Goal: Feedback & Contribution: Submit feedback/report problem

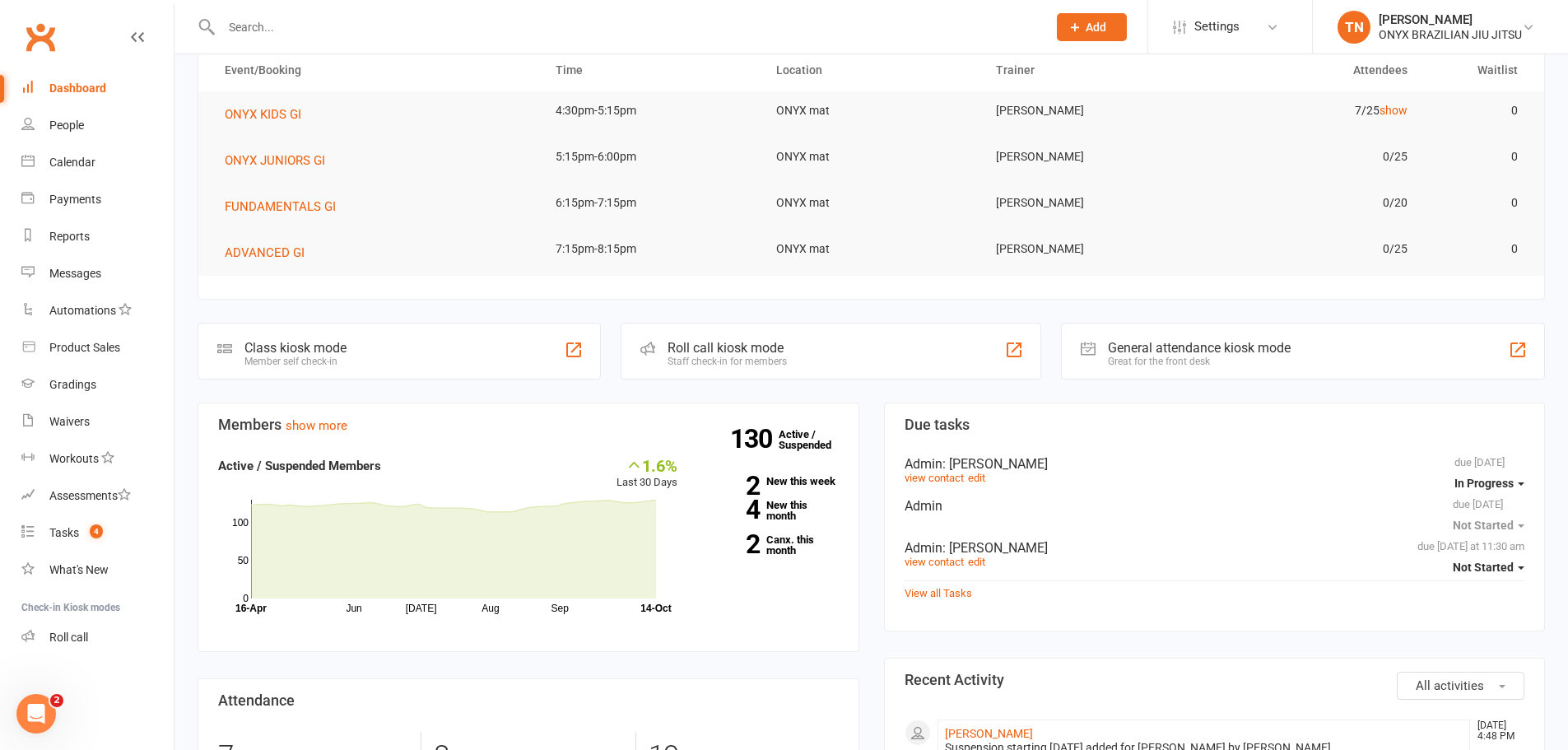
click at [865, 345] on div "Roll call kiosk mode Staff check-in for members" at bounding box center [831, 351] width 421 height 57
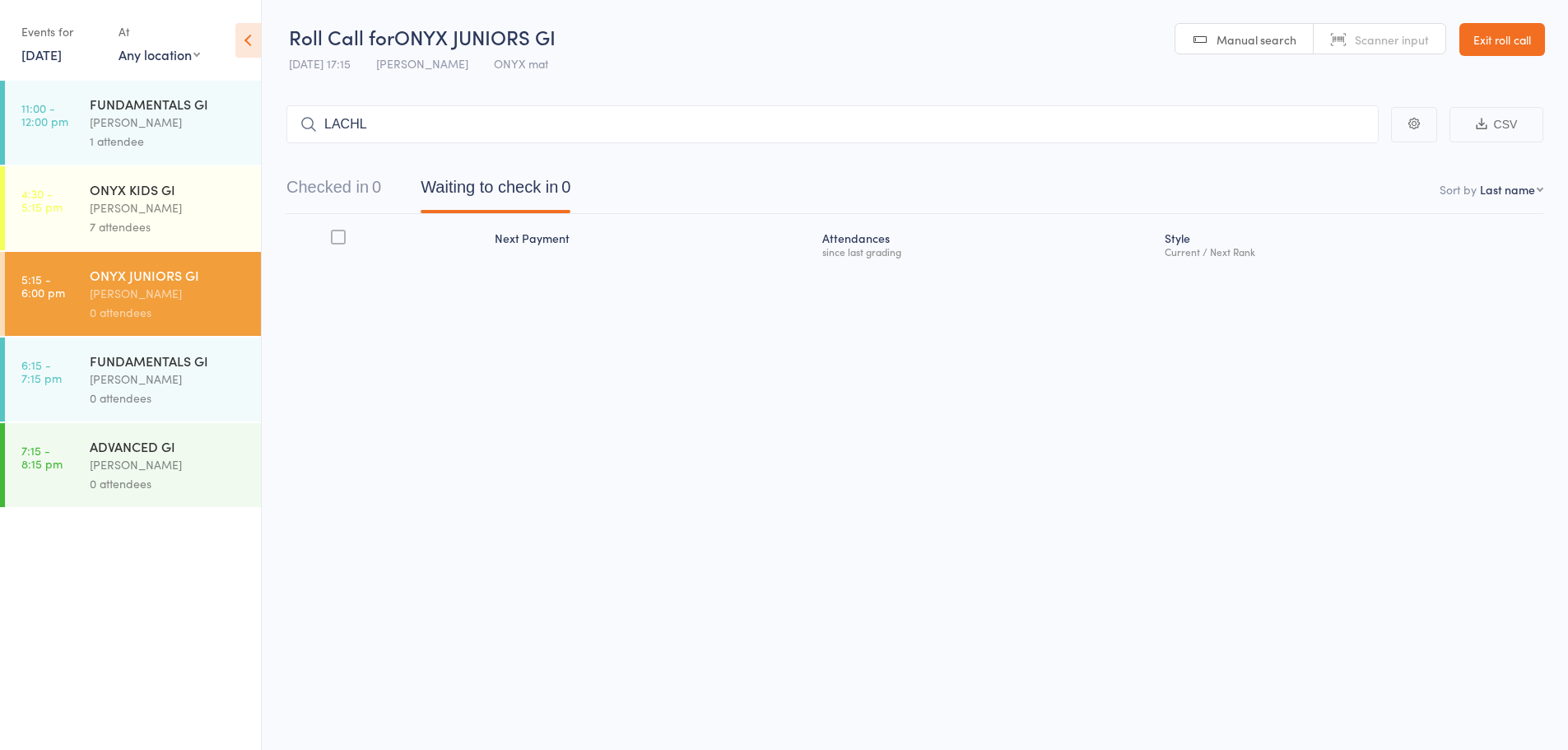
type input "LACHLA"
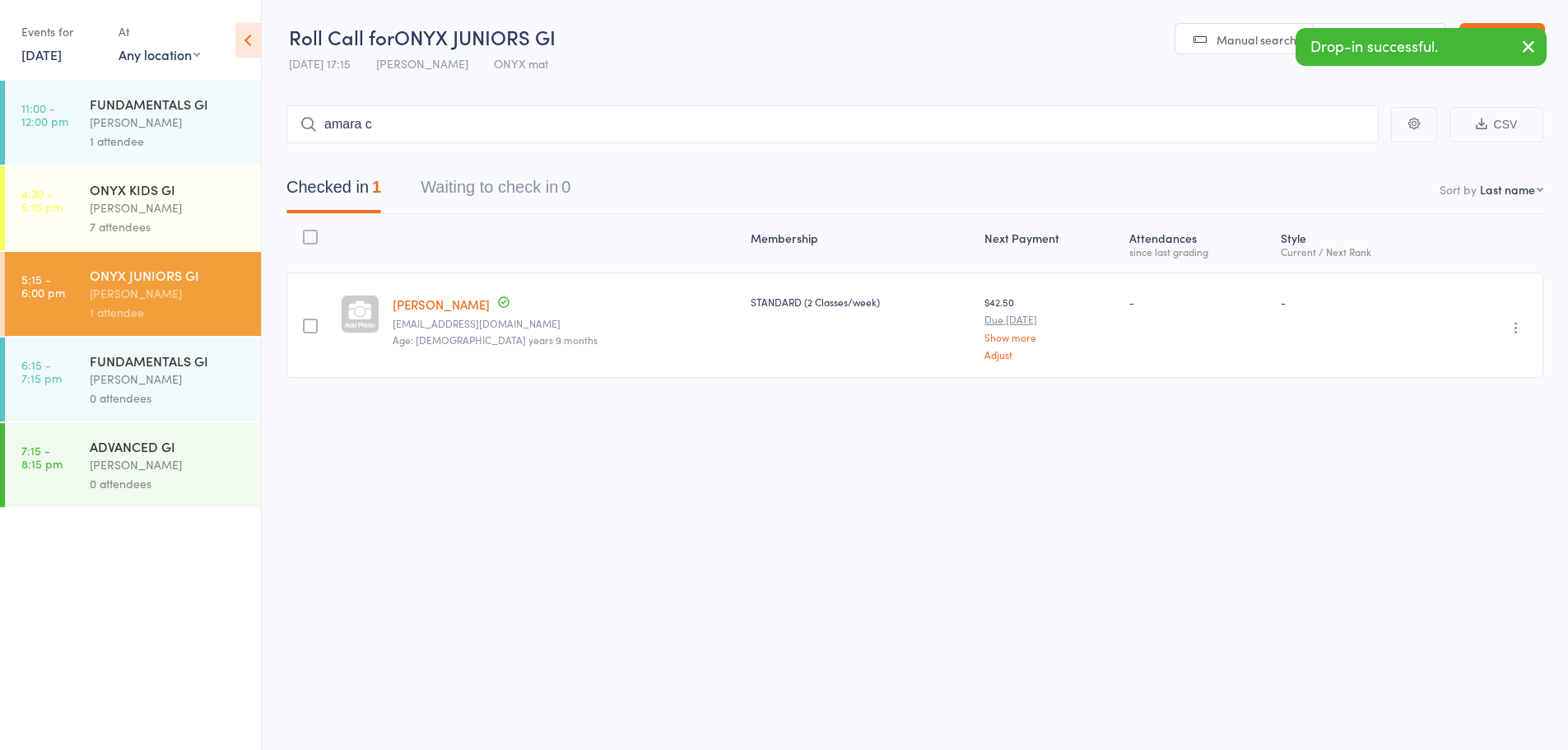
type input "amara ch"
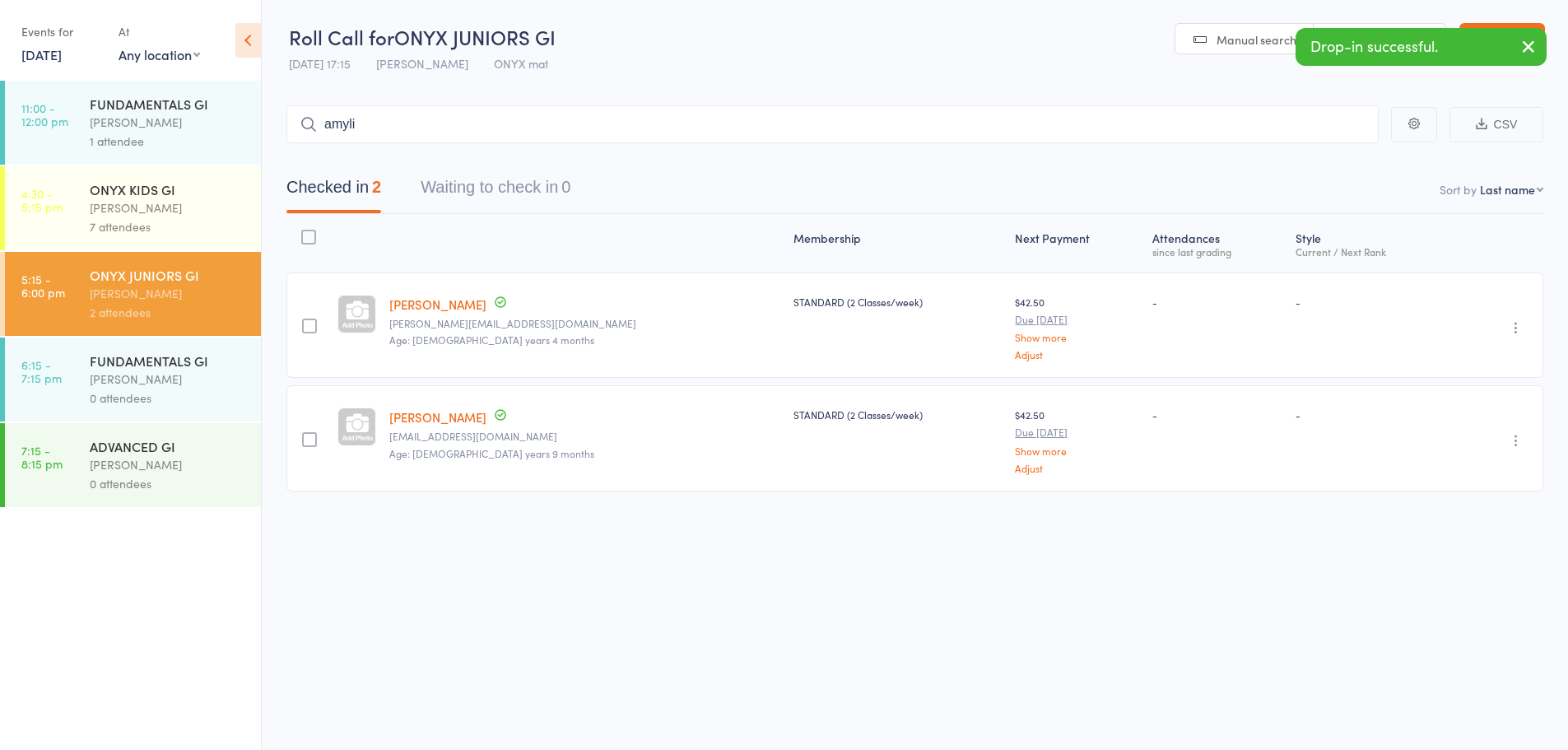
type input "amylia"
type input "[PERSON_NAME]"
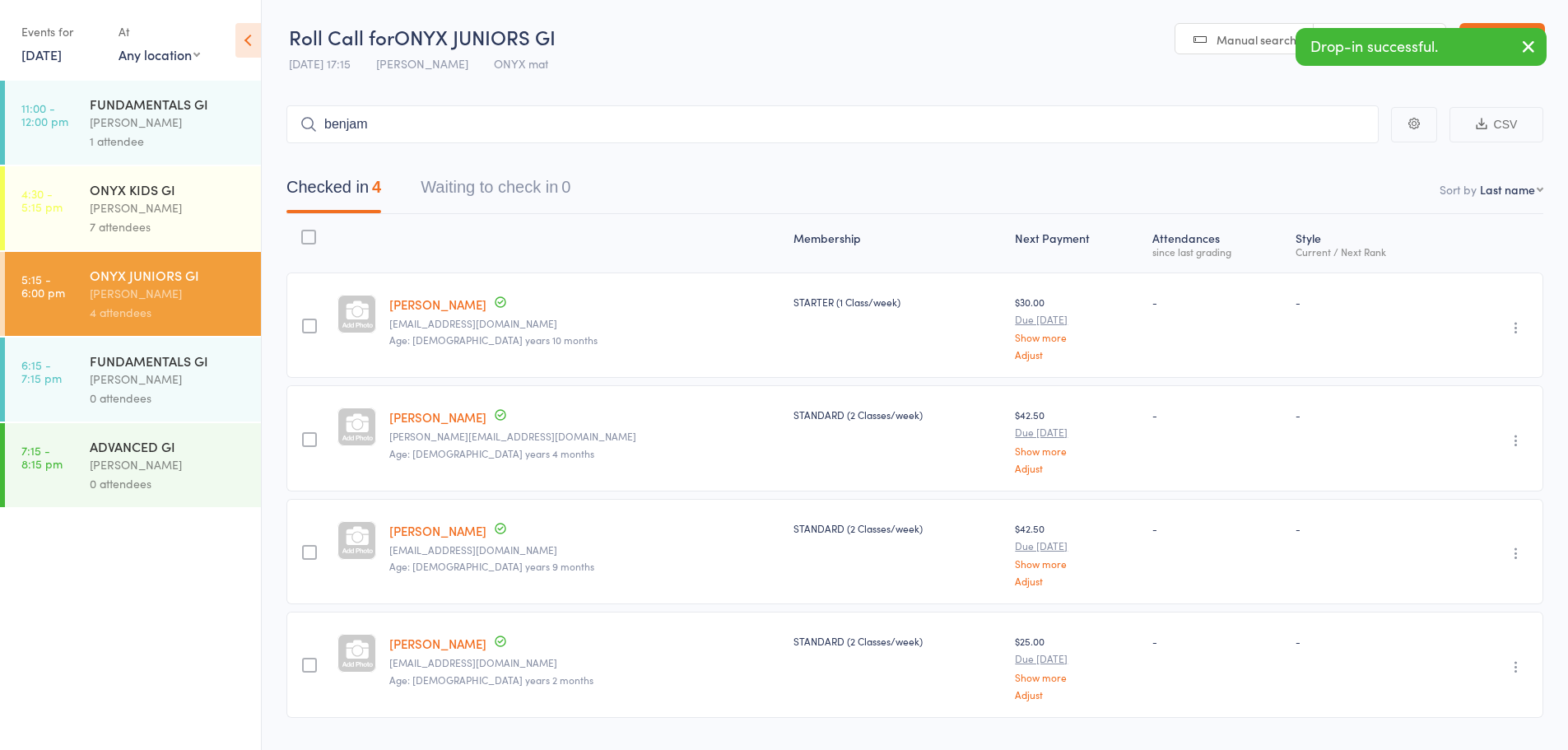
type input "benjami"
type input "[PERSON_NAME]"
type input "aviana"
type input "nela j"
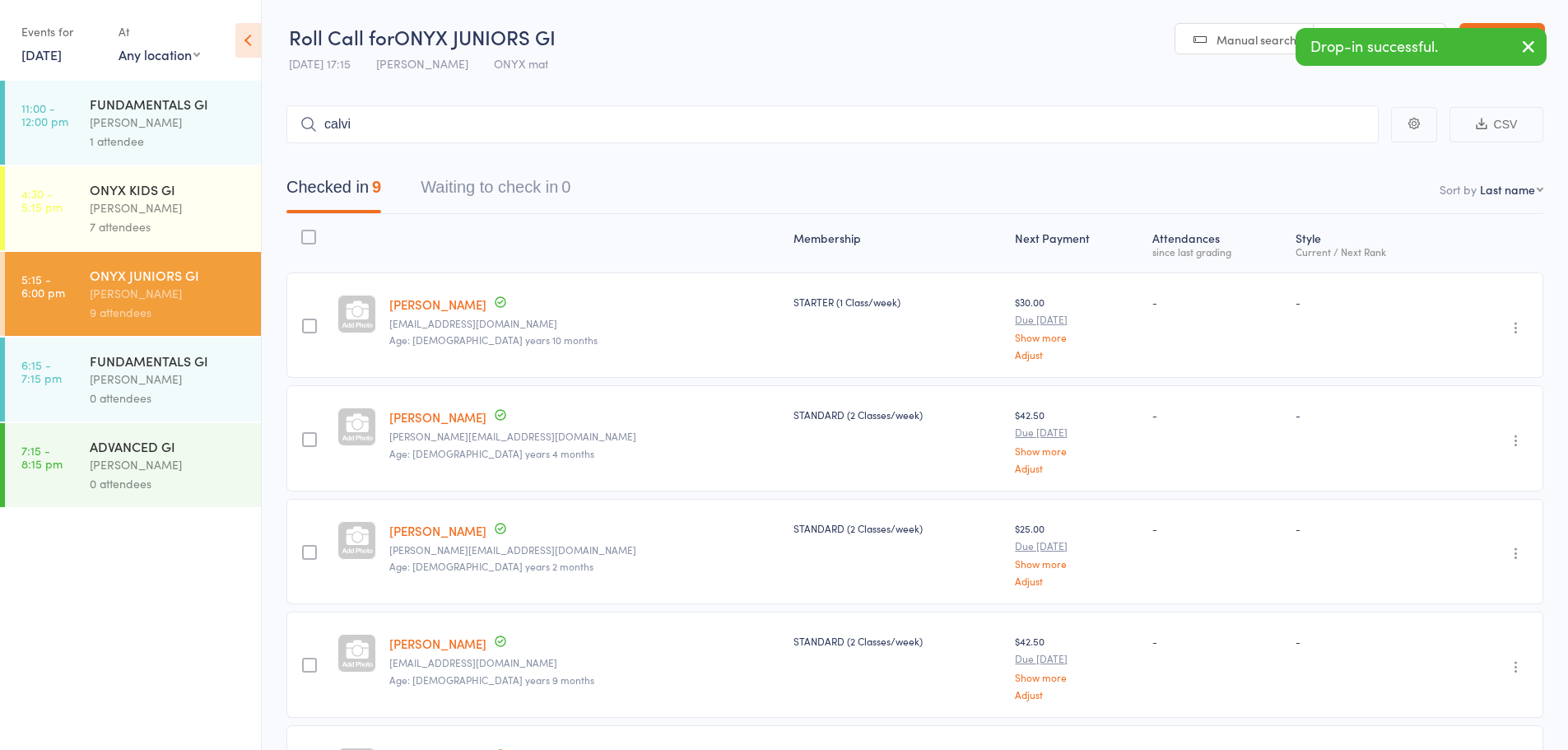
type input "calvin"
type input "adam"
type input "armaa"
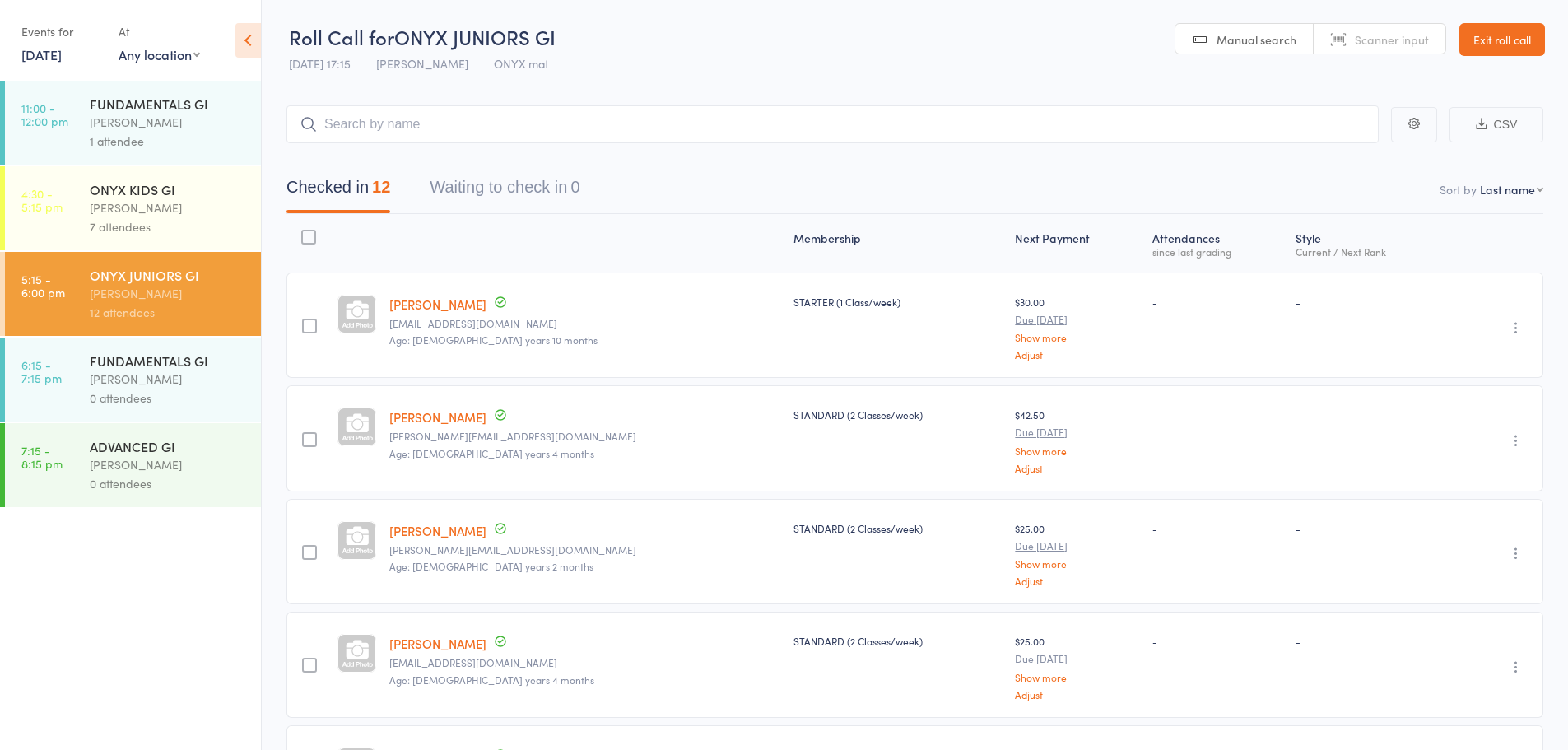
click at [1498, 37] on link "Exit roll call" at bounding box center [1502, 39] width 86 height 33
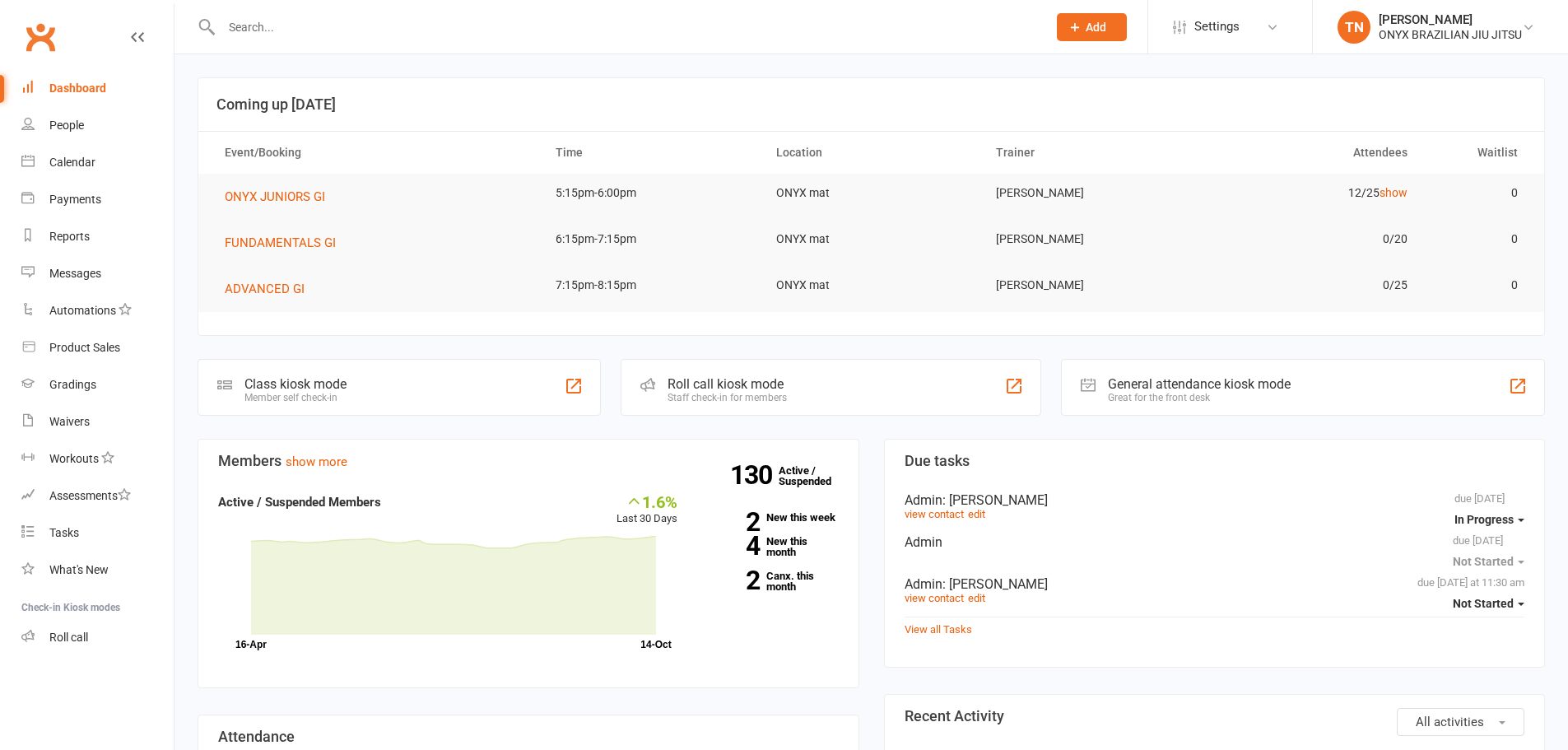
click at [337, 23] on input "text" at bounding box center [626, 27] width 819 height 23
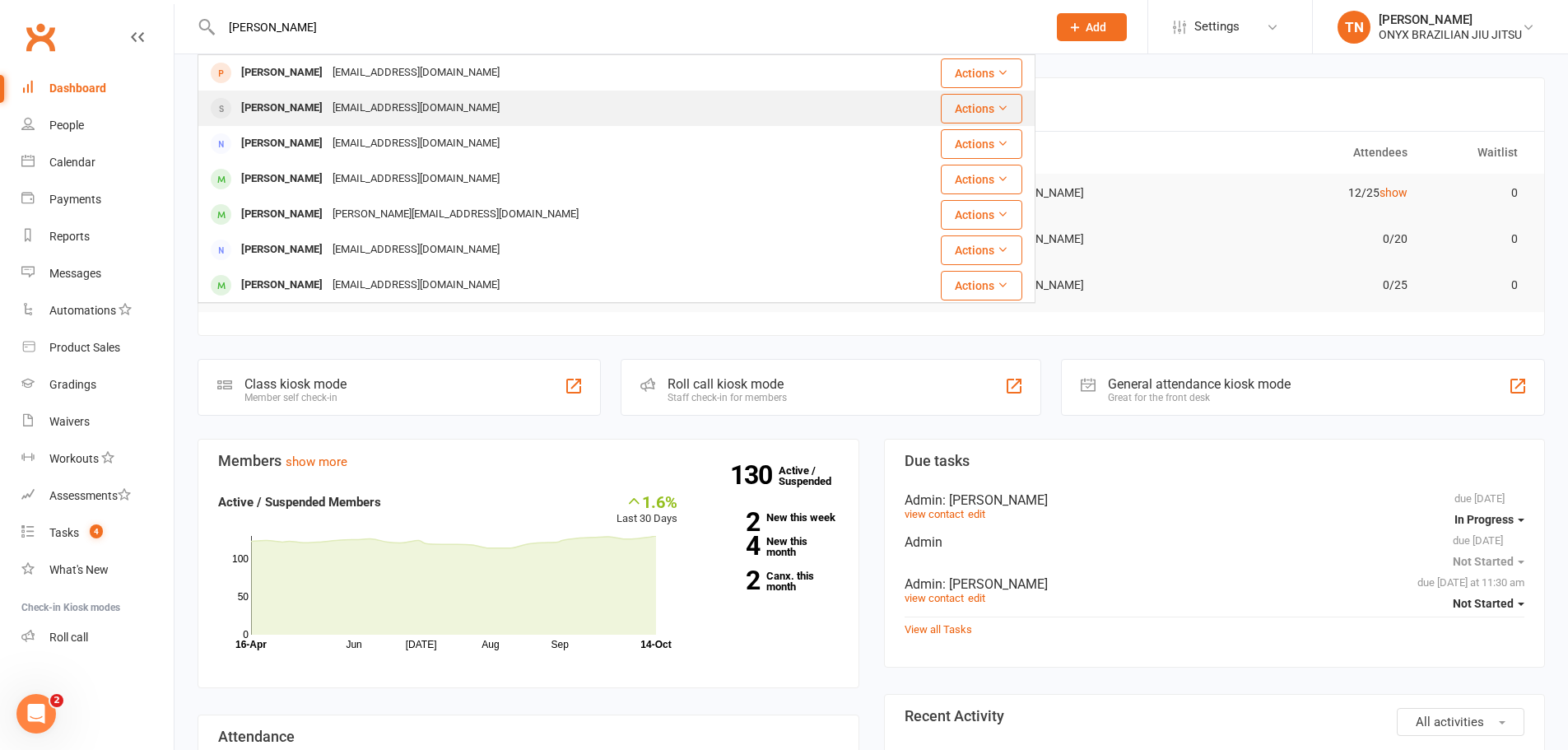
type input "jamie"
click at [415, 113] on div "yongxin386@gmail.com" at bounding box center [415, 108] width 177 height 24
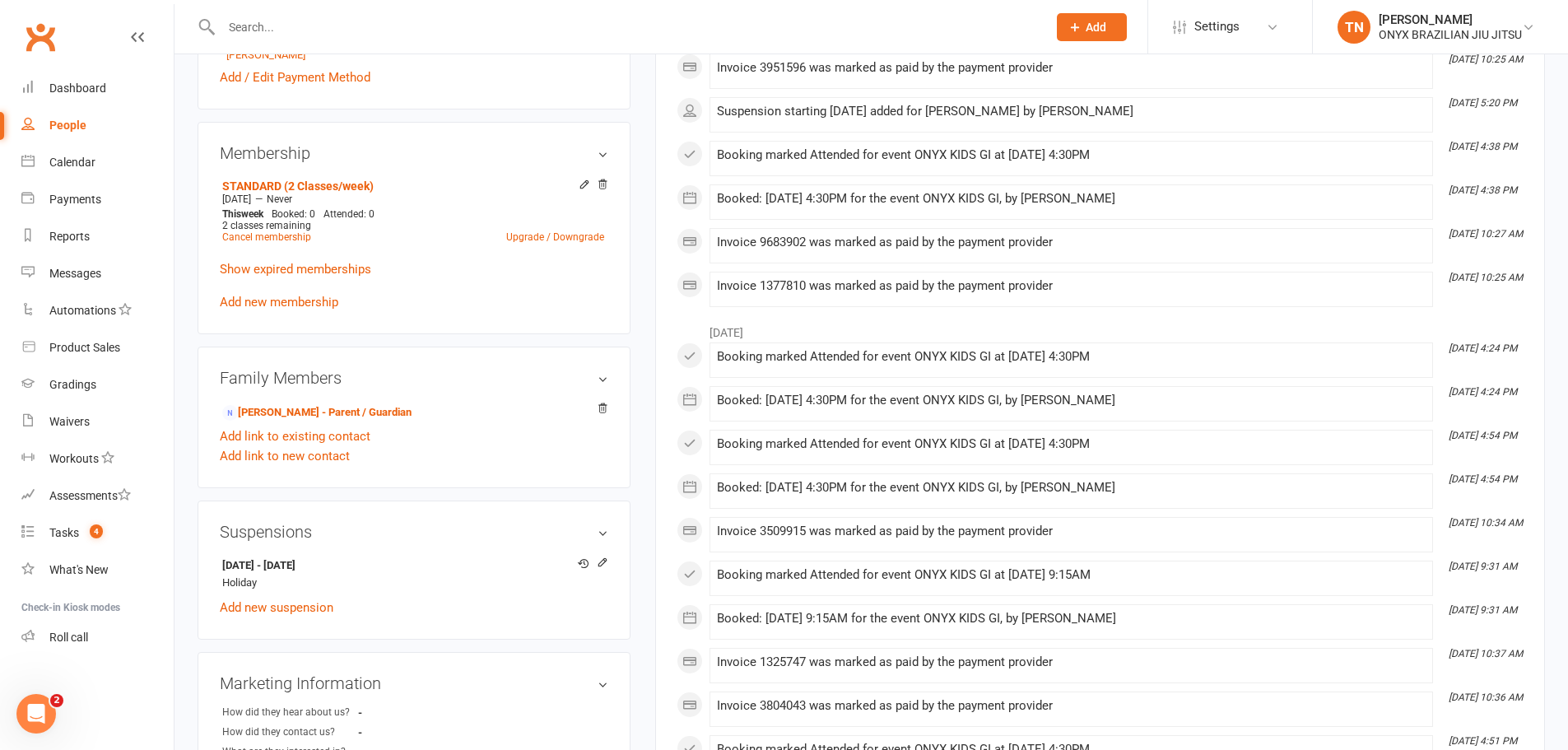
scroll to position [659, 0]
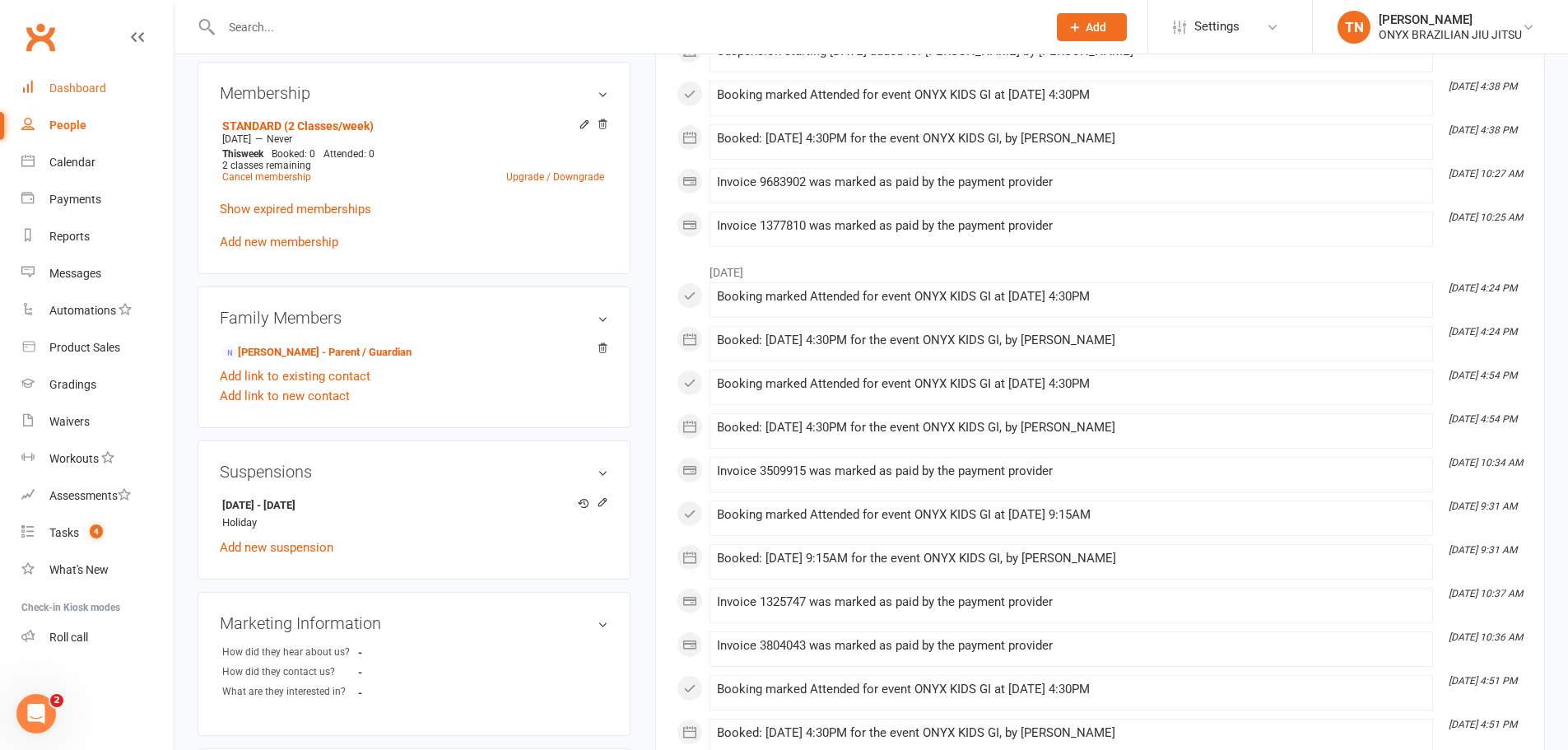
click at [95, 102] on link "Dashboard" at bounding box center [97, 88] width 152 height 37
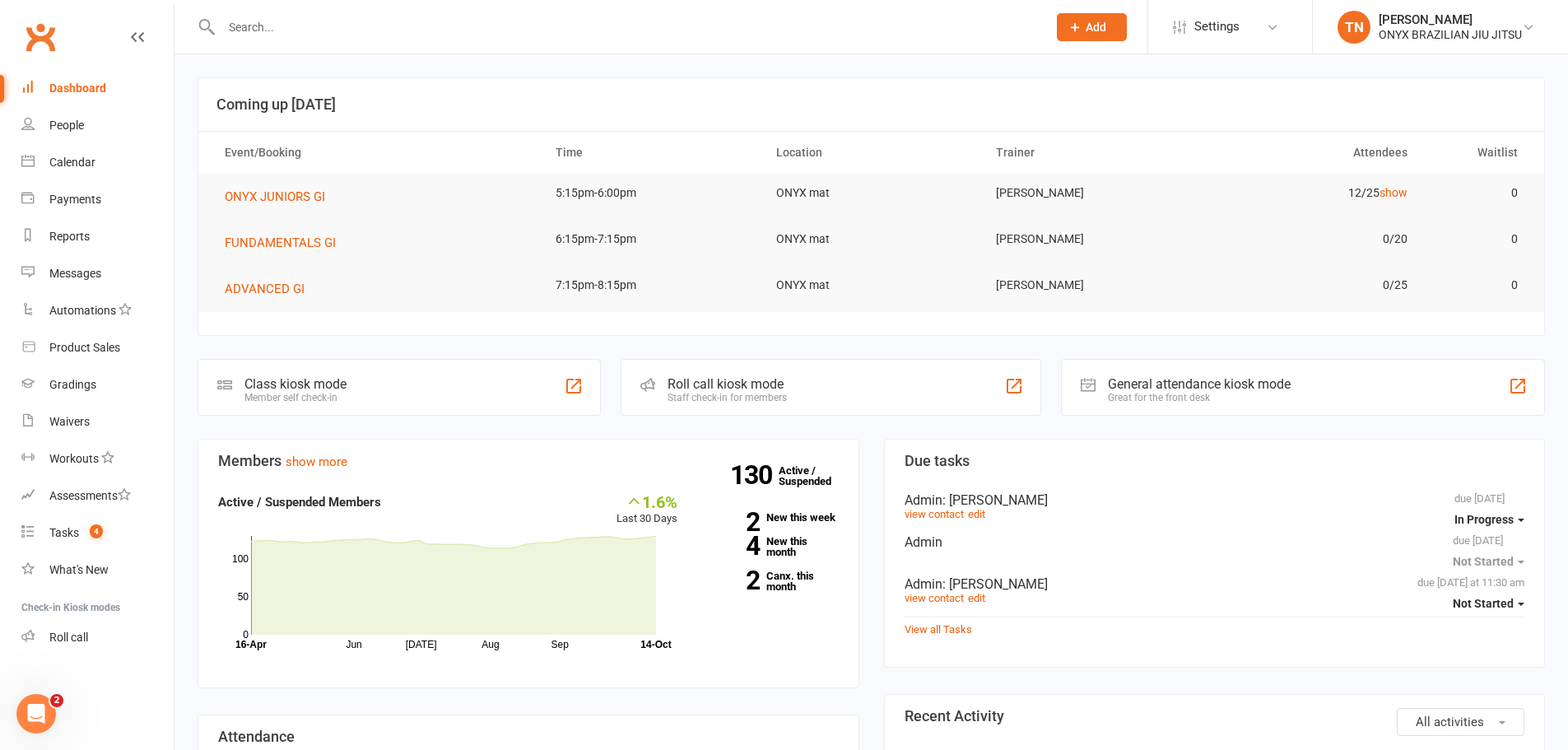
click at [820, 402] on div "Roll call kiosk mode Staff check-in for members" at bounding box center [831, 387] width 421 height 57
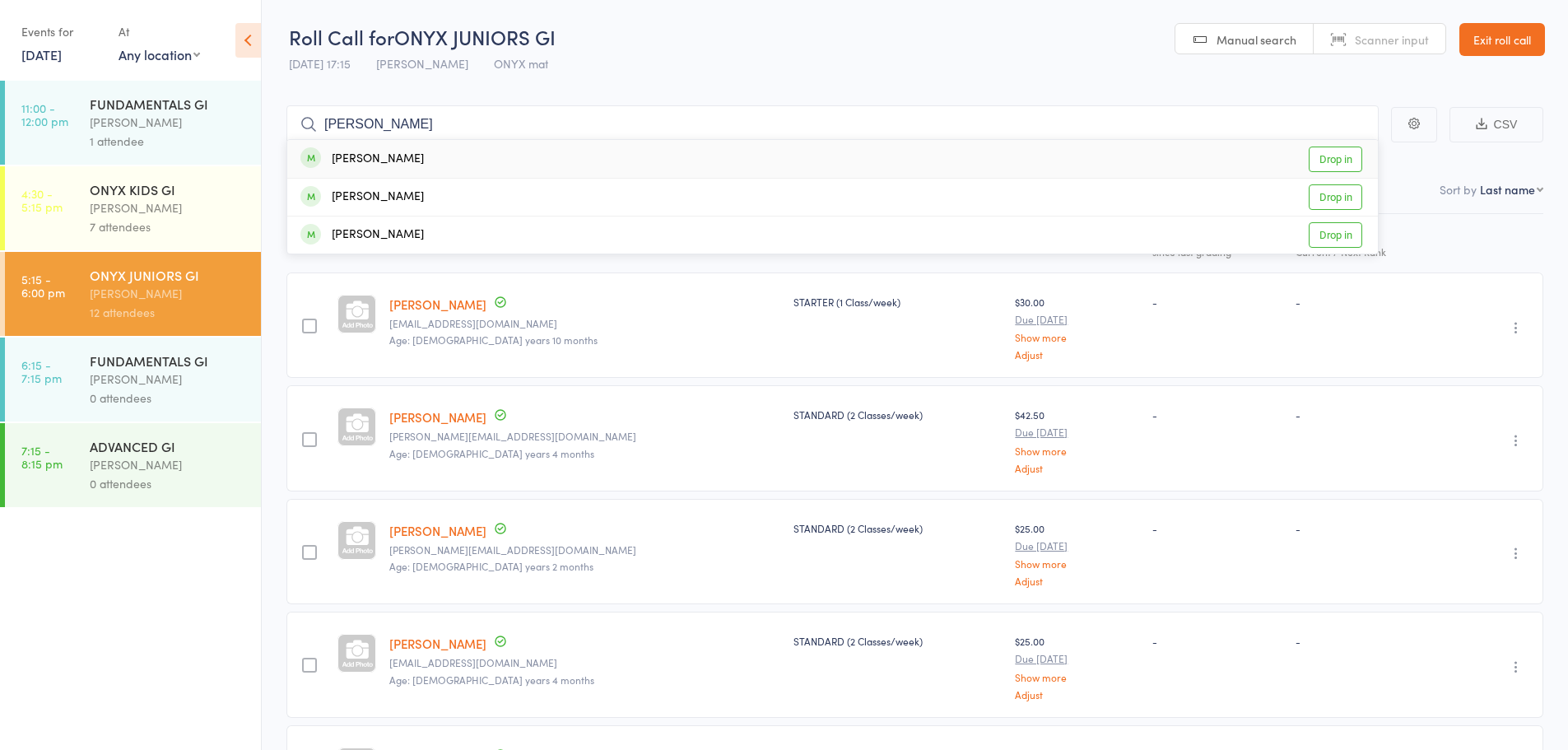
type input "eli"
click at [1323, 232] on link "Drop in" at bounding box center [1336, 235] width 53 height 26
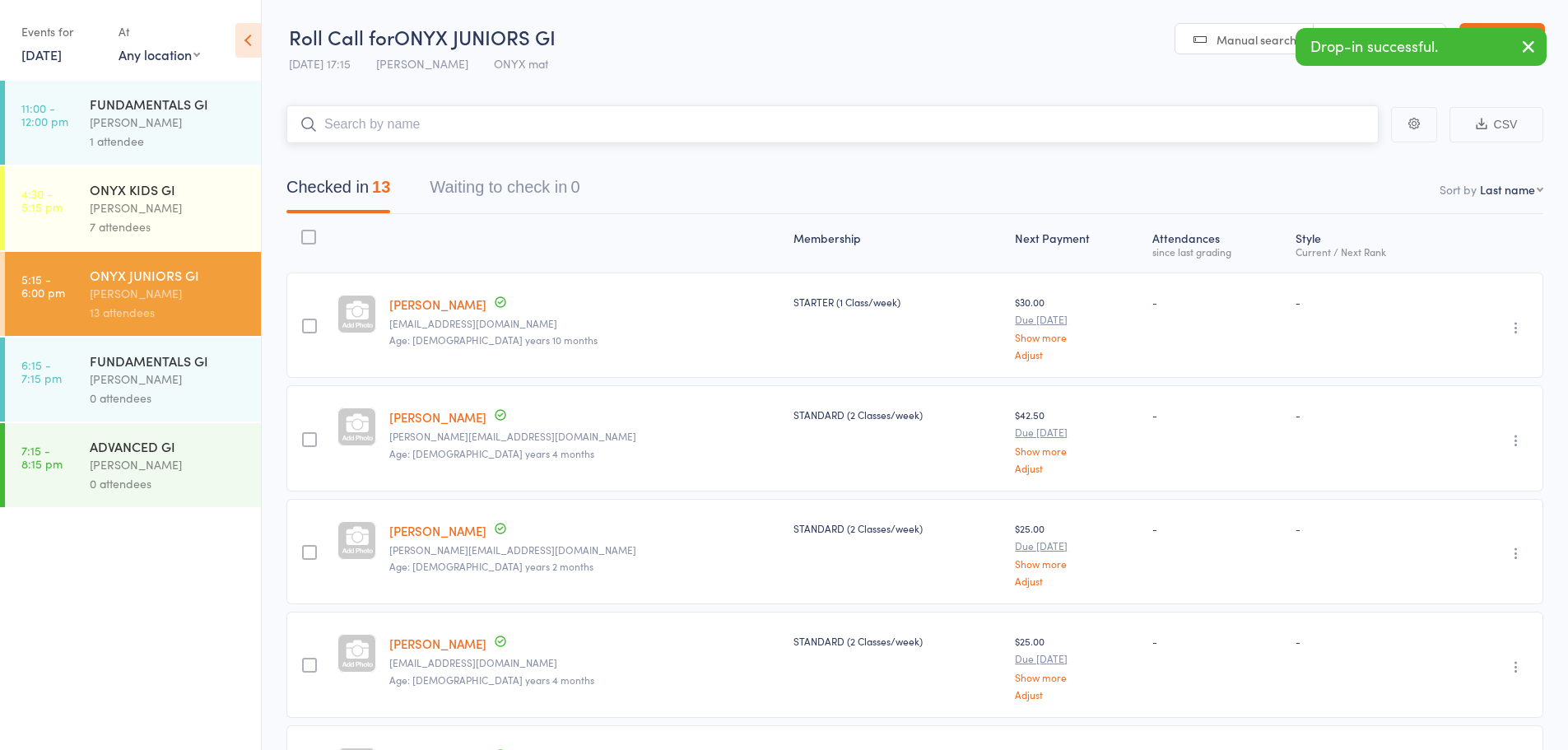
click at [387, 132] on input "search" at bounding box center [832, 123] width 1092 height 38
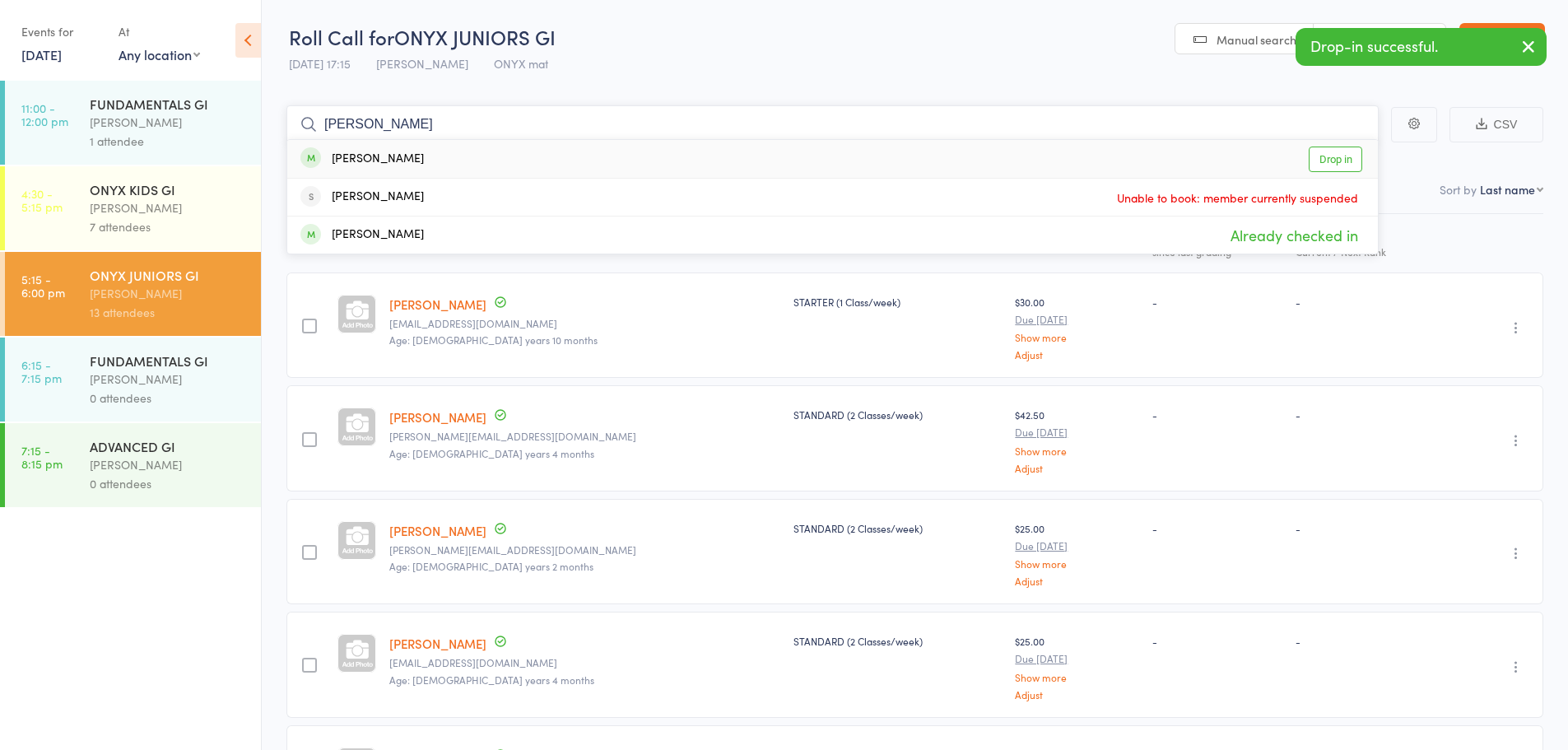
type input "leo p"
click at [1342, 160] on link "Drop in" at bounding box center [1336, 159] width 53 height 26
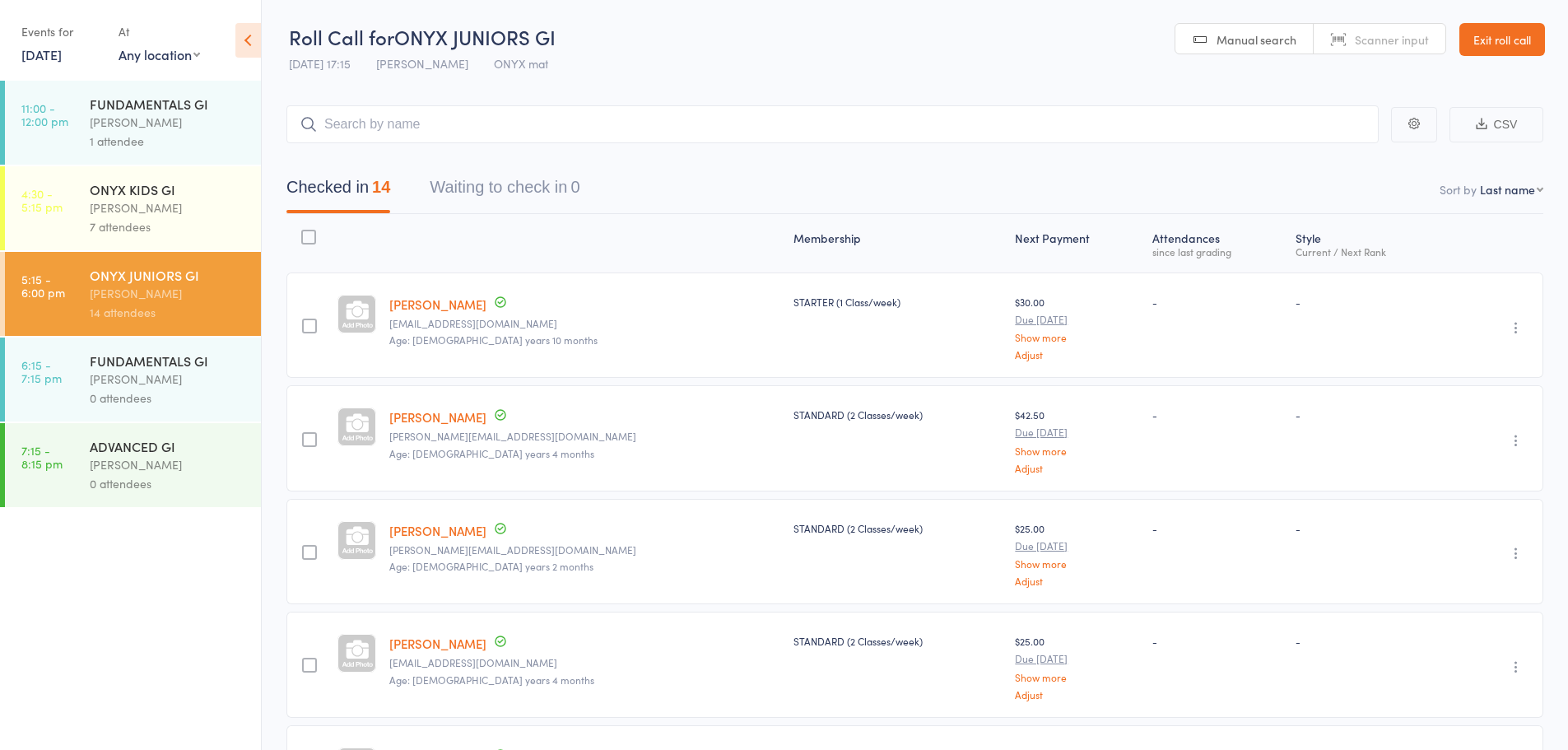
click at [1517, 42] on link "Exit roll call" at bounding box center [1502, 39] width 86 height 33
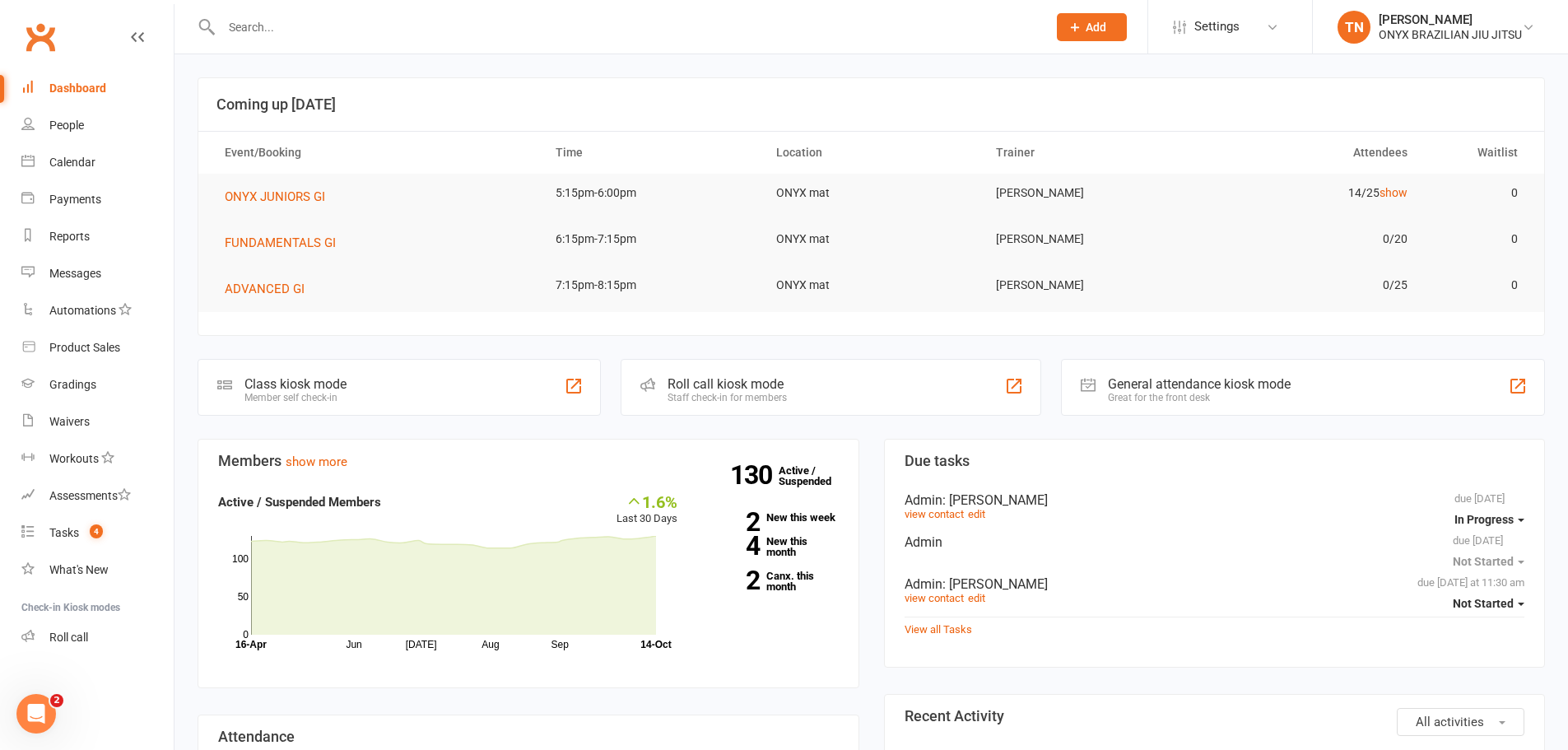
click at [243, 18] on input "text" at bounding box center [626, 27] width 819 height 23
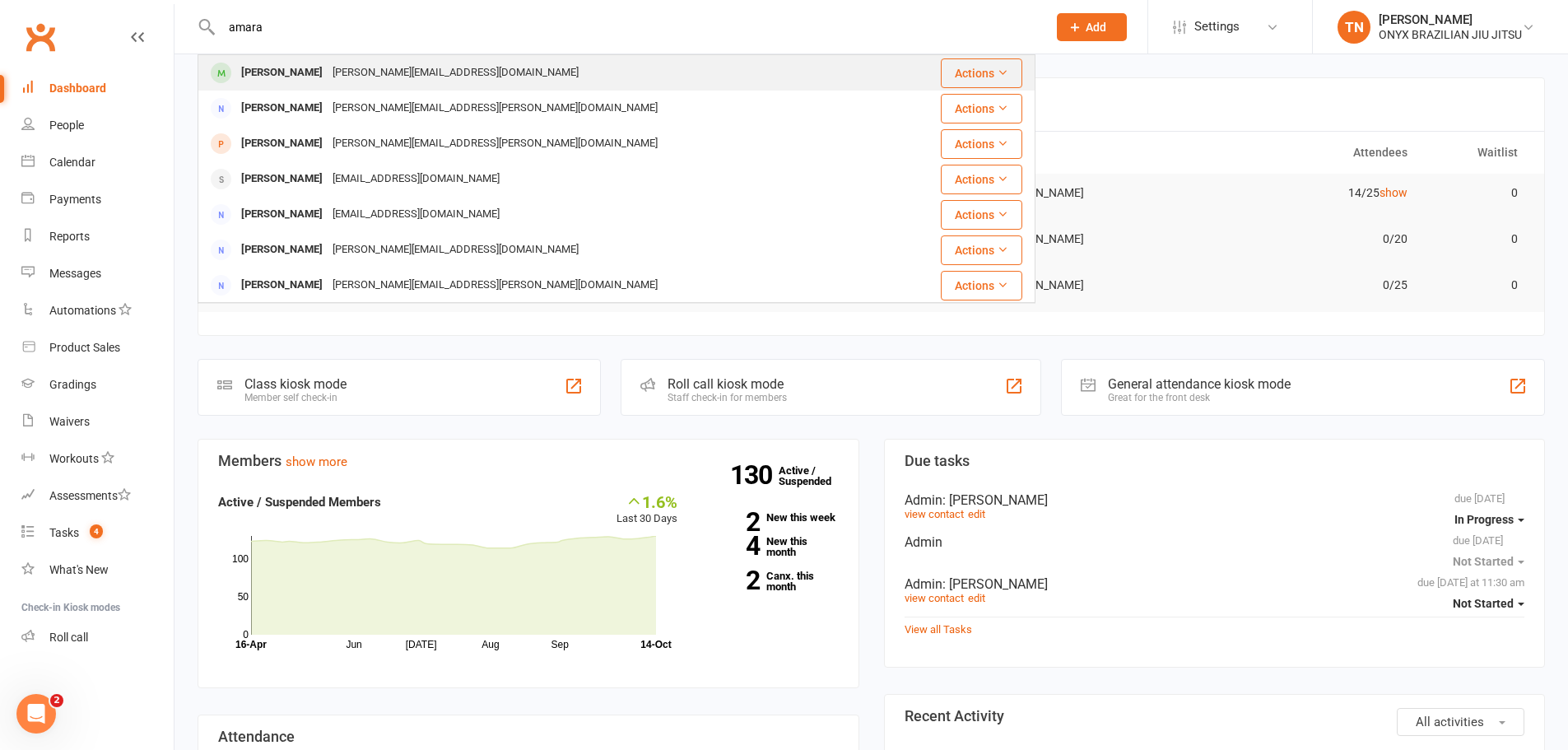
type input "amara"
click at [291, 69] on div "Amara Chaar" at bounding box center [282, 73] width 91 height 24
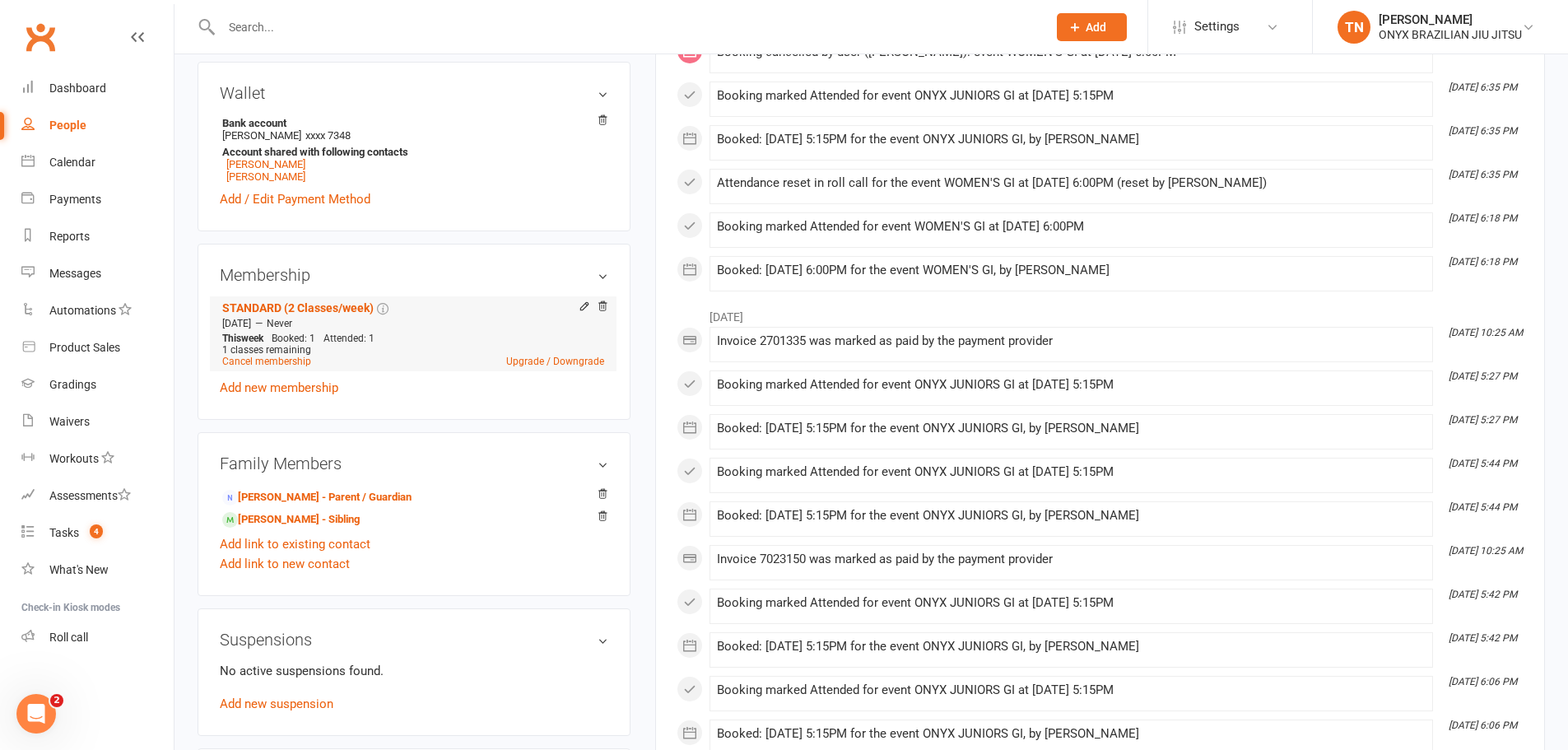
scroll to position [494, 0]
click at [579, 305] on icon at bounding box center [585, 305] width 12 height 12
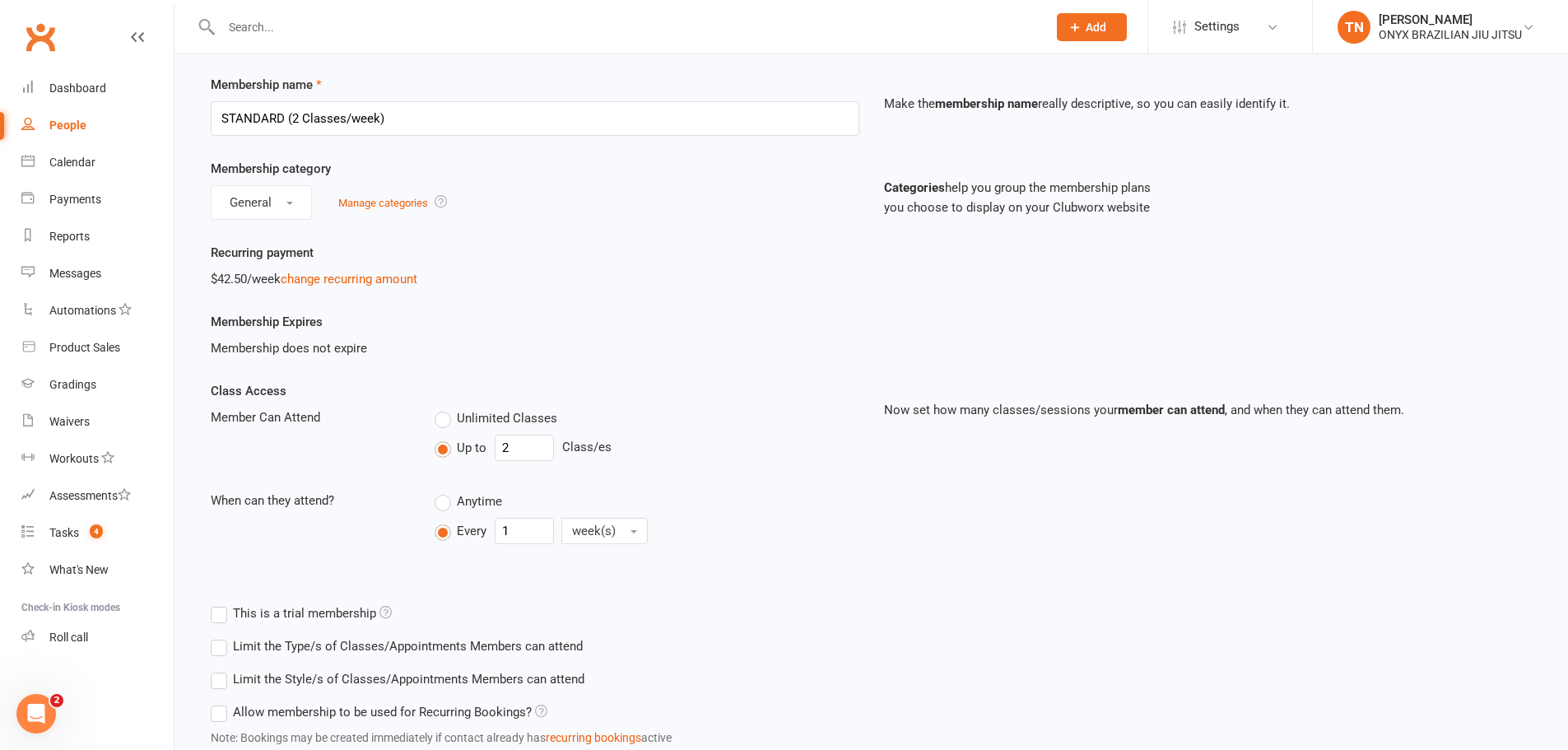
scroll to position [82, 0]
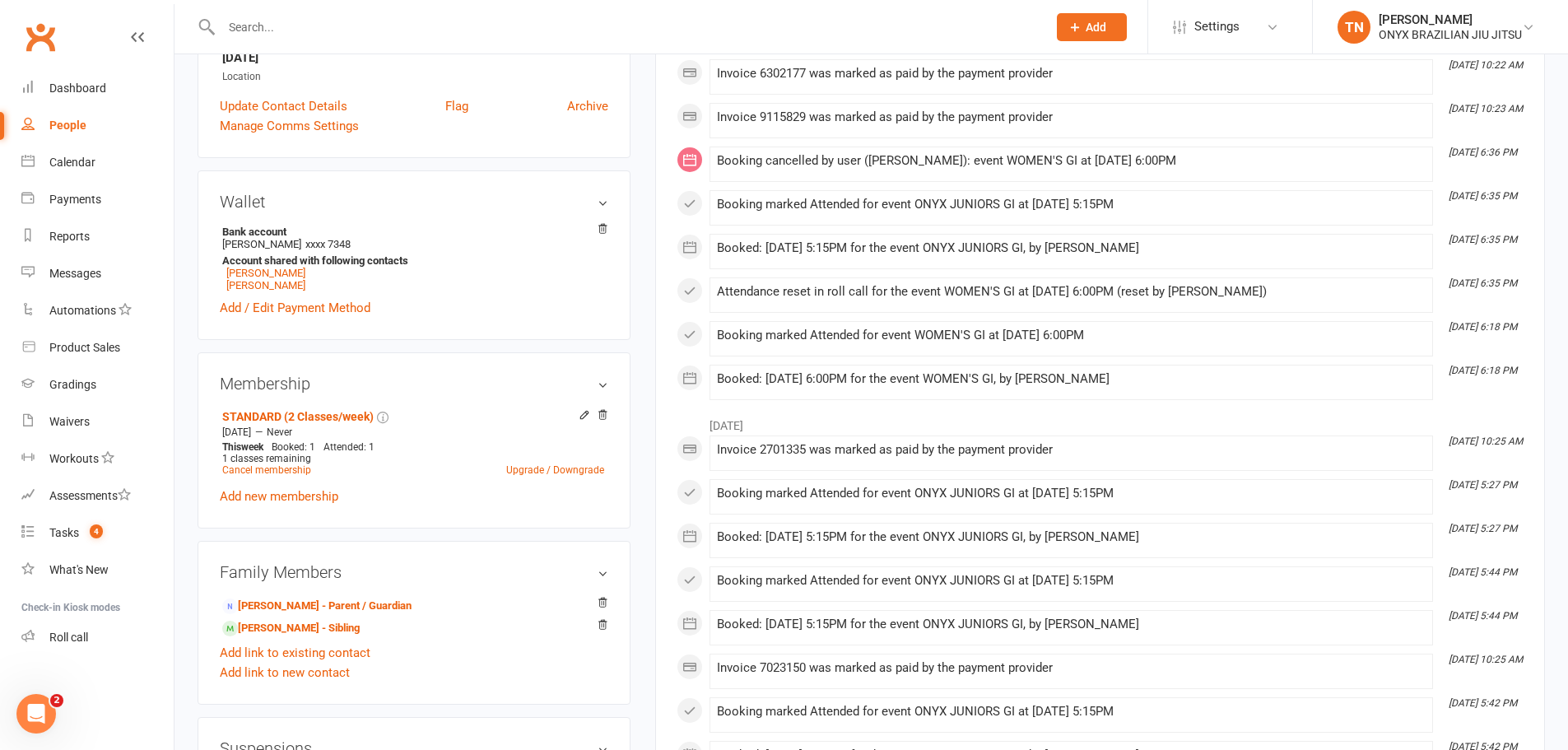
scroll to position [412, 0]
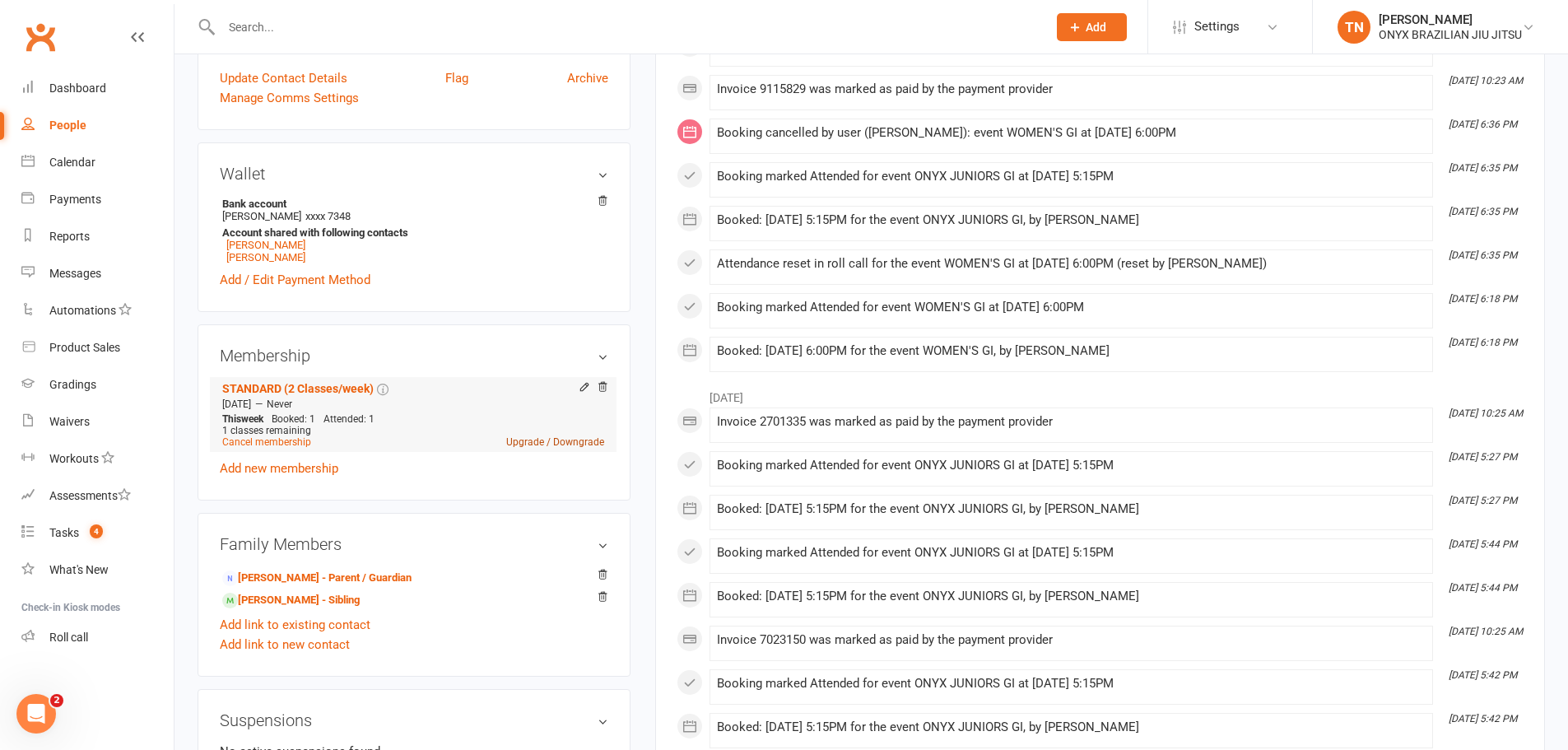
click at [586, 441] on link "Upgrade / Downgrade" at bounding box center [554, 442] width 98 height 12
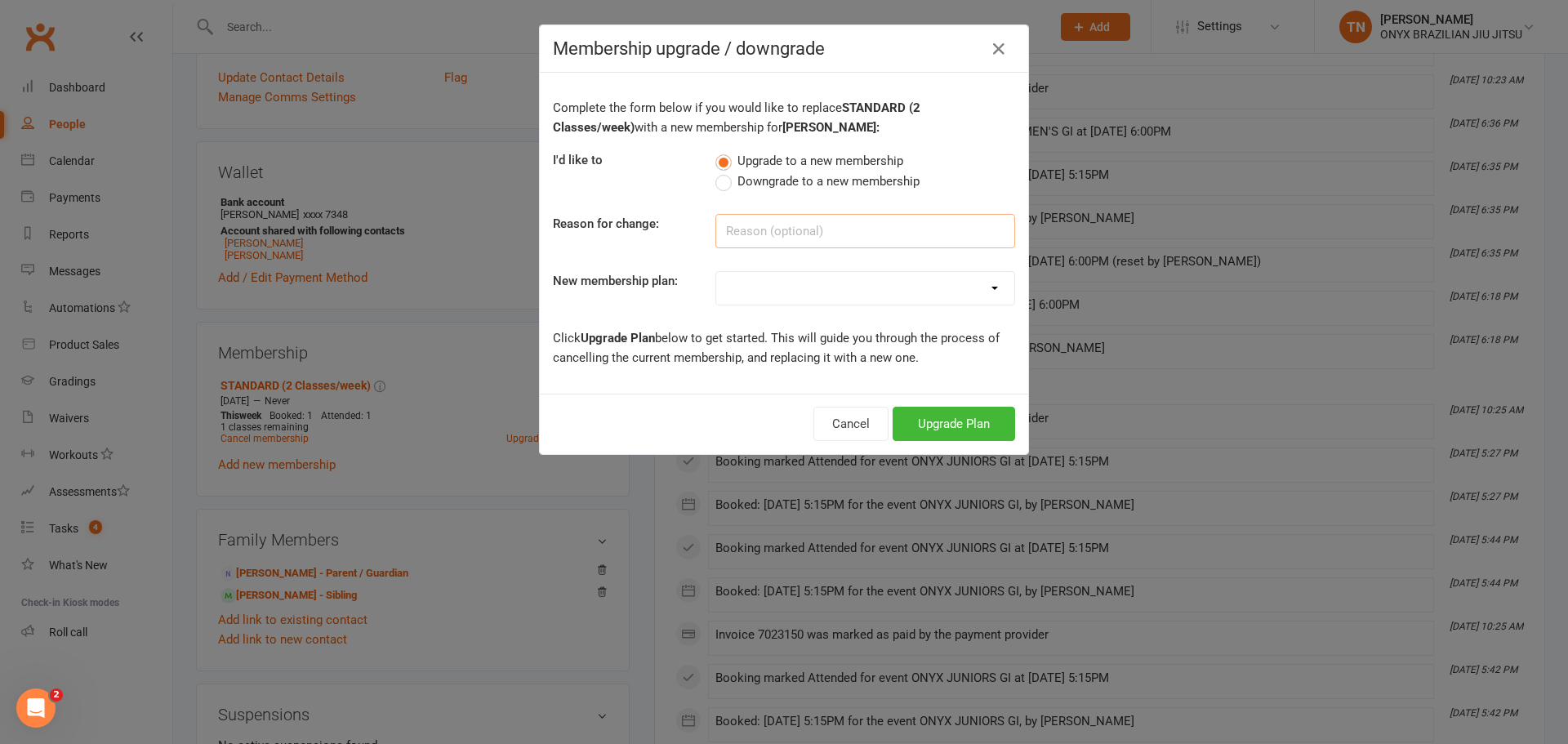
click at [760, 237] on input at bounding box center [865, 231] width 299 height 34
click at [767, 184] on span "Downgrade to a new membership" at bounding box center [828, 180] width 182 height 17
click at [726, 171] on input "Downgrade to a new membership" at bounding box center [720, 171] width 11 height 0
click at [800, 240] on input at bounding box center [865, 231] width 299 height 34
click at [844, 231] on input at bounding box center [865, 231] width 299 height 34
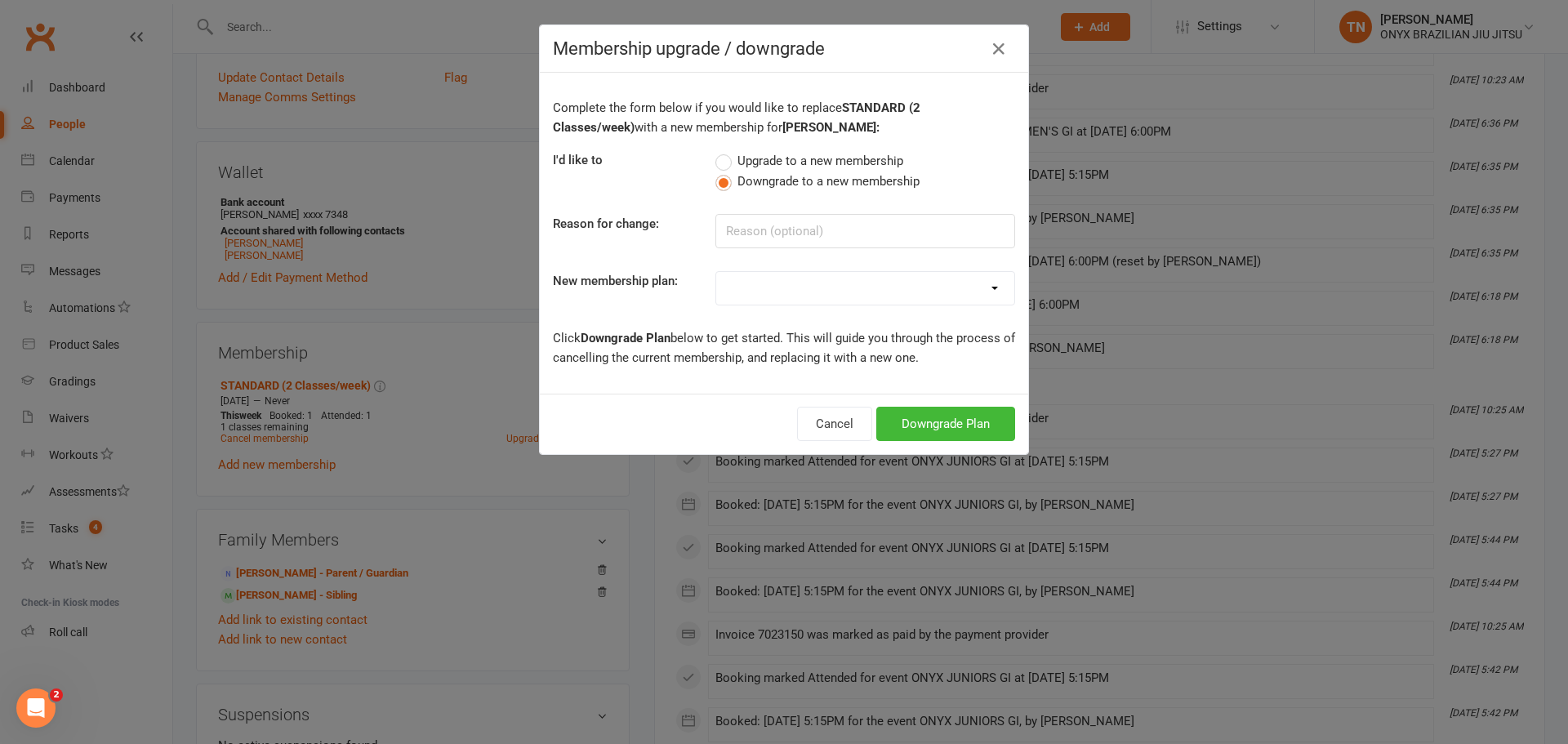
click at [817, 308] on div "Complete the form below if you would like to replace STANDARD (2 Classes/week) …" at bounding box center [784, 233] width 488 height 321
click at [798, 267] on div "Complete the form below if you would like to replace STANDARD (2 Classes/week) …" at bounding box center [784, 233] width 488 height 321
click at [813, 279] on select "Example Plan UNLIMITED STANDARD (2 Classes/week) STARTER (1 Class/week)" at bounding box center [865, 289] width 298 height 33
select select "3"
click at [716, 272] on select "Example Plan UNLIMITED STANDARD (2 Classes/week) STARTER (1 Class/week)" at bounding box center [865, 289] width 298 height 33
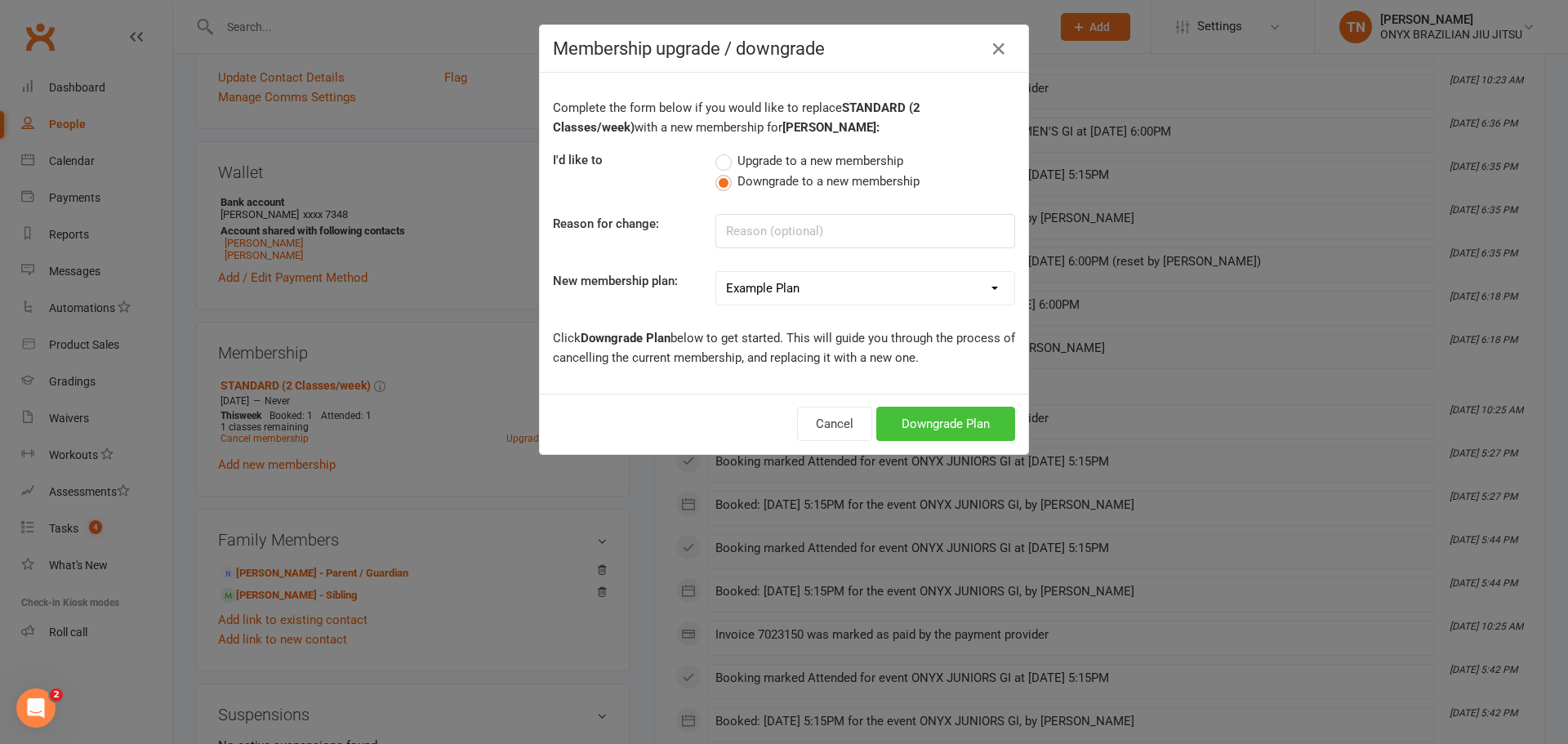
click at [975, 414] on button "Downgrade Plan" at bounding box center [945, 424] width 139 height 34
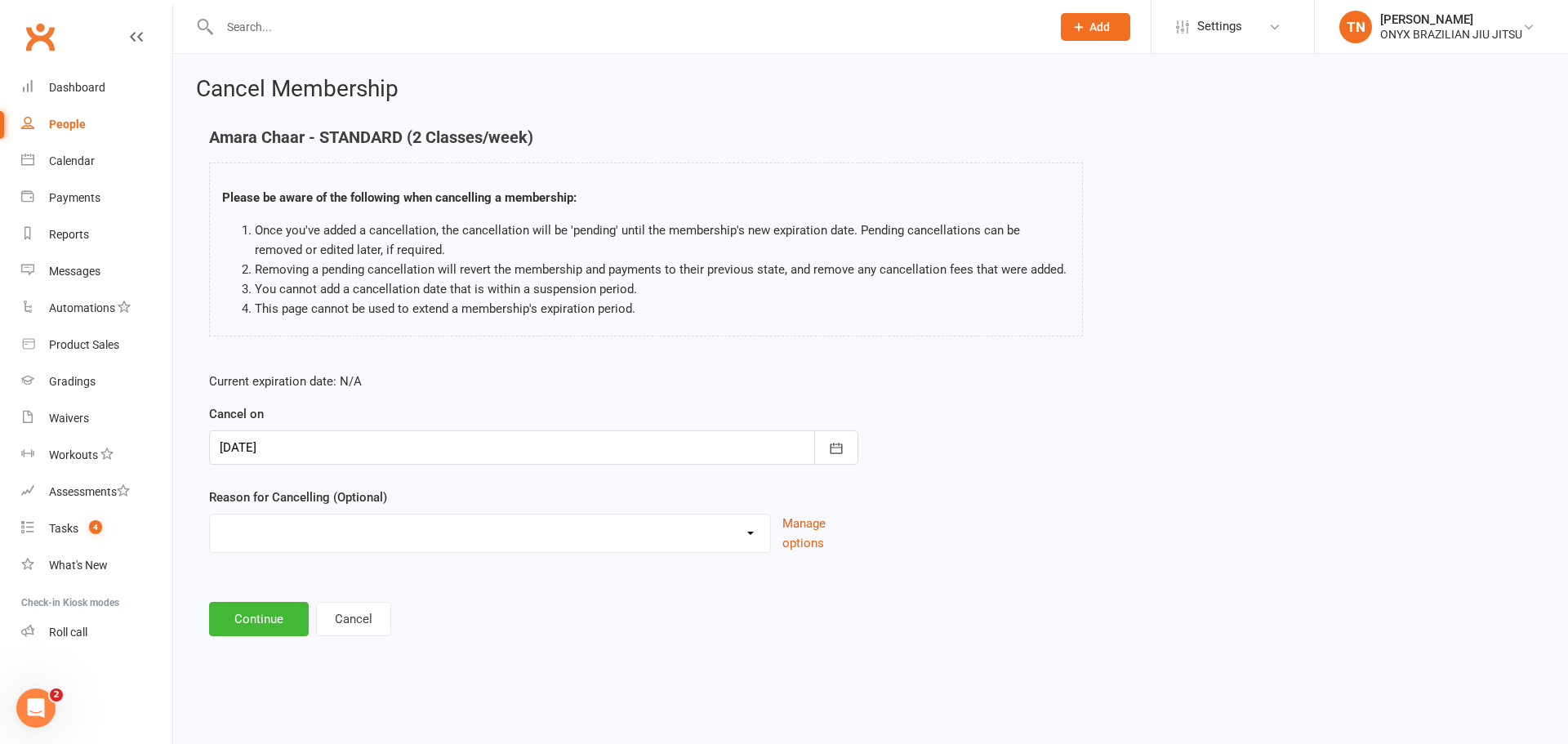
click at [370, 534] on select "Holiday Injury Other reason" at bounding box center [489, 531] width 560 height 33
select select "2"
click at [210, 534] on select "Holiday Injury Other reason" at bounding box center [489, 531] width 560 height 33
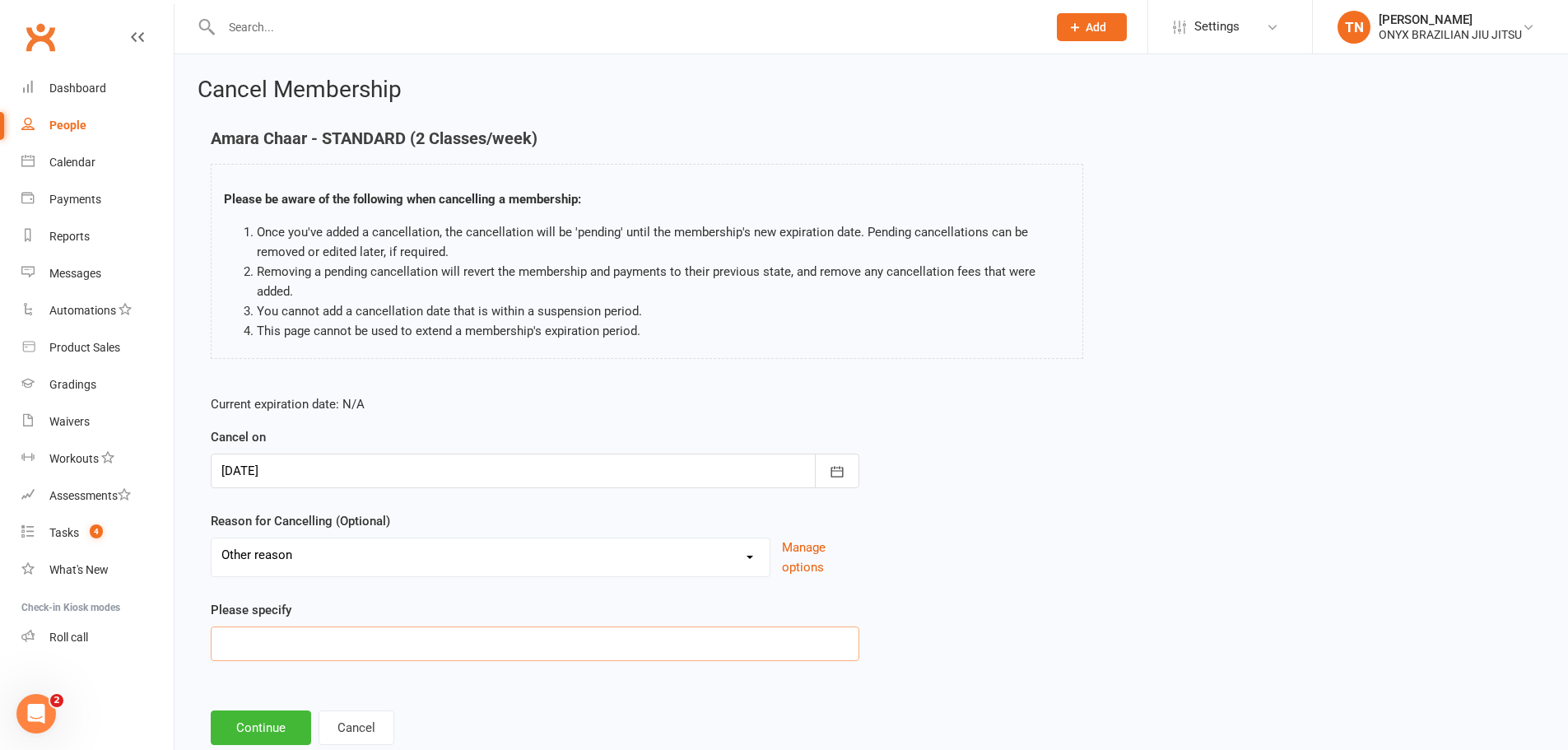
click at [300, 639] on input at bounding box center [534, 644] width 649 height 35
type input "Summer soccer"
click at [246, 745] on div "Cancel Membership Amara Chaar - STANDARD (2 Classes/week) Please be aware of th…" at bounding box center [871, 412] width 1393 height 717
click at [254, 722] on button "Continue" at bounding box center [261, 728] width 101 height 35
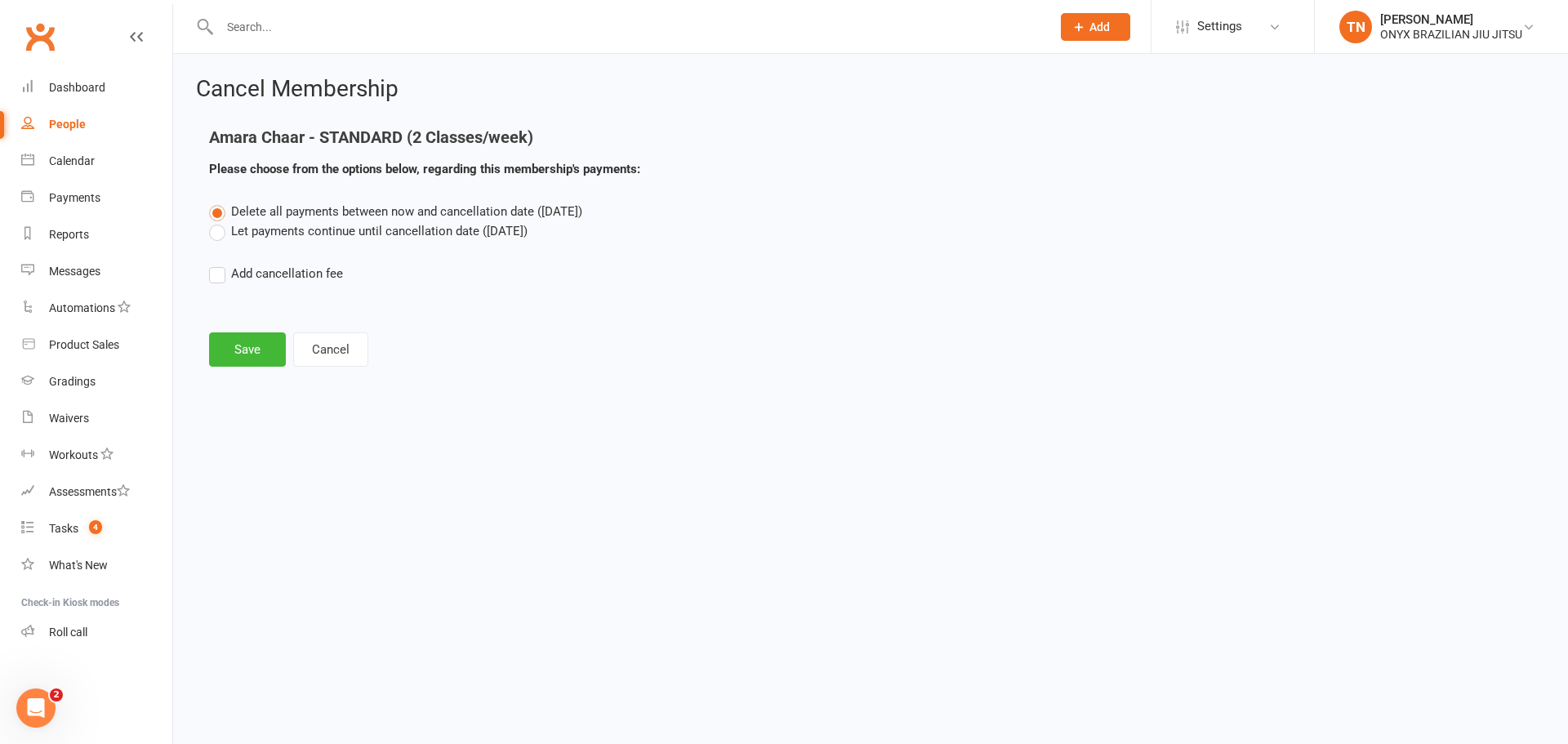
click at [491, 239] on label "Let payments continue until cancellation date (Oct 14, 2025)" at bounding box center [368, 231] width 318 height 20
click at [220, 221] on input "Let payments continue until cancellation date (Oct 14, 2025)" at bounding box center [214, 221] width 11 height 0
click at [217, 348] on button "Save" at bounding box center [247, 349] width 77 height 34
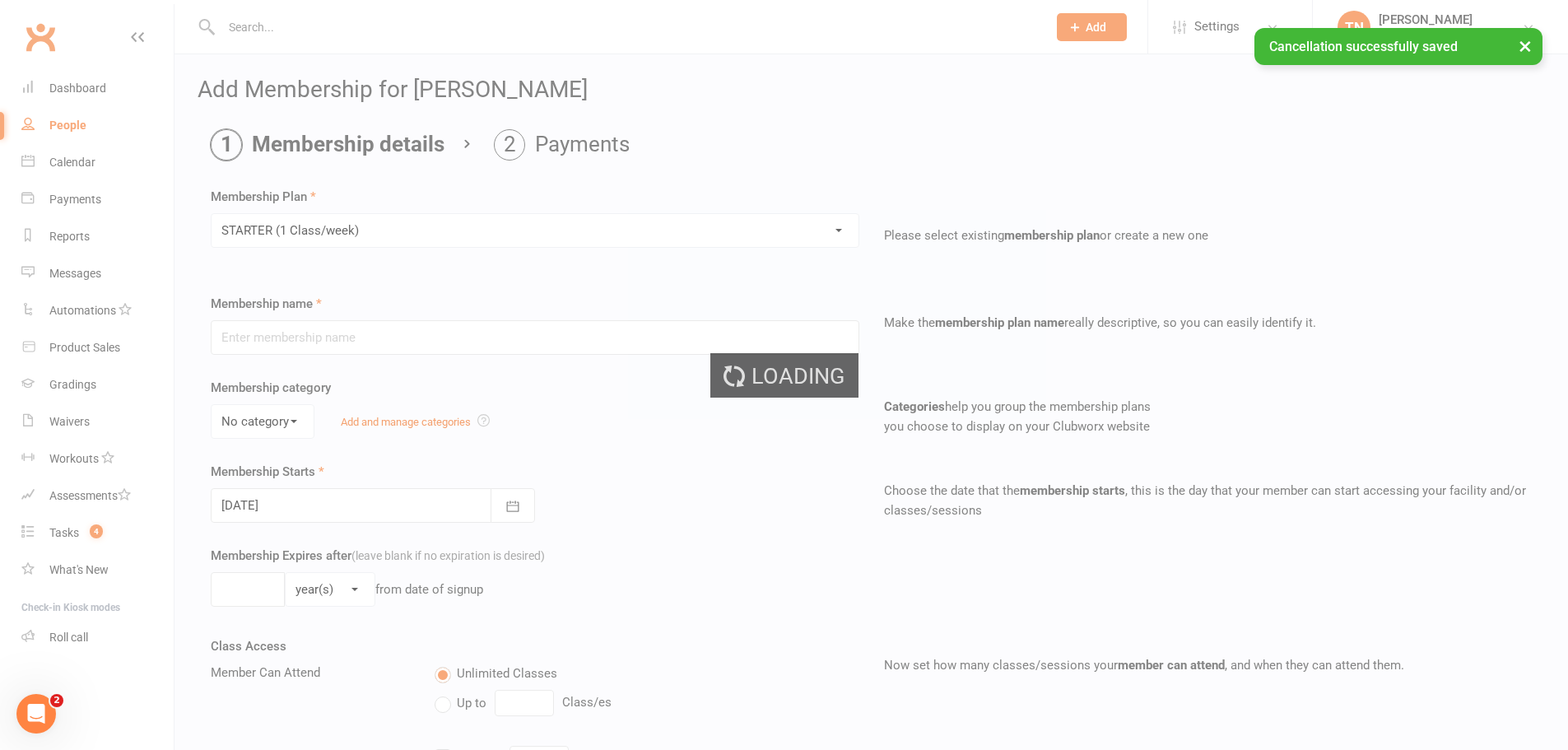
type input "STARTER (1 Class/week)"
select select "1"
type input "0"
type input "1"
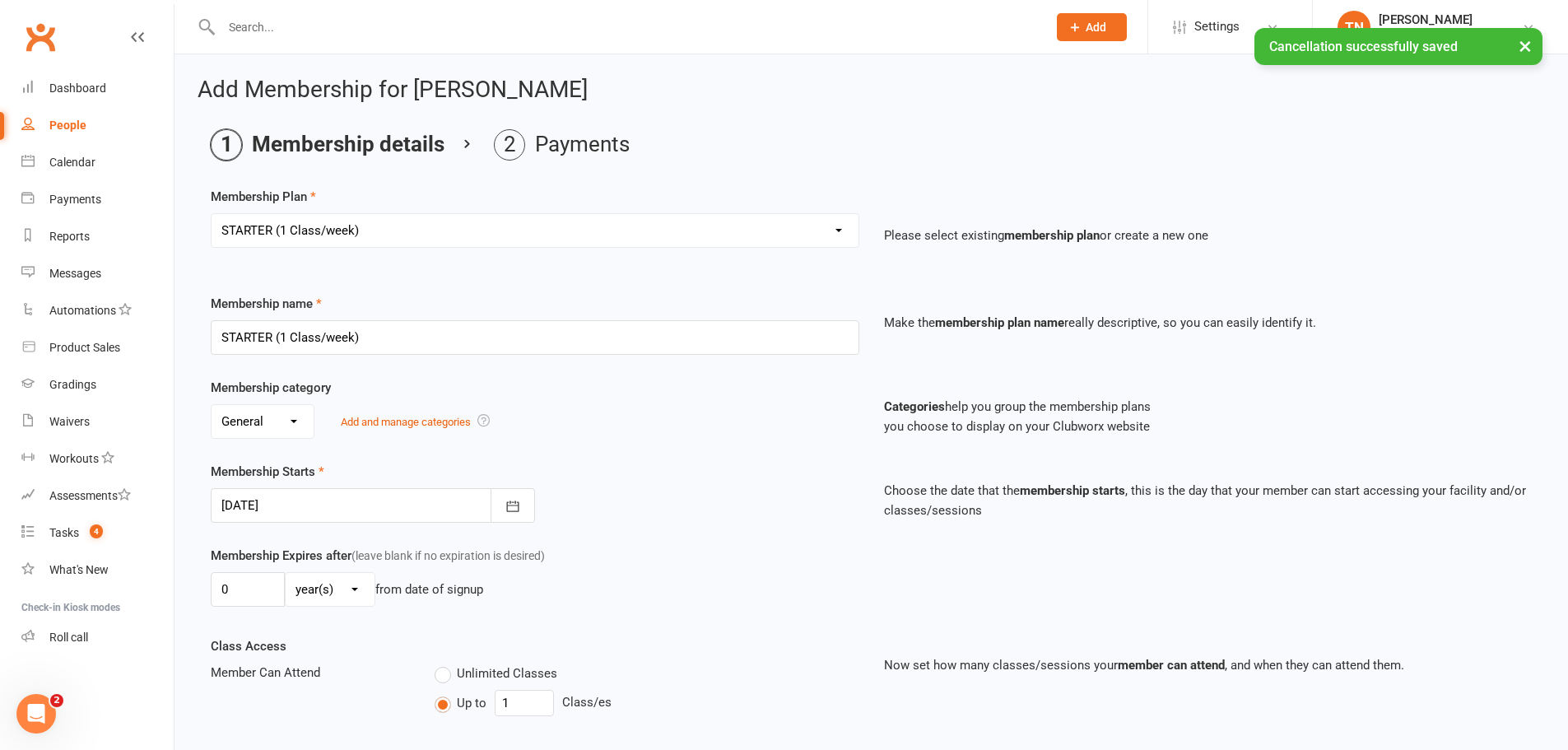
scroll to position [82, 0]
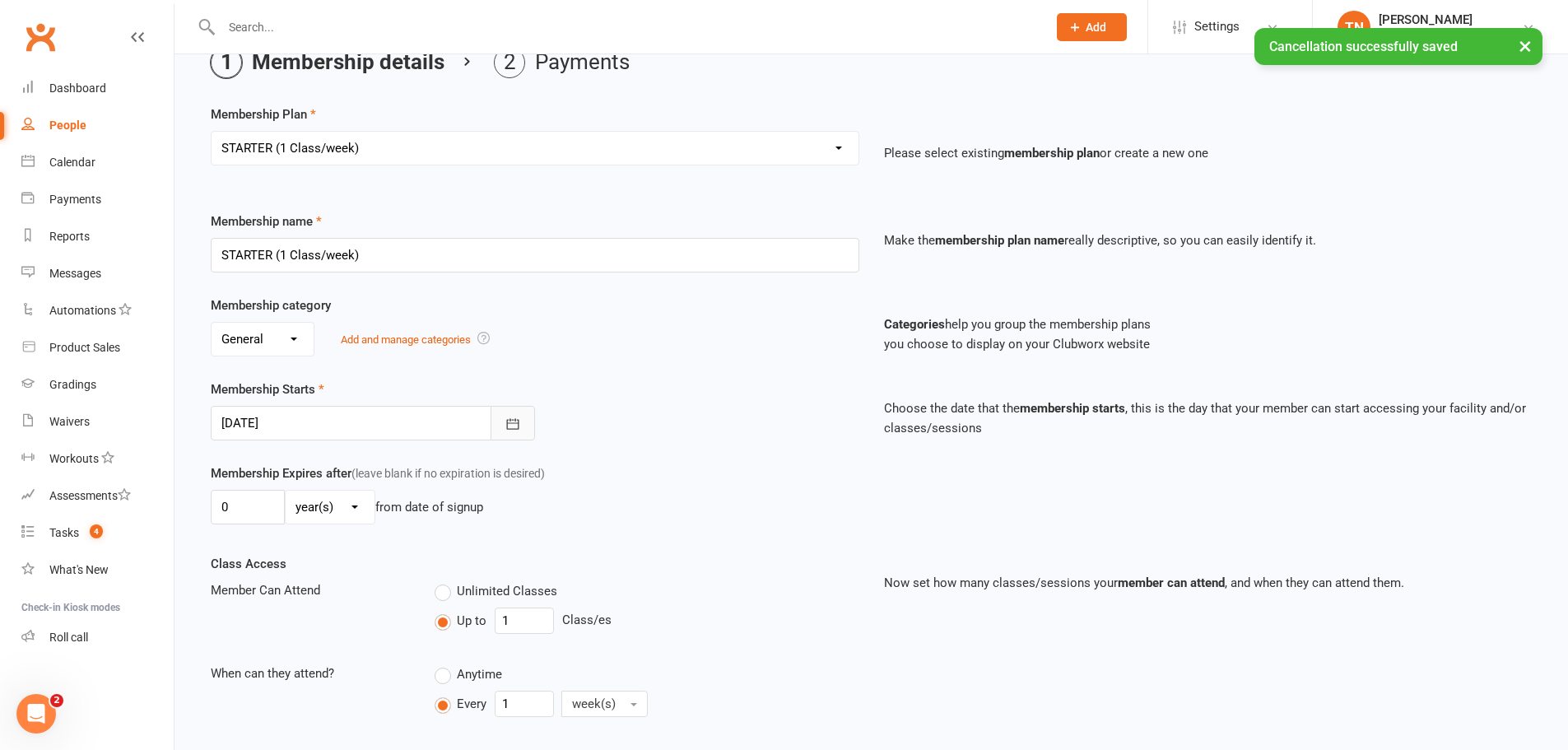
click at [519, 424] on icon "button" at bounding box center [511, 423] width 12 height 11
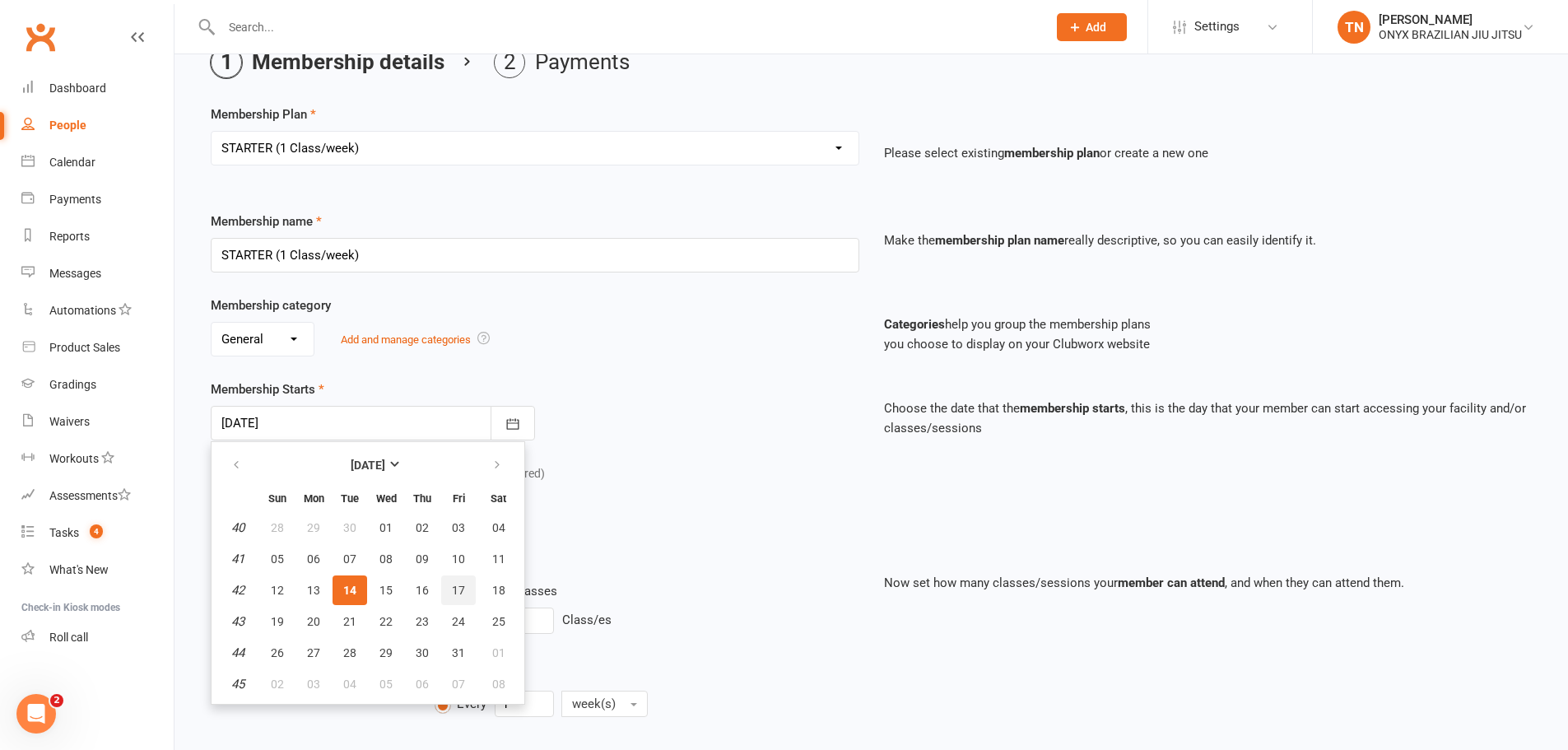
click at [453, 598] on button "17" at bounding box center [458, 590] width 35 height 29
type input "17 Oct 2025"
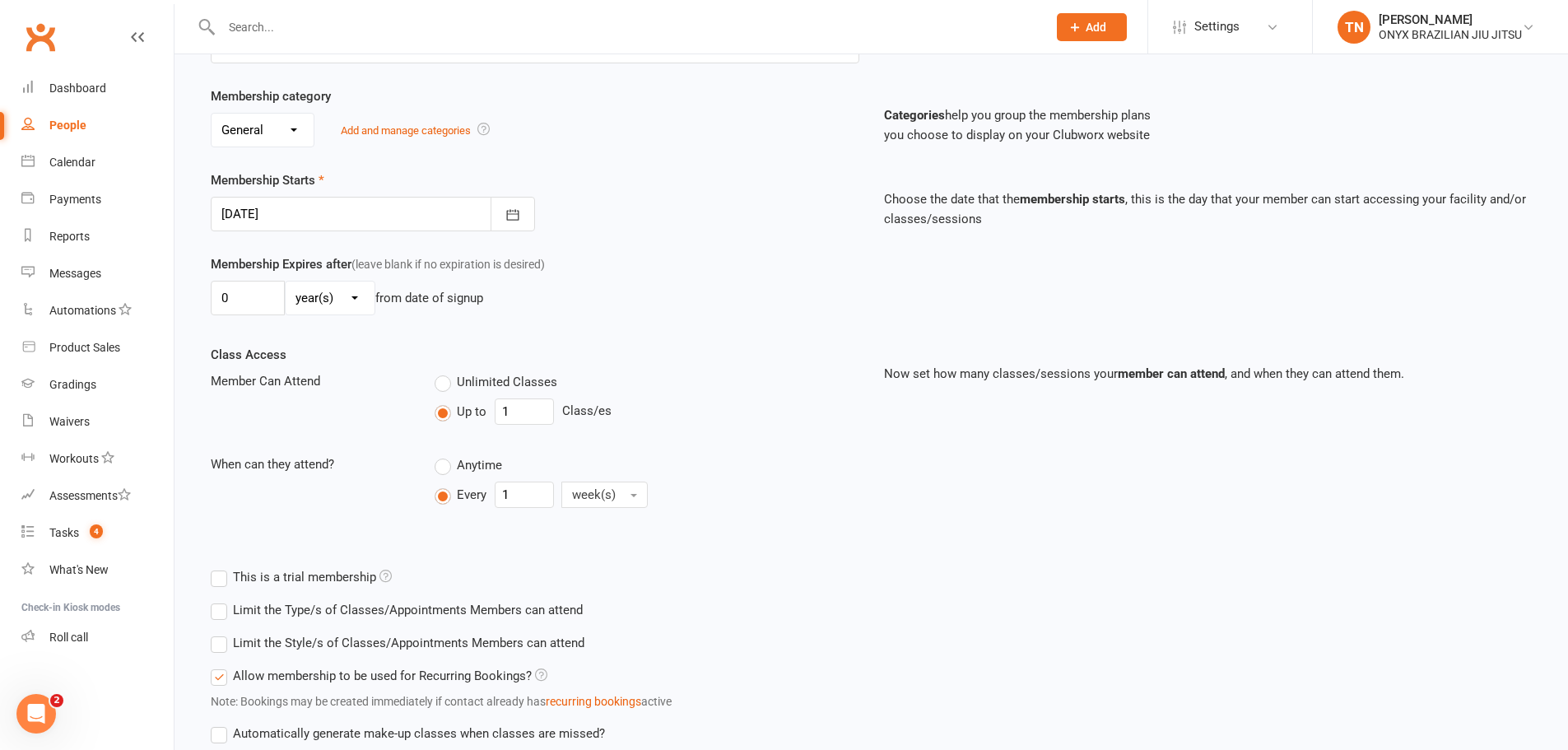
scroll to position [412, 0]
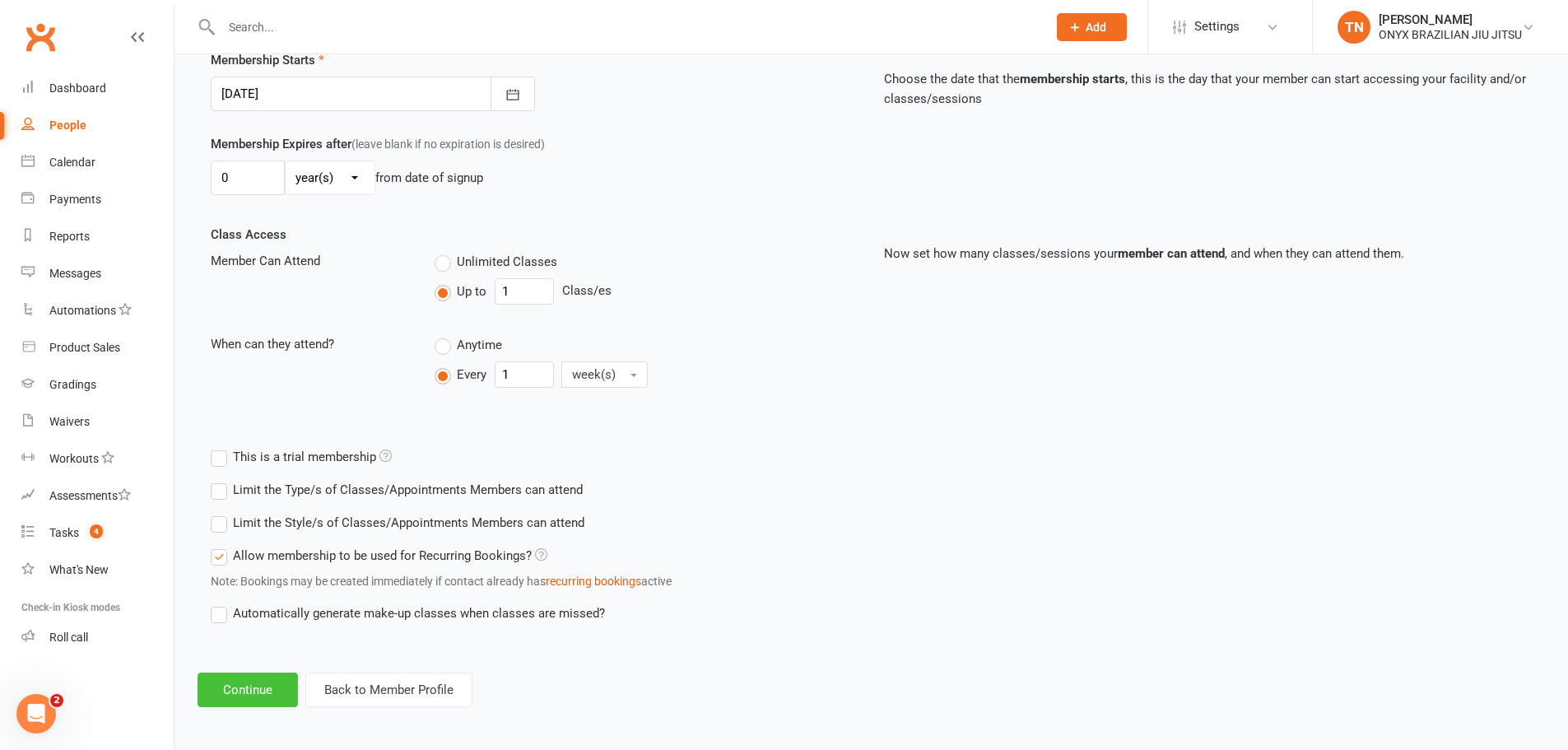
click at [245, 691] on button "Continue" at bounding box center [248, 690] width 101 height 35
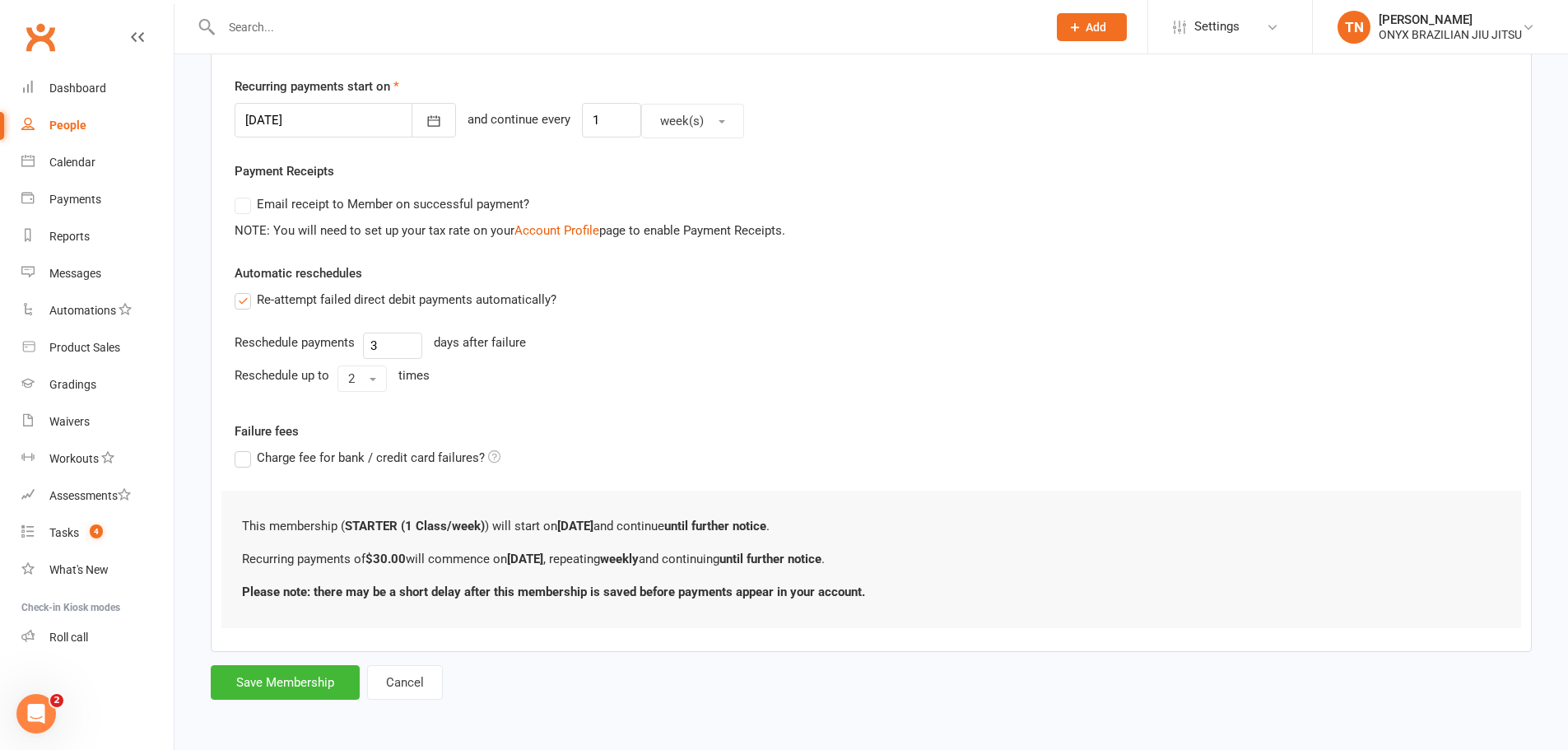
scroll to position [0, 0]
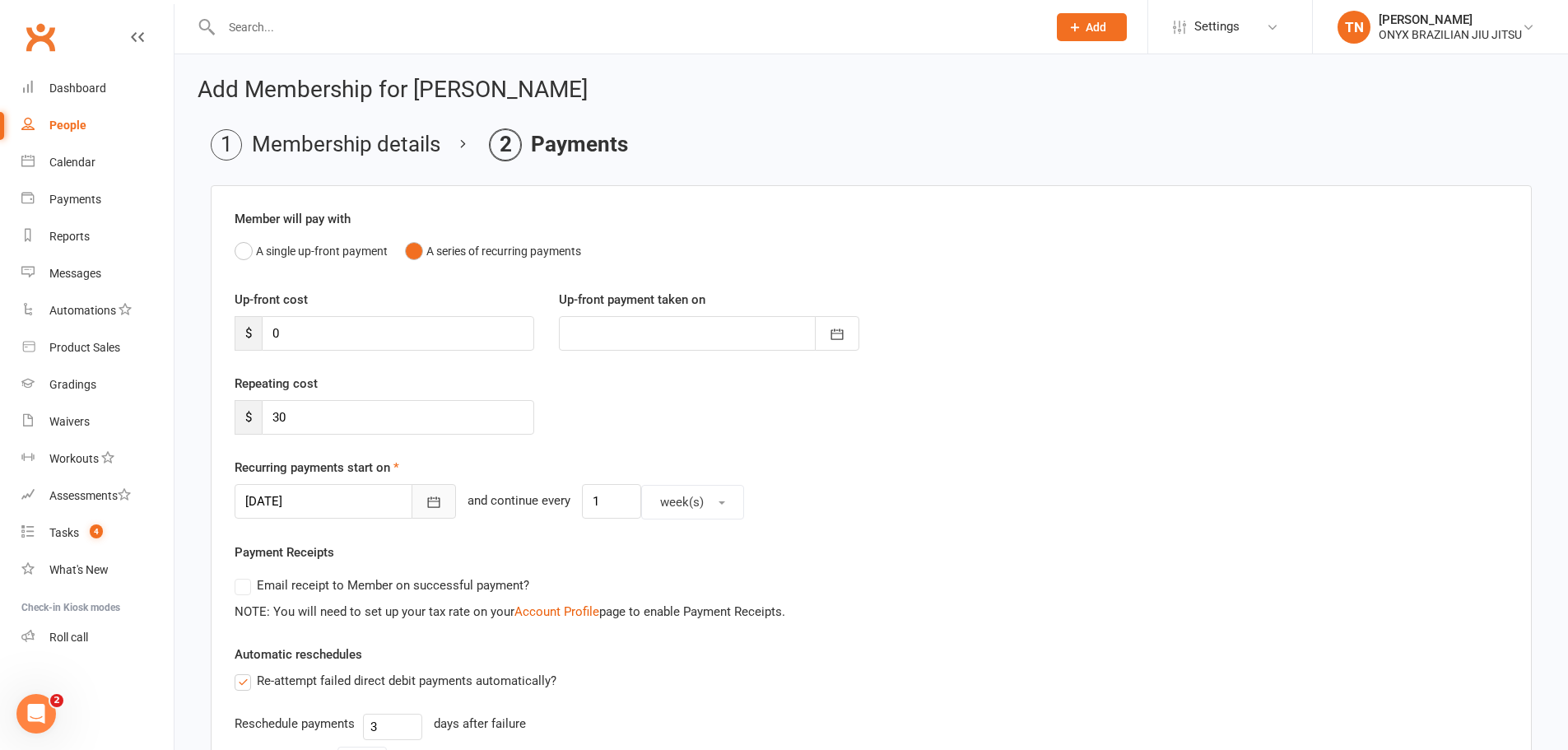
click at [412, 499] on button "button" at bounding box center [434, 501] width 45 height 35
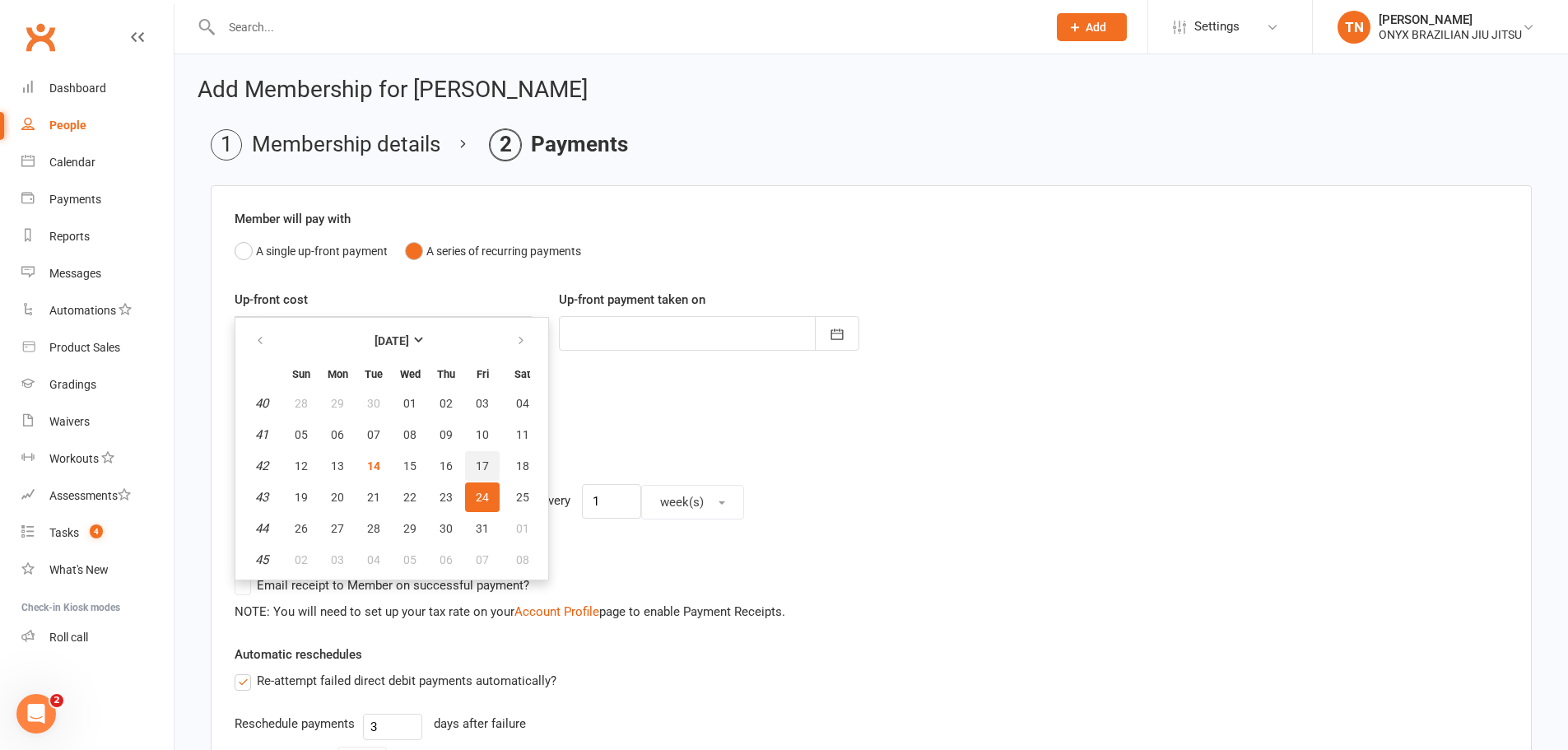
click at [489, 466] on button "17" at bounding box center [482, 466] width 35 height 29
type input "17 Oct 2025"
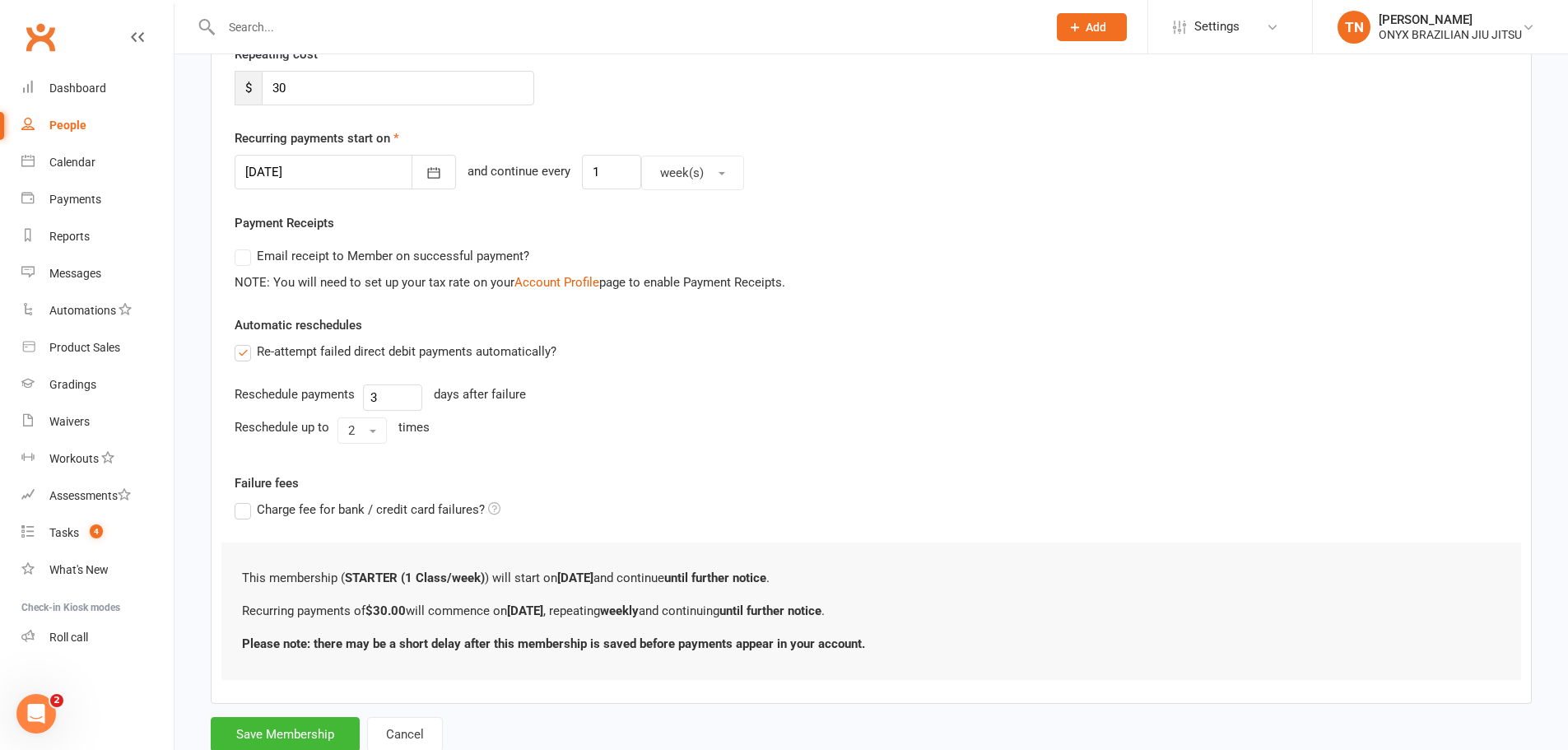
scroll to position [381, 0]
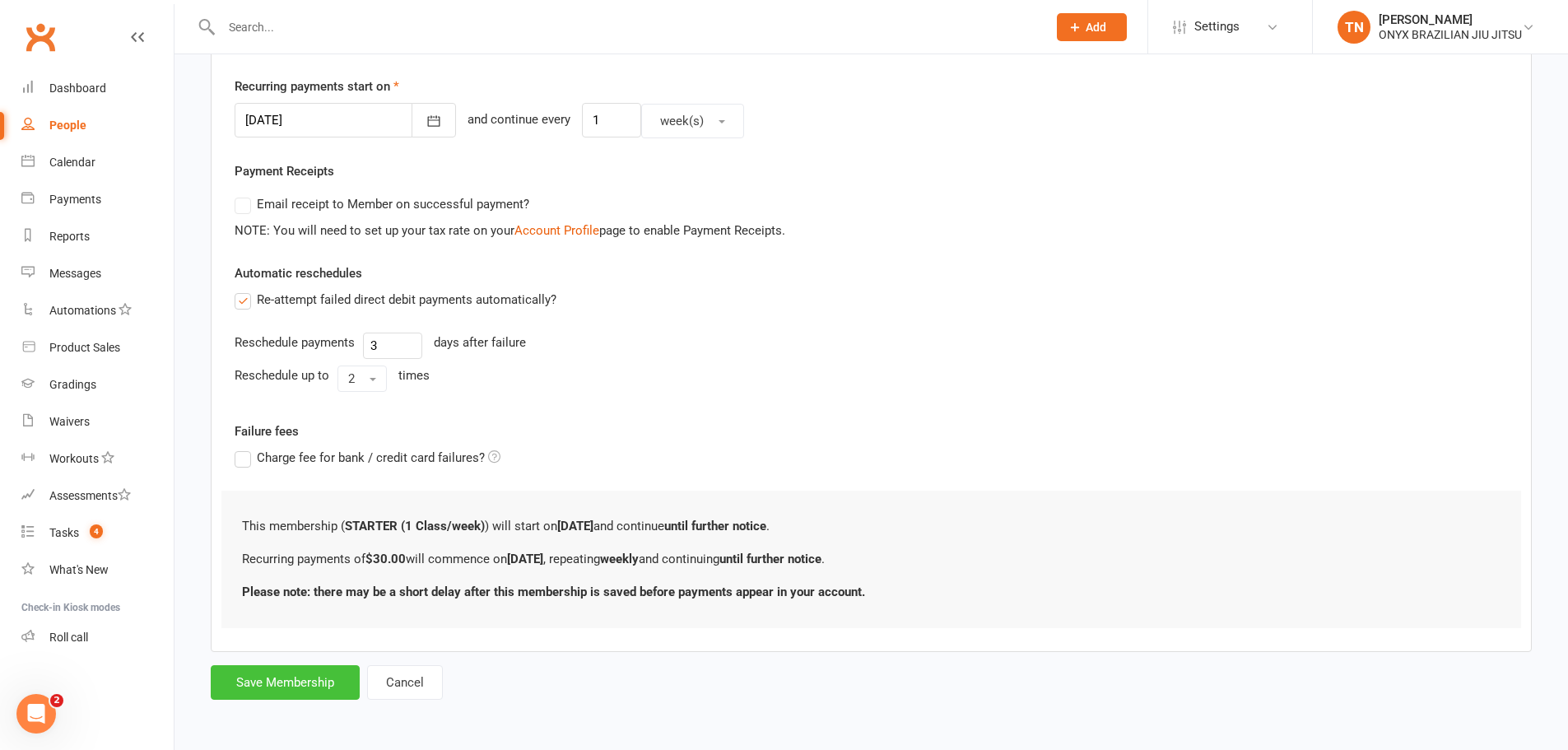
click at [297, 689] on button "Save Membership" at bounding box center [285, 682] width 149 height 35
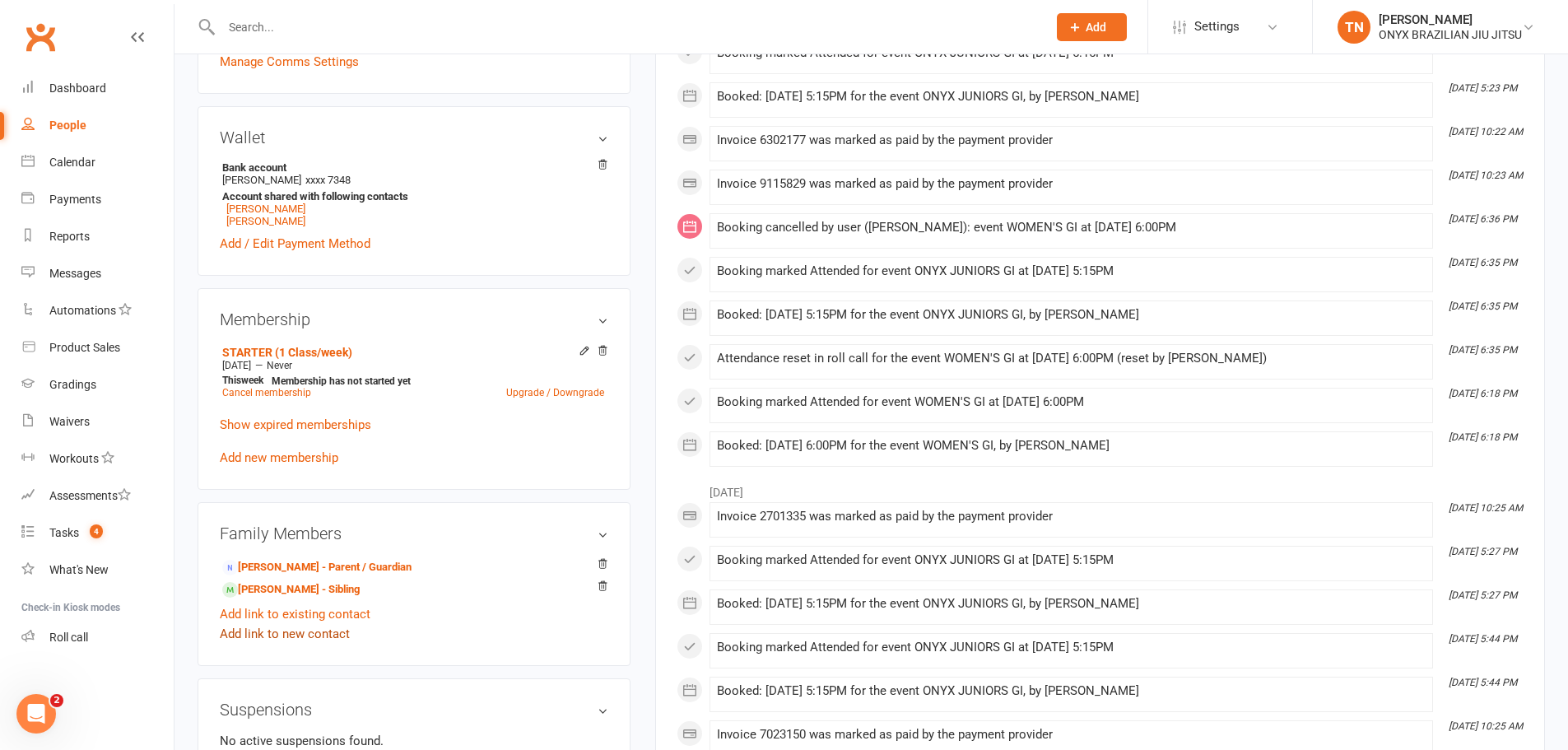
scroll to position [576, 0]
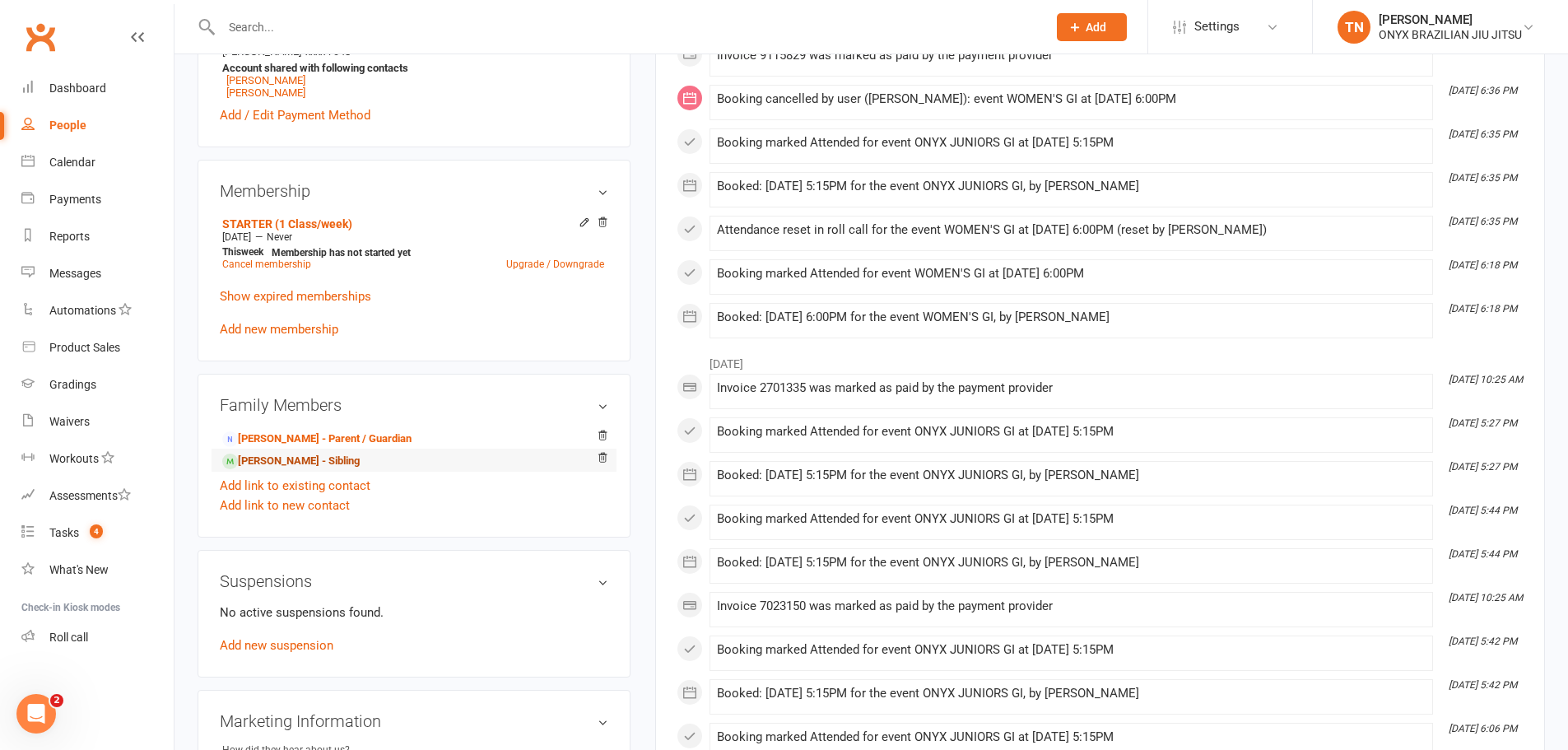
click at [282, 458] on link "Jamal Chaar - Sibling" at bounding box center [291, 461] width 137 height 17
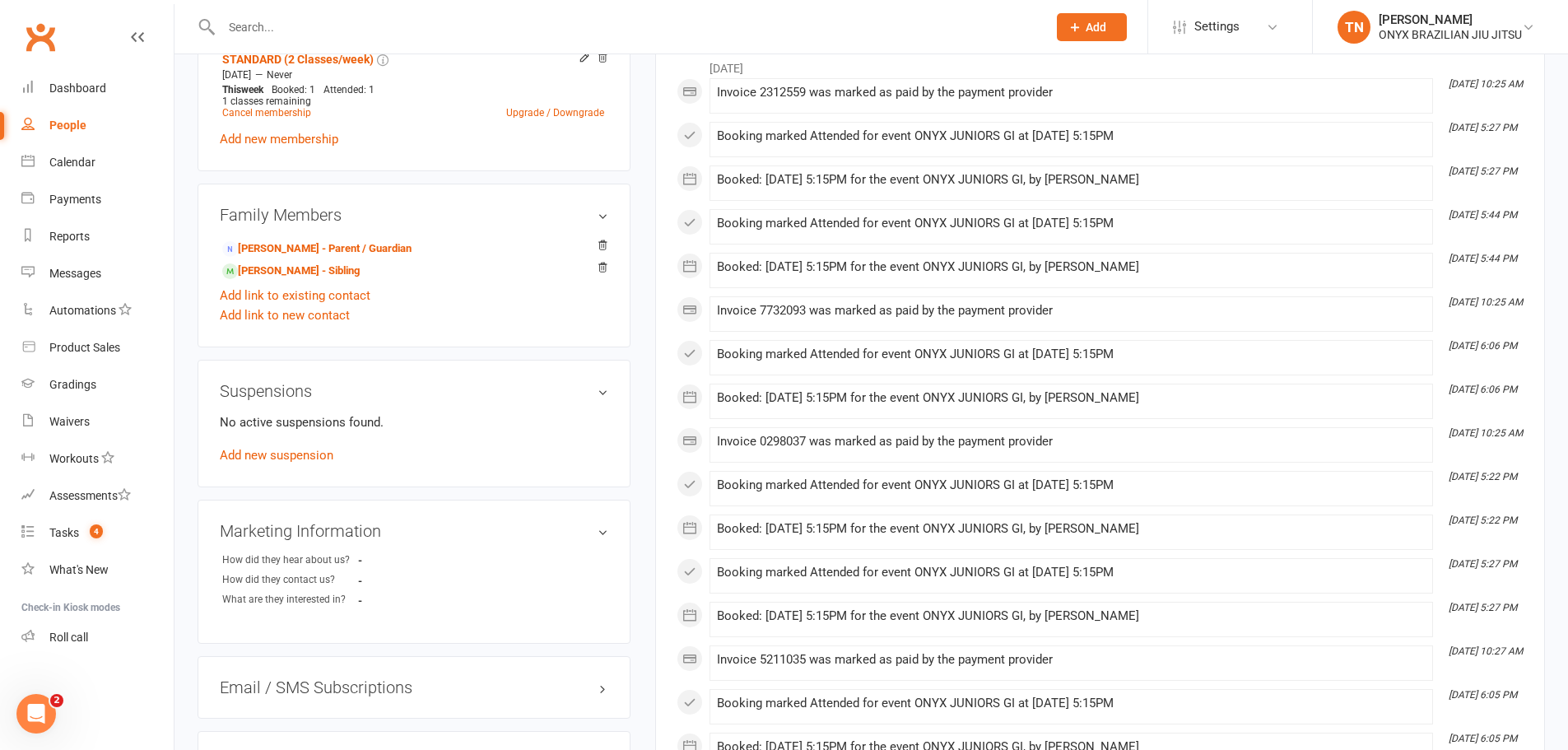
scroll to position [412, 0]
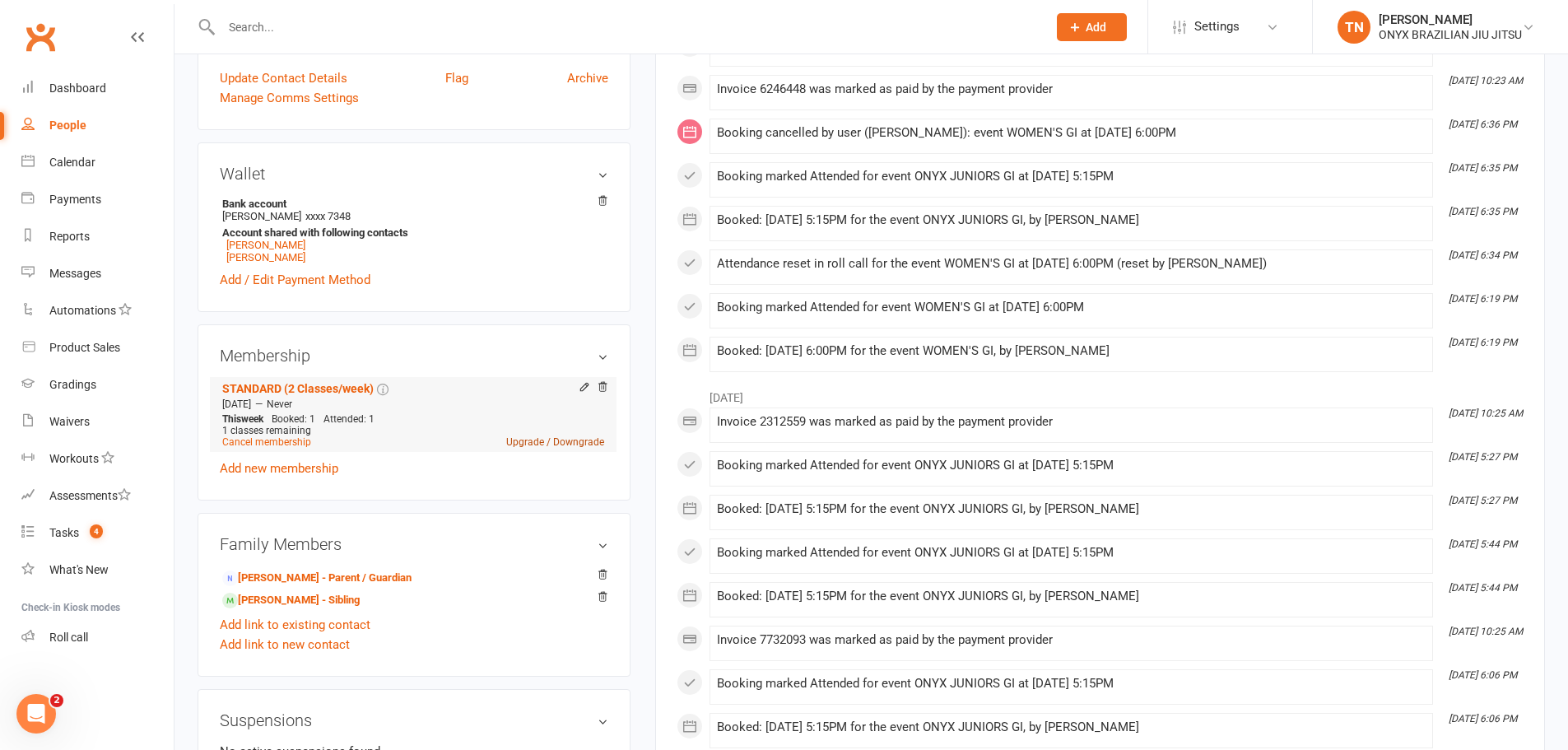
click at [575, 436] on link "Upgrade / Downgrade" at bounding box center [554, 442] width 98 height 12
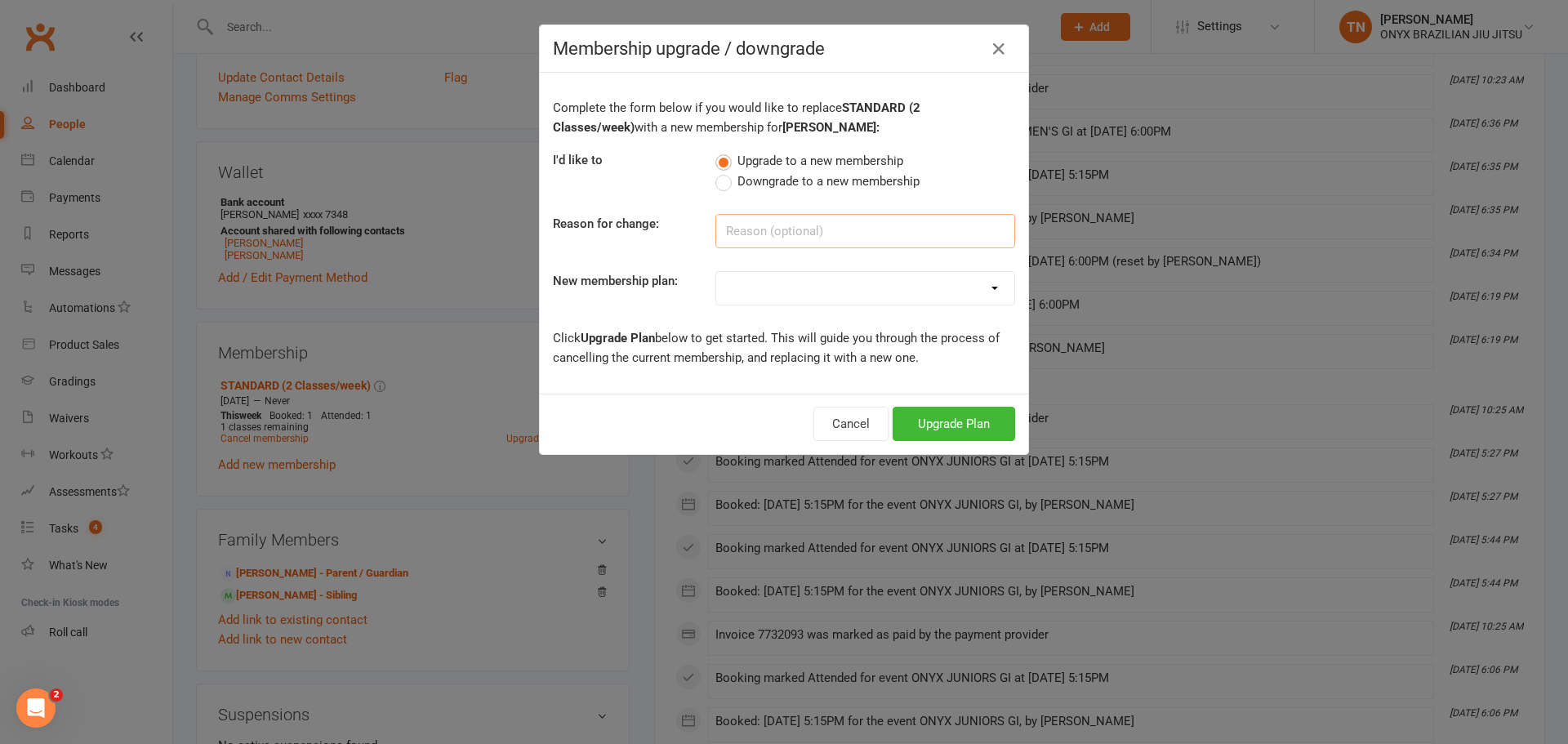
click at [767, 240] on input at bounding box center [865, 231] width 299 height 34
click at [754, 177] on span "Downgrade to a new membership" at bounding box center [828, 180] width 182 height 17
click at [726, 171] on input "Downgrade to a new membership" at bounding box center [720, 171] width 11 height 0
click at [803, 275] on select "Example Plan UNLIMITED STANDARD (2 Classes/week) STARTER (1 Class/week)" at bounding box center [865, 289] width 298 height 33
select select "3"
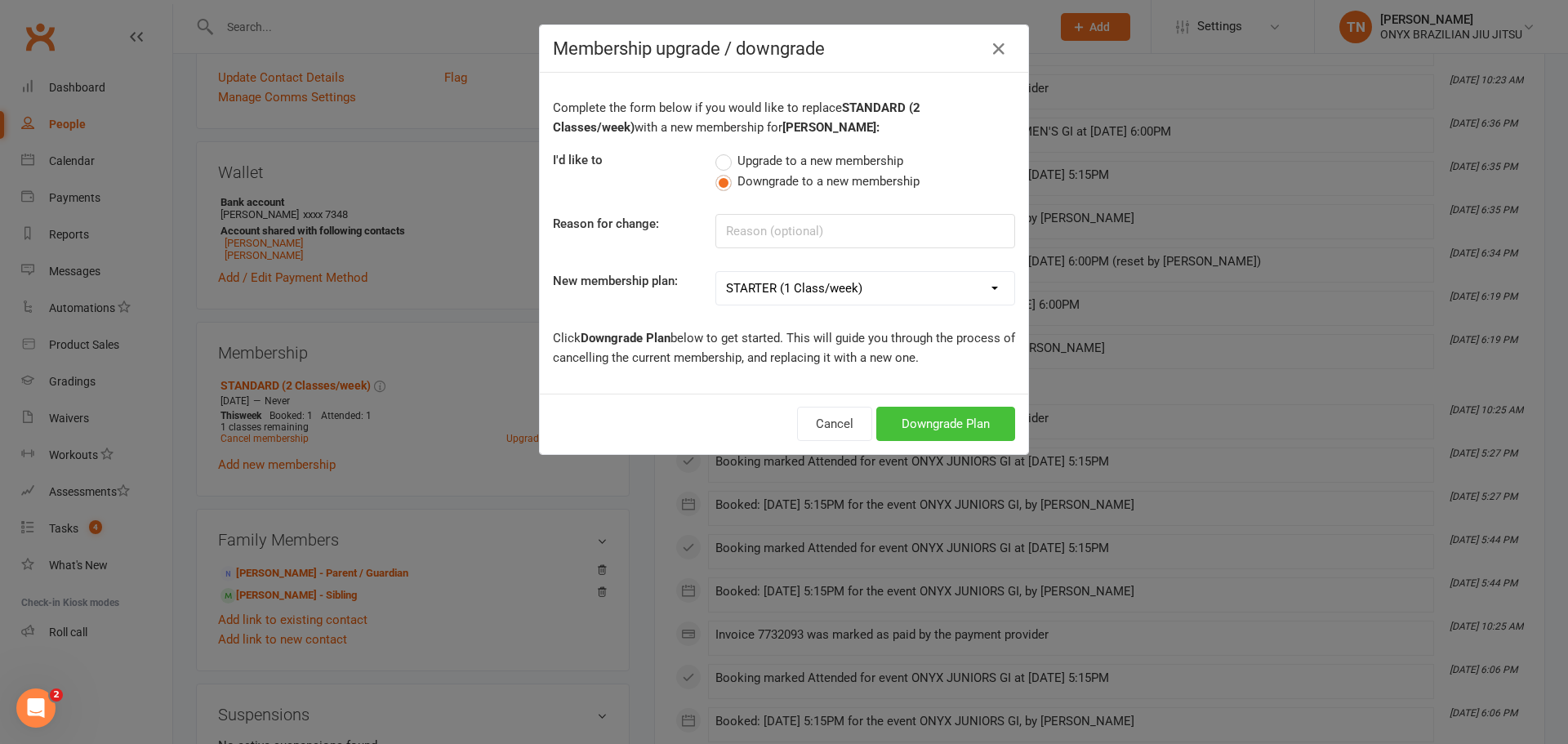
click at [716, 272] on select "Example Plan UNLIMITED STANDARD (2 Classes/week) STARTER (1 Class/week)" at bounding box center [865, 289] width 298 height 33
click at [942, 435] on button "Downgrade Plan" at bounding box center [945, 424] width 139 height 34
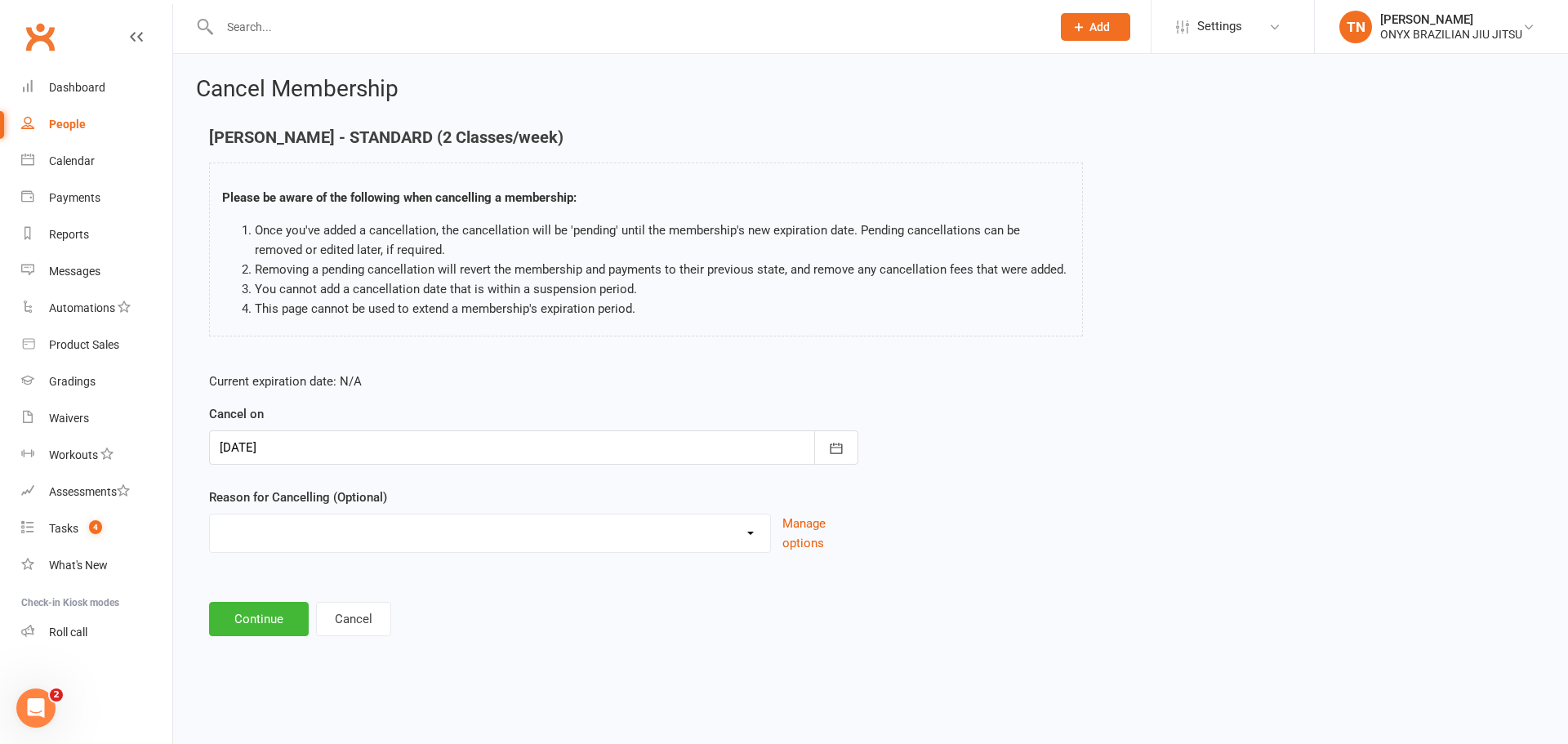
click at [318, 452] on div at bounding box center [533, 447] width 649 height 34
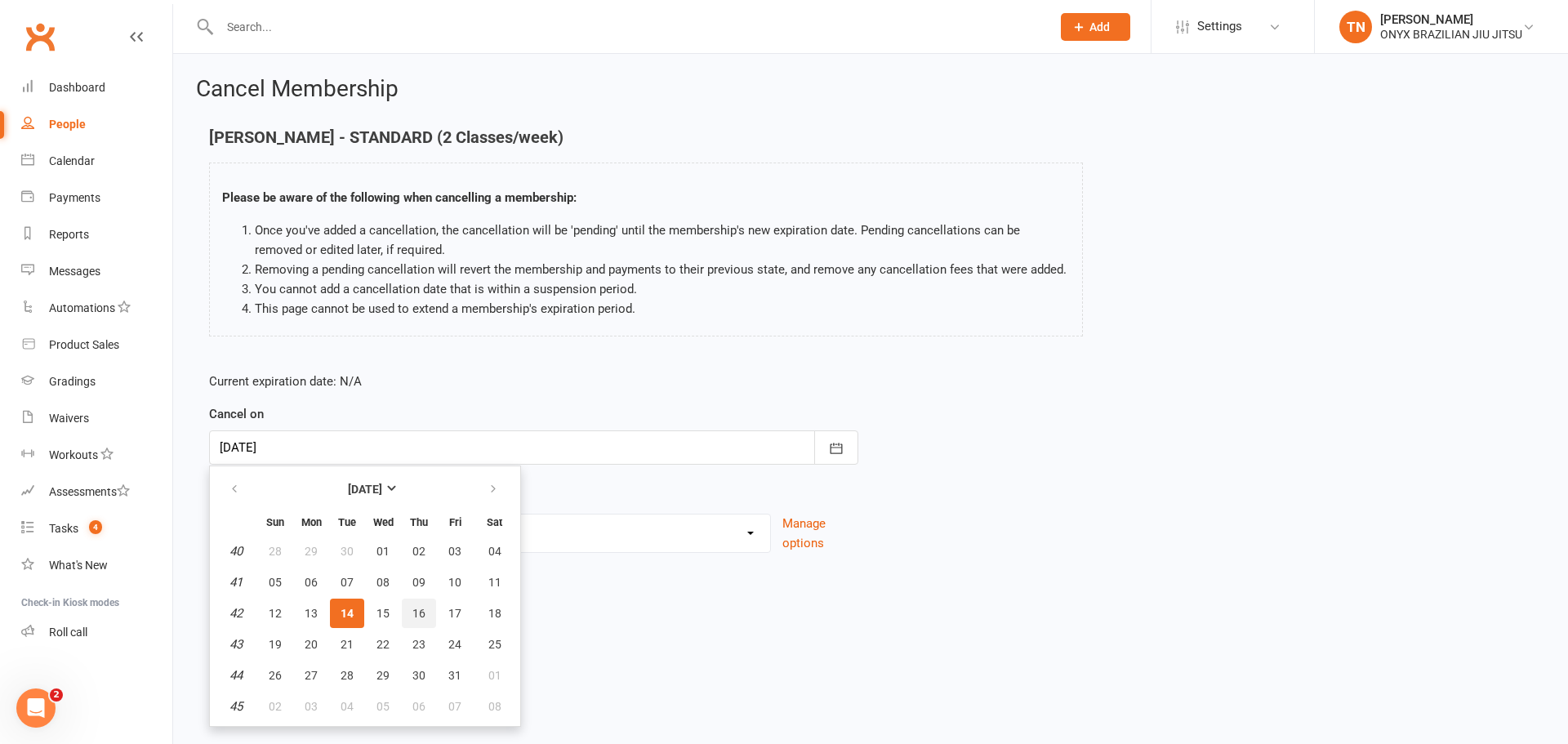
click at [427, 605] on button "16" at bounding box center [419, 613] width 34 height 29
type input "16 Oct 2025"
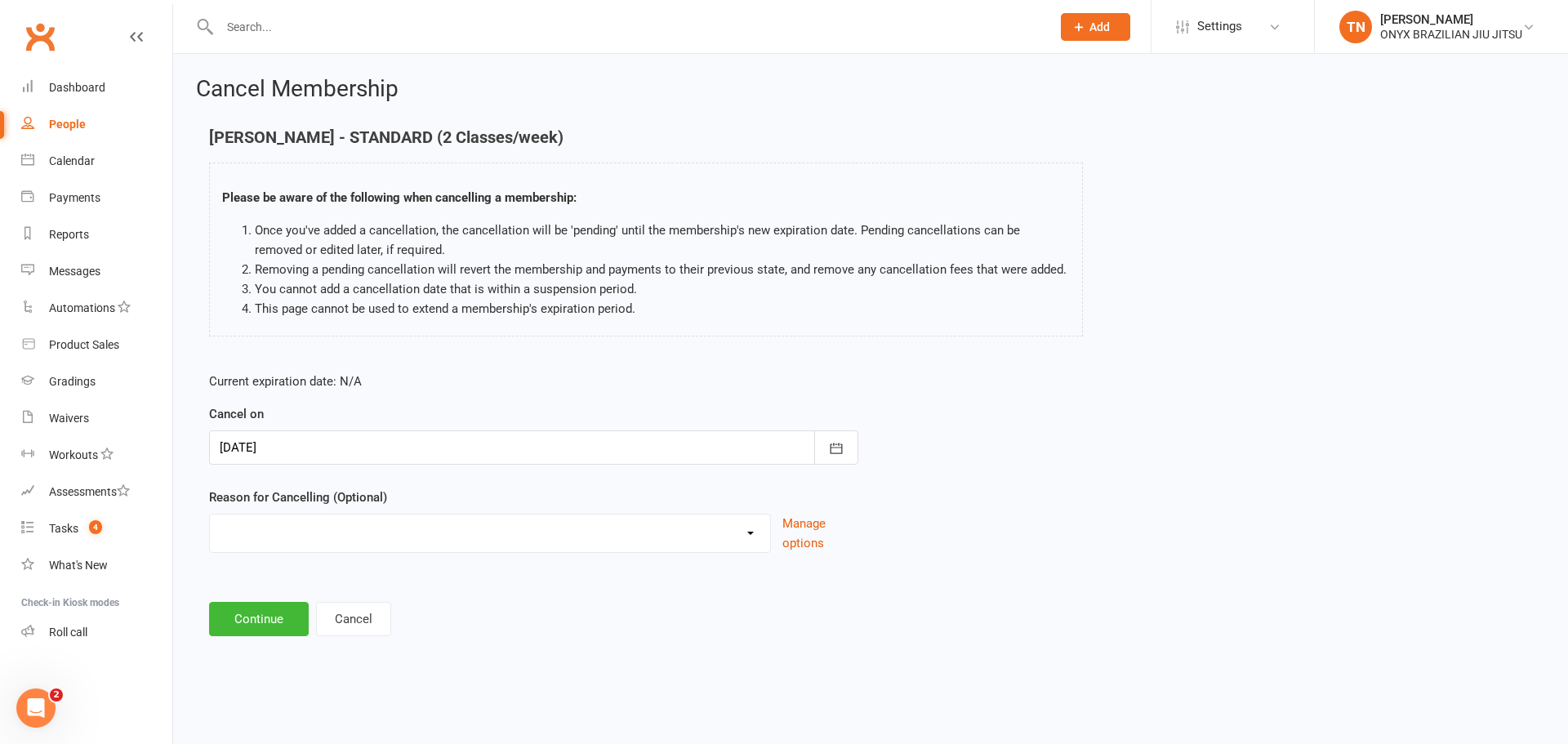
click at [372, 543] on select "Holiday Injury Other reason" at bounding box center [489, 531] width 560 height 33
select select "2"
click at [210, 534] on select "Holiday Injury Other reason" at bounding box center [489, 531] width 560 height 33
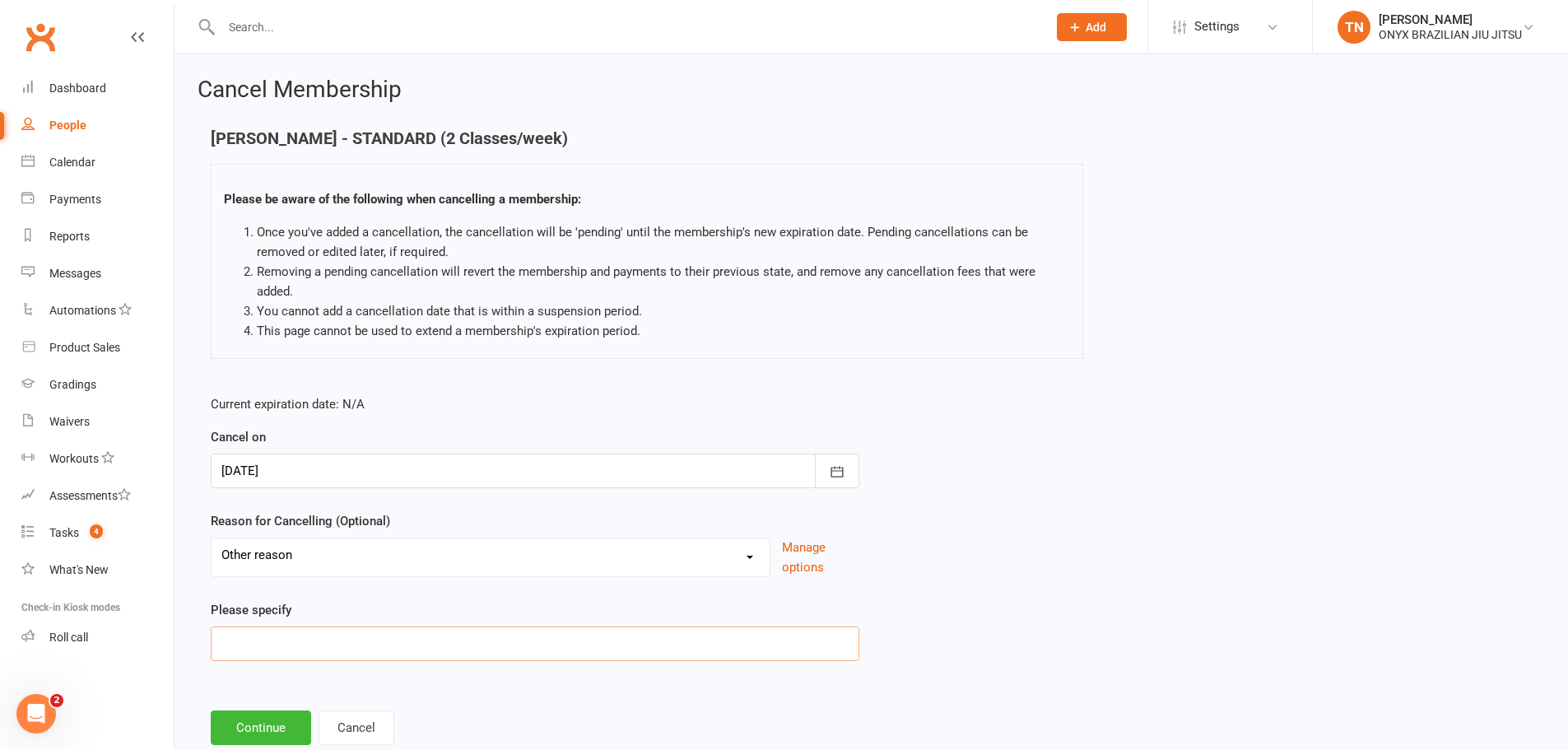
click at [250, 634] on input at bounding box center [534, 644] width 649 height 35
type input "Summer soccer"
click at [268, 713] on button "Continue" at bounding box center [261, 728] width 101 height 35
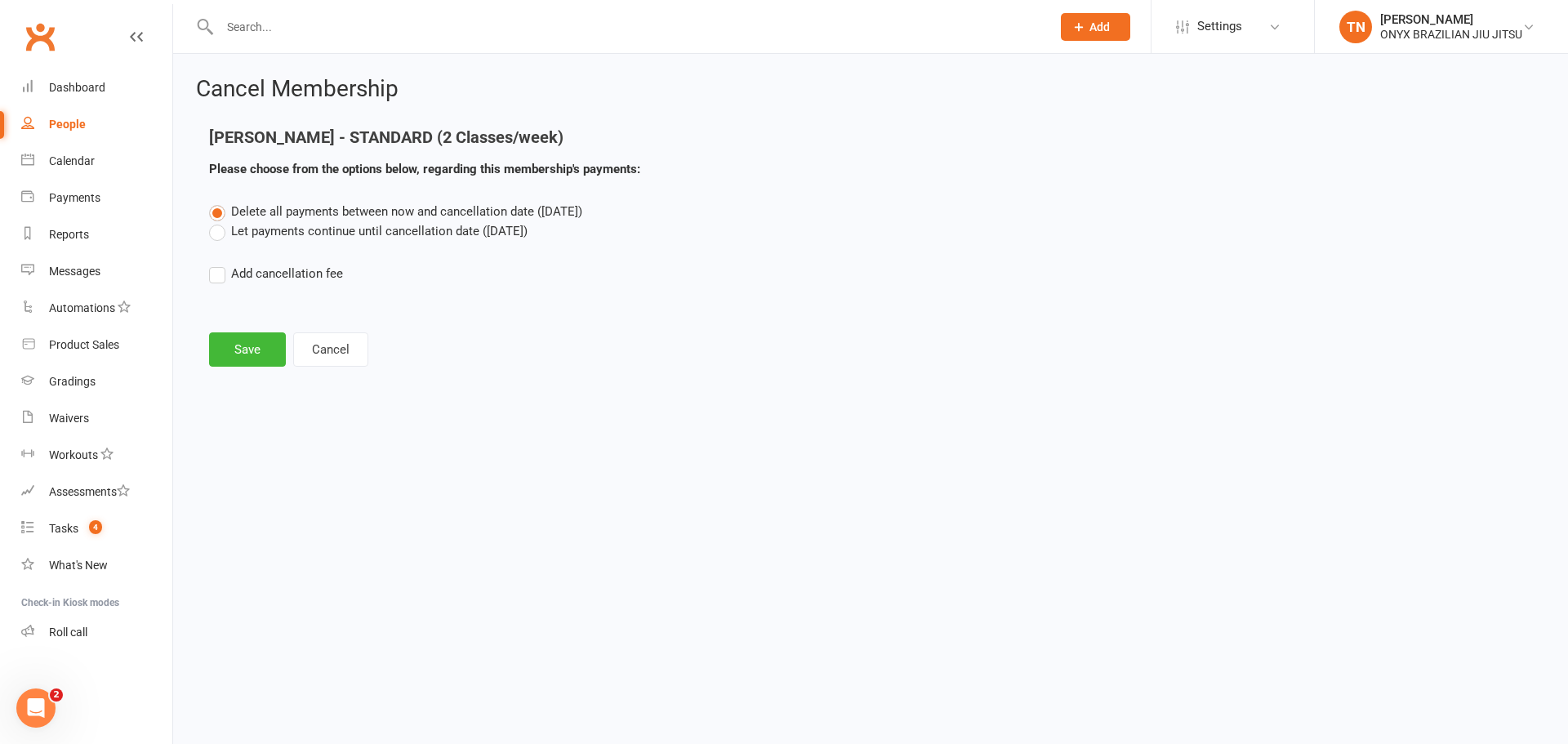
click at [306, 240] on label "Let payments continue until cancellation date (Oct 16, 2025)" at bounding box center [368, 231] width 318 height 20
click at [220, 221] on input "Let payments continue until cancellation date (Oct 16, 2025)" at bounding box center [214, 221] width 11 height 0
click at [257, 359] on button "Save" at bounding box center [247, 349] width 77 height 34
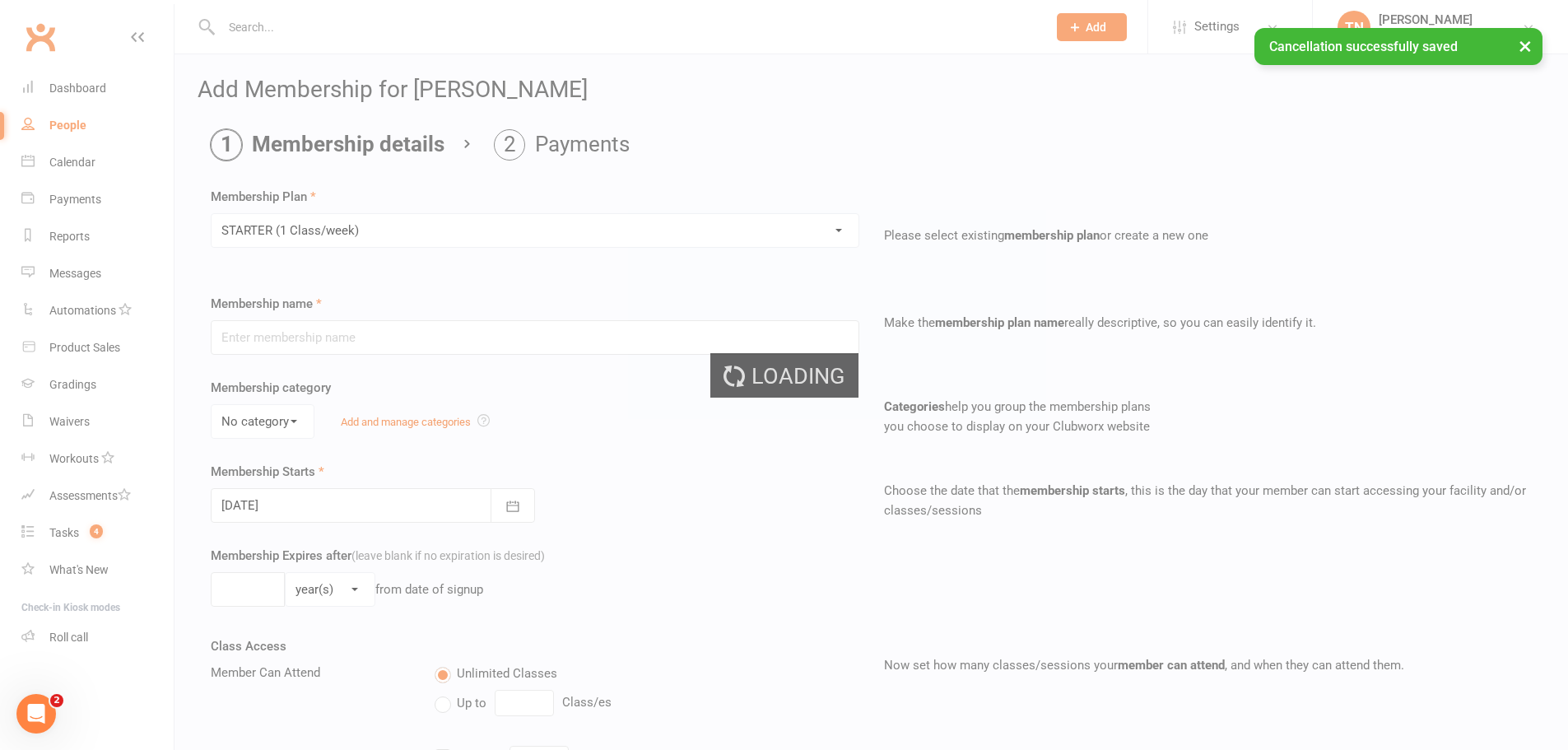
type input "STARTER (1 Class/week)"
select select "1"
type input "0"
type input "1"
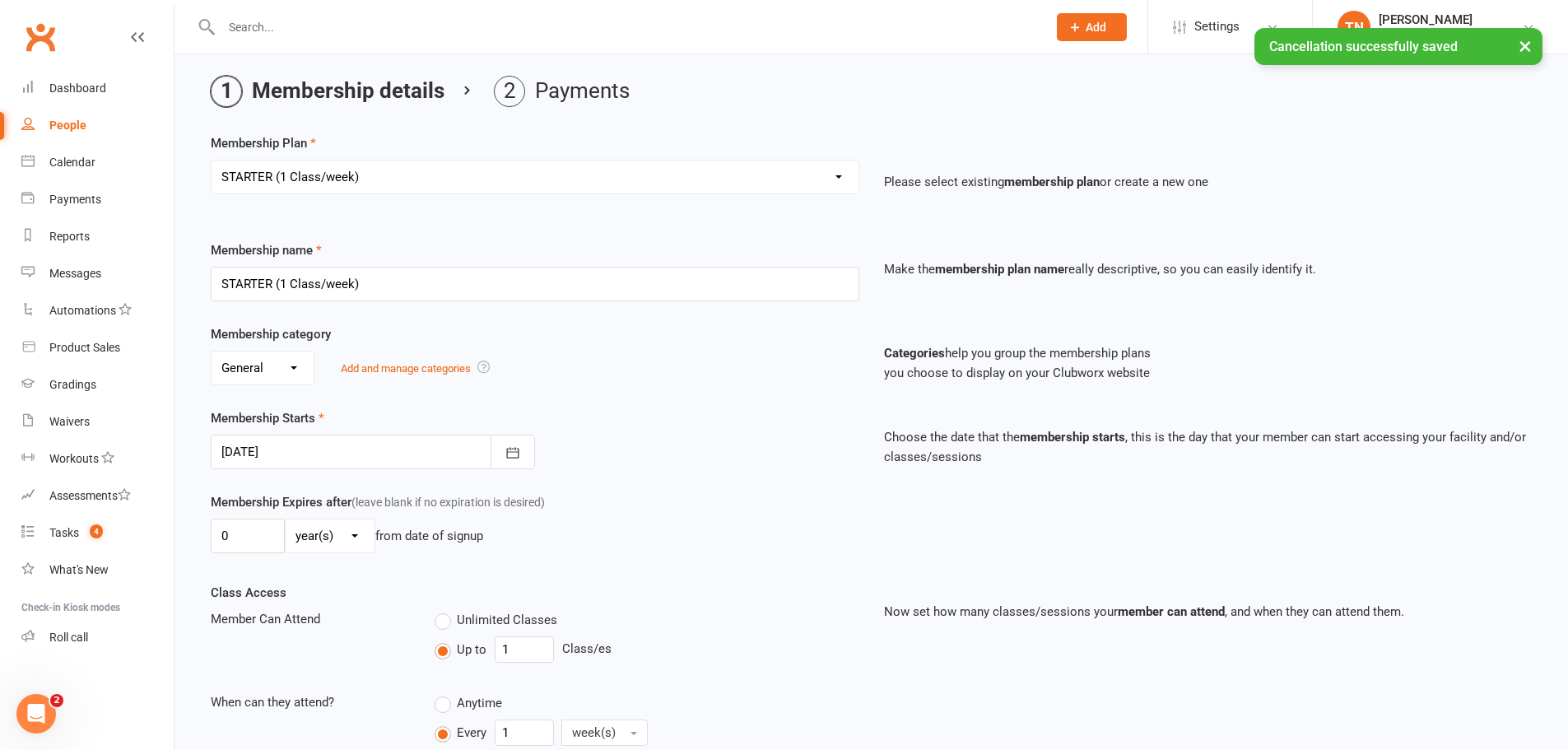
scroll to position [82, 0]
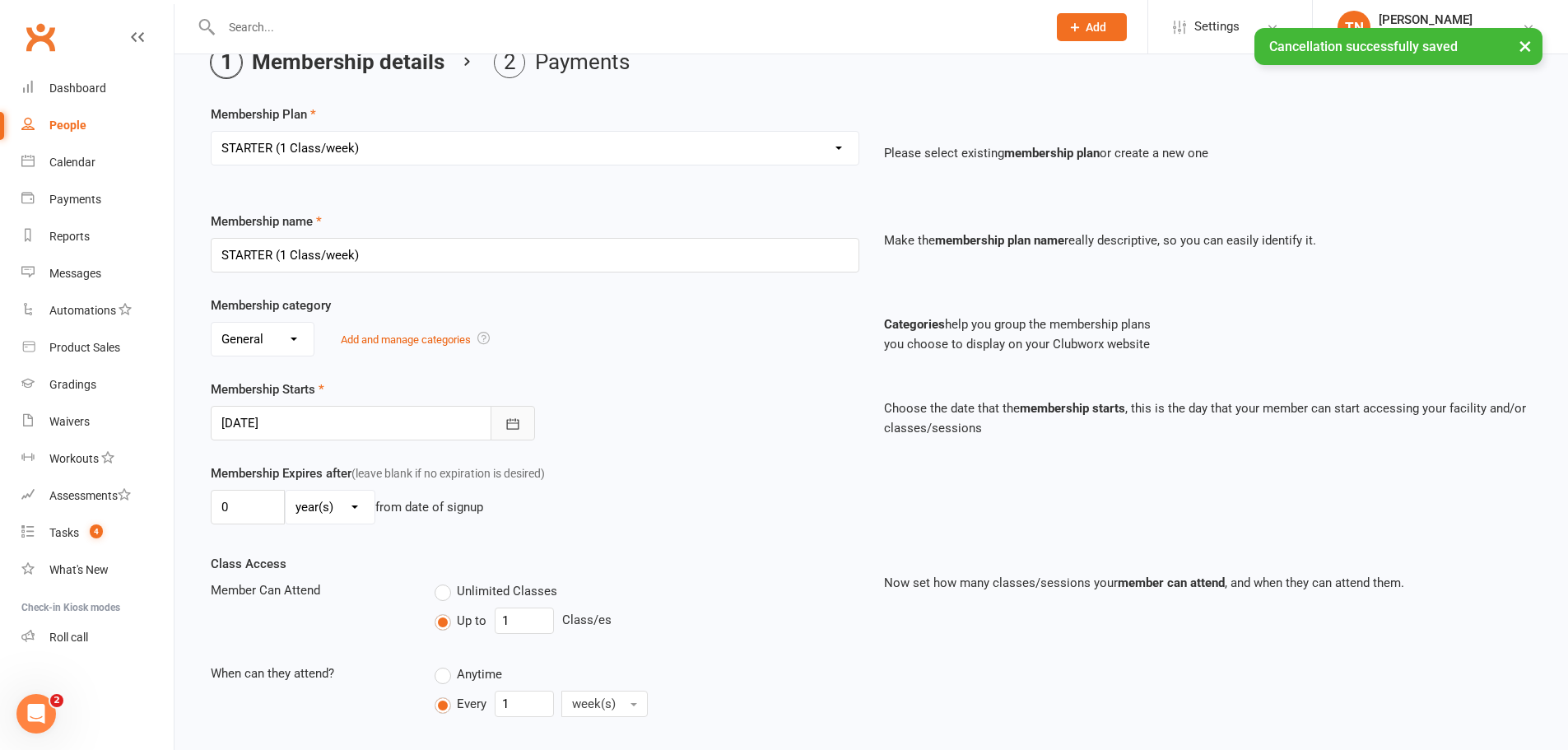
click at [513, 424] on icon "button" at bounding box center [513, 423] width 16 height 16
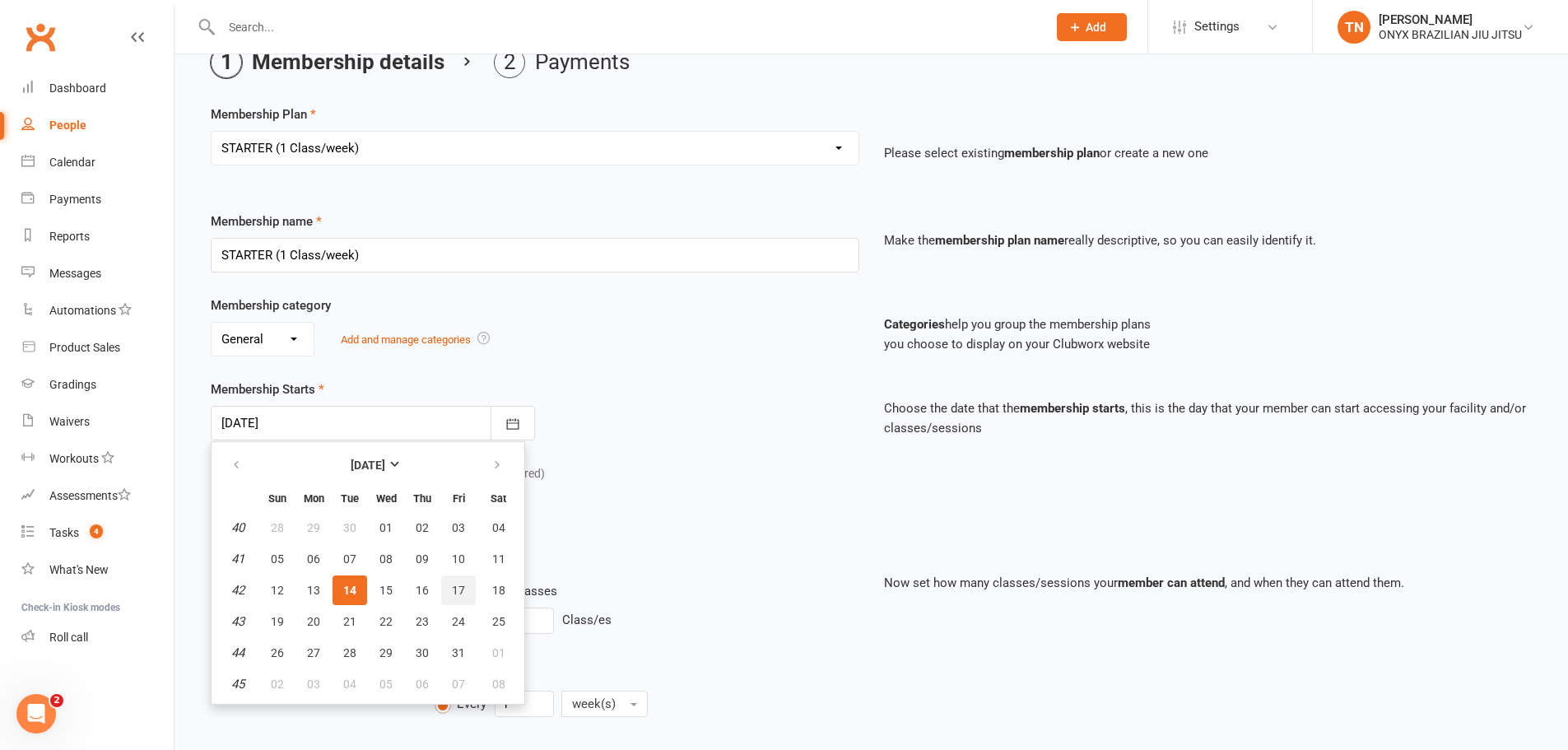
click at [457, 592] on span "17" at bounding box center [458, 590] width 13 height 13
type input "17 Oct 2025"
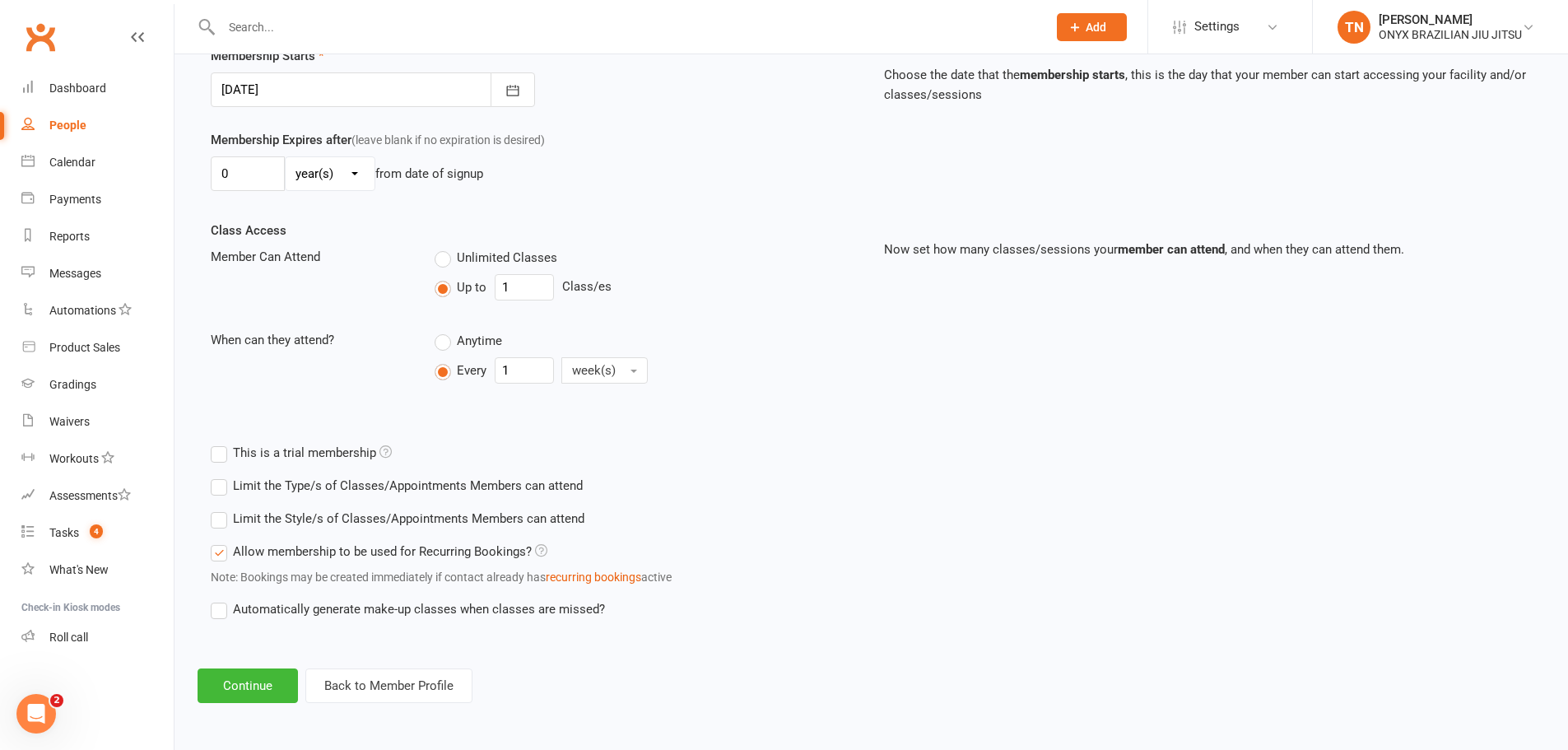
scroll to position [416, 0]
click at [240, 678] on button "Continue" at bounding box center [248, 686] width 101 height 35
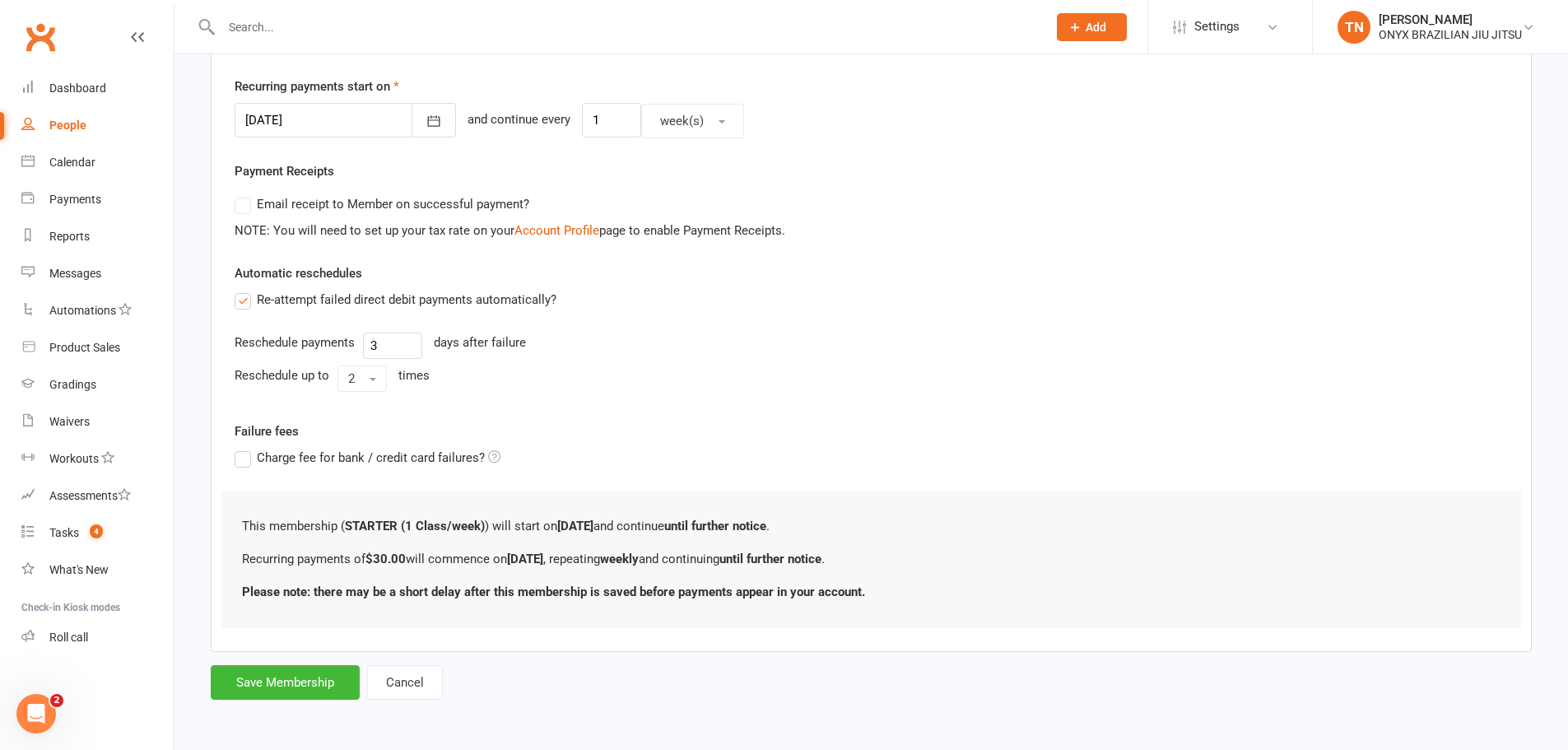
scroll to position [0, 0]
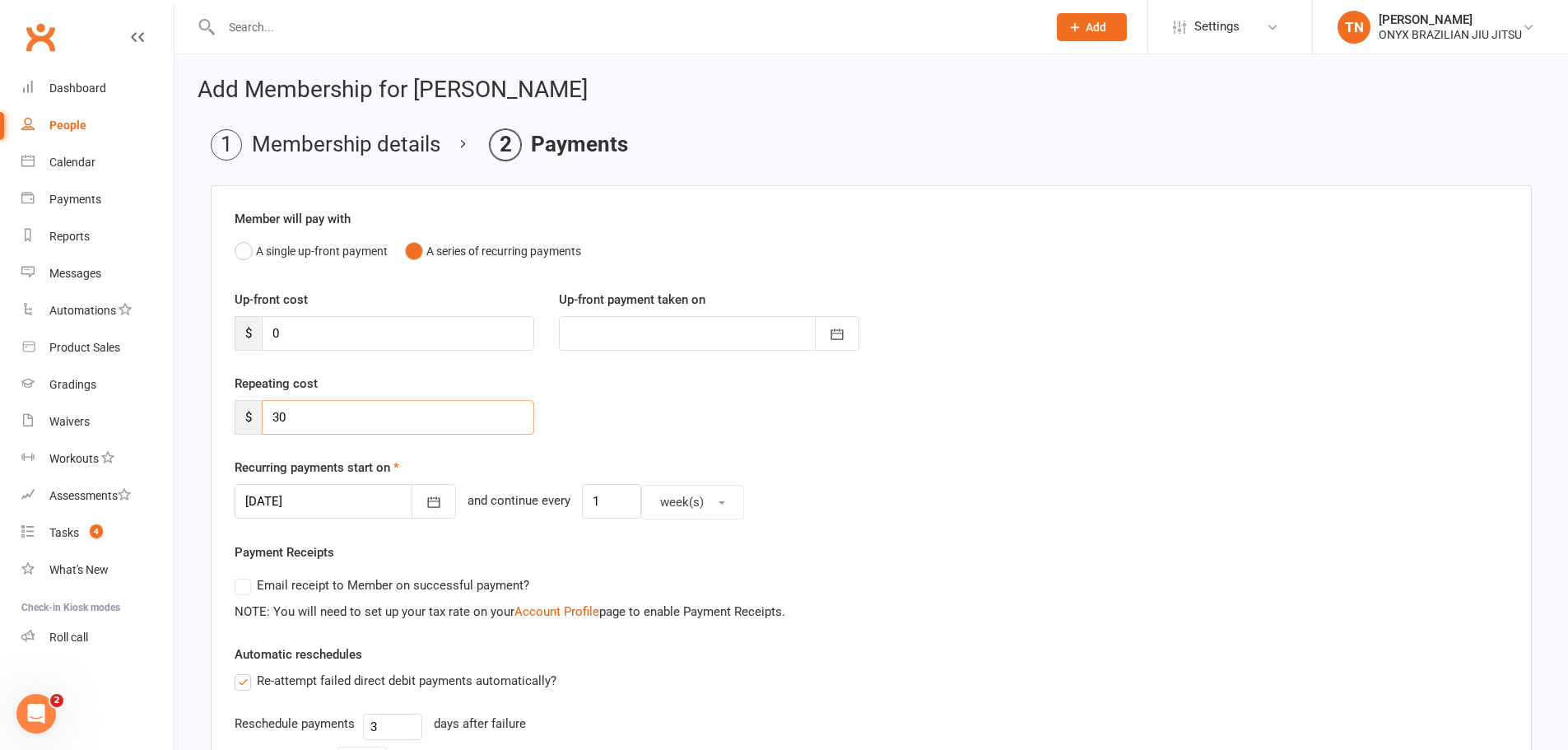
drag, startPoint x: 292, startPoint y: 422, endPoint x: 254, endPoint y: 428, distance: 38.5
click at [254, 428] on div "$ 30" at bounding box center [384, 417] width 300 height 35
type input "20"
click at [412, 498] on button "button" at bounding box center [434, 501] width 45 height 35
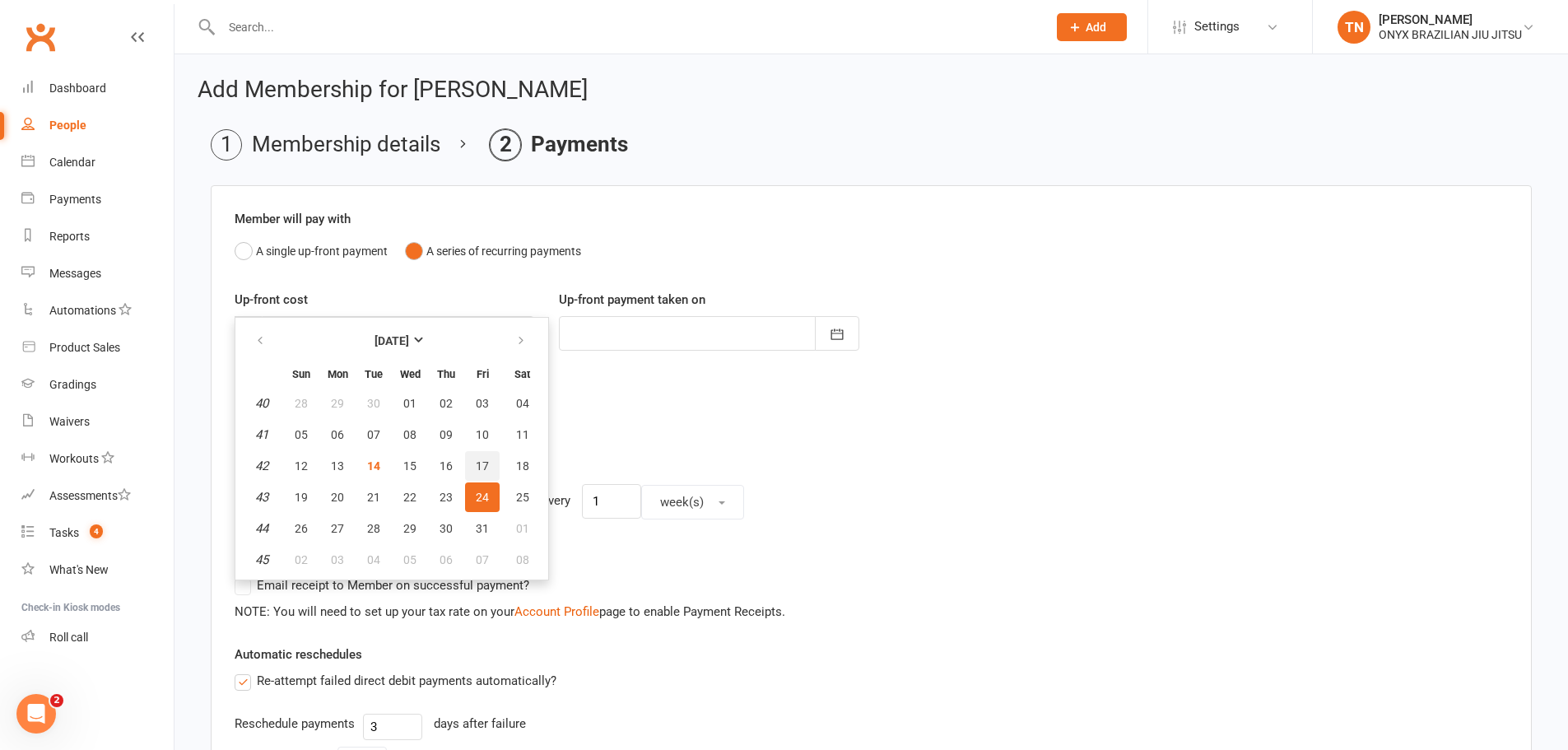
click at [477, 464] on span "17" at bounding box center [482, 466] width 13 height 13
type input "17 Oct 2025"
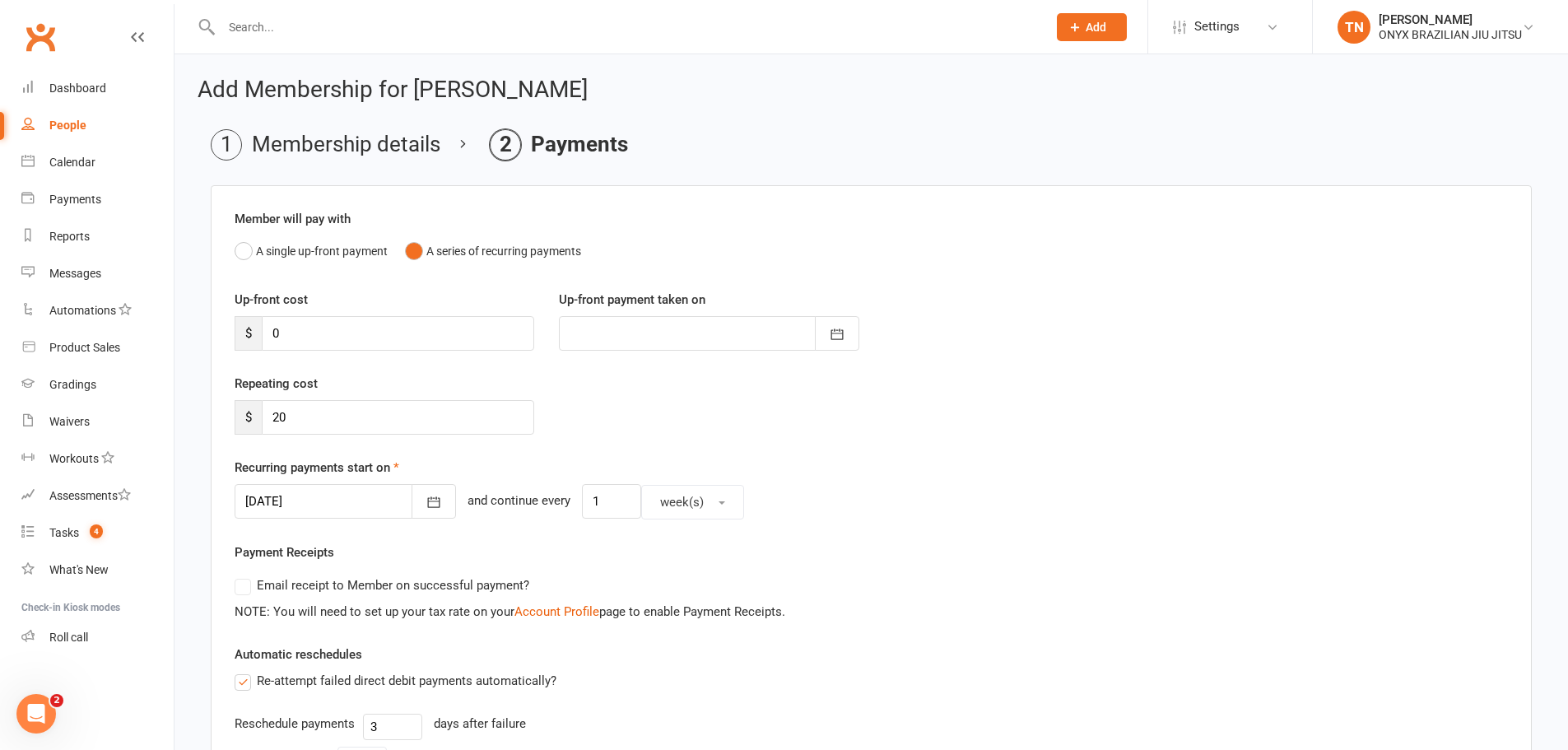
scroll to position [381, 0]
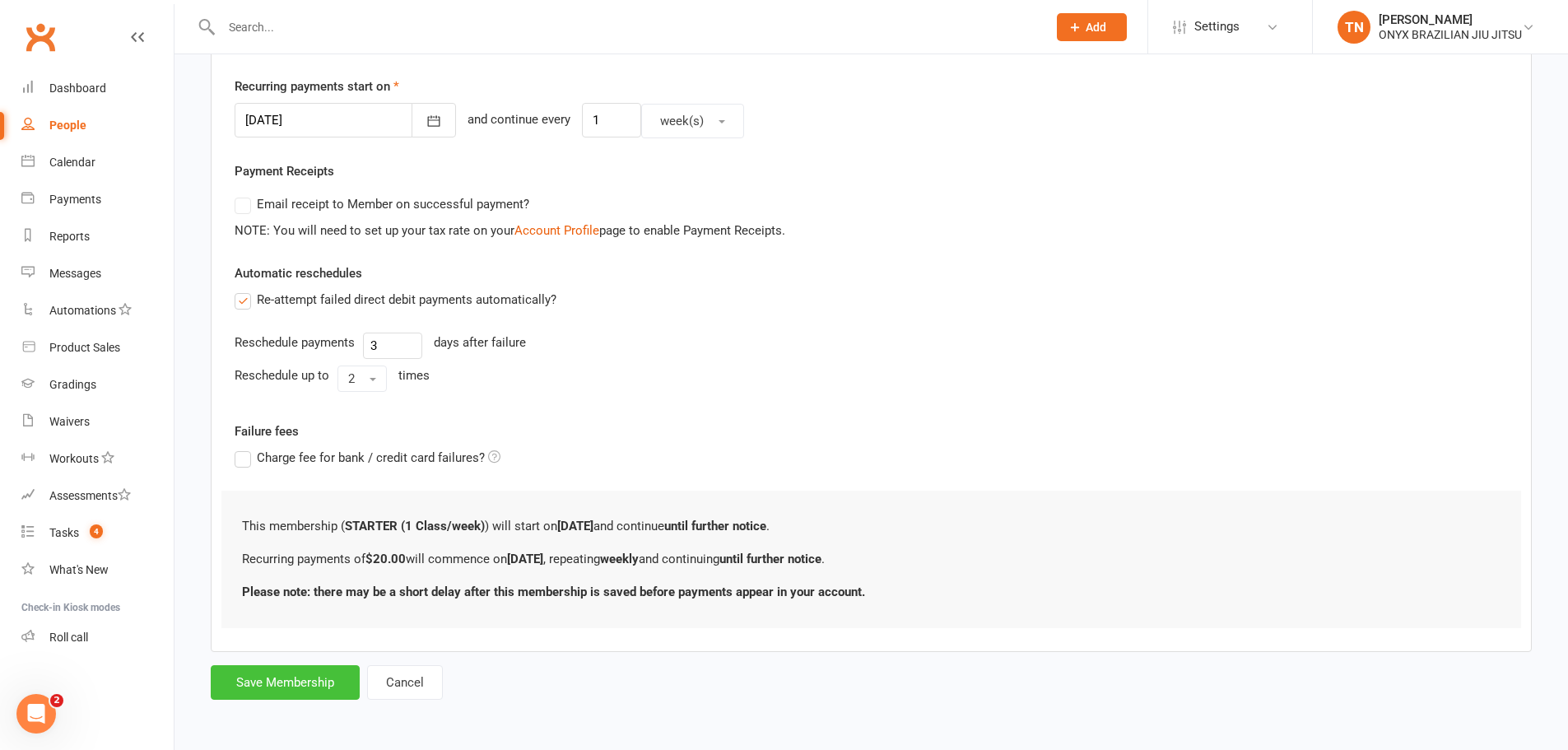
click at [253, 670] on button "Save Membership" at bounding box center [285, 682] width 149 height 35
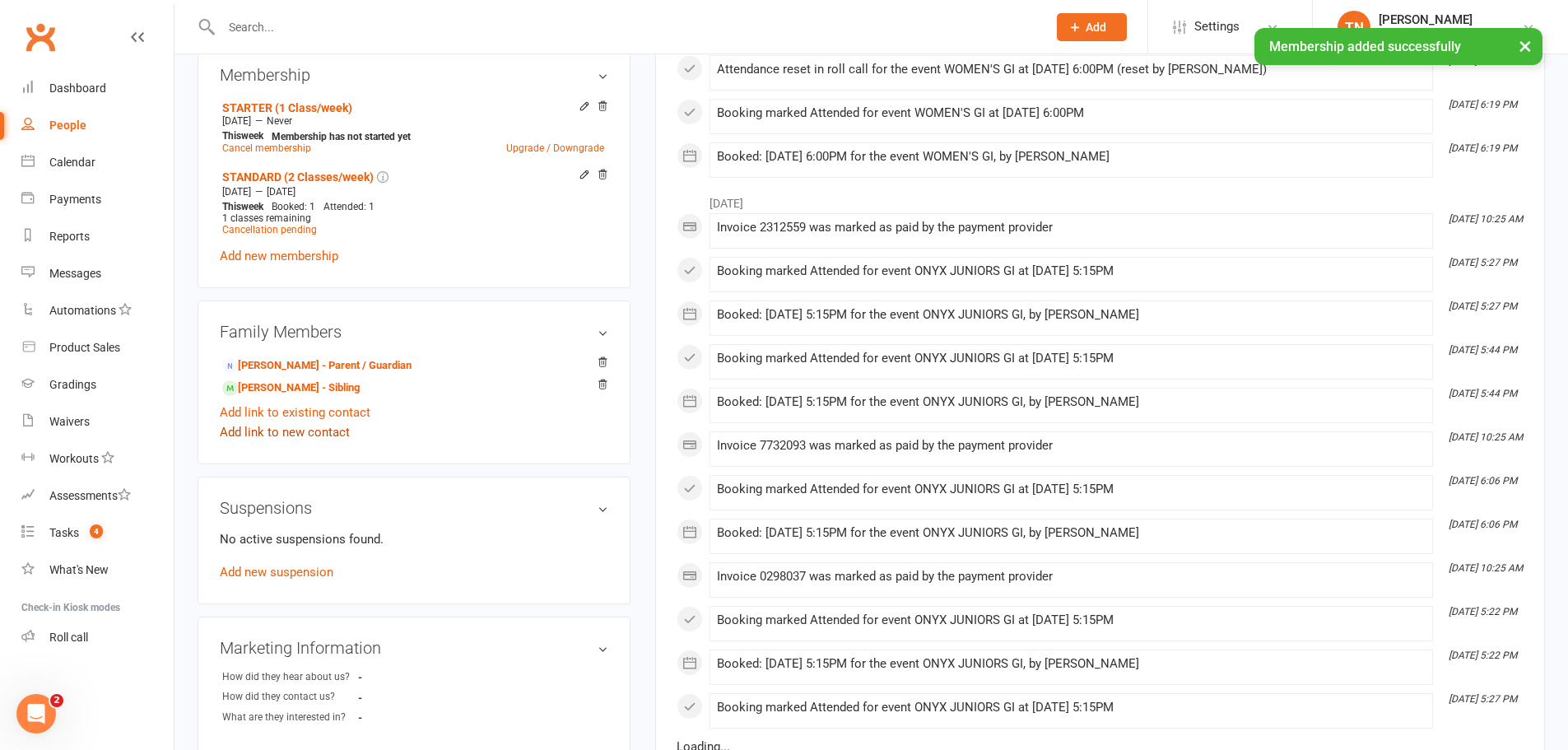
scroll to position [741, 0]
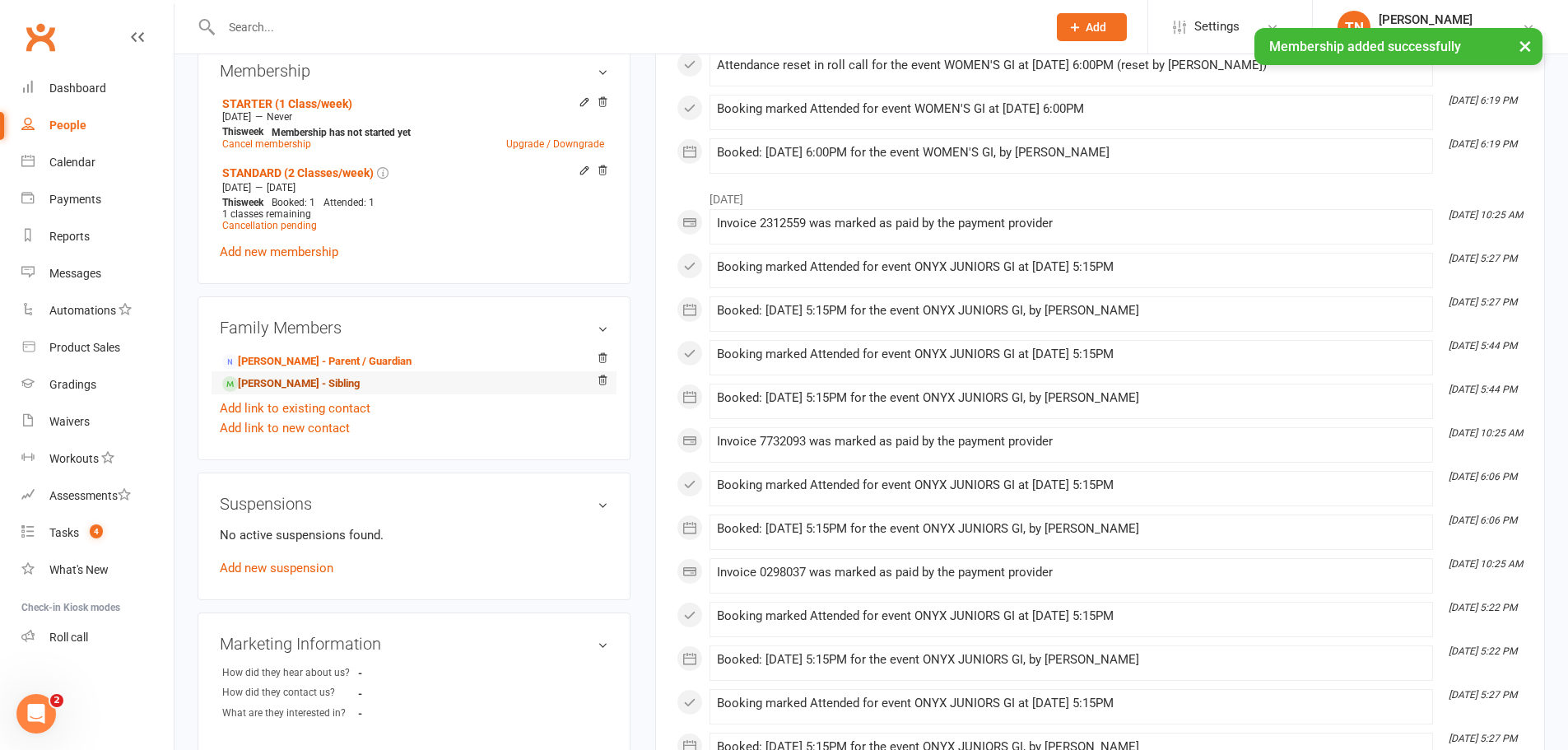
click at [278, 380] on link "Amara Chaar - Sibling" at bounding box center [291, 383] width 137 height 17
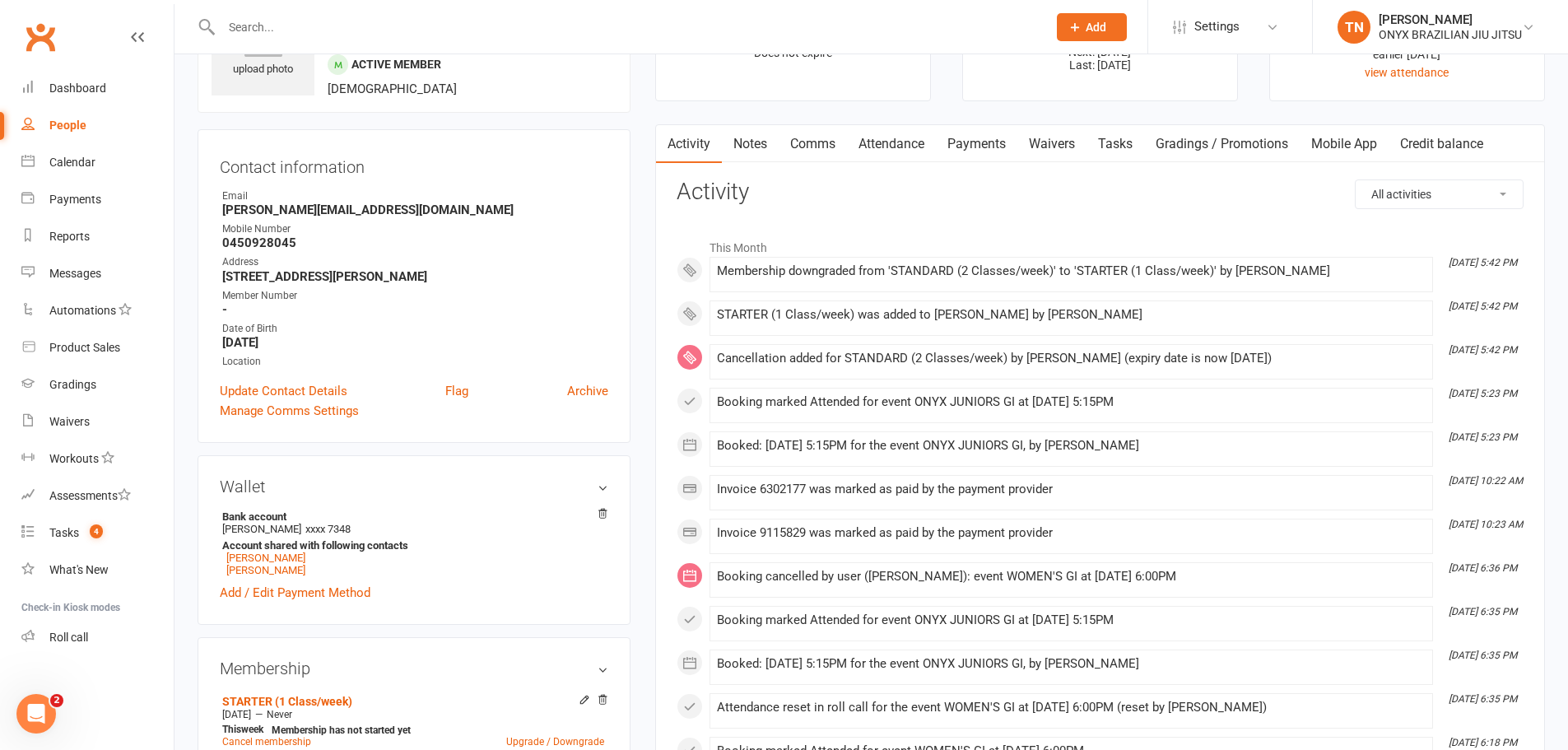
scroll to position [412, 0]
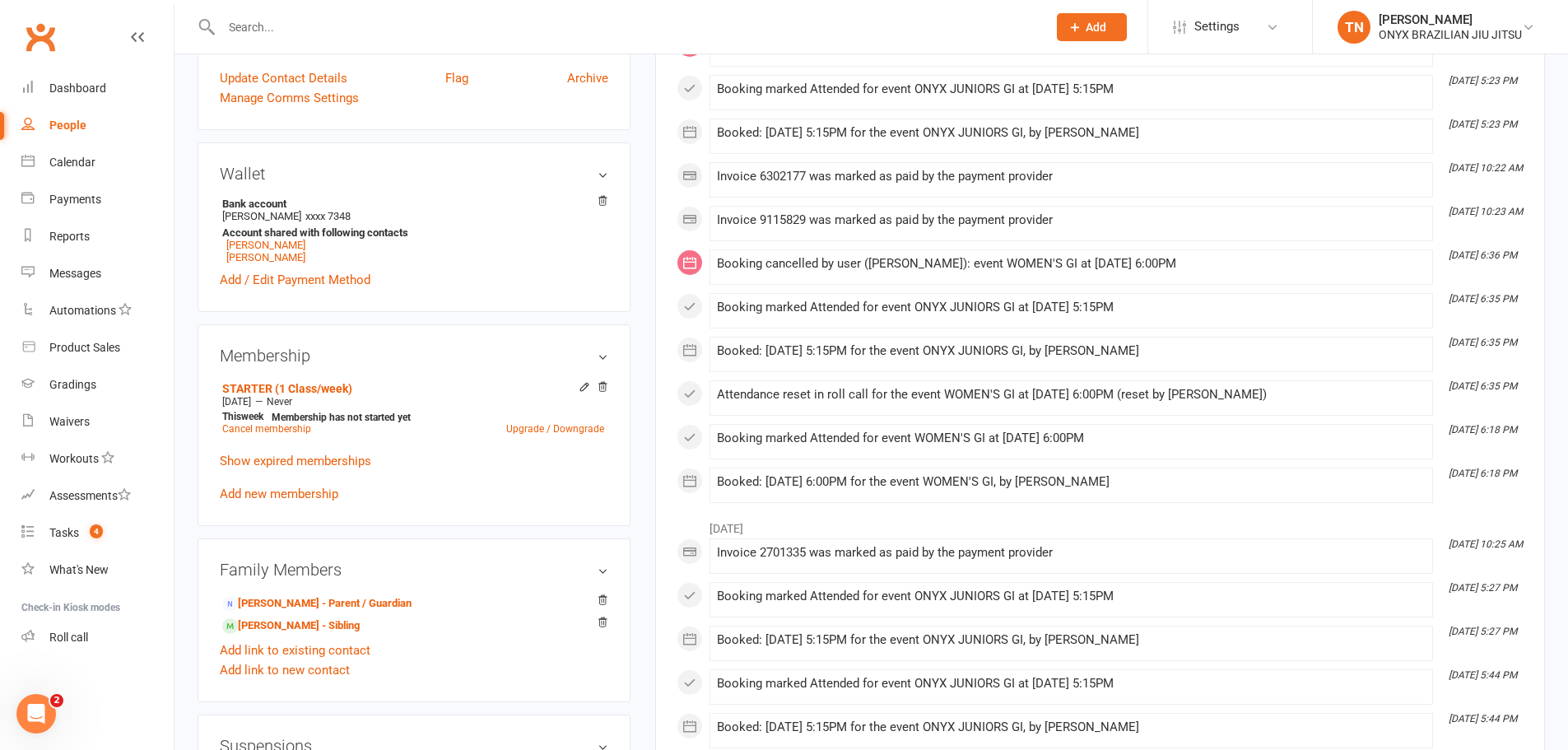
click at [448, 30] on input "text" at bounding box center [626, 27] width 819 height 23
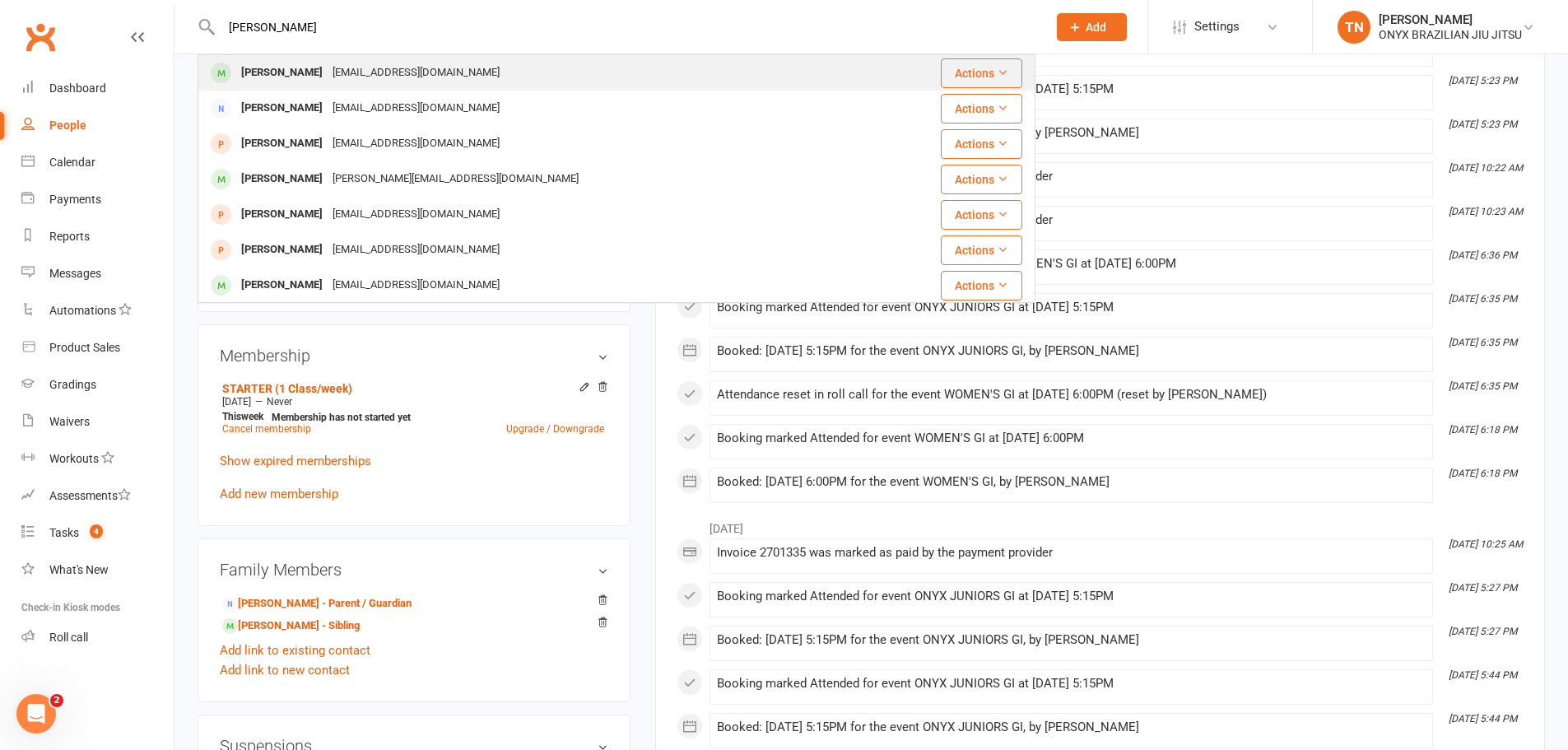
type input "JAY N"
click at [287, 64] on div "[PERSON_NAME]" at bounding box center [282, 73] width 91 height 24
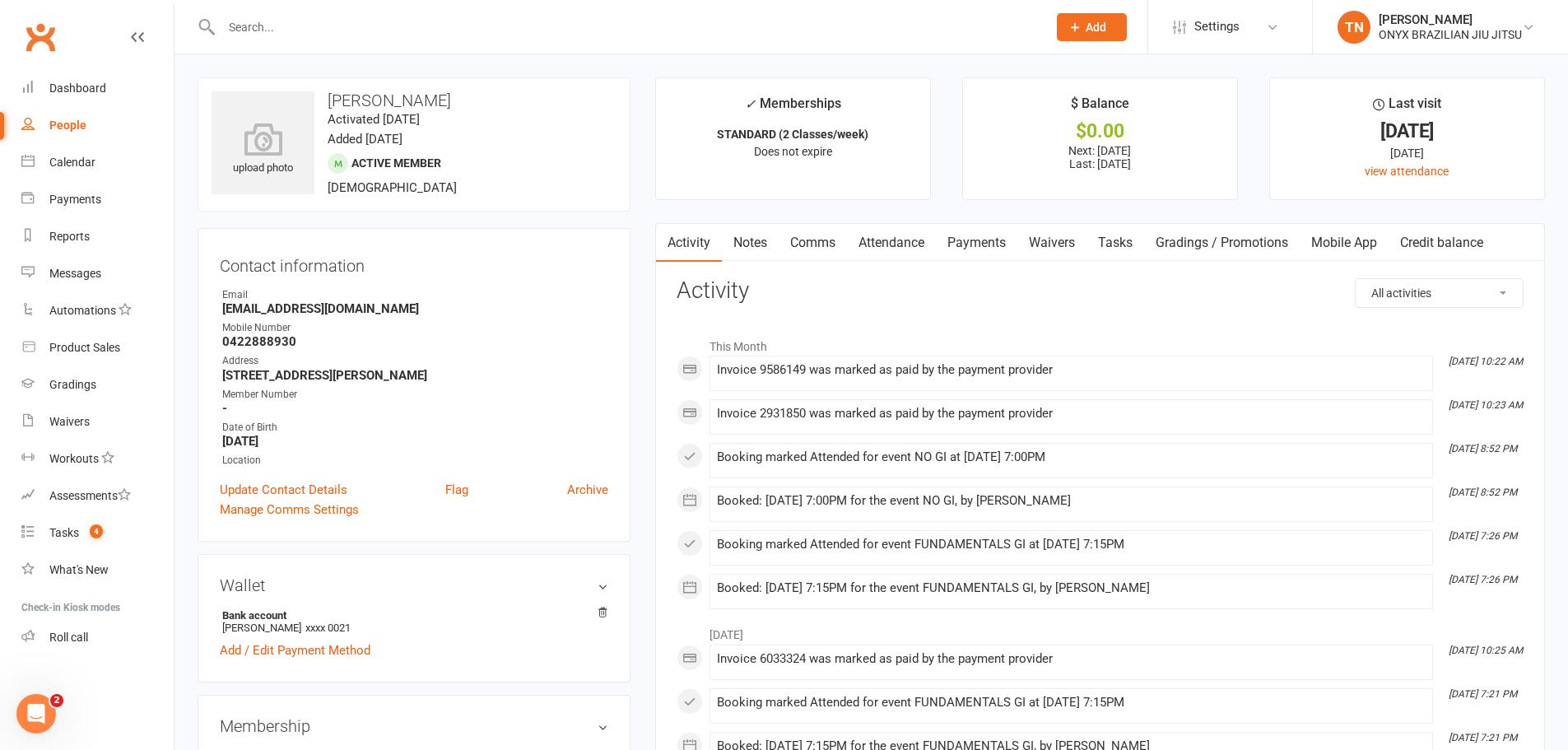
click at [260, 24] on input "text" at bounding box center [626, 27] width 819 height 23
type input "ROD"
click at [296, 58] on div "Rod Bryant rdbryantholdings@gmail.com" at bounding box center [520, 72] width 640 height 34
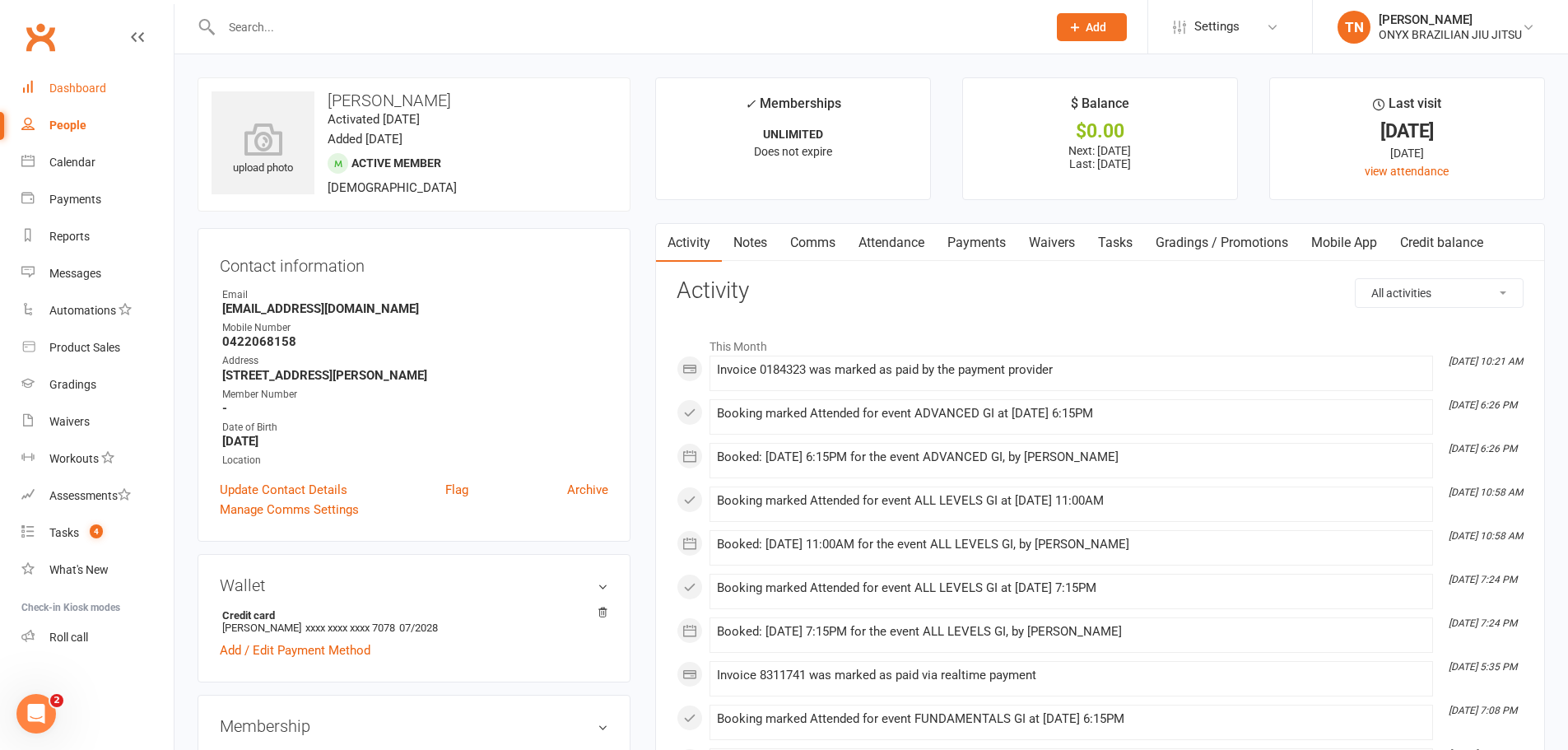
click at [94, 93] on div "Dashboard" at bounding box center [78, 88] width 57 height 13
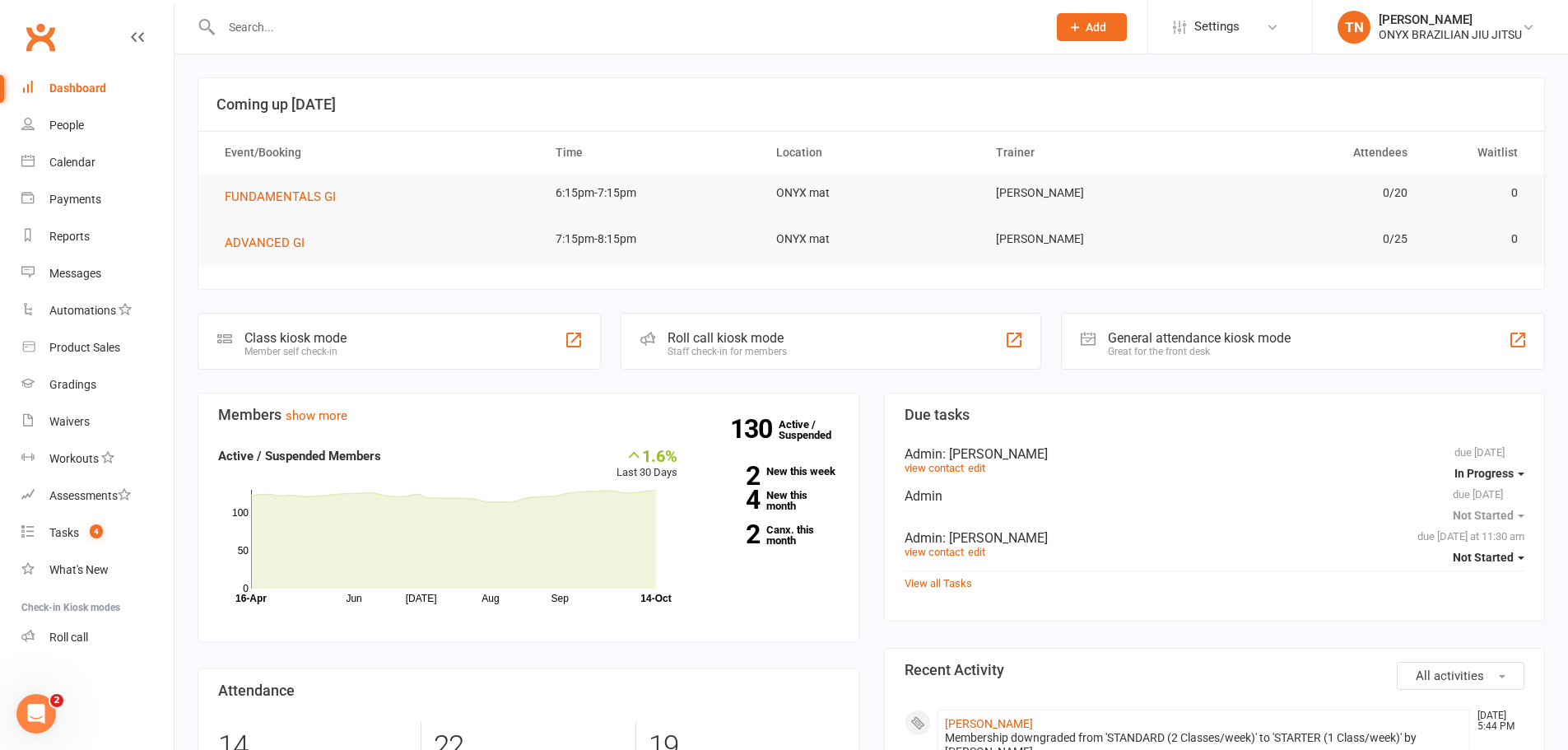
click at [770, 358] on div "Staff check-in for members" at bounding box center [727, 351] width 119 height 12
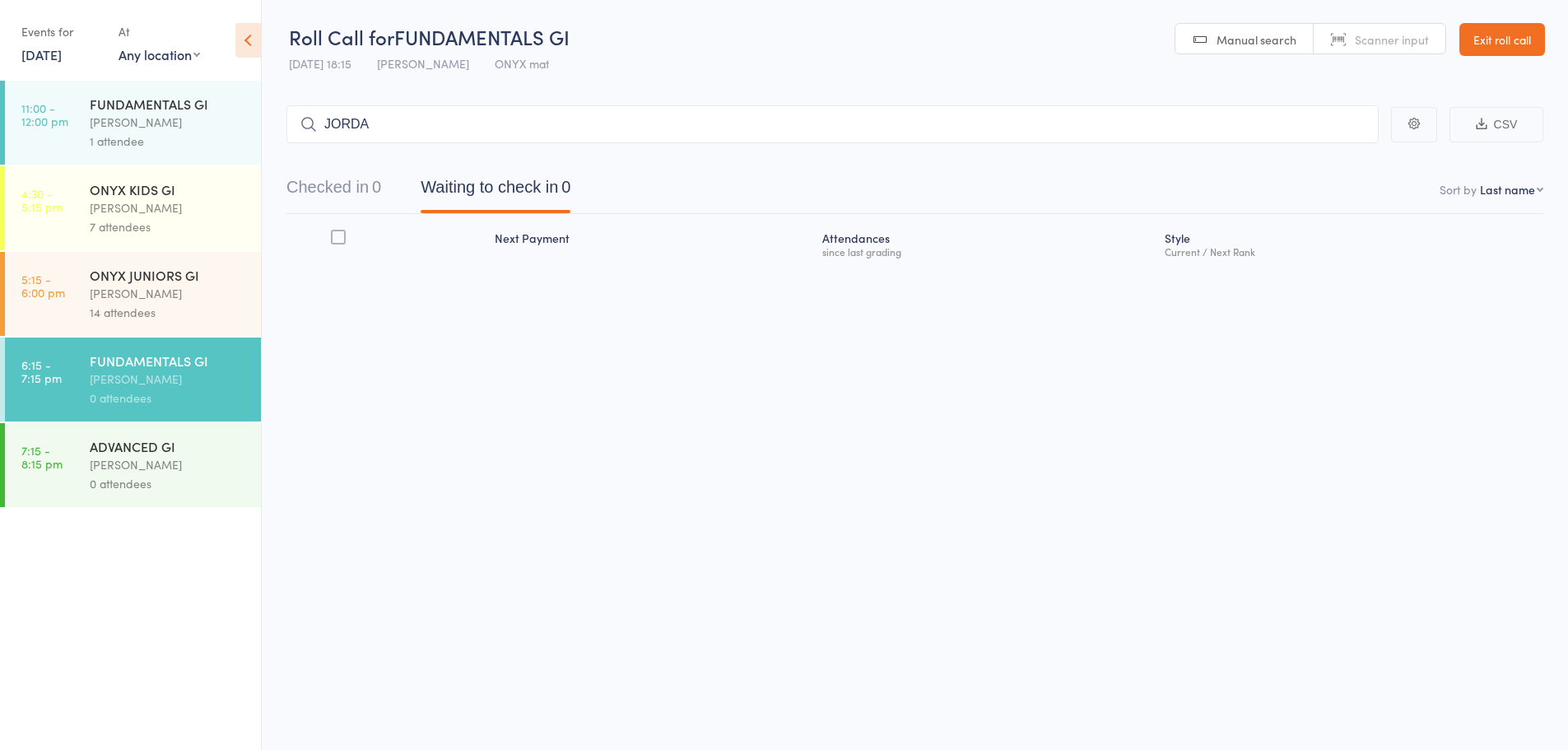
type input "JORDAN"
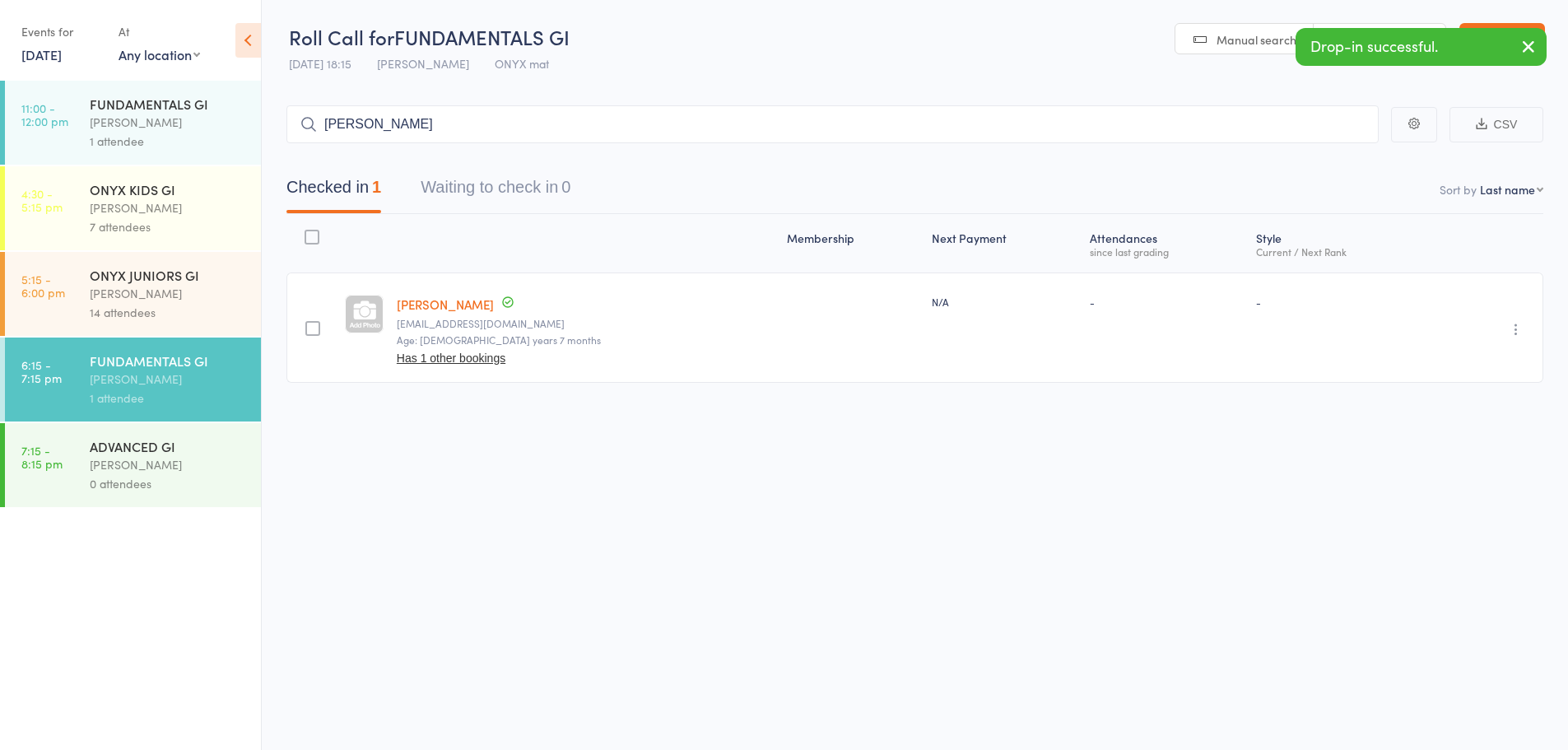
type input "LANCE B"
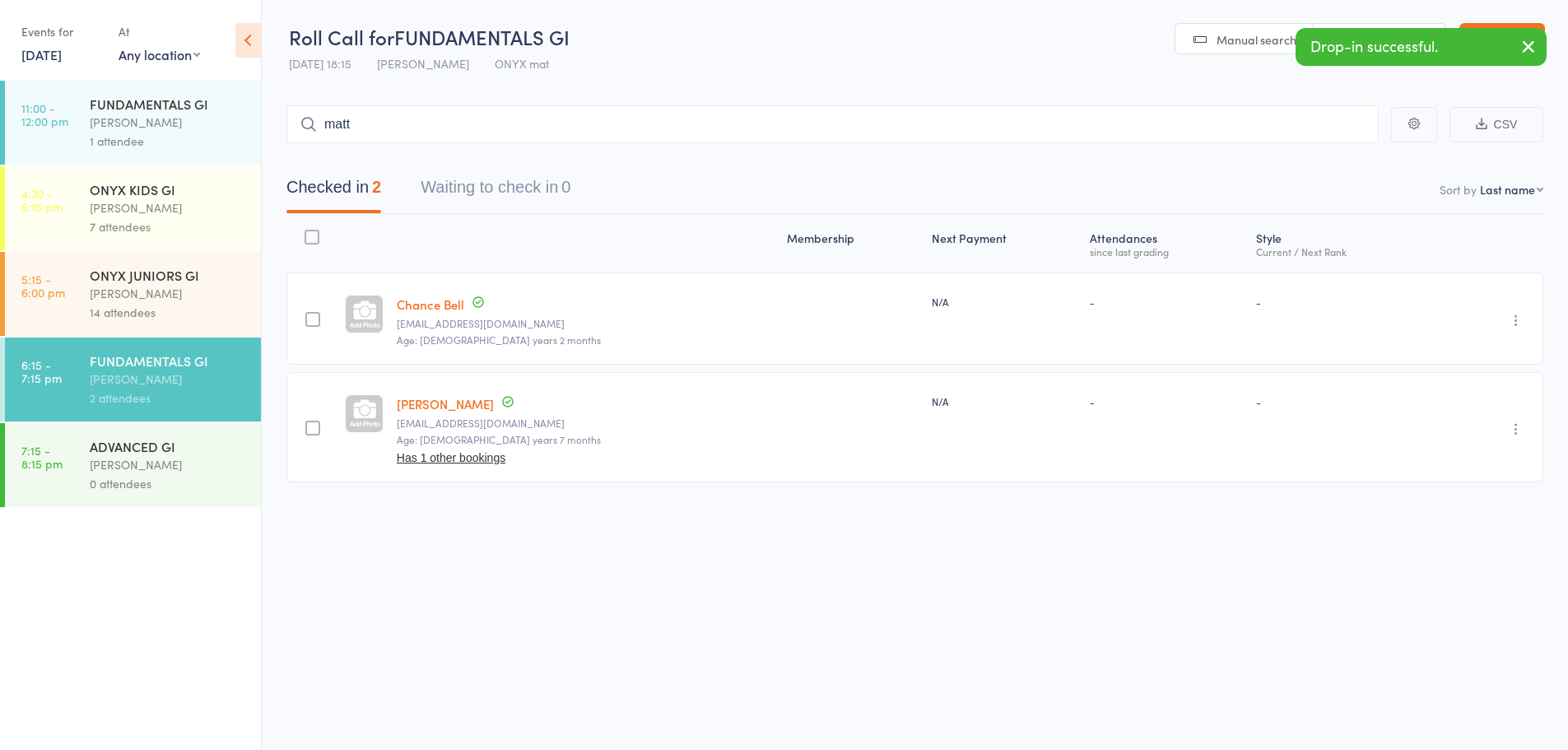
type input "matt m"
type input "lanc"
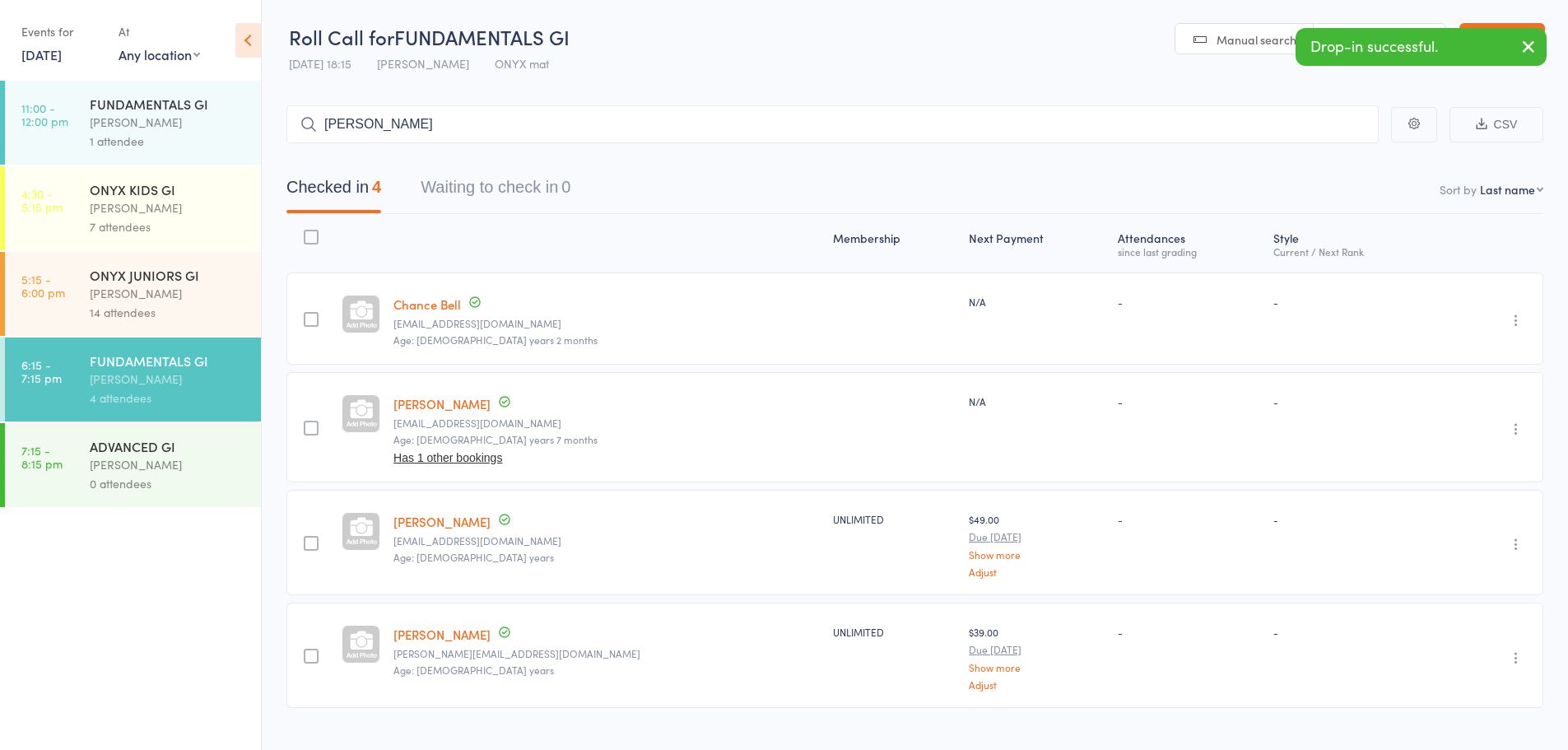
type input "jay n"
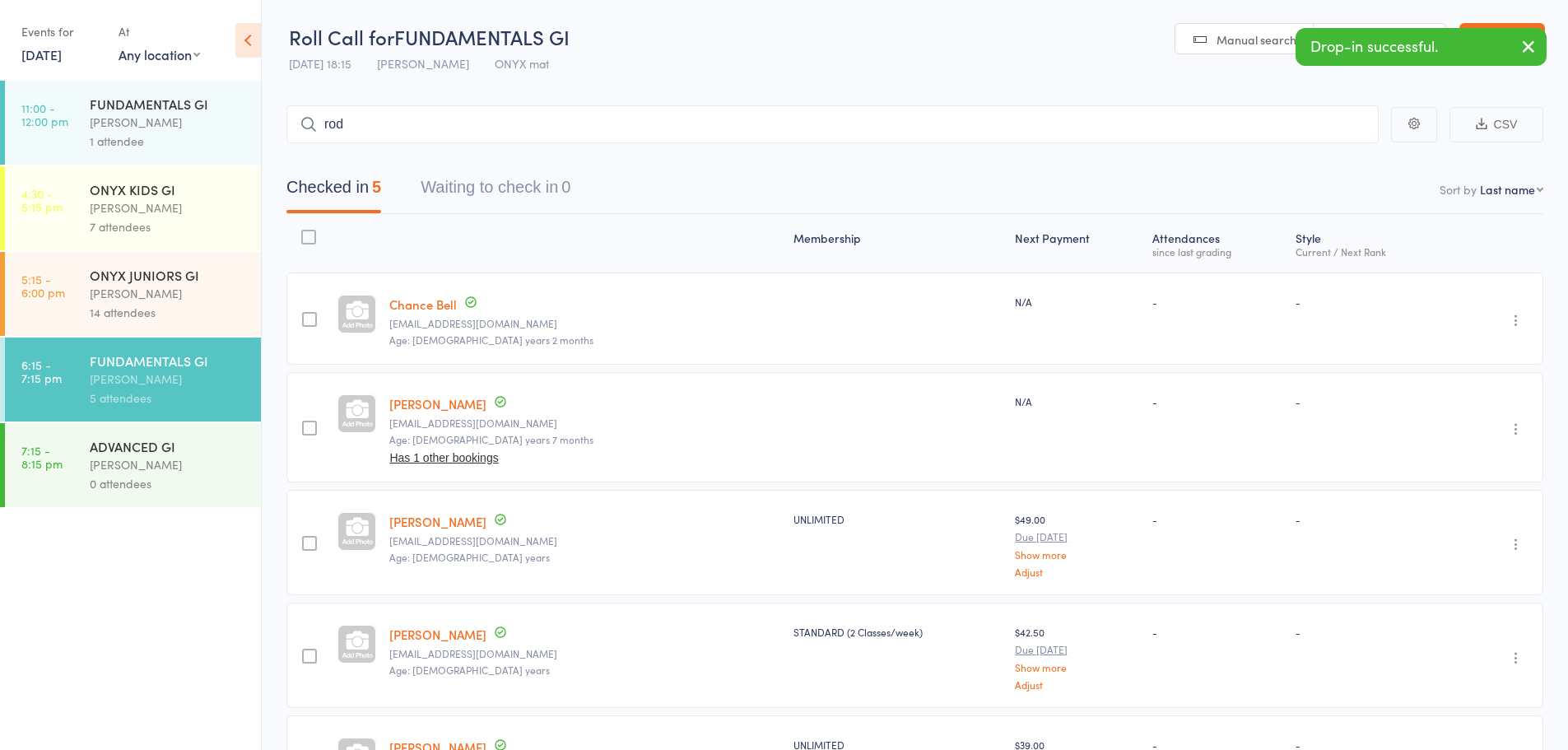
type input "rod b"
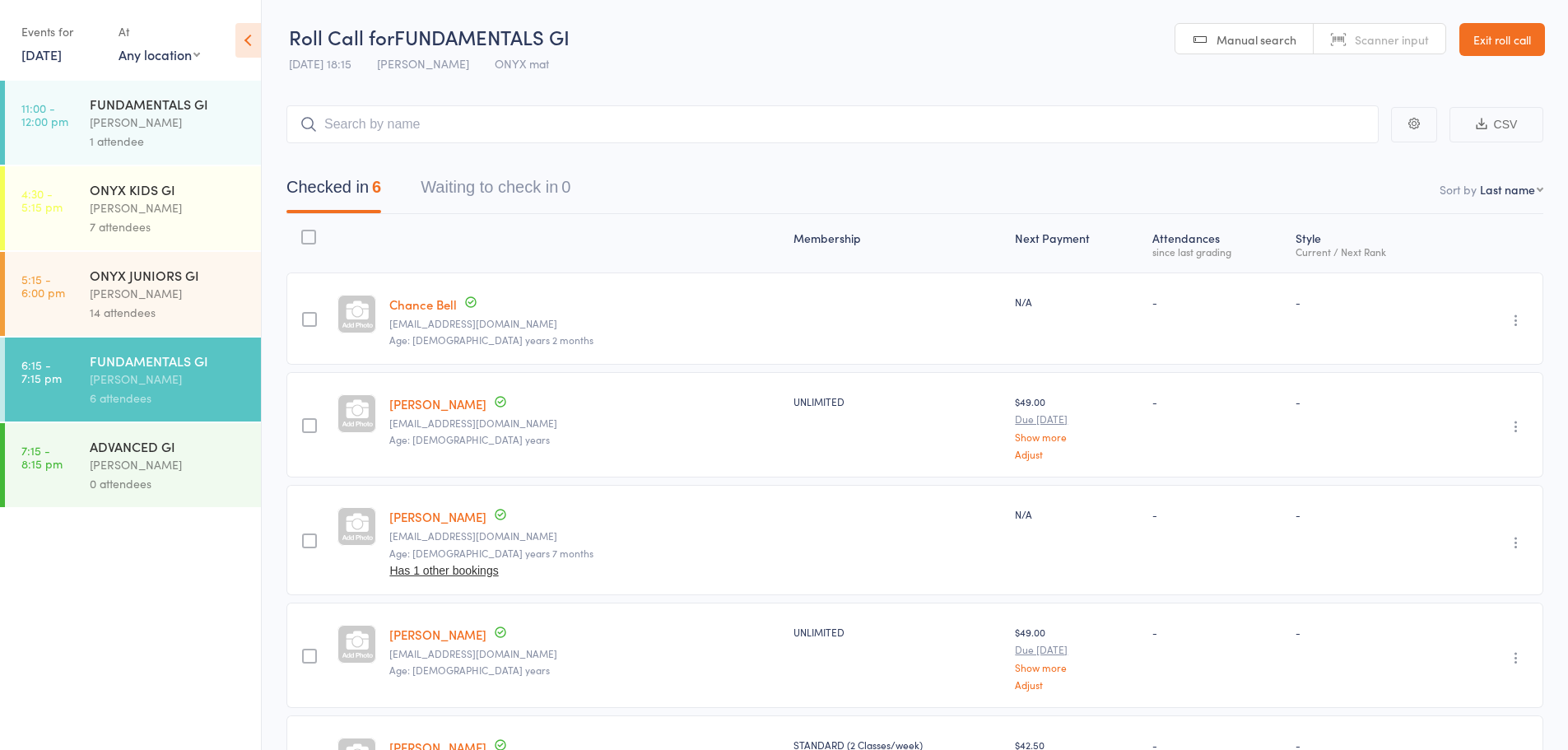
click at [425, 520] on link "[PERSON_NAME]" at bounding box center [438, 516] width 97 height 17
click at [1514, 541] on icon "button" at bounding box center [1516, 542] width 16 height 16
click at [1472, 683] on li "Remove" at bounding box center [1457, 685] width 135 height 22
click at [419, 135] on input "search" at bounding box center [832, 123] width 1092 height 38
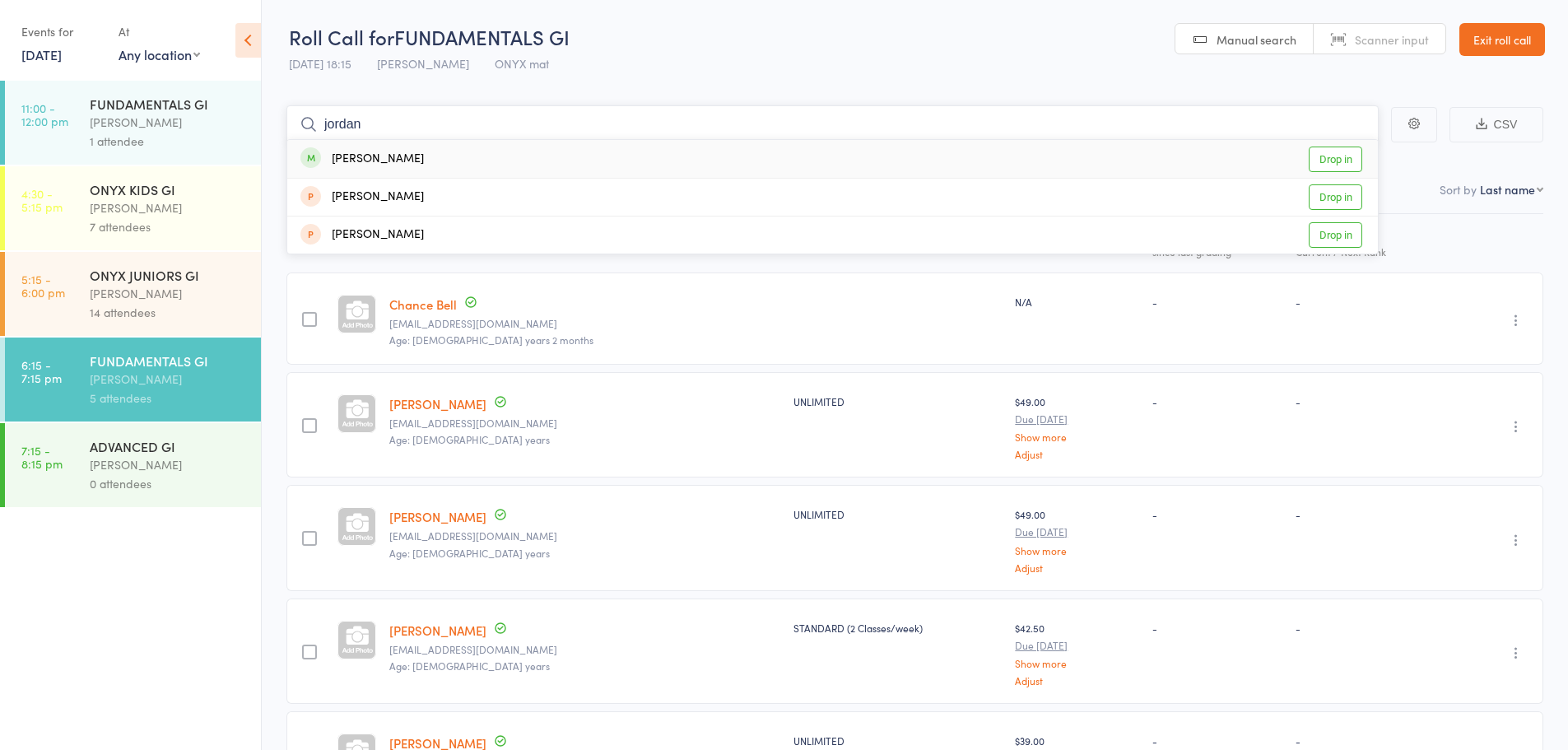
type input "jordan"
click at [1315, 166] on link "Drop in" at bounding box center [1336, 159] width 53 height 26
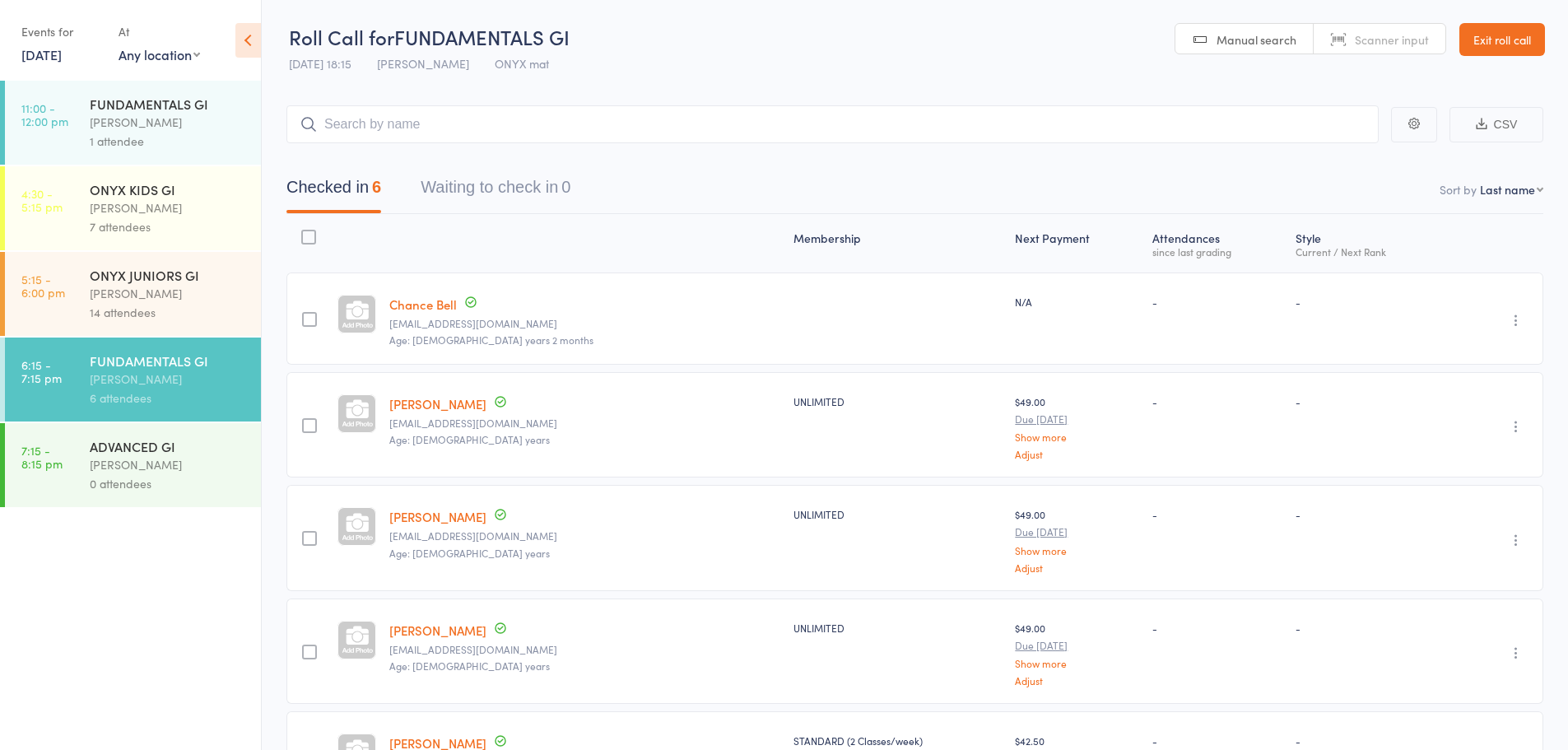
click at [1524, 52] on link "Exit roll call" at bounding box center [1502, 39] width 86 height 33
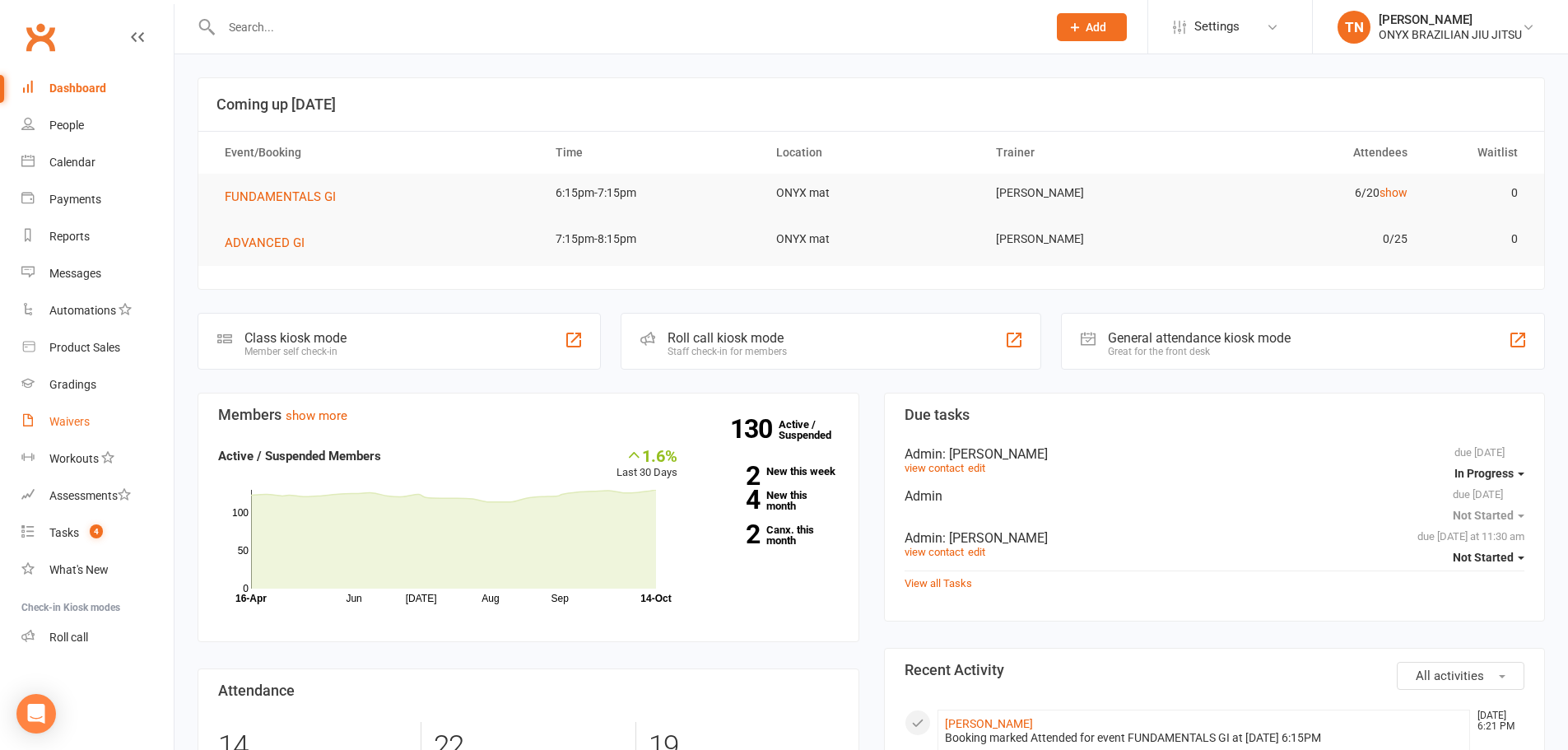
click at [72, 429] on link "Waivers" at bounding box center [97, 422] width 152 height 37
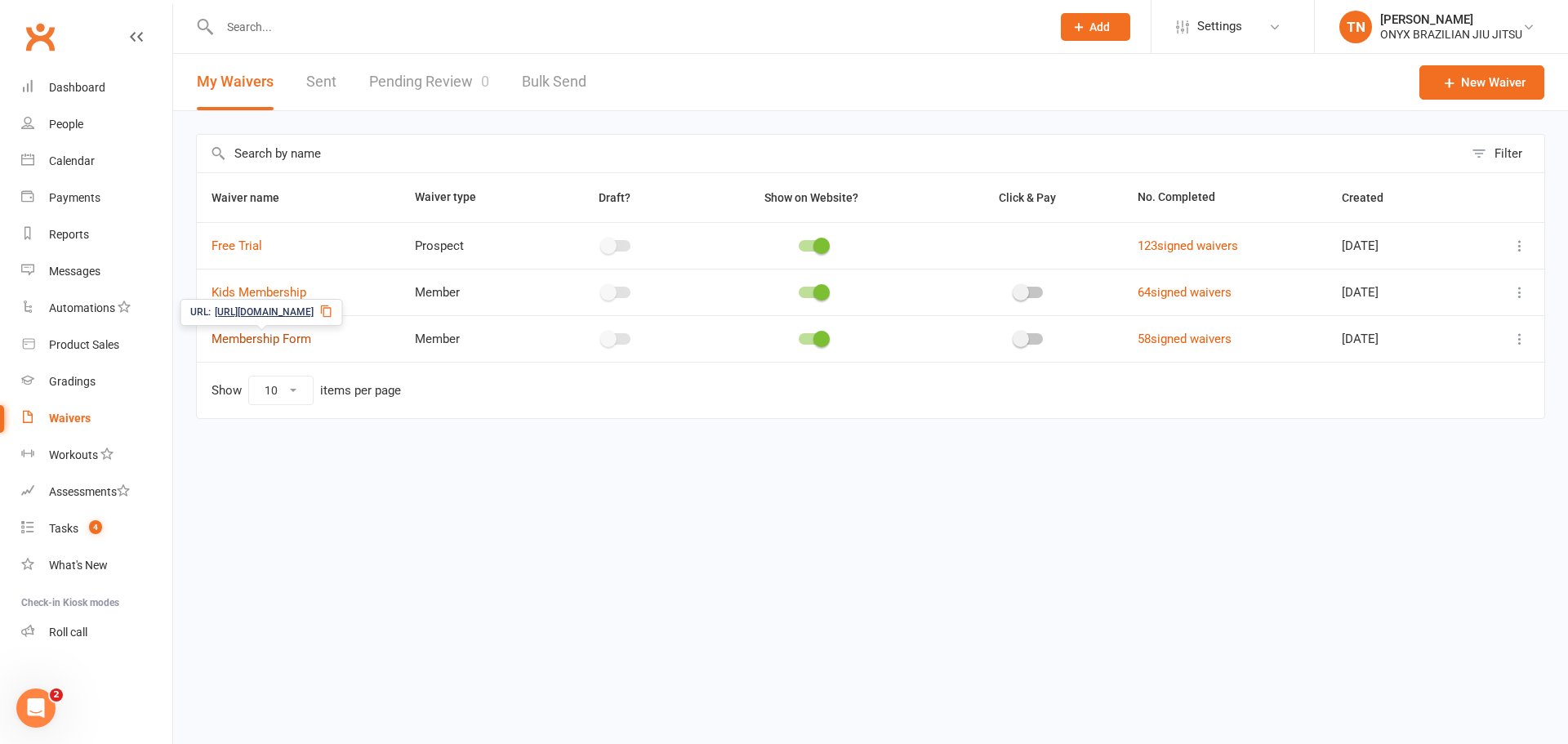
click at [293, 344] on link "Membership Form" at bounding box center [261, 338] width 100 height 15
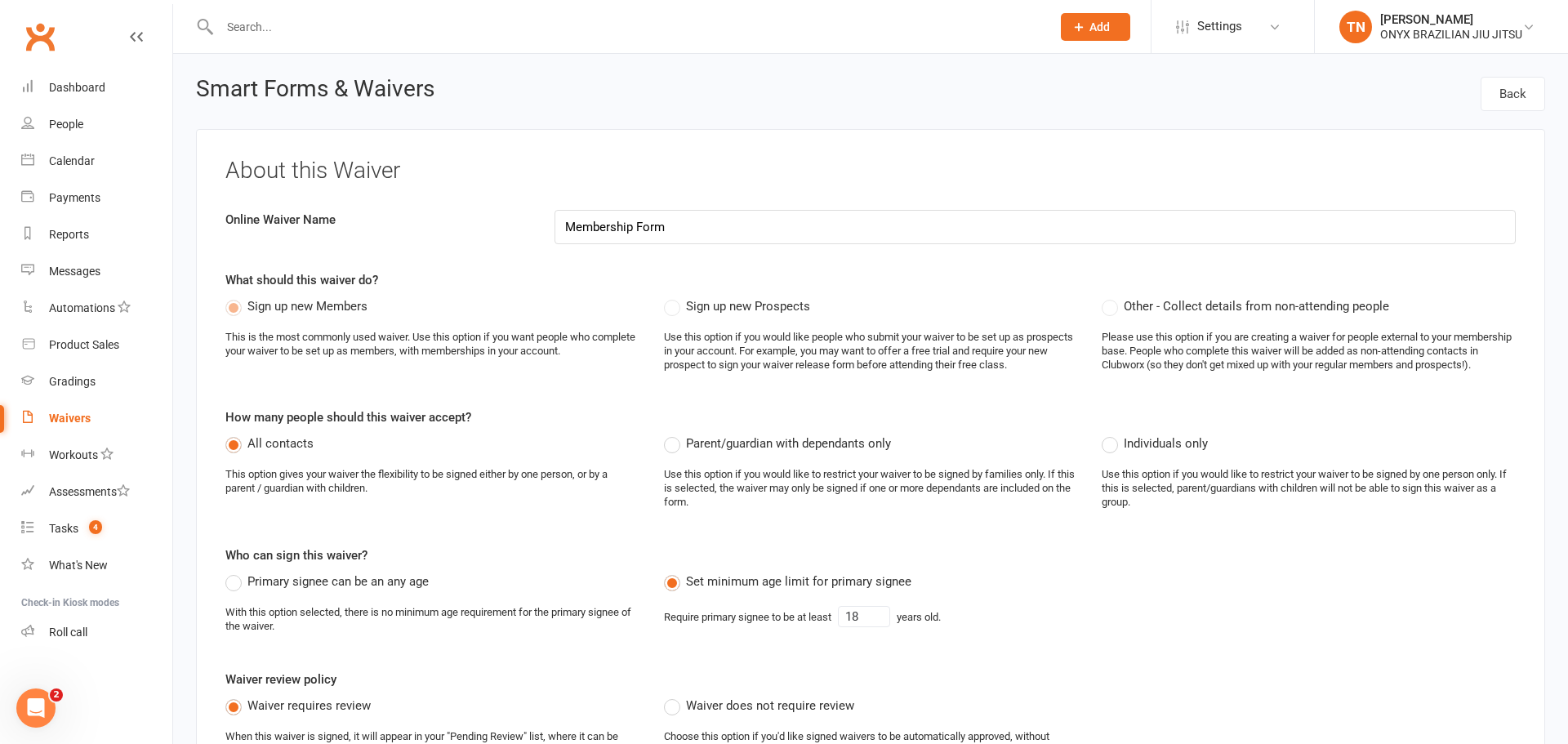
select select "applies_to_all_signees"
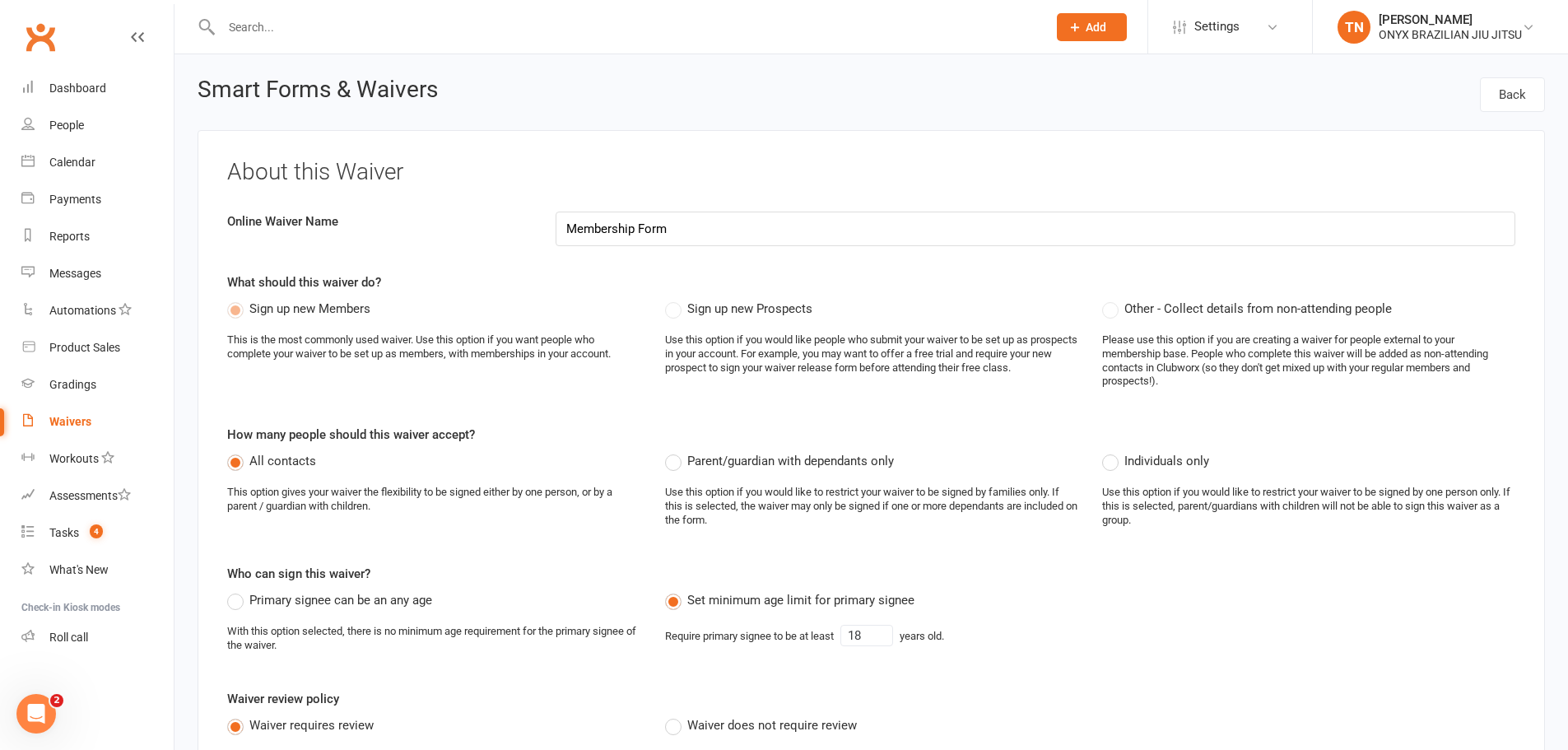
click at [130, 45] on div "Clubworx" at bounding box center [87, 47] width 174 height 61
click at [135, 37] on icon at bounding box center [137, 37] width 13 height 13
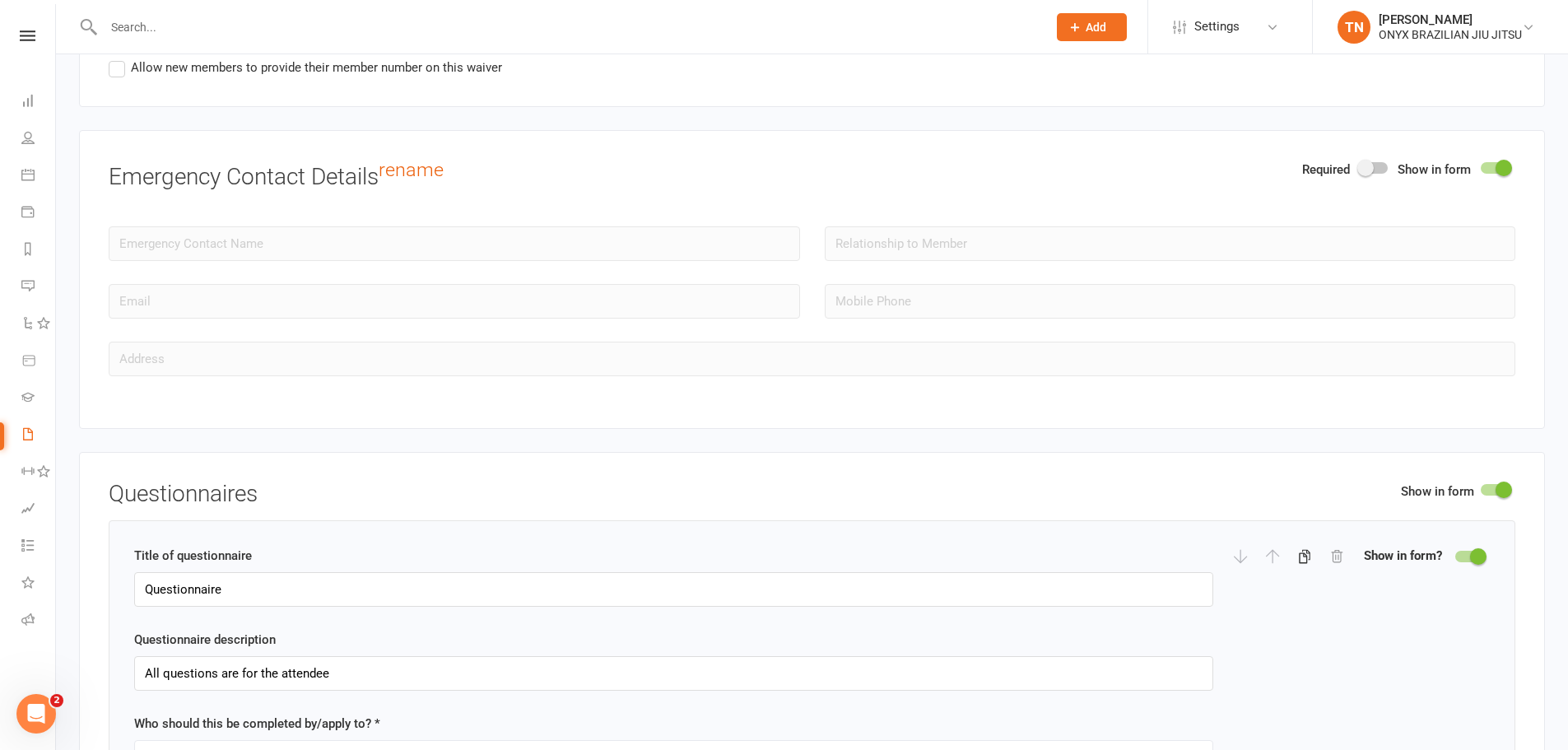
scroll to position [1646, 0]
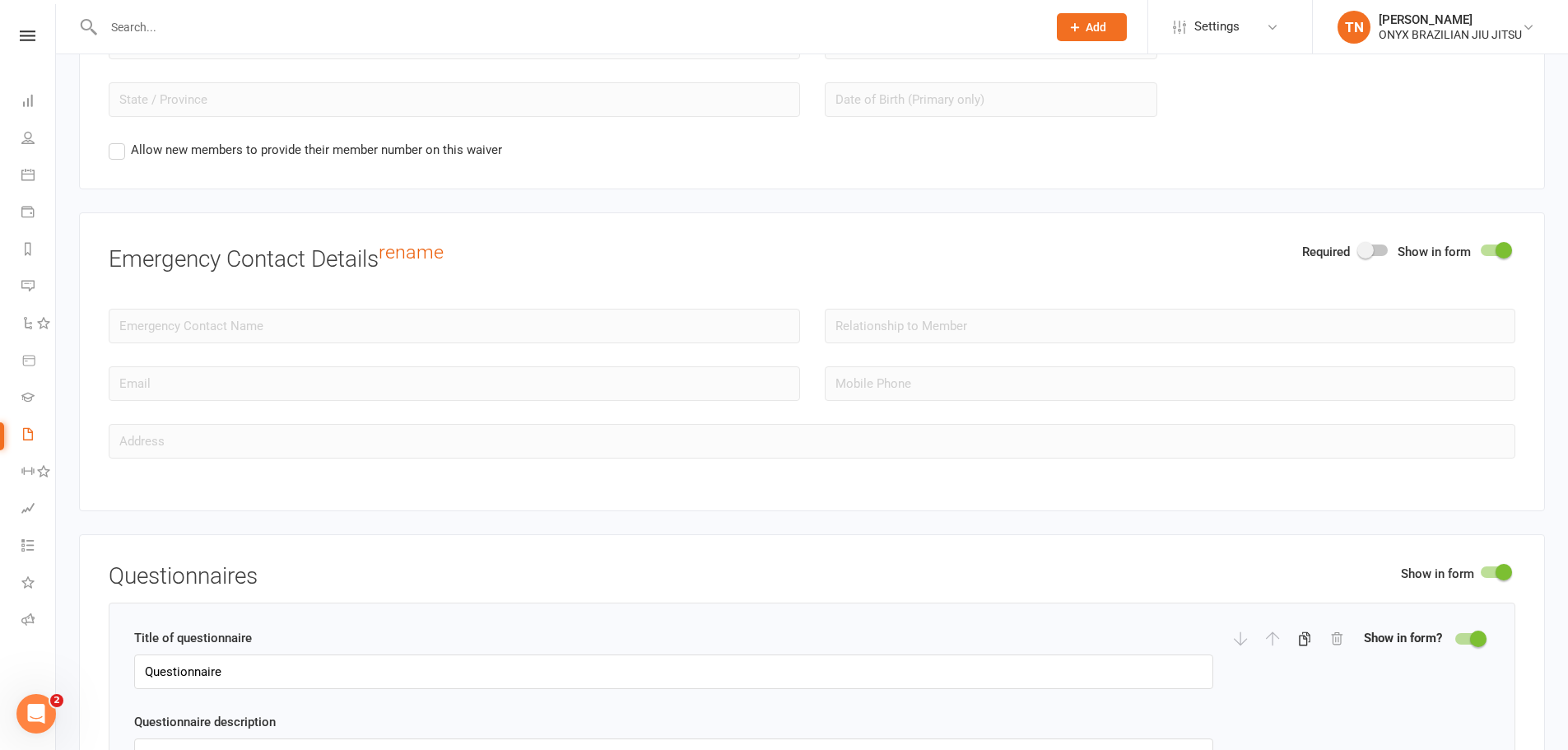
click at [1364, 251] on span at bounding box center [1366, 251] width 16 height 16
click at [1359, 248] on input "checkbox" at bounding box center [1359, 248] width 0 height 0
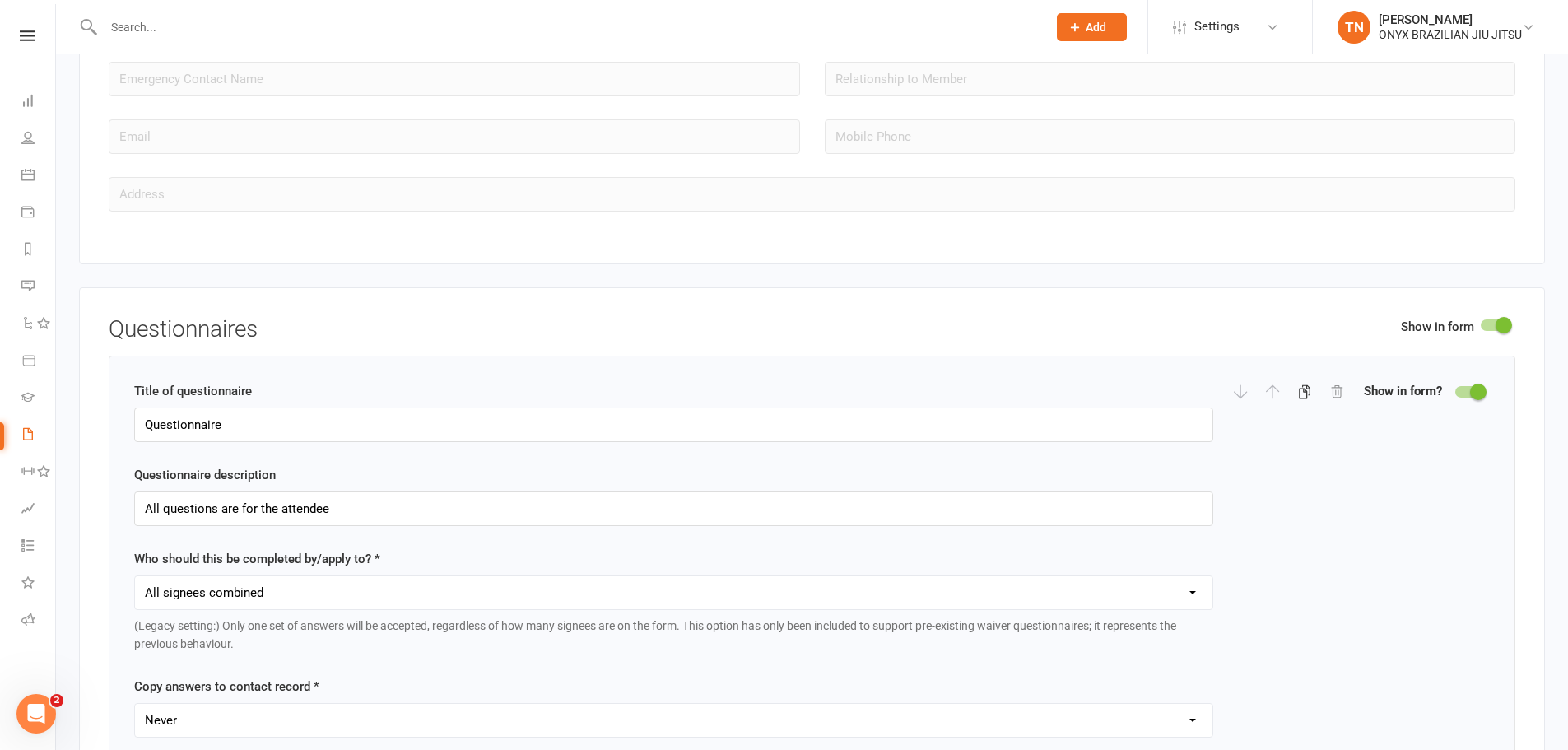
scroll to position [1976, 0]
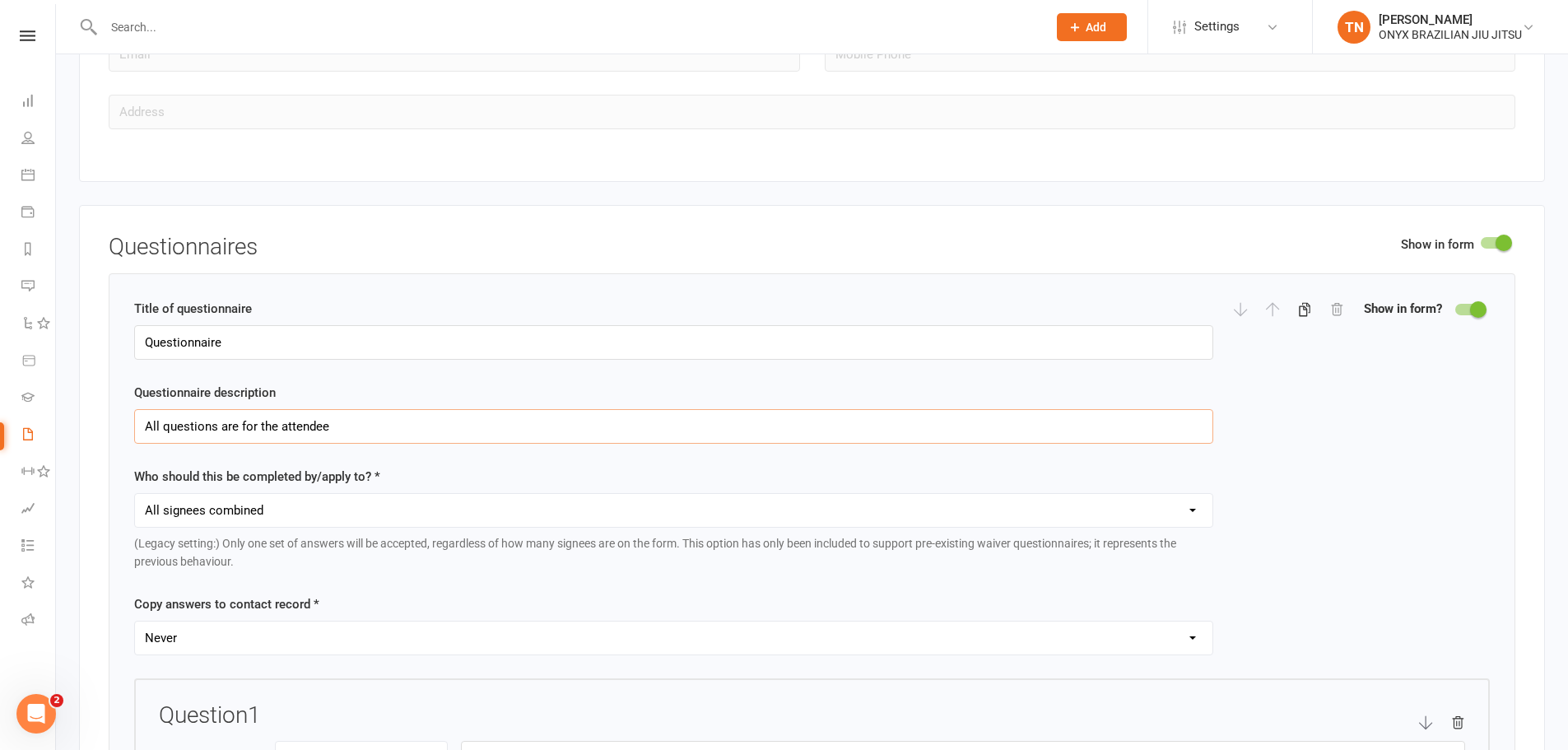
click at [270, 419] on input "All questions are for the attendee" at bounding box center [674, 426] width 1079 height 35
click at [391, 423] on input "All questions are for the attendee" at bounding box center [674, 426] width 1079 height 35
click at [378, 504] on select "Each individual signee Primary signee only Dependent signees only Attending sig…" at bounding box center [674, 510] width 1078 height 33
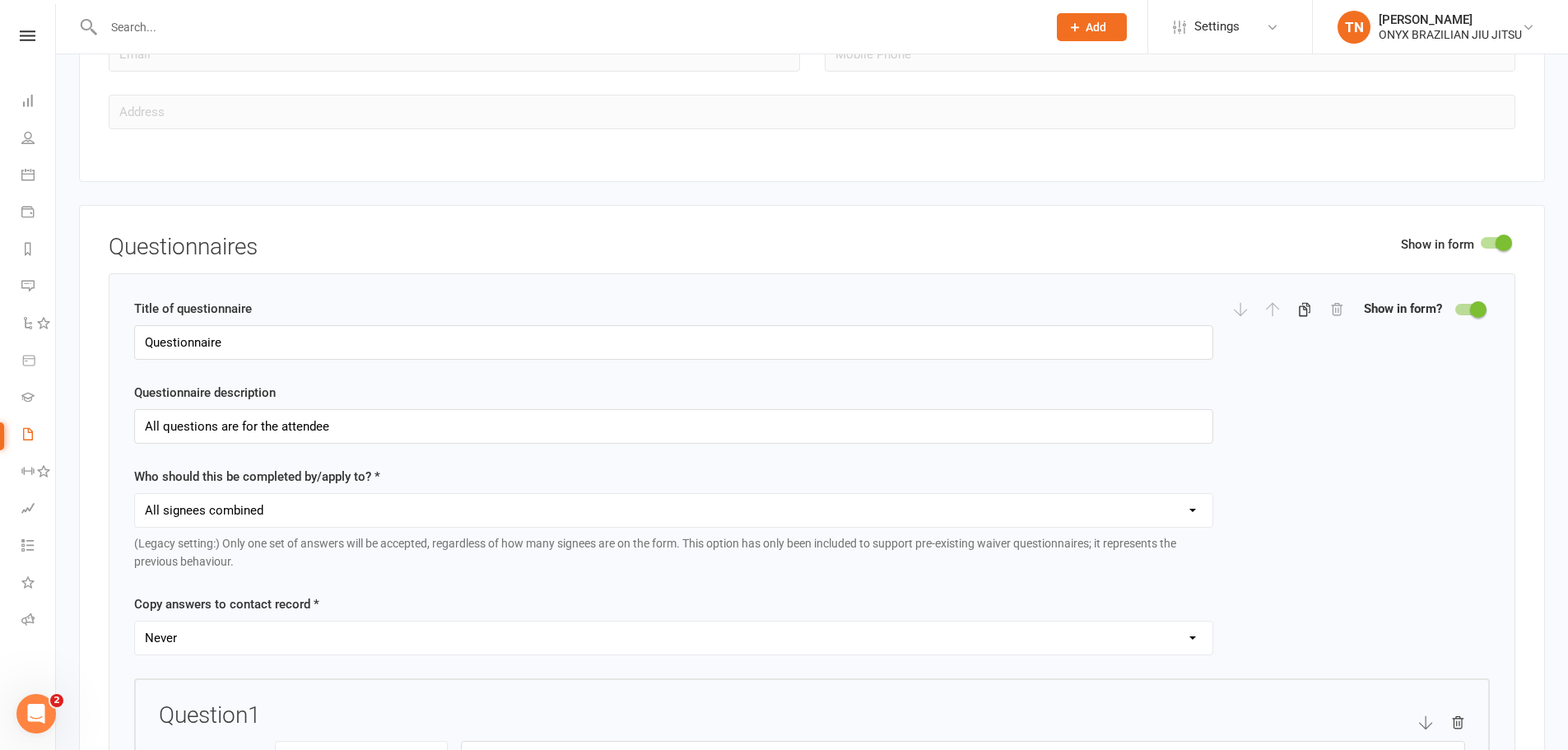
click at [1467, 429] on div "Title of questionnaire Questionnaire Questionnaire description All questions ar…" at bounding box center [812, 488] width 1356 height 380
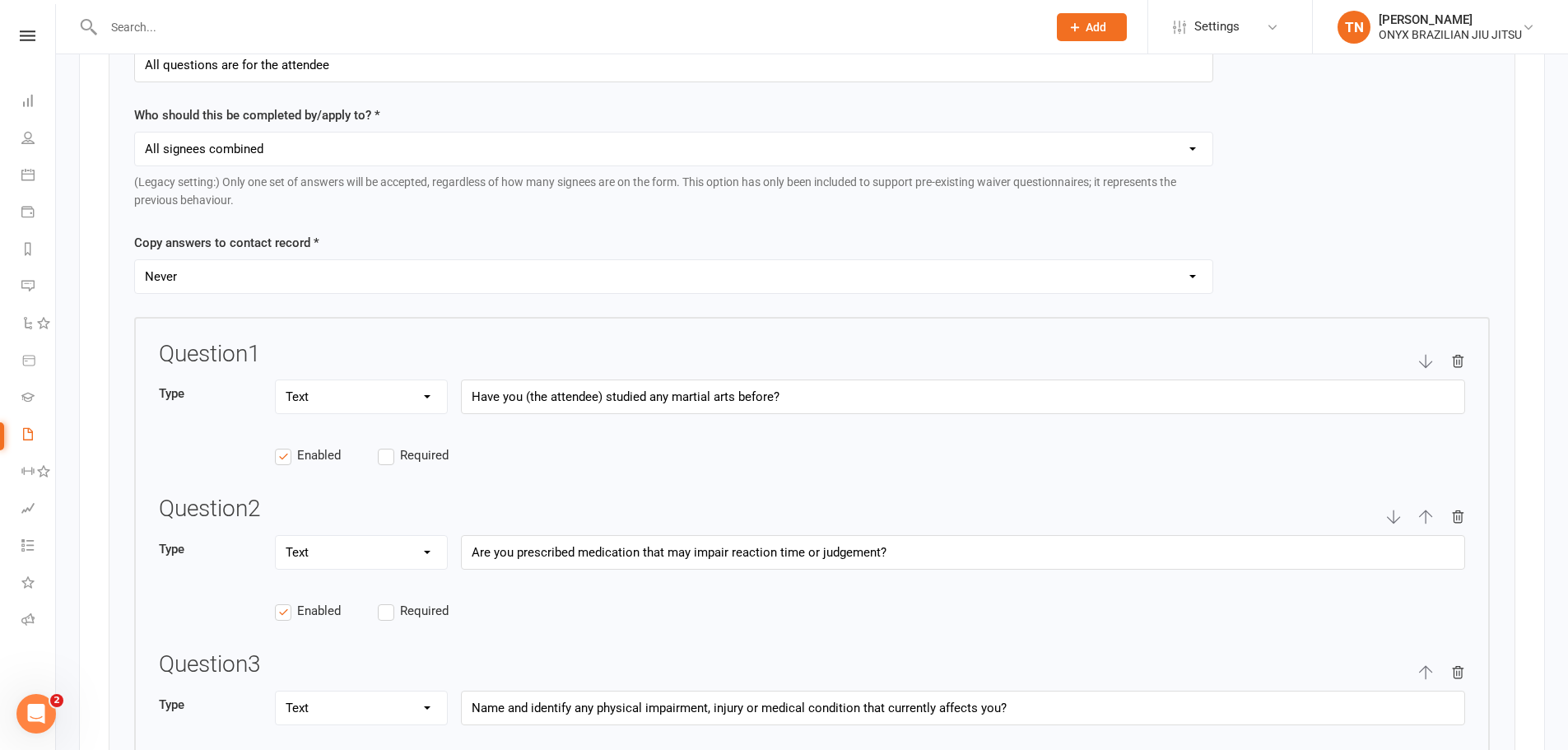
scroll to position [2386, 0]
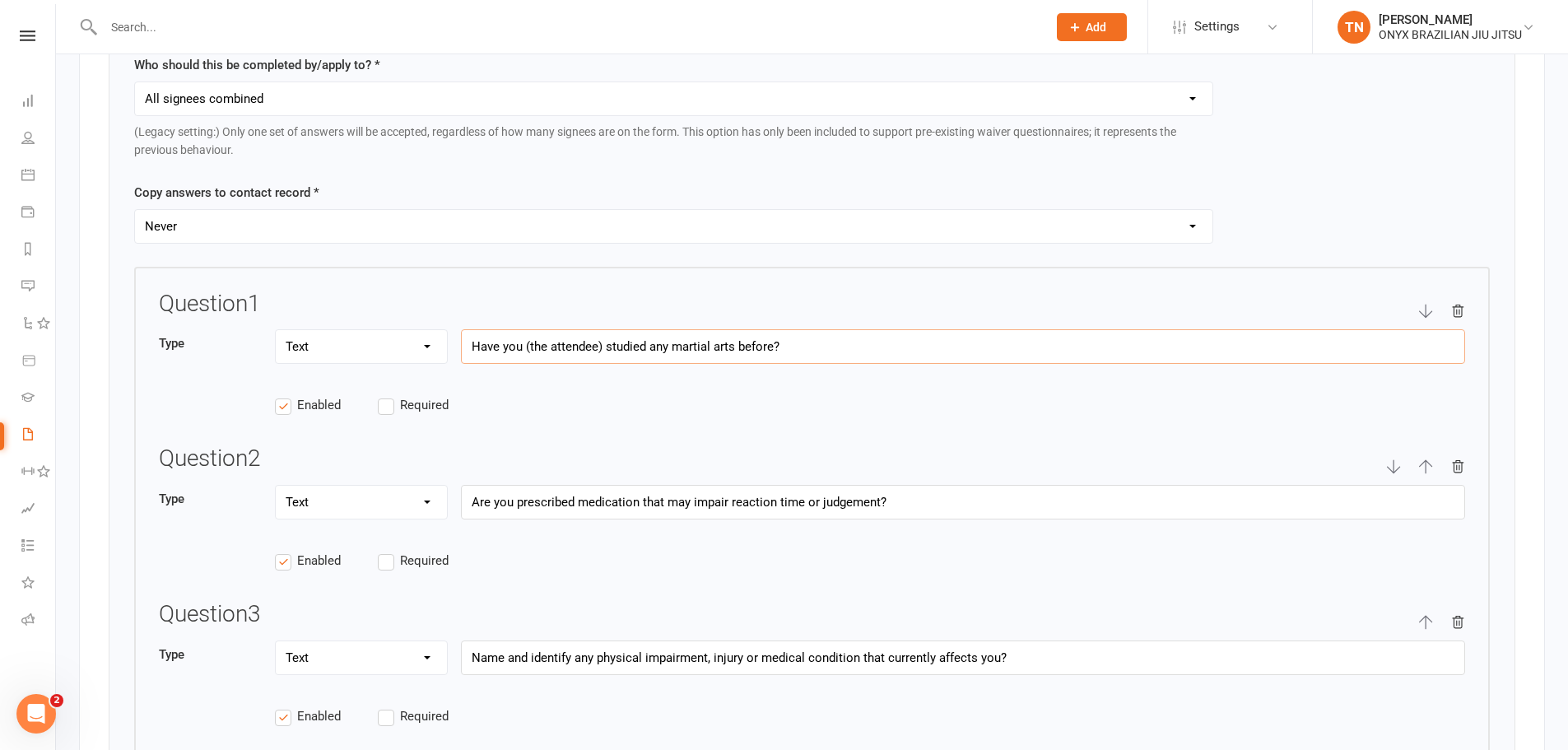
click at [545, 346] on input "Have you (the attendee) studied any martial arts before?" at bounding box center [963, 347] width 1004 height 35
click at [691, 497] on input "Are you prescribed medication that may impair reaction time or judgement?" at bounding box center [963, 502] width 1004 height 35
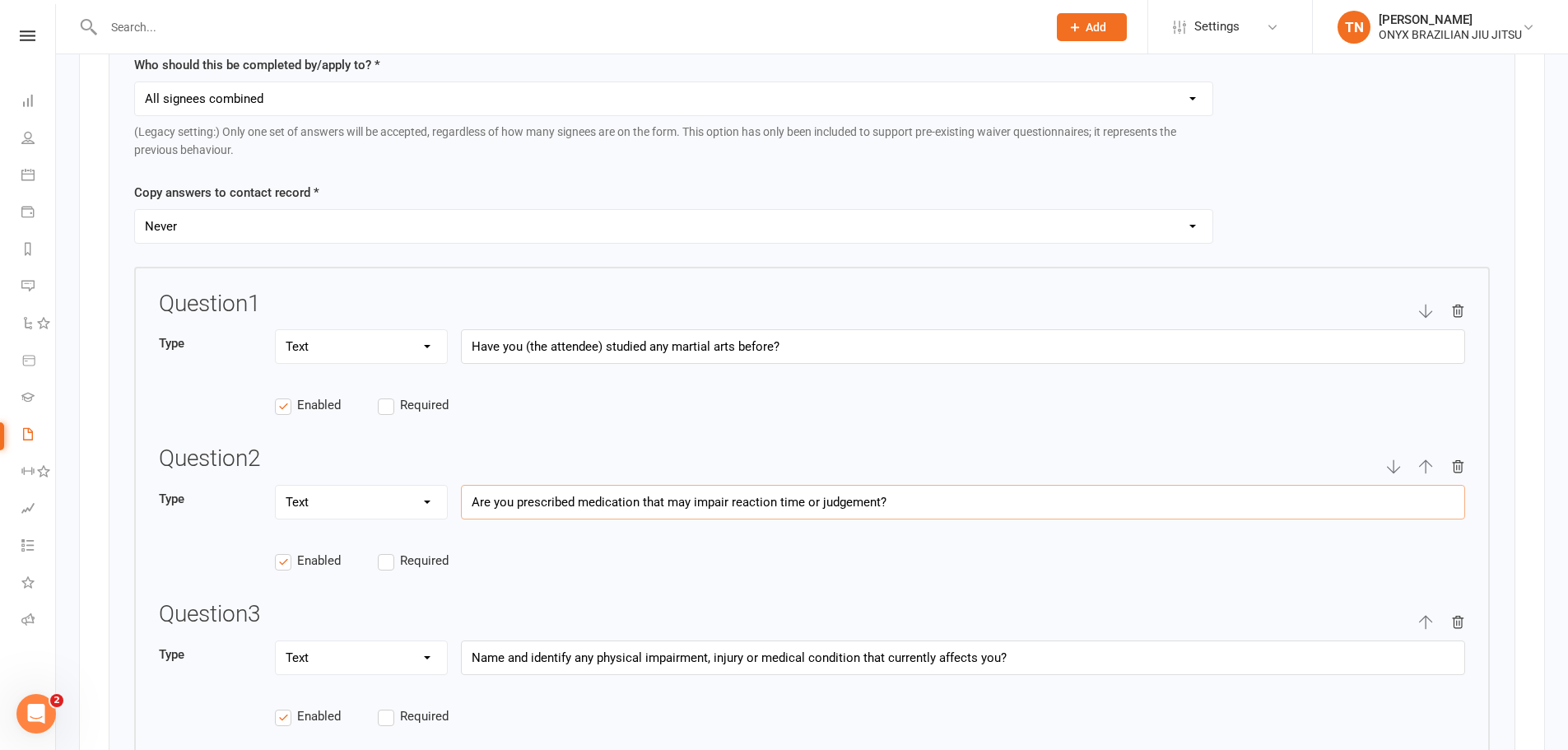
click at [691, 497] on input "Are you prescribed medication that may impair reaction time or judgement?" at bounding box center [963, 502] width 1004 height 35
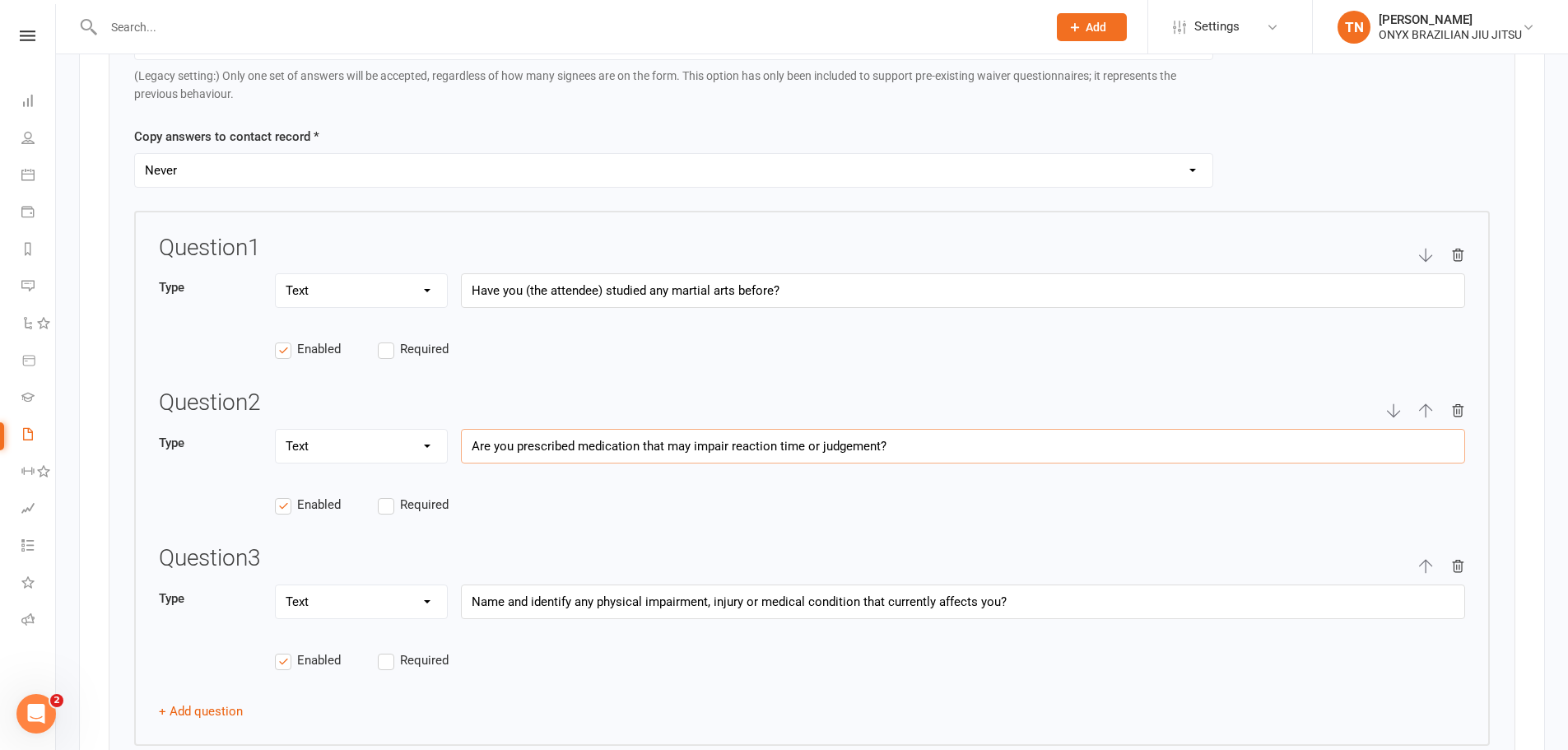
scroll to position [2469, 0]
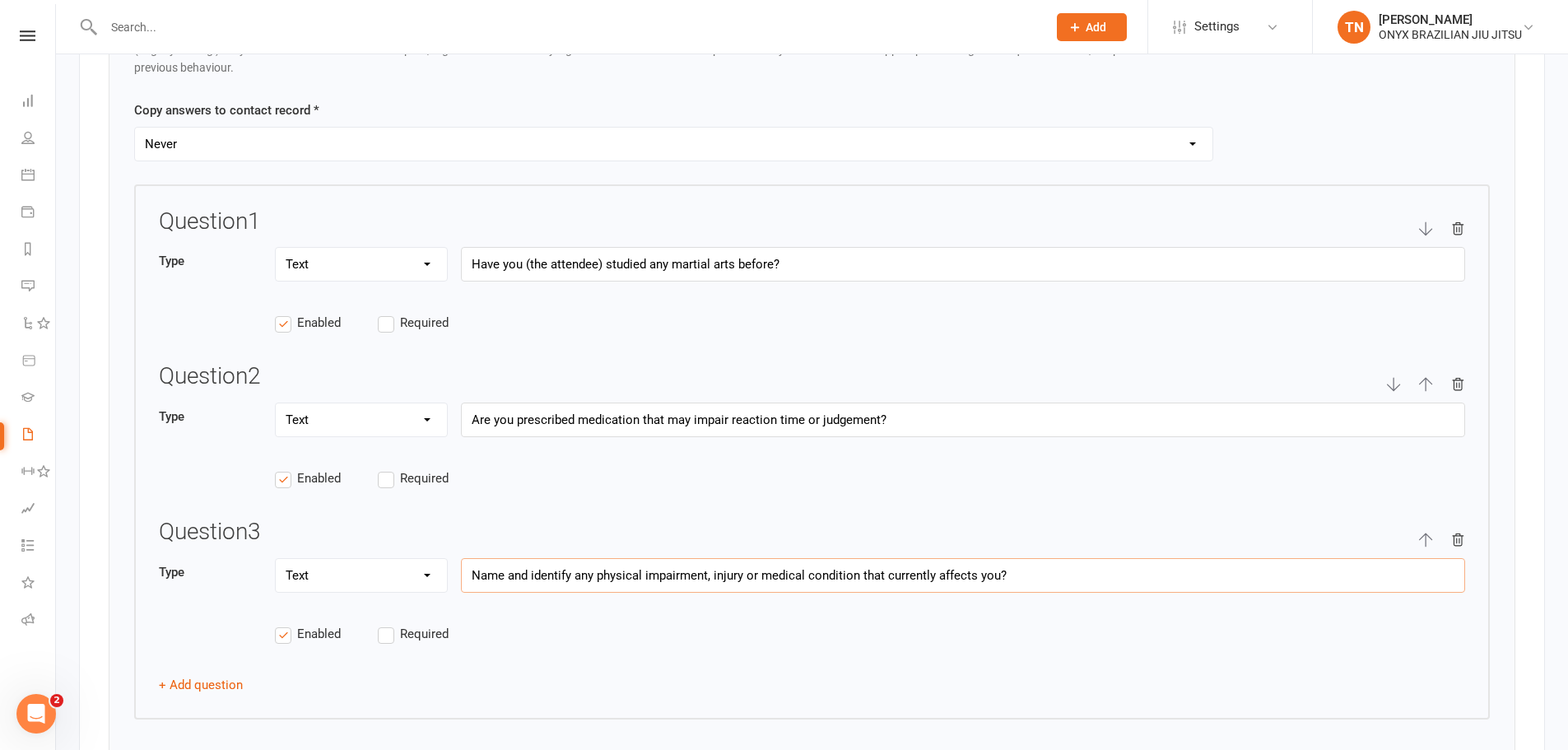
click at [678, 580] on input "Name and identify any physical impairment, injury or medical condition that cur…" at bounding box center [963, 575] width 1004 height 35
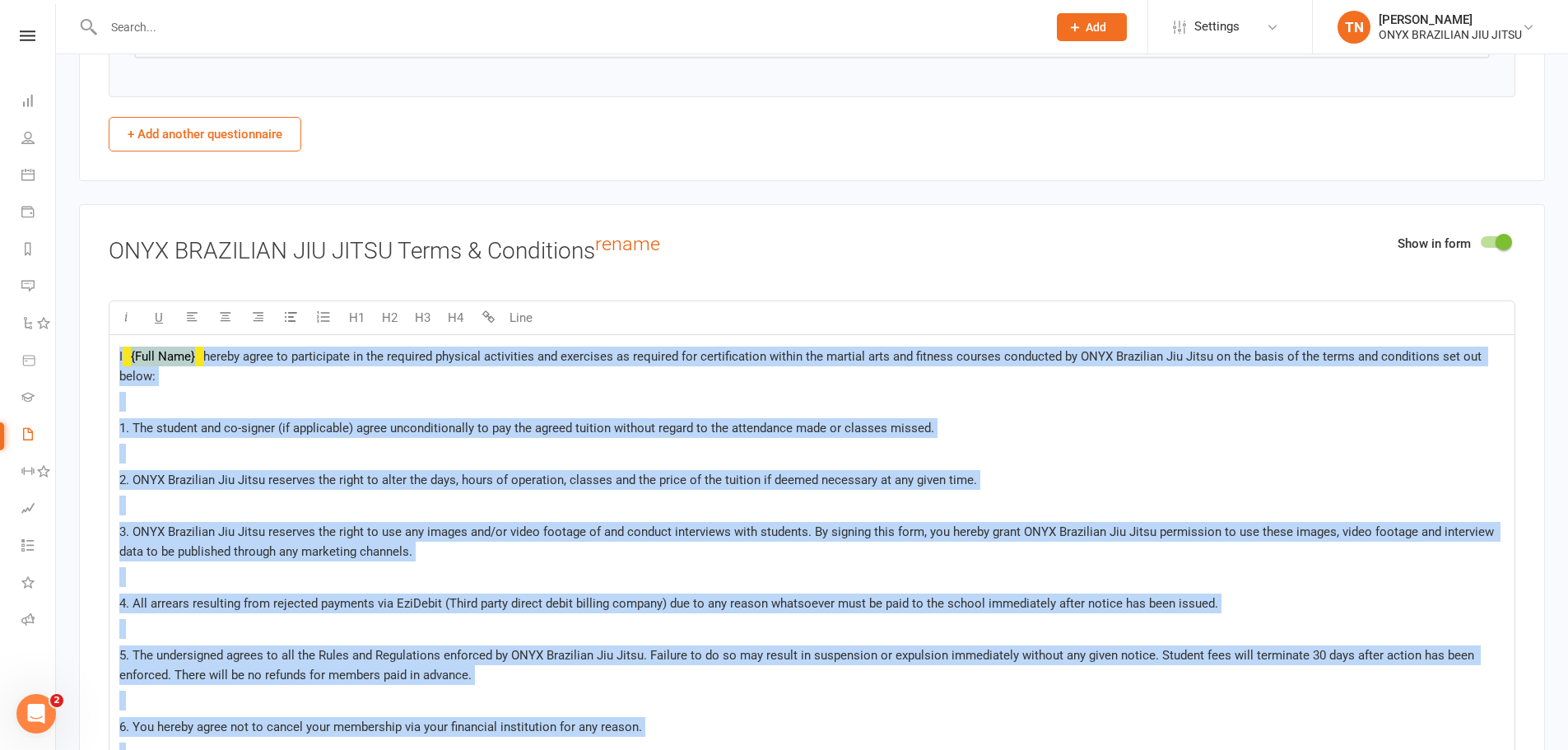
scroll to position [3127, 0]
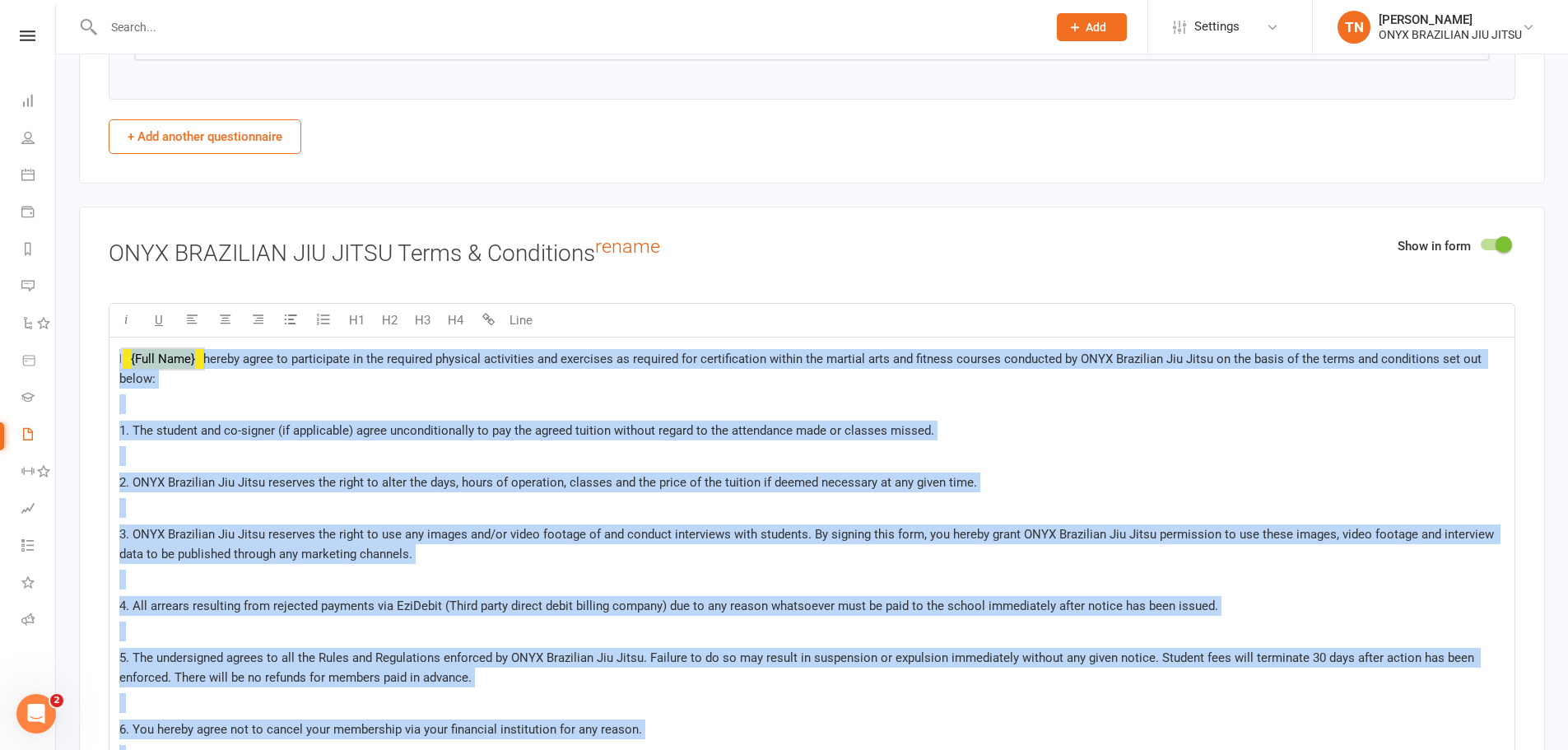
drag, startPoint x: 308, startPoint y: 464, endPoint x: 114, endPoint y: 352, distance: 224.0
click at [114, 352] on div "I ﻿ {Full Name} hereby agree to participate in the required physical activities…" at bounding box center [812, 696] width 1405 height 718
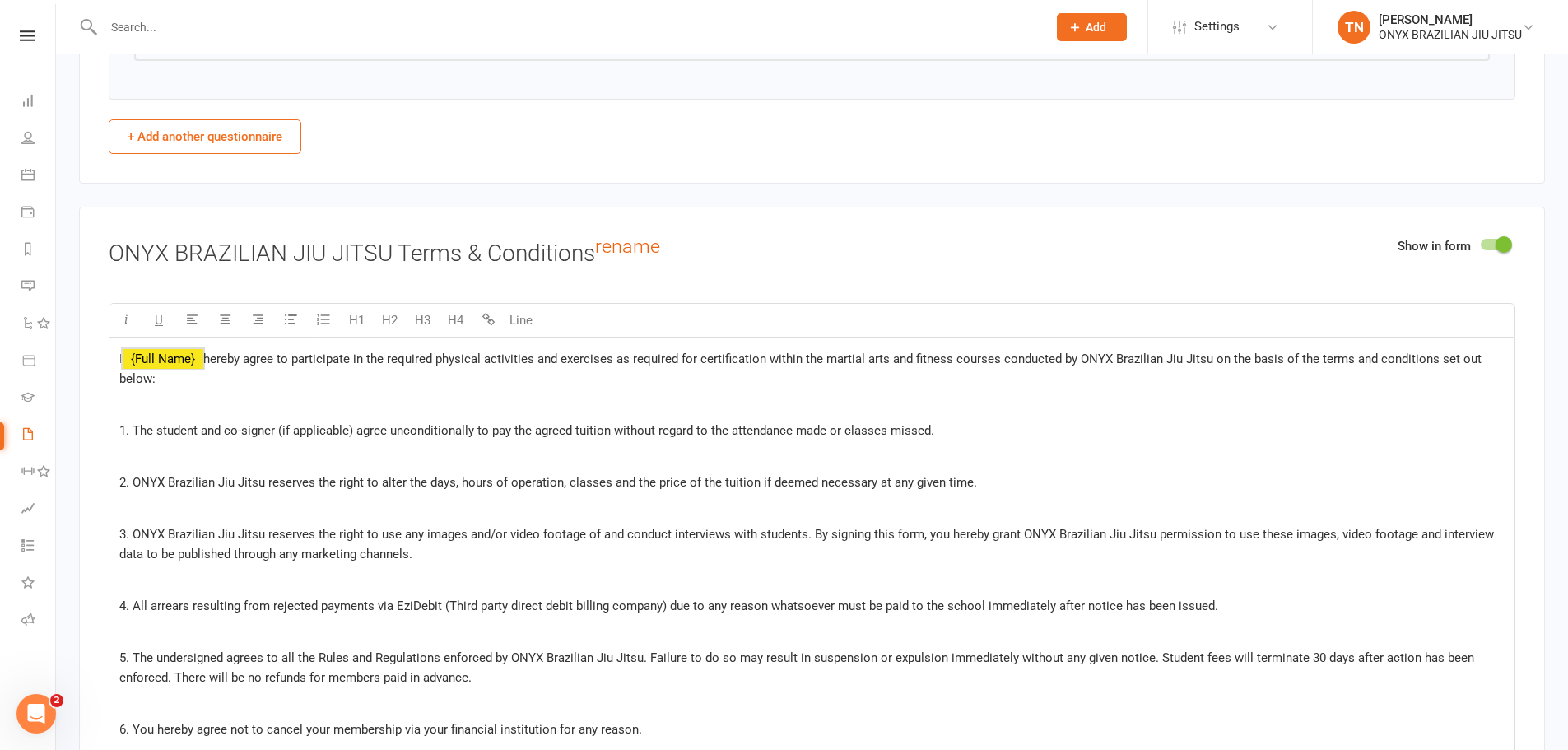
click at [877, 262] on h3 "ONYX BRAZILIAN JIU JITSU Terms & Conditions rename" at bounding box center [812, 251] width 1407 height 30
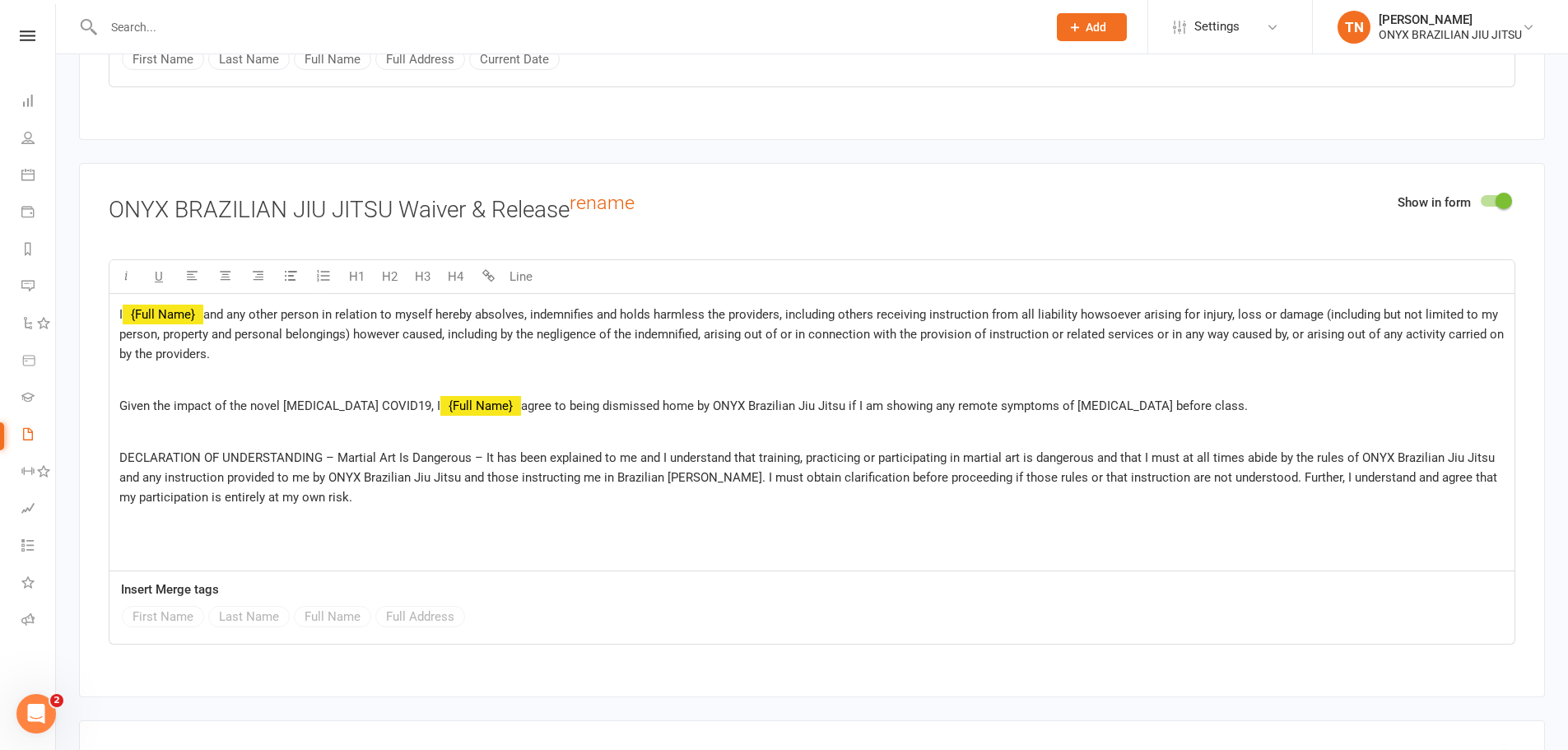
scroll to position [4197, 0]
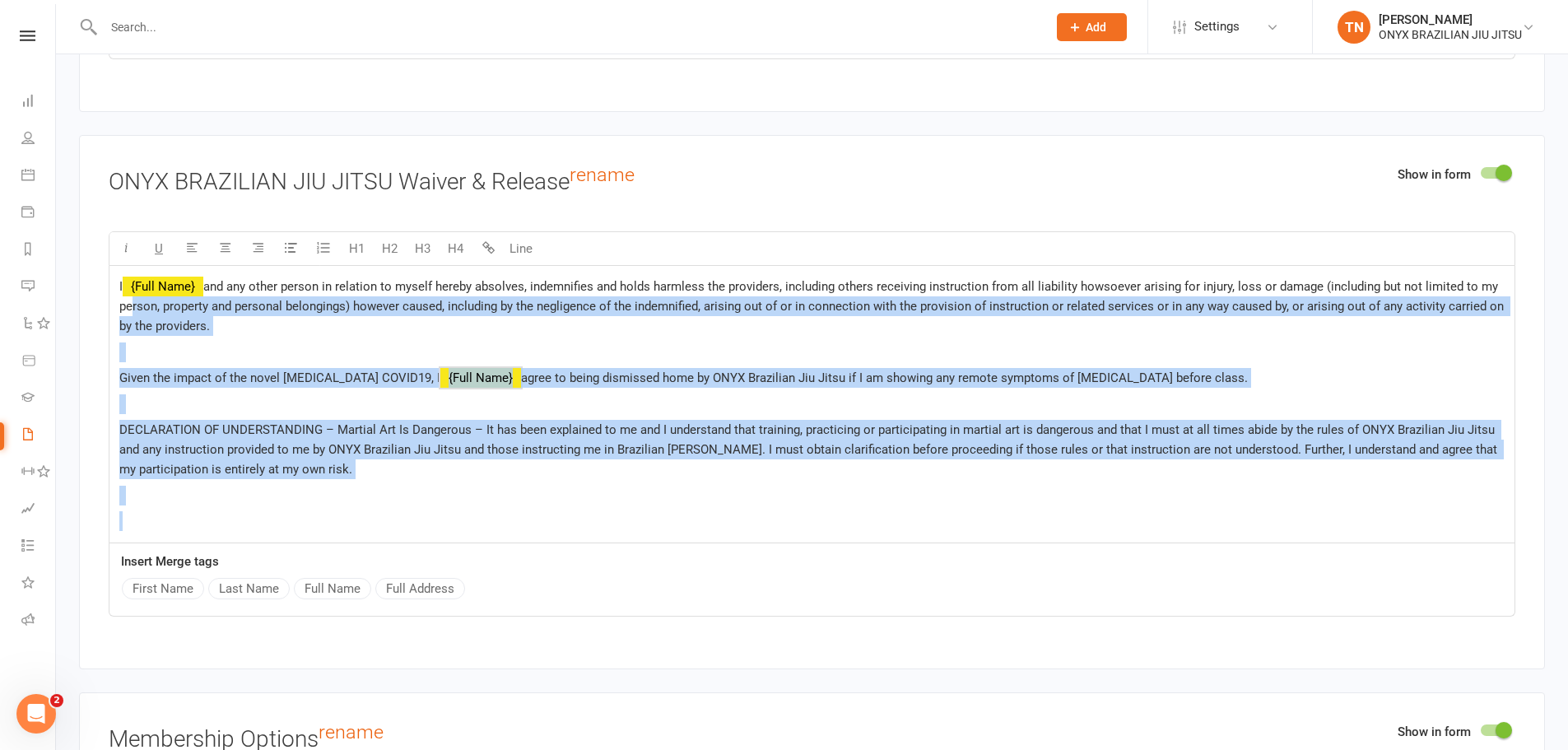
drag, startPoint x: 388, startPoint y: 509, endPoint x: 107, endPoint y: 298, distance: 351.4
click at [107, 298] on div "Show in form ONYX BRAZILIAN JIU JITSU Waiver & Release rename U H1 H2 H3 H4 Lin…" at bounding box center [811, 402] width 1466 height 534
click at [370, 494] on p at bounding box center [811, 496] width 1385 height 20
click at [361, 466] on p "DECLARATION OF UNDERSTANDING – Martial Art Is Dangerous – It has been explained…" at bounding box center [811, 449] width 1385 height 59
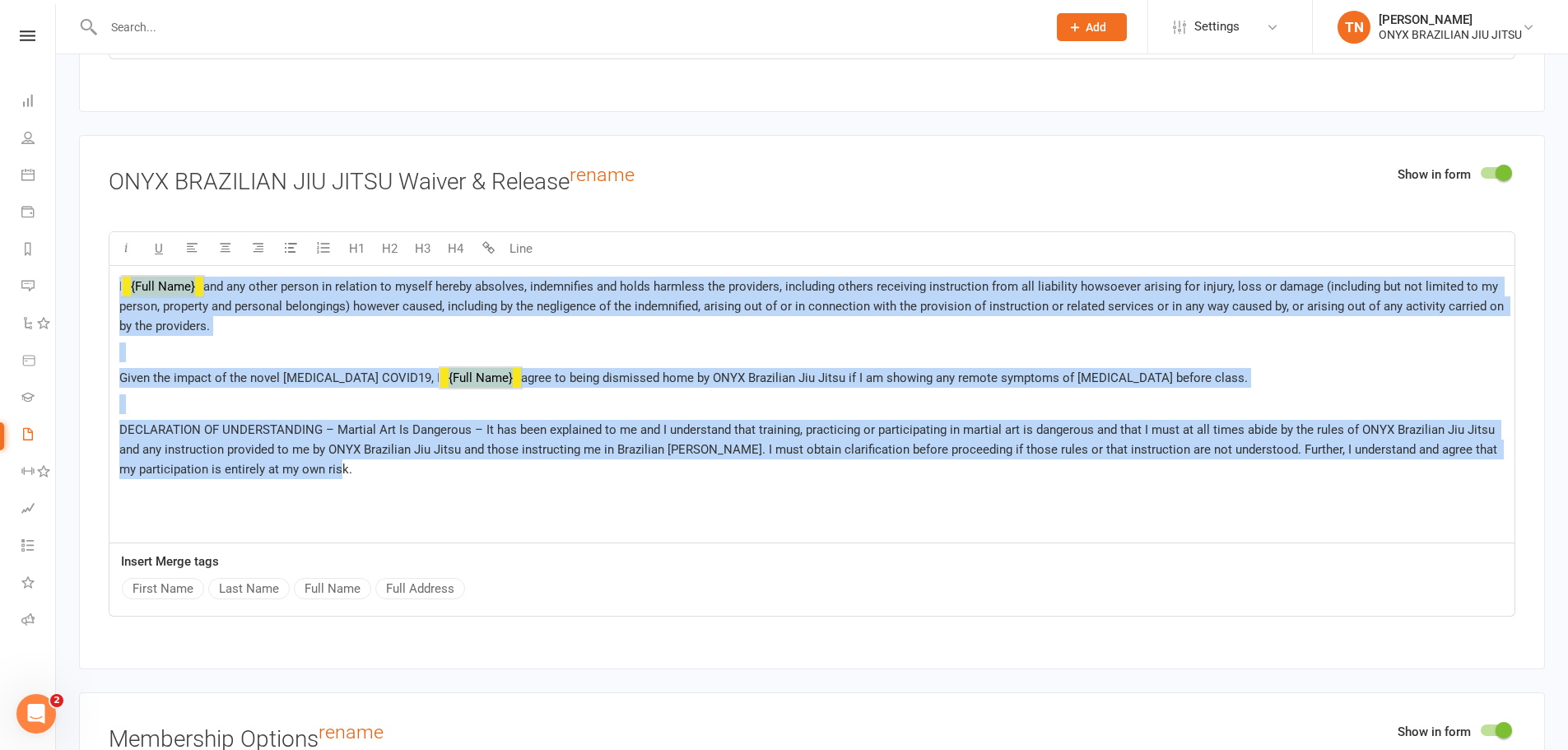
drag, startPoint x: 358, startPoint y: 466, endPoint x: 101, endPoint y: 285, distance: 314.3
click at [101, 285] on div "Show in form ONYX BRAZILIAN JIU JITSU Waiver & Release rename U H1 H2 H3 H4 Lin…" at bounding box center [811, 402] width 1466 height 534
copy div "I ﻿ {Full Name} and any other person in relation to myself hereby absolves, ind…"
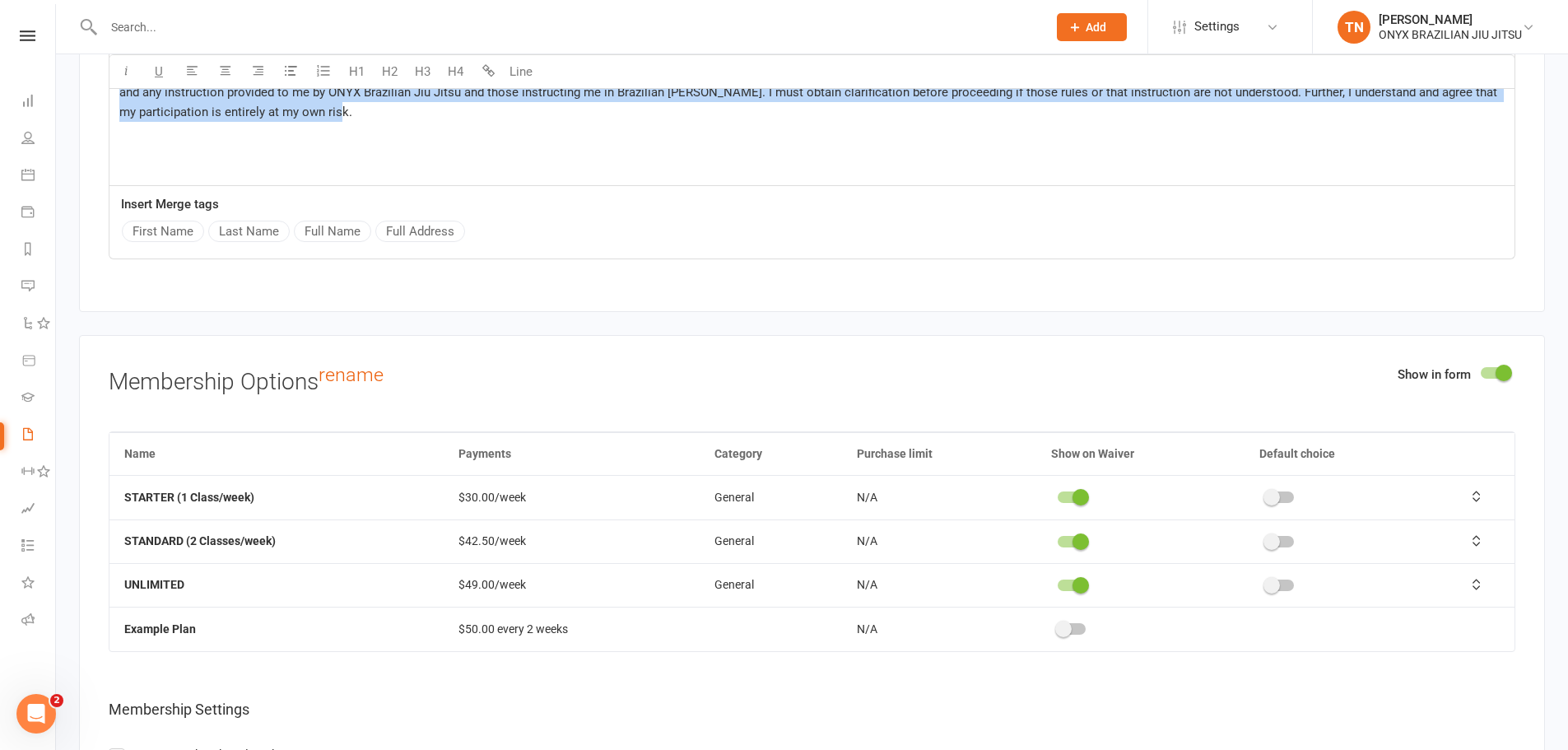
scroll to position [4609, 0]
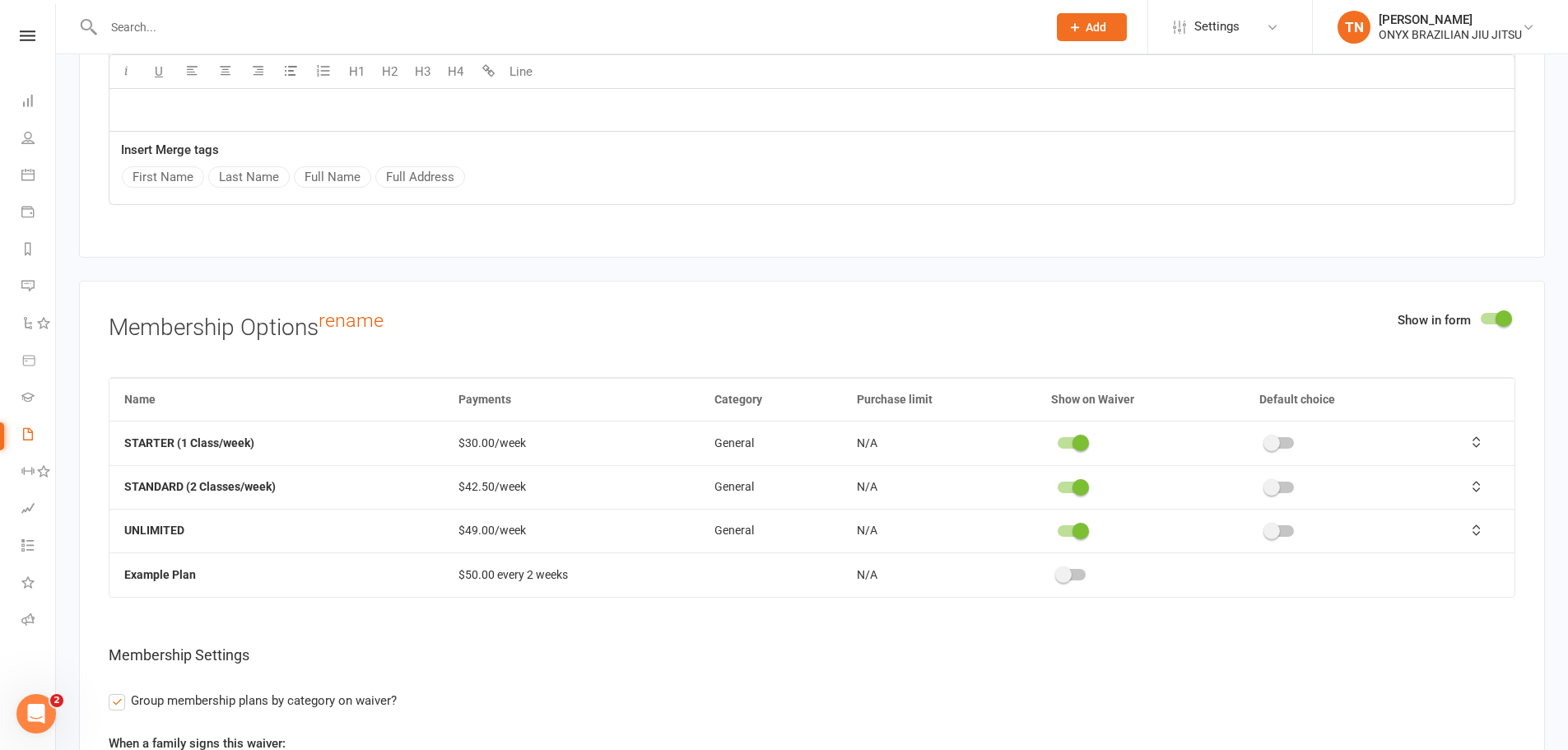
click at [624, 350] on div "Show in form Membership Options rename Name Payments Category Purchase limit Sh…" at bounding box center [811, 583] width 1466 height 604
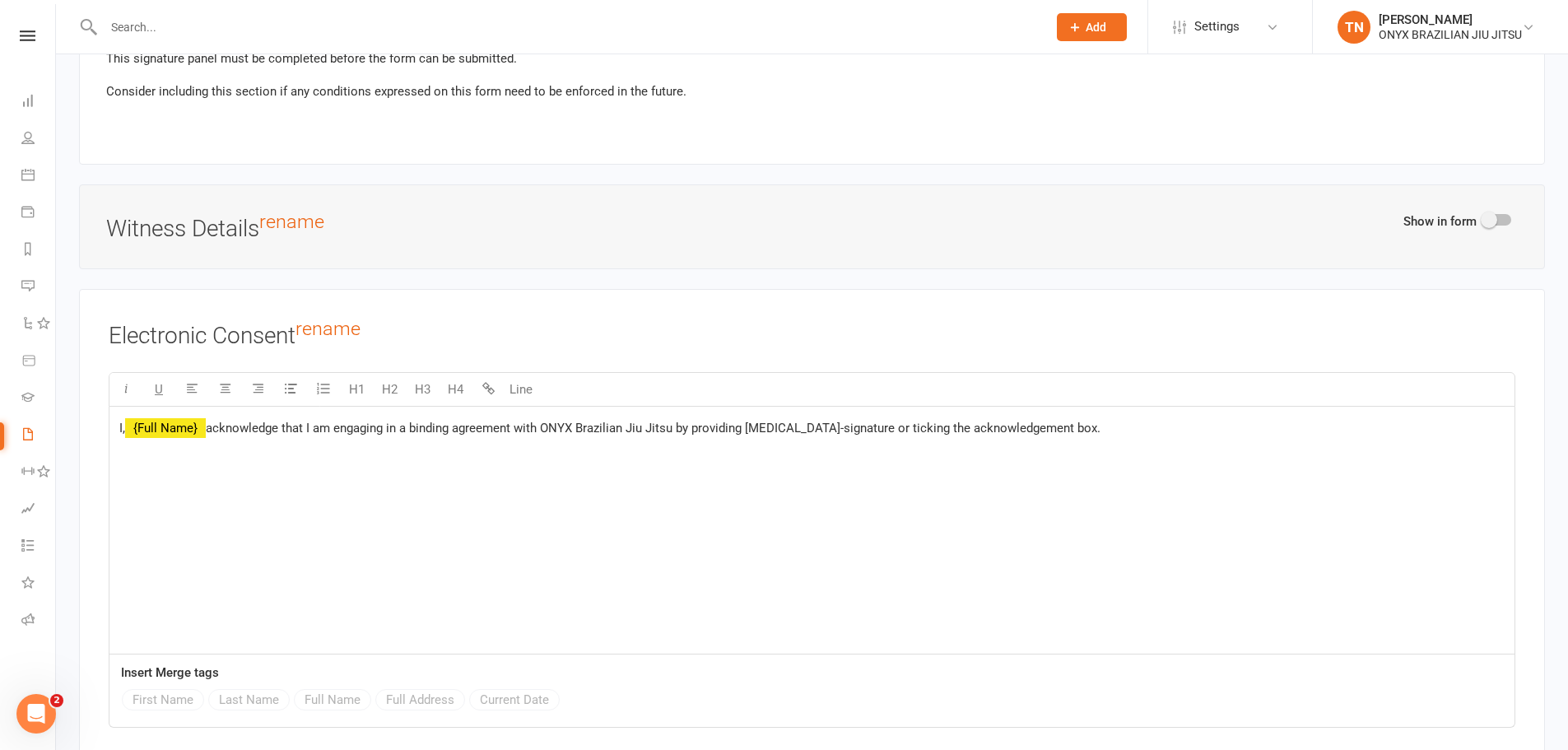
scroll to position [6132, 0]
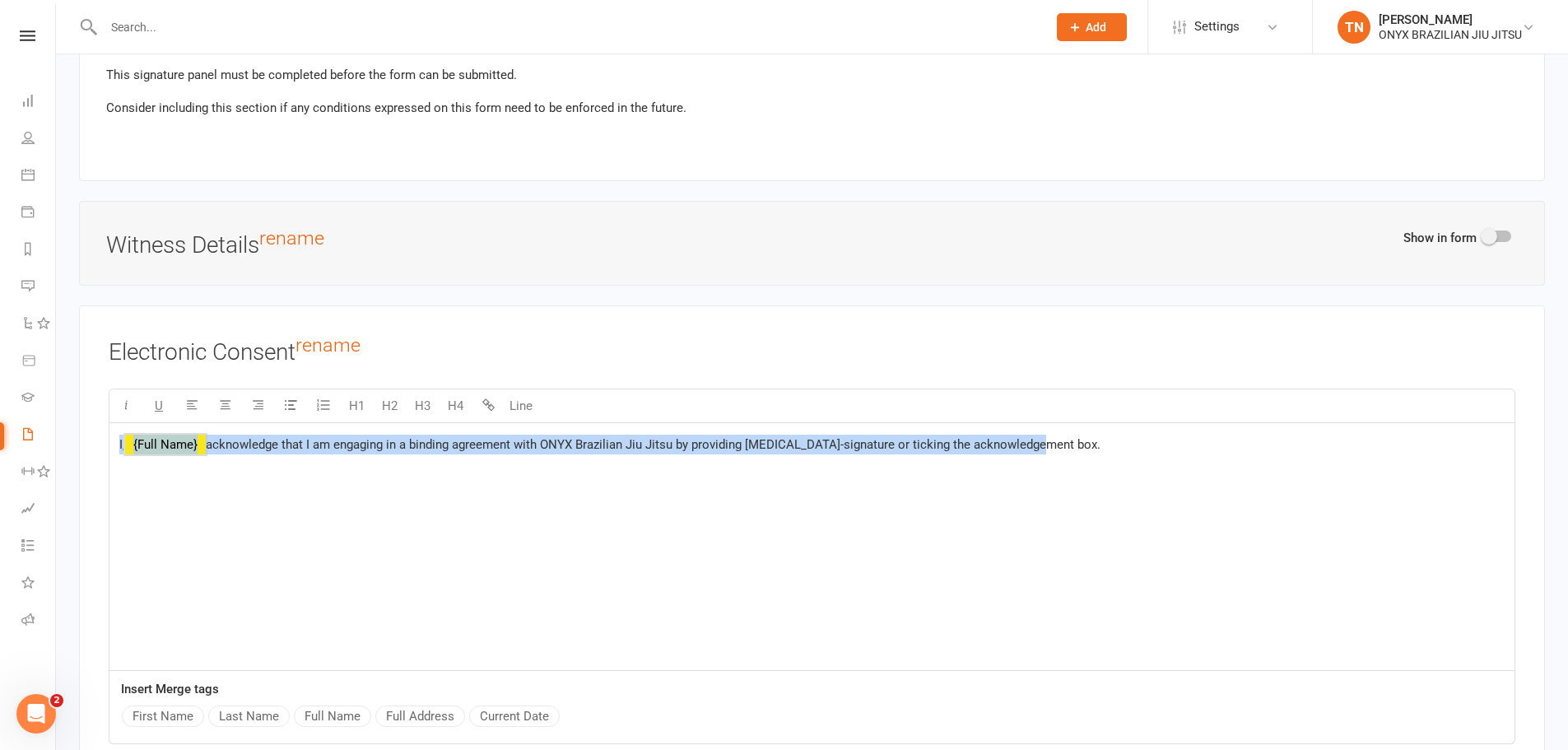
drag, startPoint x: 1046, startPoint y: 434, endPoint x: 107, endPoint y: 466, distance: 939.5
click at [107, 466] on div "Electronic Consent rename U H1 H2 H3 H4 Line I, ﻿ {Full Name} acknowledge that …" at bounding box center [811, 551] width 1466 height 491
copy p "I, ﻿ {Full Name} acknowledge that I am engaging in a binding agreement with ONY…"
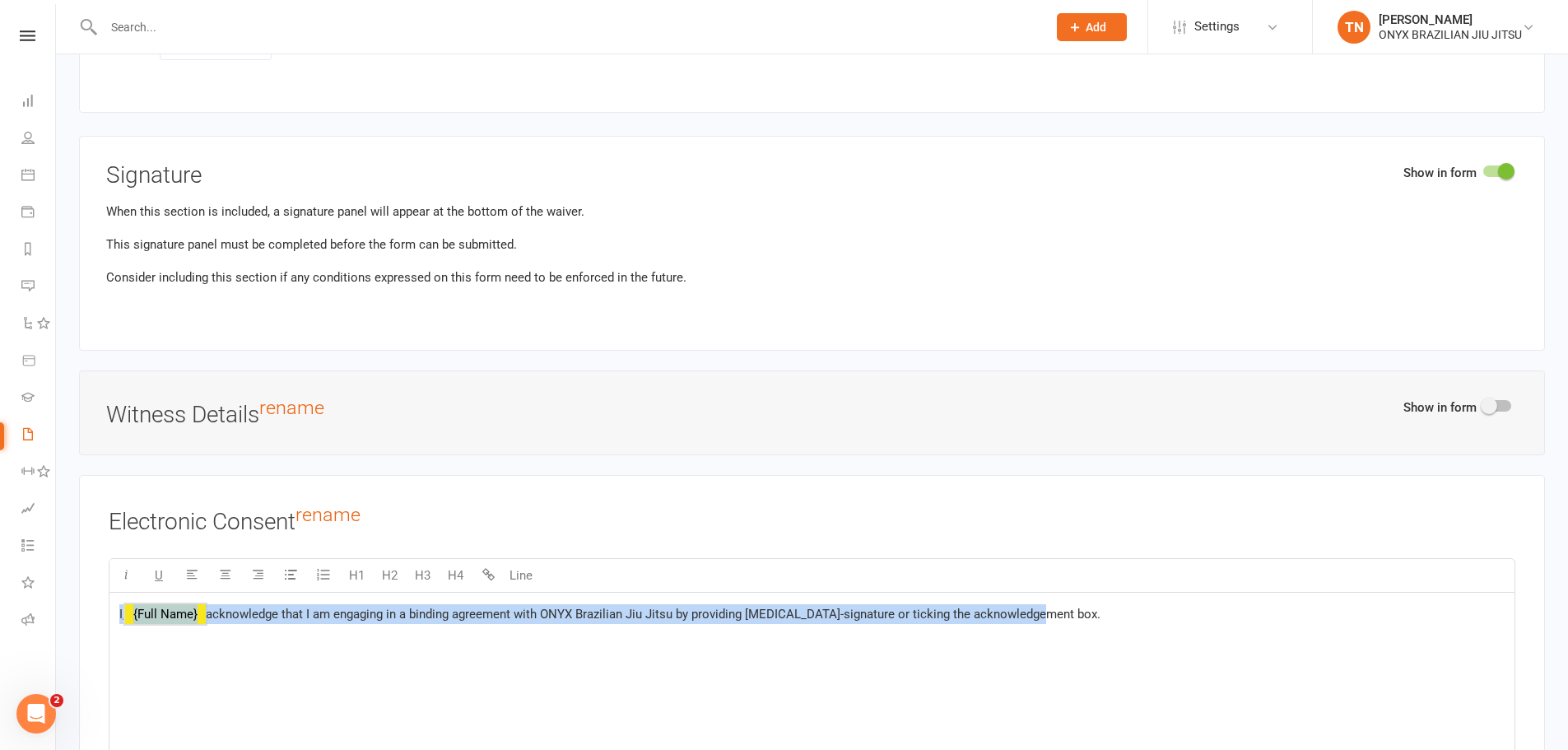
scroll to position [5721, 0]
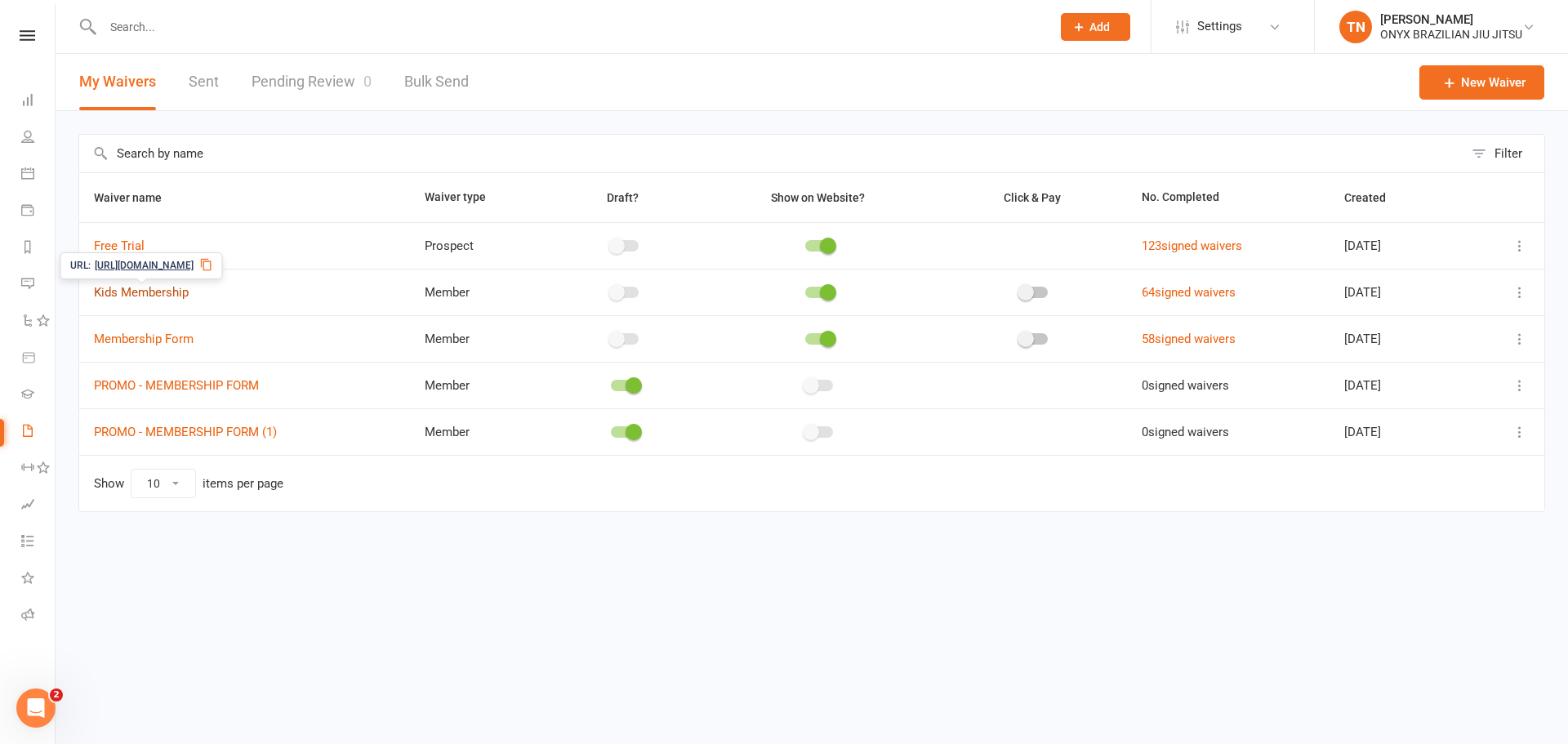
click at [167, 293] on link "Kids Membership" at bounding box center [141, 292] width 94 height 15
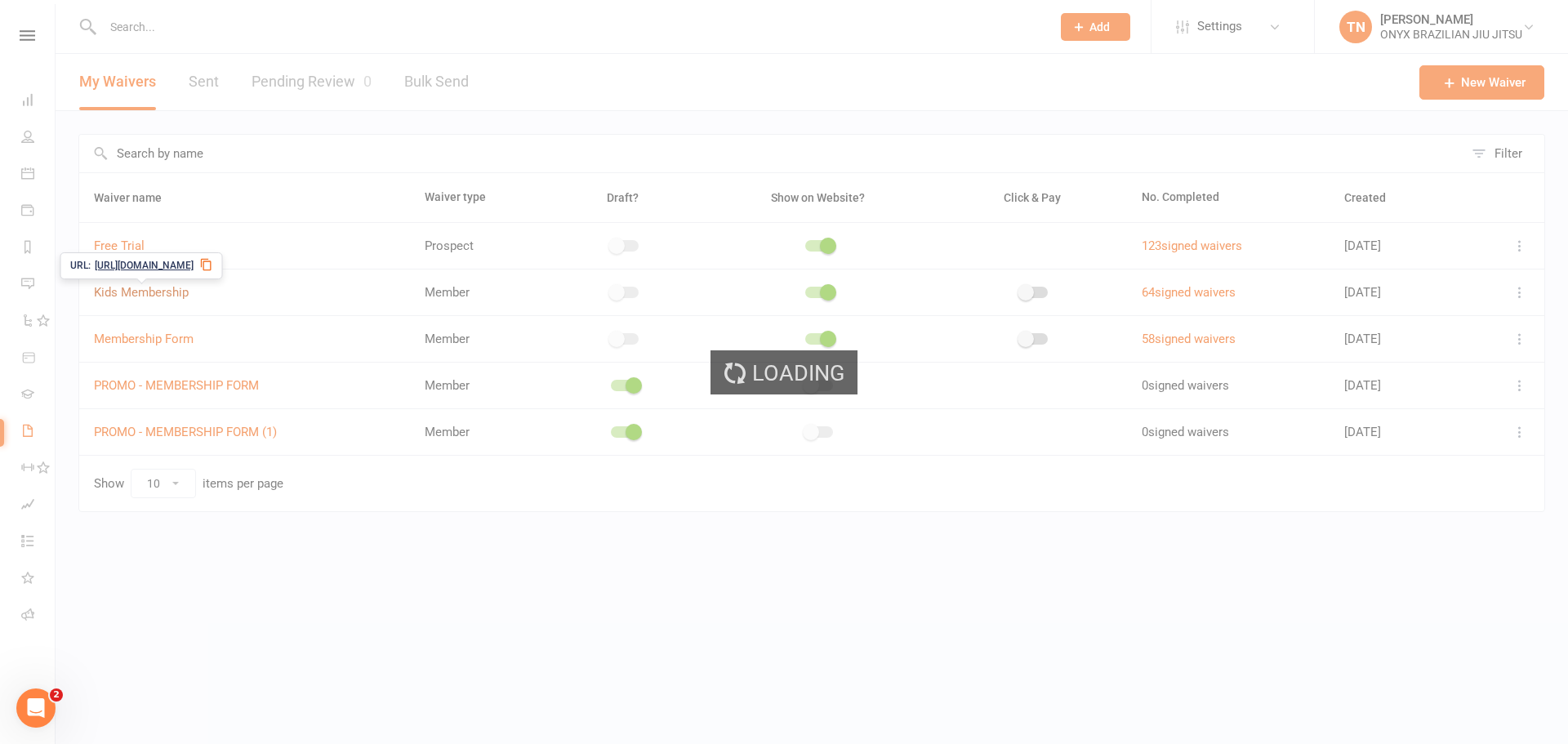
select select "applies_to_all_signees"
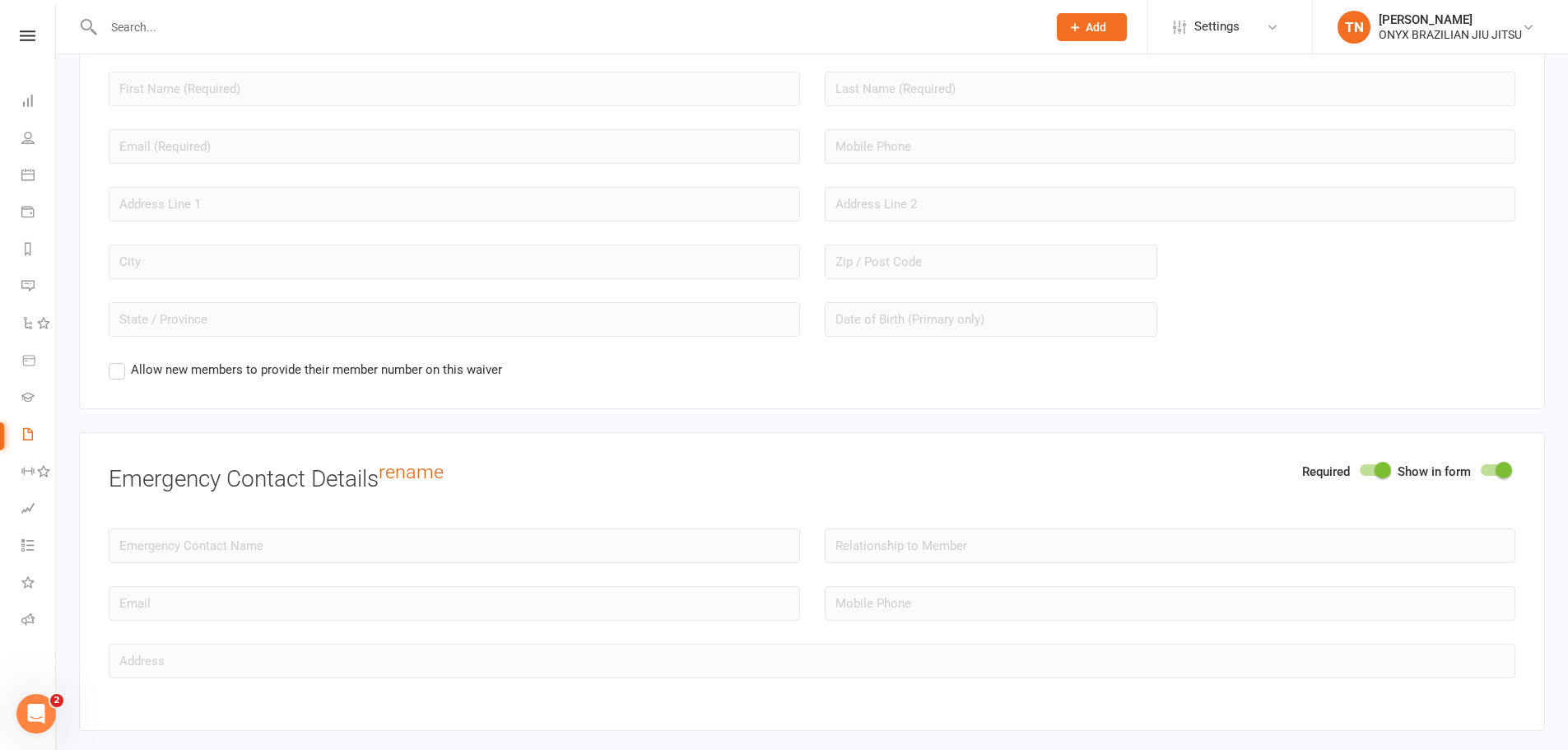
scroll to position [1729, 0]
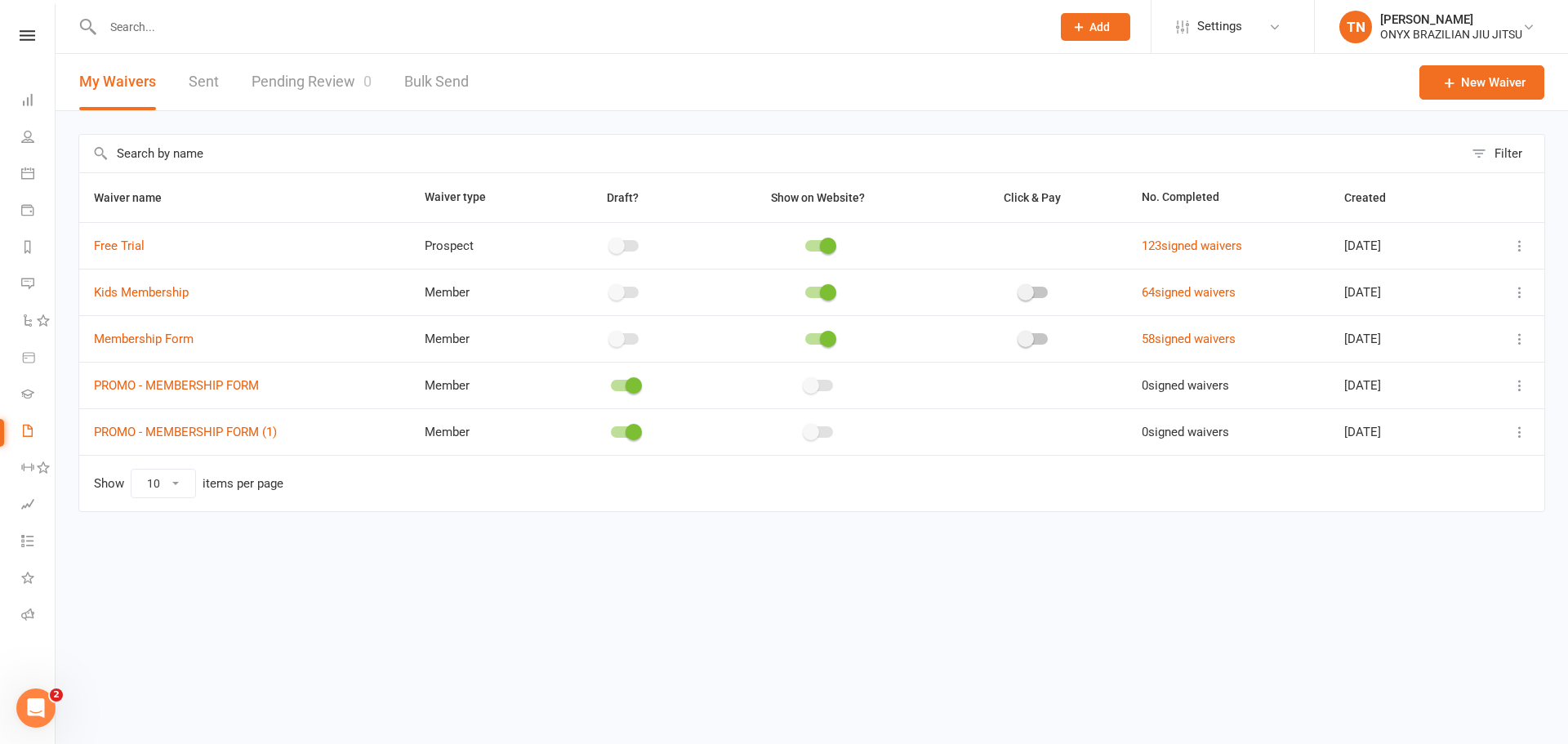
click at [1515, 428] on icon at bounding box center [1520, 432] width 16 height 16
click at [1410, 456] on link "Edit waiver" at bounding box center [1447, 464] width 162 height 33
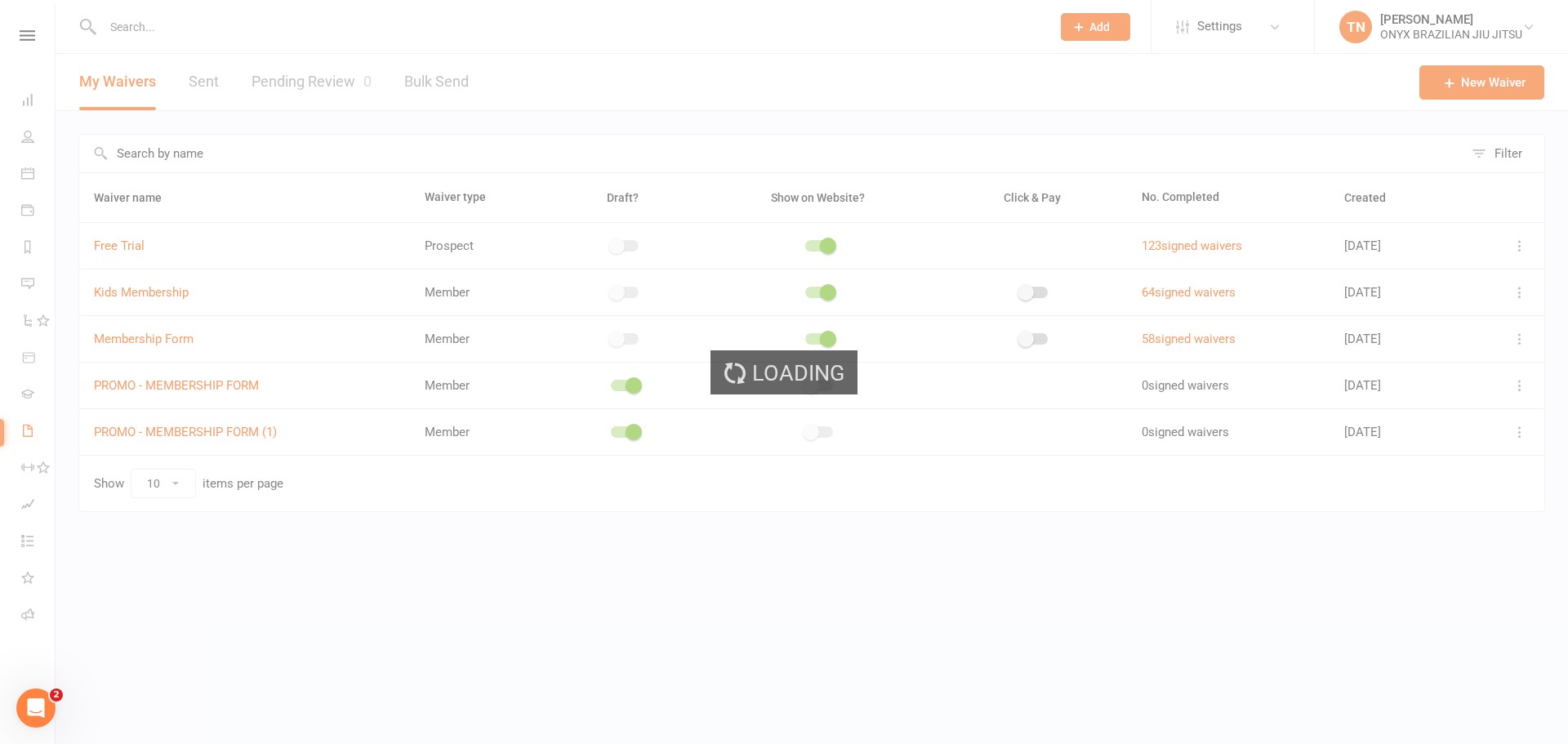
select select "applies_to_attending_signees"
select select "do_not_copy_answers"
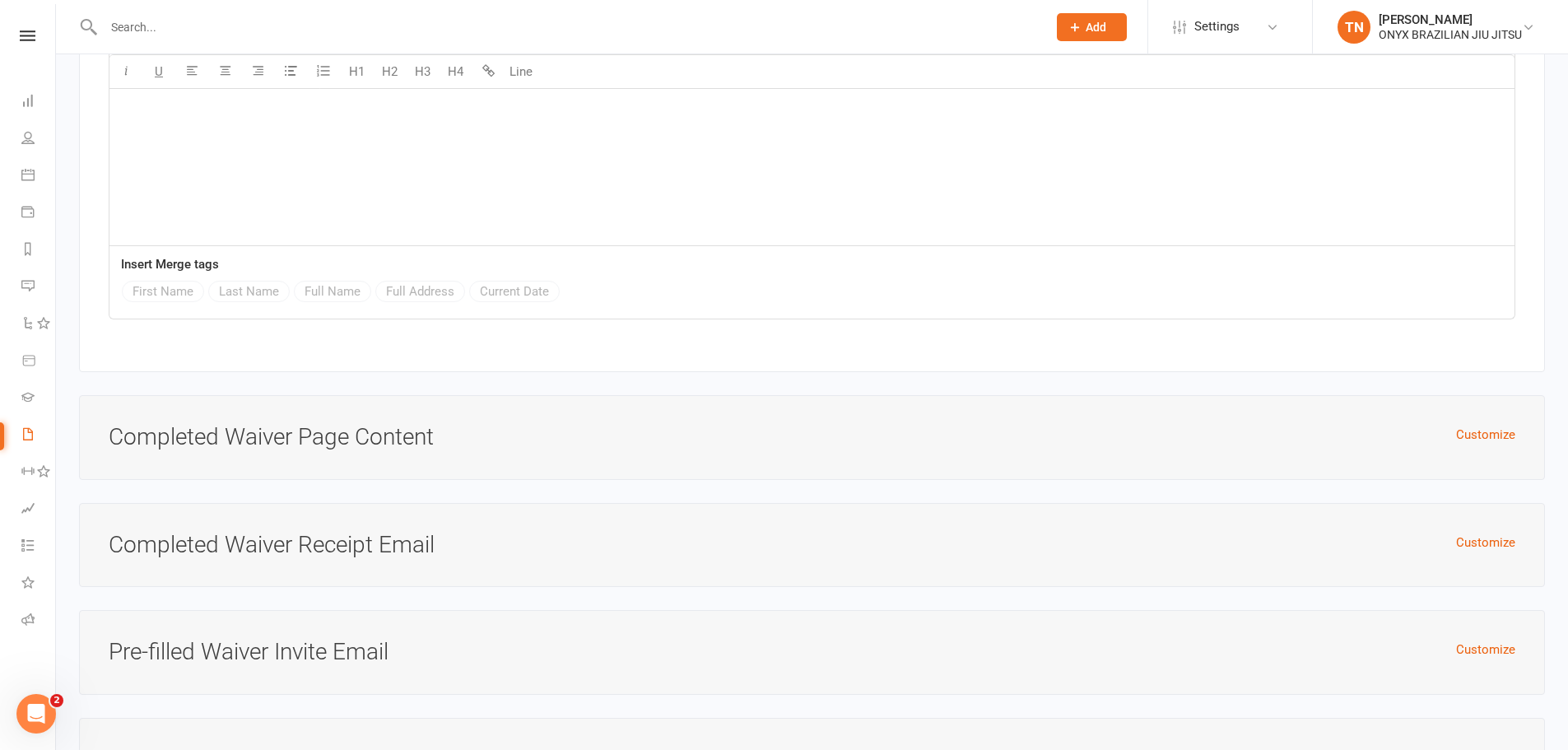
scroll to position [6732, 0]
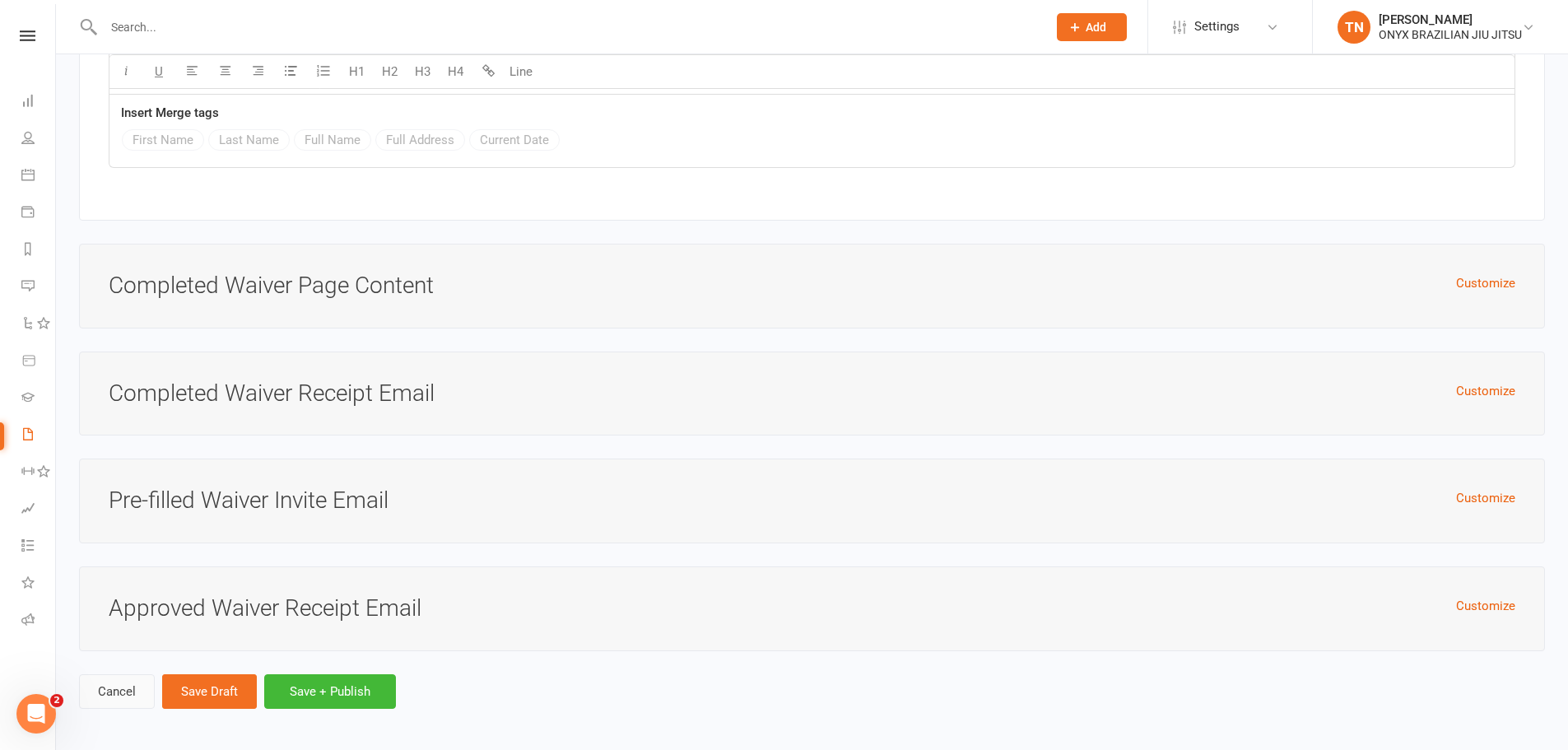
click at [119, 683] on link "Cancel" at bounding box center [116, 691] width 76 height 35
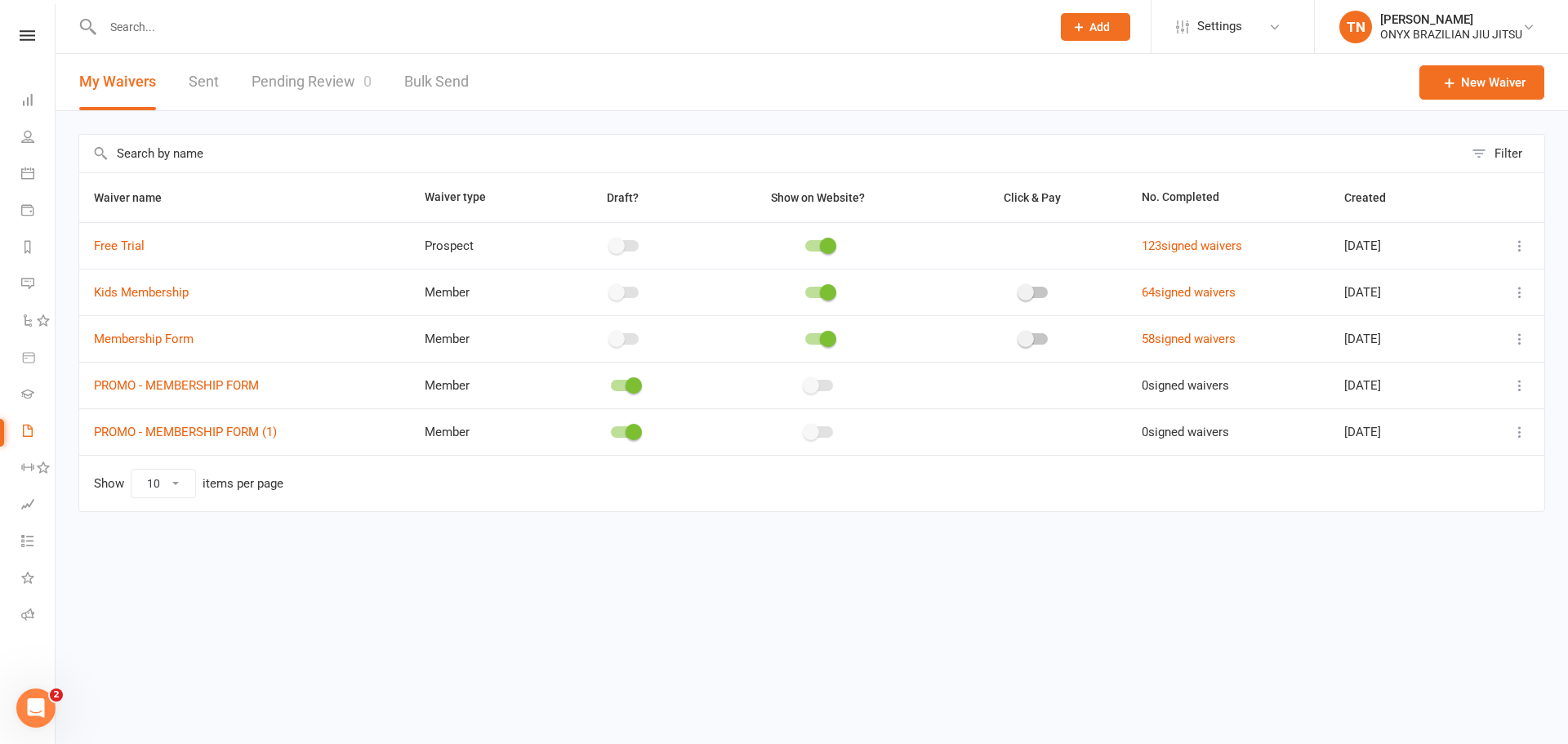
click at [1523, 289] on icon at bounding box center [1520, 292] width 16 height 16
click at [1490, 356] on link "Duplicate waiver" at bounding box center [1432, 357] width 191 height 33
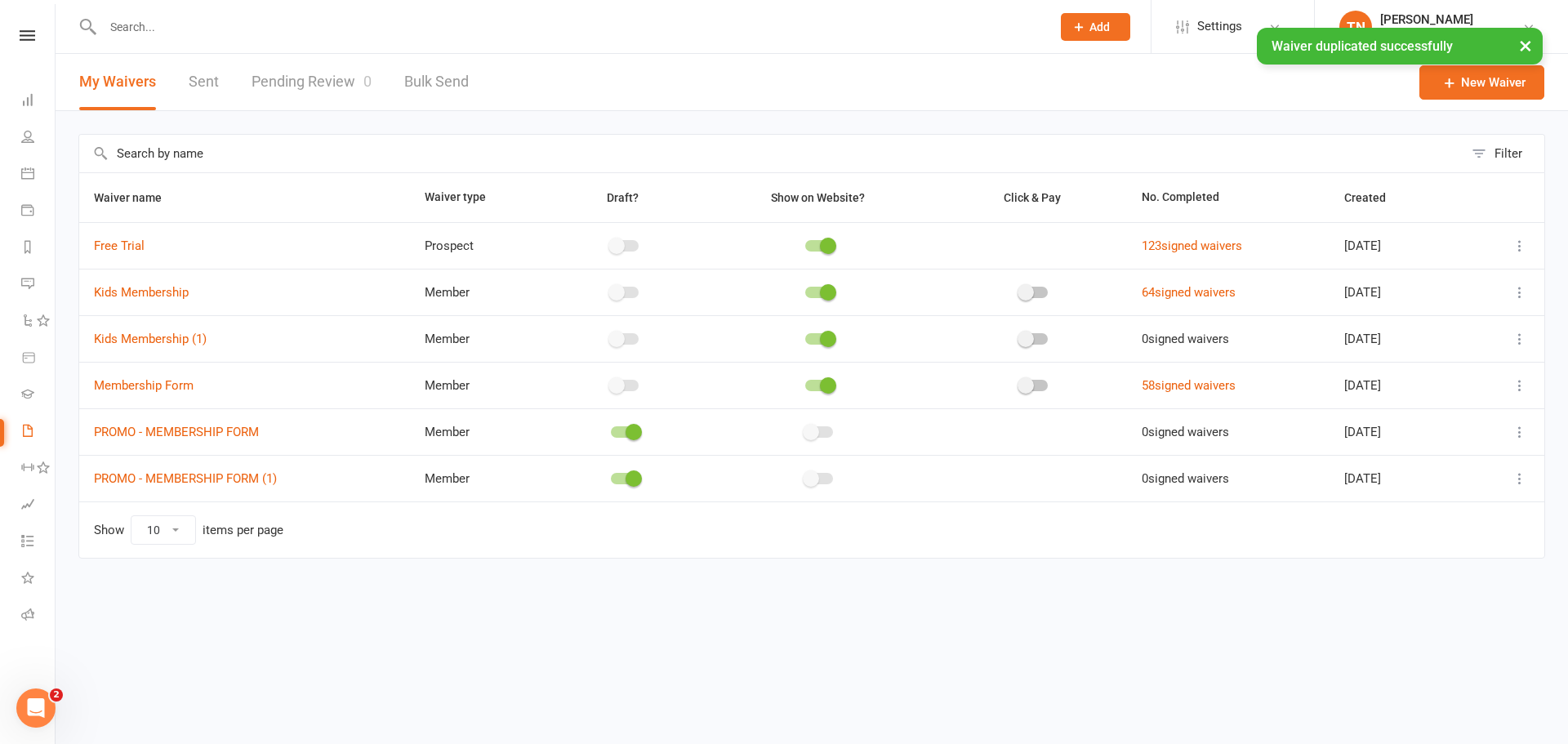
click at [1513, 340] on icon at bounding box center [1520, 338] width 16 height 16
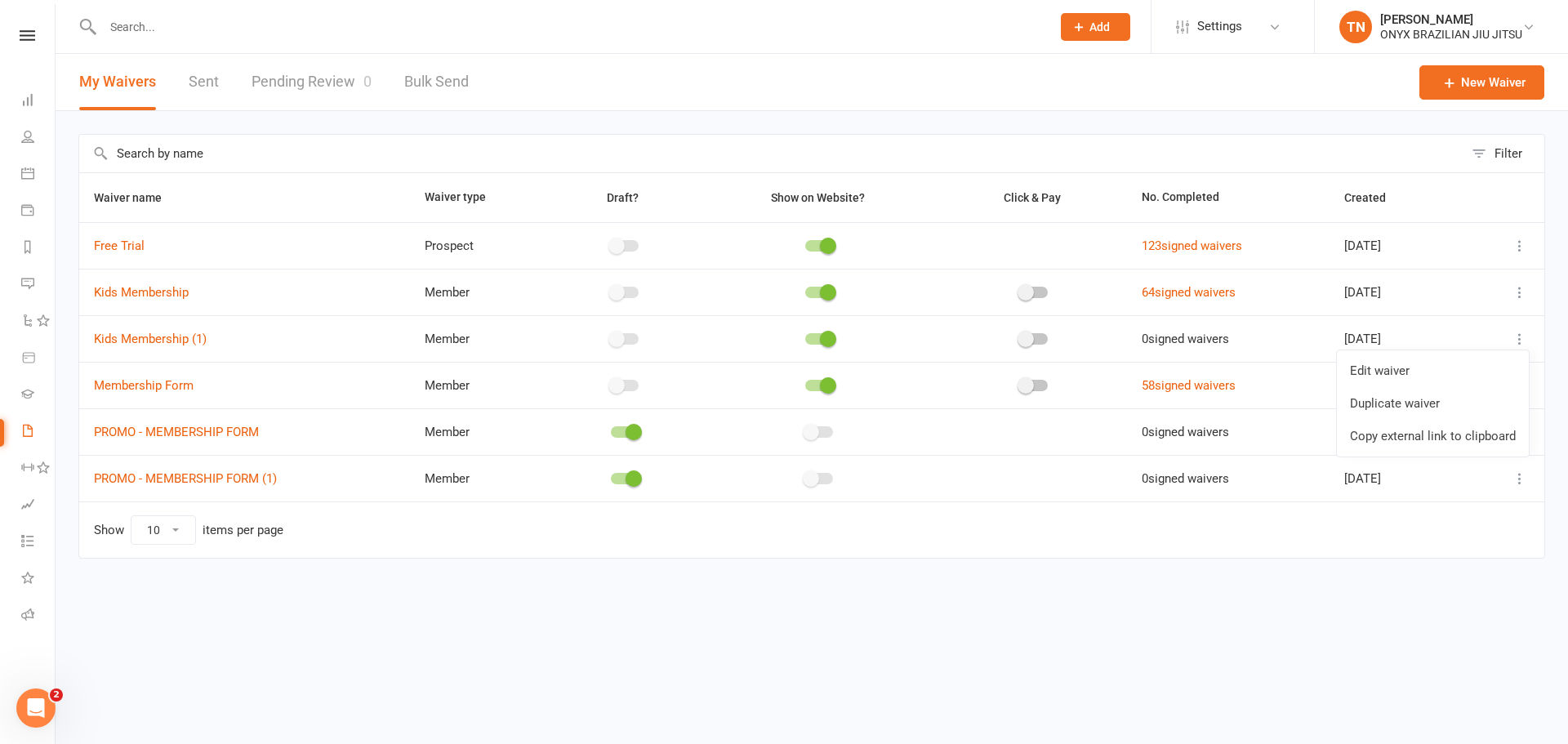
click at [832, 340] on div at bounding box center [819, 338] width 214 height 17
click at [819, 339] on span at bounding box center [828, 338] width 16 height 16
click at [805, 337] on input "checkbox" at bounding box center [805, 337] width 0 height 0
click at [599, 338] on div at bounding box center [624, 338] width 117 height 17
click at [608, 338] on span at bounding box center [616, 338] width 16 height 16
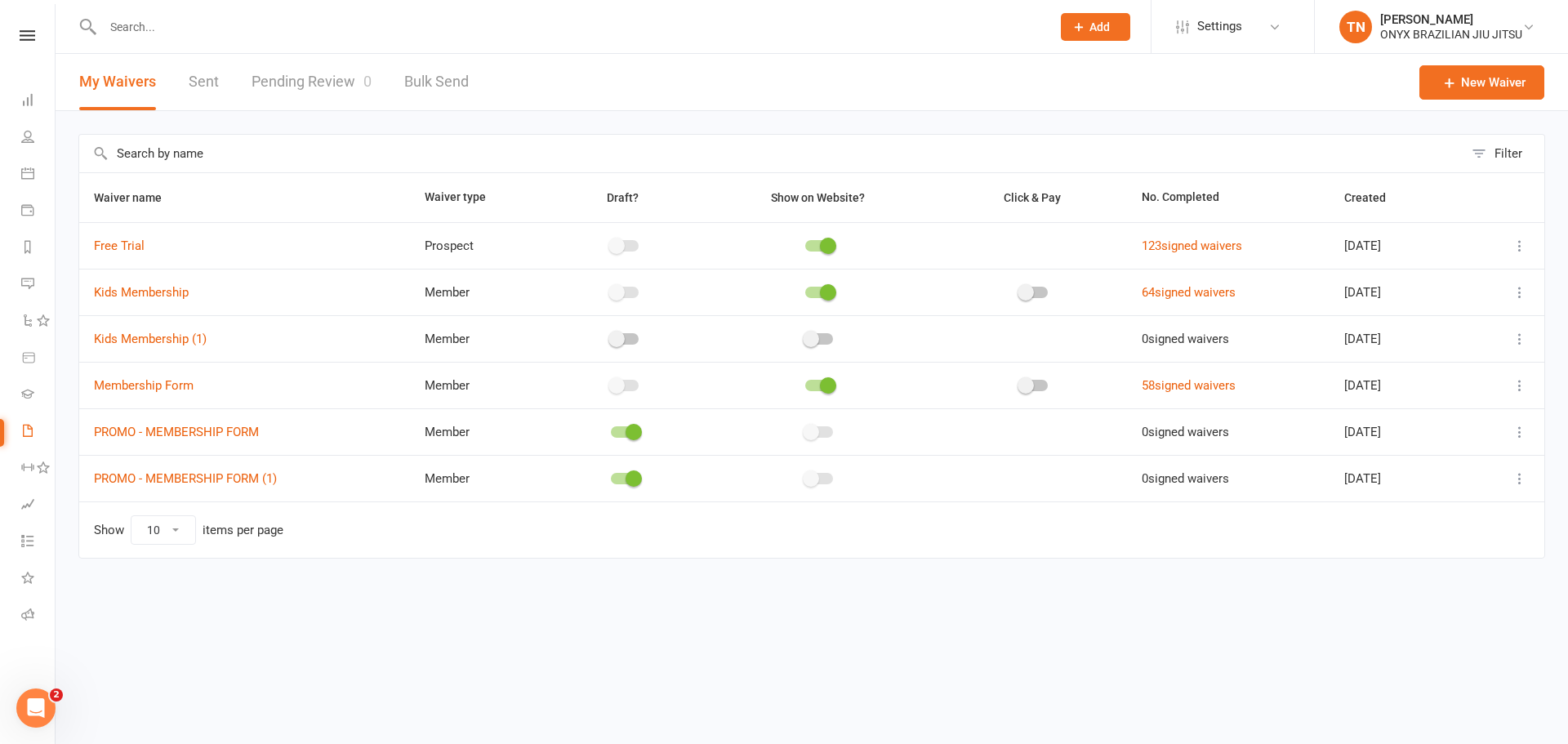
click at [611, 337] on input "checkbox" at bounding box center [611, 337] width 0 height 0
click at [1526, 335] on icon at bounding box center [1520, 338] width 16 height 16
drag, startPoint x: 1437, startPoint y: 377, endPoint x: 1486, endPoint y: 372, distance: 49.3
click at [1486, 372] on link "Edit waiver" at bounding box center [1447, 371] width 162 height 33
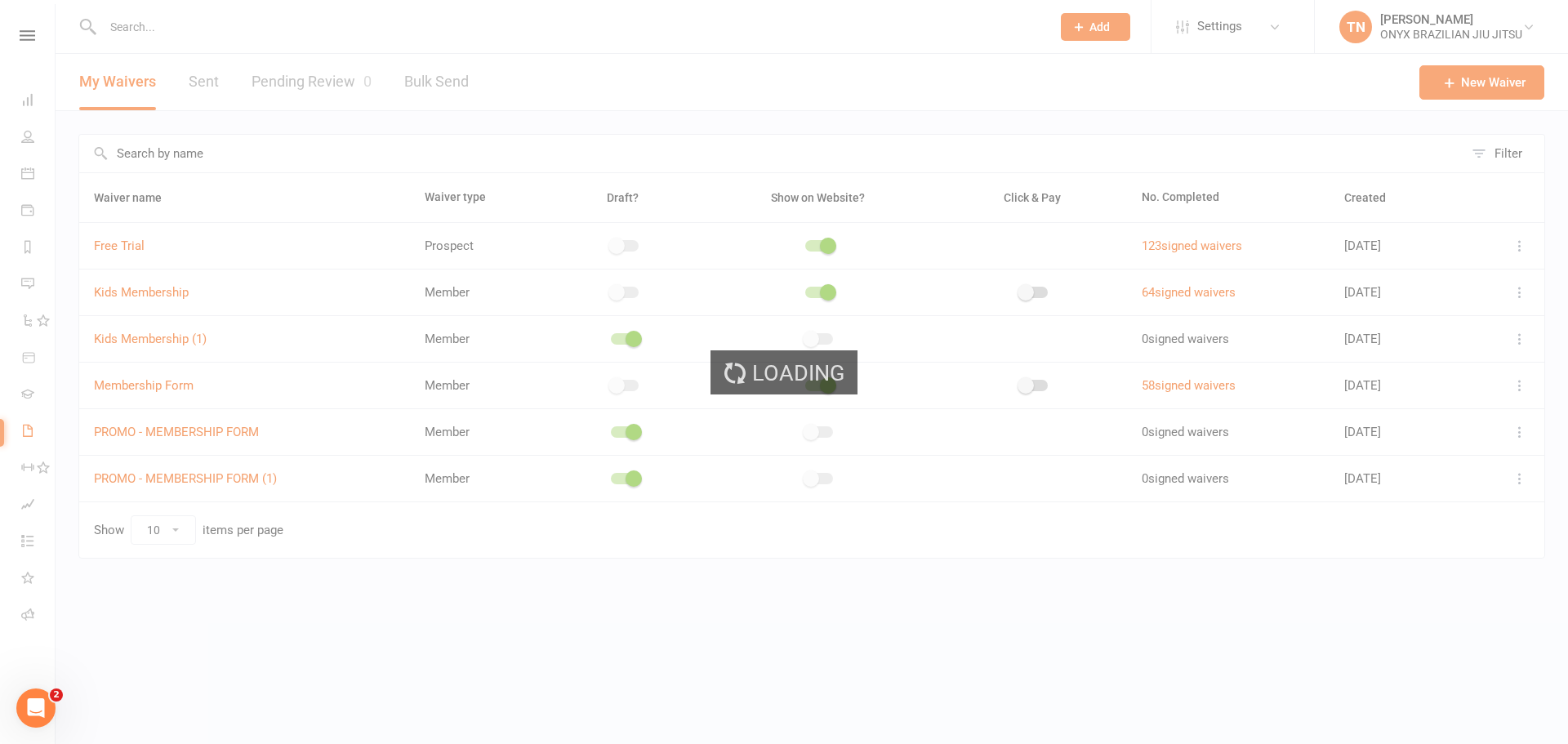
click at [1486, 372] on div "Loading" at bounding box center [784, 372] width 1568 height 744
select select "applies_to_all_signees"
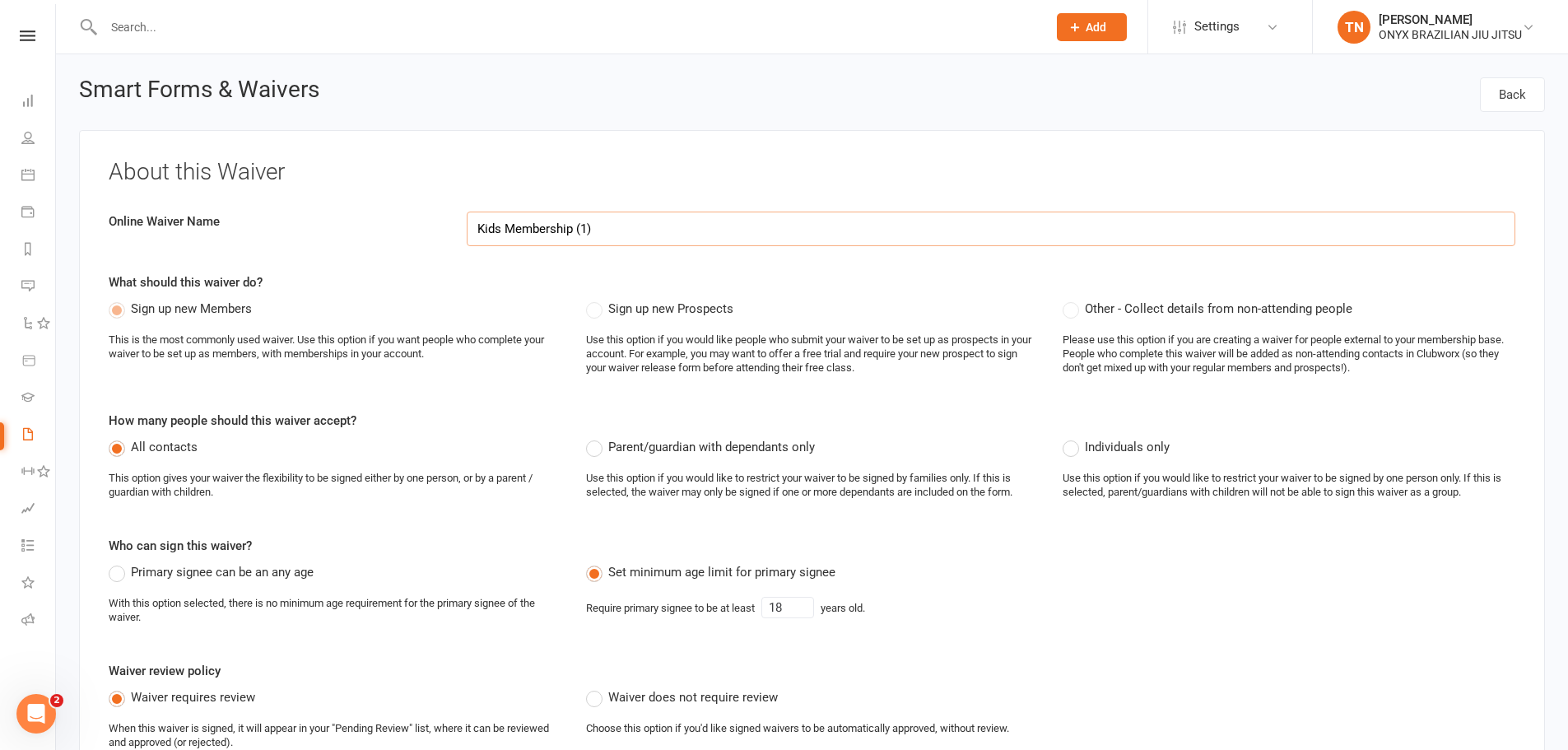
drag, startPoint x: 607, startPoint y: 235, endPoint x: 578, endPoint y: 245, distance: 30.7
click at [578, 245] on input "Kids Membership (1)" at bounding box center [991, 229] width 1048 height 35
click at [472, 233] on input "Kids Membership" at bounding box center [991, 229] width 1048 height 35
drag, startPoint x: 625, startPoint y: 228, endPoint x: 523, endPoint y: 243, distance: 103.1
click at [523, 243] on input "PROMOKids Membership" at bounding box center [991, 229] width 1048 height 35
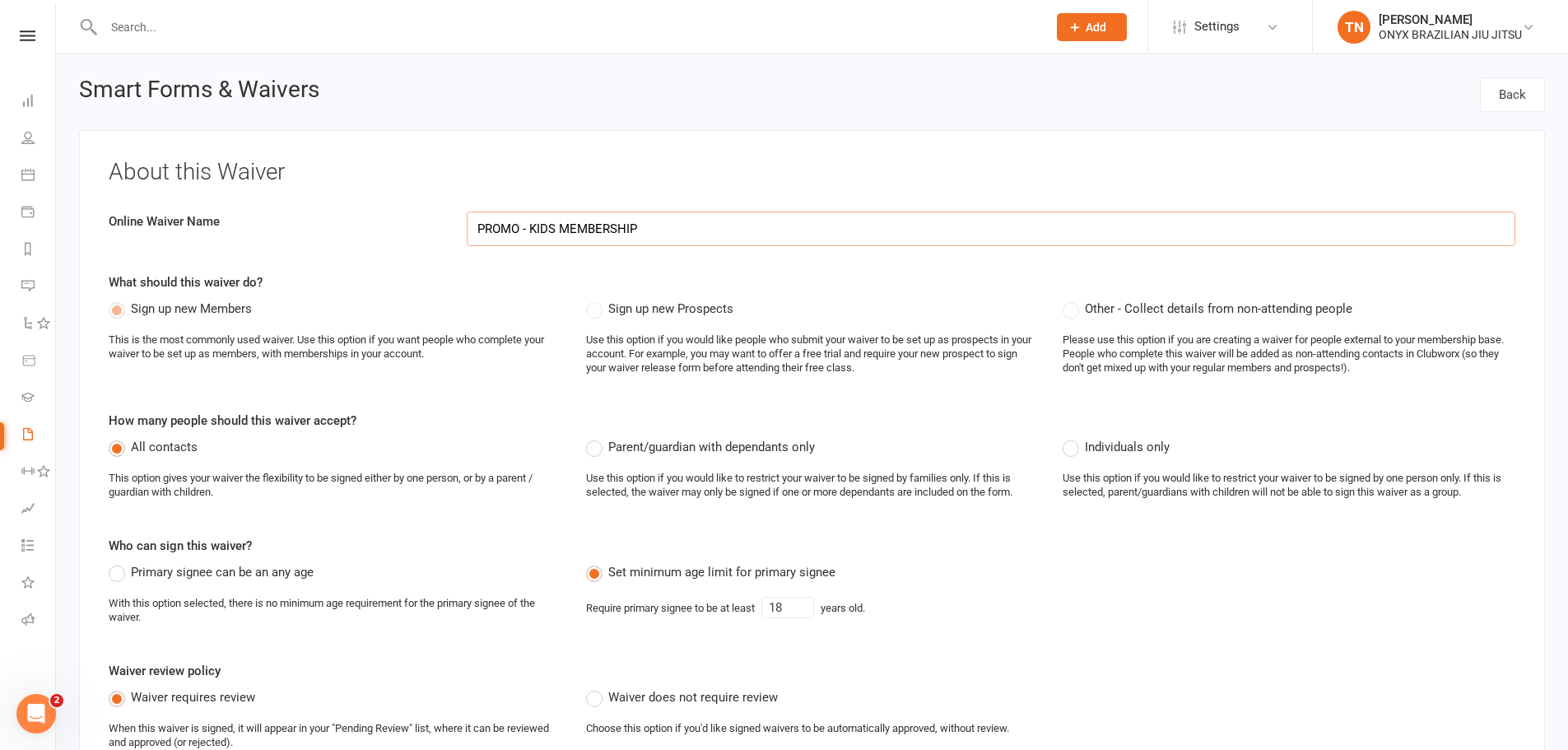
type input "PROMO - KIDS MEMBERSHIP"
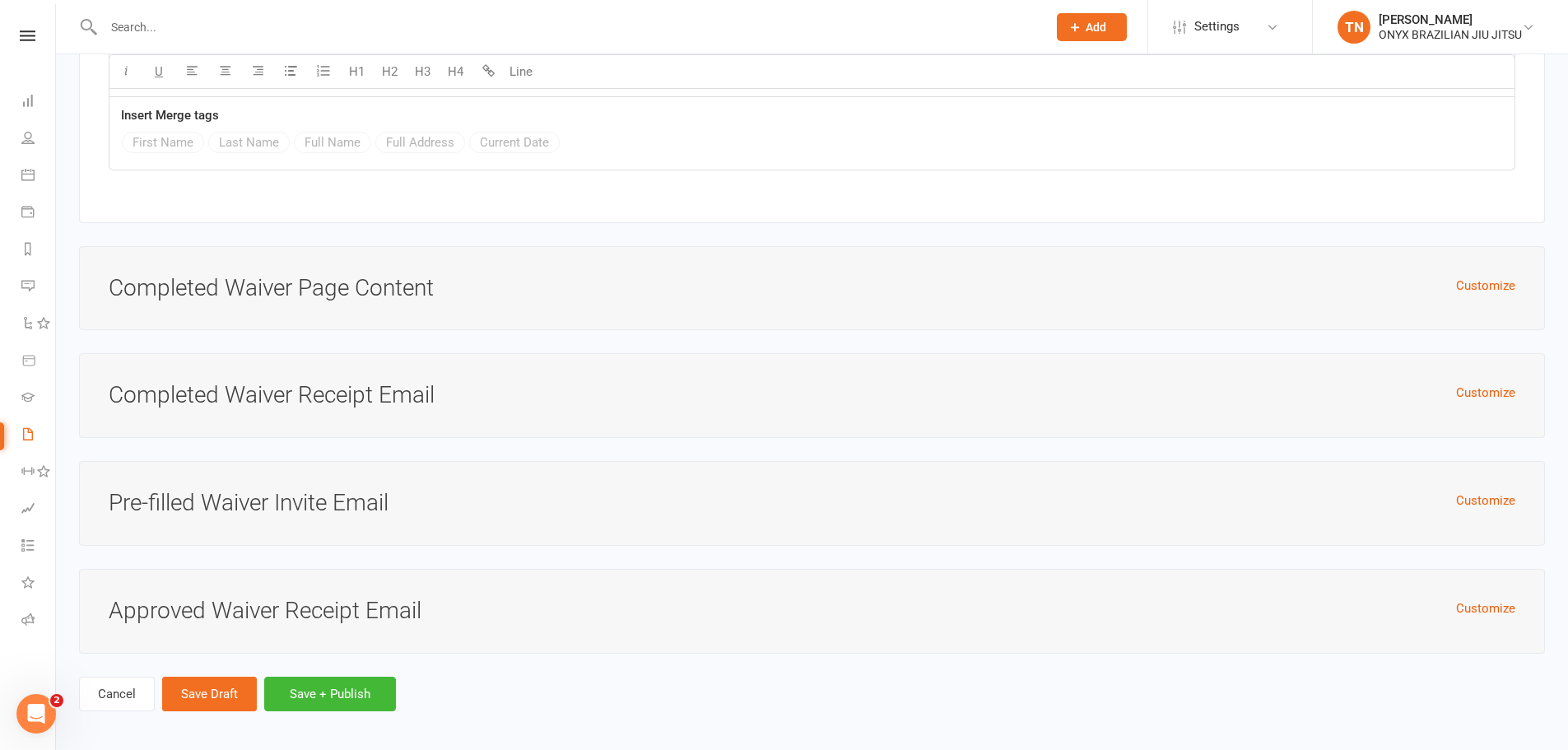
scroll to position [6653, 0]
click at [216, 695] on button "Save Draft" at bounding box center [209, 691] width 94 height 35
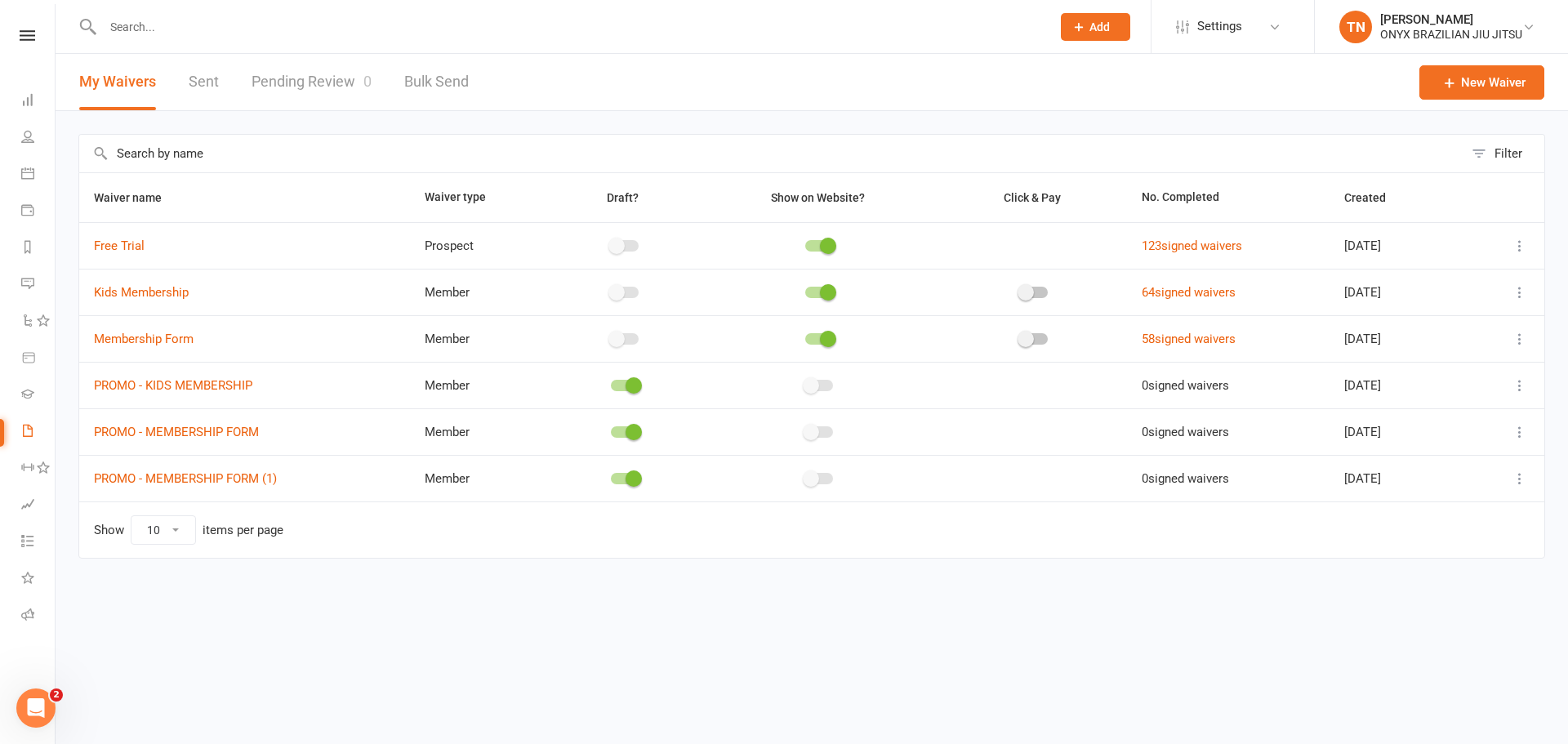
click at [1513, 482] on icon at bounding box center [1520, 478] width 16 height 16
click at [570, 627] on html "Prospect Member Non-attending contact Class / event Appointment Task Membership…" at bounding box center [784, 313] width 1568 height 627
click at [1512, 481] on icon at bounding box center [1520, 478] width 16 height 16
click at [1465, 522] on link "Edit waiver" at bounding box center [1447, 510] width 162 height 33
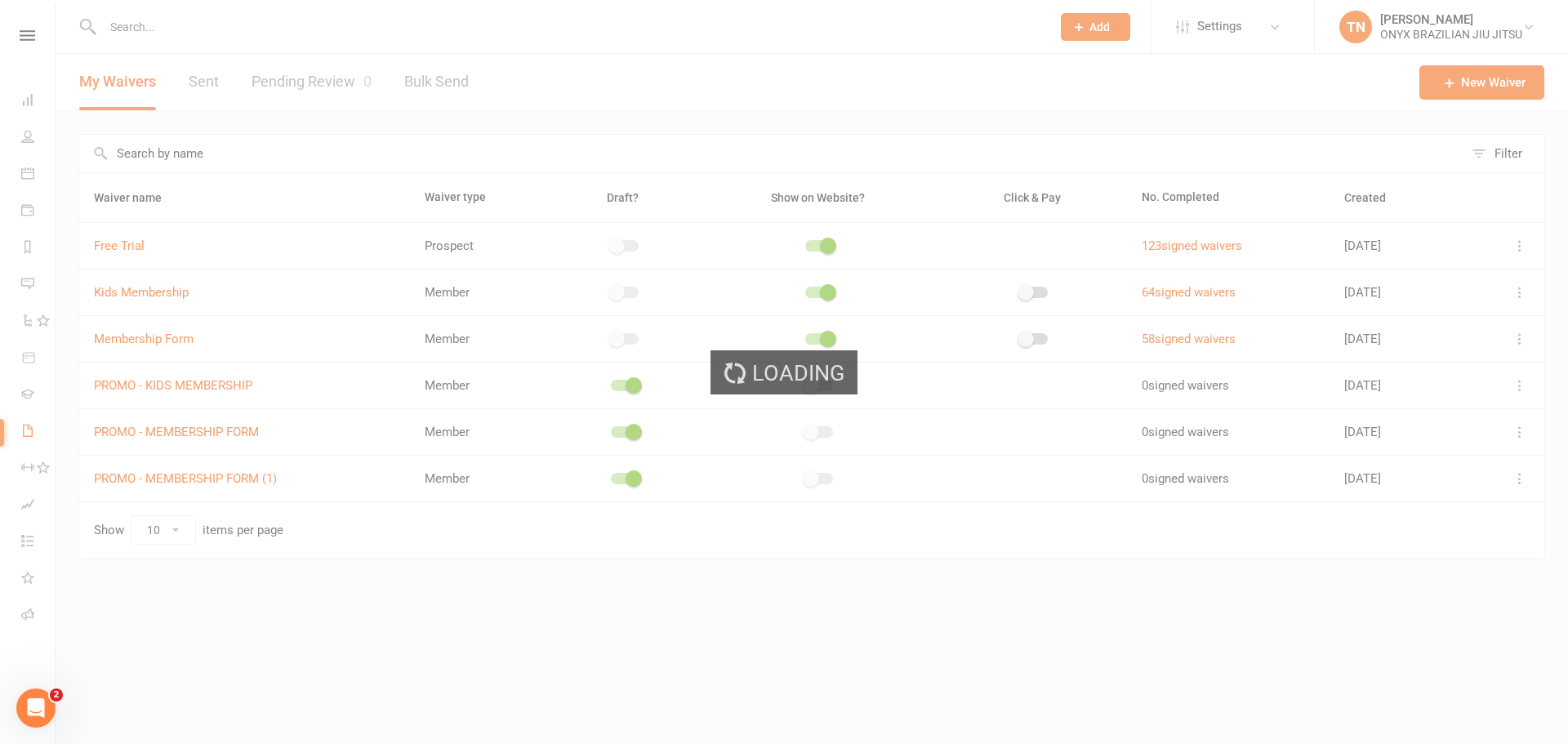
select select "applies_to_attending_signees"
select select "do_not_copy_answers"
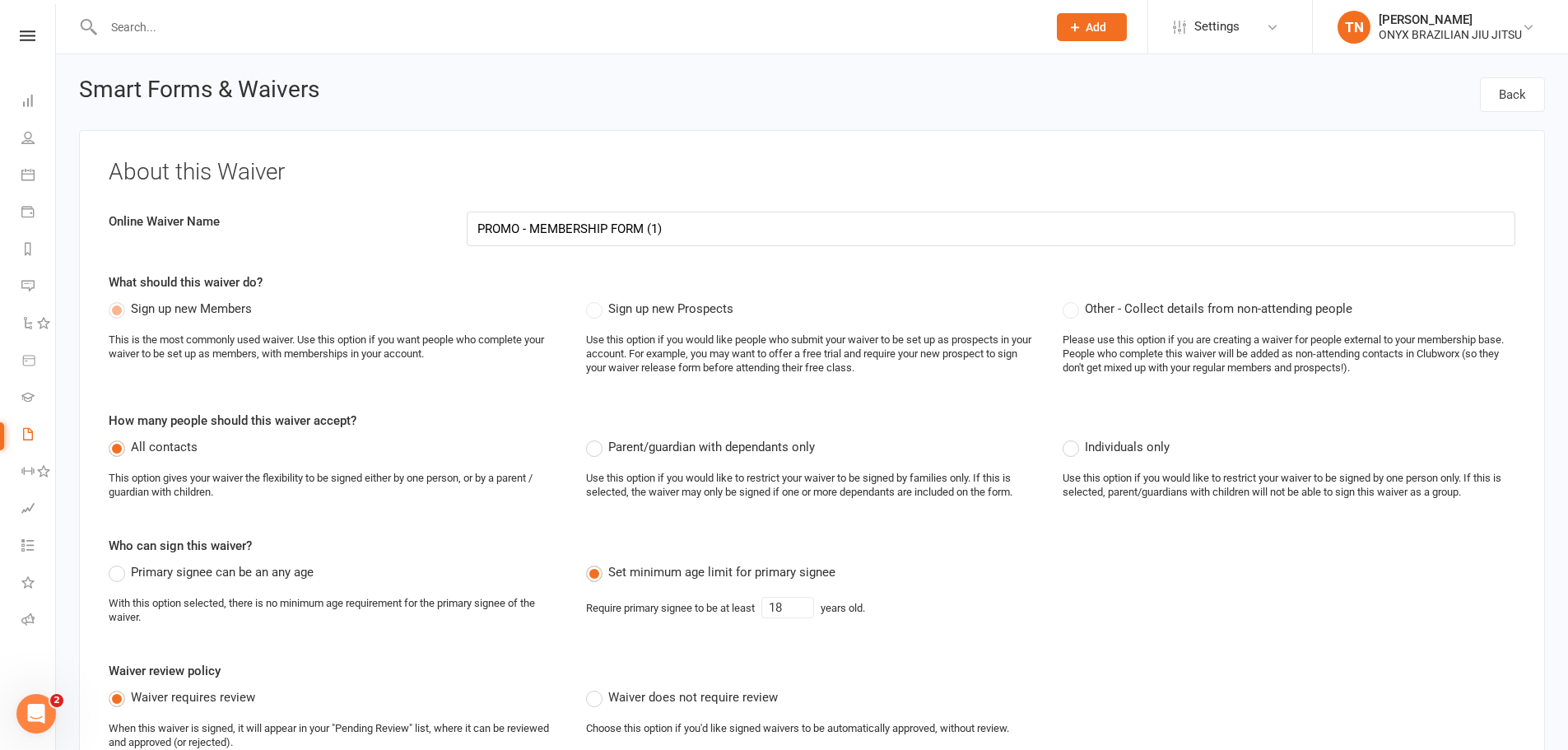
click at [611, 220] on input "PROMO - MEMBERSHIP FORM (1)" at bounding box center [991, 229] width 1048 height 35
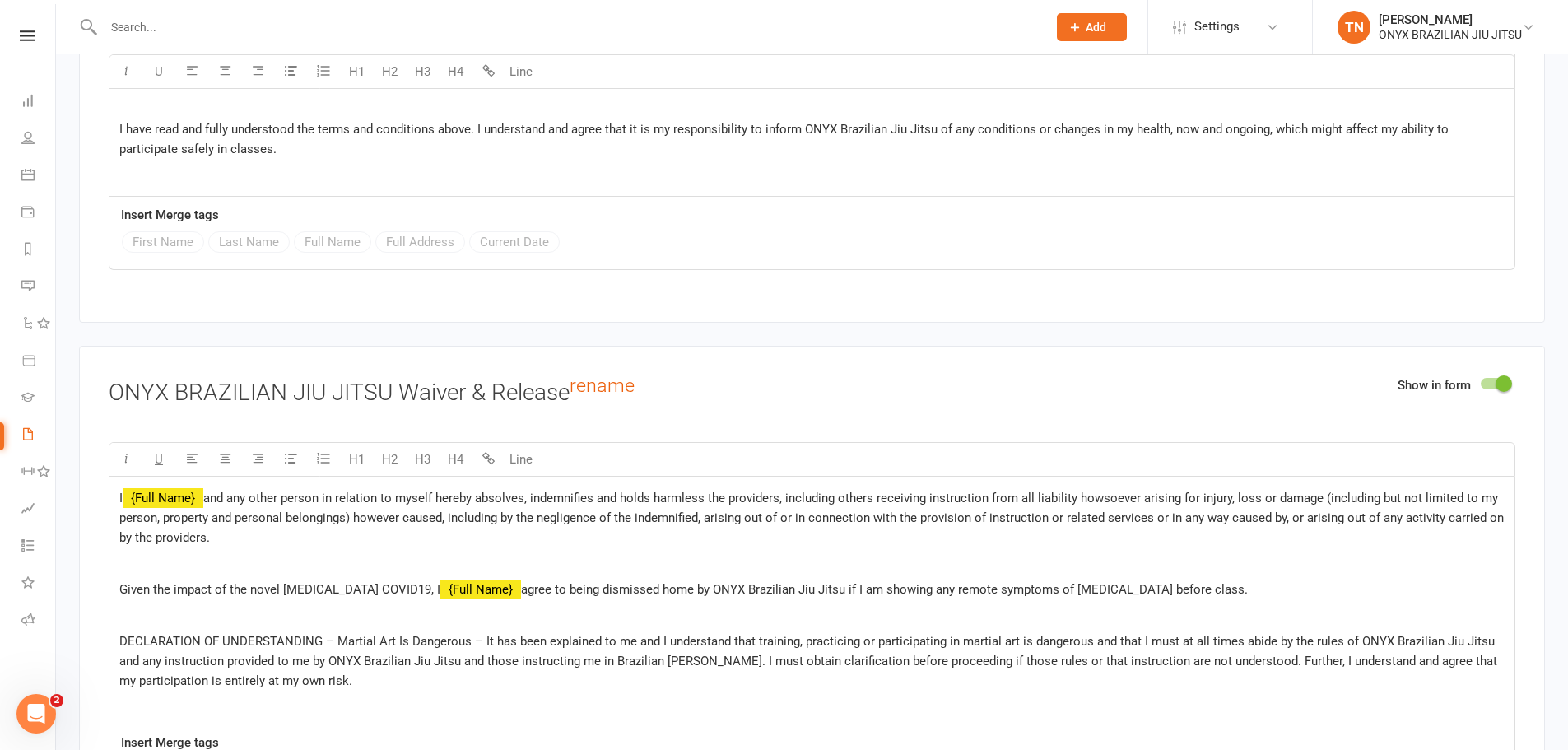
scroll to position [6732, 0]
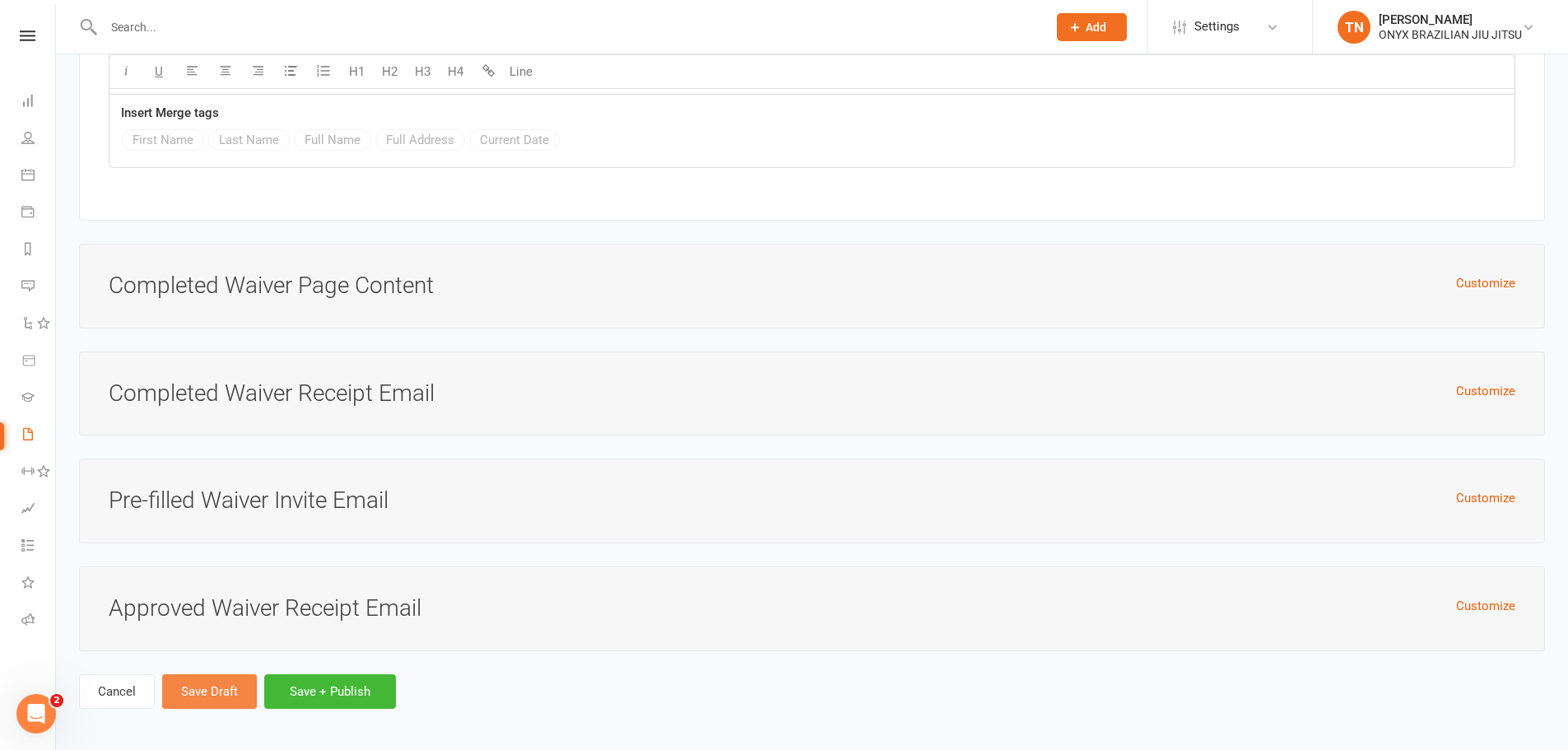
type input "DELETE THIS PLS"
click at [189, 686] on button "Save Draft" at bounding box center [209, 691] width 94 height 35
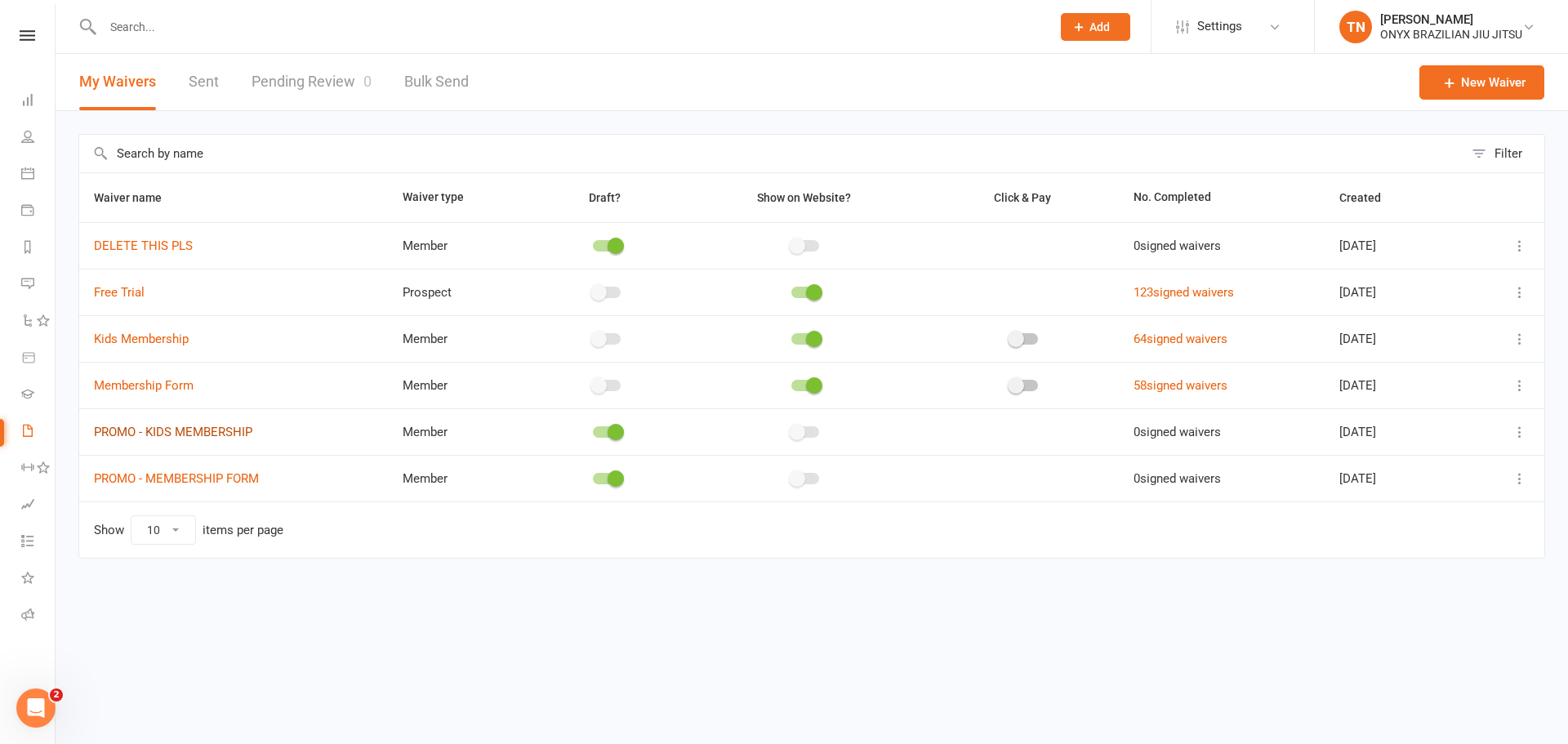
click at [211, 436] on link "PROMO - KIDS MEMBERSHIP" at bounding box center [172, 432] width 159 height 15
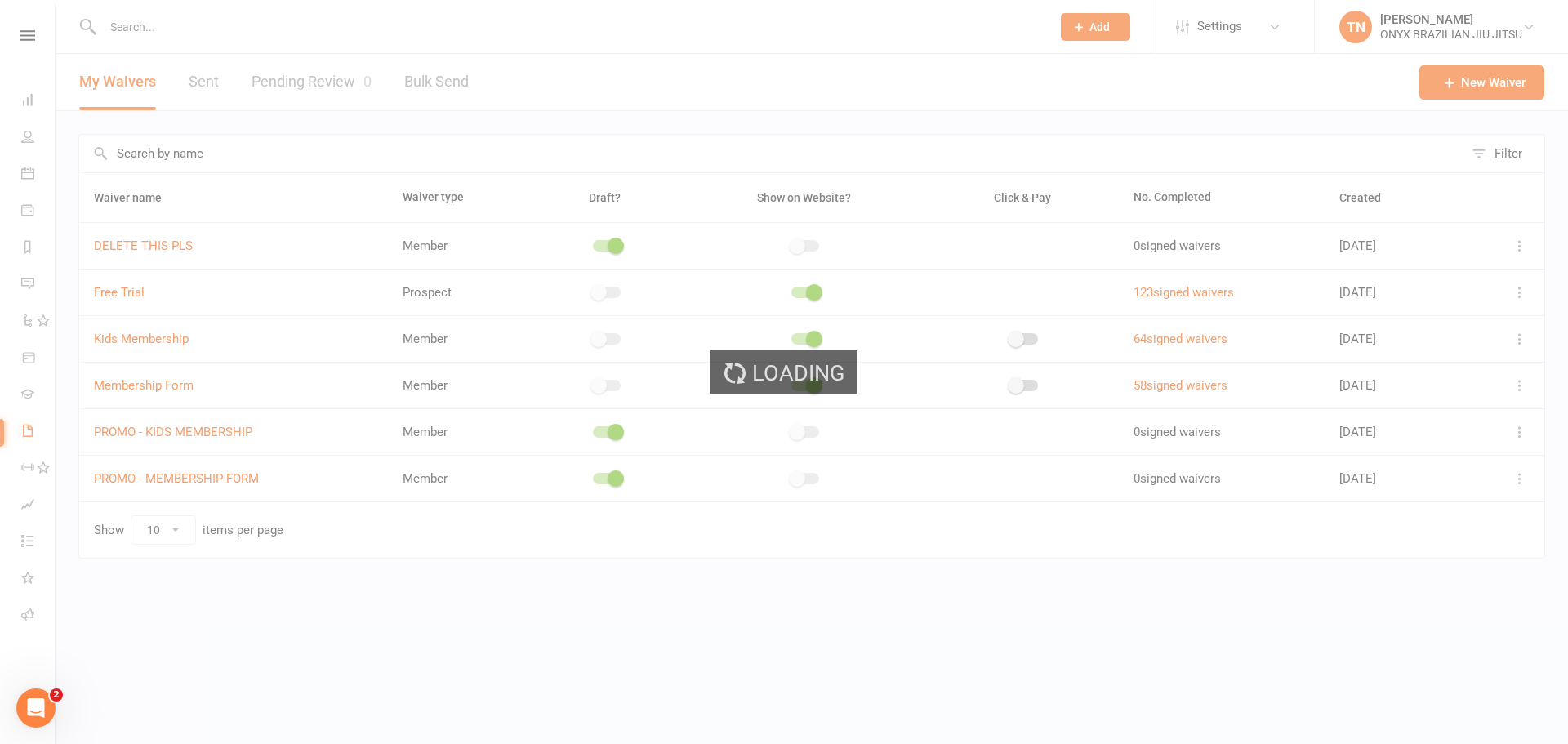
select select "applies_to_all_signees"
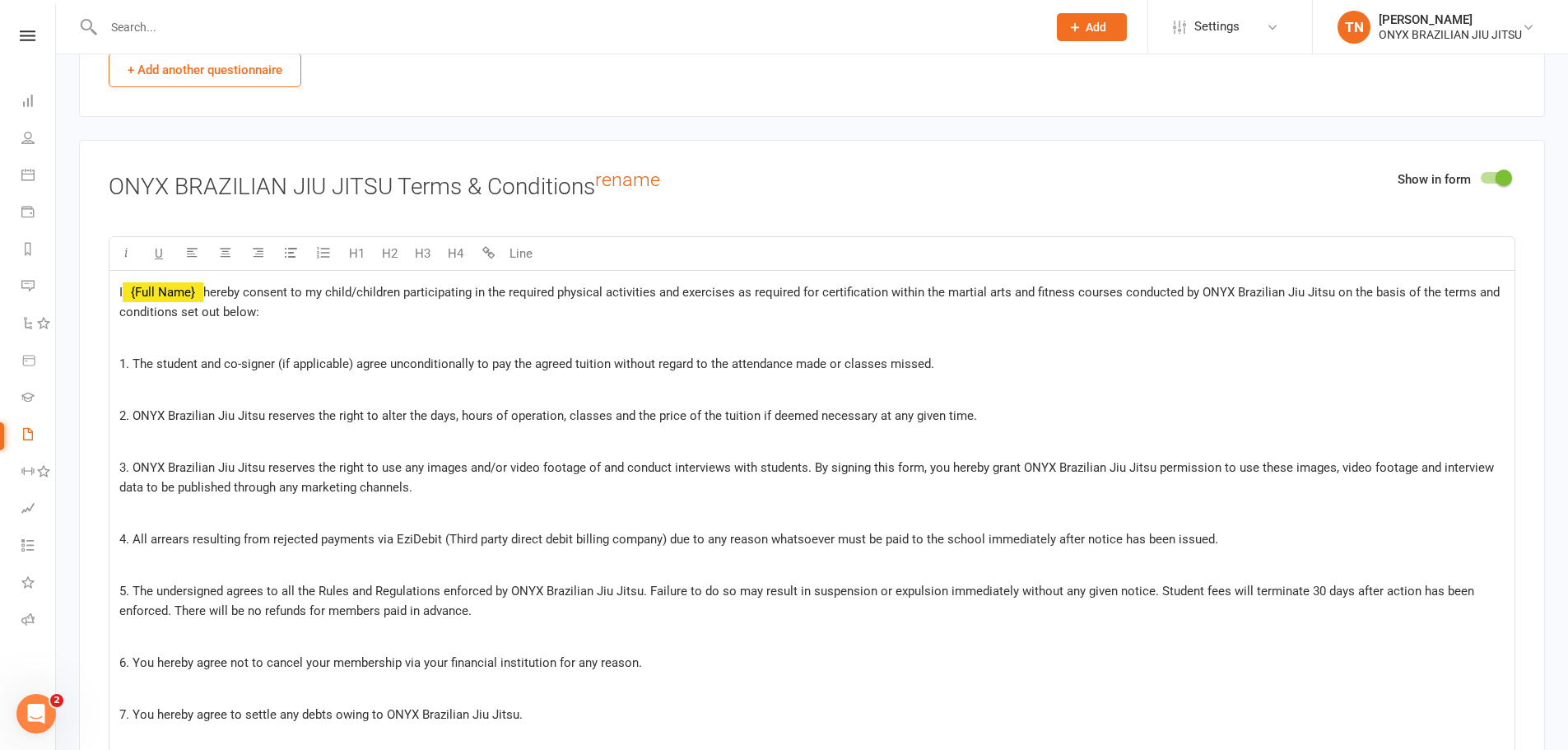
scroll to position [3209, 0]
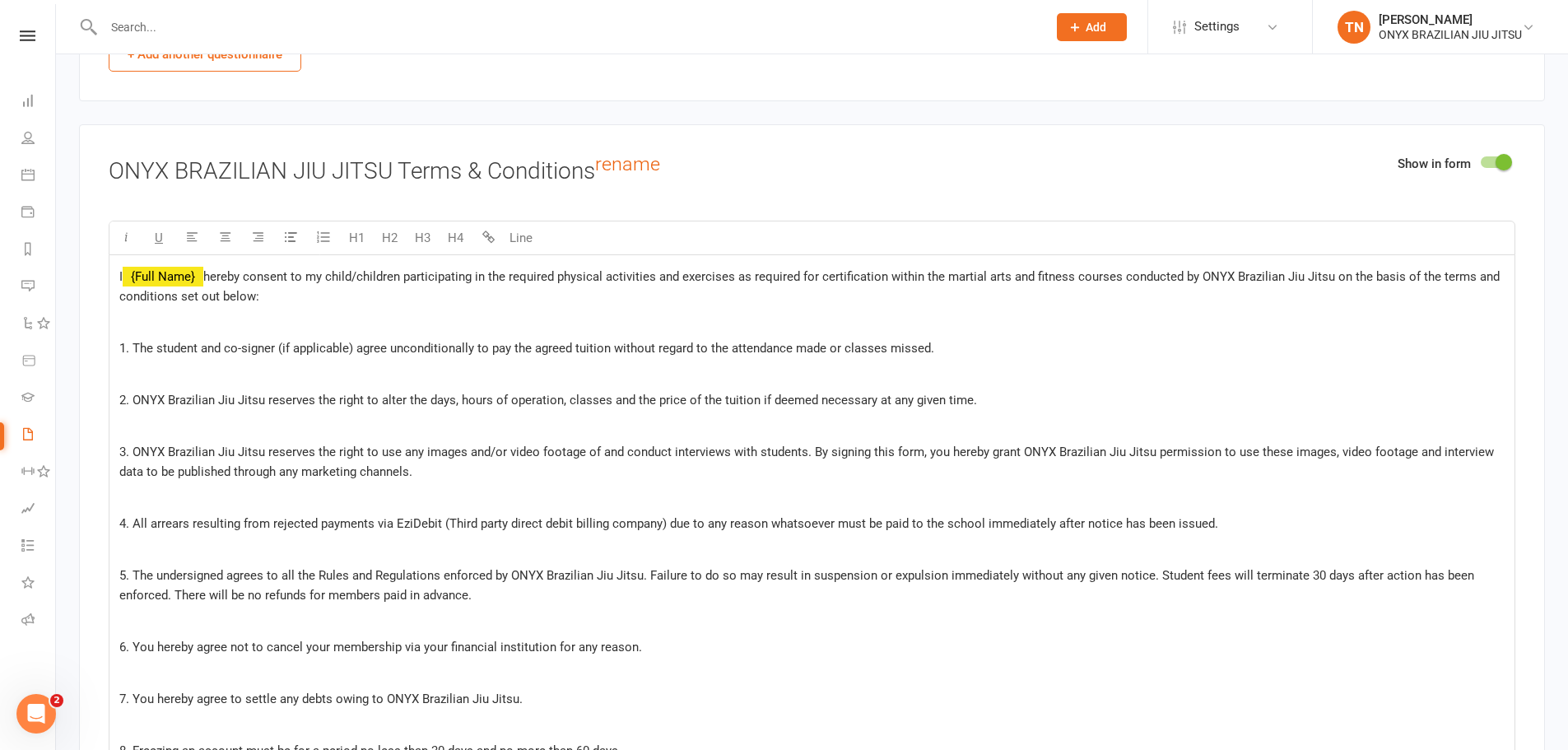
click at [340, 318] on p at bounding box center [811, 322] width 1385 height 20
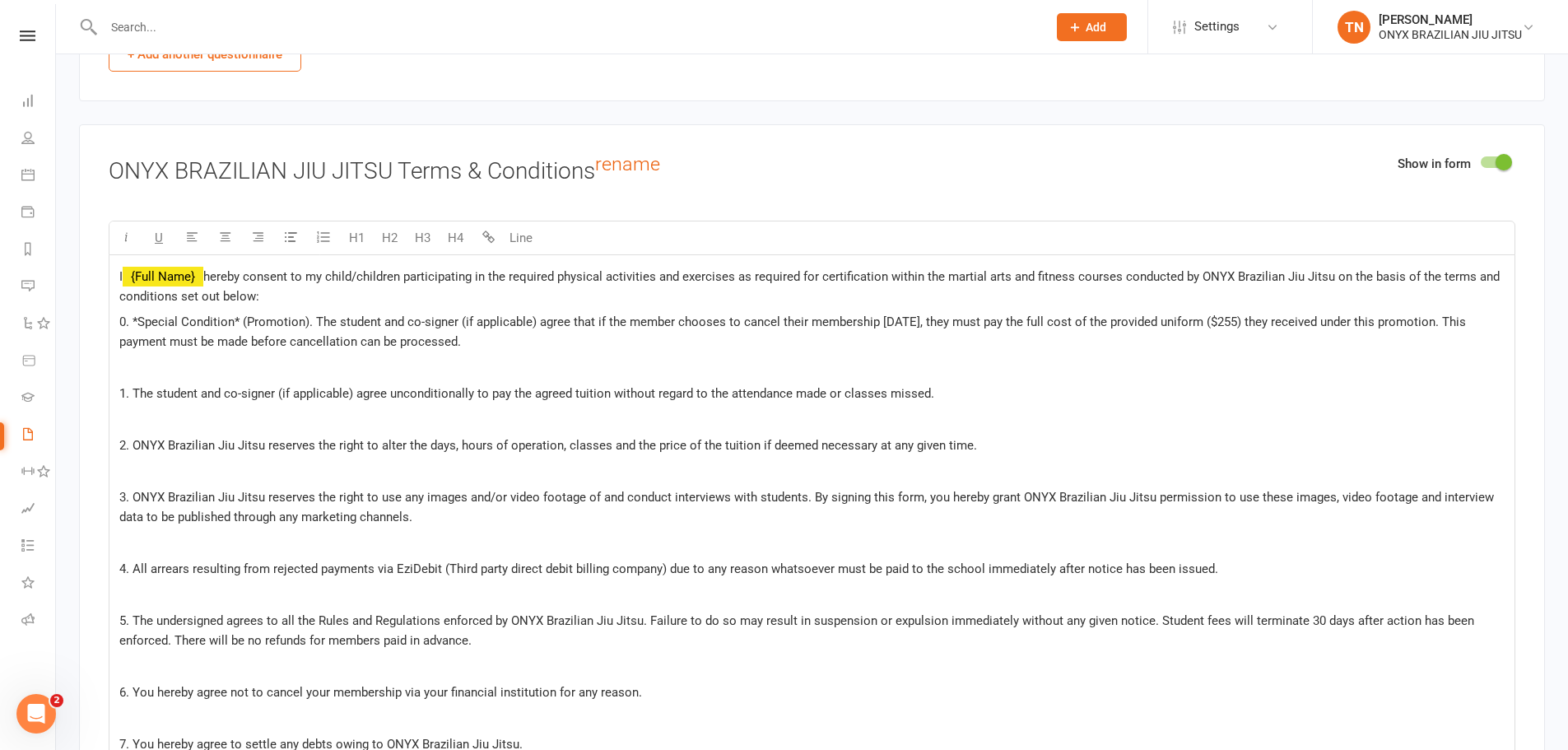
click at [294, 295] on p "I ﻿ {Full Name} hereby consent to my child/children participating in the requir…" at bounding box center [811, 286] width 1385 height 39
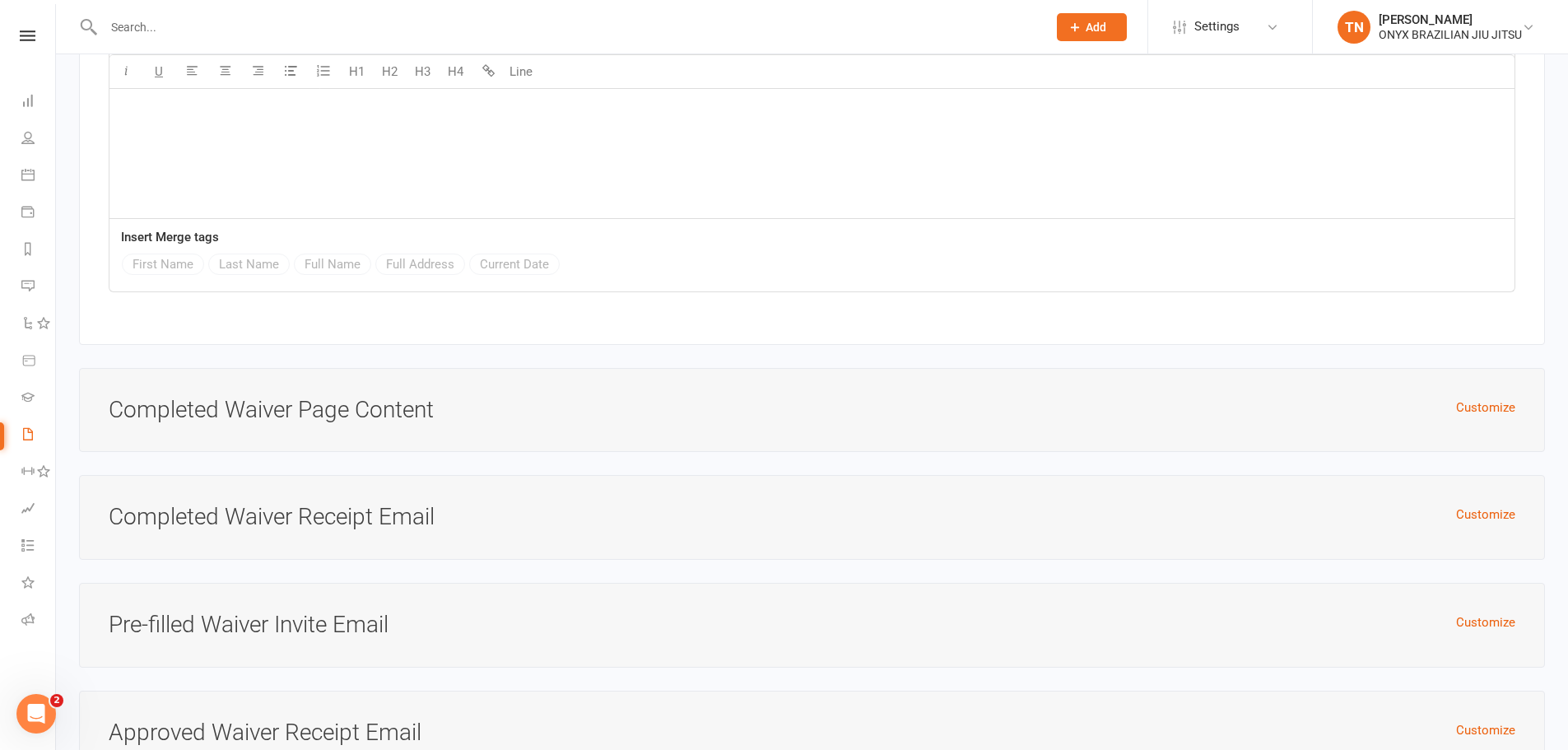
scroll to position [6724, 0]
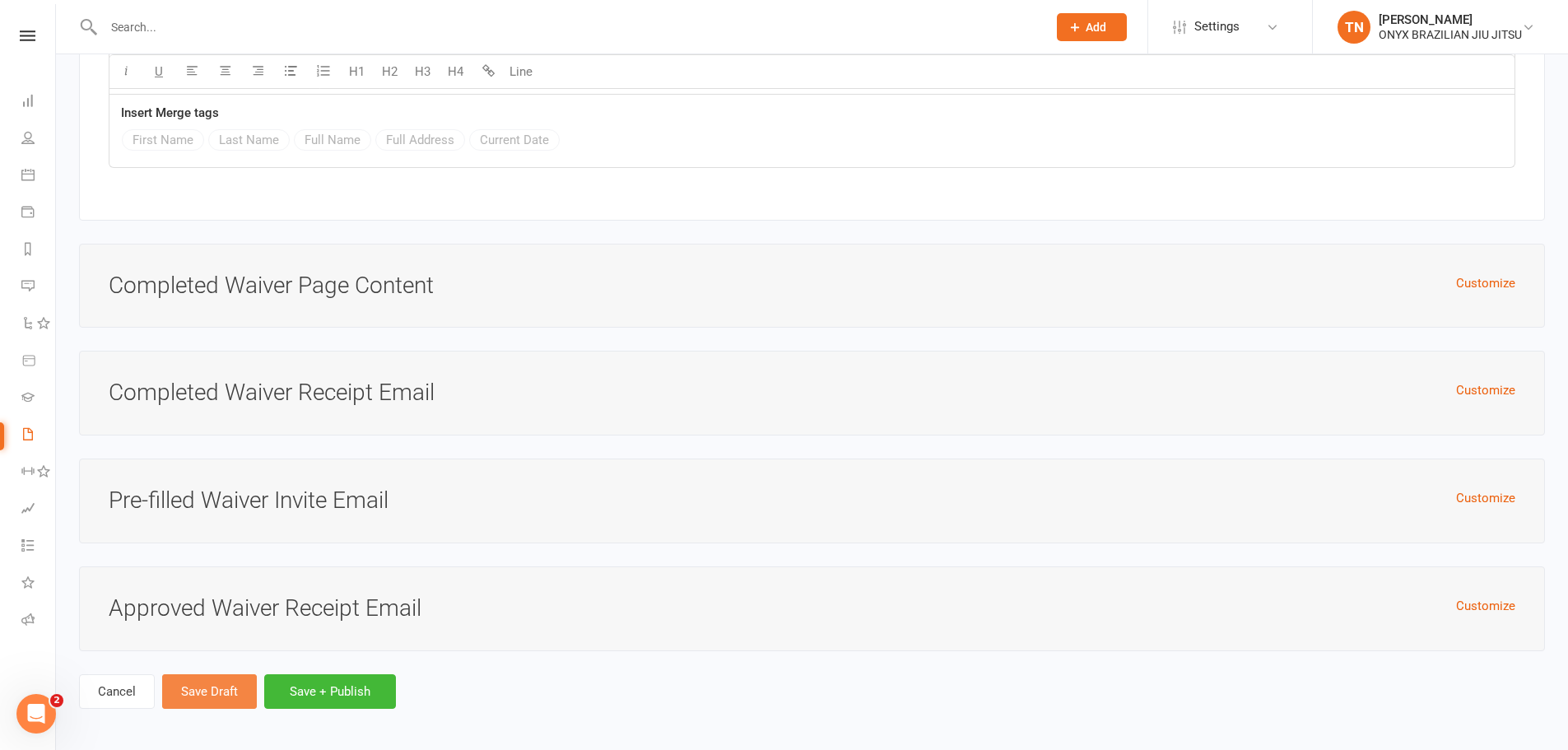
click at [200, 687] on button "Save Draft" at bounding box center [209, 691] width 94 height 35
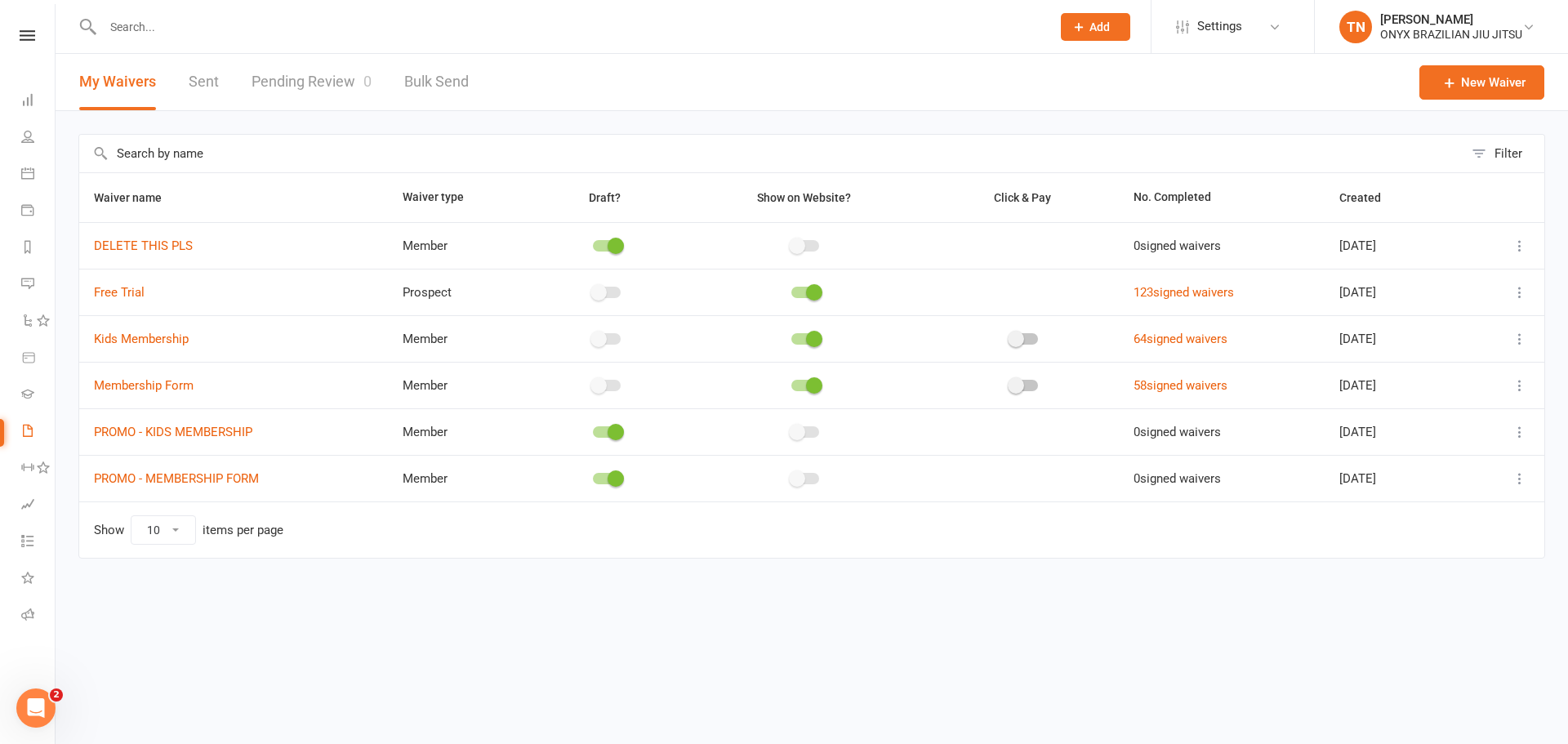
click at [607, 479] on span at bounding box center [615, 478] width 16 height 16
click at [593, 476] on input "checkbox" at bounding box center [593, 476] width 0 height 0
click at [248, 449] on icon at bounding box center [242, 450] width 11 height 12
drag, startPoint x: 191, startPoint y: 455, endPoint x: 151, endPoint y: 452, distance: 40.1
click at [151, 452] on span "https://app.clubworx.com/s/2wW35ShF" at bounding box center [179, 451] width 99 height 15
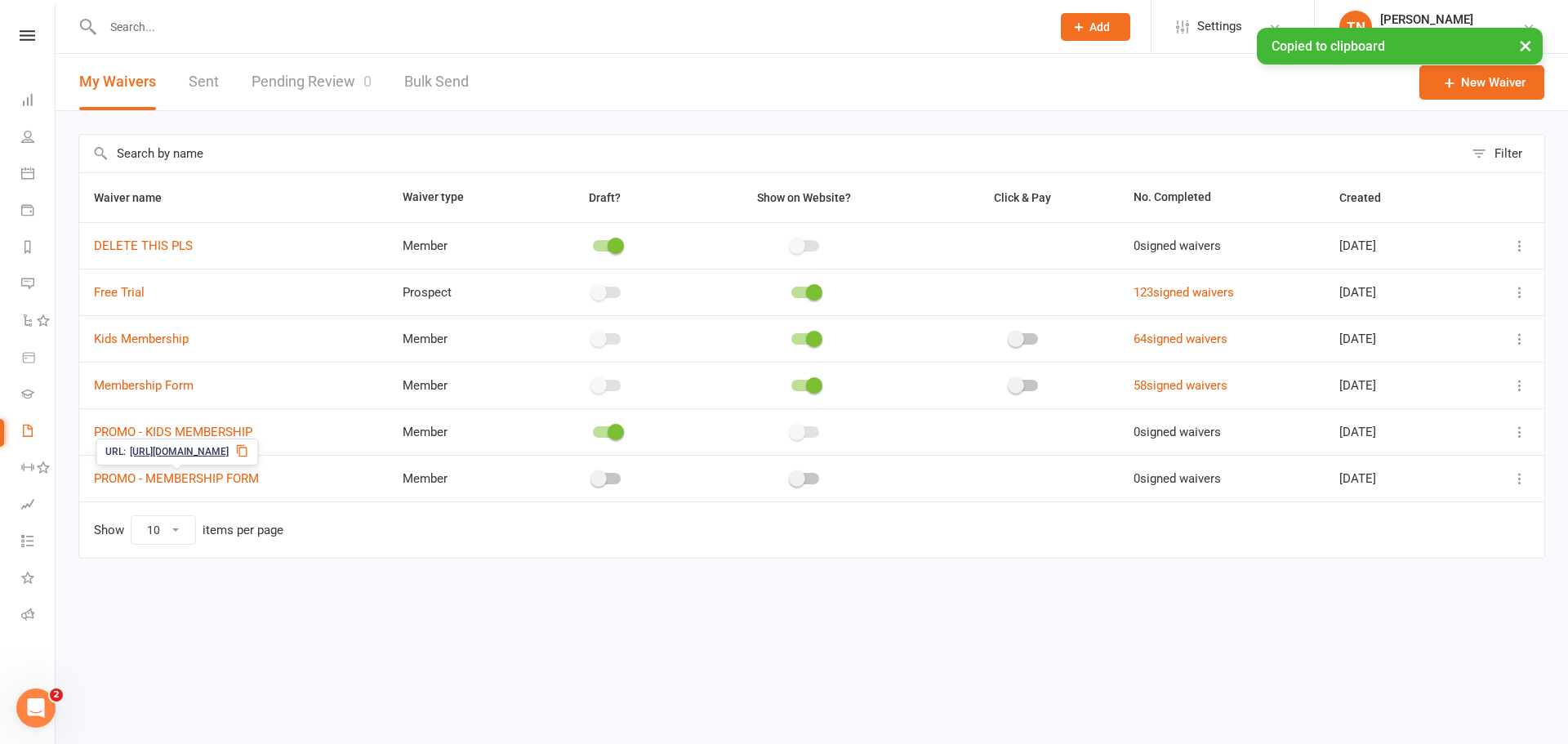
click at [151, 452] on span "https://app.clubworx.com/s/2wW35ShF" at bounding box center [179, 451] width 99 height 15
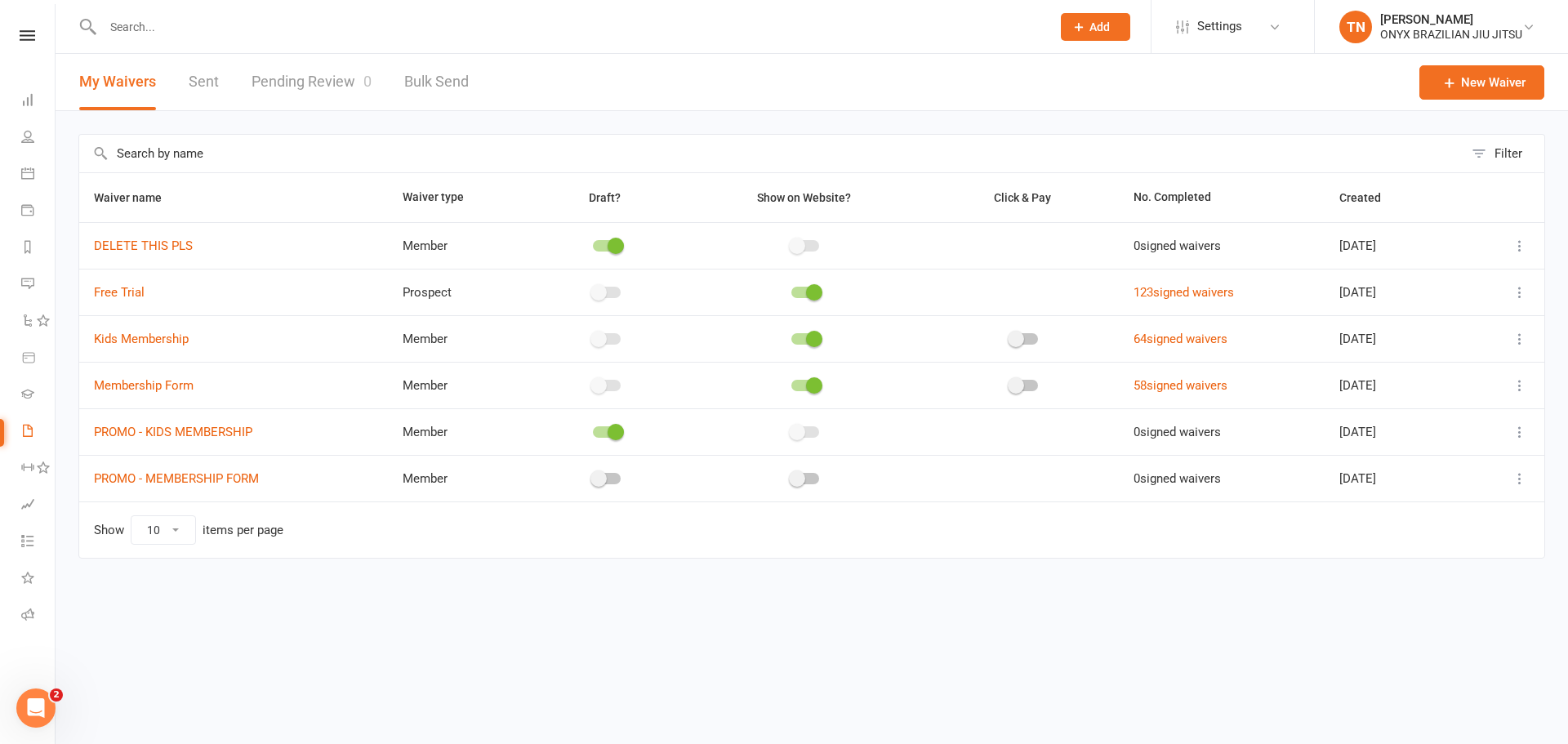
click at [607, 428] on span at bounding box center [615, 432] width 16 height 16
click at [593, 429] on input "checkbox" at bounding box center [593, 429] width 0 height 0
click at [603, 428] on div at bounding box center [606, 432] width 28 height 12
click at [593, 429] on input "checkbox" at bounding box center [593, 429] width 0 height 0
click at [600, 481] on div at bounding box center [606, 478] width 28 height 12
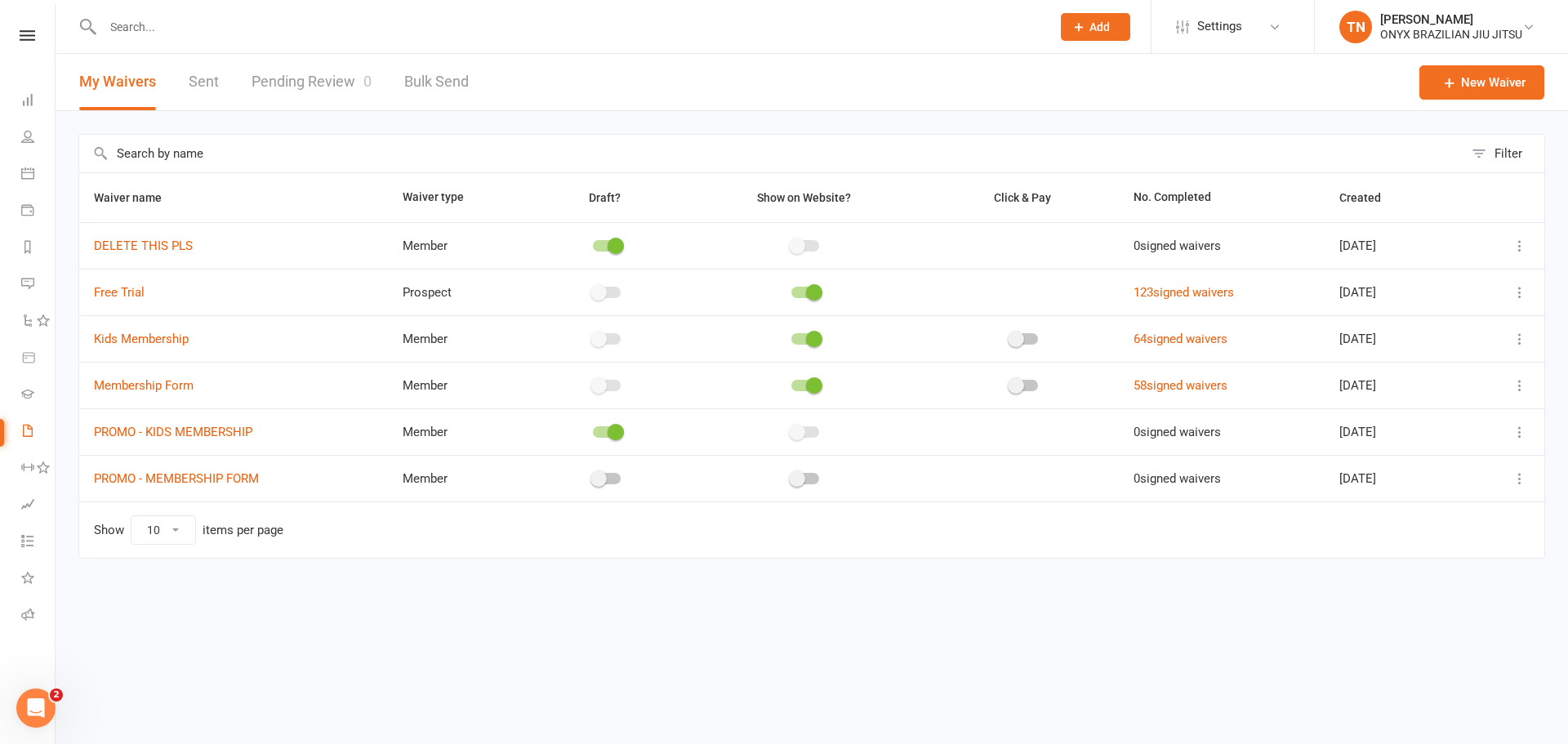
click at [593, 476] on input "checkbox" at bounding box center [593, 476] width 0 height 0
click at [1008, 200] on span "Click & Pay" at bounding box center [1022, 198] width 57 height 13
click at [42, 719] on div "Open Intercom Messenger" at bounding box center [33, 705] width 54 height 54
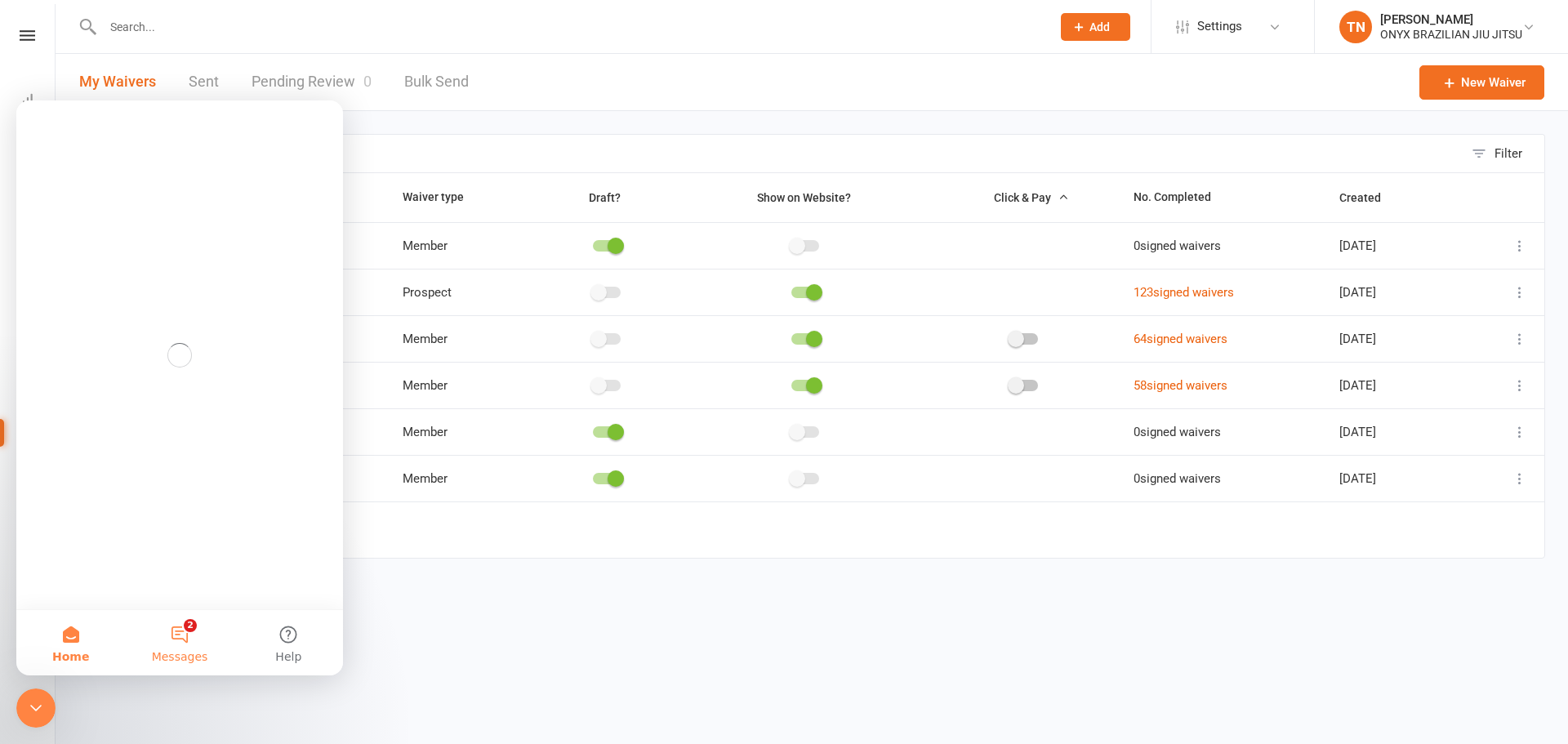
click at [174, 632] on button "2 Messages" at bounding box center [180, 642] width 109 height 65
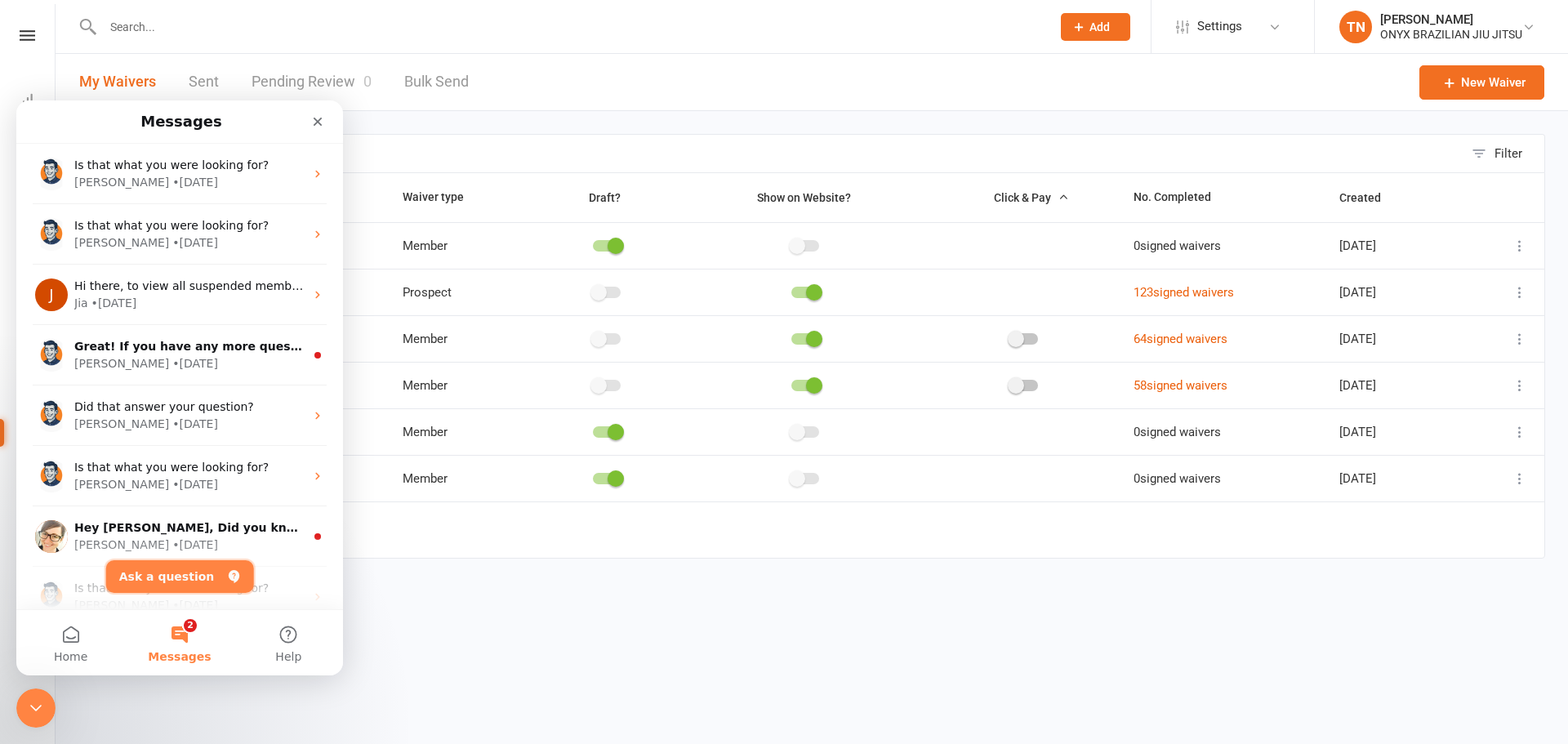
click at [181, 591] on button "Ask a question" at bounding box center [180, 576] width 148 height 33
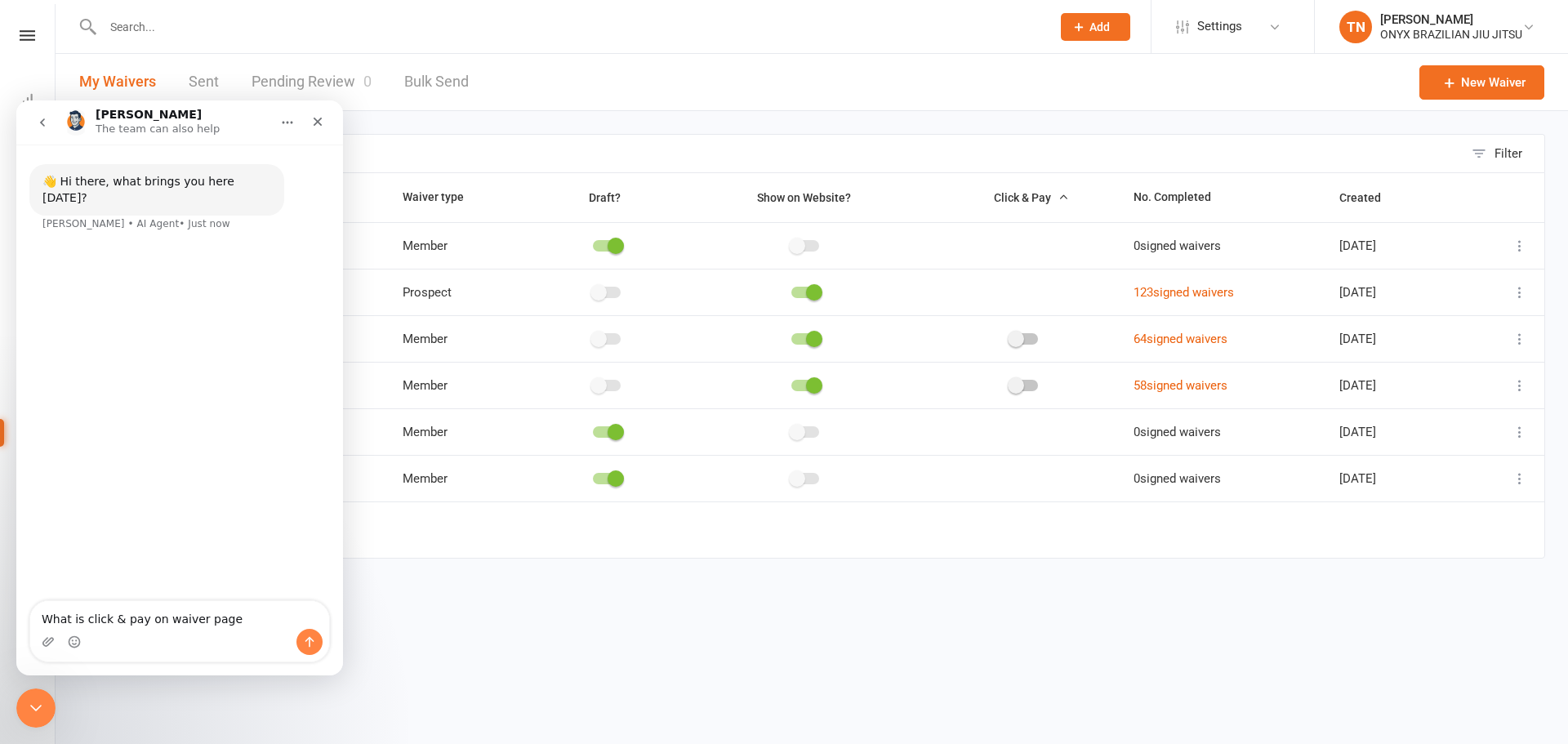
type textarea "What is click & pay on waiver page?"
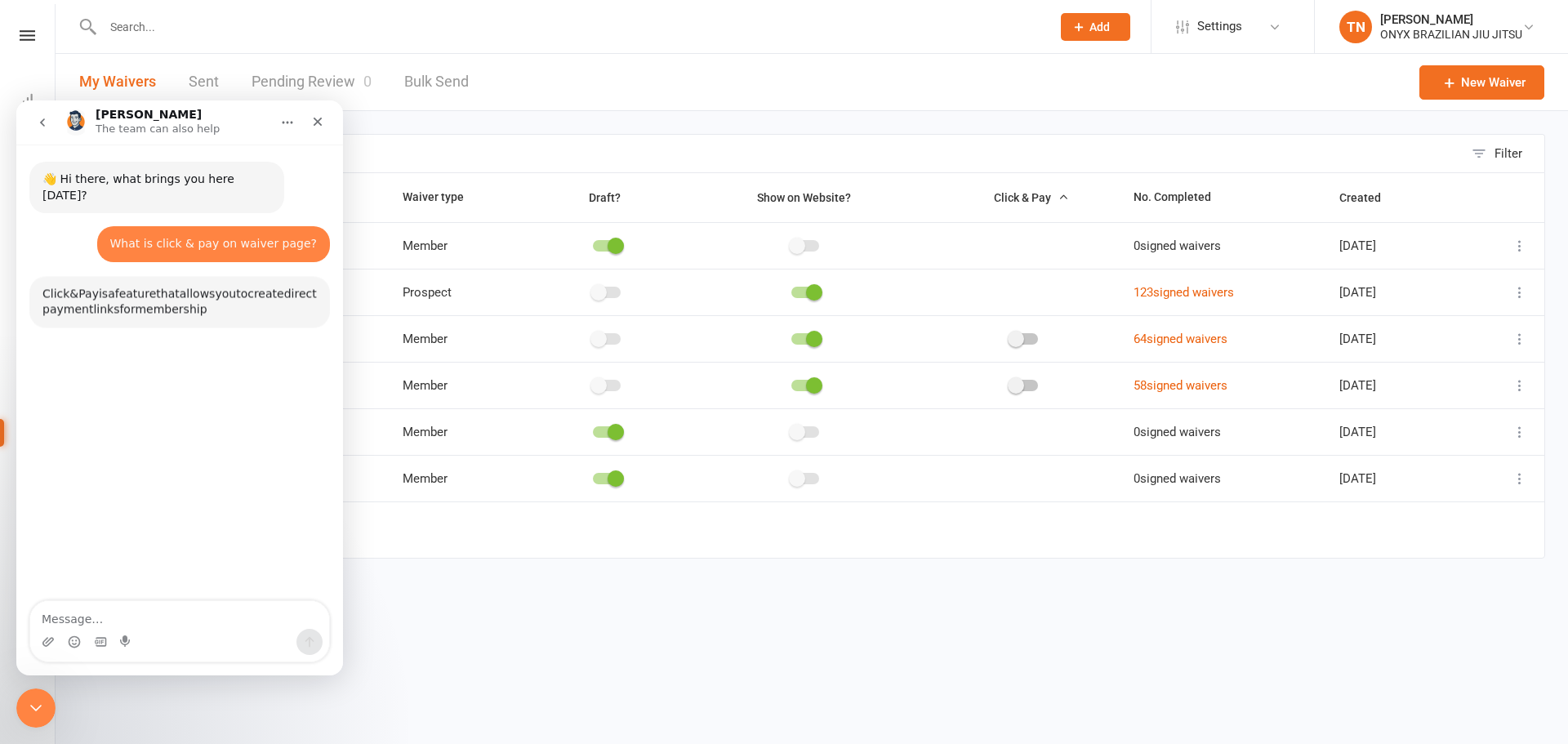
scroll to position [73, 0]
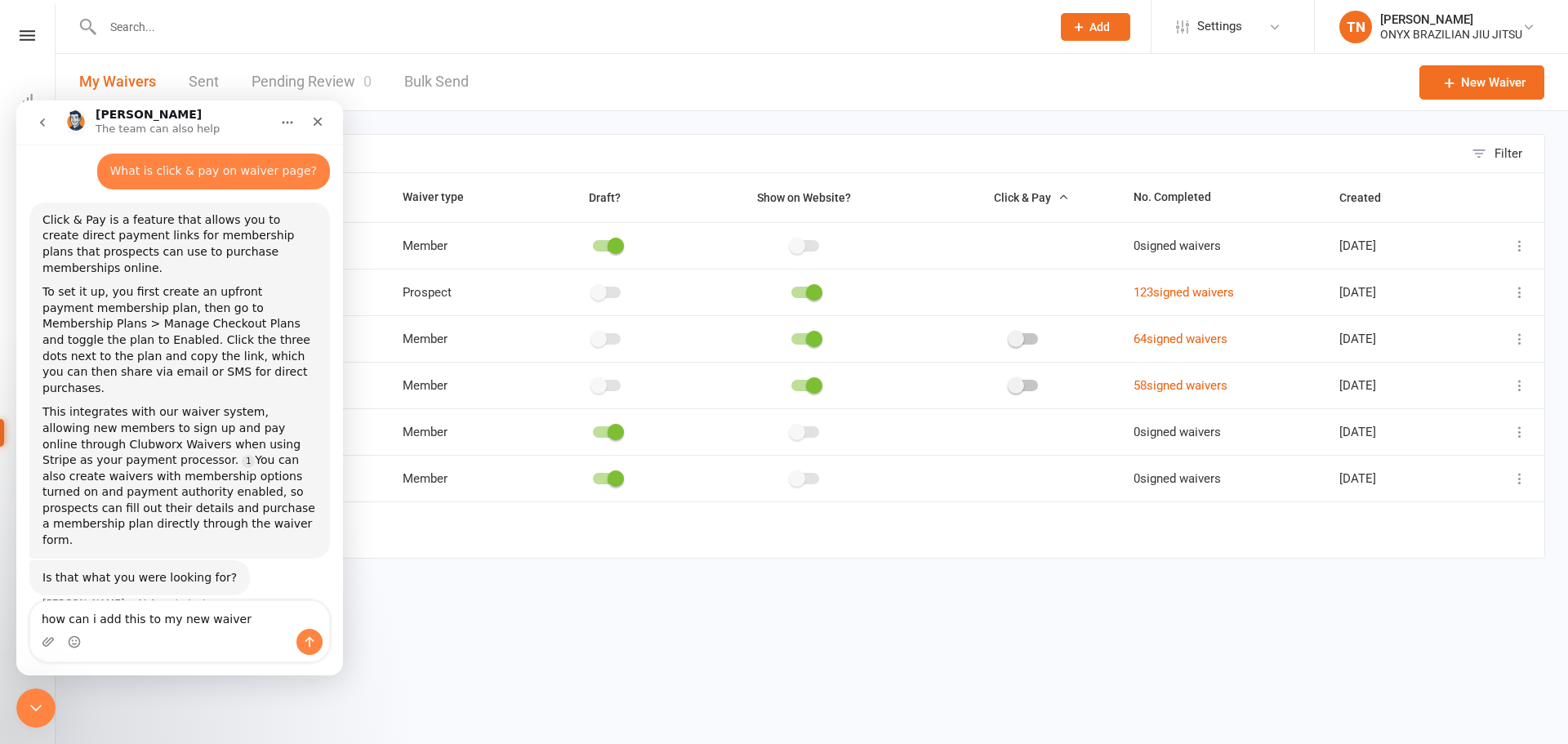
type textarea "how can i add this to my new waiver?"
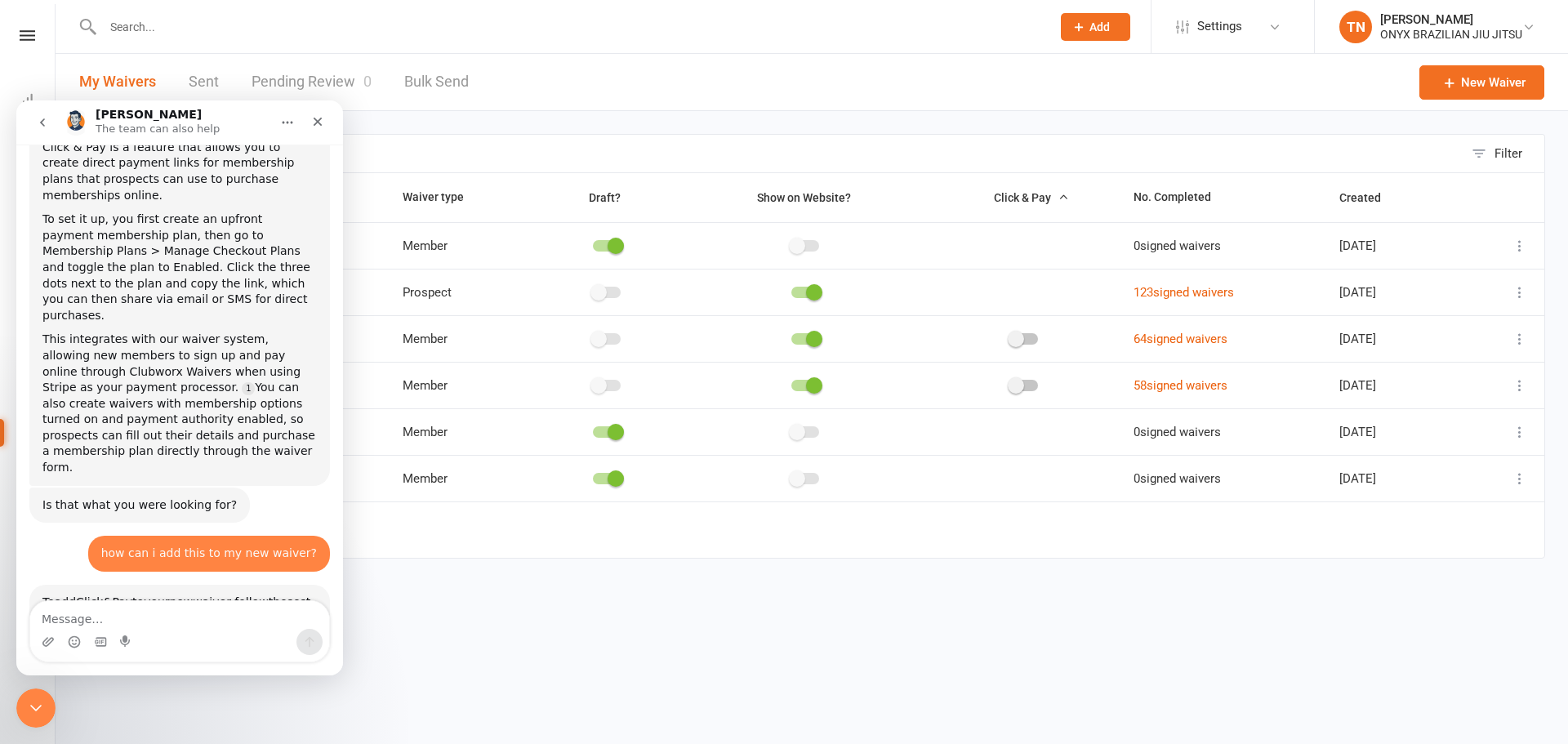
scroll to position [479, 0]
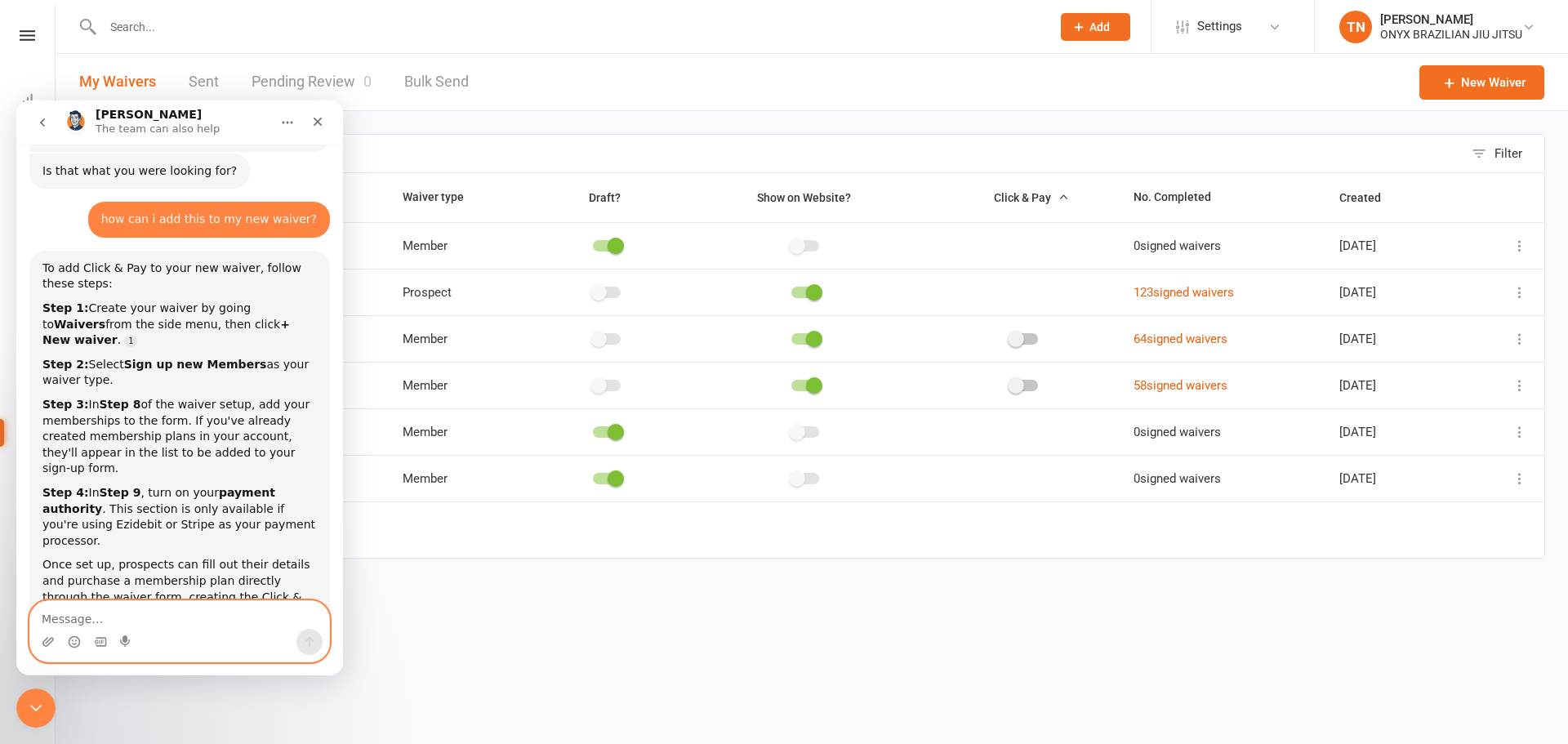
click at [165, 620] on textarea "Message…" at bounding box center [179, 614] width 299 height 28
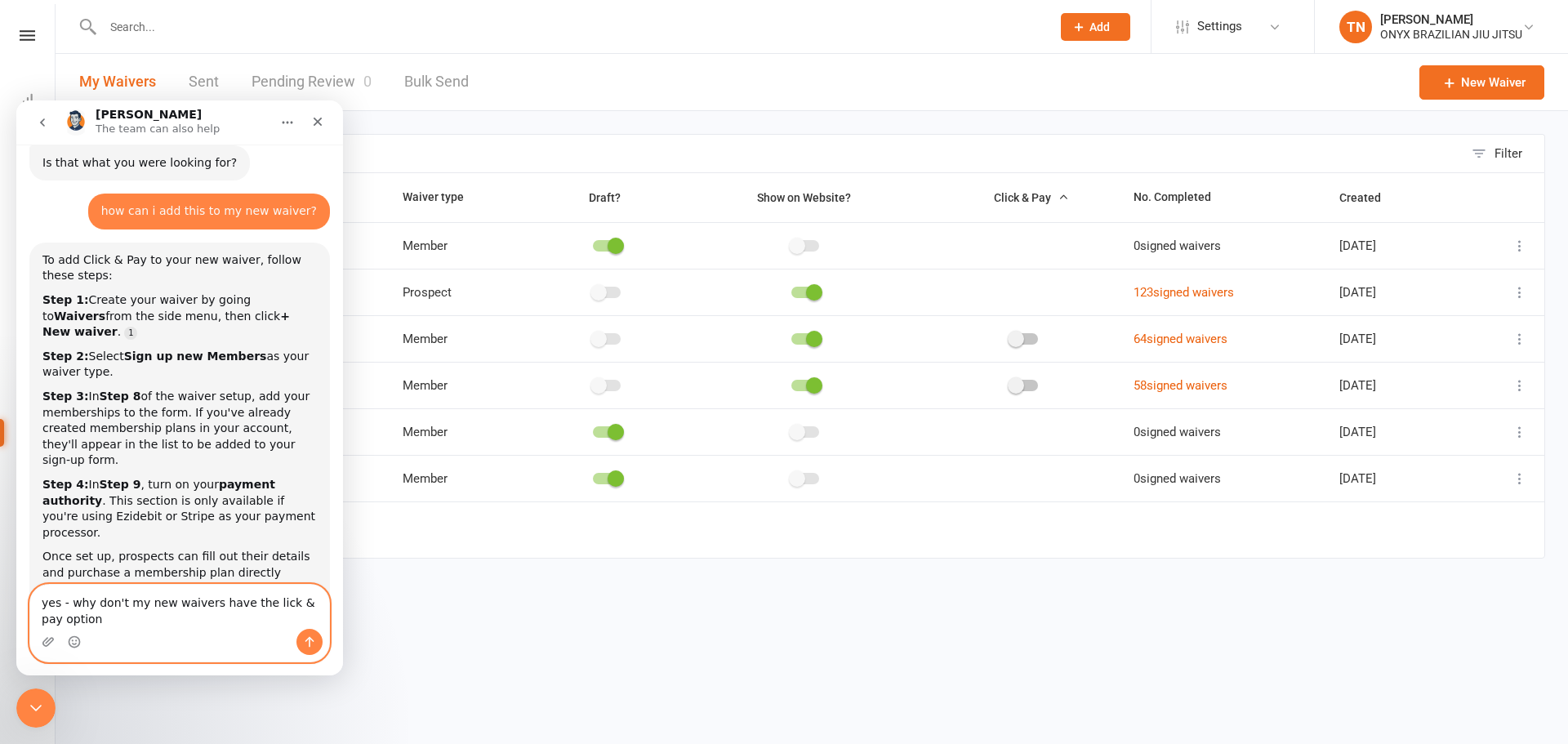
drag, startPoint x: 252, startPoint y: 603, endPoint x: 294, endPoint y: 617, distance: 44.3
click at [255, 604] on textarea "yes - why don't my new waivers have the lick & pay option" at bounding box center [179, 606] width 299 height 44
click at [134, 616] on textarea "yes - why don't my new waivers have the click & pay option" at bounding box center [179, 606] width 299 height 44
click at [108, 619] on textarea "yes - why don't my new waivers have the click & pay option in the home page" at bounding box center [179, 606] width 299 height 44
click at [175, 616] on textarea "yes - why don't my new waivers have the click & pay option in the clubworx home…" at bounding box center [179, 606] width 299 height 44
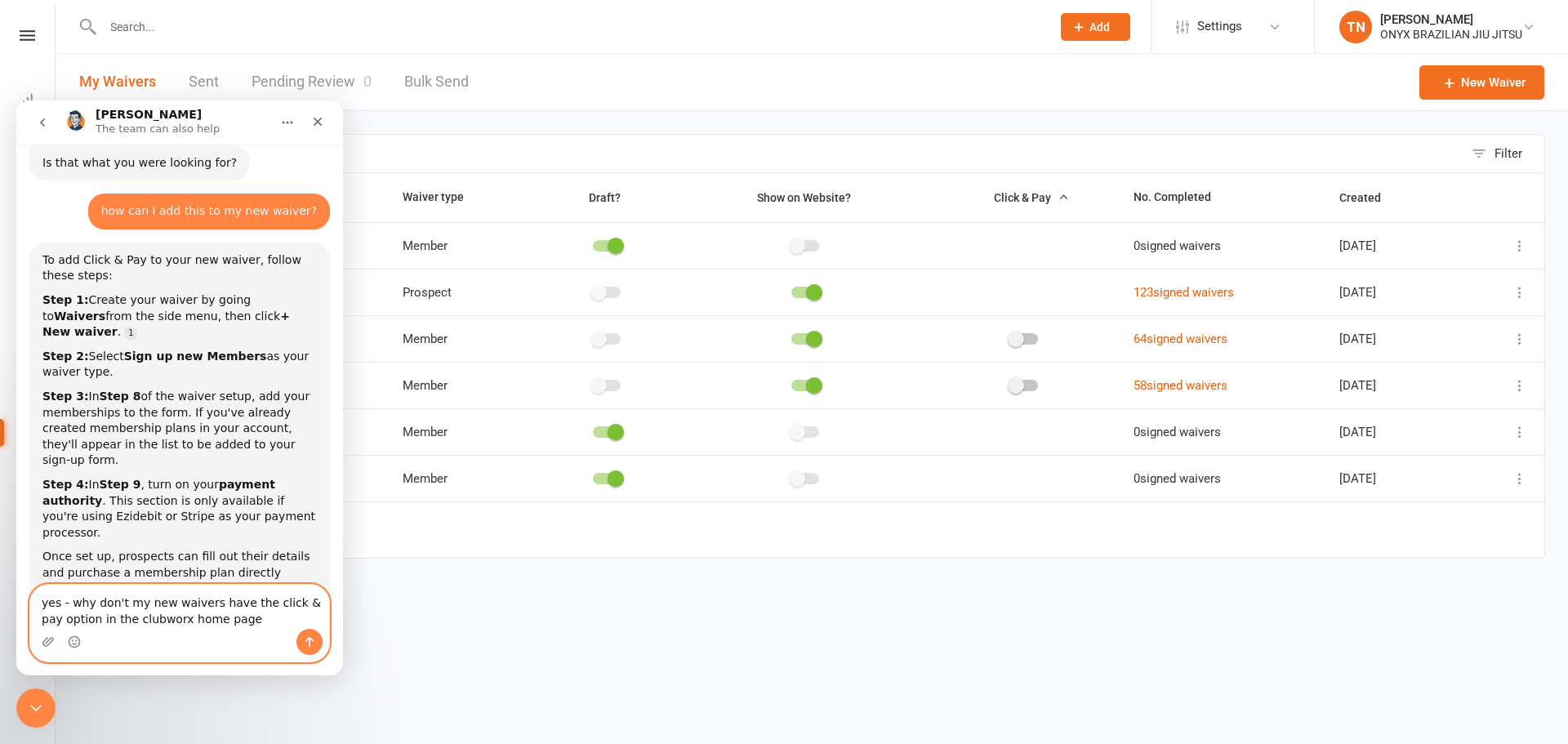
click at [175, 616] on textarea "yes - why don't my new waivers have the click & pay option in the clubworx home…" at bounding box center [179, 606] width 299 height 44
click at [237, 616] on textarea "yes - why don't my new waivers have the click & pay option in the clubworx waiv…" at bounding box center [179, 606] width 299 height 44
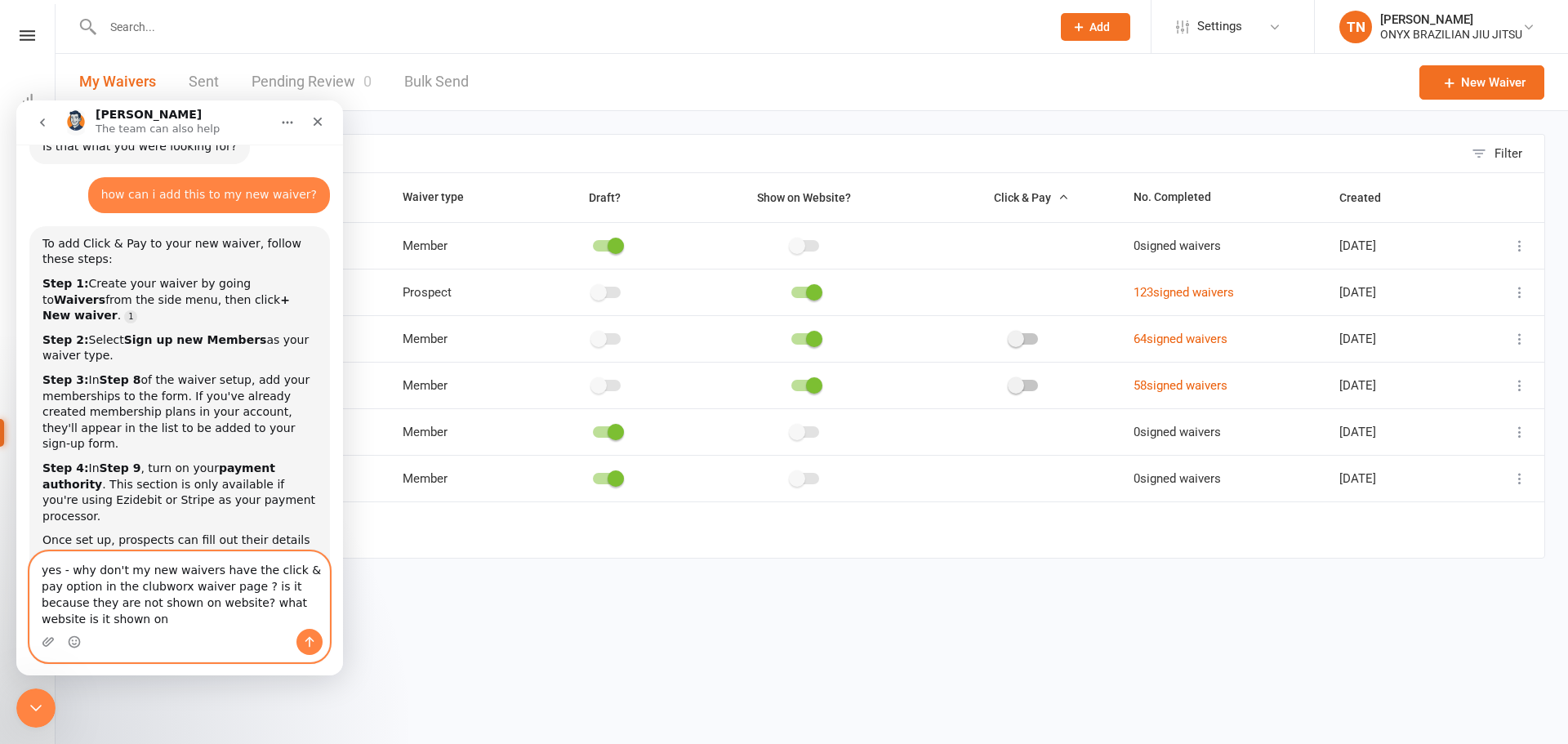
type textarea "yes - why don't my new waivers have the click & pay option in the clubworx waiv…"
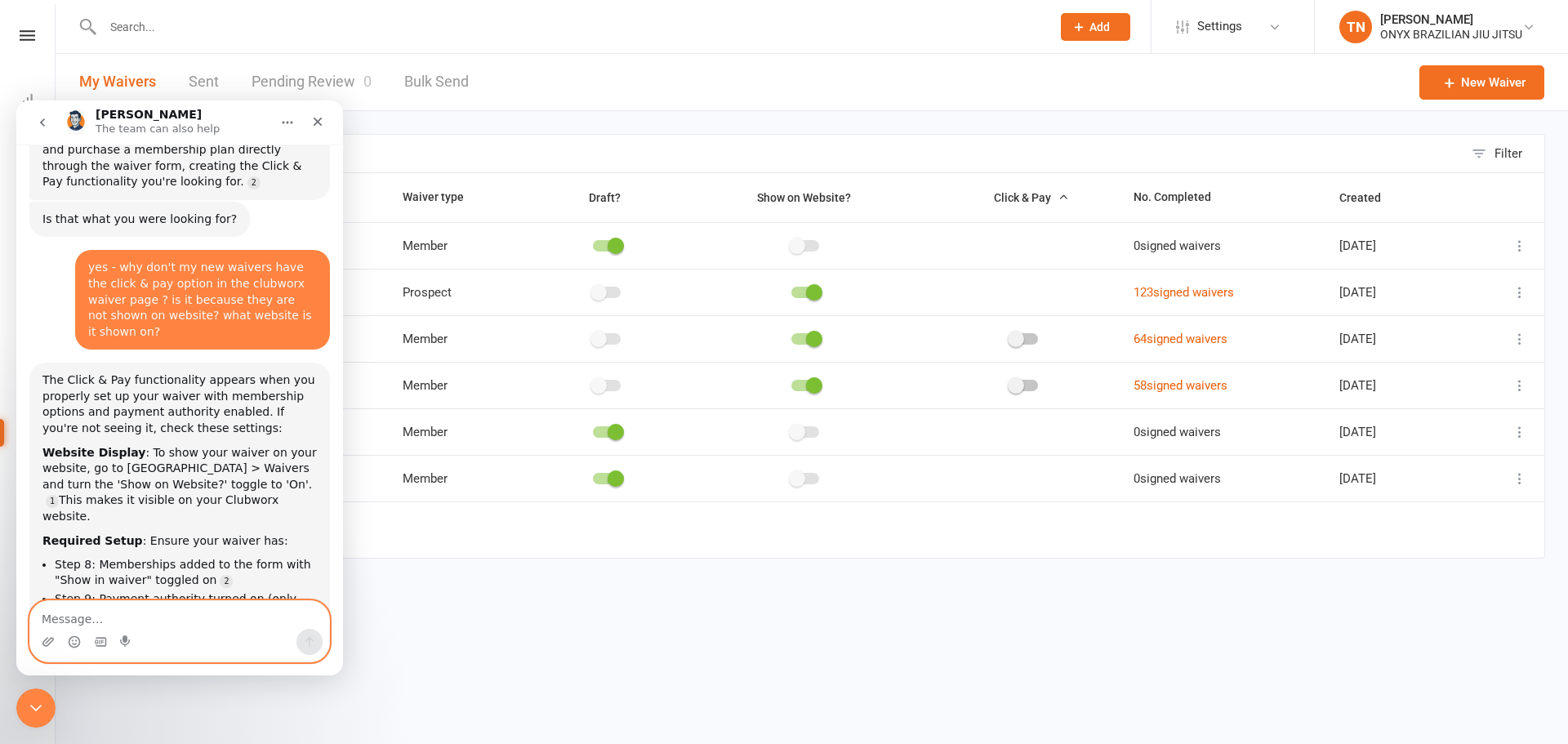
scroll to position [943, 0]
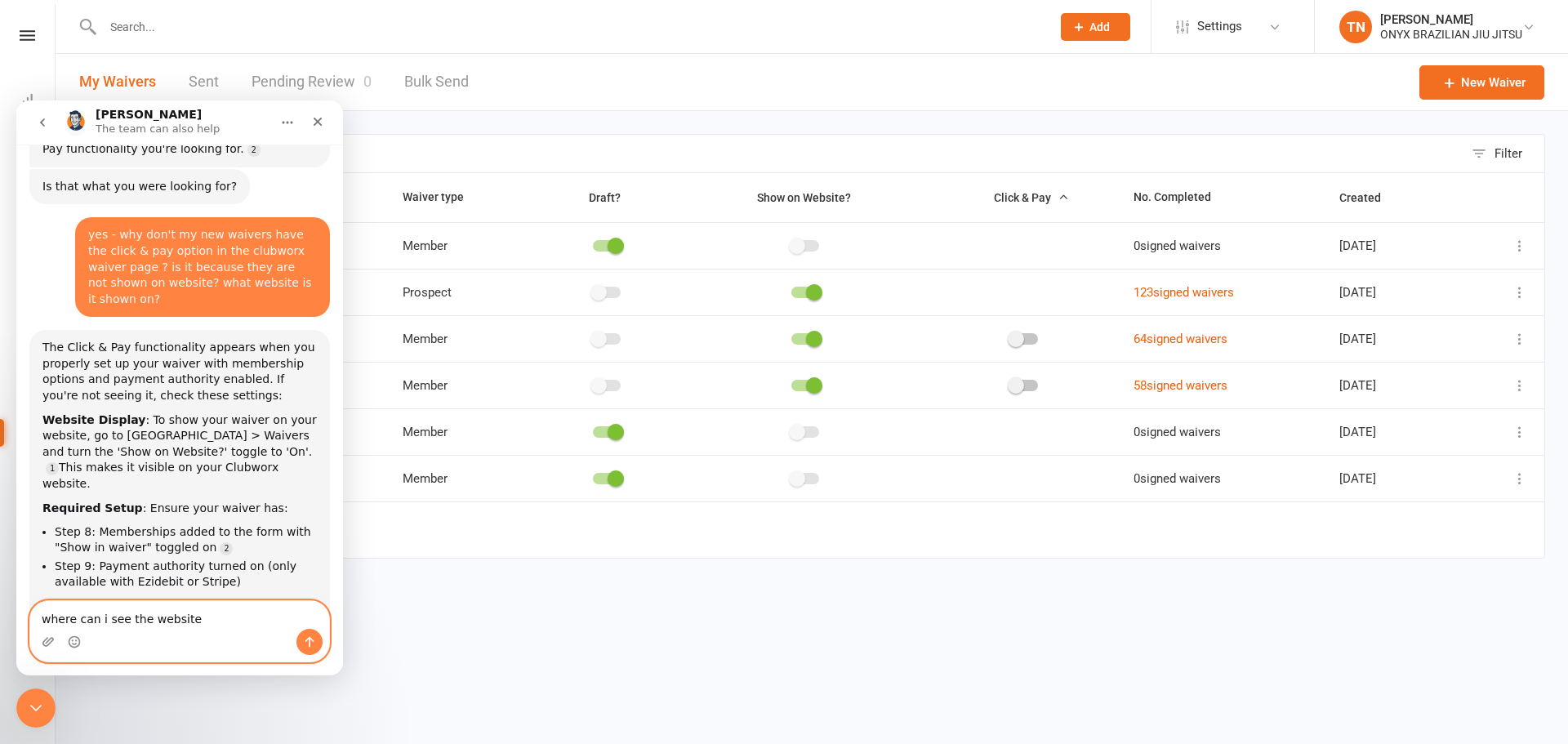
type textarea "where can i see the website?"
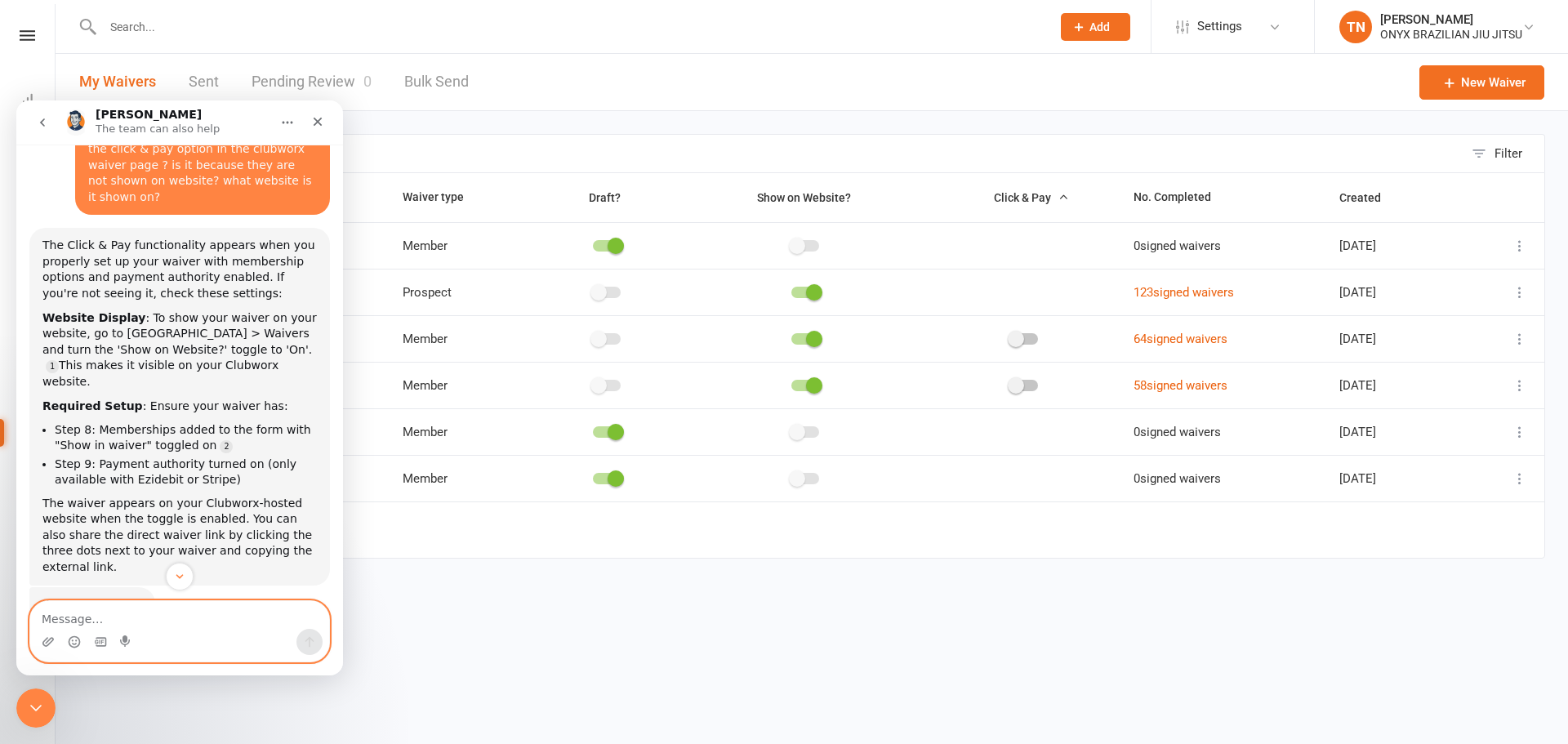
scroll to position [1382, 0]
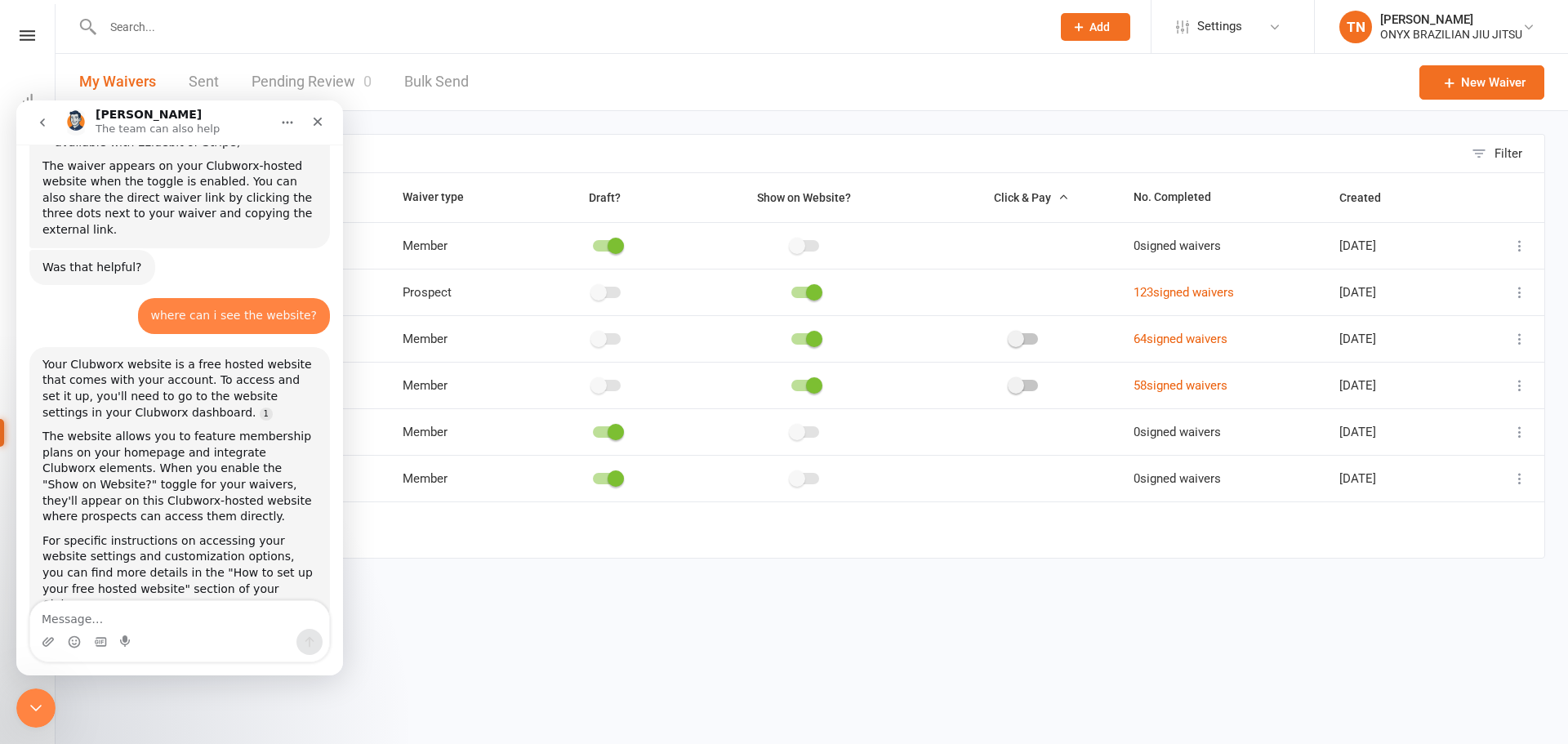
click at [613, 627] on html "Prospect Member Non-attending contact Class / event Appointment Task Membership…" at bounding box center [784, 313] width 1568 height 627
click at [322, 124] on icon "Close" at bounding box center [318, 122] width 13 height 13
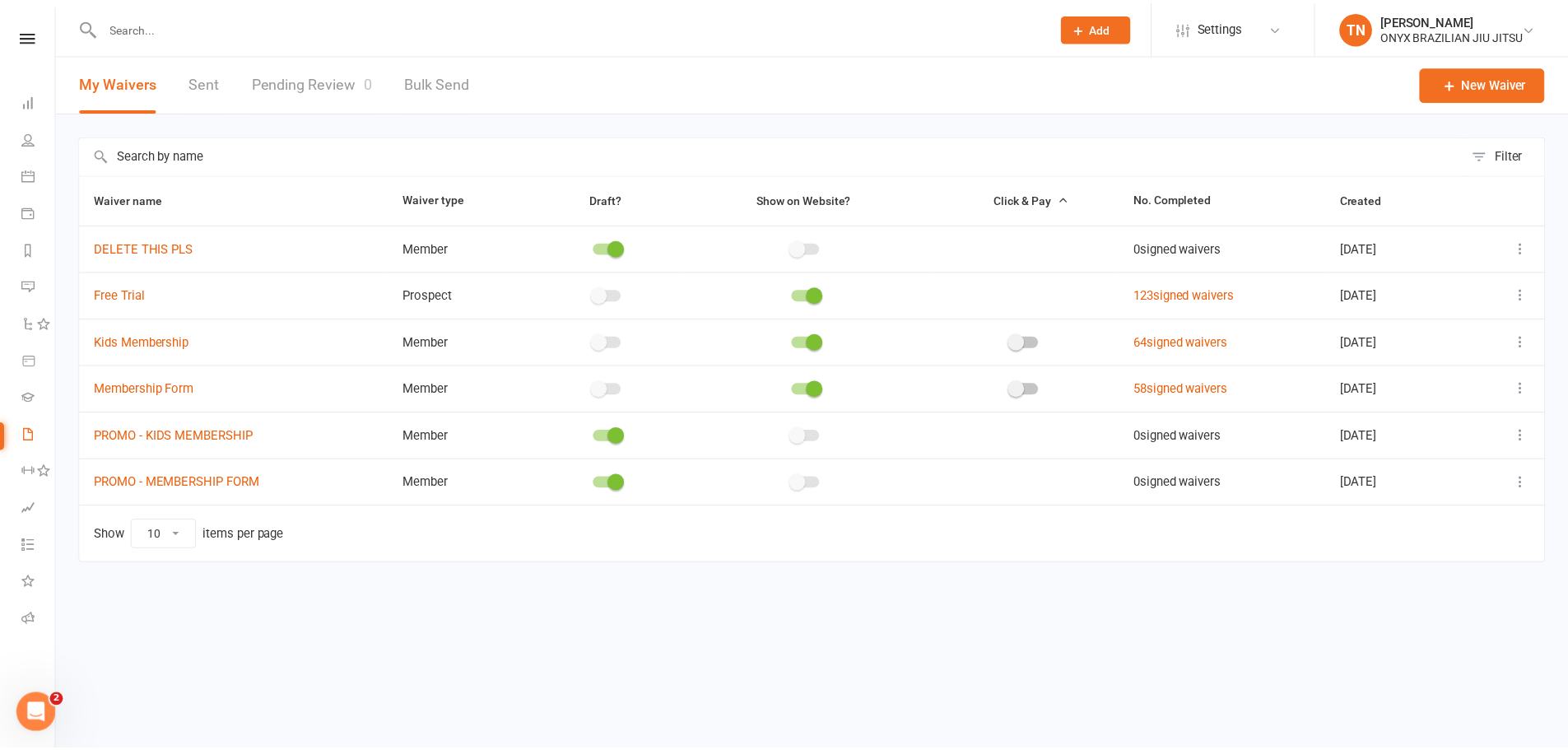
scroll to position [1312, 0]
click at [18, 36] on link at bounding box center [27, 36] width 55 height 11
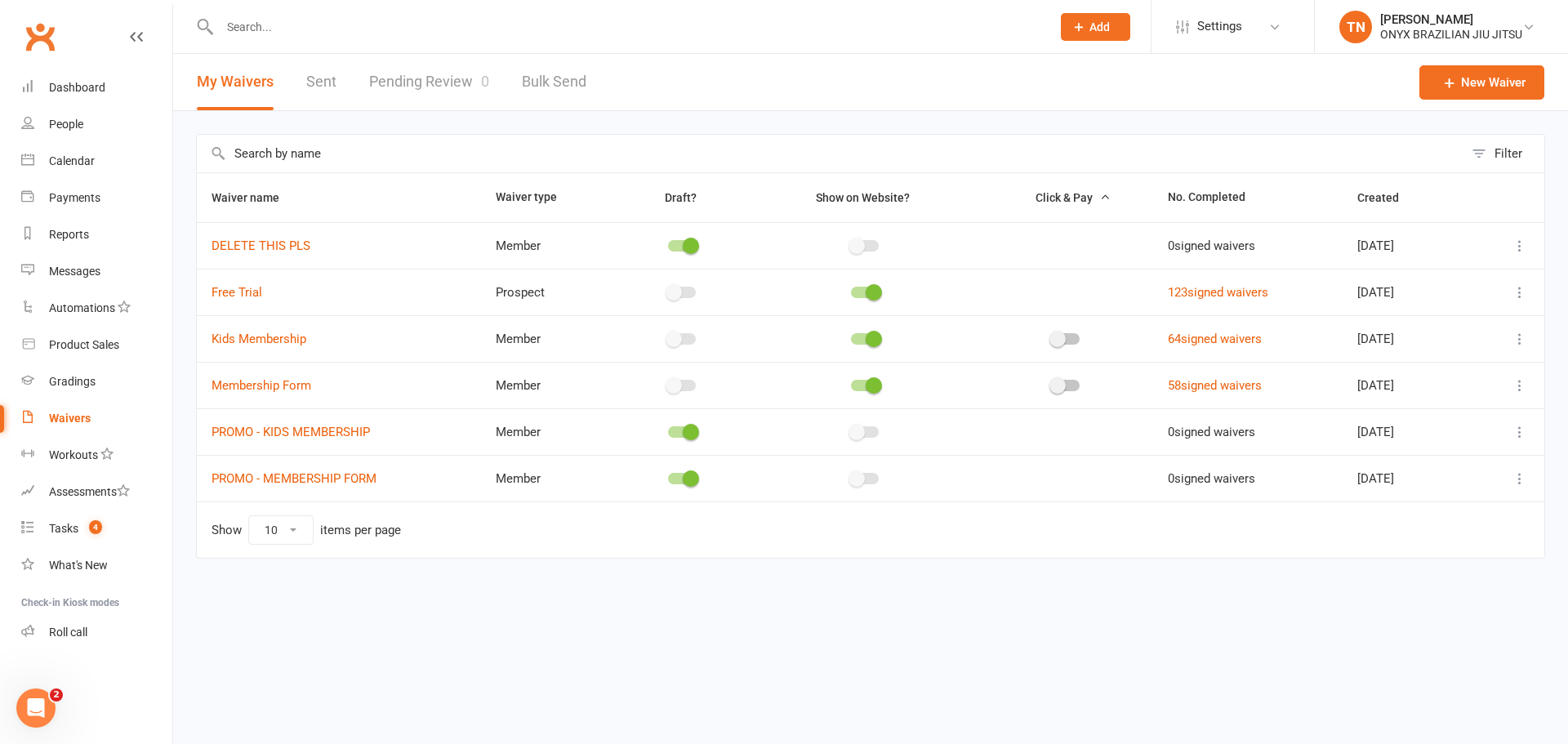
click at [848, 433] on span at bounding box center [857, 432] width 16 height 16
click at [851, 429] on input "checkbox" at bounding box center [851, 429] width 0 height 0
click at [858, 433] on div at bounding box center [865, 432] width 28 height 12
click at [851, 429] on input "checkbox" at bounding box center [851, 429] width 0 height 0
click at [858, 433] on div at bounding box center [865, 432] width 28 height 12
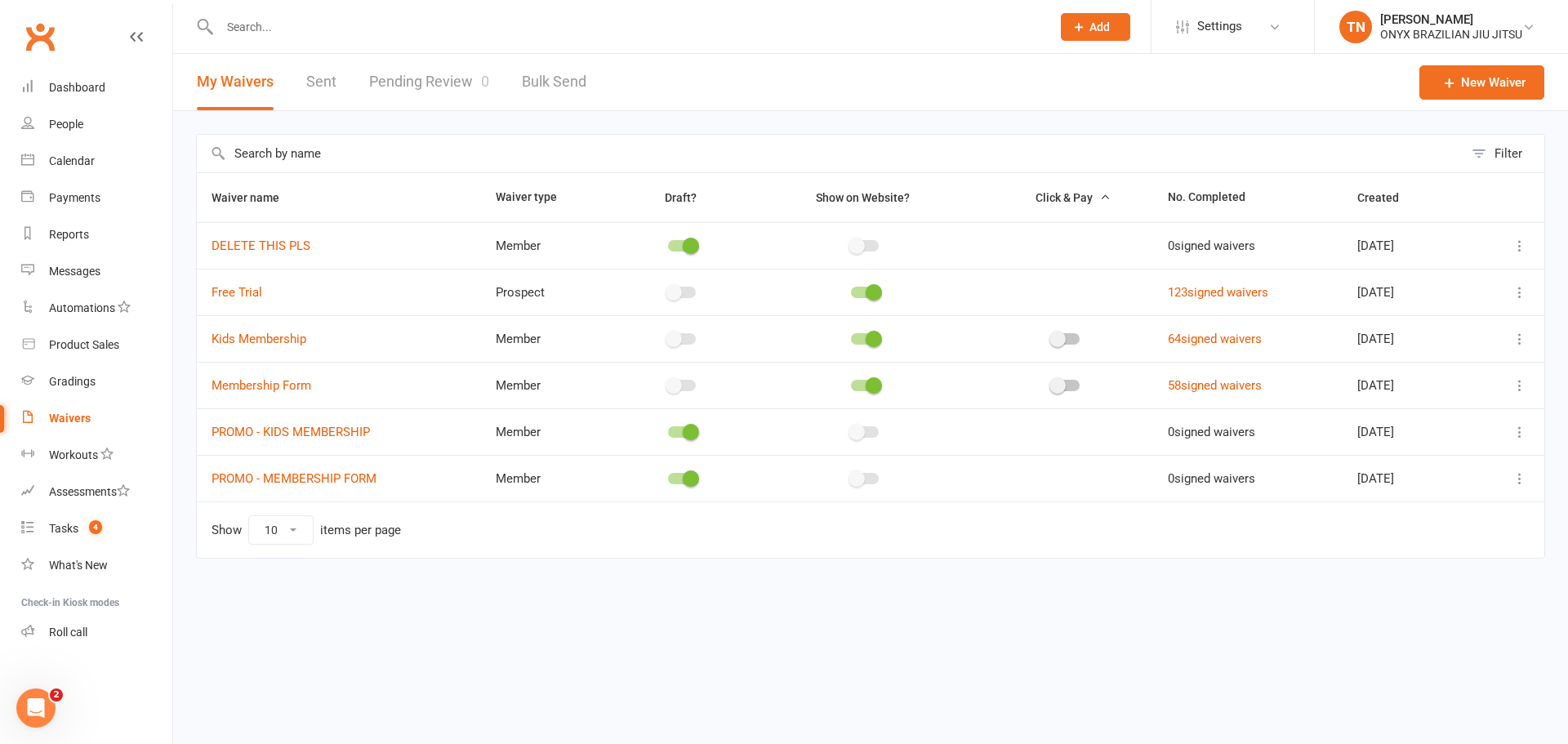
click at [851, 429] on input "checkbox" at bounding box center [851, 429] width 0 height 0
click at [848, 434] on span at bounding box center [857, 432] width 16 height 16
click at [851, 429] on input "checkbox" at bounding box center [851, 429] width 0 height 0
click at [682, 436] on span at bounding box center [691, 432] width 16 height 16
click at [668, 429] on input "checkbox" at bounding box center [668, 429] width 0 height 0
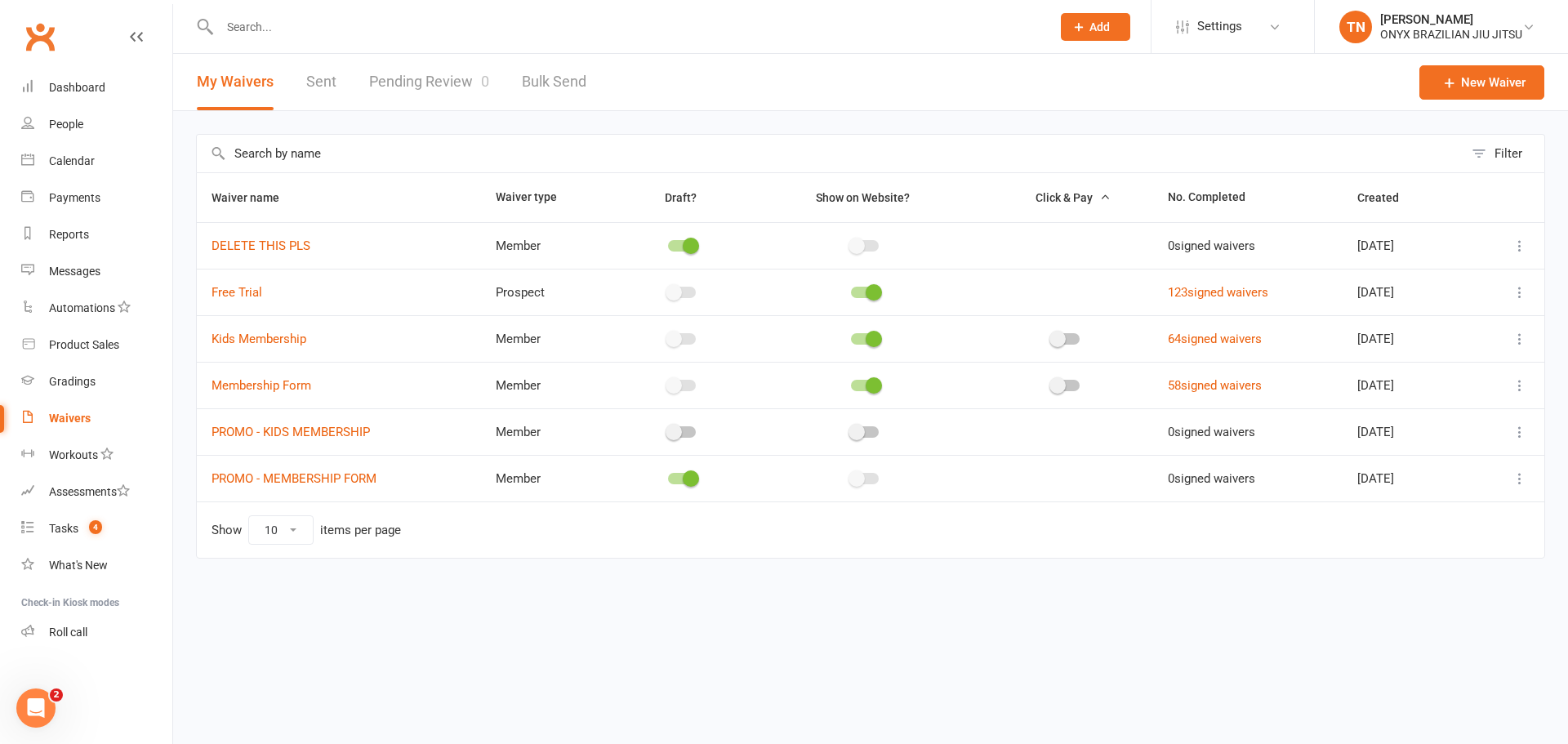
click at [848, 429] on span at bounding box center [857, 432] width 16 height 16
click at [851, 429] on input "checkbox" at bounding box center [851, 429] width 0 height 0
click at [866, 425] on span at bounding box center [874, 432] width 16 height 16
click at [851, 429] on input "checkbox" at bounding box center [851, 429] width 0 height 0
click at [669, 438] on span at bounding box center [673, 432] width 16 height 16
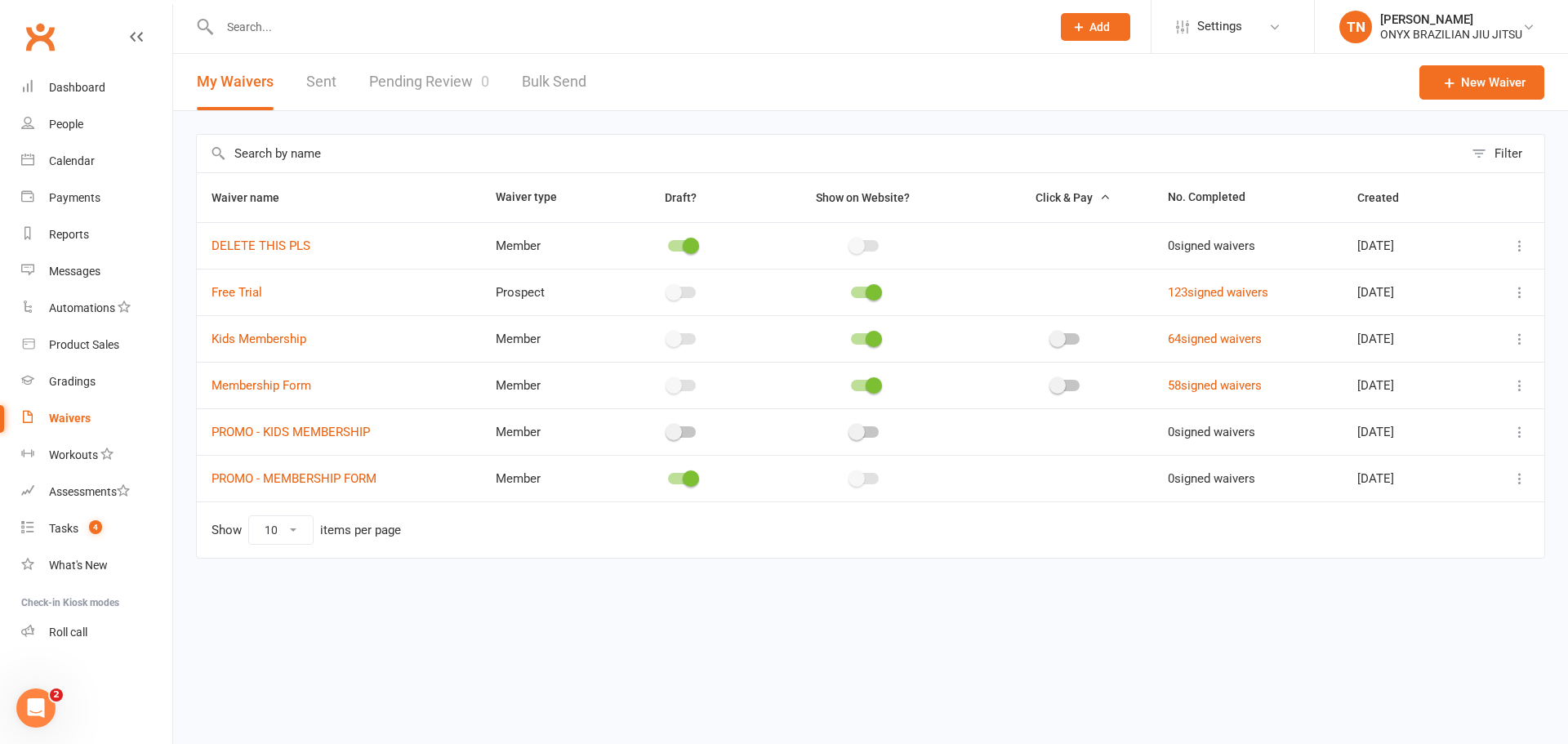
click at [668, 429] on input "checkbox" at bounding box center [668, 429] width 0 height 0
drag, startPoint x: 89, startPoint y: 88, endPoint x: 192, endPoint y: 273, distance: 211.7
click at [89, 88] on div "Dashboard" at bounding box center [77, 87] width 56 height 13
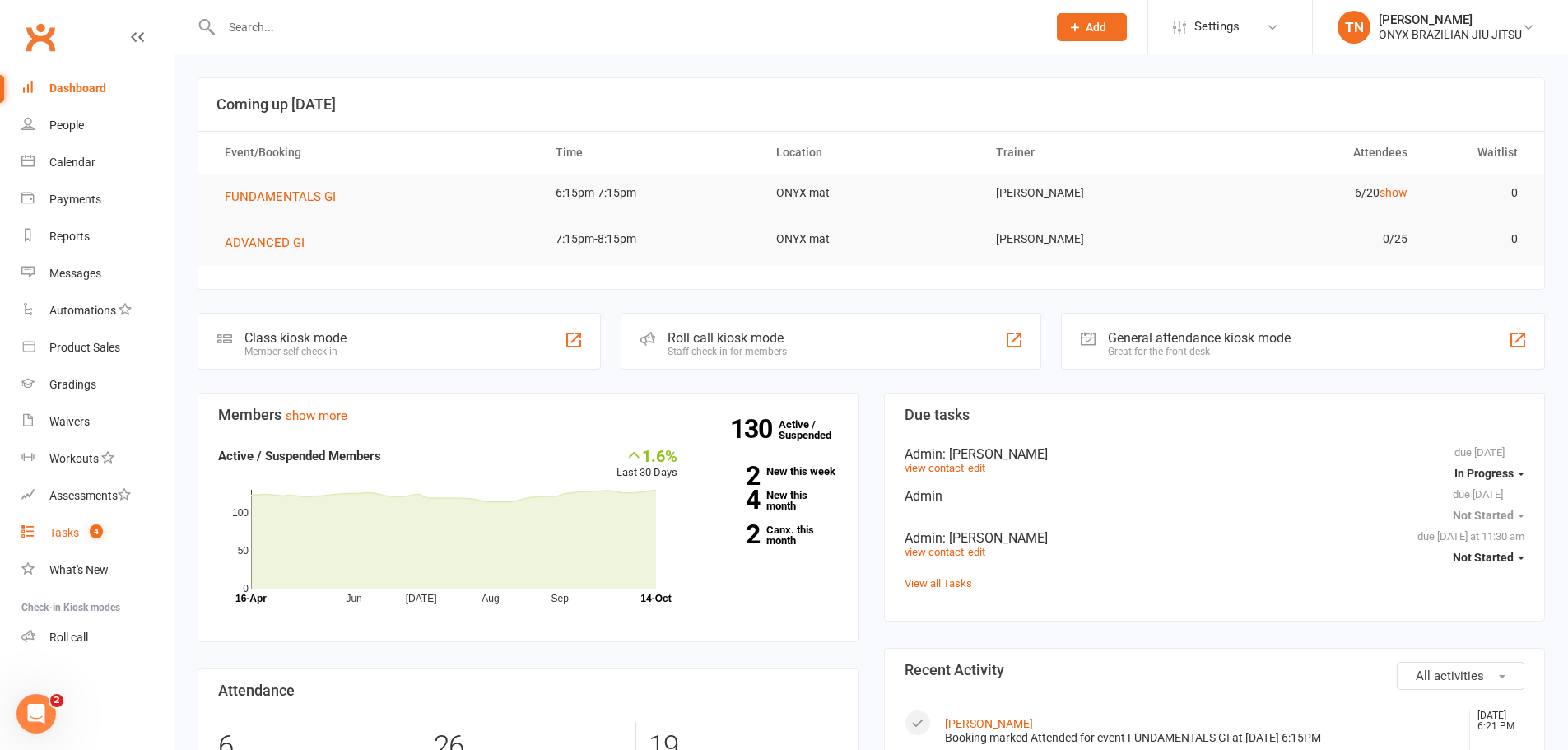
click at [62, 532] on div "Tasks" at bounding box center [64, 532] width 29 height 13
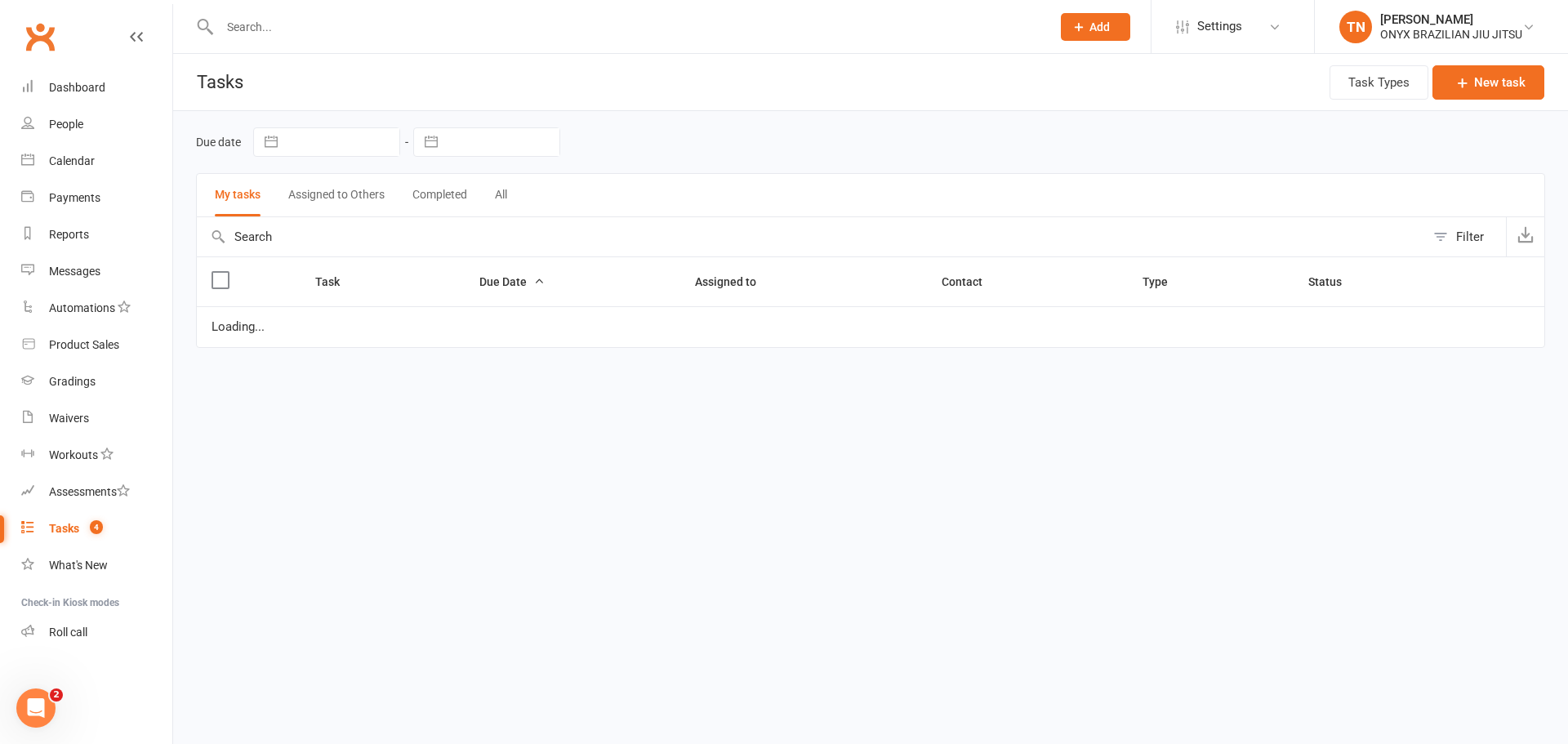
select select "started"
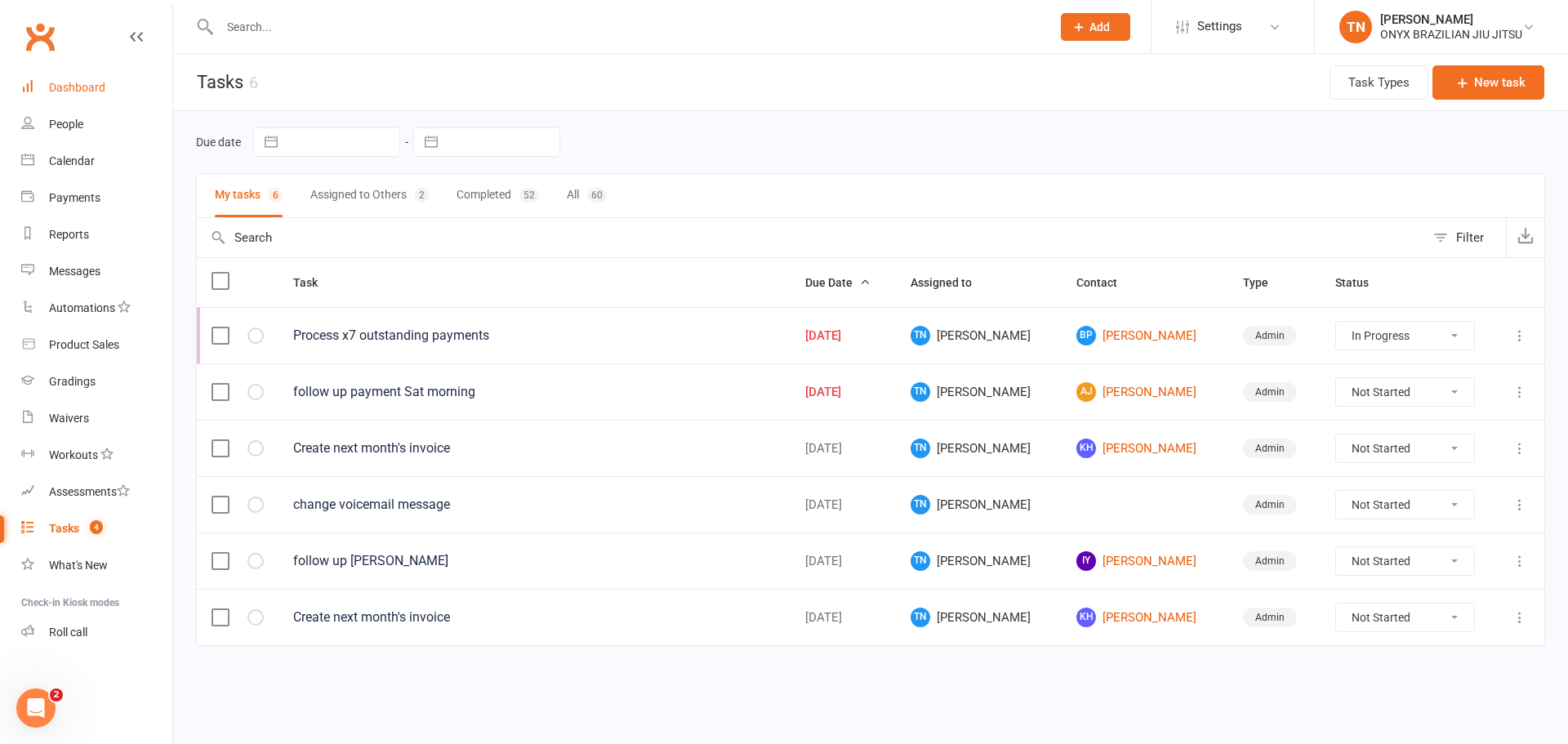
click at [75, 93] on div "Dashboard" at bounding box center [77, 87] width 56 height 13
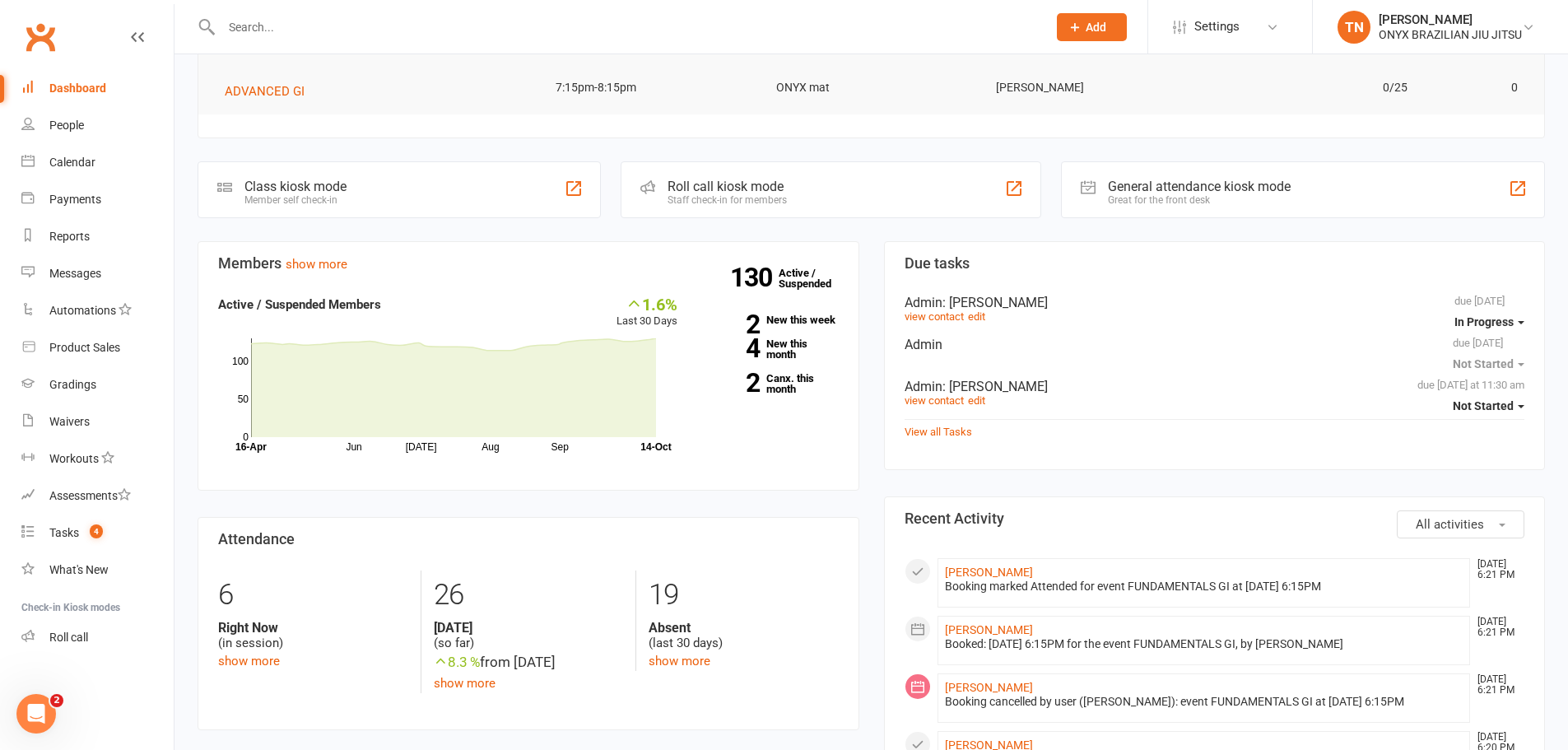
scroll to position [165, 0]
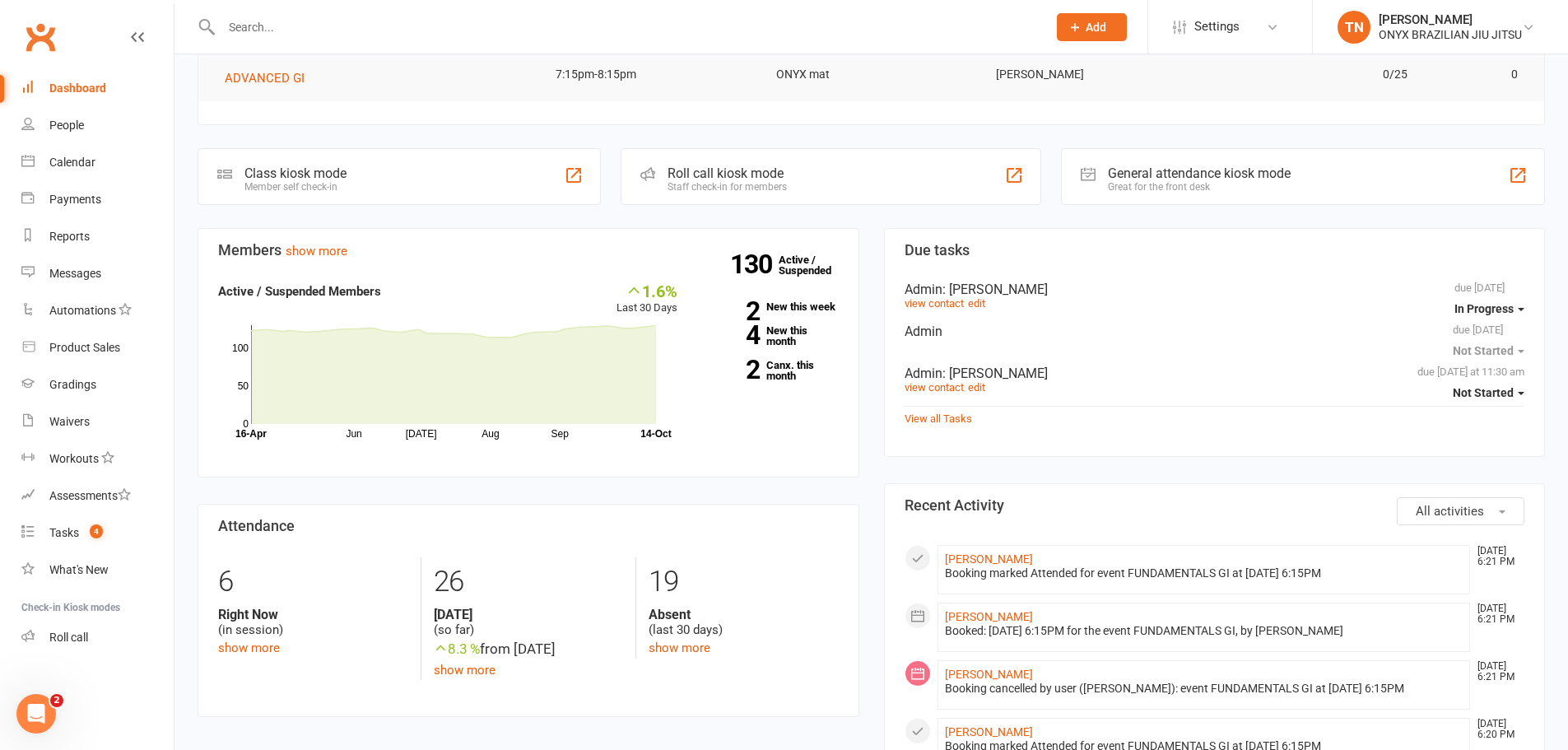
drag, startPoint x: 877, startPoint y: 331, endPoint x: 885, endPoint y: 366, distance: 35.9
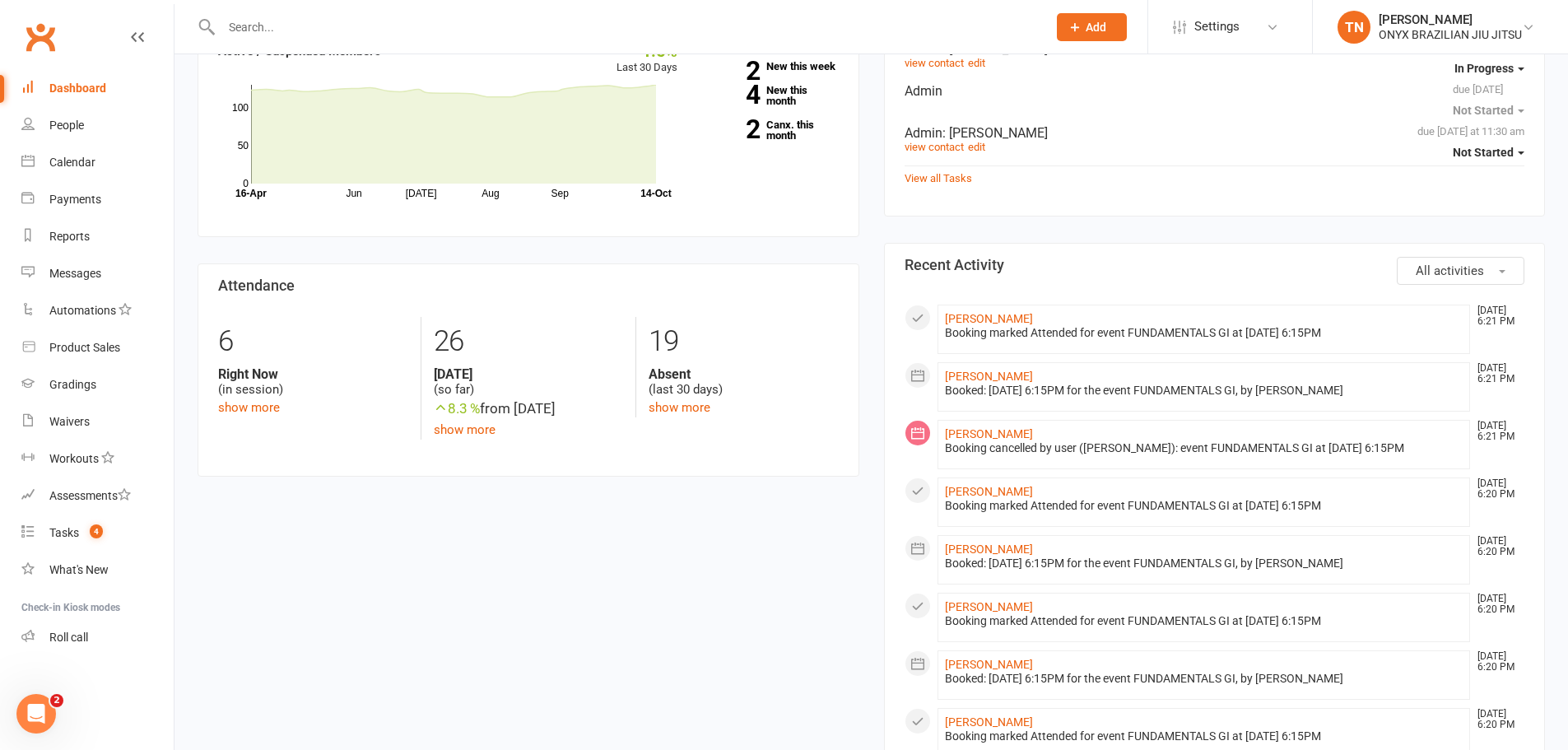
scroll to position [412, 0]
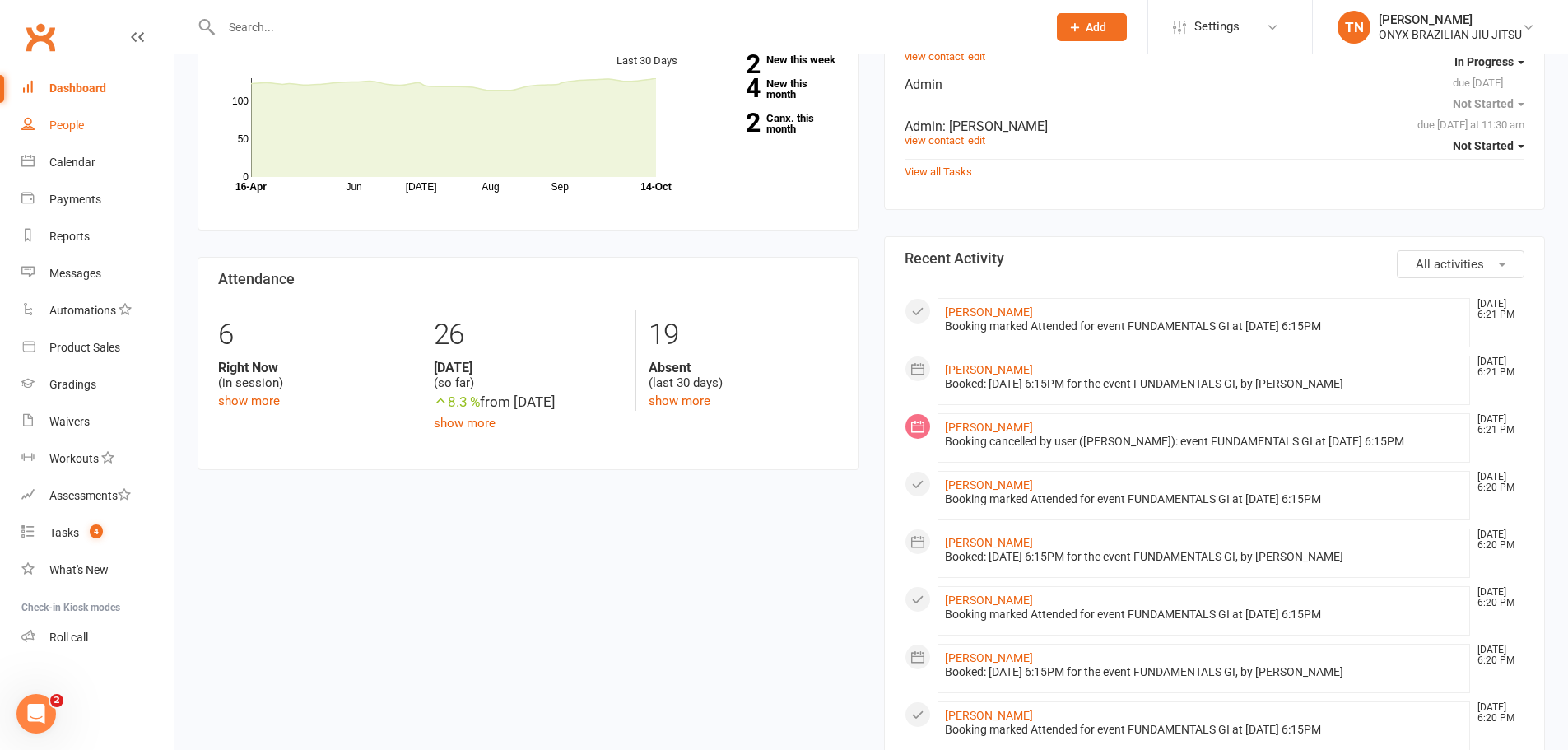
click at [97, 122] on link "People" at bounding box center [97, 125] width 152 height 37
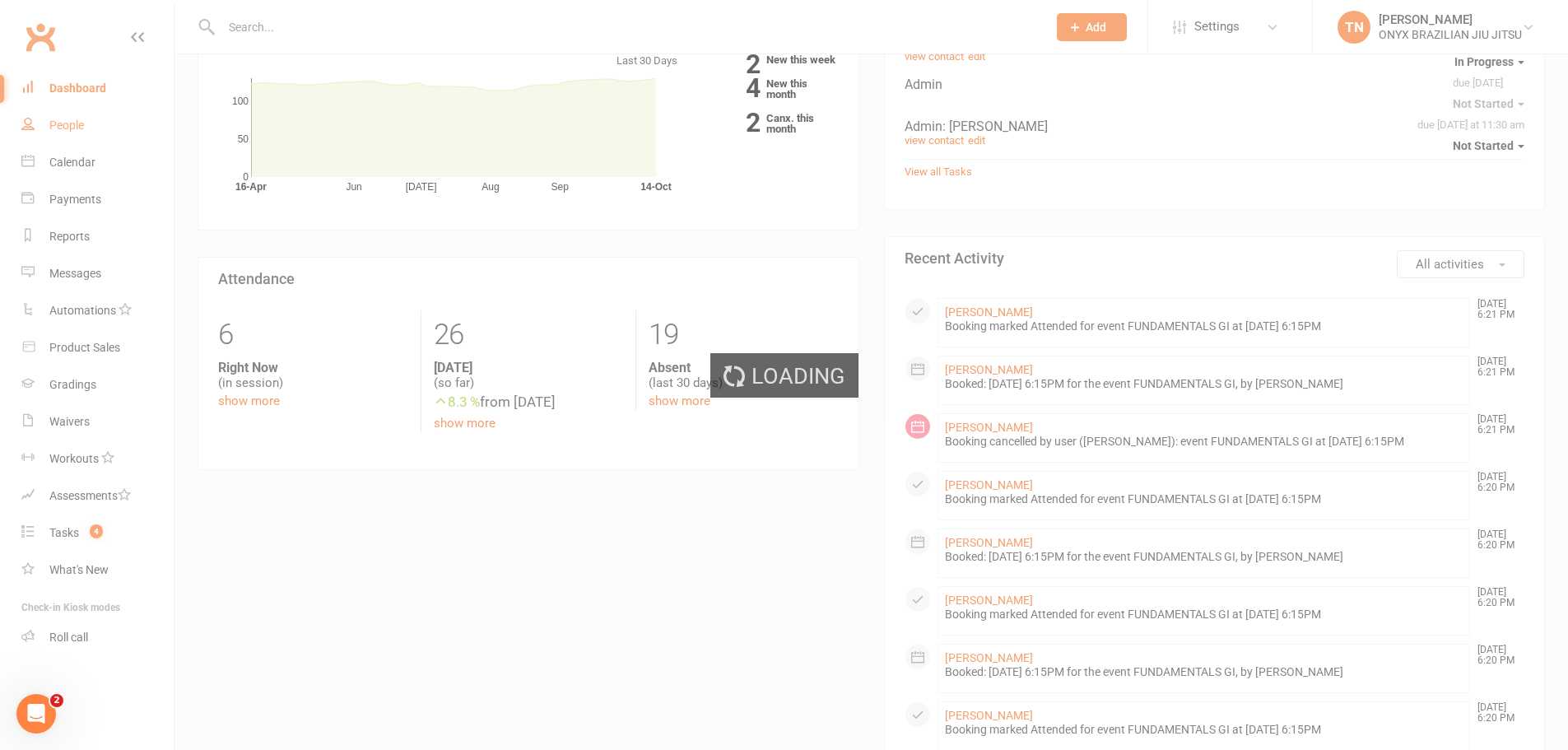
select select "100"
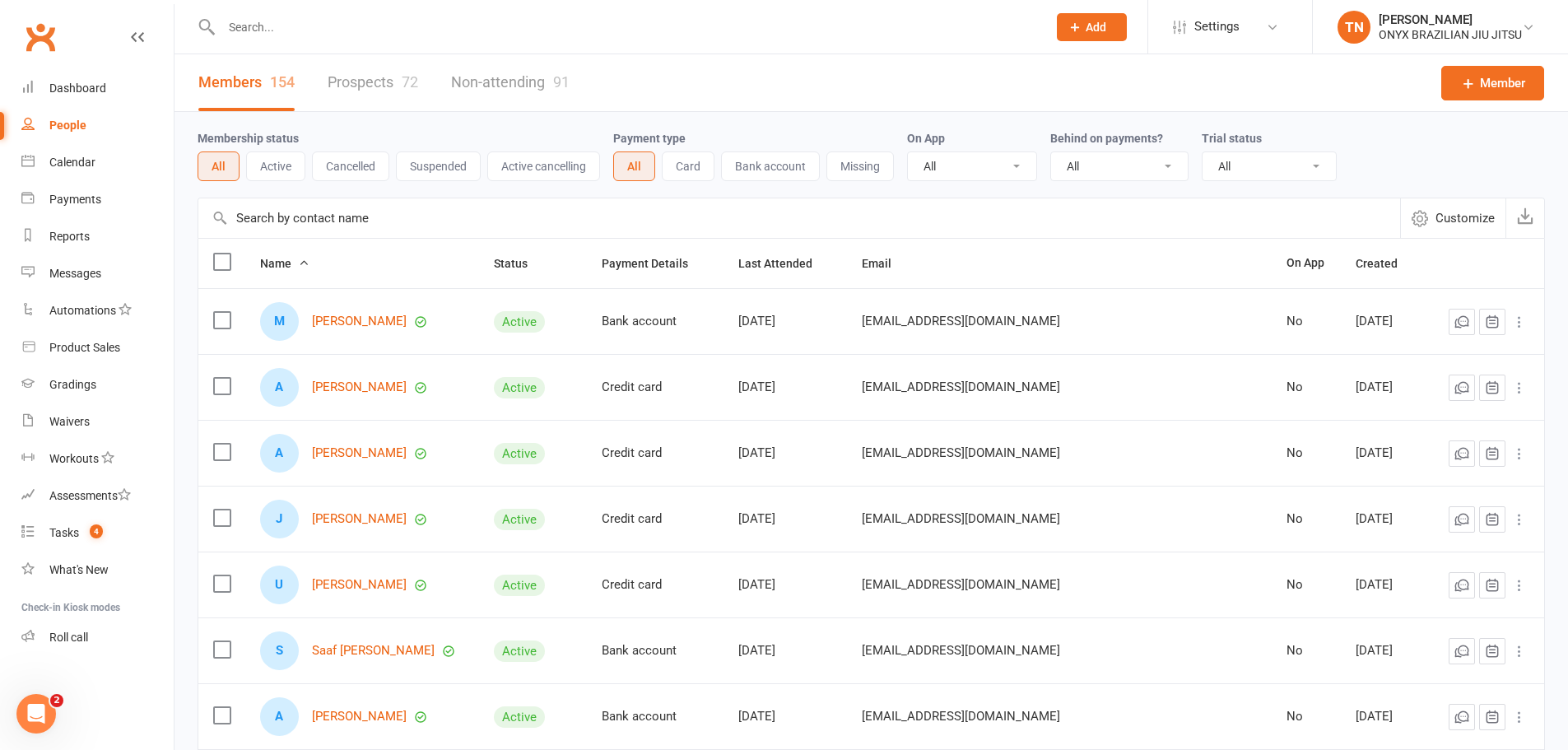
click at [358, 78] on link "Prospects 72" at bounding box center [372, 82] width 91 height 57
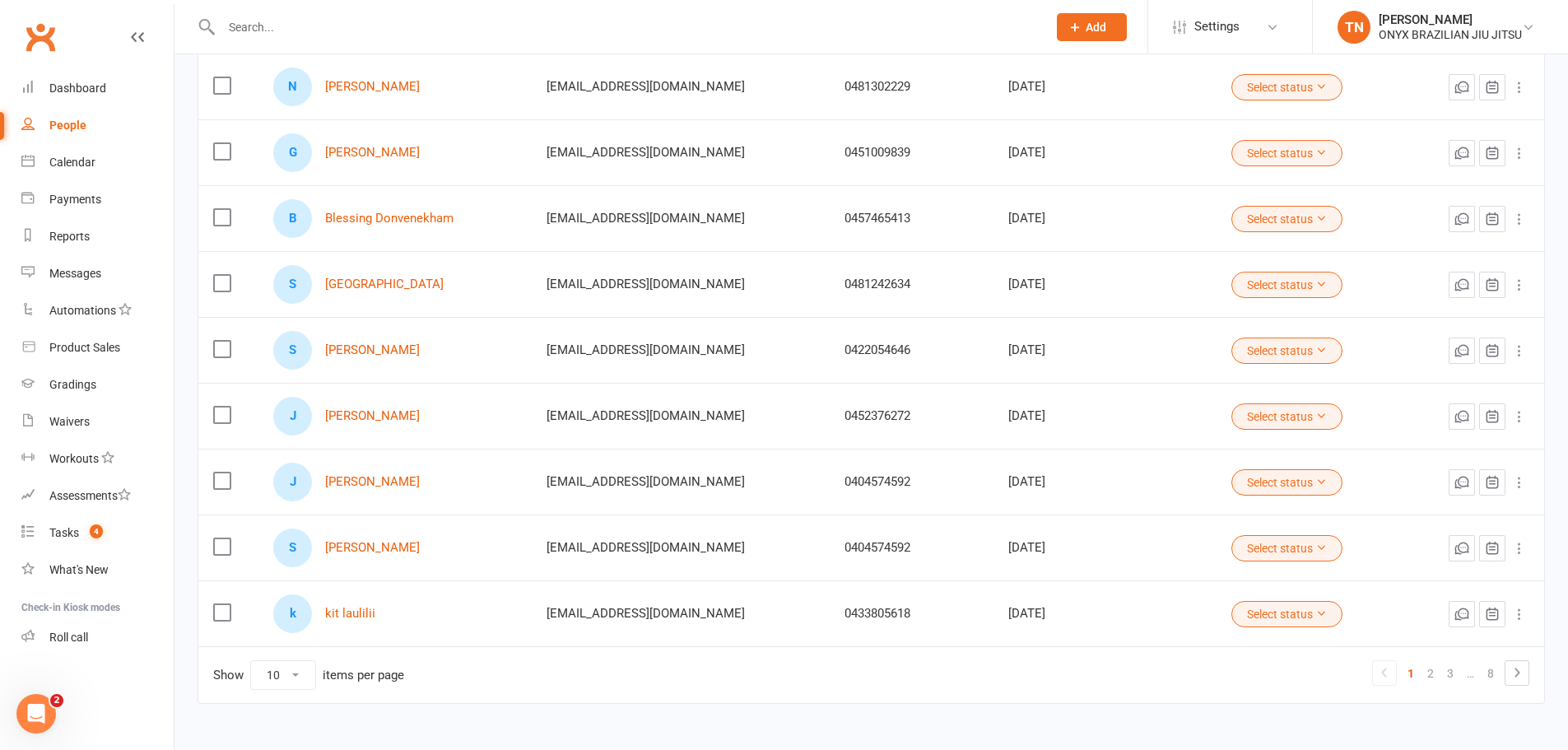
scroll to position [343, 0]
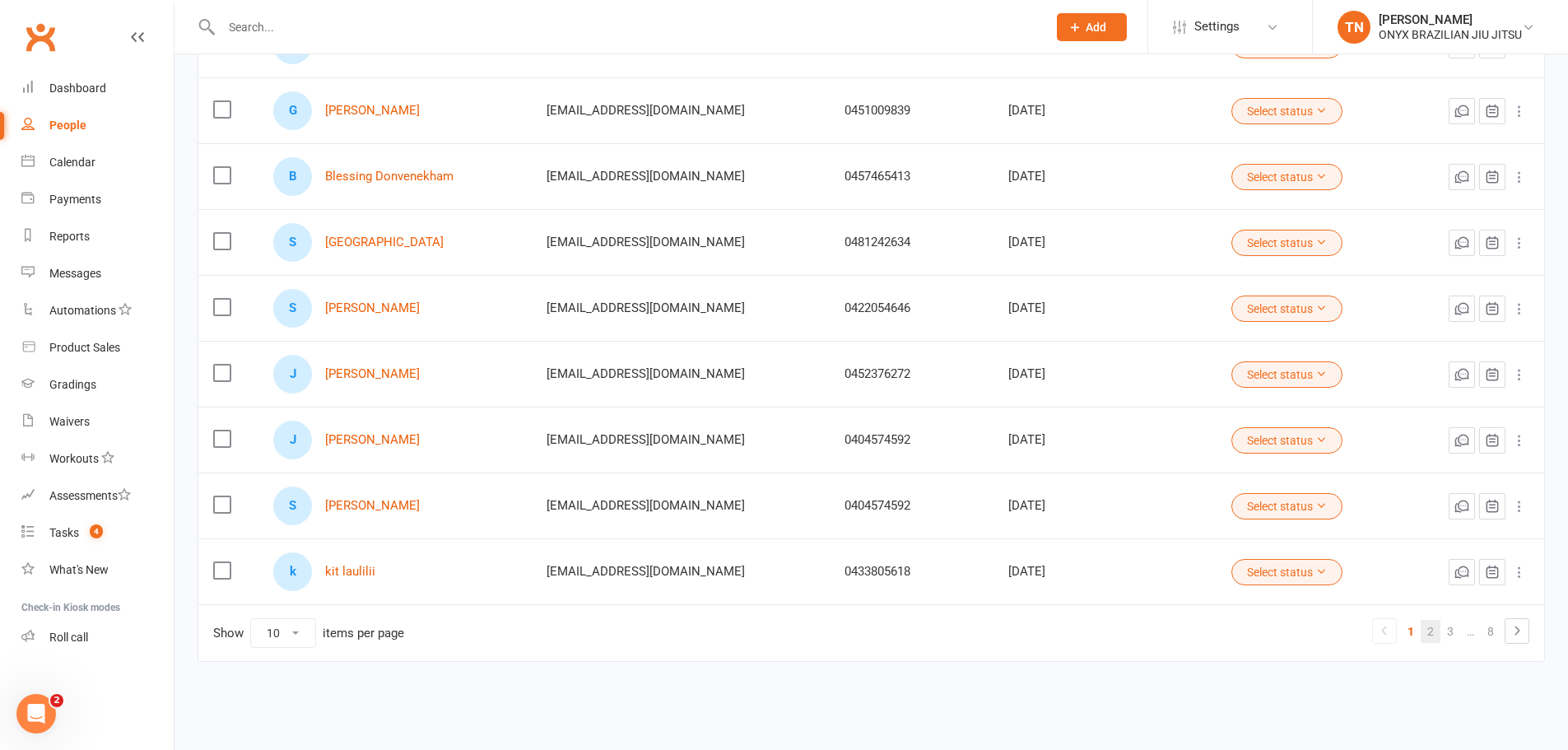
click at [1434, 637] on link "2" at bounding box center [1431, 631] width 20 height 23
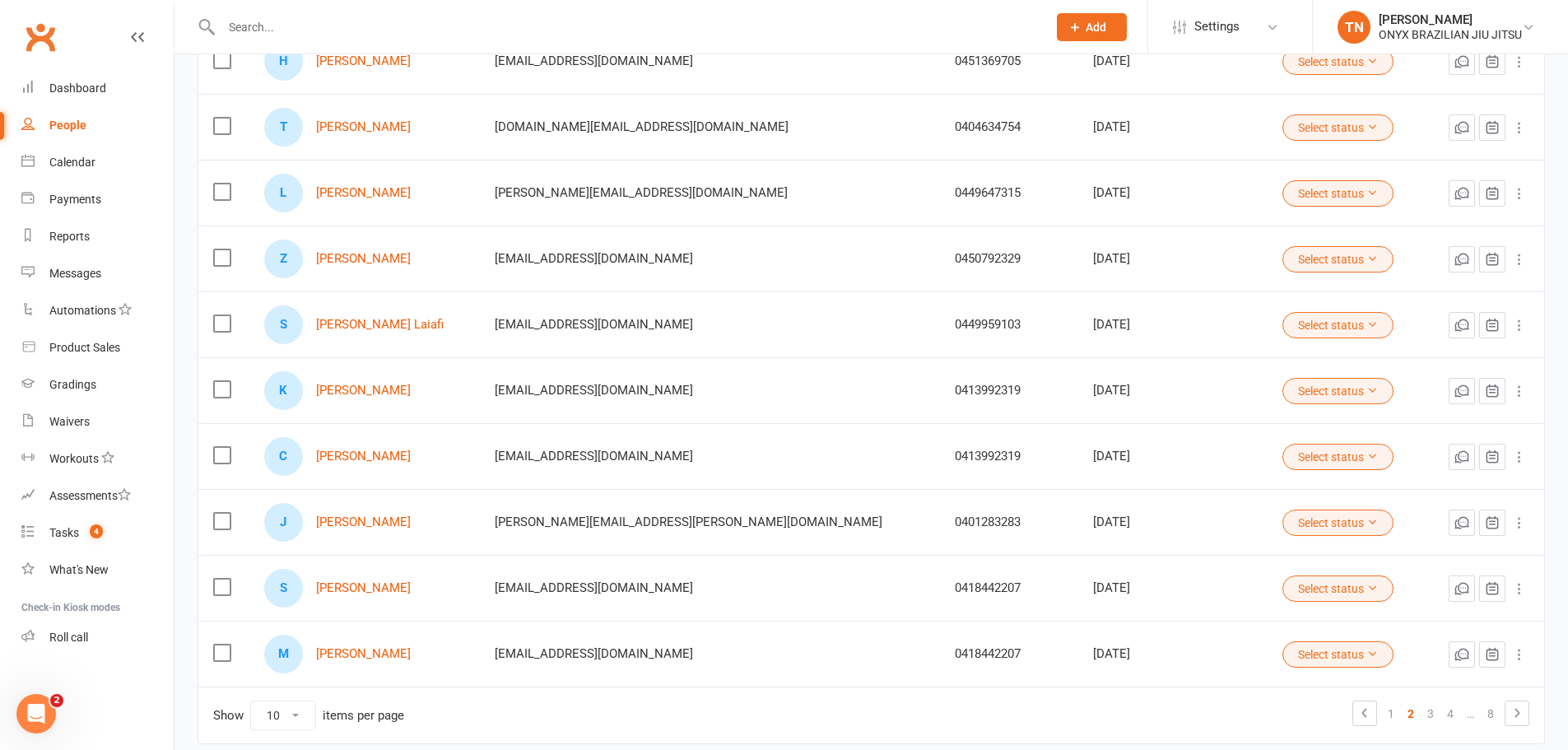
scroll to position [261, 0]
click at [1435, 715] on link "3" at bounding box center [1431, 712] width 20 height 23
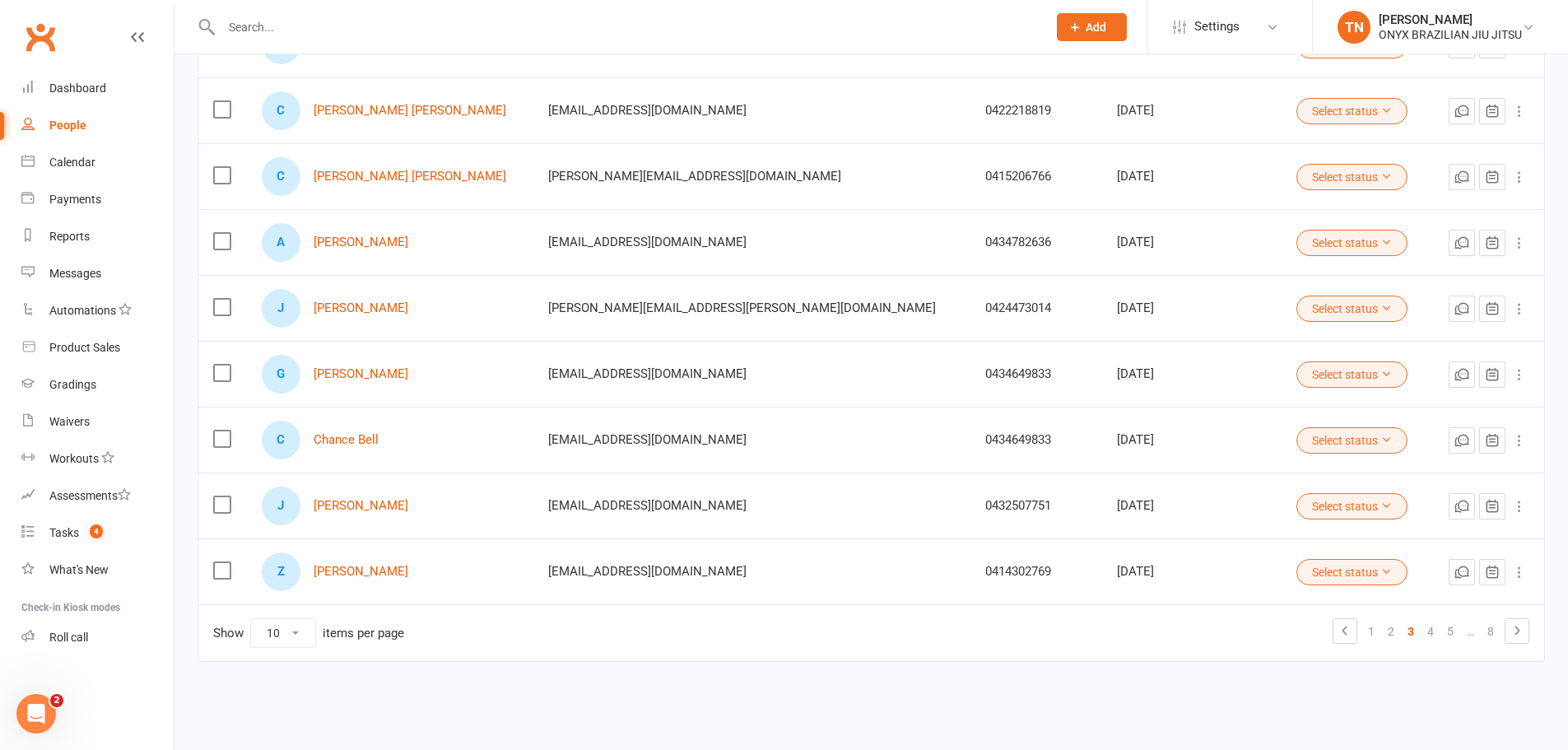
scroll to position [1355, 0]
click at [1434, 631] on link "4" at bounding box center [1431, 631] width 20 height 23
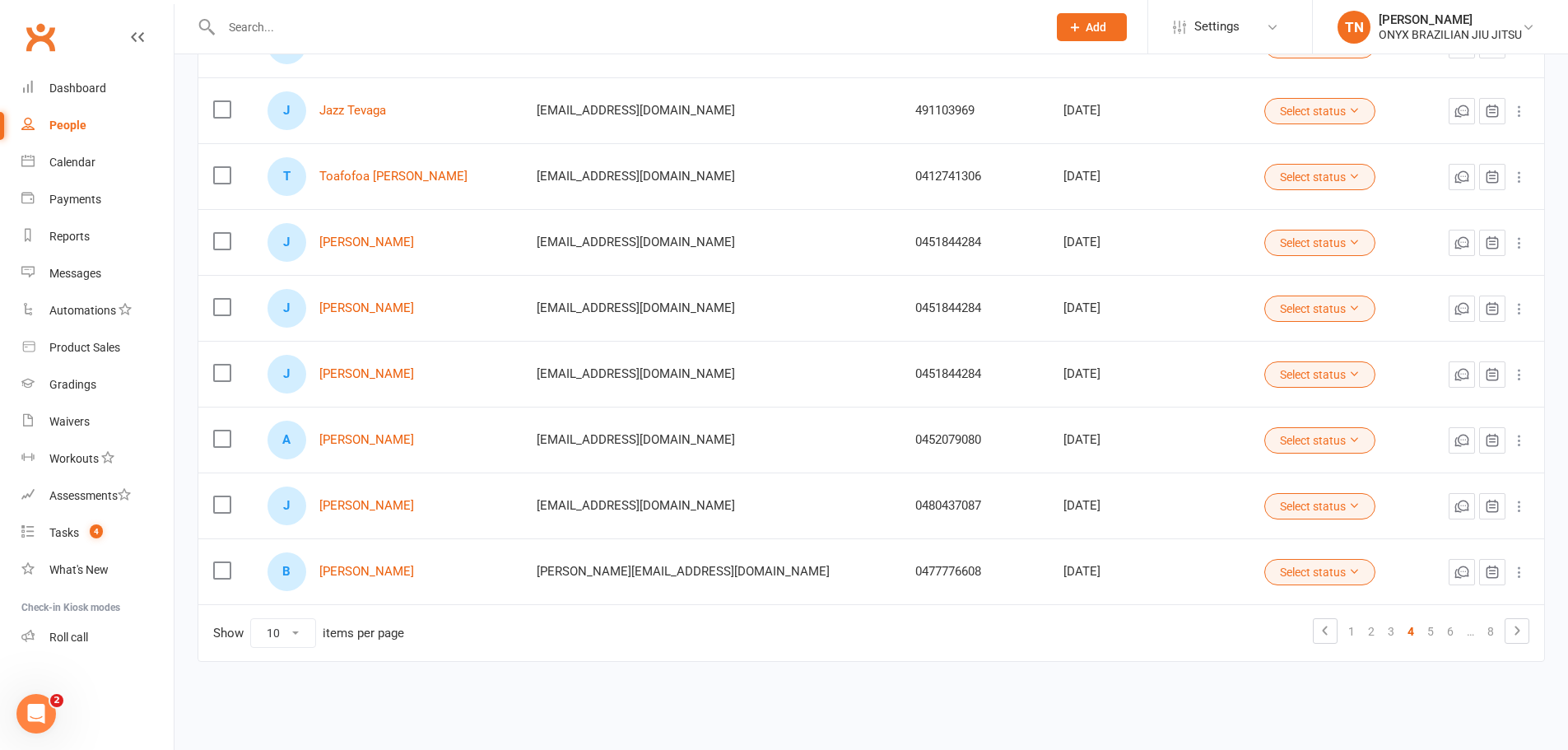
scroll to position [1312, 0]
click at [1433, 637] on link "5" at bounding box center [1431, 631] width 20 height 23
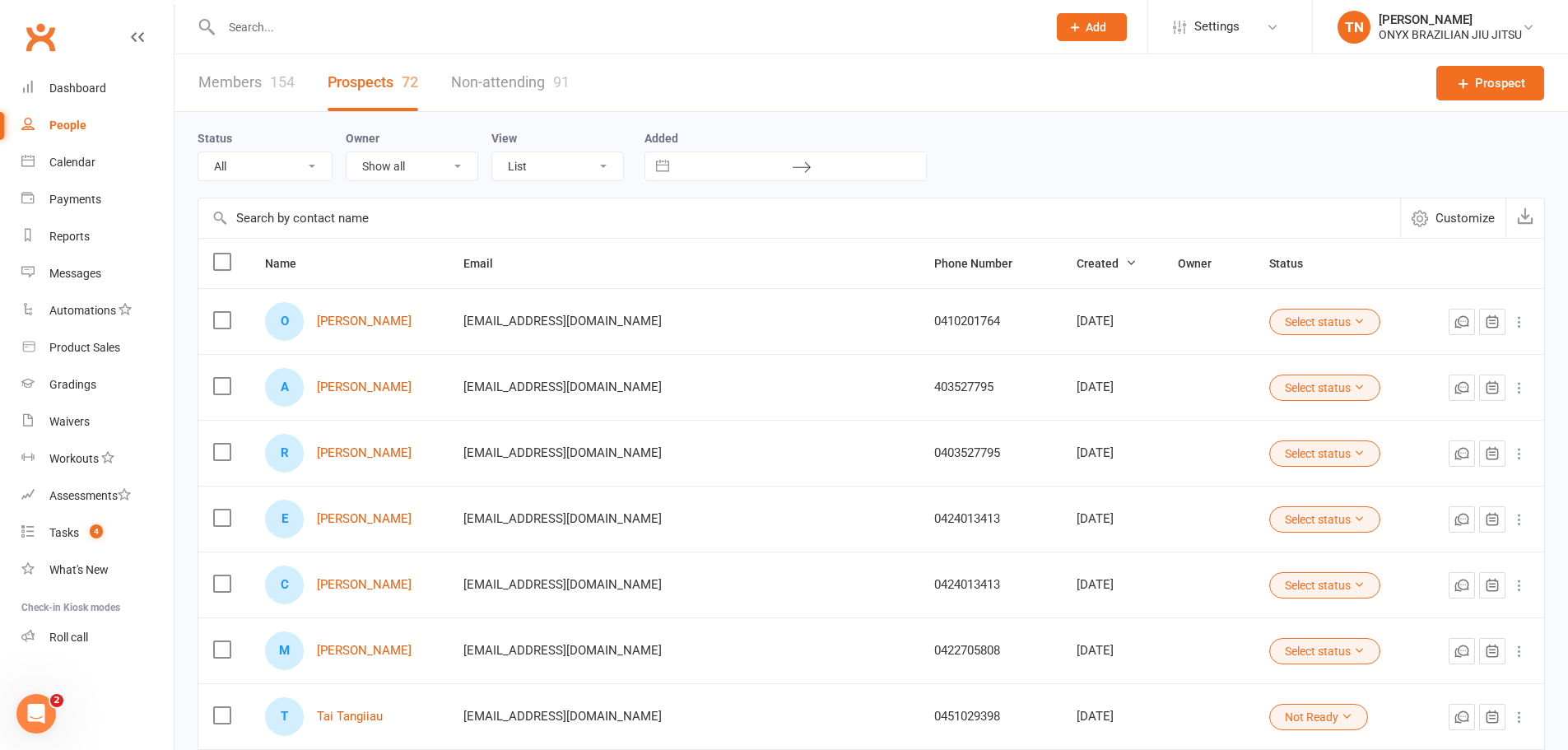
scroll to position [343, 0]
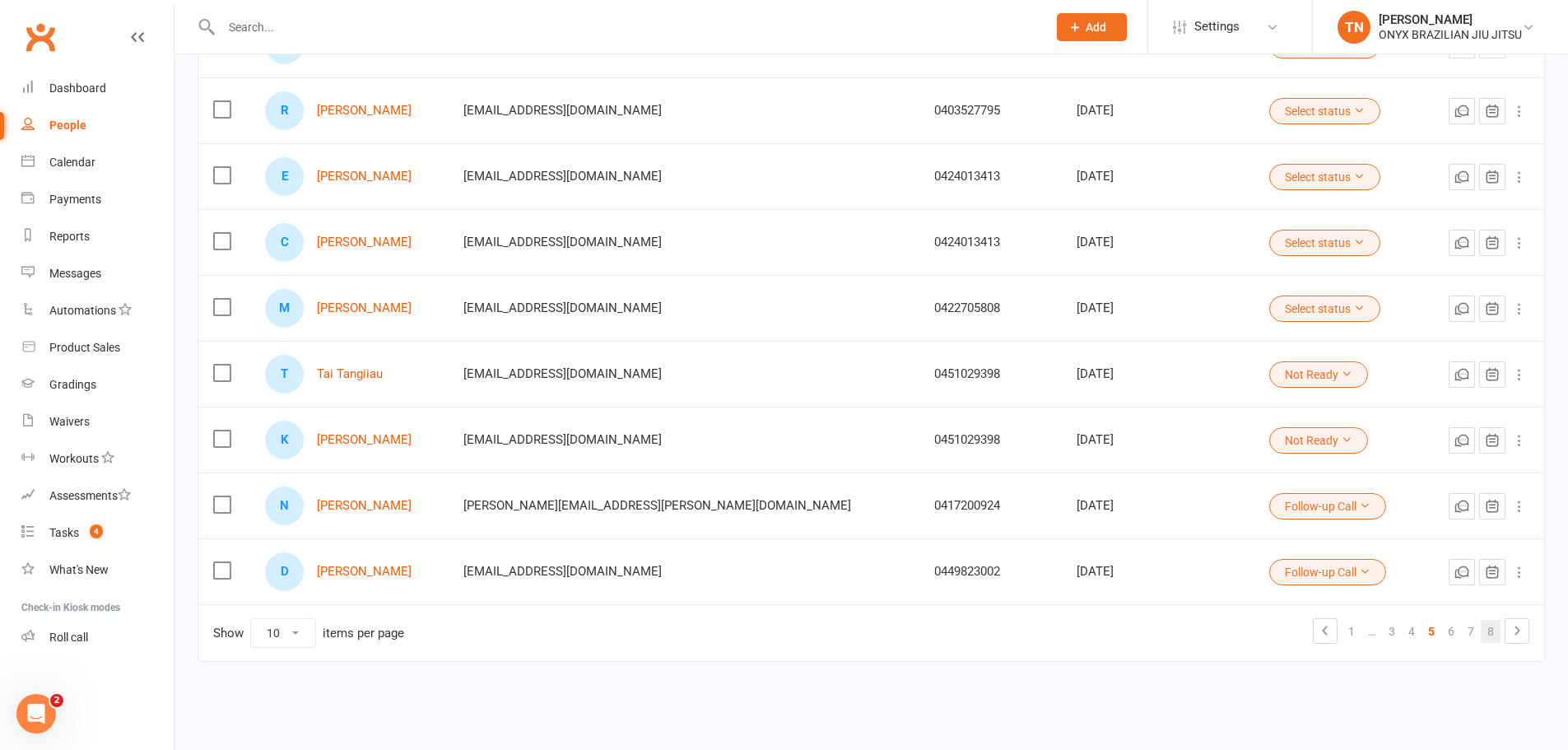
click at [1491, 634] on link "8" at bounding box center [1491, 631] width 20 height 23
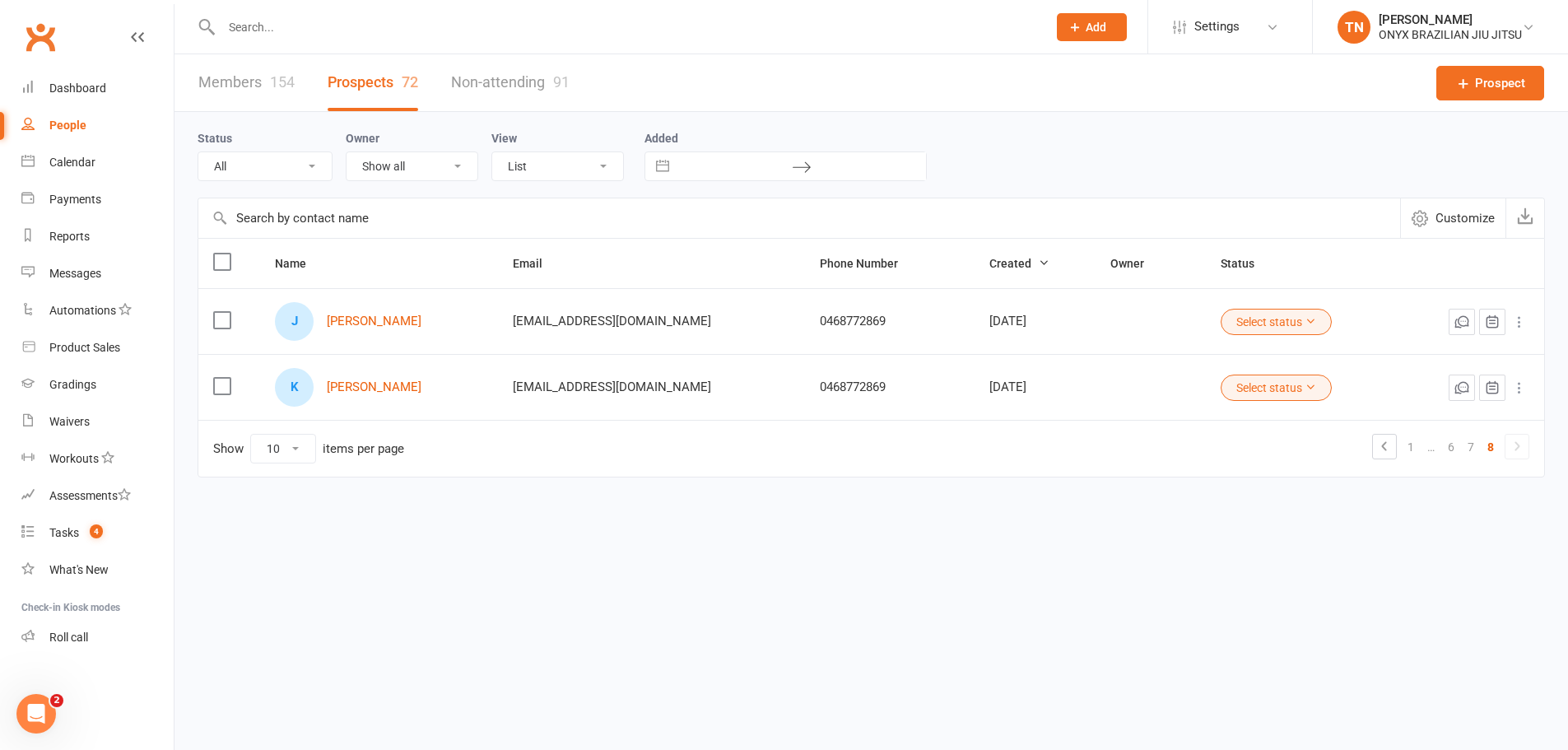
scroll to position [0, 0]
click at [1525, 327] on icon at bounding box center [1532, 322] width 16 height 16
click at [1454, 490] on link "Archive prospect" at bounding box center [1459, 487] width 163 height 33
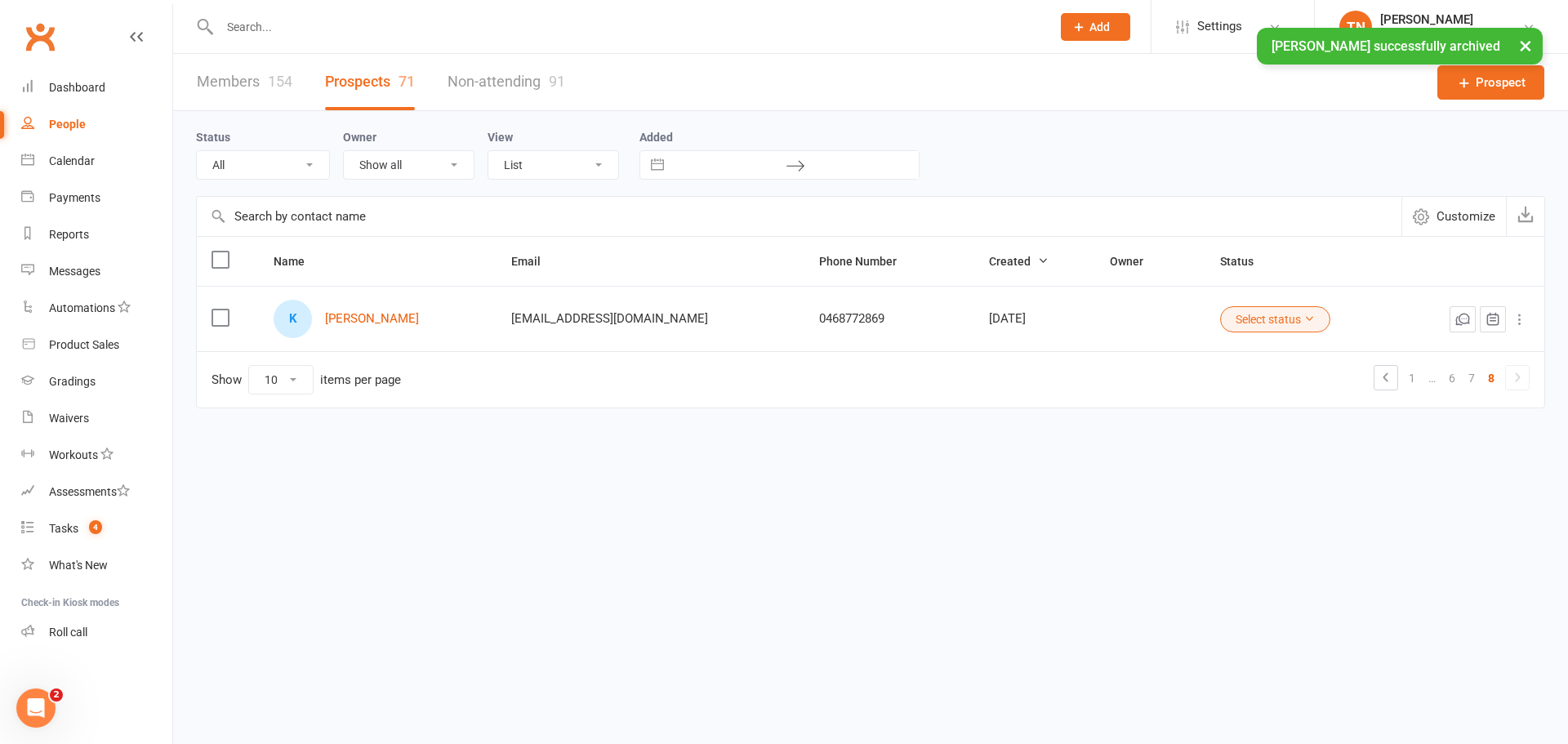
click at [1515, 324] on icon at bounding box center [1520, 319] width 16 height 16
click at [1440, 474] on link "Archive prospect" at bounding box center [1447, 483] width 162 height 33
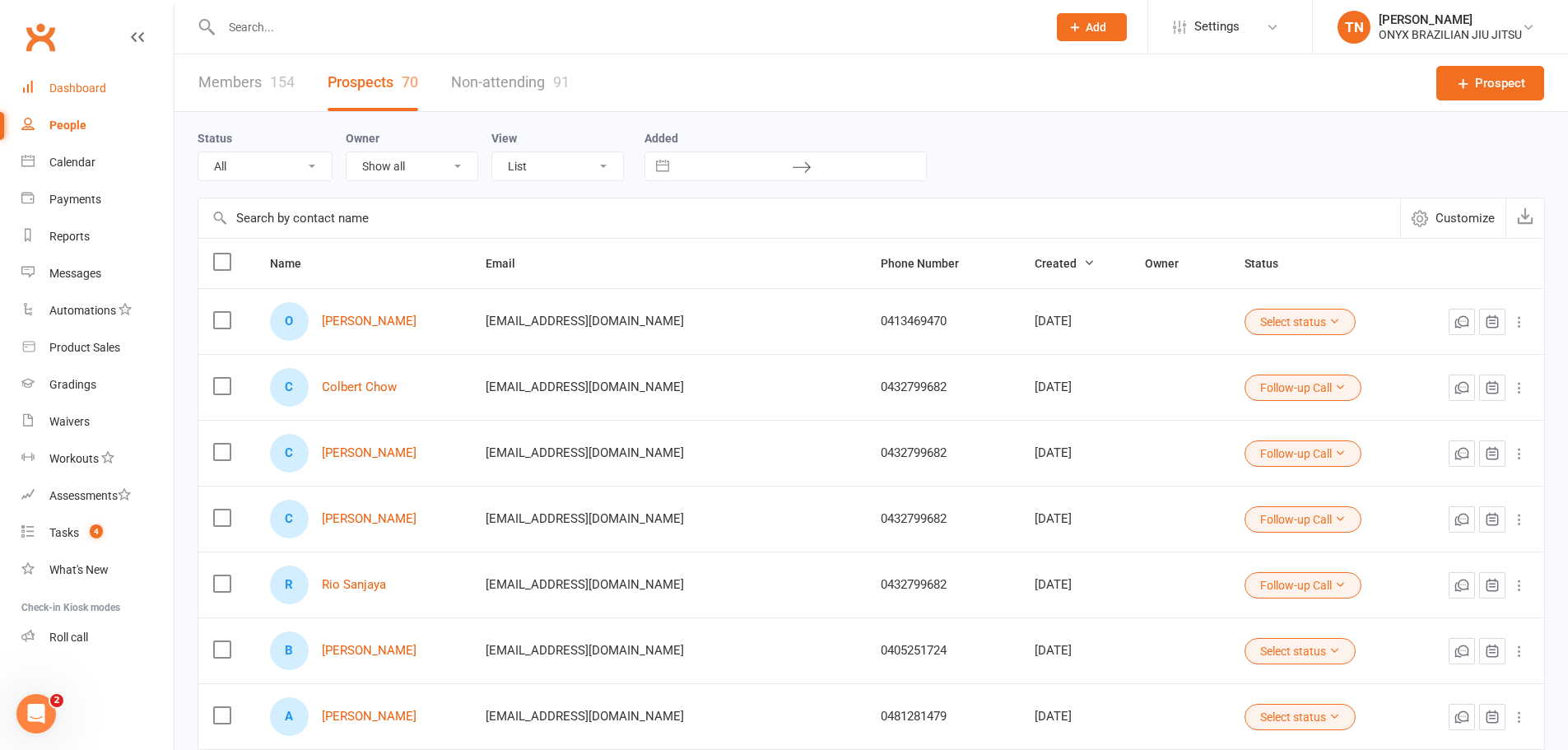
click at [120, 101] on link "Dashboard" at bounding box center [97, 88] width 152 height 37
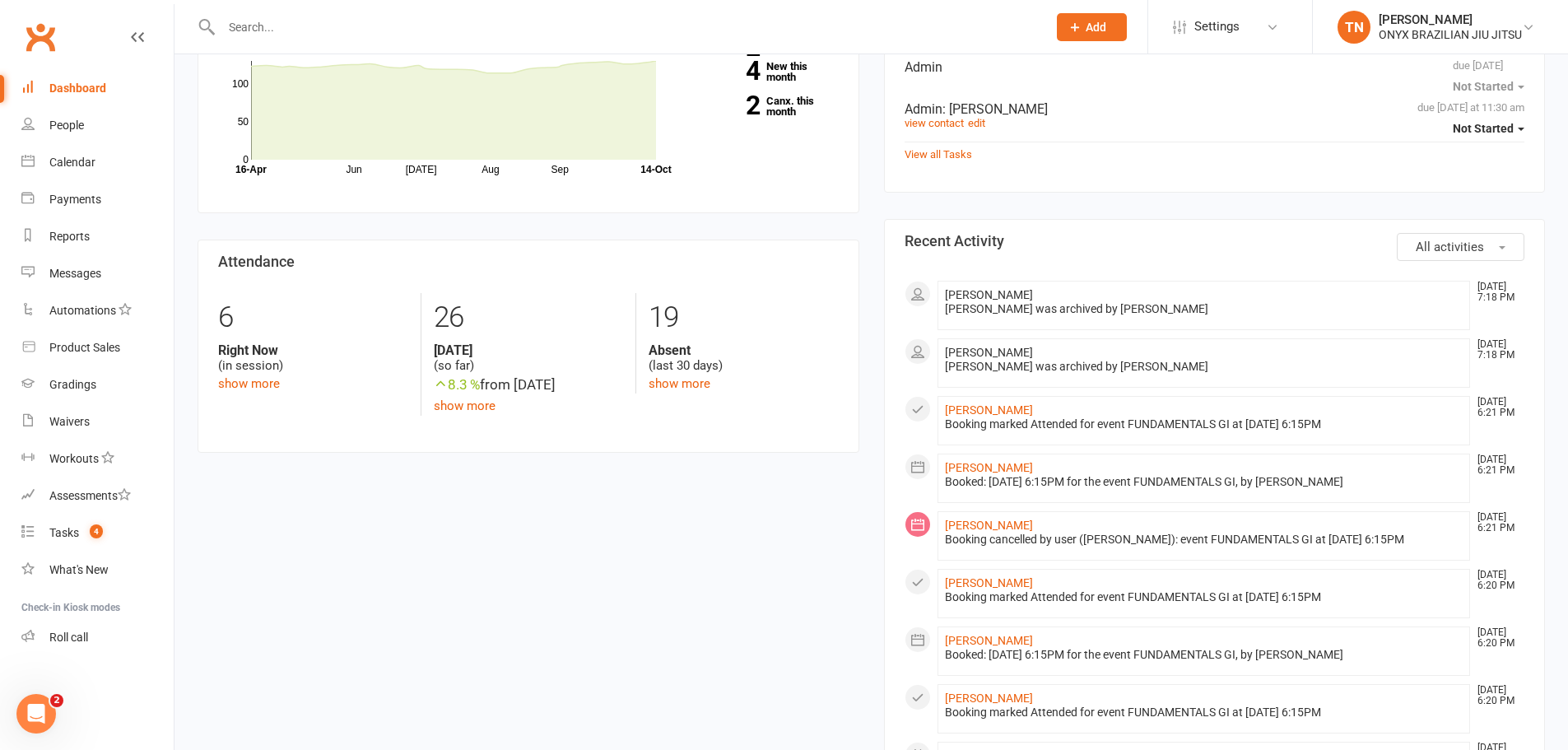
scroll to position [412, 0]
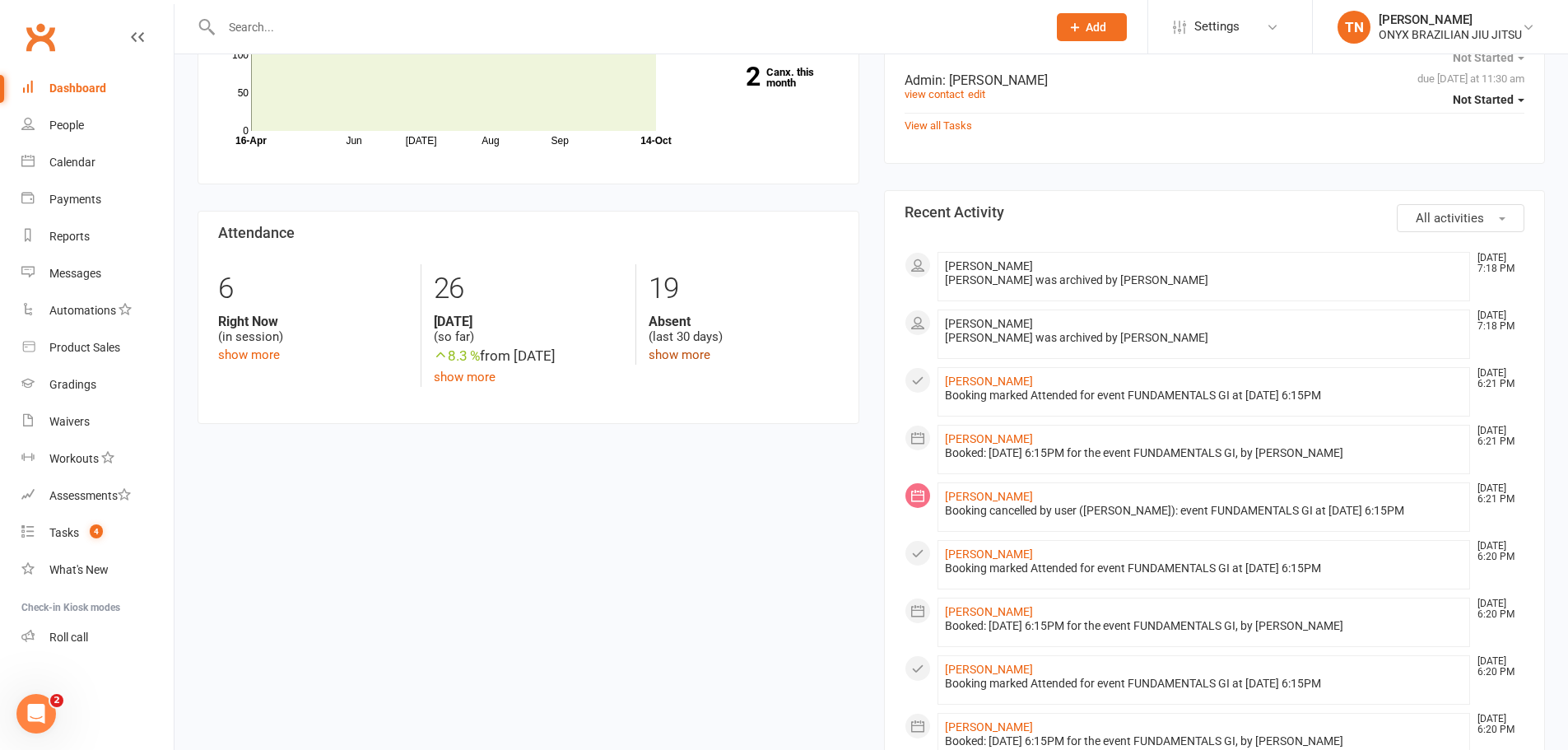
click at [682, 354] on link "show more" at bounding box center [679, 355] width 61 height 15
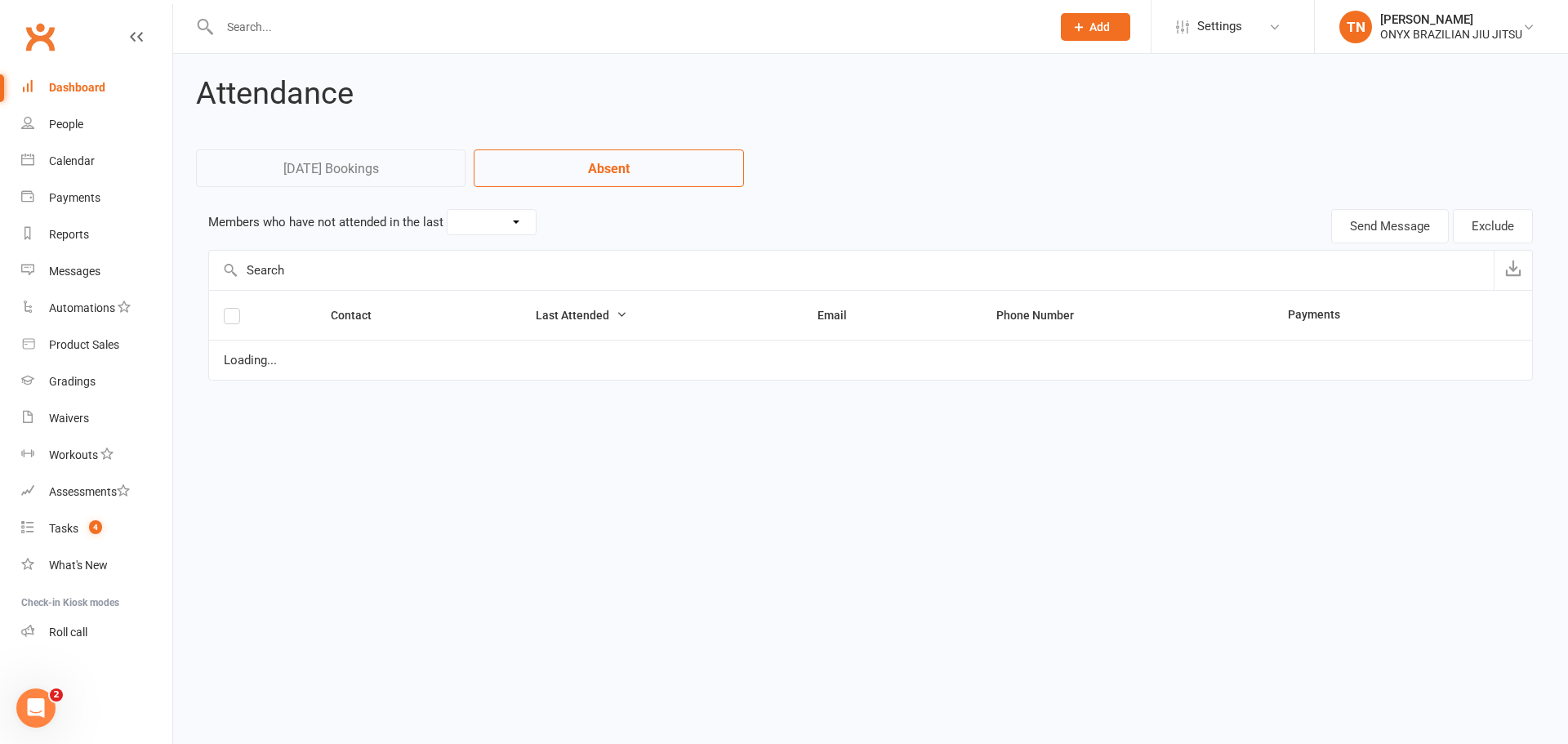
select select "30"
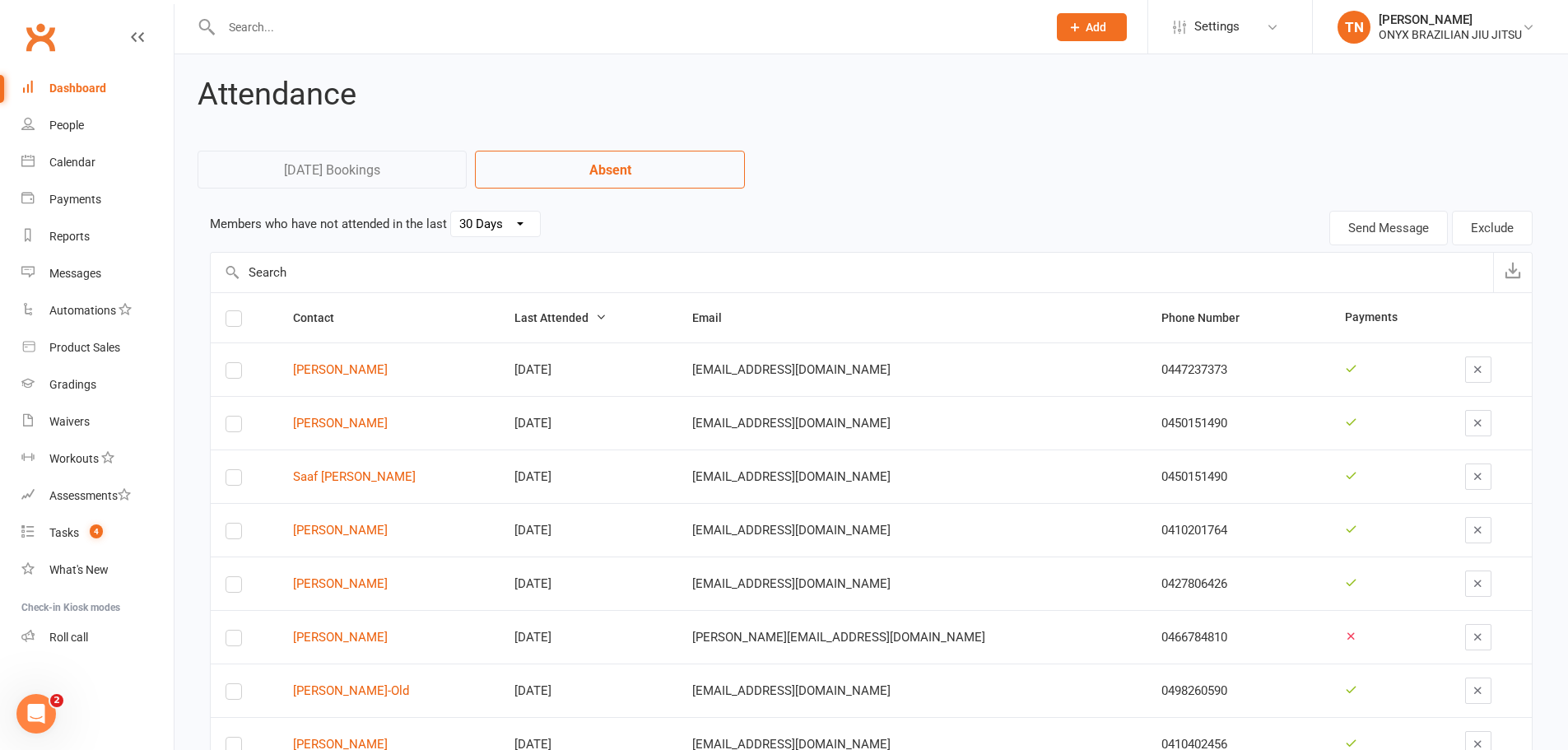
click at [78, 90] on div "Dashboard" at bounding box center [78, 88] width 57 height 13
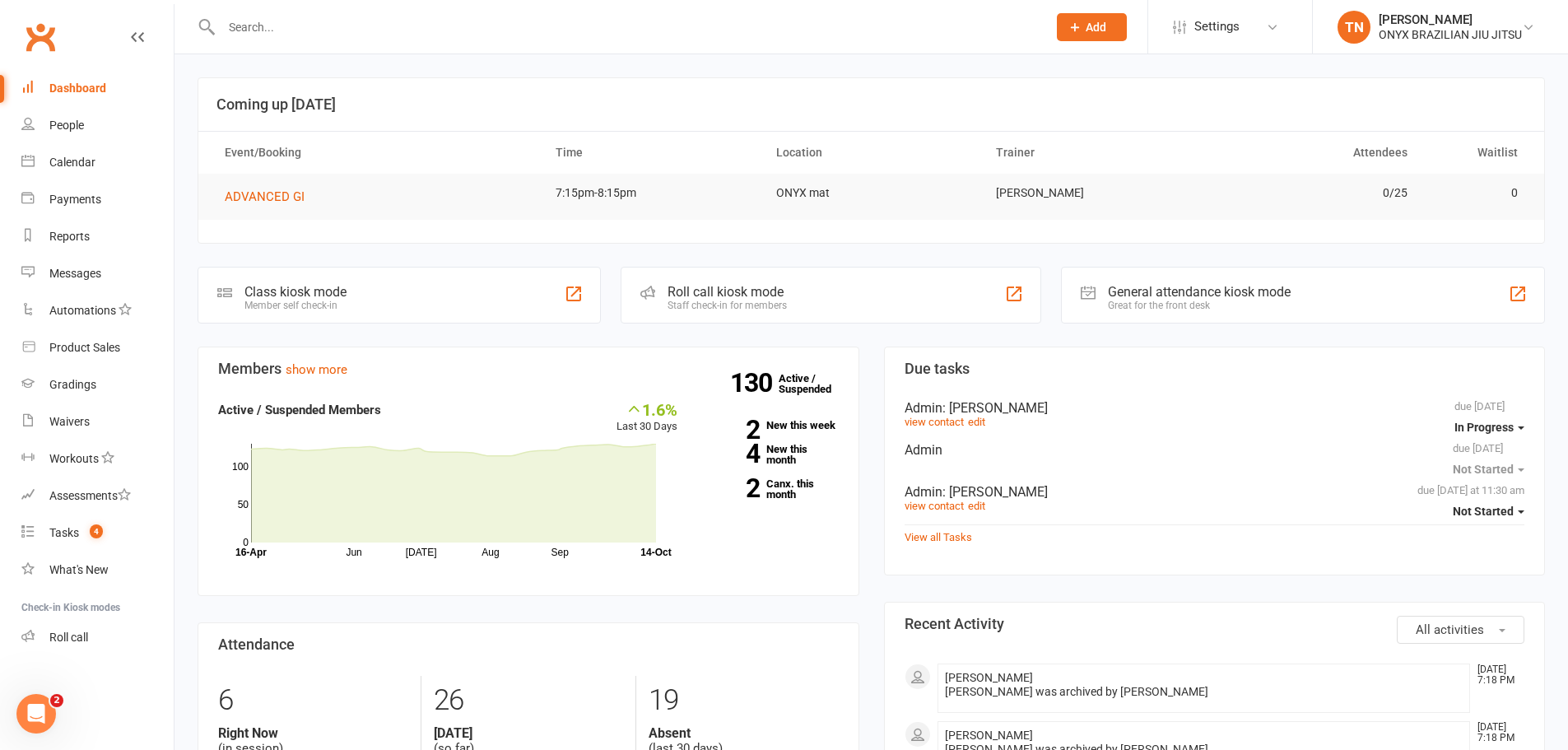
click at [766, 295] on div "Roll call kiosk mode" at bounding box center [727, 291] width 119 height 16
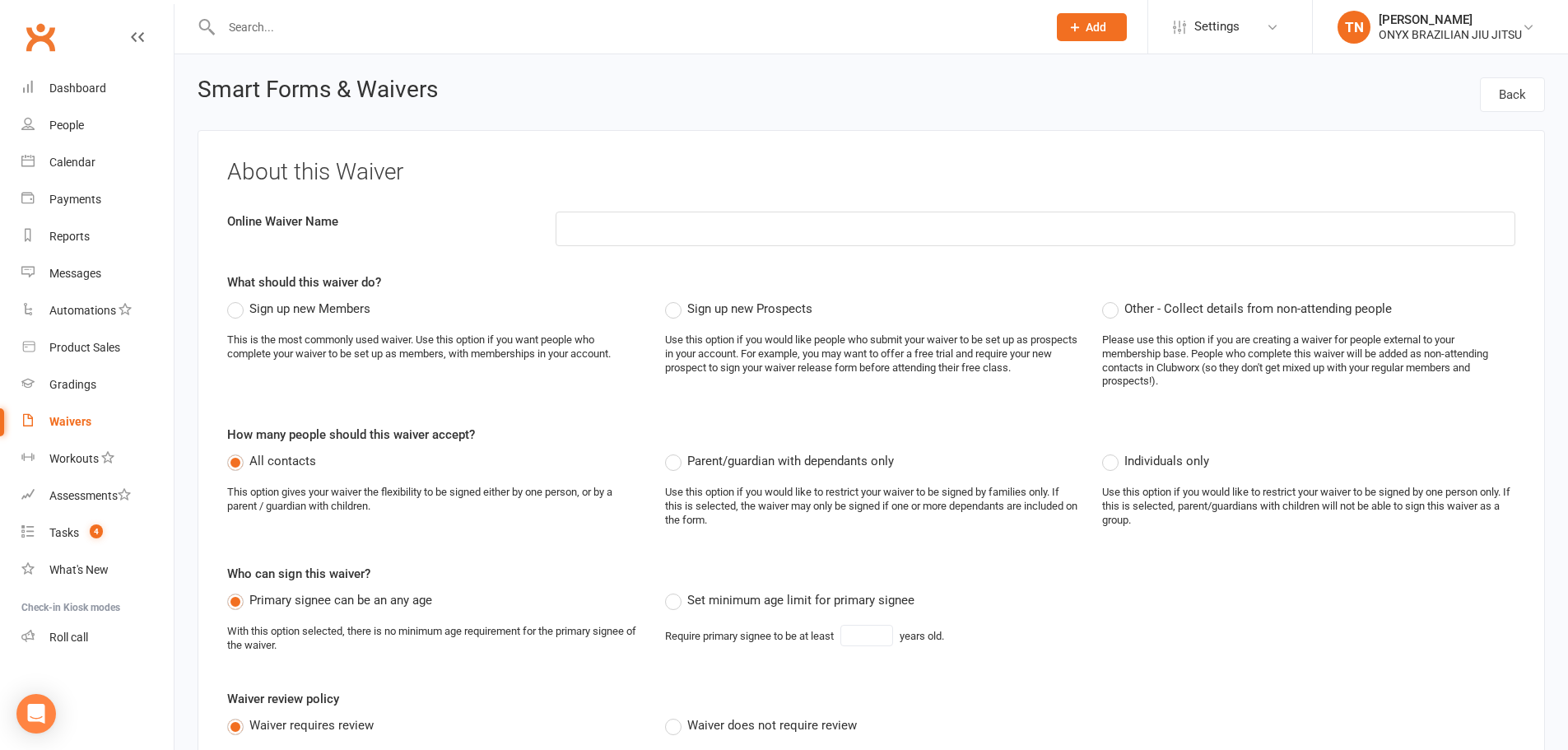
click at [581, 225] on input at bounding box center [1035, 229] width 960 height 35
type input "PROMO - MEMBERSHIP FORM"
click at [334, 314] on span "Sign up new Members" at bounding box center [310, 307] width 121 height 17
click at [238, 299] on input "Sign up new Members" at bounding box center [232, 299] width 11 height 0
click at [750, 233] on input "PROMO - MEMBERSHIP FORM" at bounding box center [1035, 229] width 960 height 35
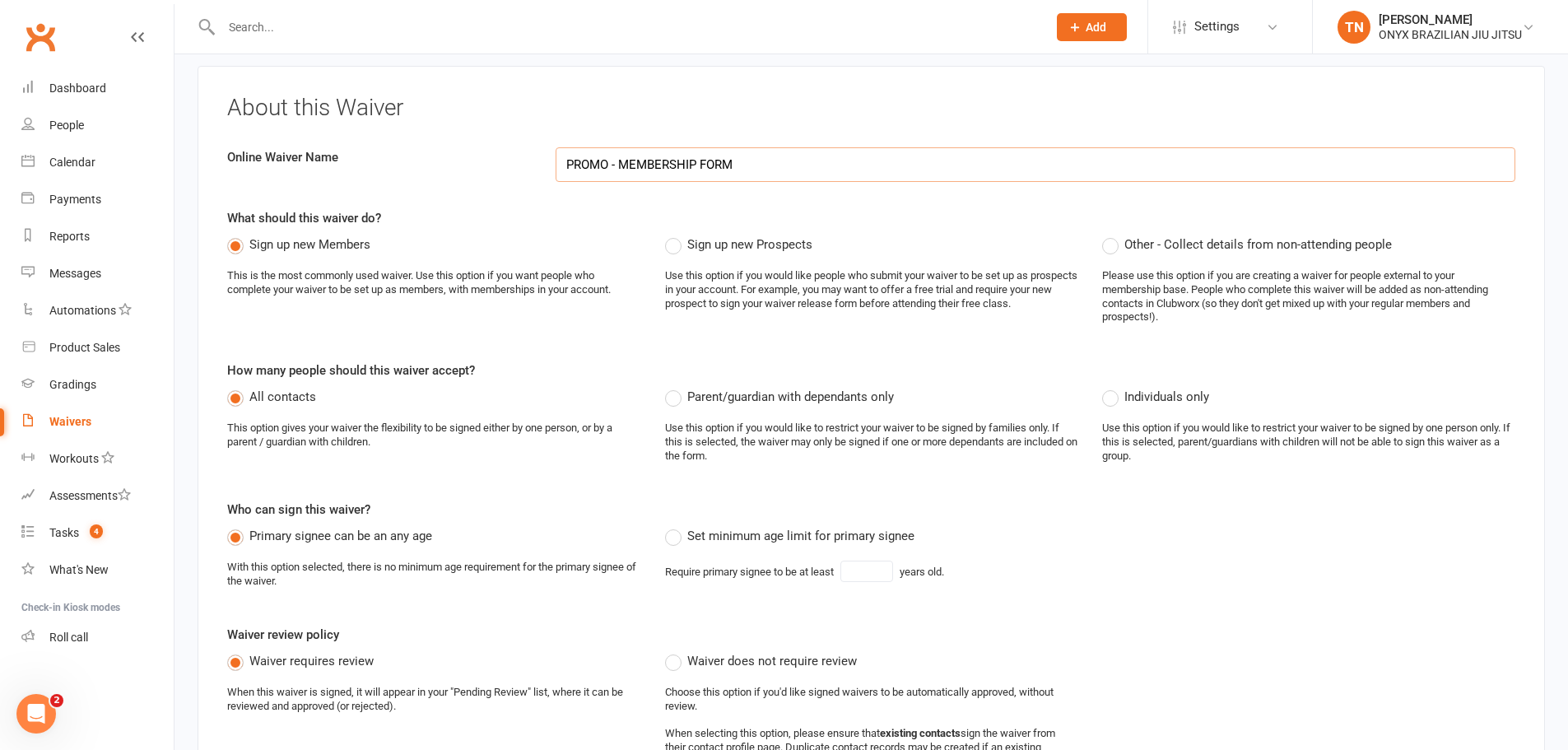
scroll to position [82, 0]
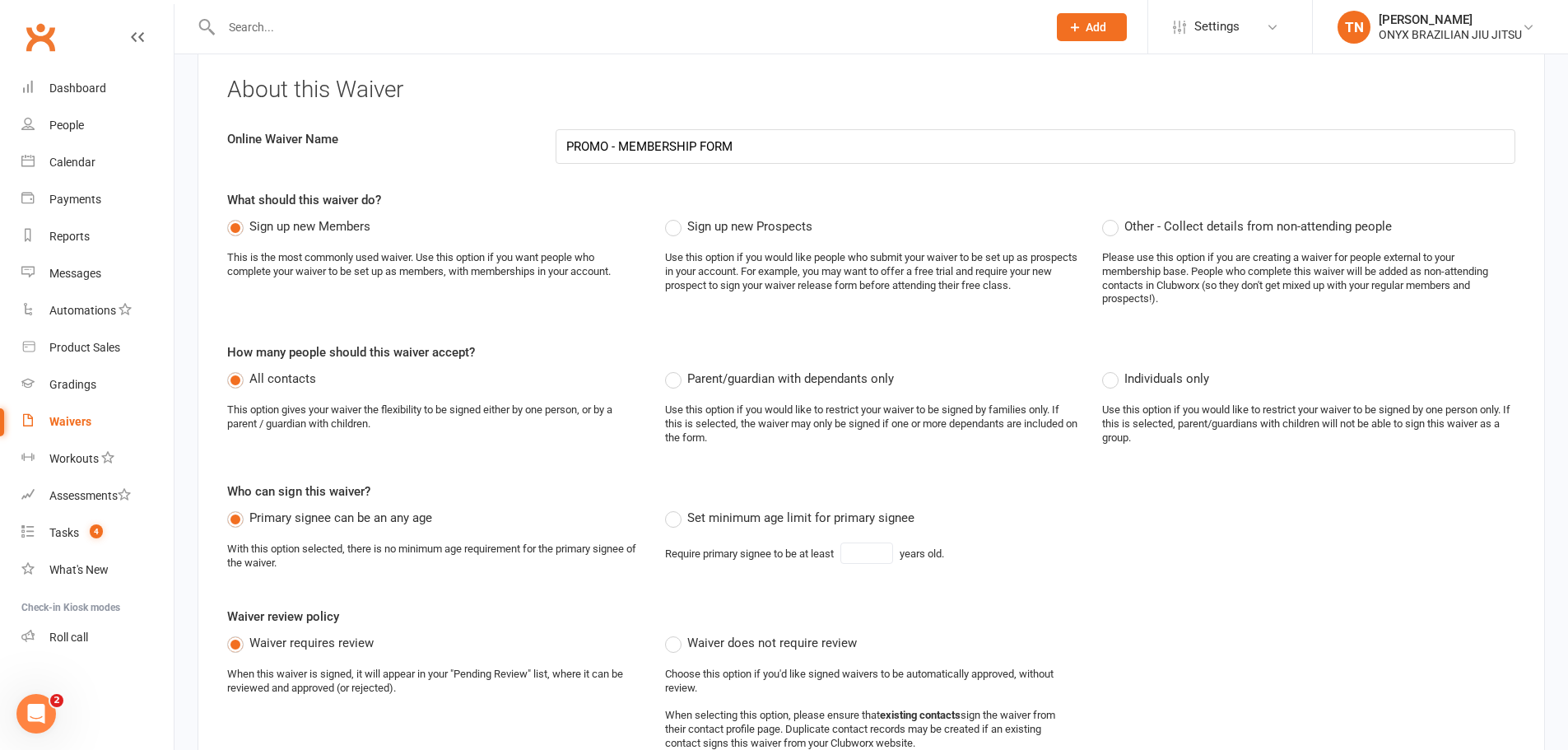
click at [681, 522] on label "Set minimum age limit for primary signee" at bounding box center [789, 518] width 250 height 20
click at [676, 508] on input "Set minimum age limit for primary signee" at bounding box center [671, 508] width 11 height 0
type input "18"
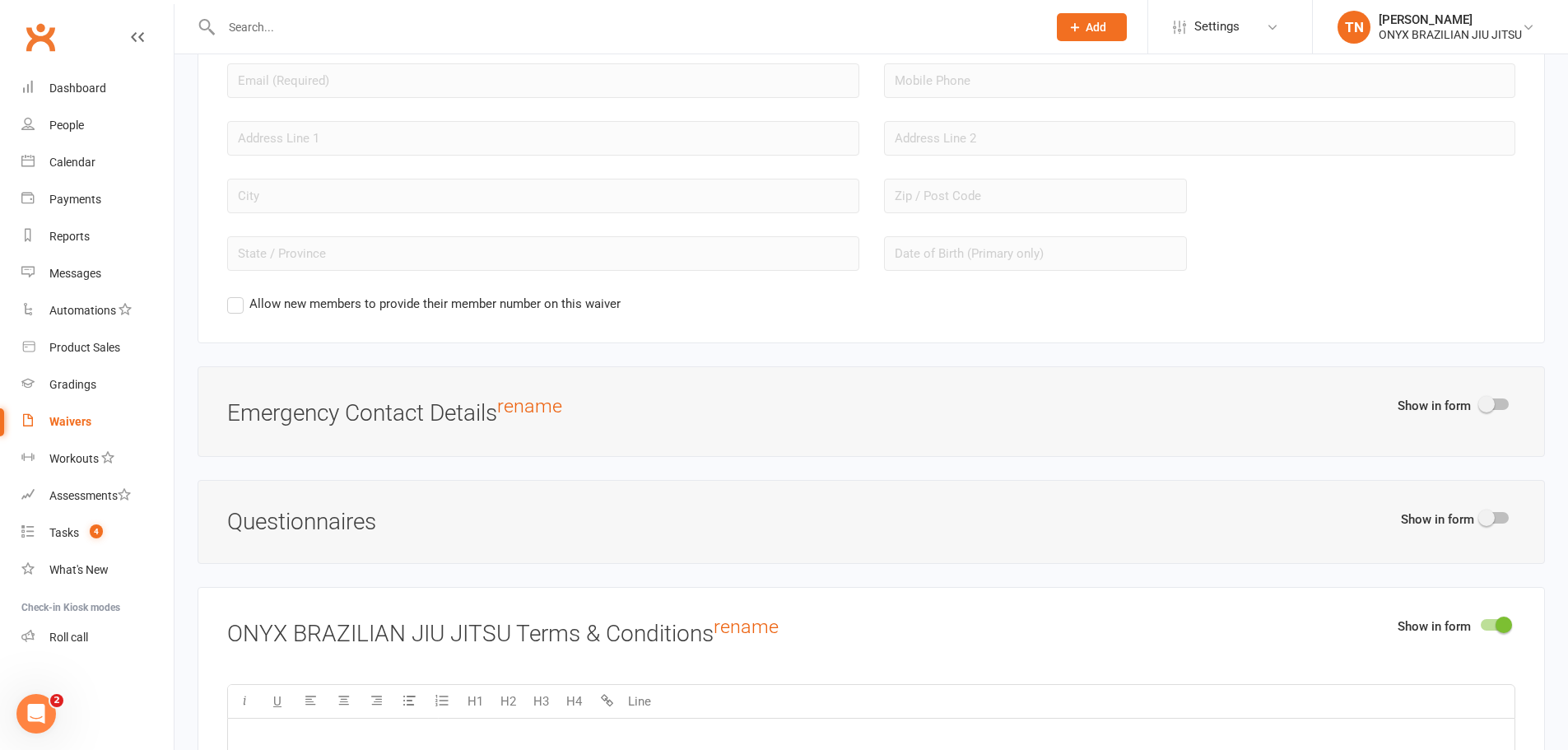
scroll to position [1646, 0]
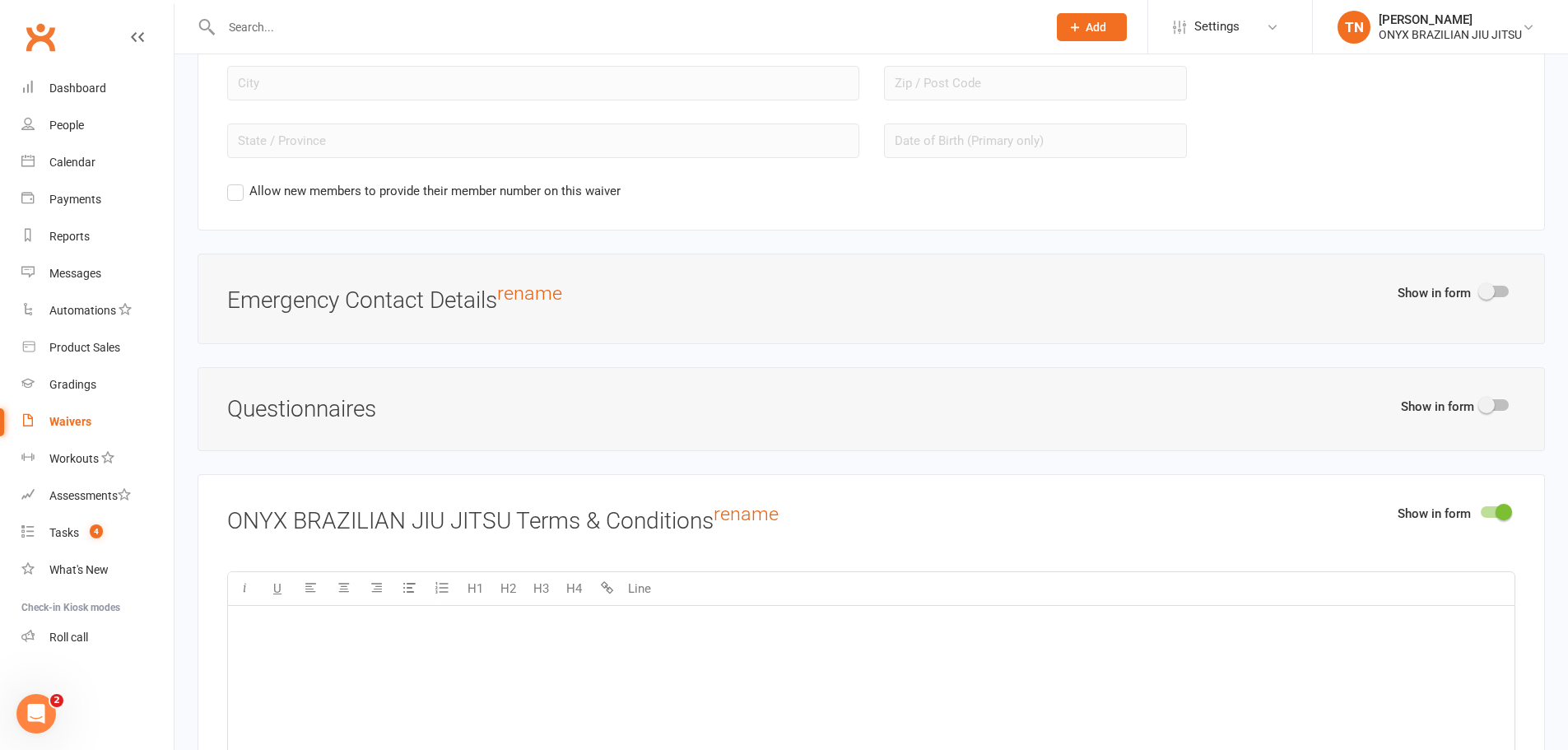
click at [1495, 291] on div at bounding box center [1495, 291] width 28 height 12
click at [1481, 289] on input "checkbox" at bounding box center [1481, 289] width 0 height 0
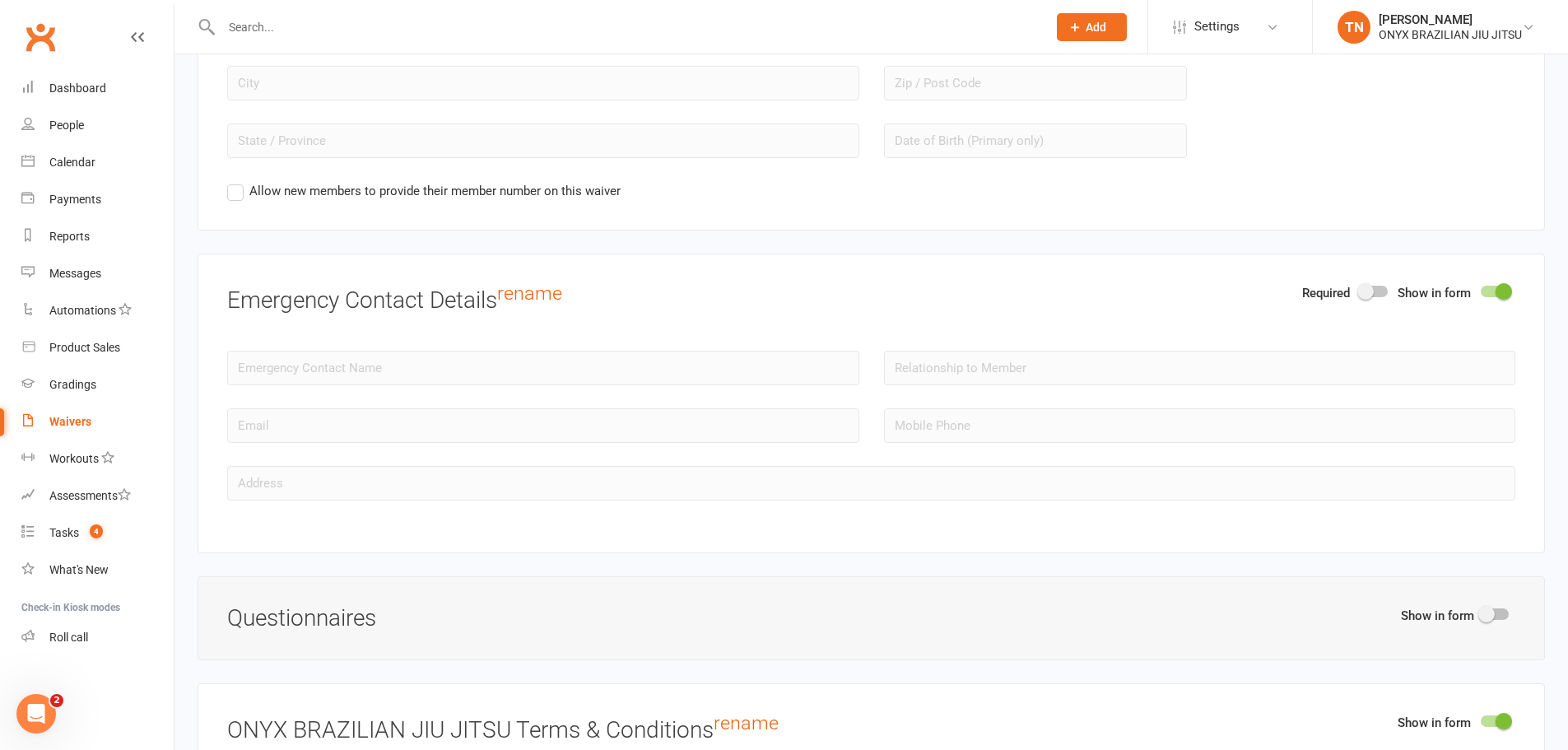
click at [1388, 291] on div at bounding box center [1373, 291] width 28 height 12
click at [1359, 289] on input "checkbox" at bounding box center [1359, 289] width 0 height 0
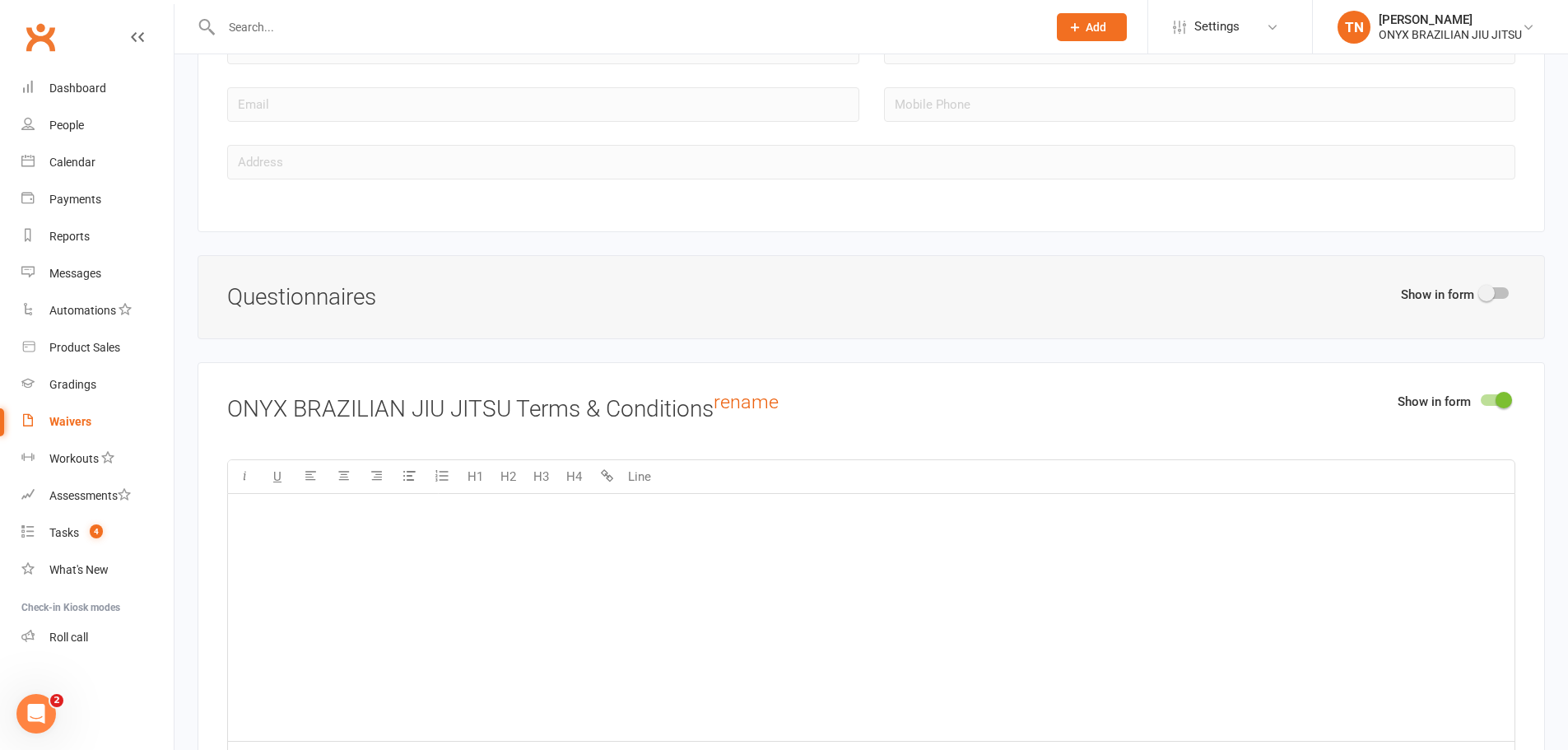
scroll to position [2058, 0]
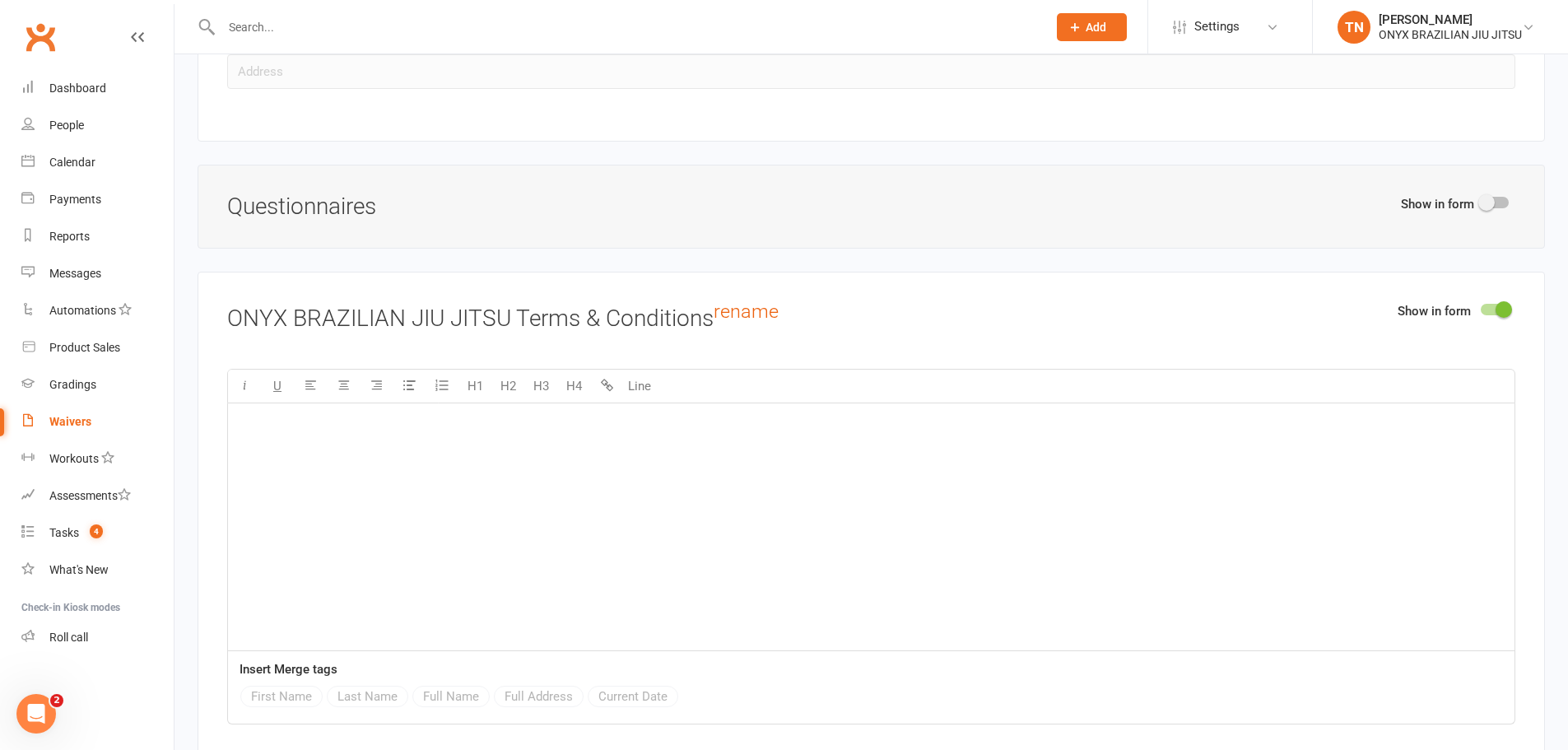
click at [1495, 200] on div at bounding box center [1495, 202] width 28 height 12
click at [1481, 200] on input "checkbox" at bounding box center [1481, 200] width 0 height 0
select select "do_not_copy_answers"
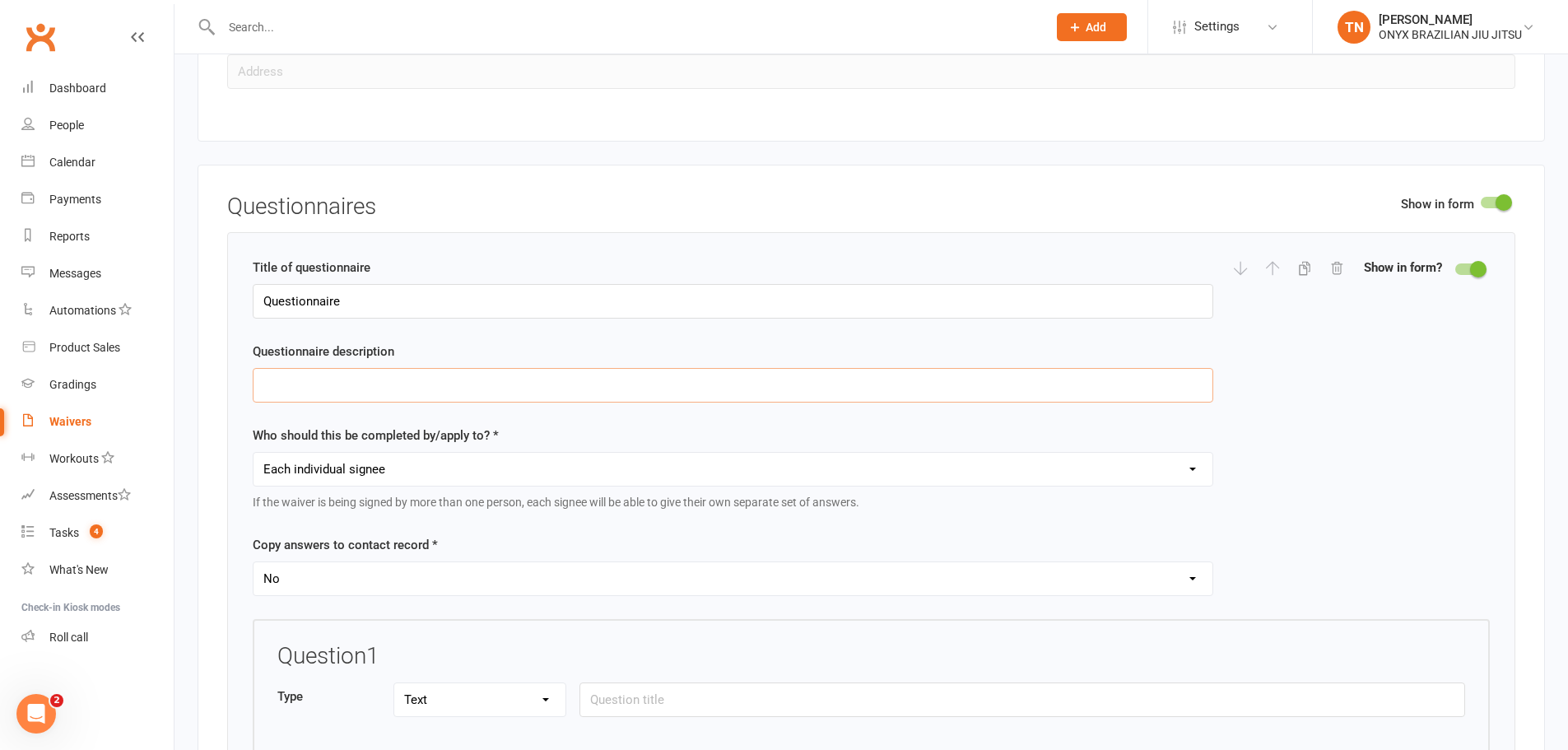
click at [284, 370] on input "text" at bounding box center [733, 385] width 961 height 35
click at [393, 382] on input "text" at bounding box center [733, 385] width 961 height 35
paste input "All questions are for the attendee"
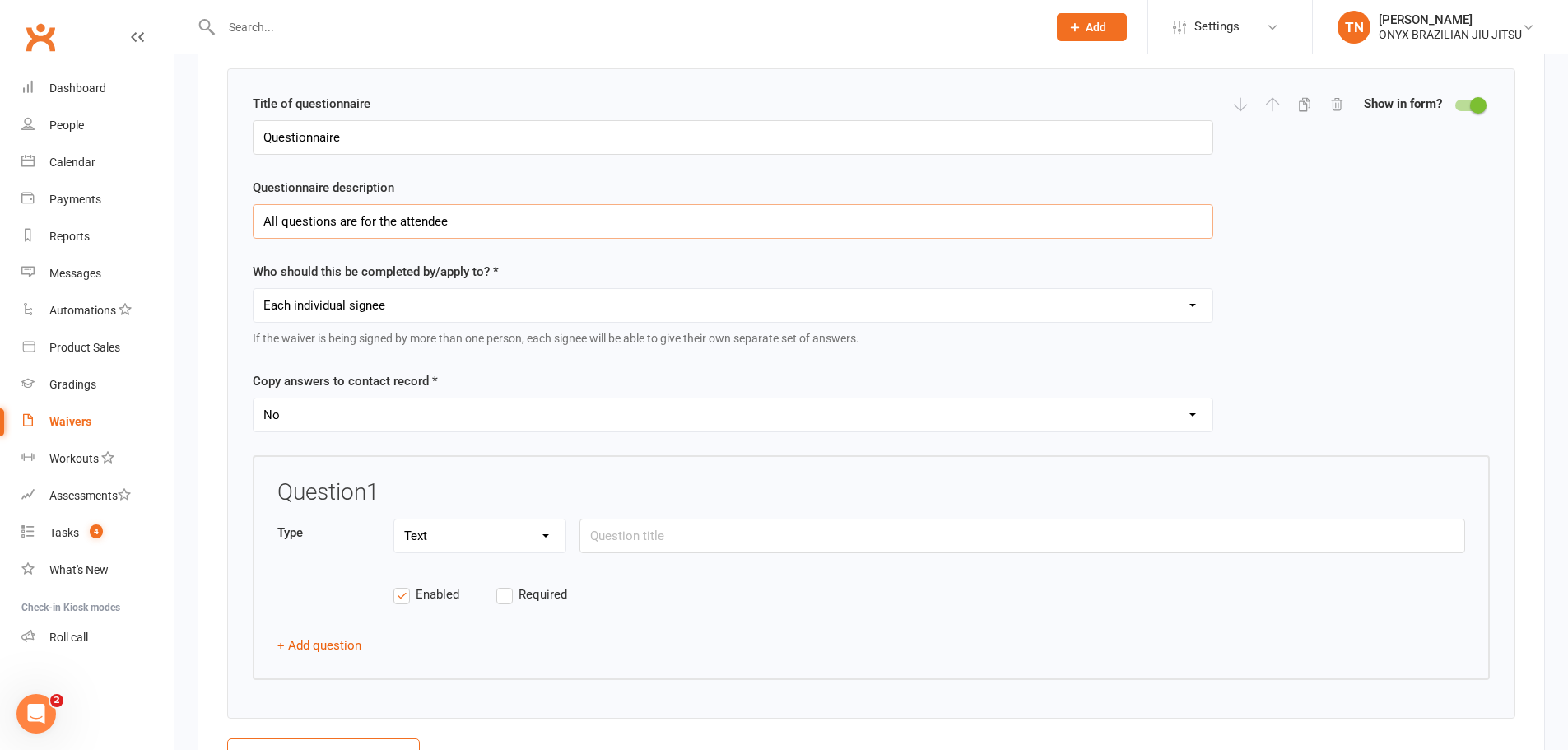
scroll to position [2222, 0]
type input "All questions are for the attendee"
click at [320, 305] on select "Each individual signee Primary signee only Dependent signees only Attending sig…" at bounding box center [733, 305] width 959 height 33
select select "applies_to_attending_signees"
click at [253, 288] on select "Each individual signee Primary signee only Dependent signees only Attending sig…" at bounding box center [733, 305] width 959 height 33
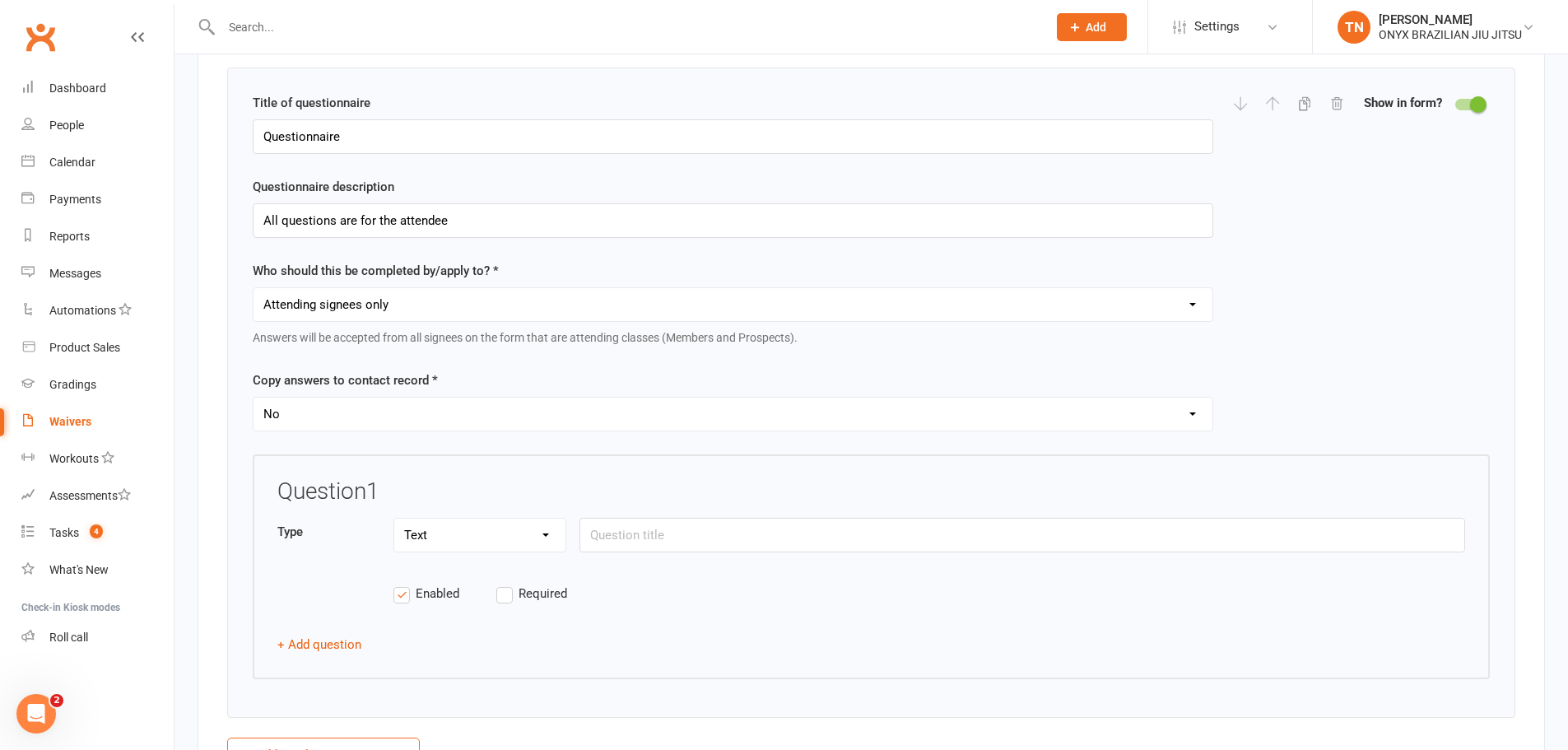
click at [405, 310] on select "Each individual signee Primary signee only Dependent signees only Attending sig…" at bounding box center [733, 305] width 959 height 33
click at [381, 297] on select "Each individual signee Primary signee only Dependent signees only Attending sig…" at bounding box center [733, 305] width 959 height 33
click at [317, 402] on select "Yes No" at bounding box center [733, 414] width 959 height 33
click at [409, 358] on div "Title of questionnaire Questionnaire Questionnaire description All questions ar…" at bounding box center [733, 273] width 961 height 360
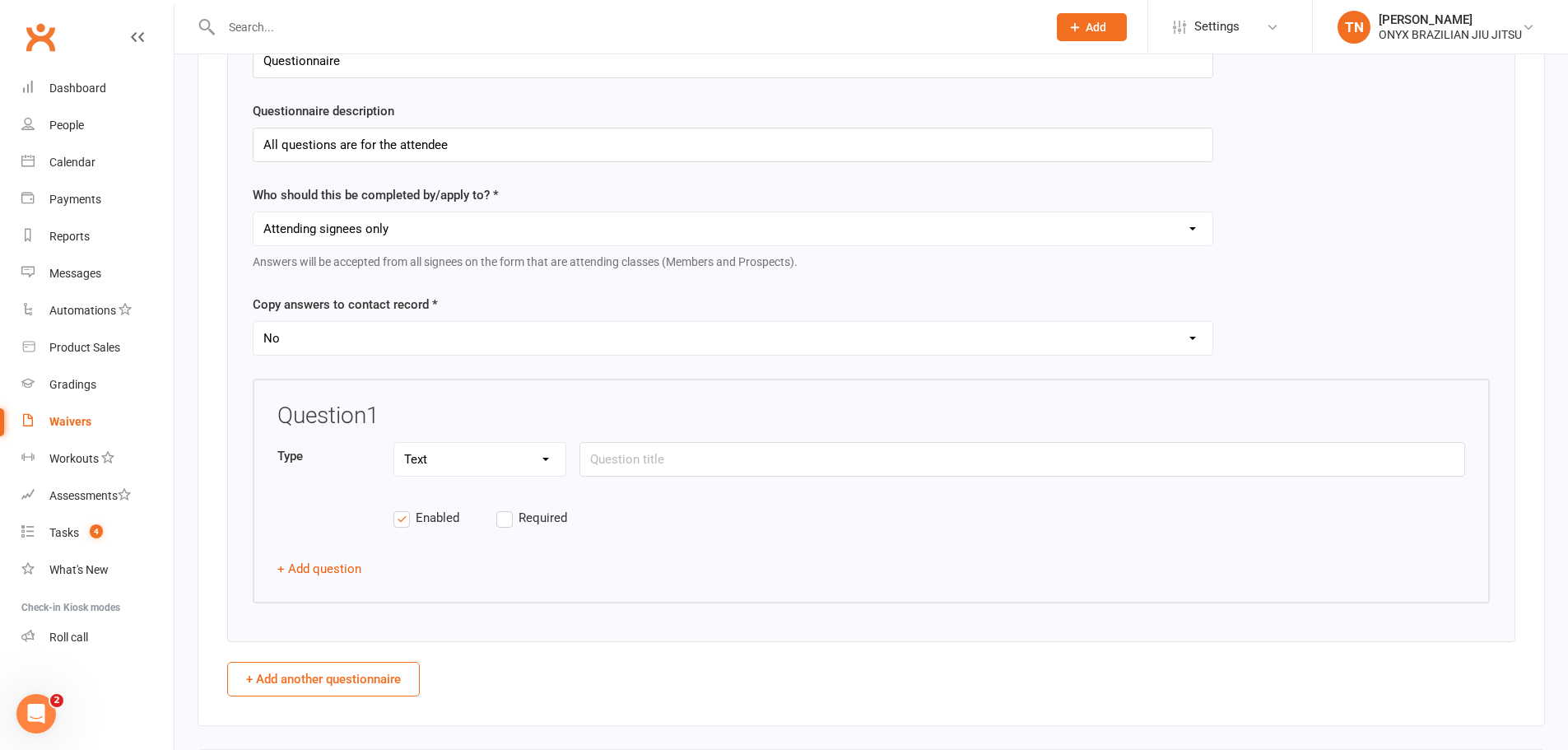
scroll to position [2386, 0]
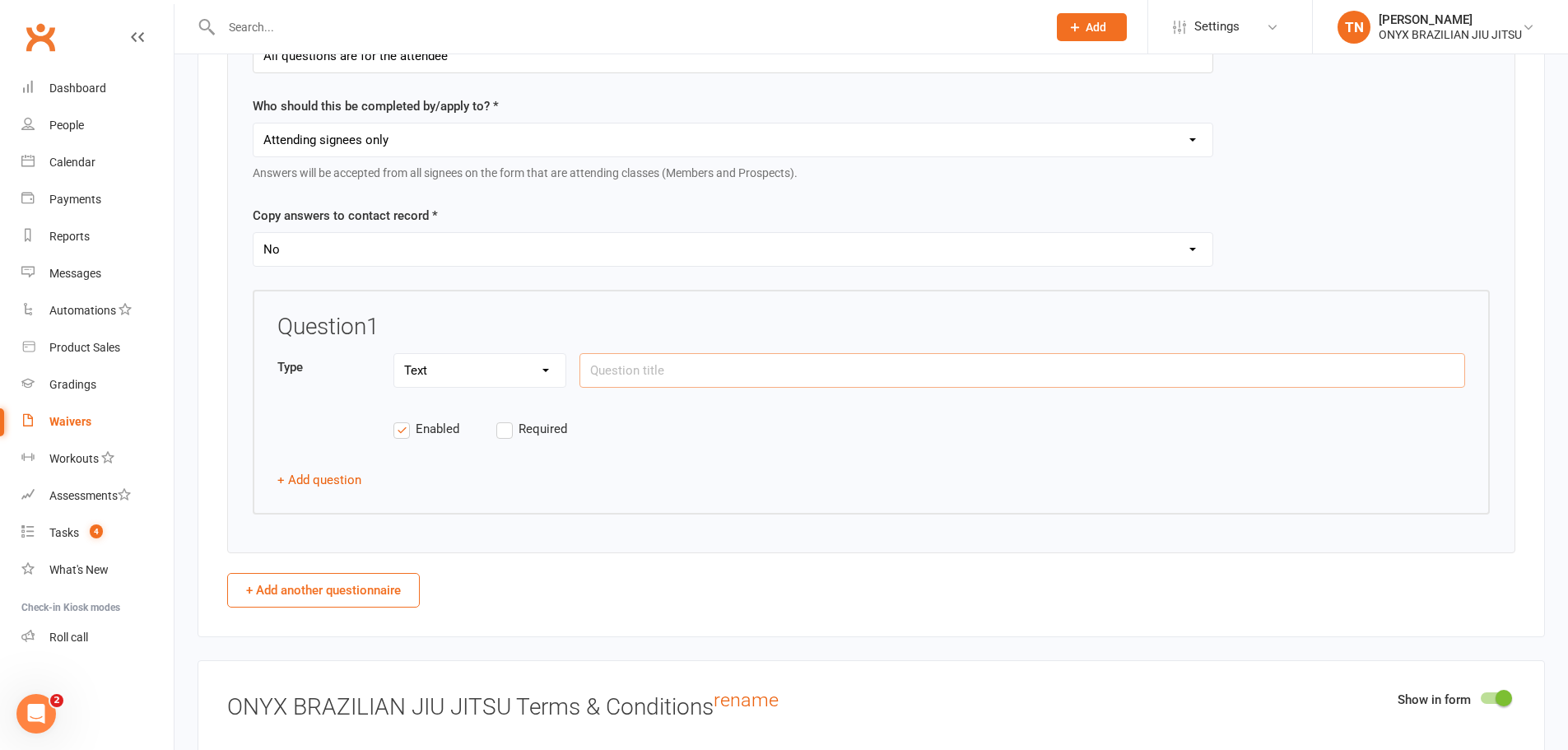
click at [697, 358] on input "text" at bounding box center [1022, 370] width 886 height 35
paste input "Have you (the attendee) studied any martial arts before?"
type input "Have you (the attendee) studied any martial arts before?"
click at [320, 480] on button "+ Add question" at bounding box center [319, 480] width 84 height 20
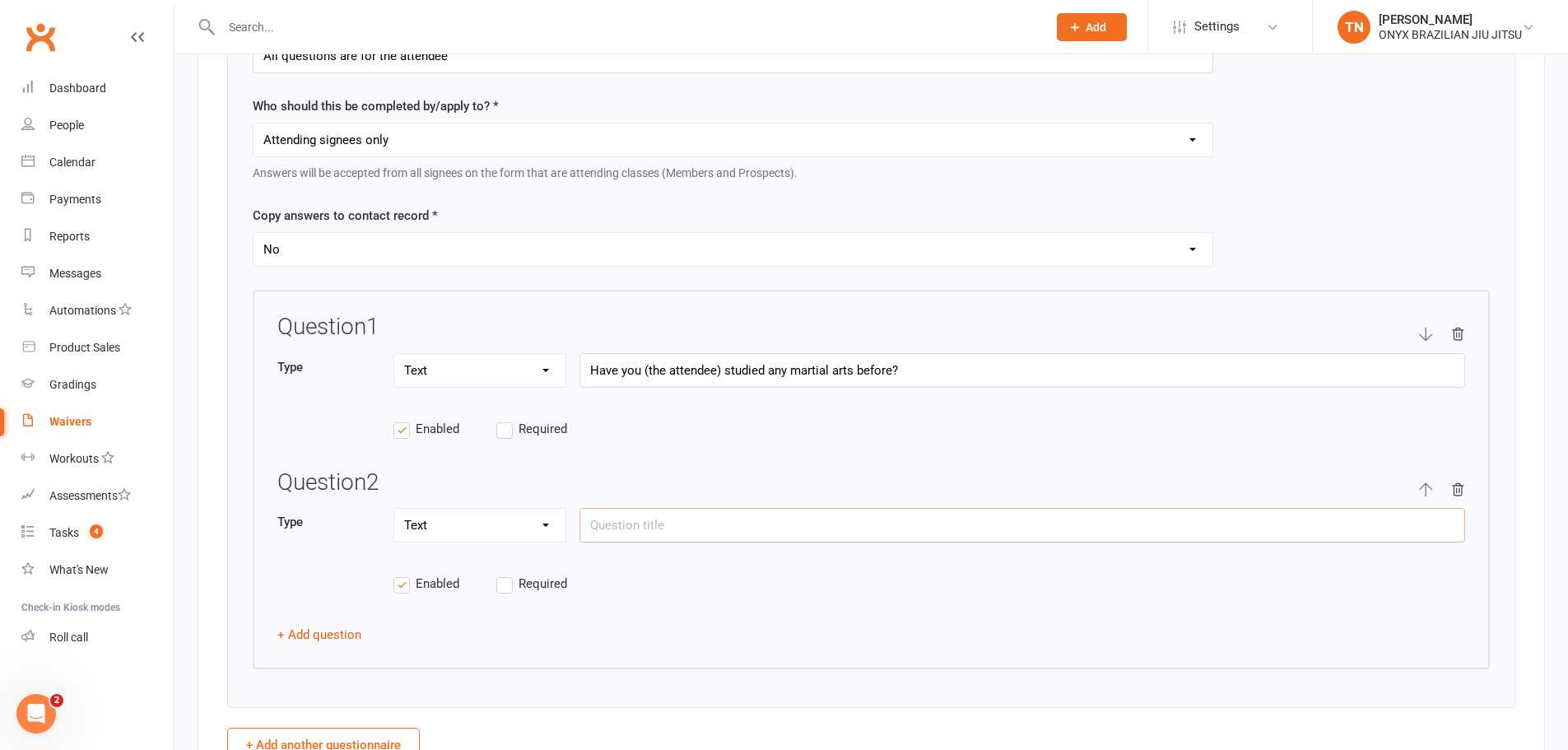
click at [645, 521] on input "text" at bounding box center [1022, 525] width 886 height 35
paste input "Are you prescribed medication that may impair reaction time or judgement?"
type input "Are you prescribed medication that may impair reaction time or judgement?"
click at [342, 641] on button "+ Add question" at bounding box center [319, 635] width 84 height 20
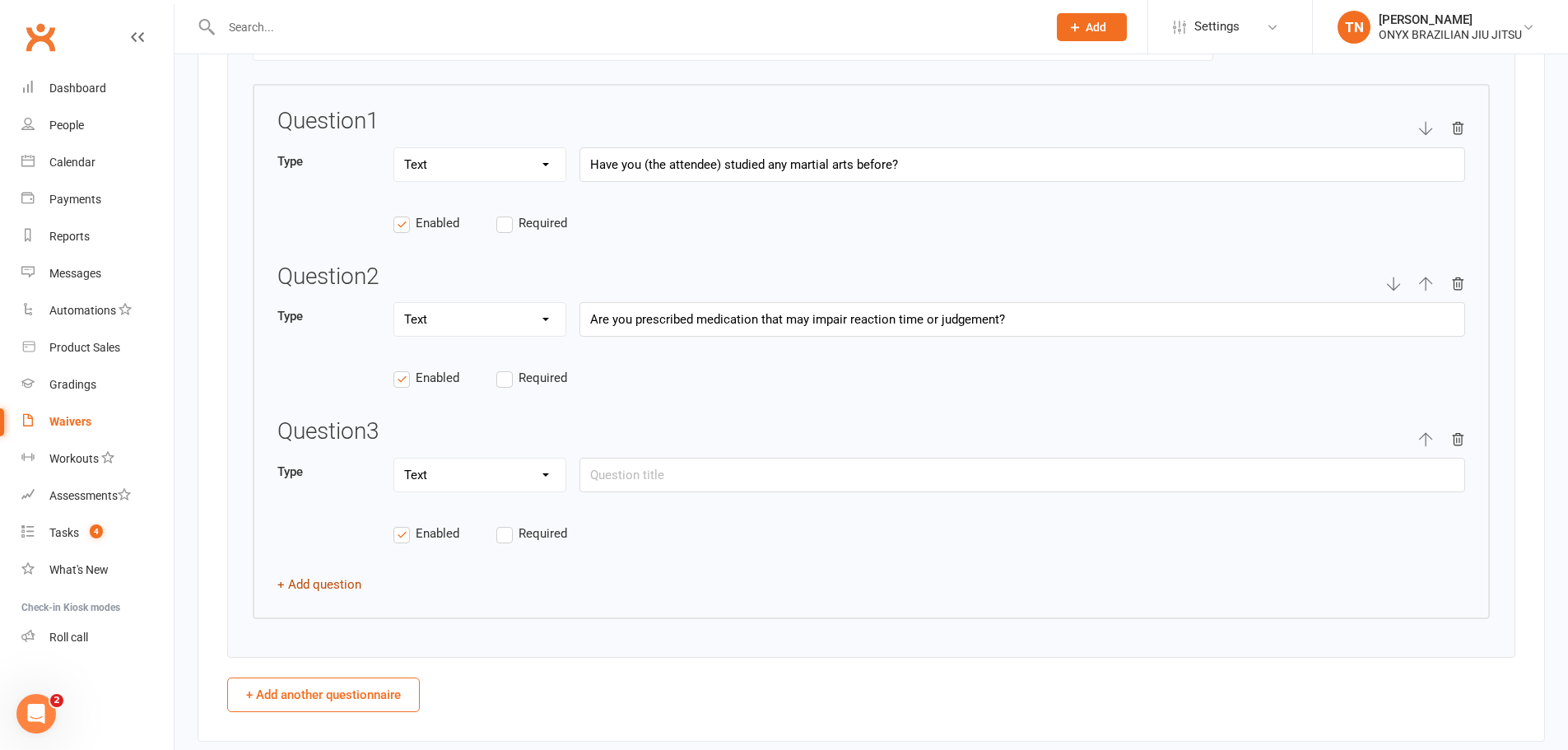
scroll to position [2633, 0]
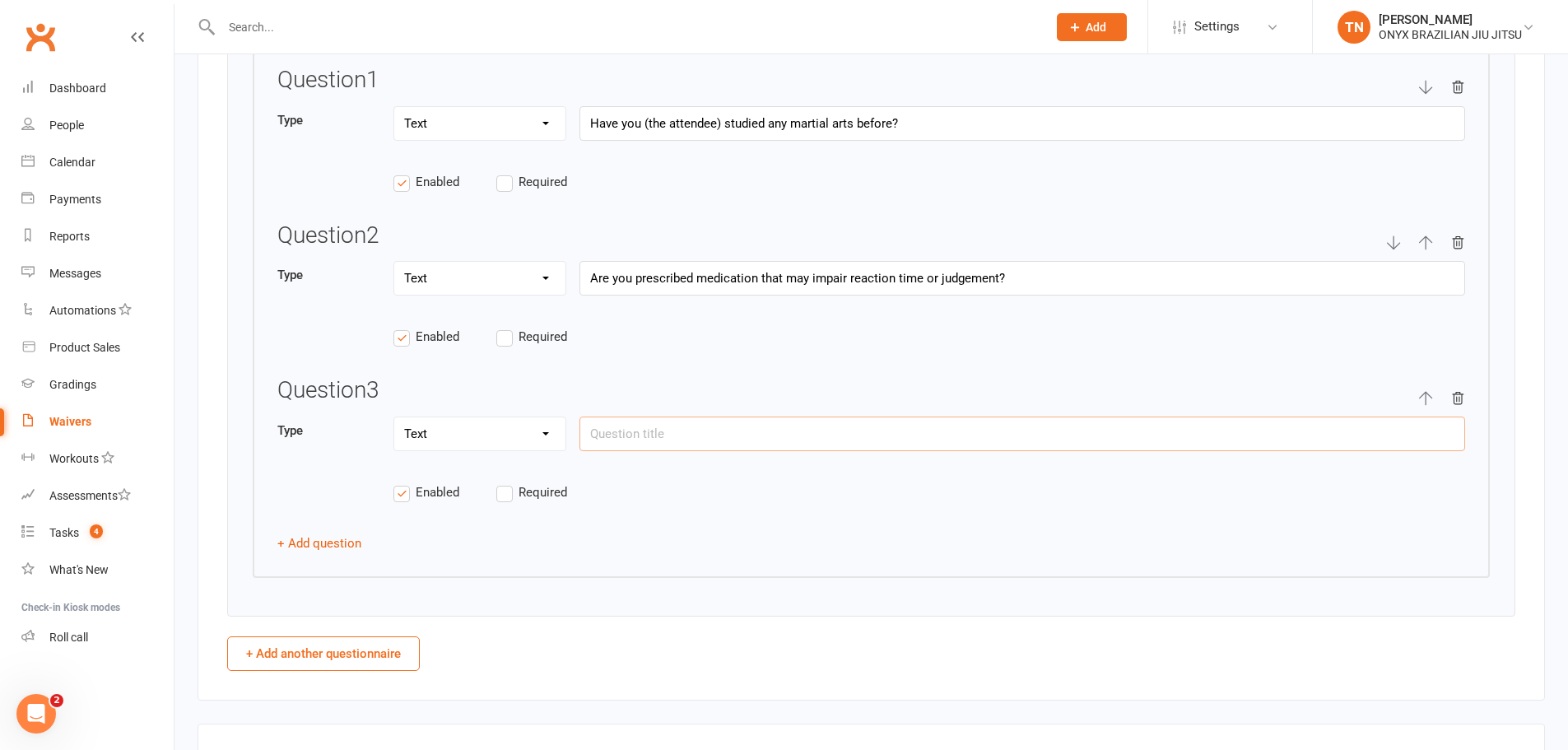
click at [621, 434] on input "text" at bounding box center [1022, 434] width 886 height 35
paste input "Name and identify any physical impairment, injury or medical condition that cur…"
type input "Name and identify any physical impairment, injury or medical condition that cur…"
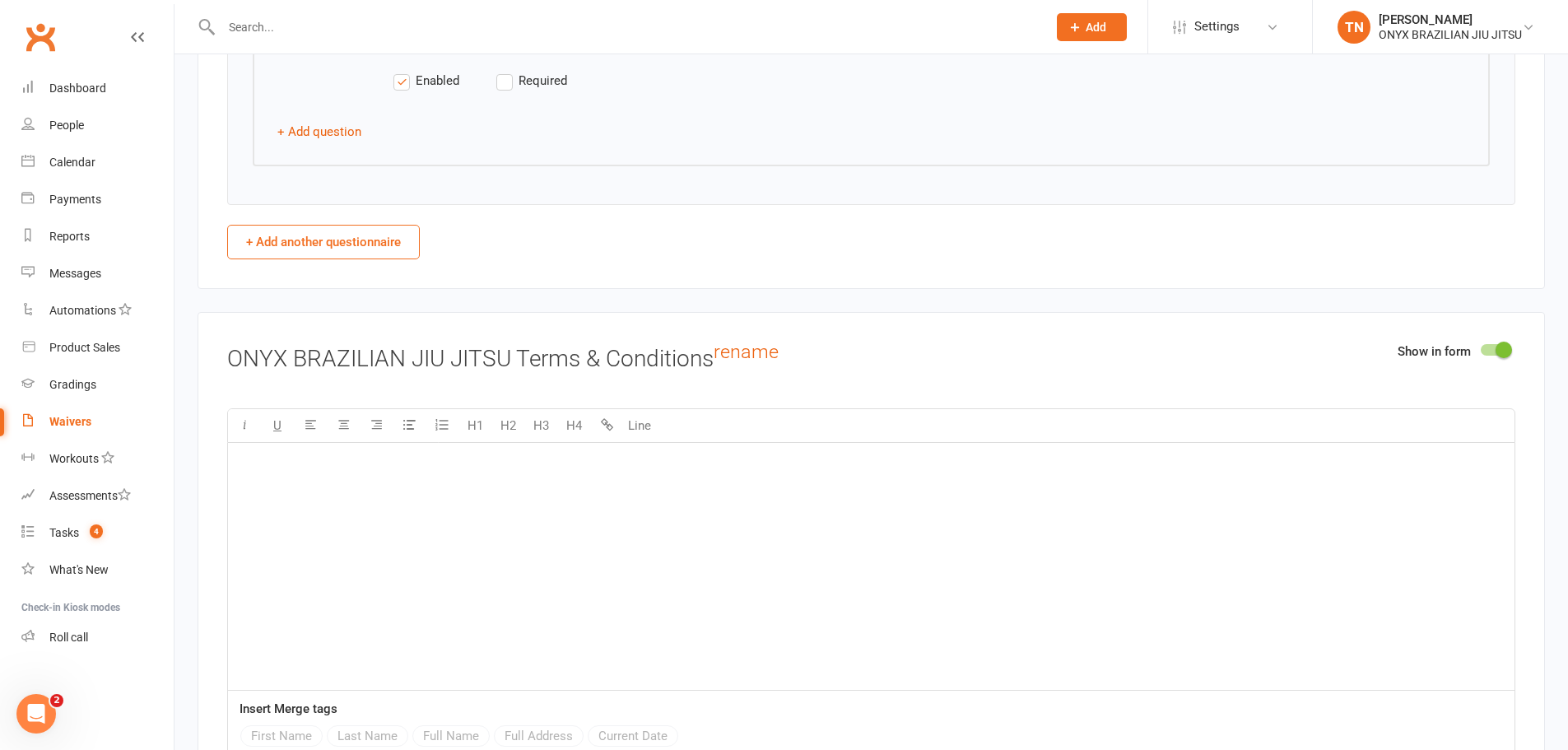
click at [430, 573] on div "﻿" at bounding box center [871, 566] width 1286 height 247
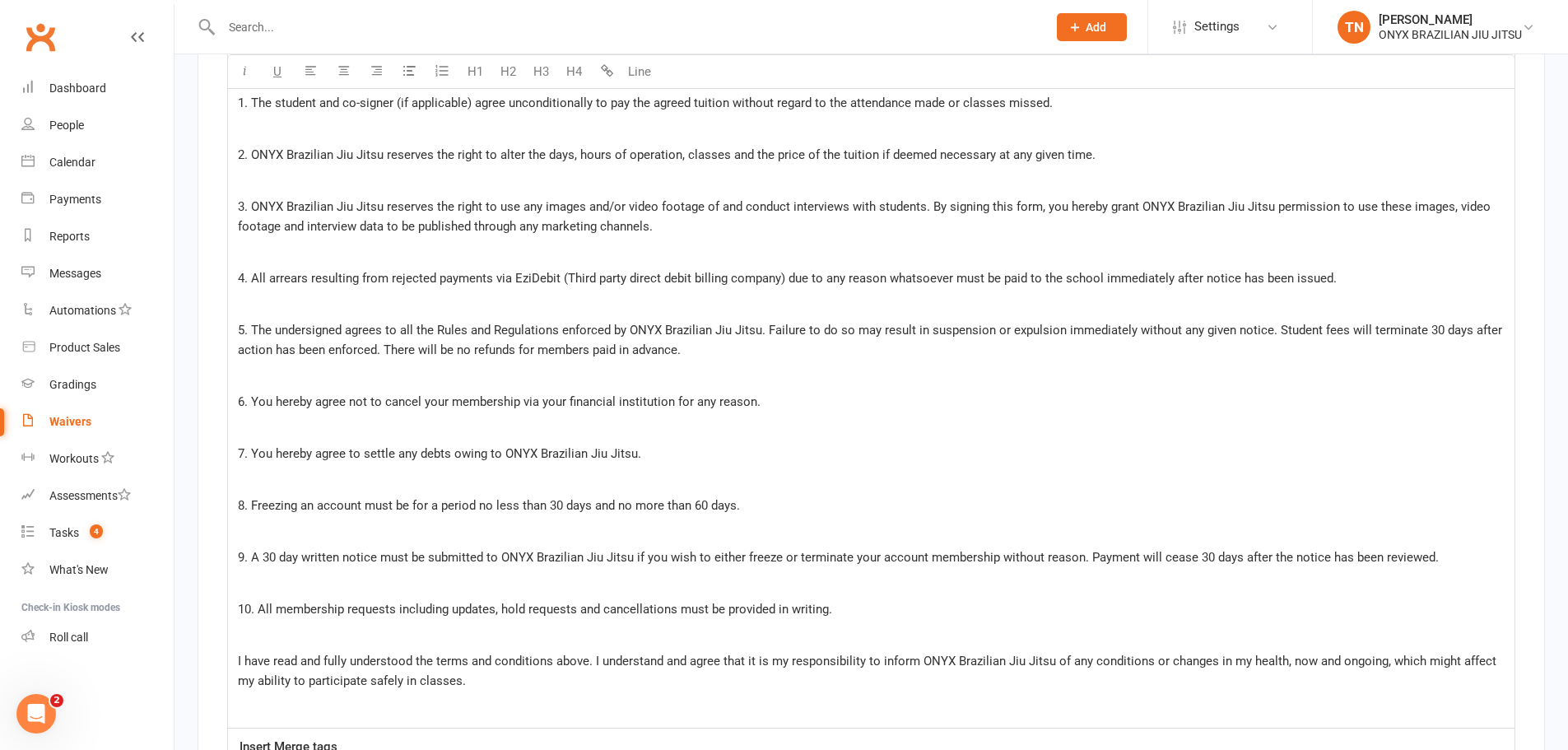
scroll to position [3561, 0]
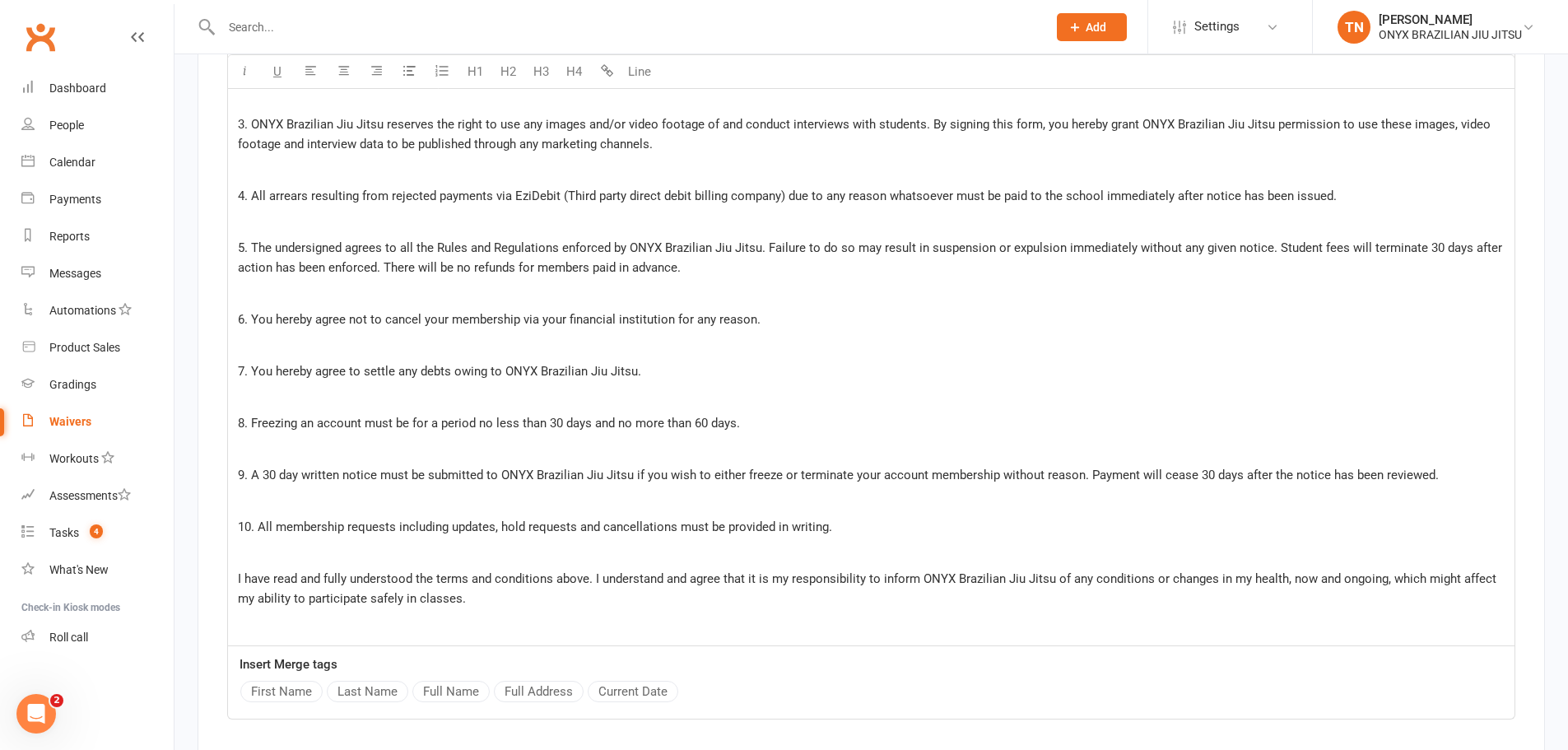
click at [875, 521] on p "10. All membership requests including updates, hold requests and cancellations …" at bounding box center [871, 527] width 1267 height 20
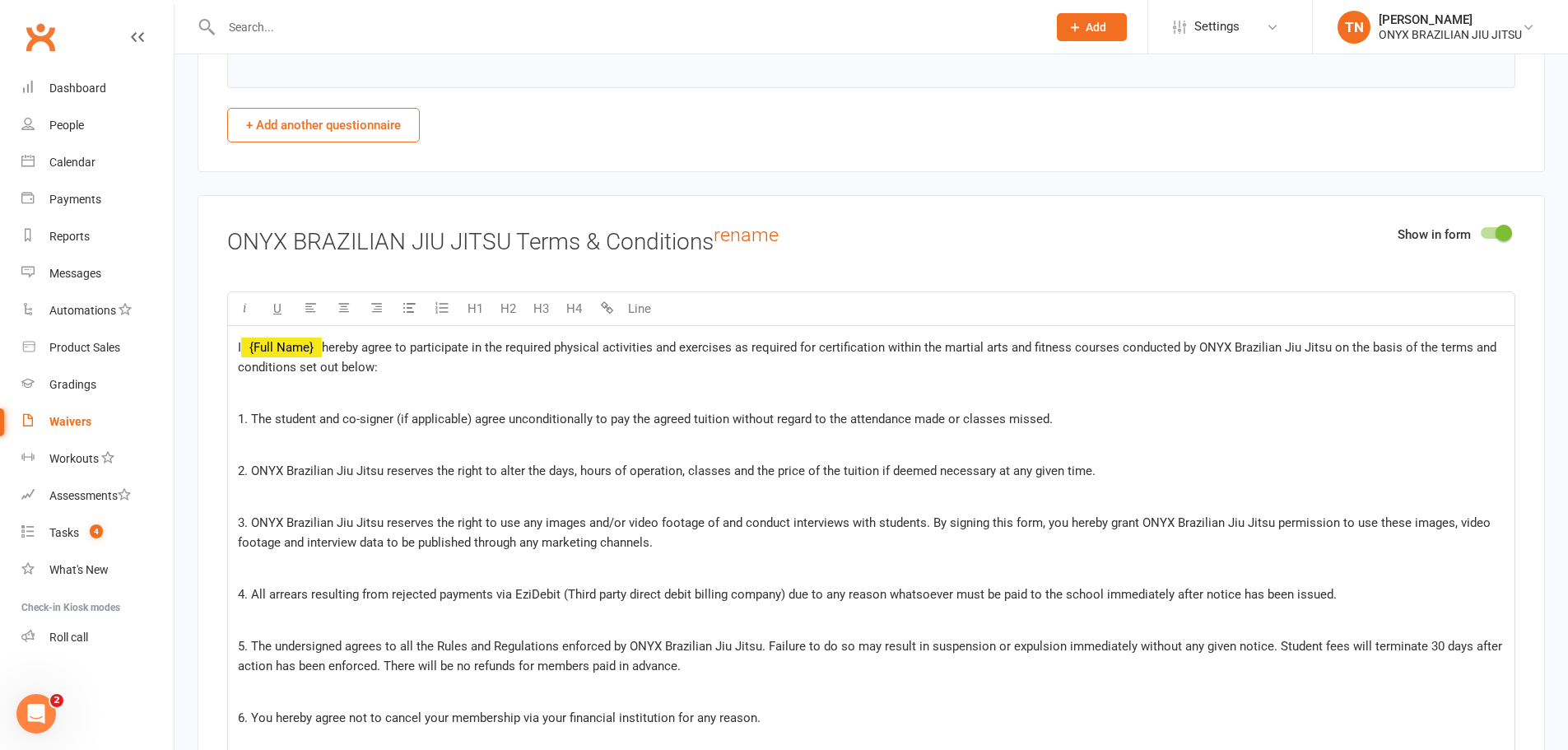
scroll to position [2984, 0]
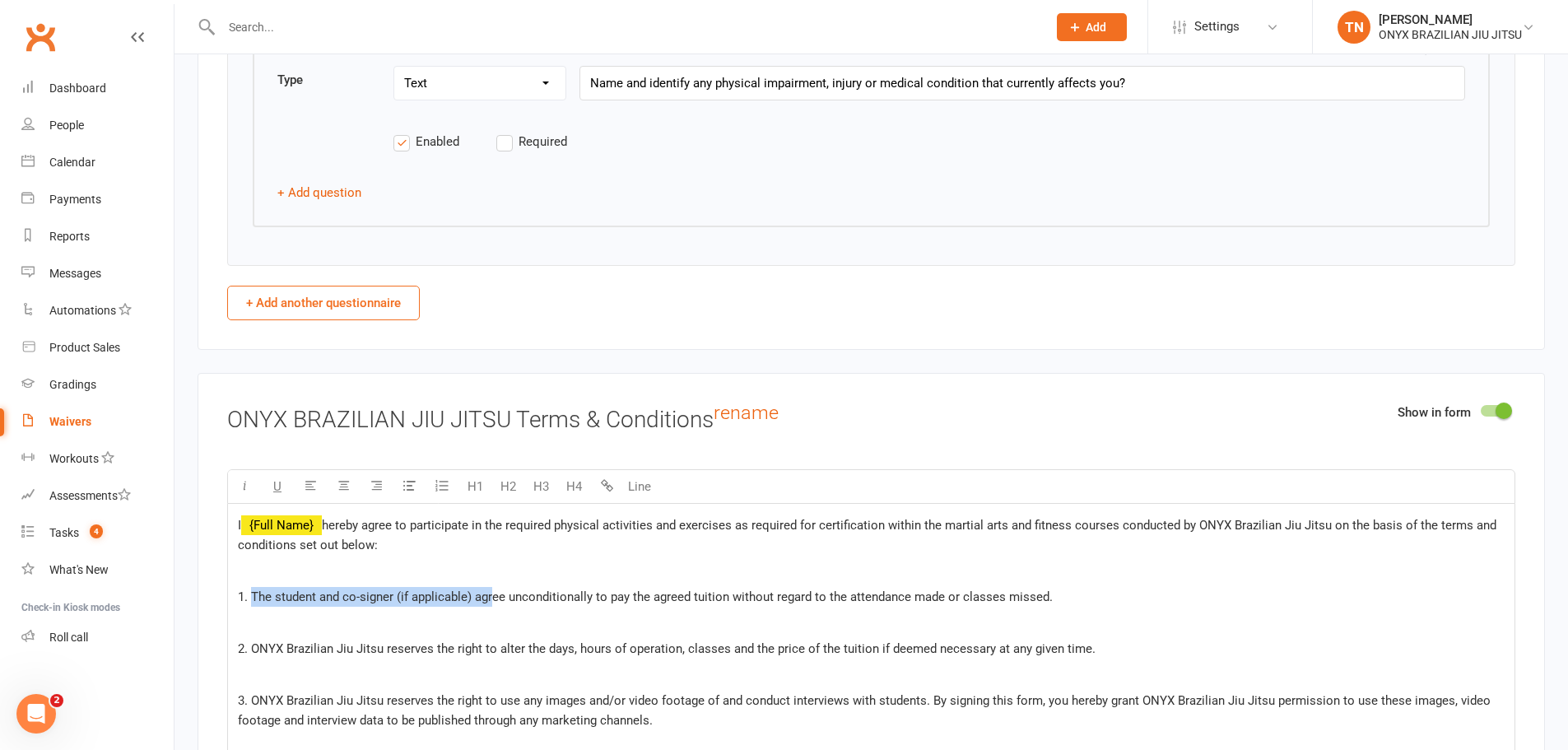
drag, startPoint x: 251, startPoint y: 595, endPoint x: 496, endPoint y: 597, distance: 245.0
click at [496, 597] on span "1. The student and co-signer (if applicable) agree unconditionally to pay the a…" at bounding box center [645, 596] width 815 height 15
click at [500, 597] on span "1. The student and co-signer (if applicable) agree unconditionally to pay the a…" at bounding box center [645, 596] width 815 height 15
click at [505, 597] on span "1. The student and co-signer (if applicable) agree unconditionally to pay the a…" at bounding box center [645, 596] width 815 height 15
drag, startPoint x: 505, startPoint y: 597, endPoint x: 252, endPoint y: 601, distance: 253.0
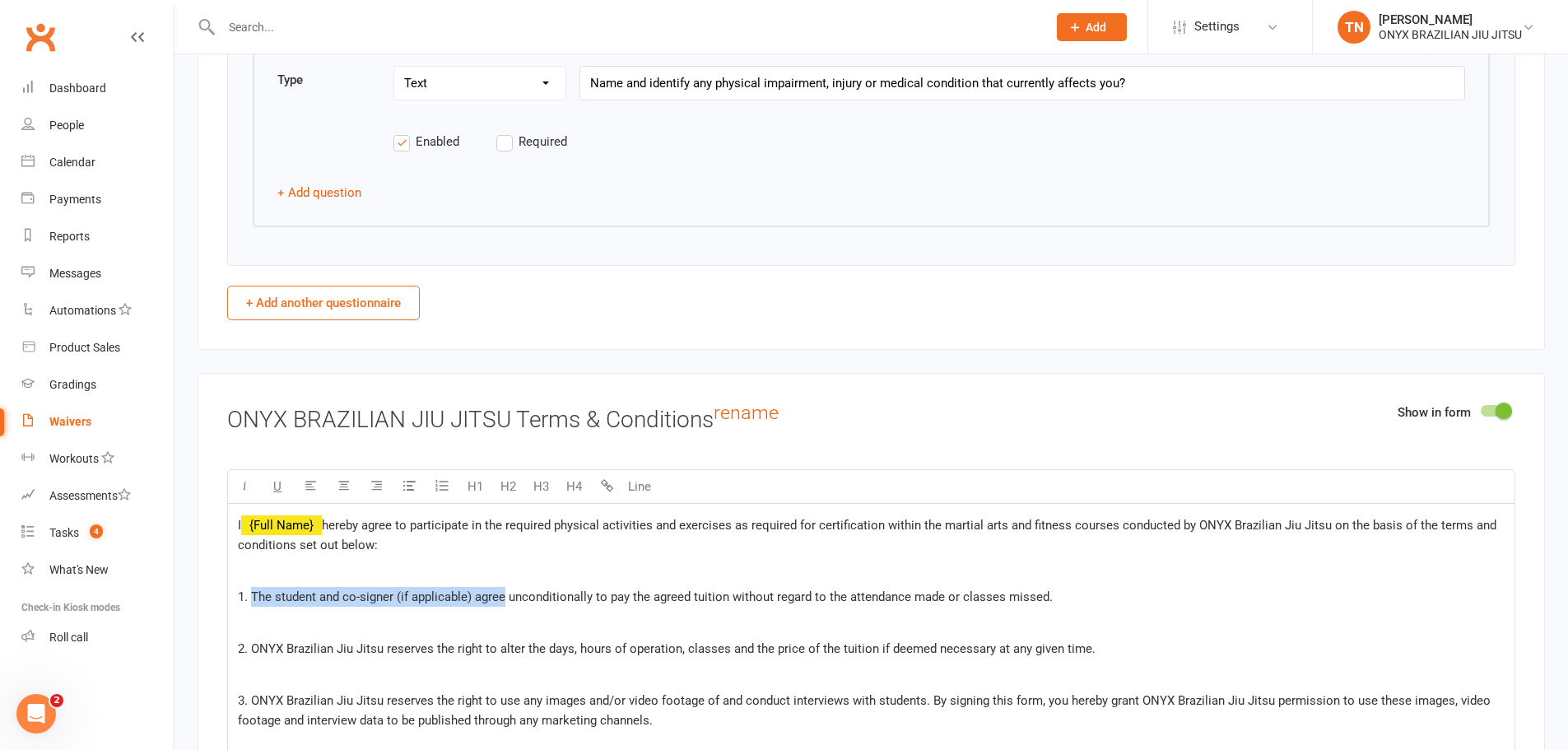
click at [252, 601] on span "1. The student and co-signer (if applicable) agree unconditionally to pay the a…" at bounding box center [645, 596] width 815 height 15
copy span "The student and co-signer (if applicable) agree"
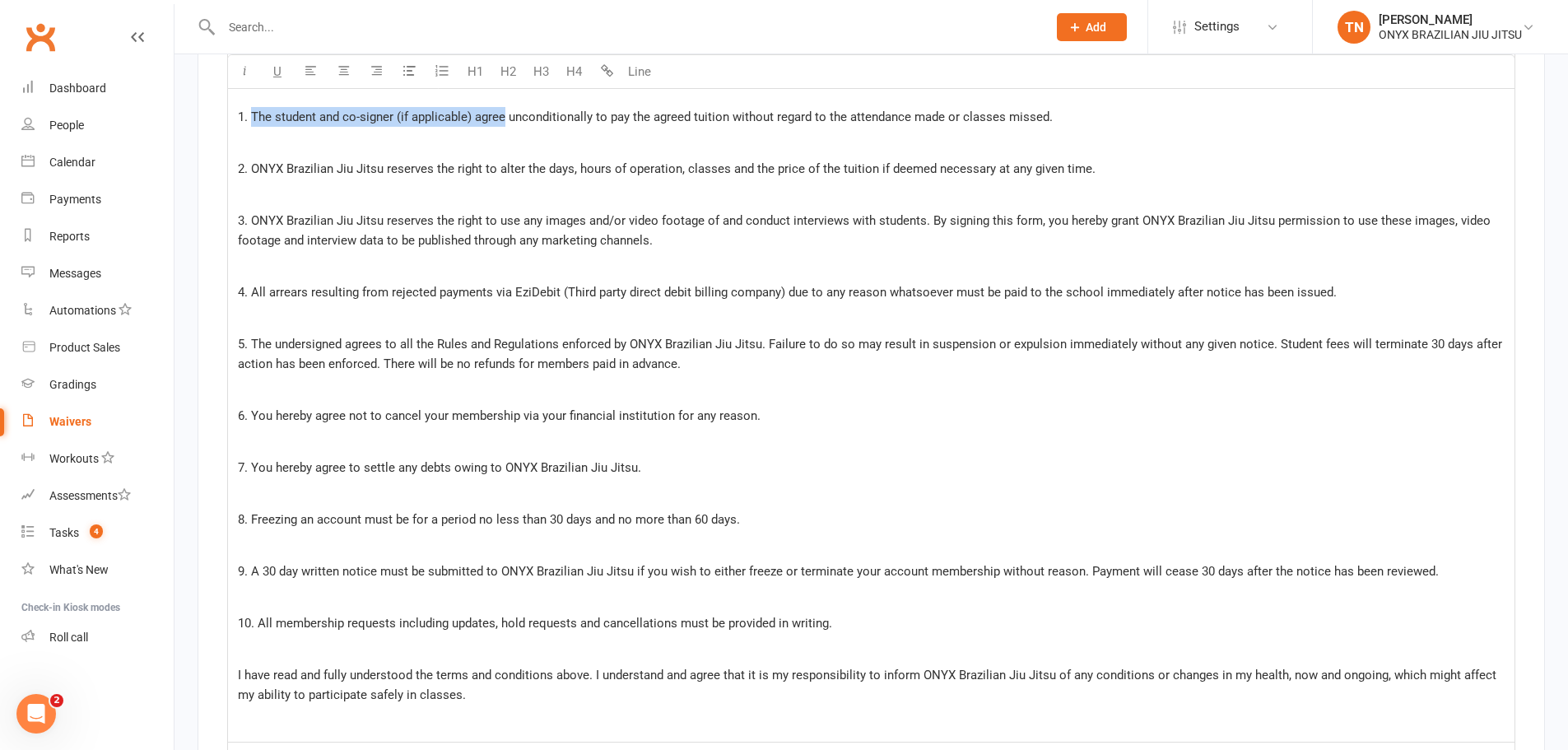
scroll to position [3643, 0]
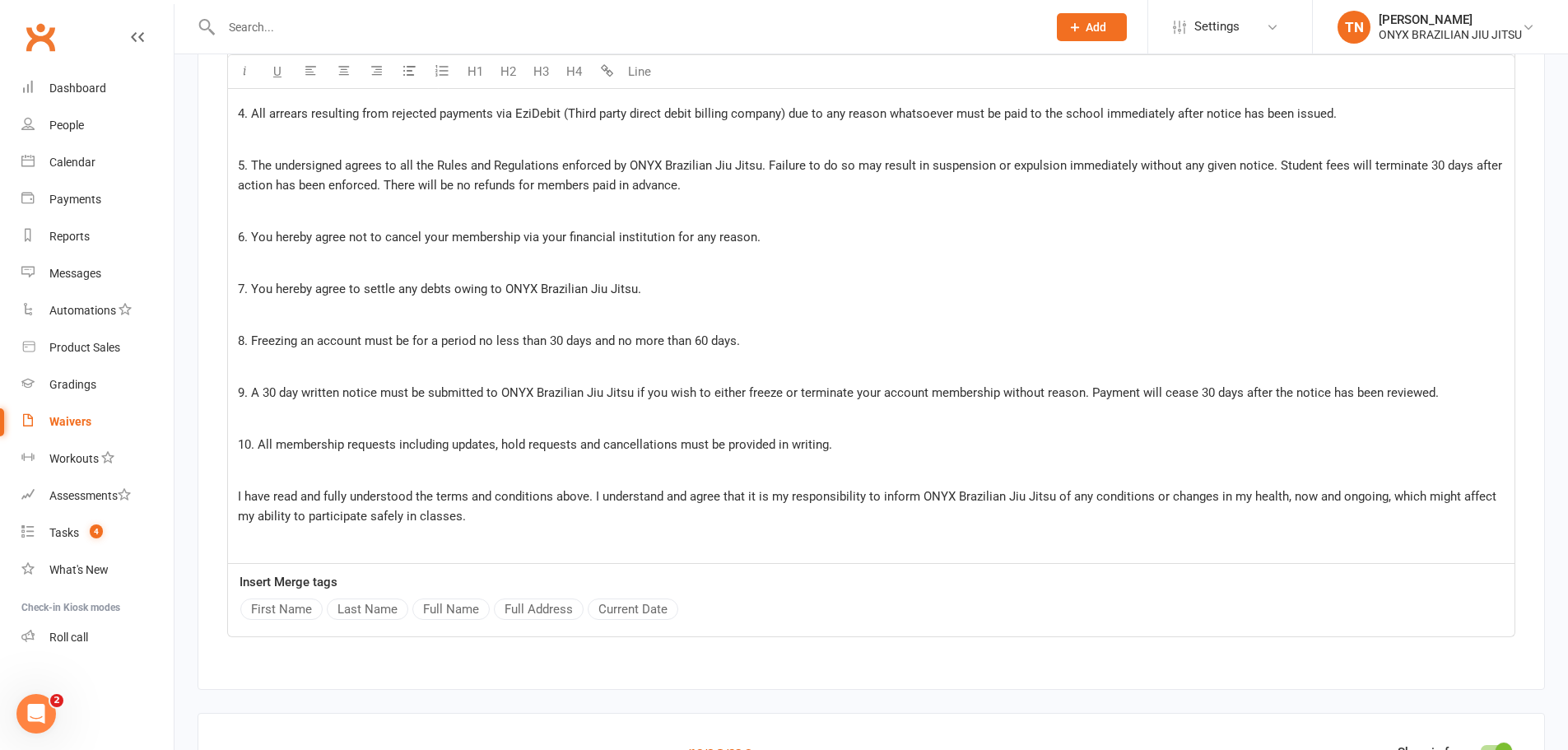
click at [852, 443] on p "10. All membership requests including updates, hold requests and cancellations …" at bounding box center [871, 445] width 1267 height 20
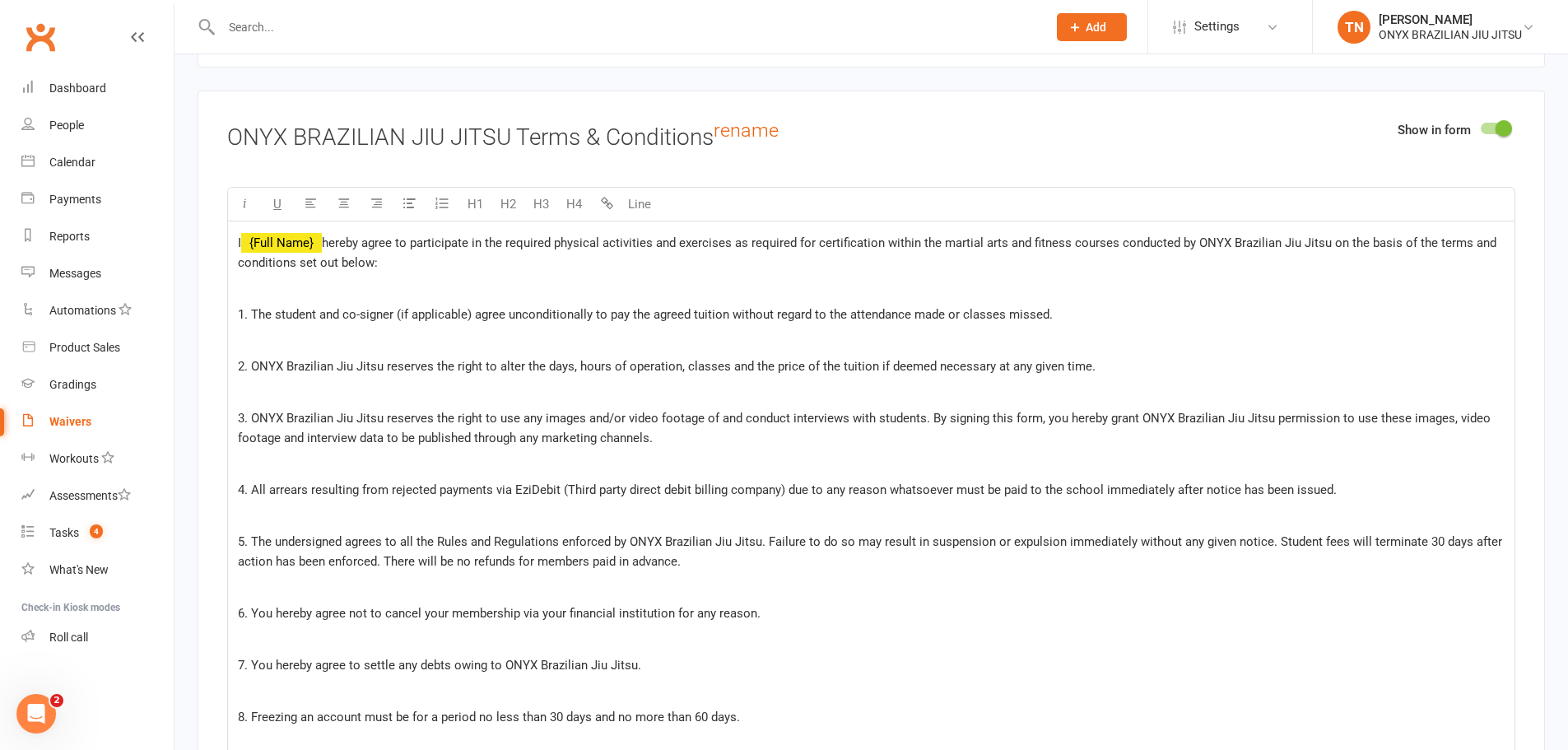
scroll to position [3231, 0]
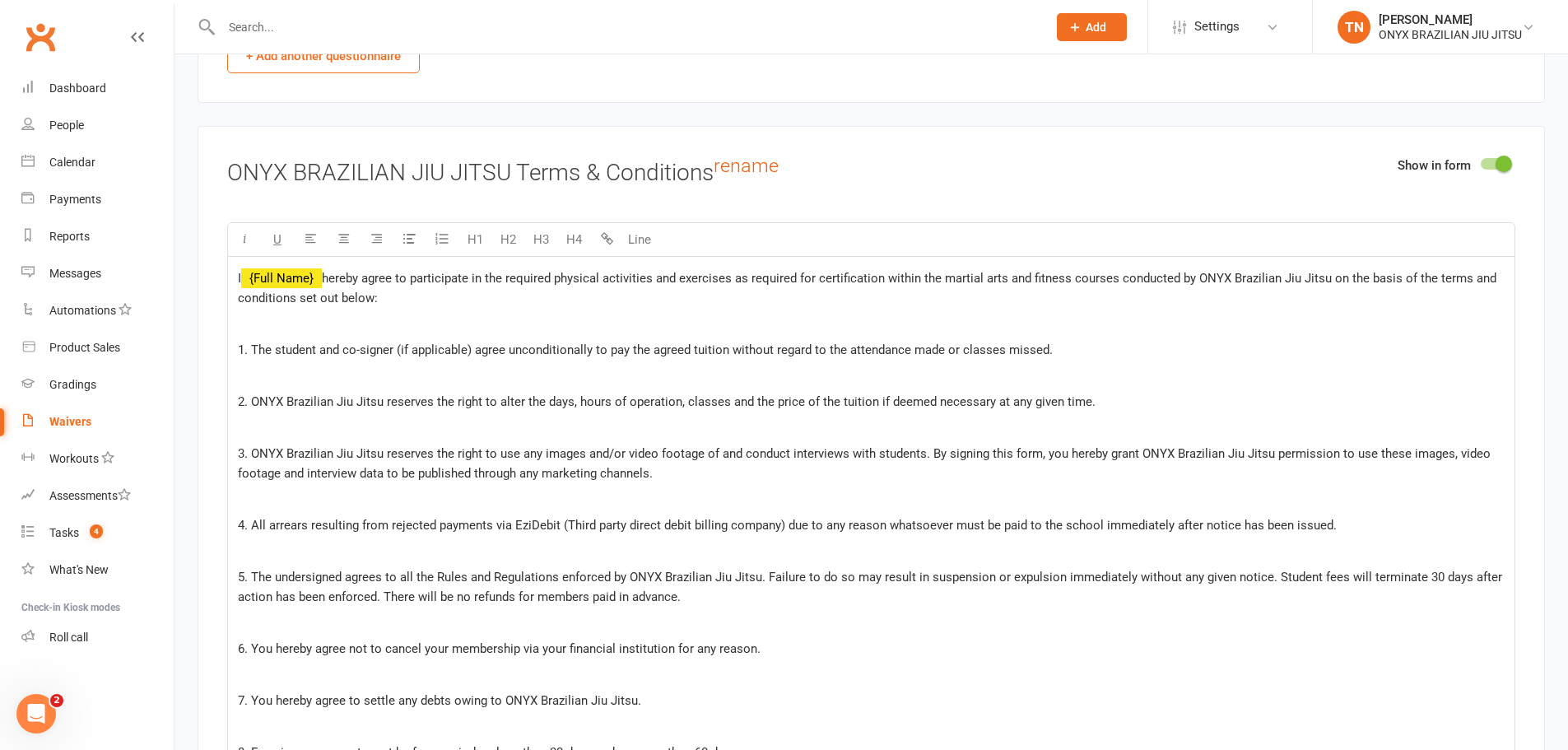
click at [266, 324] on p at bounding box center [871, 324] width 1267 height 20
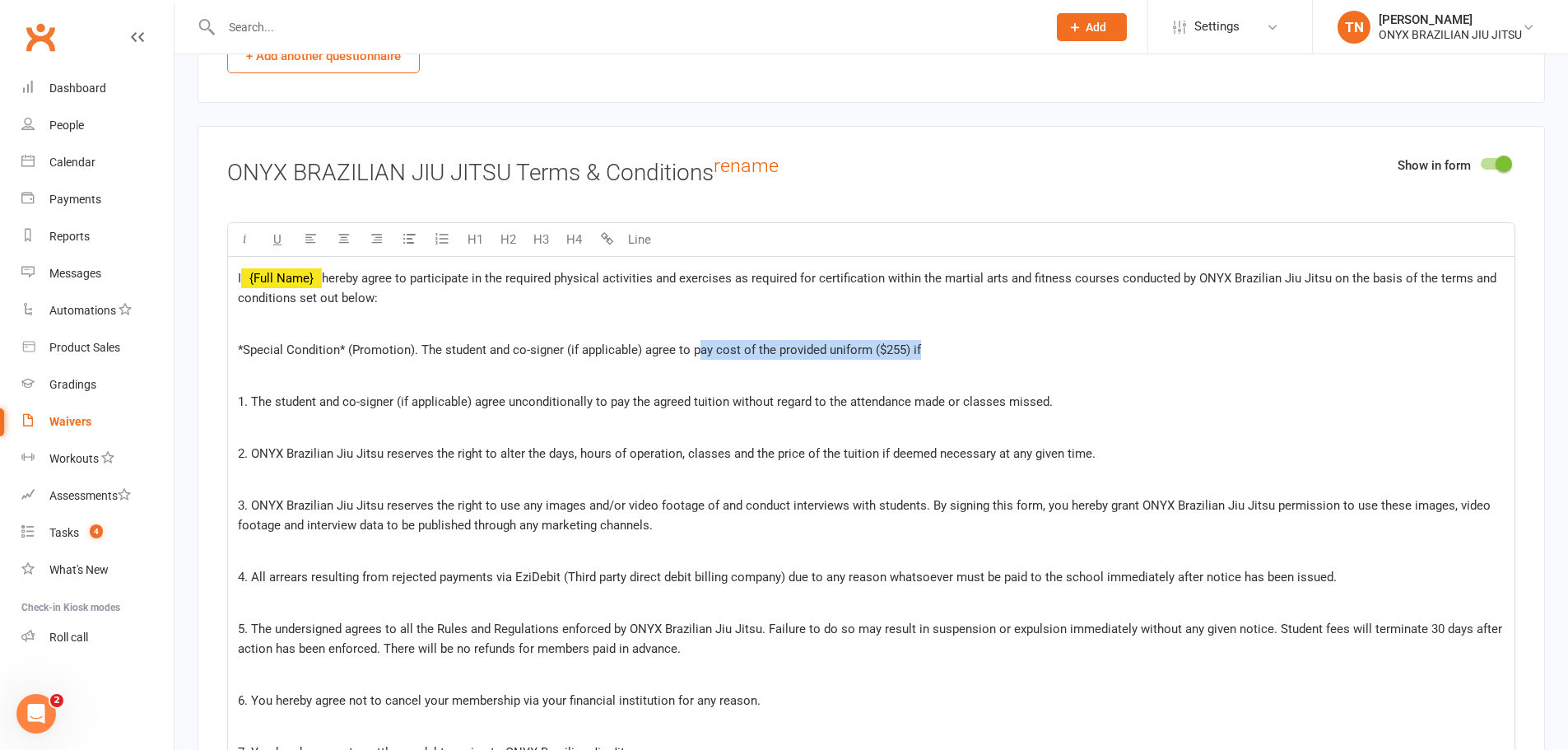
drag, startPoint x: 950, startPoint y: 342, endPoint x: 695, endPoint y: 346, distance: 255.0
click at [695, 346] on p "*Special Condition* (Promotion). The student and co-signer (if applicable) agre…" at bounding box center [871, 350] width 1267 height 20
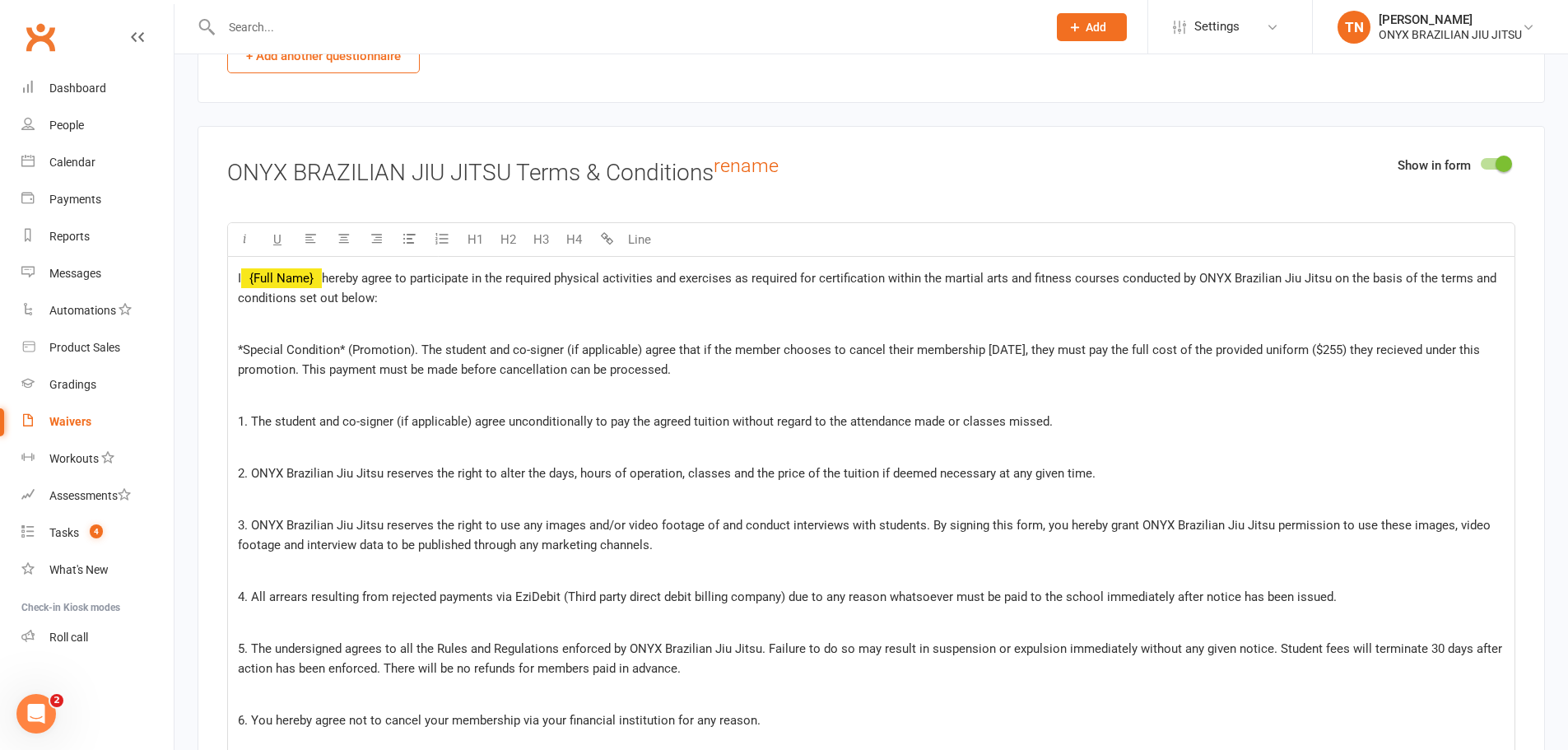
click at [239, 352] on span "*Special Condition* (Promotion). The student and co-signer (if applicable) agre…" at bounding box center [860, 359] width 1245 height 35
click at [1239, 378] on div "I ﻿ {Full Name} hereby agree to participate in the required physical activities…" at bounding box center [871, 651] width 1286 height 789
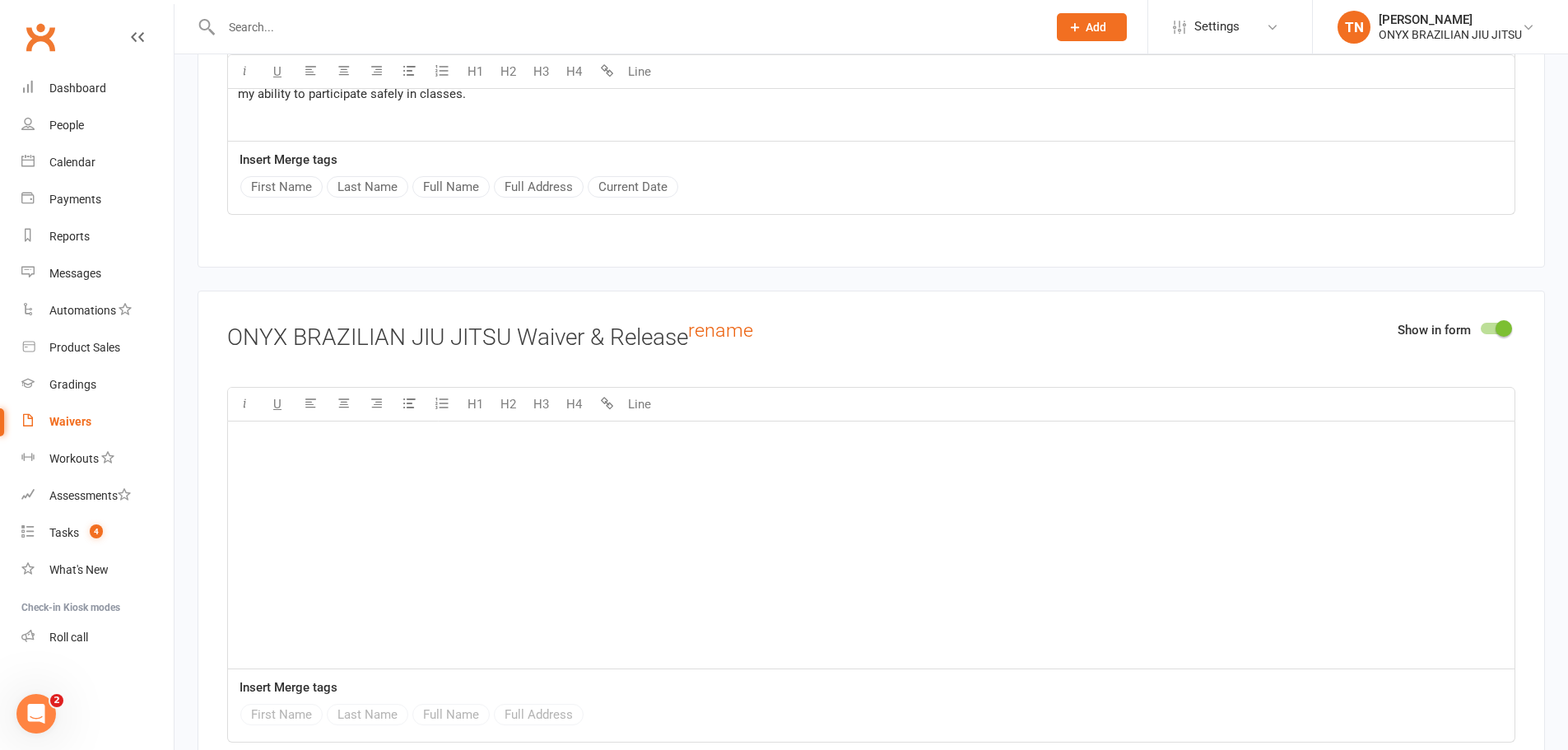
scroll to position [4218, 0]
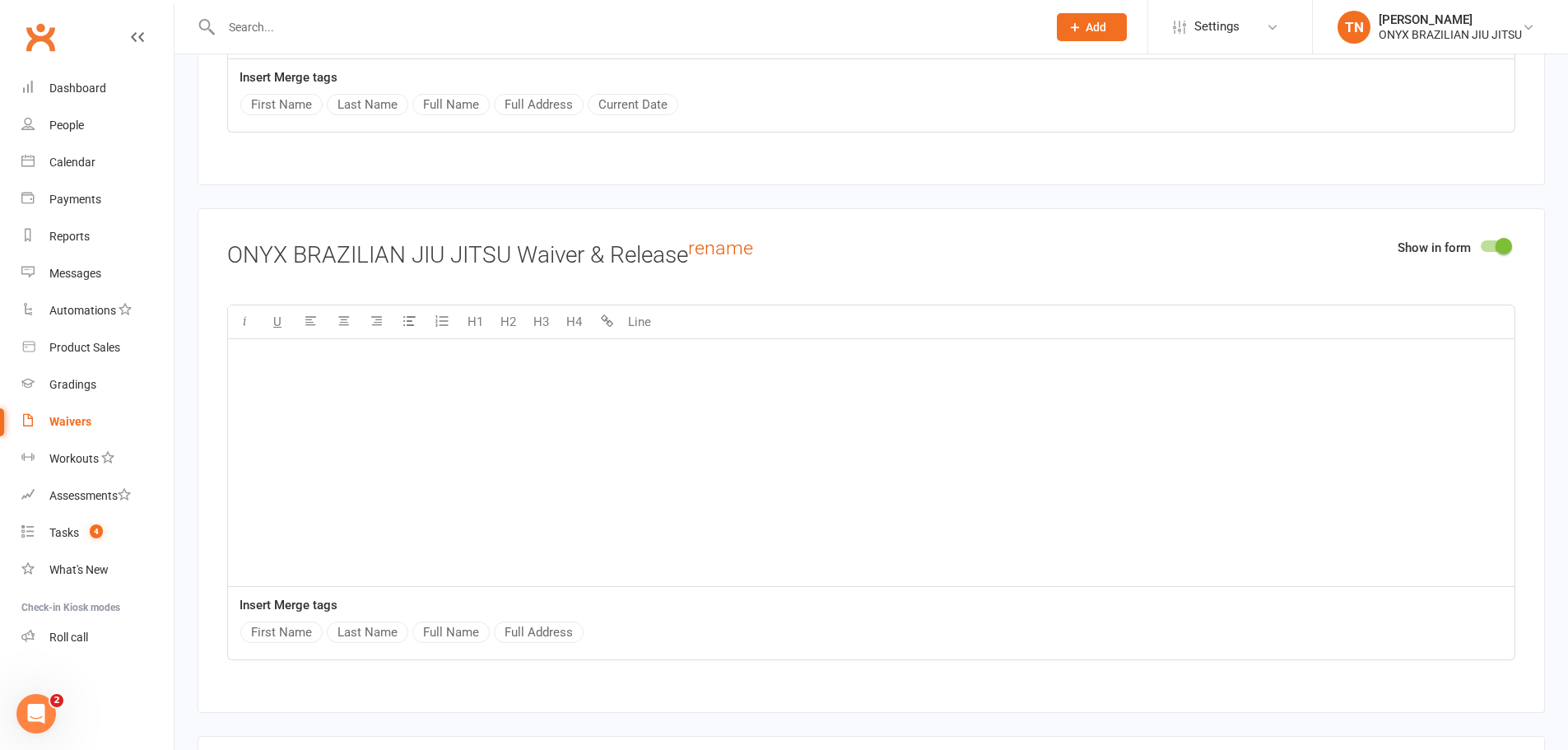
click at [389, 434] on div "﻿" at bounding box center [871, 463] width 1286 height 247
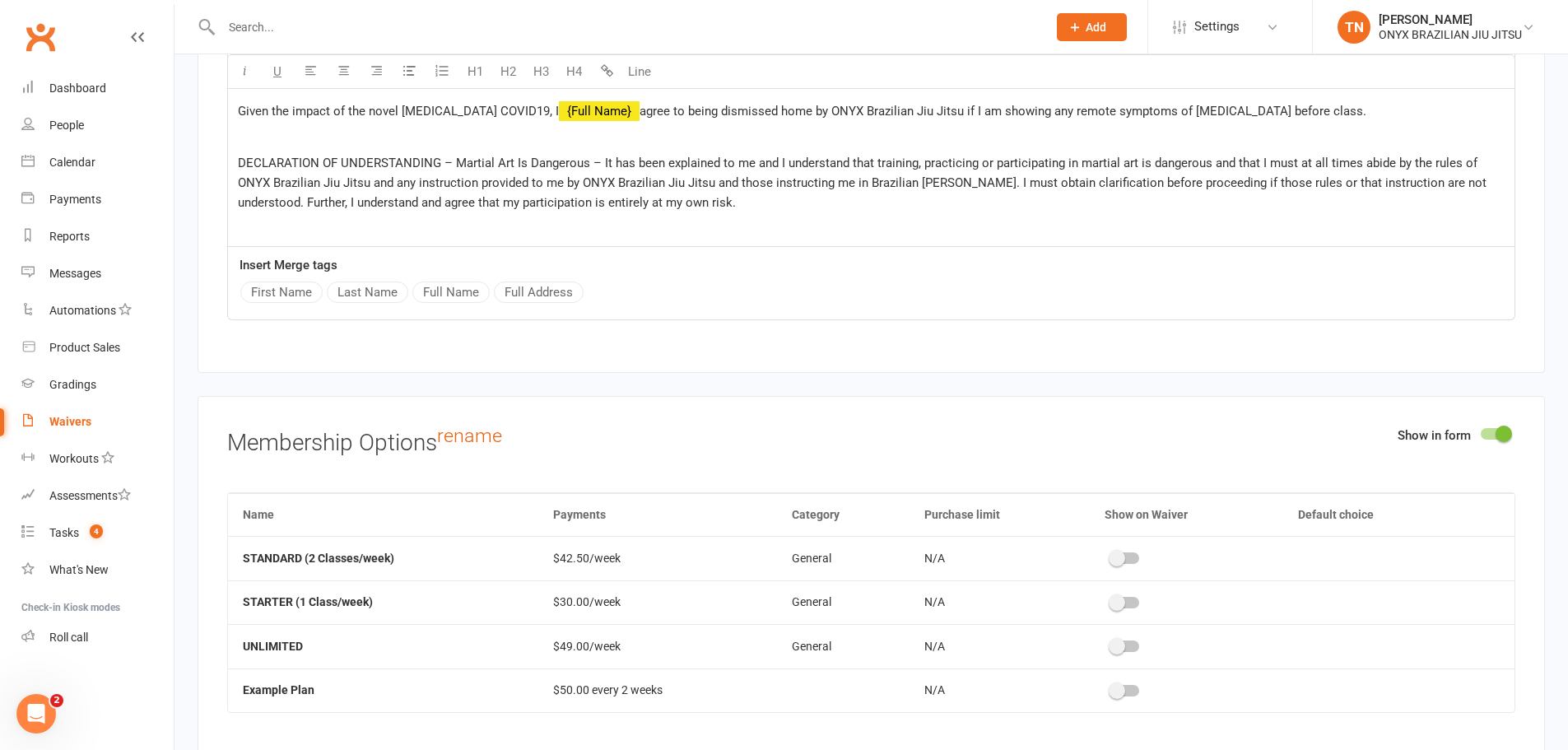
scroll to position [4795, 0]
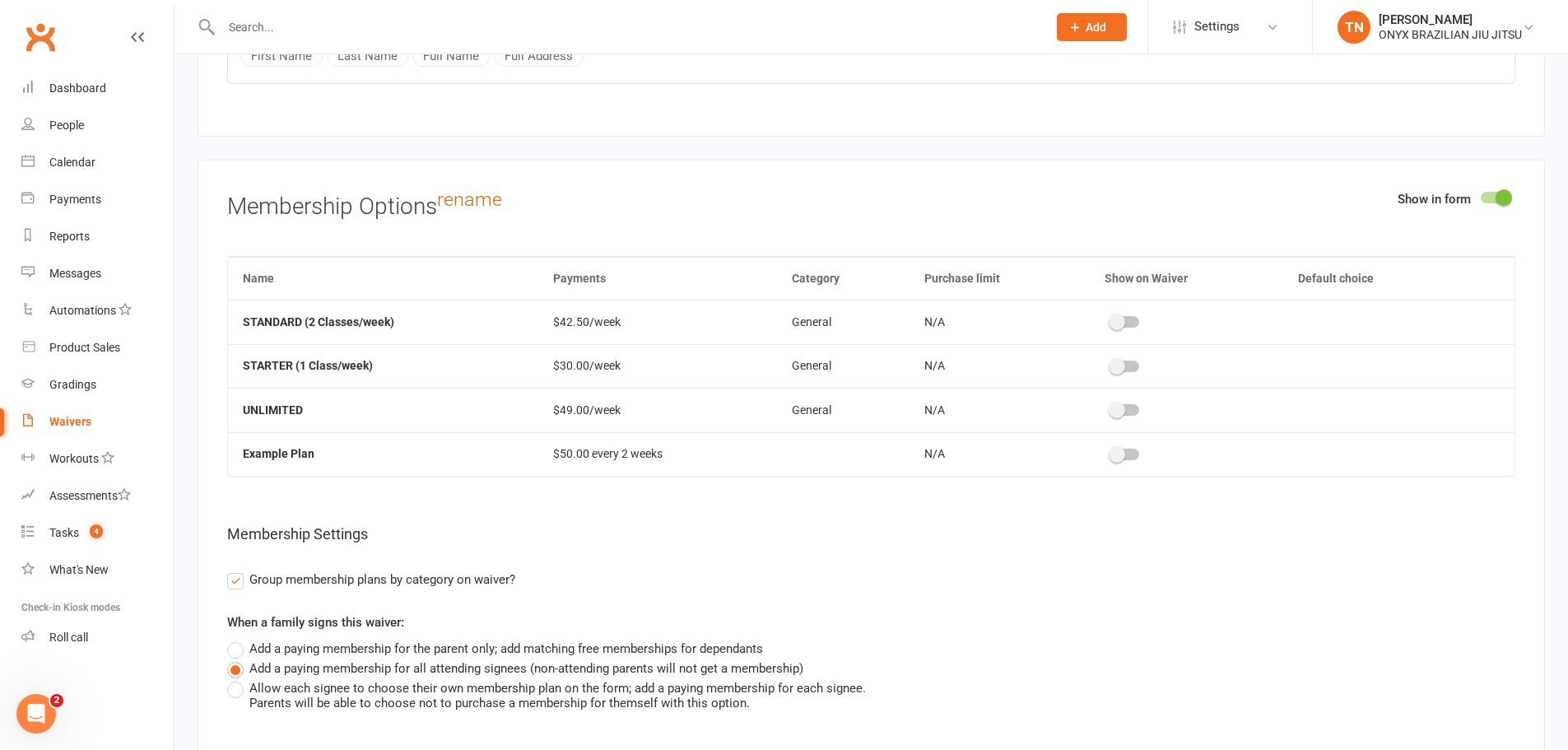
click at [1122, 314] on span at bounding box center [1117, 322] width 16 height 16
click at [1112, 319] on input "checkbox" at bounding box center [1112, 319] width 0 height 0
click at [1124, 361] on div at bounding box center [1112, 366] width 28 height 12
click at [1098, 364] on input "checkbox" at bounding box center [1098, 364] width 0 height 0
click at [1113, 411] on div at bounding box center [1112, 410] width 28 height 12
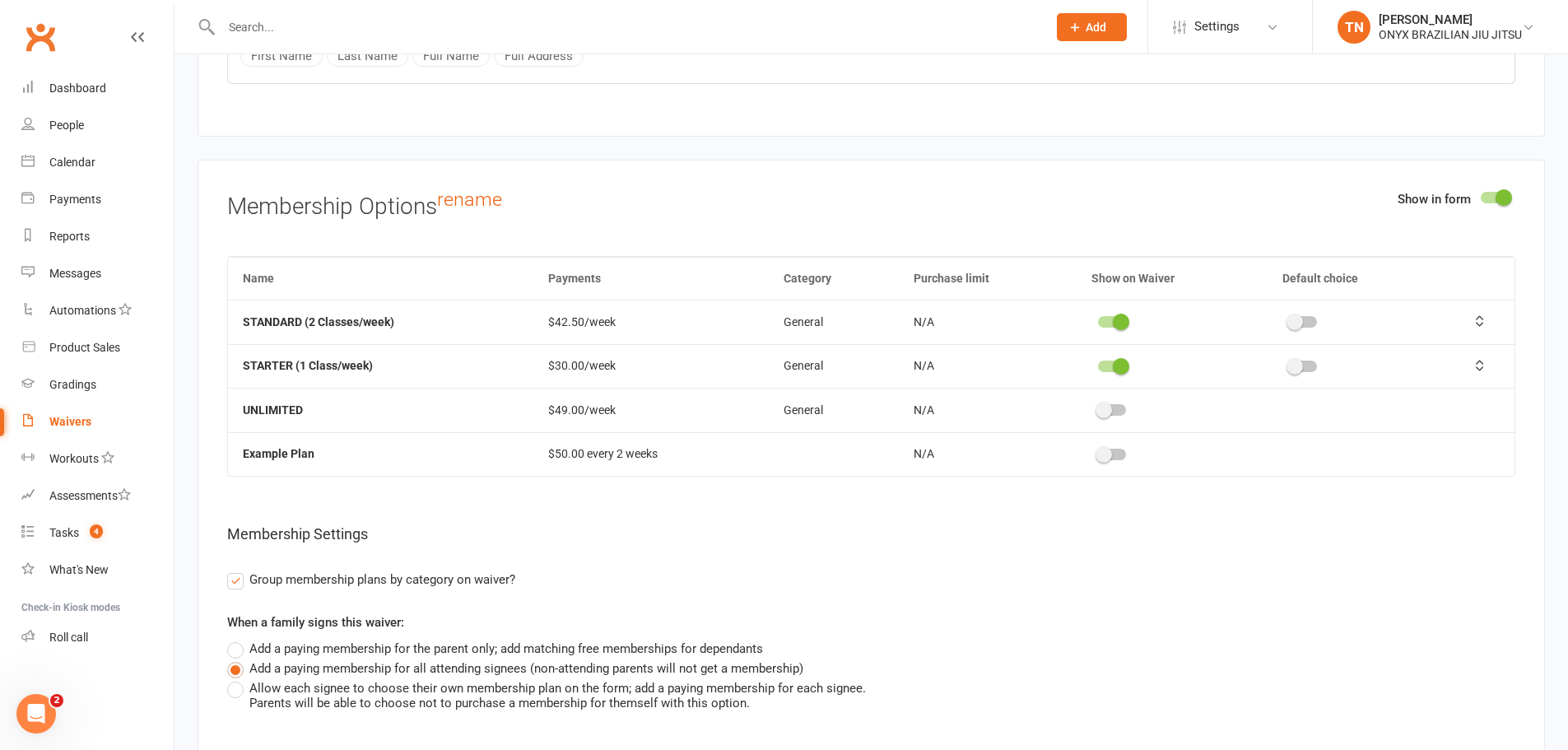
click at [1098, 407] on input "checkbox" at bounding box center [1098, 407] width 0 height 0
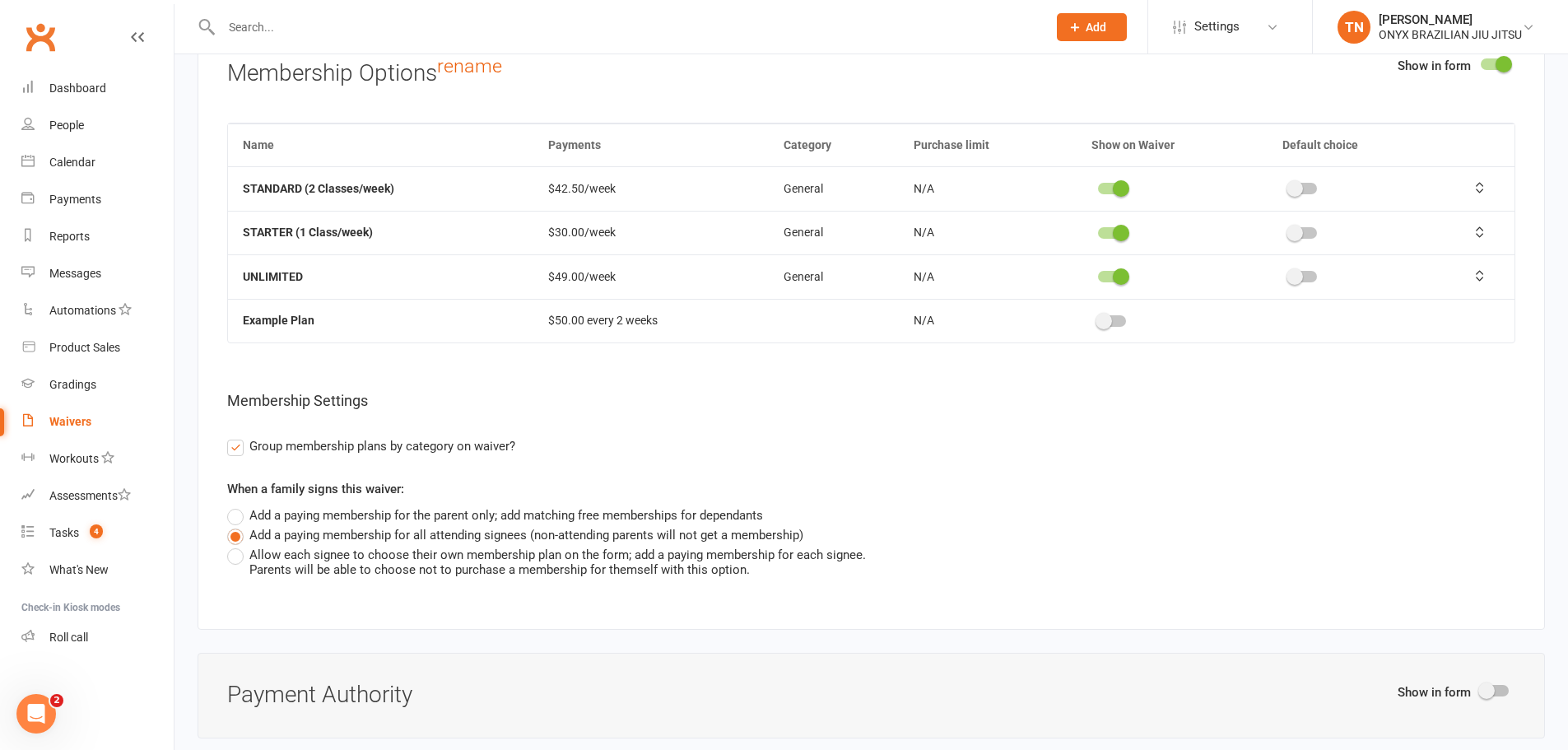
scroll to position [4959, 0]
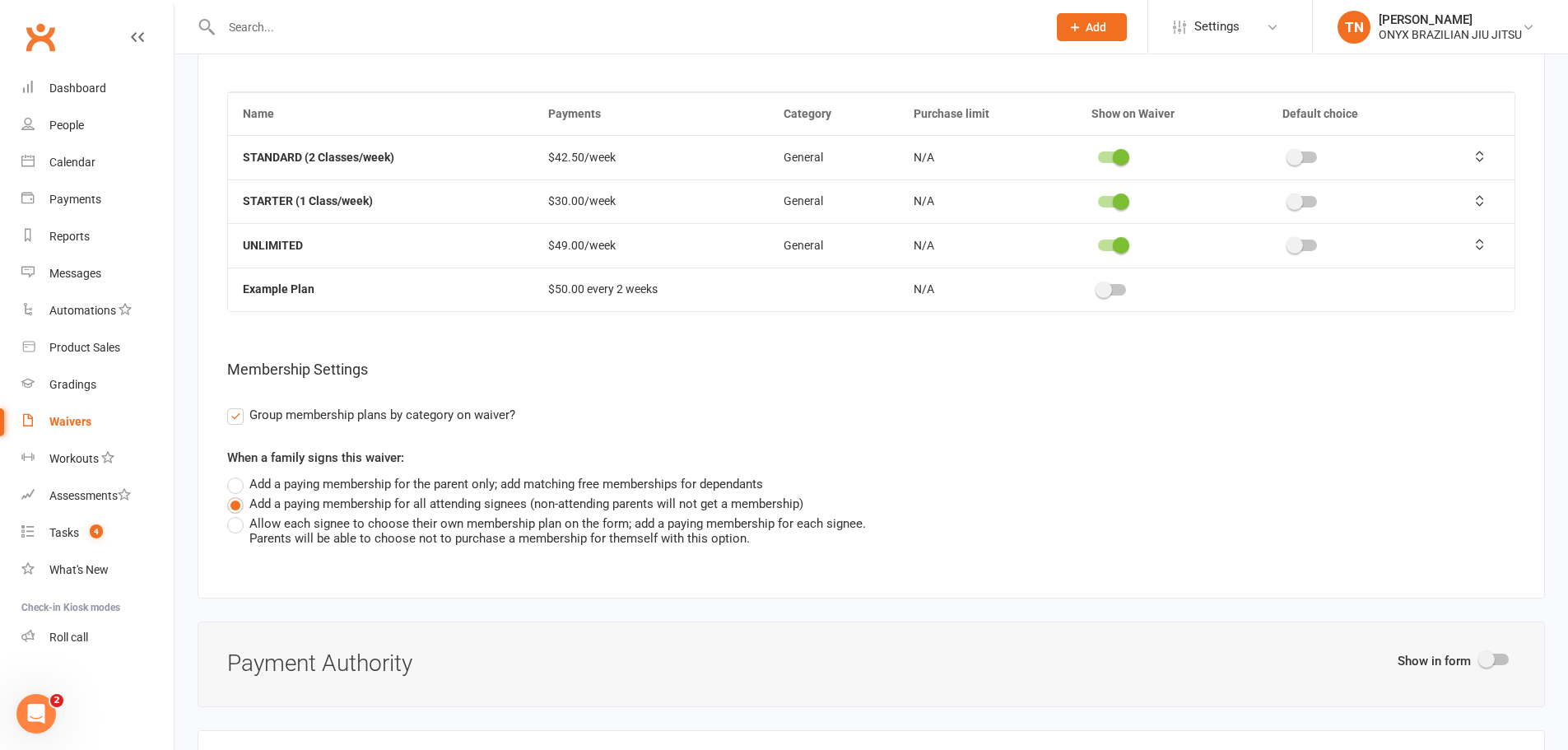
click at [372, 519] on span "Allow each signee to choose their own membership plan on the form; add a paying…" at bounding box center [558, 529] width 617 height 32
click at [238, 513] on input "Allow each signee to choose their own membership plan on the form; add a paying…" at bounding box center [232, 513] width 11 height 0
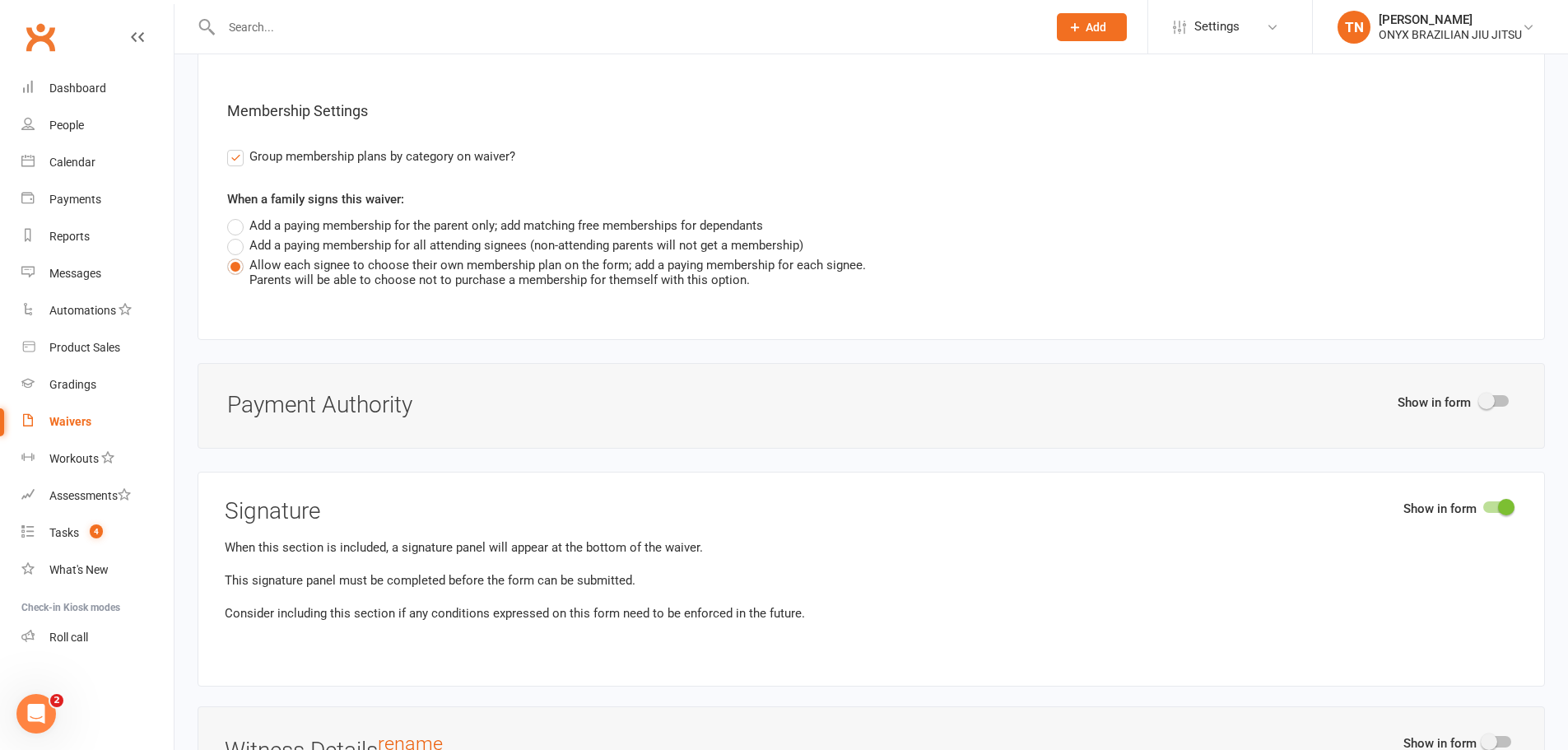
scroll to position [5288, 0]
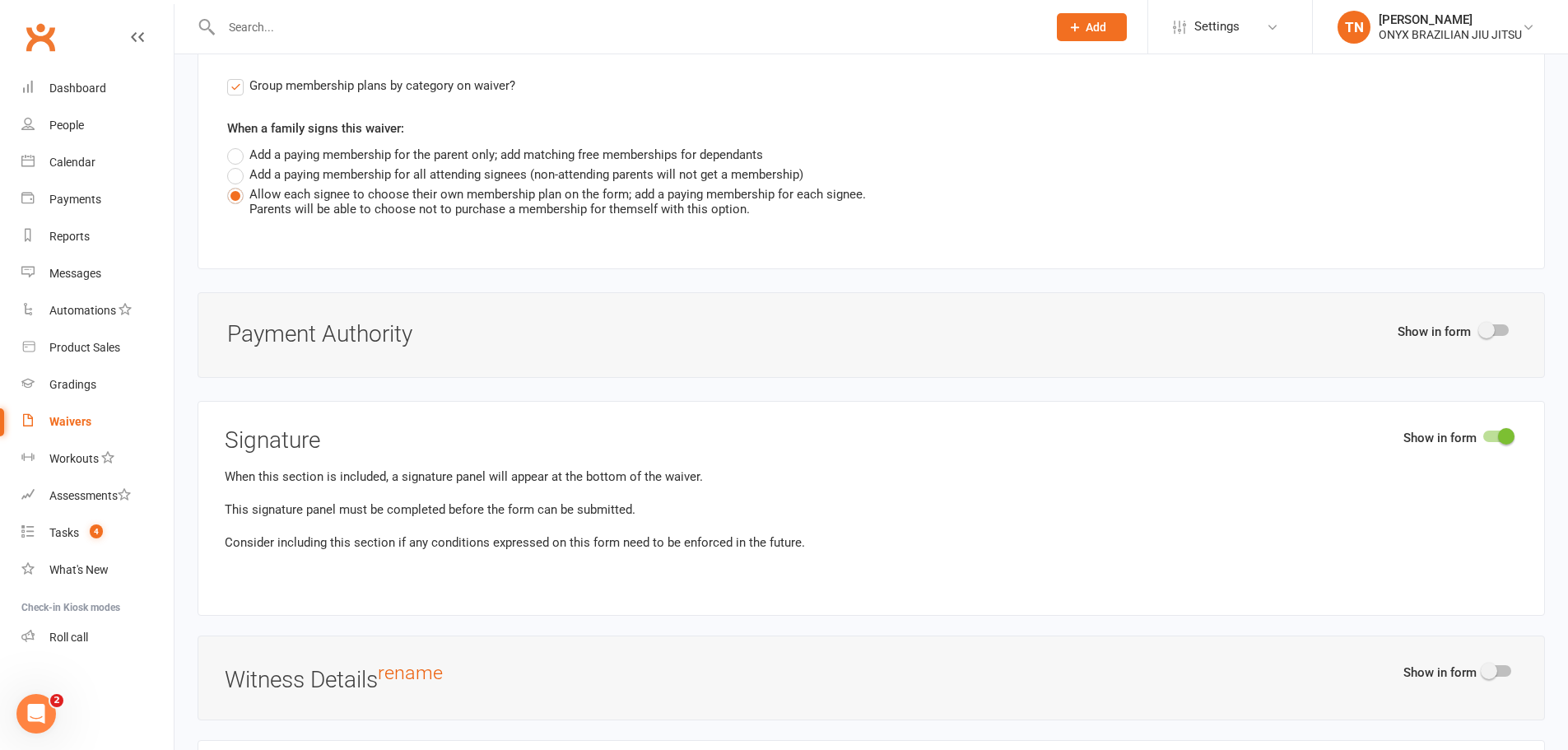
click at [1484, 322] on span at bounding box center [1487, 330] width 16 height 16
click at [1481, 327] on input "checkbox" at bounding box center [1481, 327] width 0 height 0
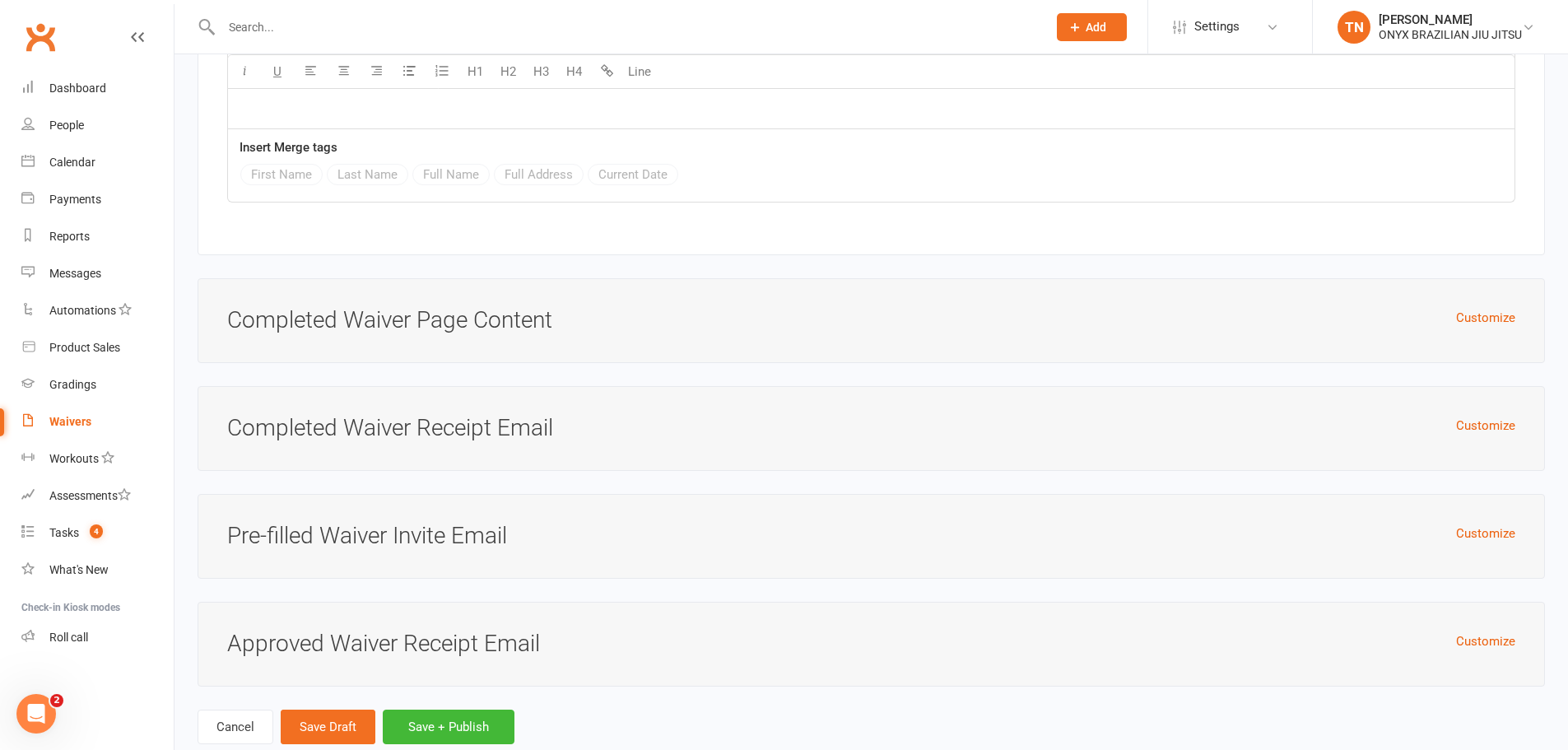
scroll to position [6774, 0]
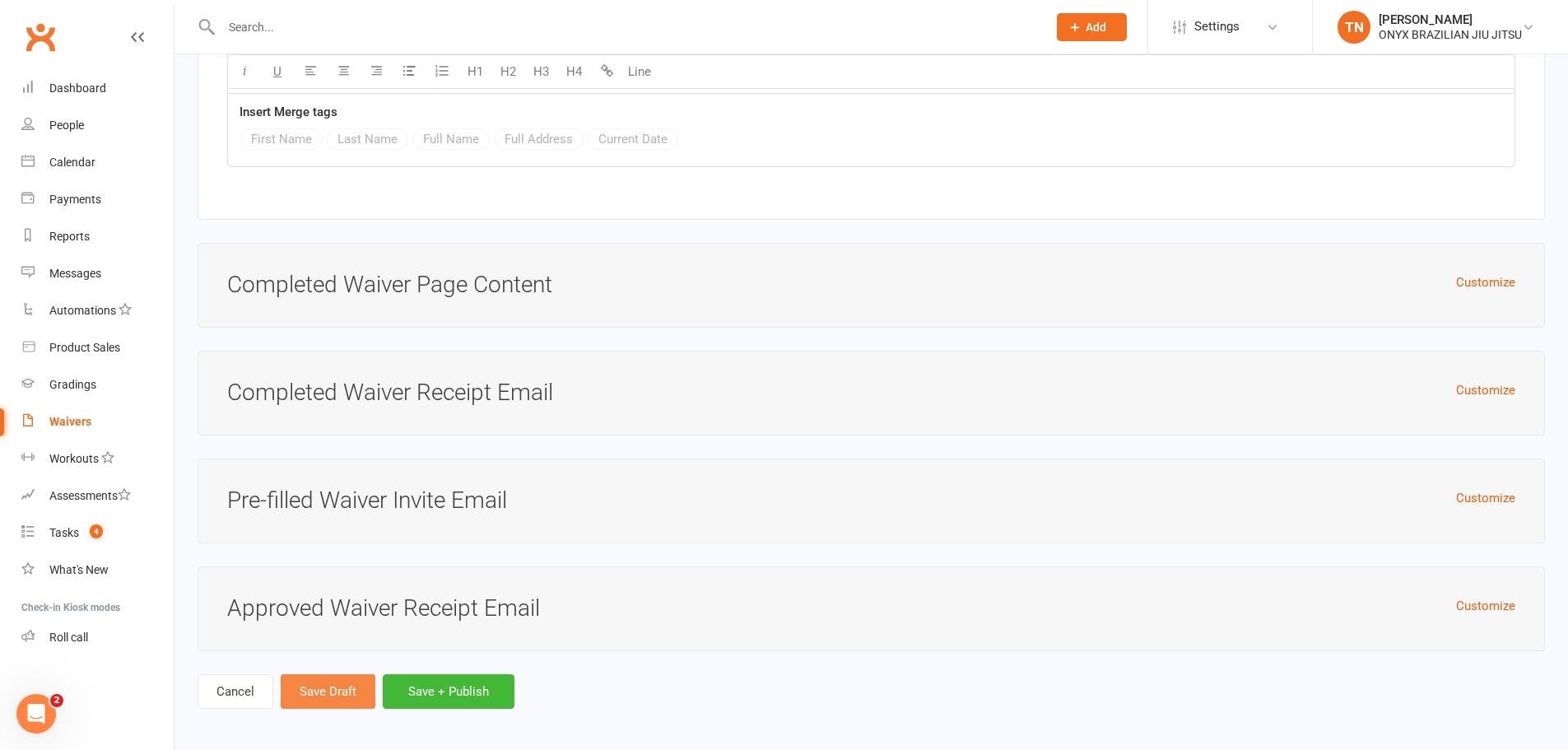
click at [348, 690] on button "Save Draft" at bounding box center [328, 691] width 94 height 35
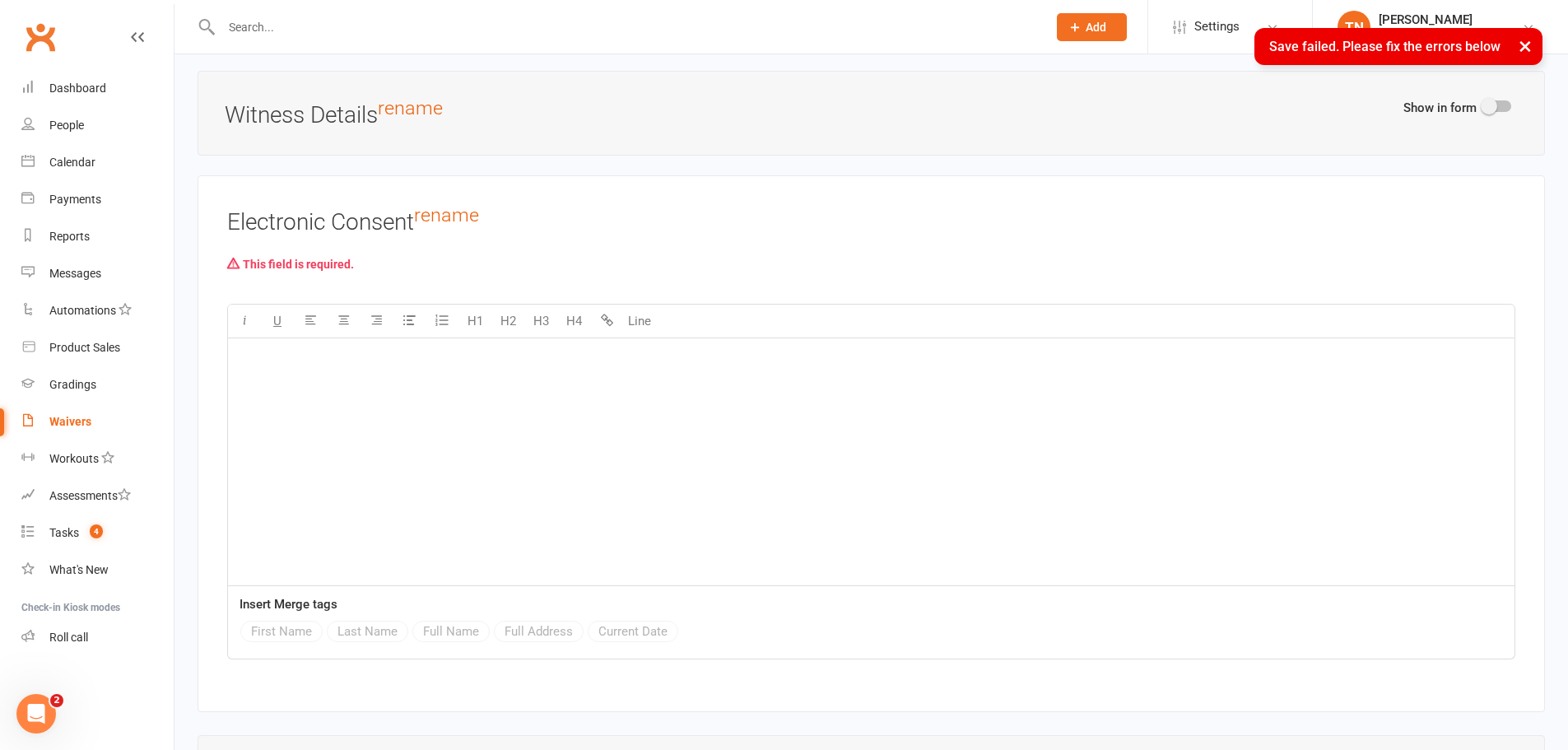
scroll to position [6323, 0]
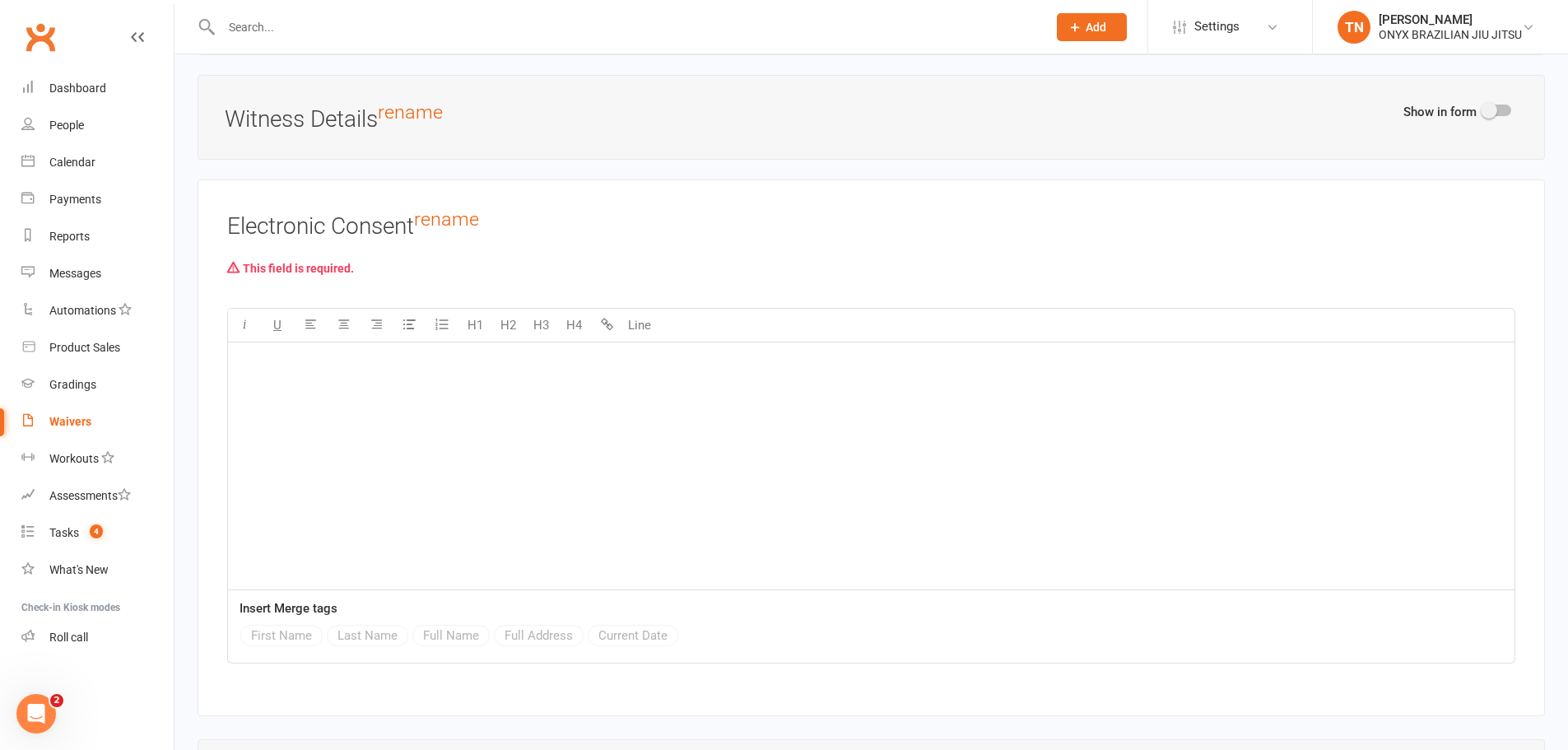
click at [380, 409] on div "﻿" at bounding box center [871, 466] width 1286 height 247
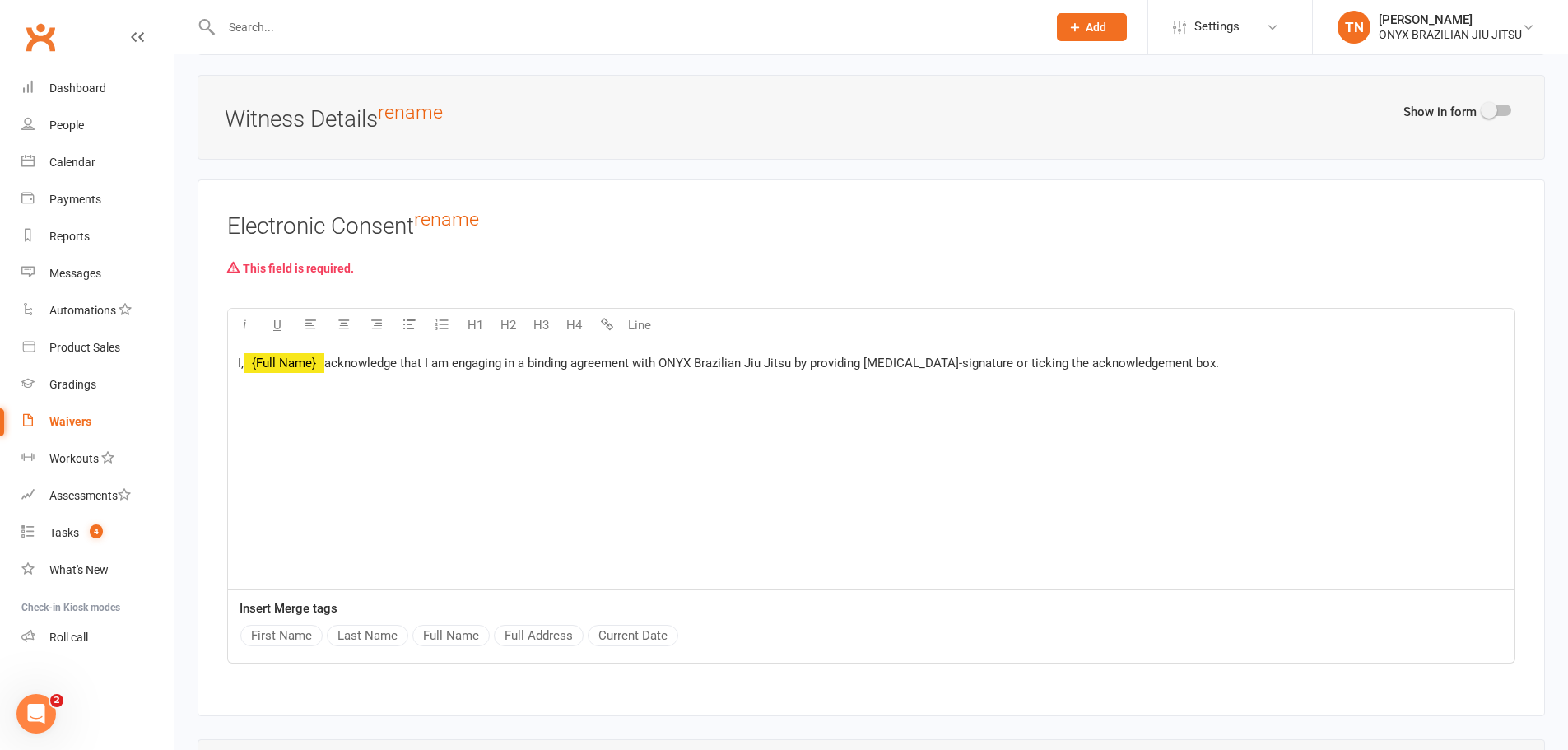
click at [777, 234] on h3 "Electronic Consent rename" at bounding box center [871, 224] width 1288 height 30
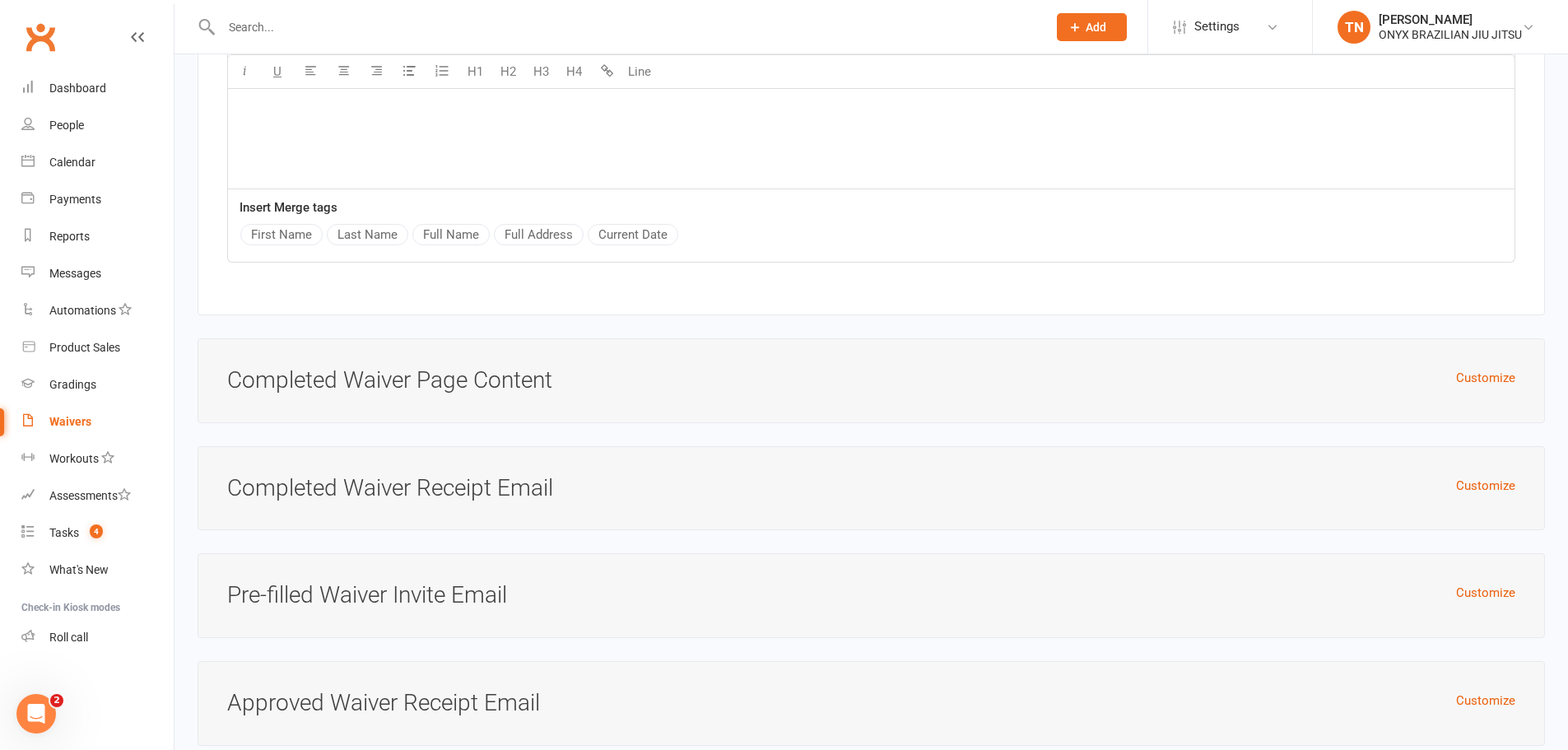
scroll to position [6819, 0]
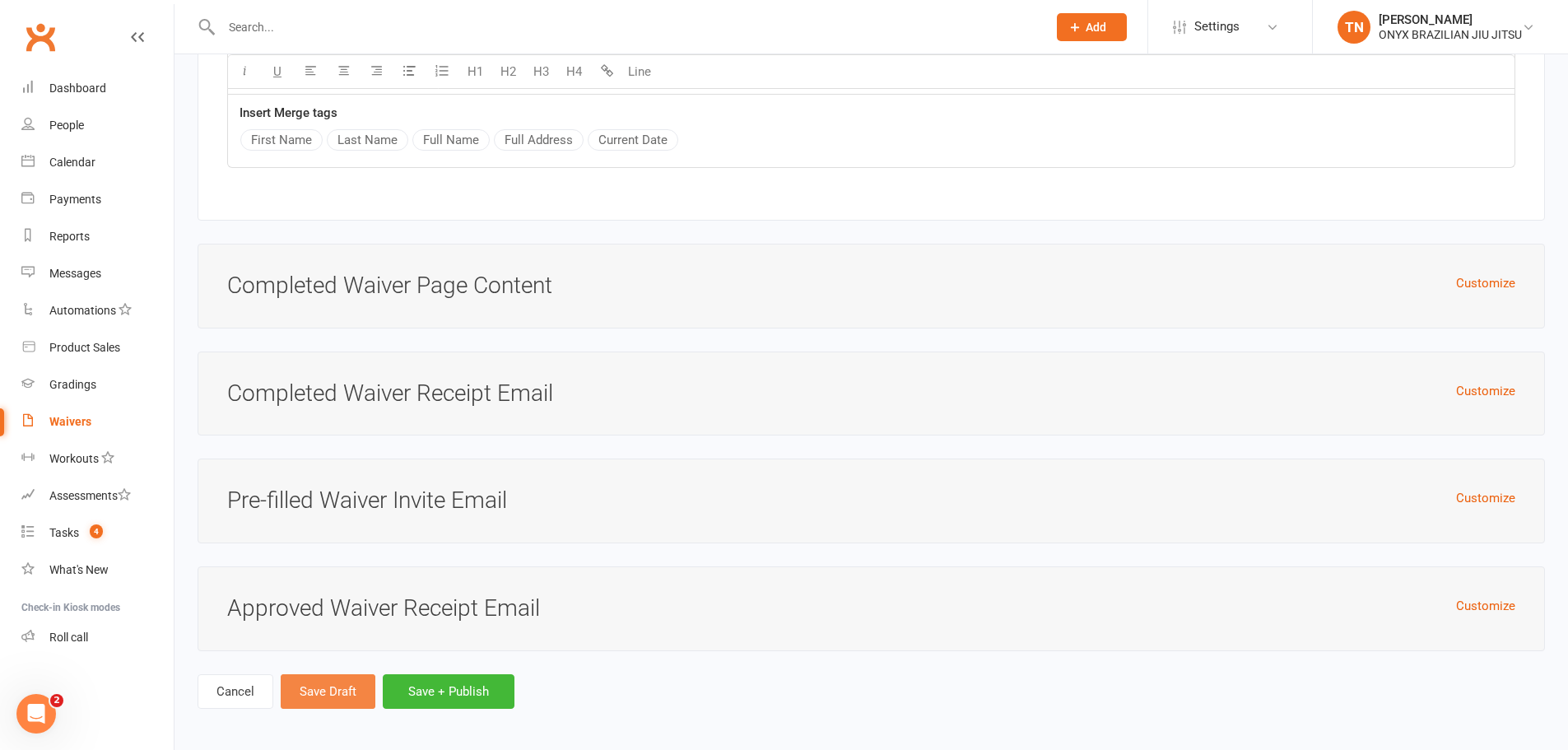
click at [300, 682] on button "Save Draft" at bounding box center [328, 691] width 94 height 35
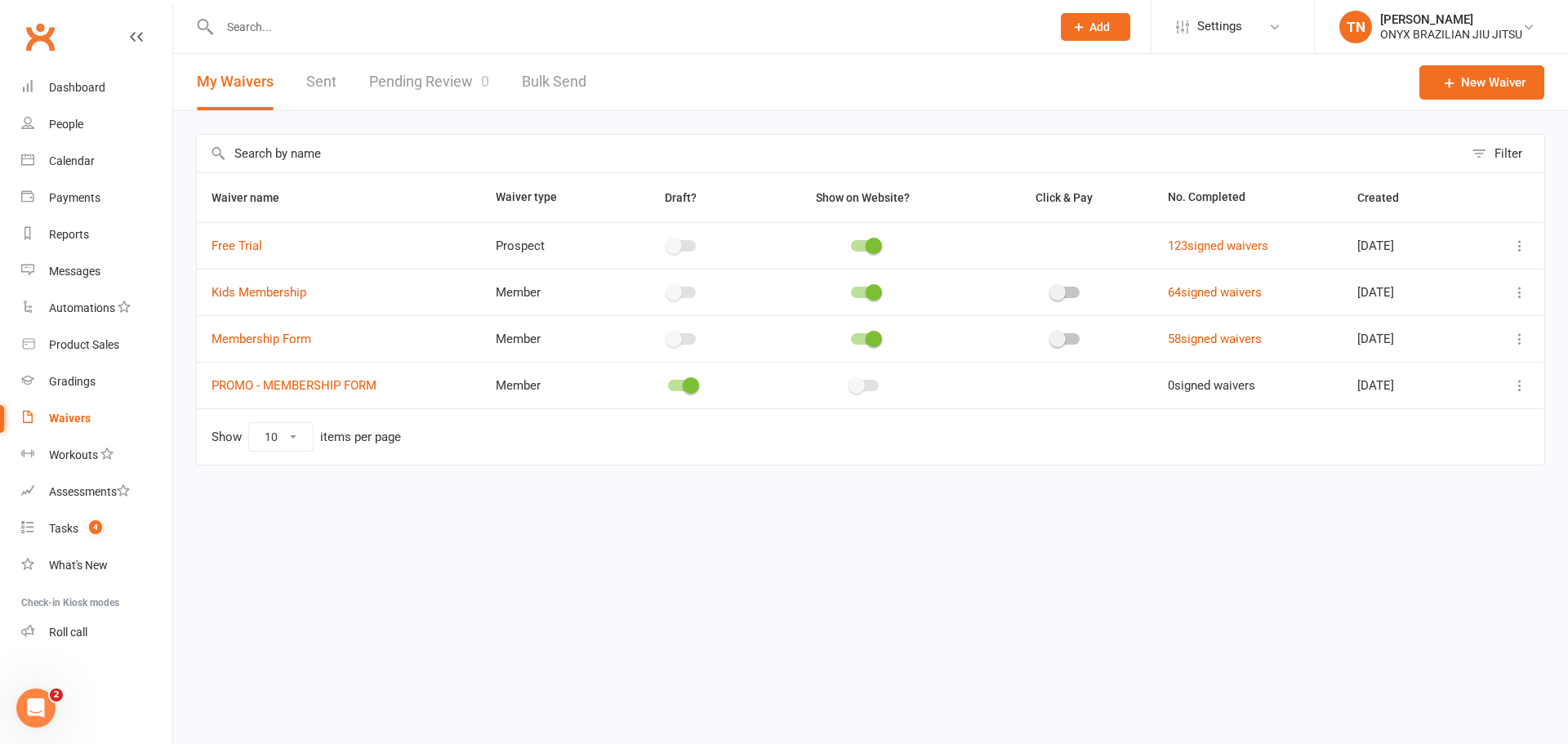
click at [1534, 388] on td at bounding box center [1507, 385] width 72 height 46
click at [1525, 391] on icon at bounding box center [1520, 386] width 16 height 16
click at [1138, 487] on div "Waiver name Waiver type Draft? Show on Website? Click & Pay No. Completed Creat…" at bounding box center [870, 330] width 1348 height 316
click at [1515, 384] on icon at bounding box center [1520, 386] width 16 height 16
click at [1474, 462] on link "Duplicate waiver" at bounding box center [1447, 450] width 162 height 33
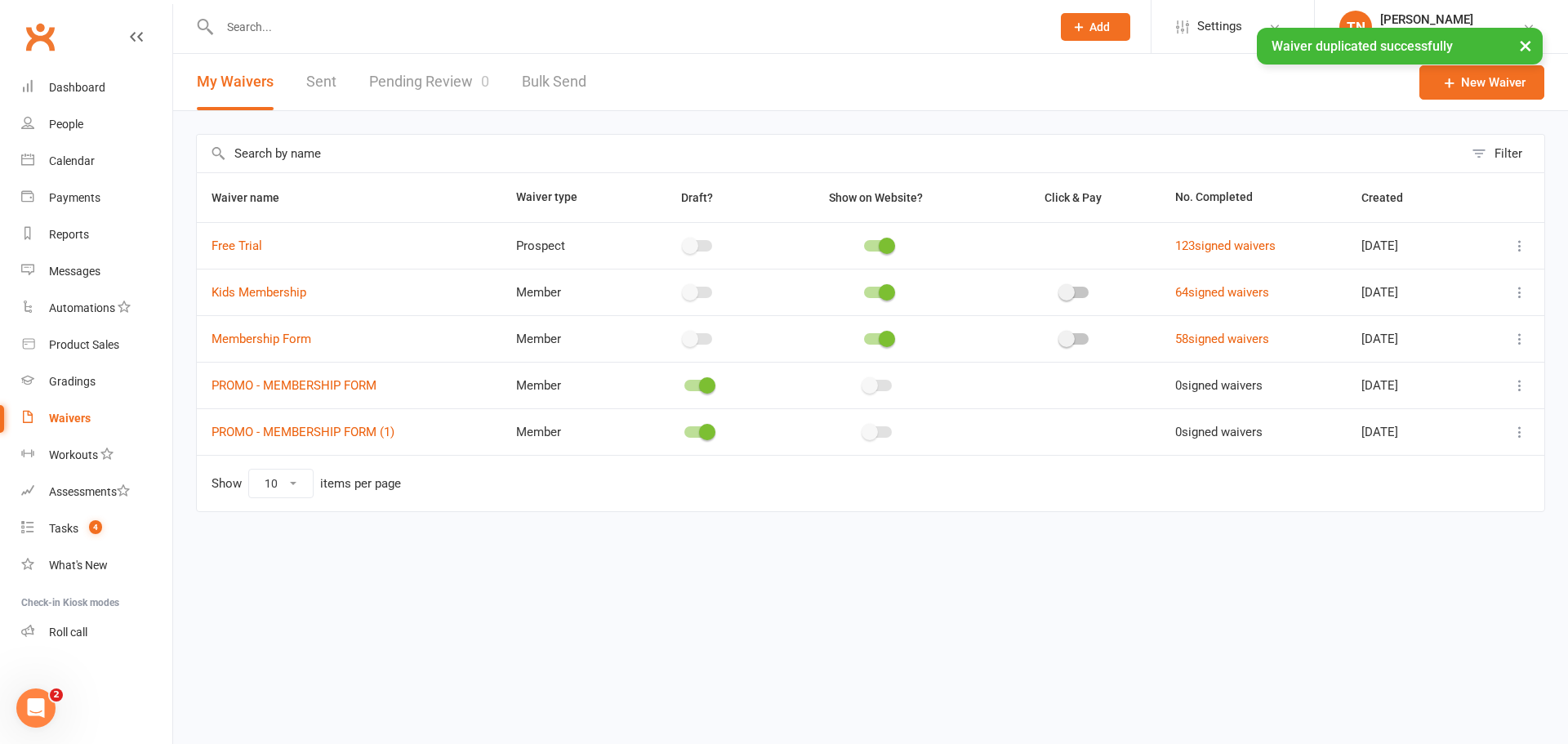
click at [1524, 430] on icon at bounding box center [1520, 432] width 16 height 16
click at [1456, 472] on link "Edit waiver" at bounding box center [1447, 464] width 162 height 33
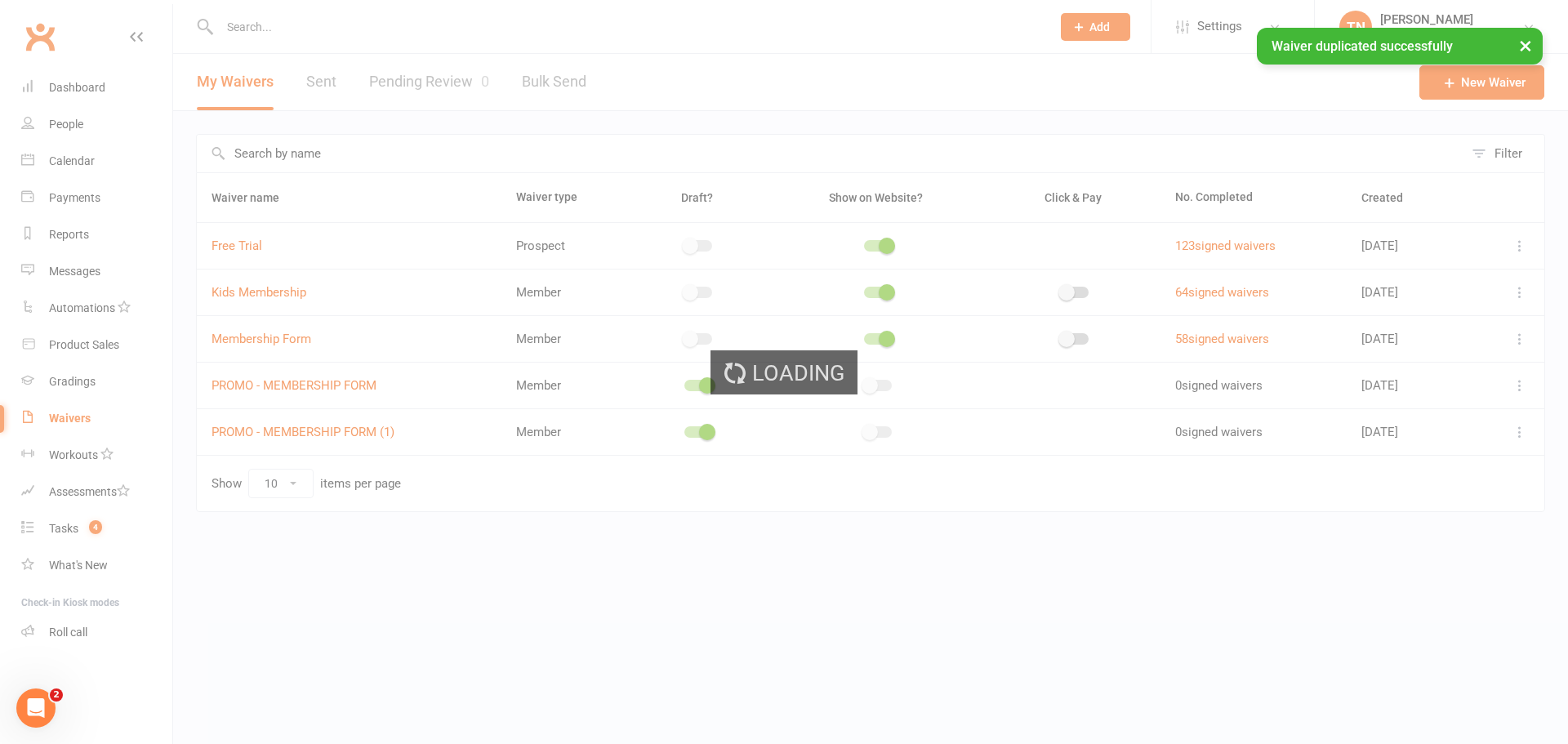
select select "applies_to_attending_signees"
select select "do_not_copy_answers"
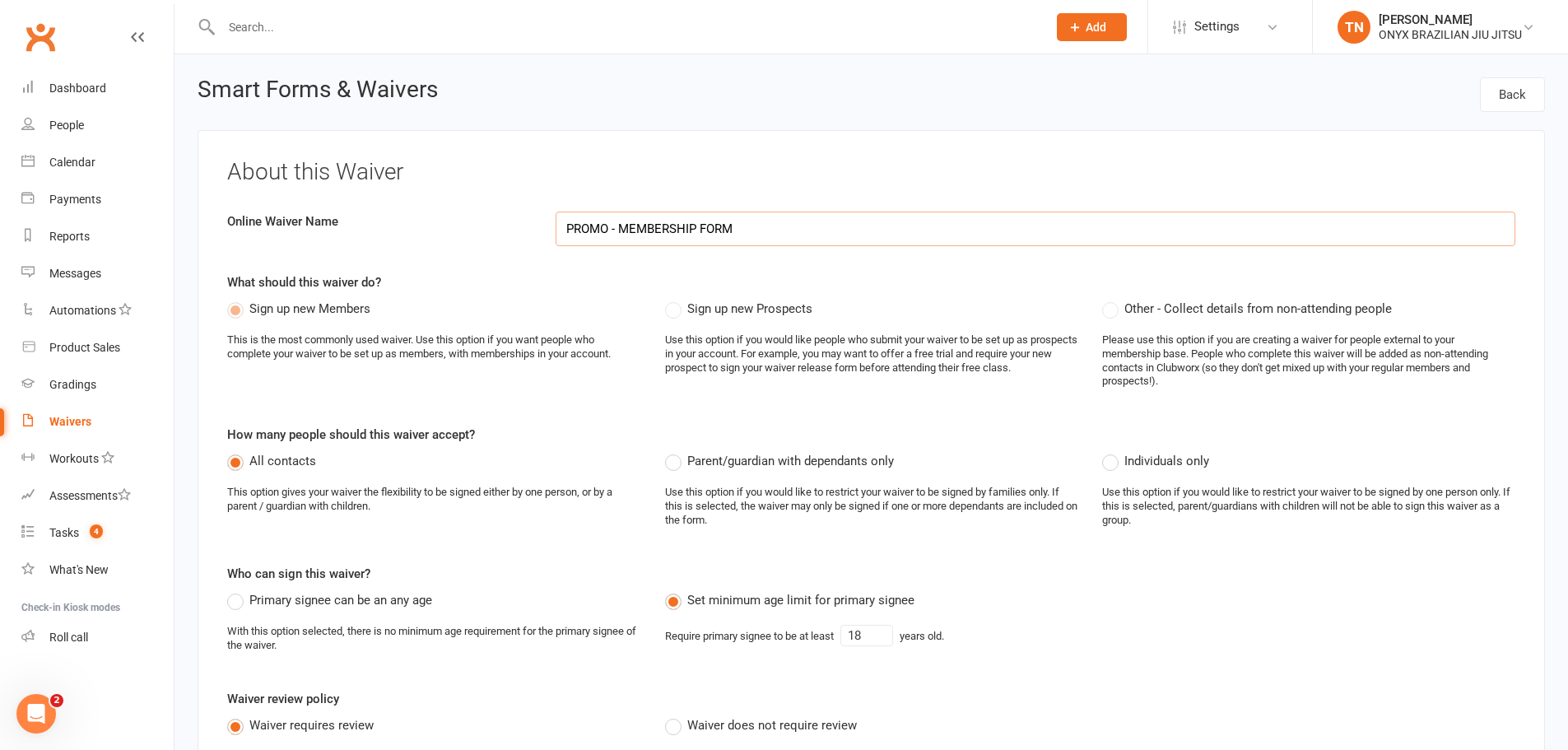
click at [618, 233] on input "PROMO - MEMBERSHIP FORM" at bounding box center [1035, 229] width 960 height 35
type input "PROMO - KIDS MEMBERSHIP FORM"
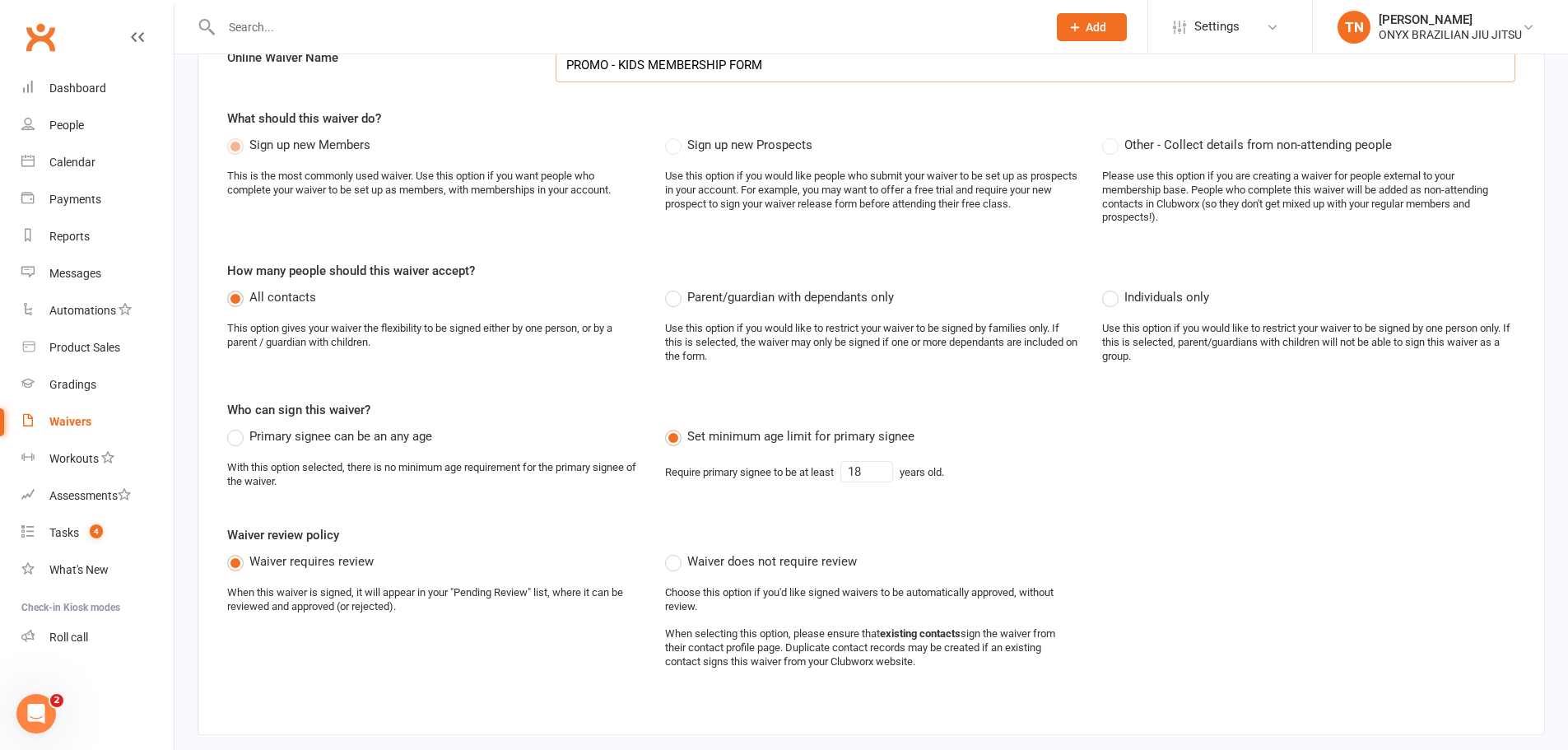
scroll to position [165, 0]
click at [713, 299] on span "Parent/guardian with dependants only" at bounding box center [790, 295] width 207 height 17
click at [676, 286] on input "Parent/guardian with dependants only" at bounding box center [671, 286] width 11 height 0
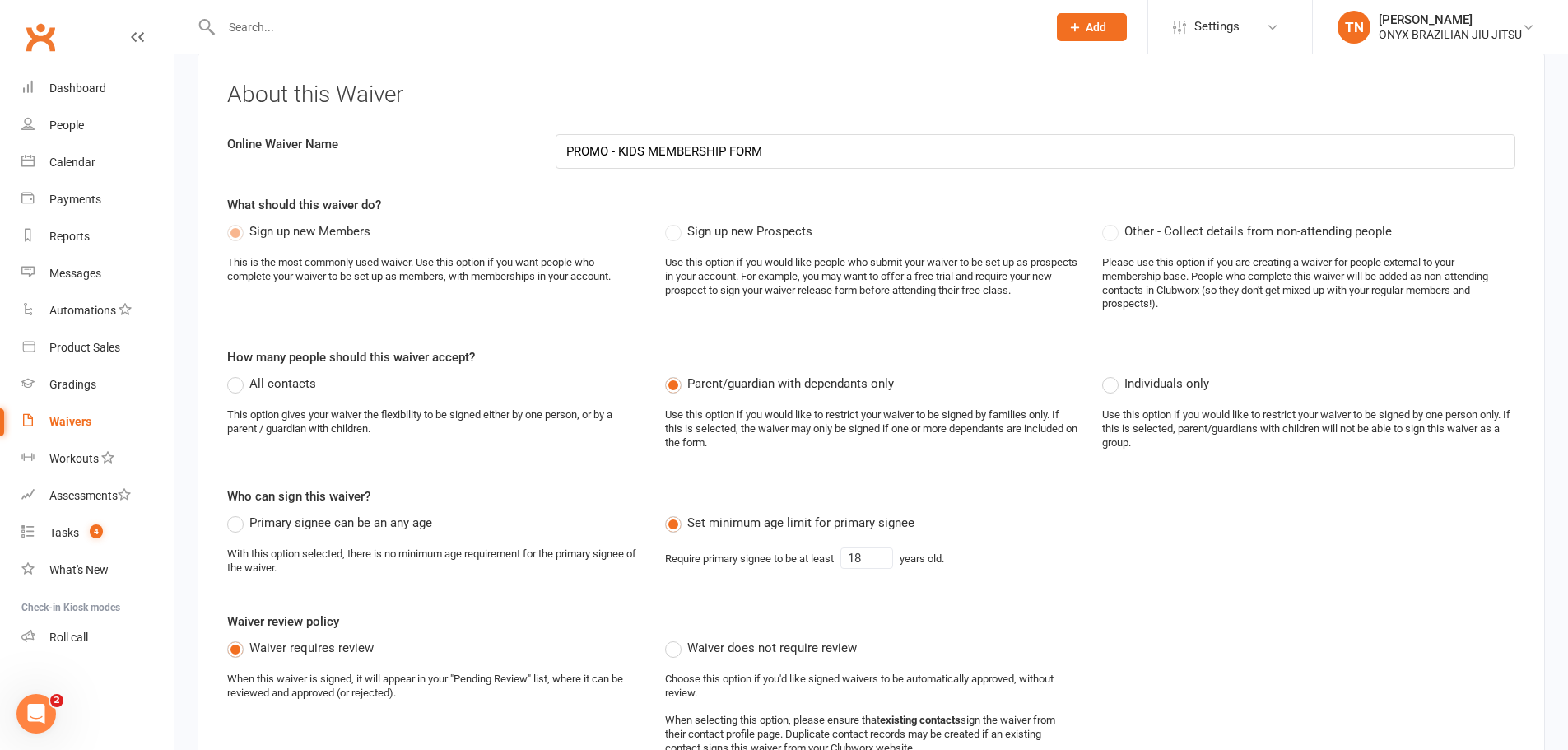
scroll to position [0, 0]
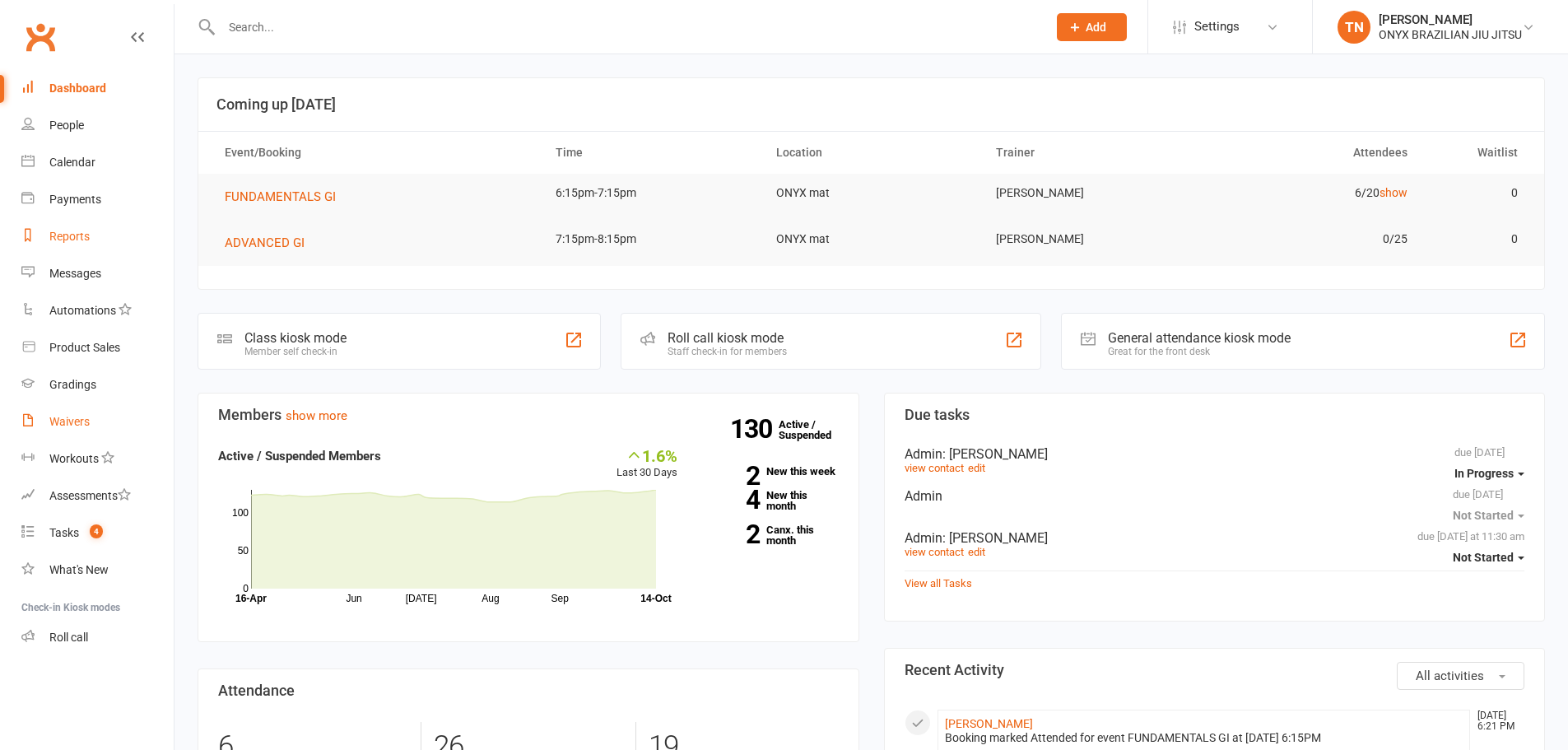
drag, startPoint x: 0, startPoint y: 0, endPoint x: 168, endPoint y: 253, distance: 303.7
click at [77, 423] on div "Waivers" at bounding box center [70, 421] width 40 height 13
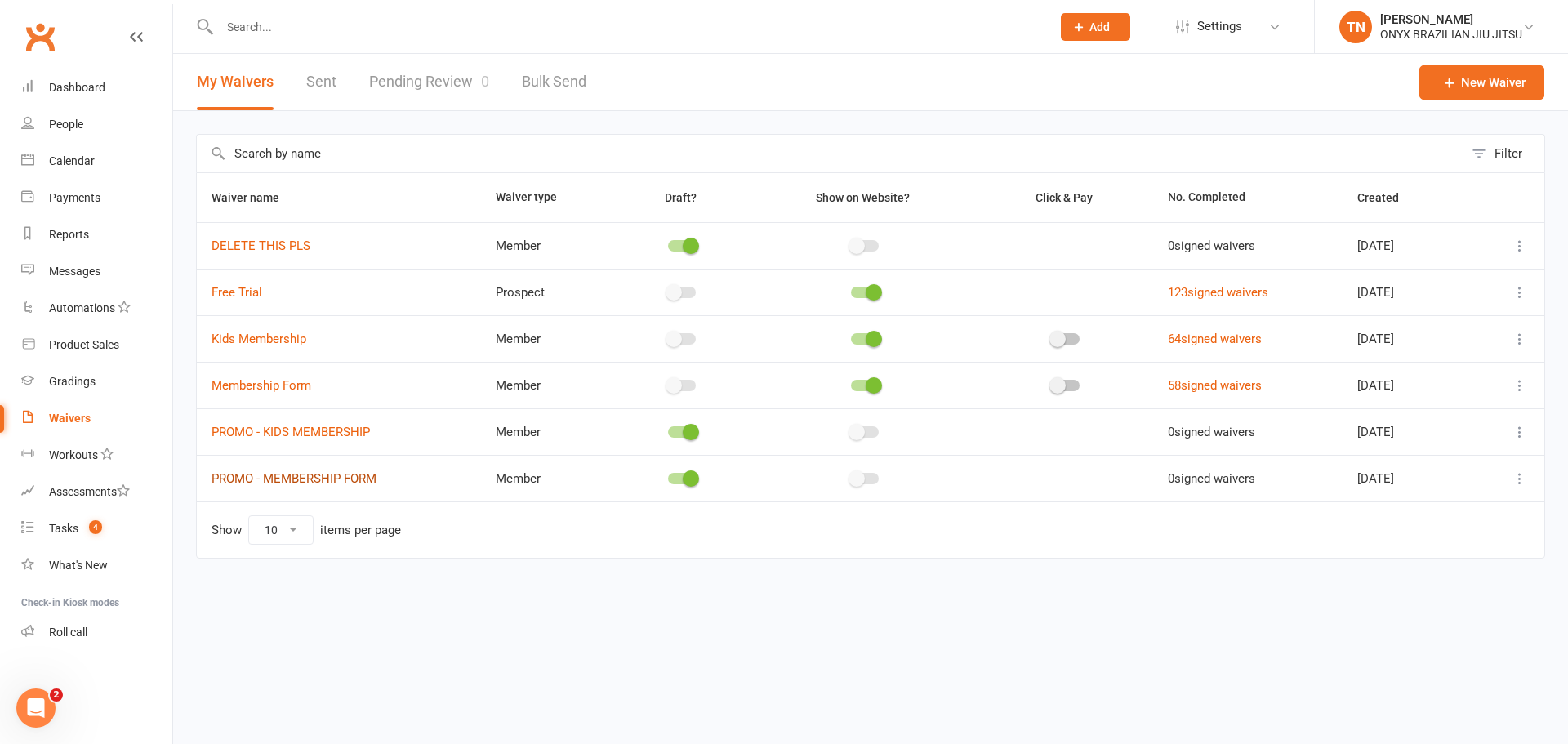
click at [324, 485] on link "PROMO - MEMBERSHIP FORM" at bounding box center [294, 478] width 165 height 15
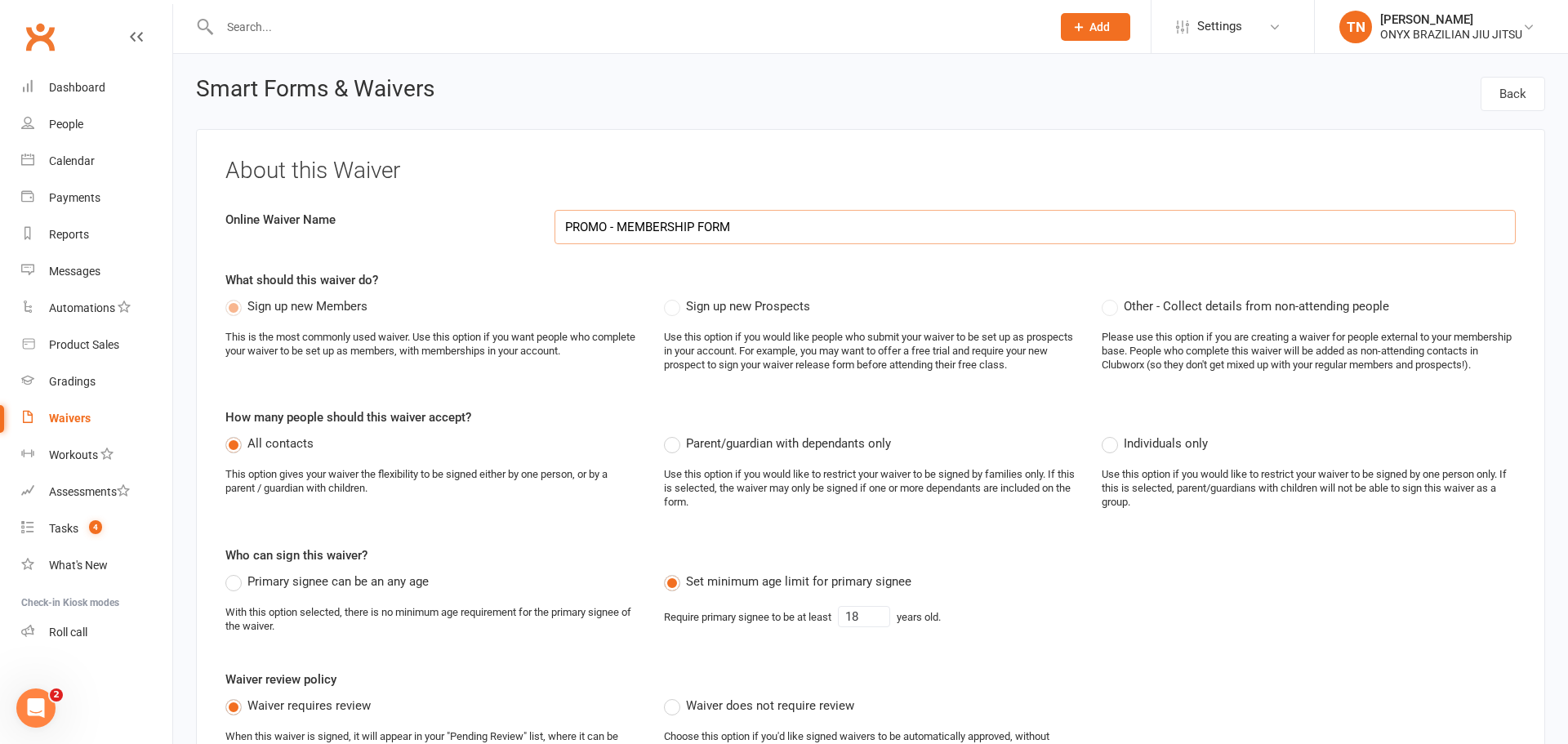
select select "applies_to_attending_signees"
select select "do_not_copy_answers"
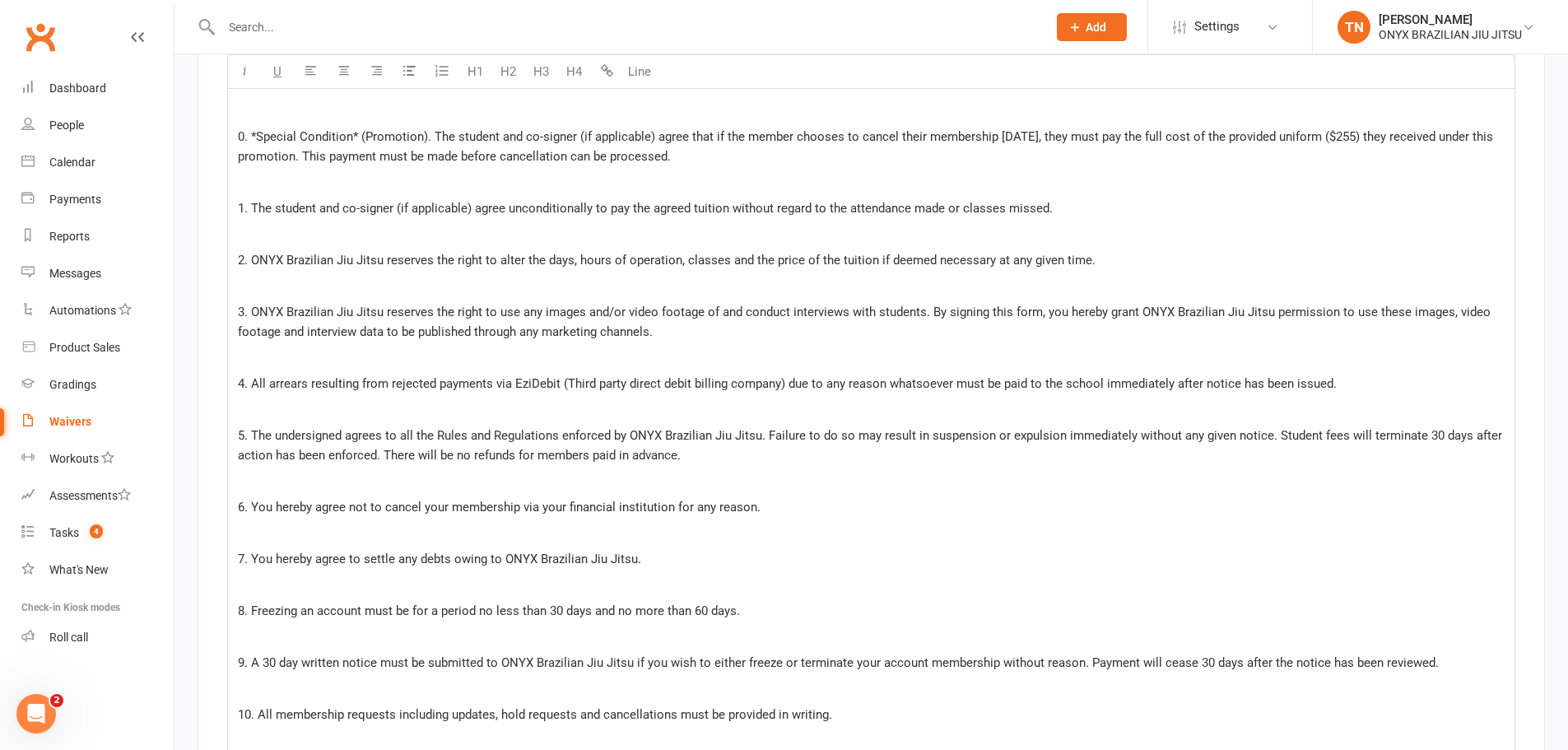
scroll to position [3209, 0]
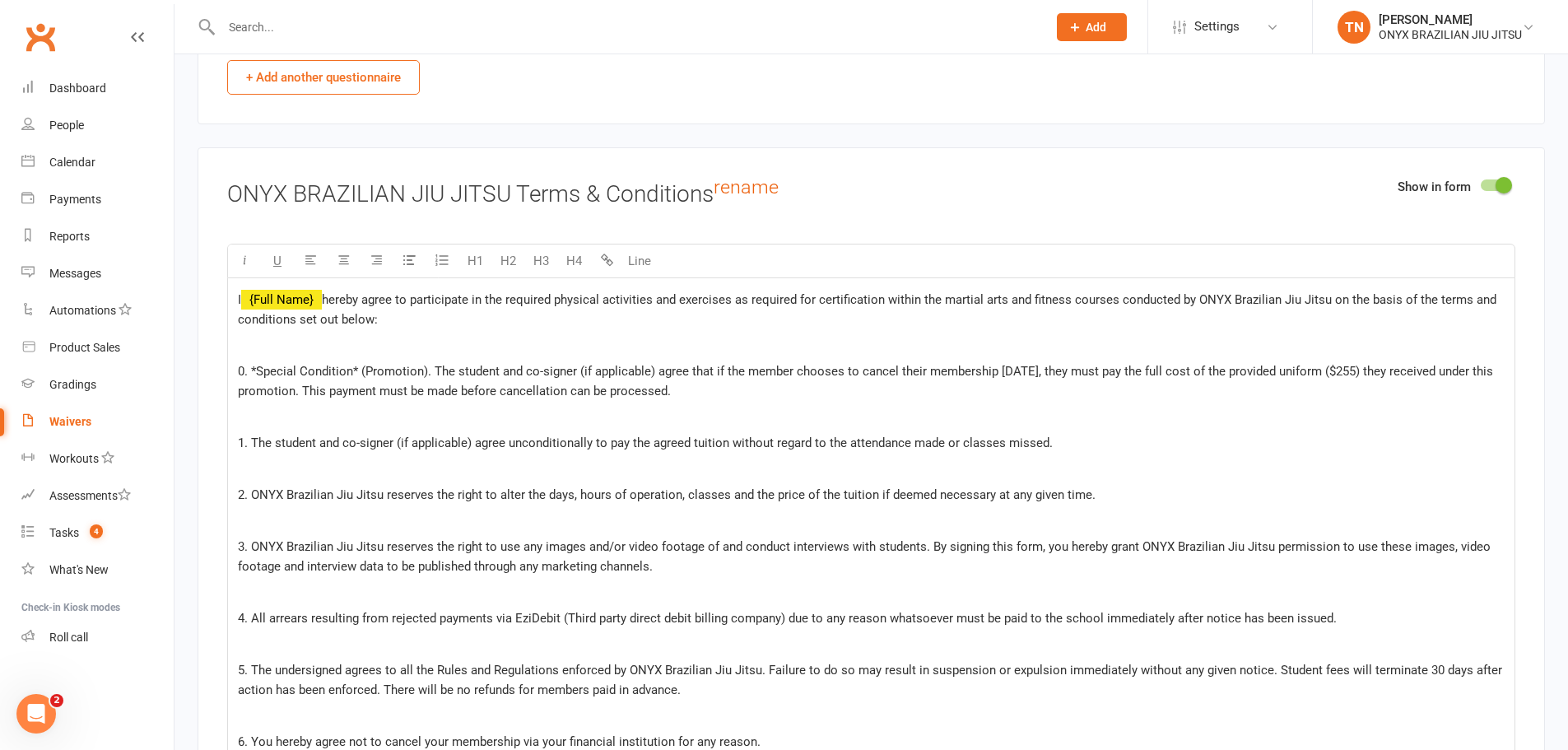
drag, startPoint x: 743, startPoint y: 393, endPoint x: 230, endPoint y: 371, distance: 513.5
click at [230, 371] on div "I ﻿ {Full Name} hereby agree to participate in the required physical activities…" at bounding box center [871, 672] width 1286 height 789
copy span "0. *Special Condition* (Promotion). The student and co-signer (if applicable) a…"
click at [70, 416] on div "Waivers" at bounding box center [70, 421] width 42 height 13
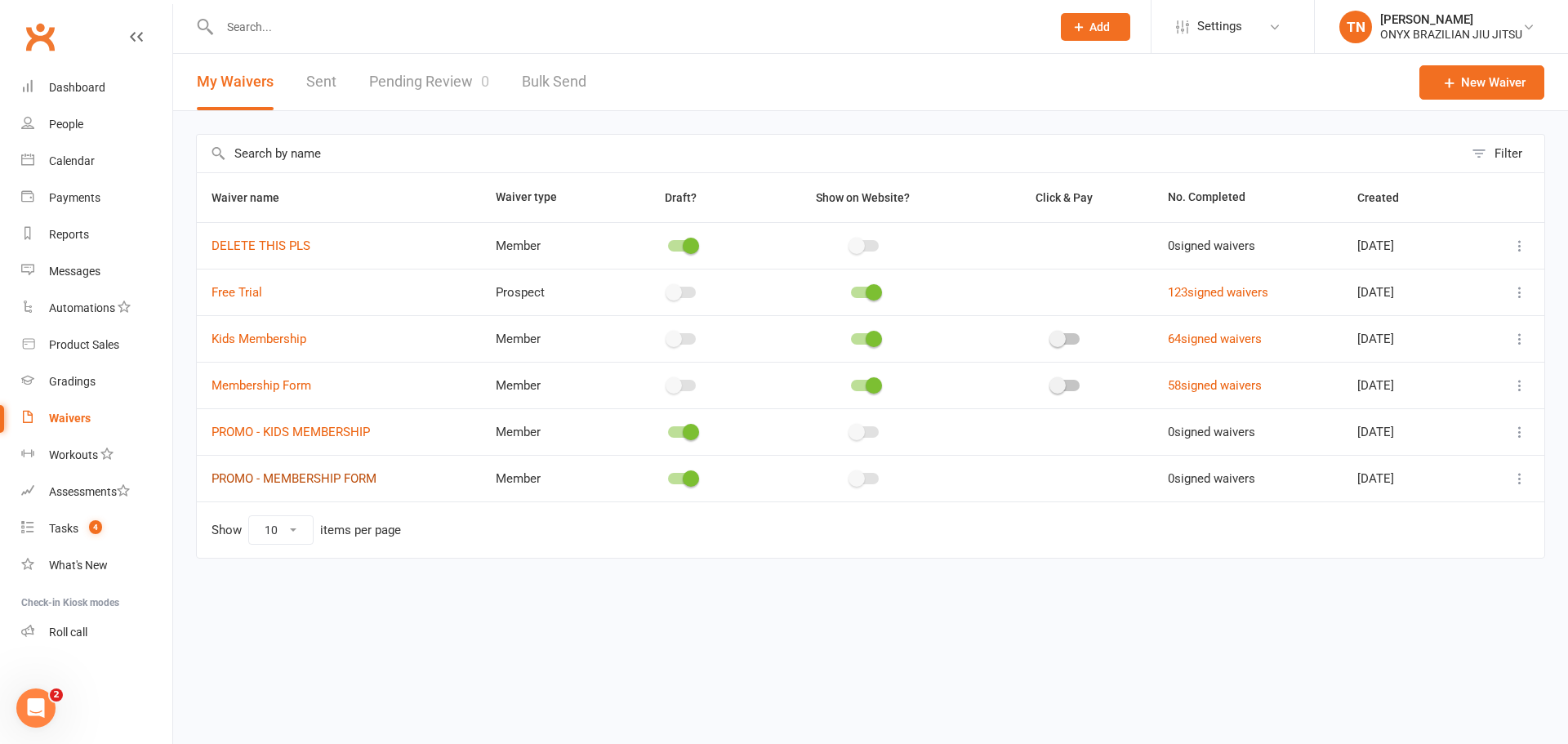
click at [336, 485] on link "PROMO - MEMBERSHIP FORM" at bounding box center [294, 478] width 165 height 15
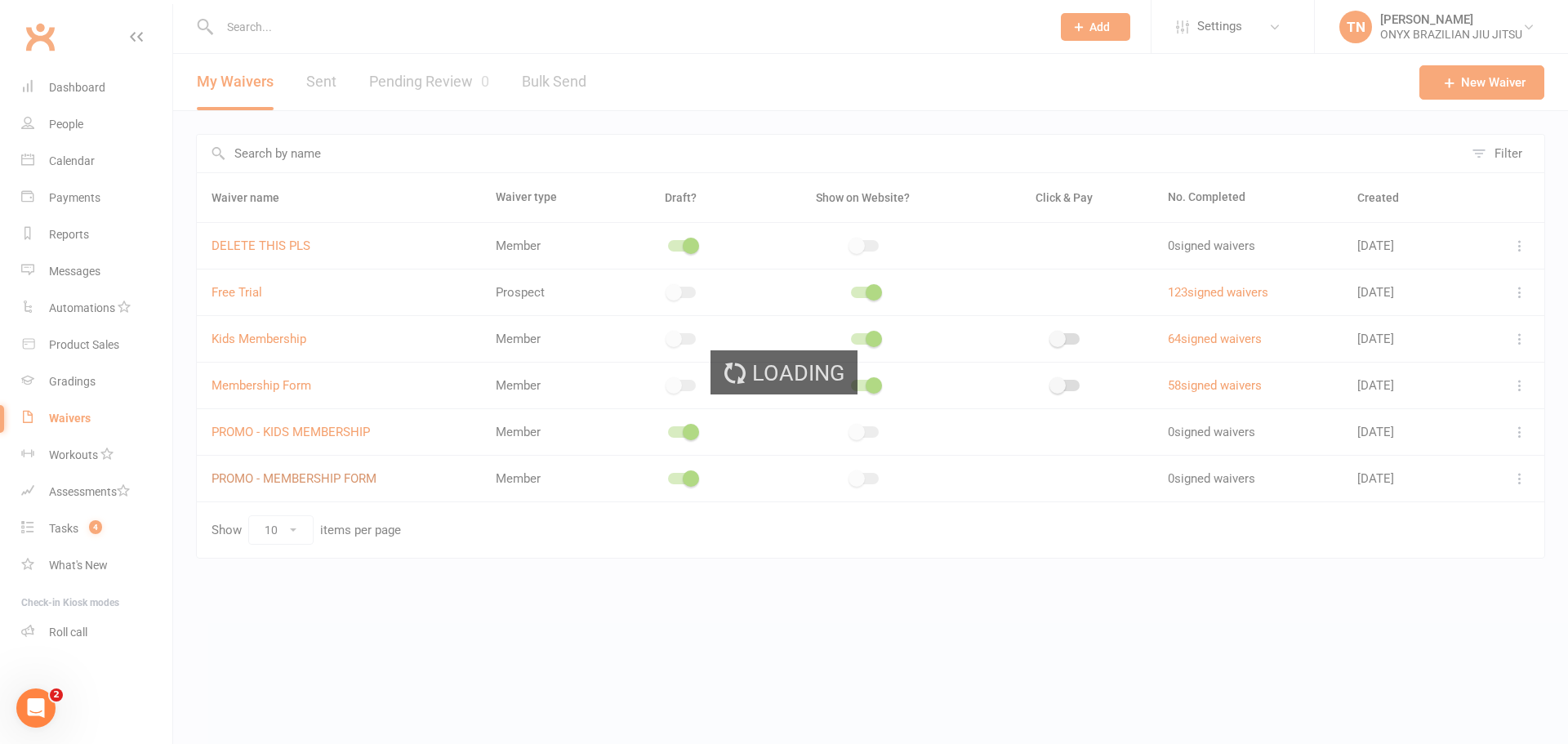
select select "applies_to_attending_signees"
select select "do_not_copy_answers"
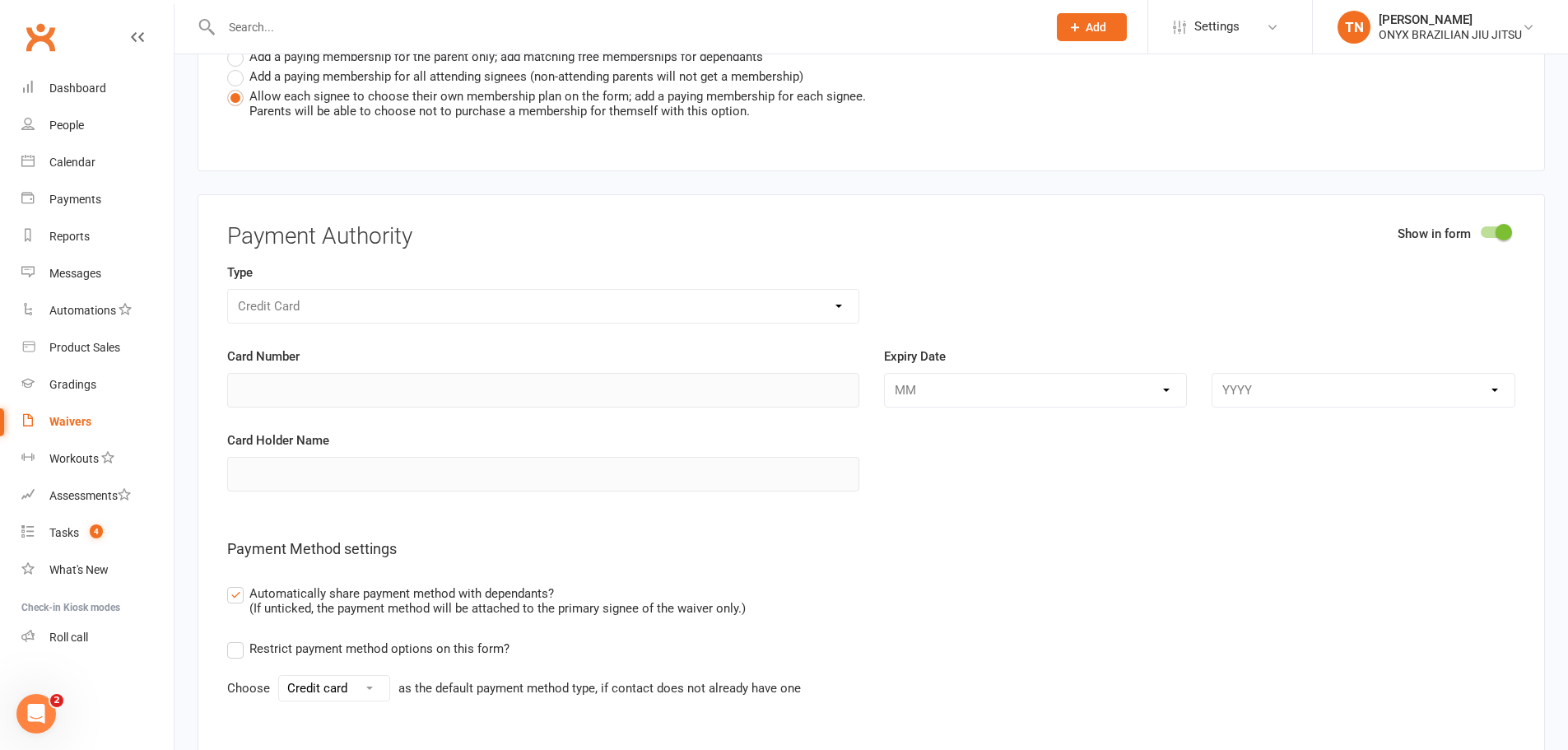
scroll to position [5432, 0]
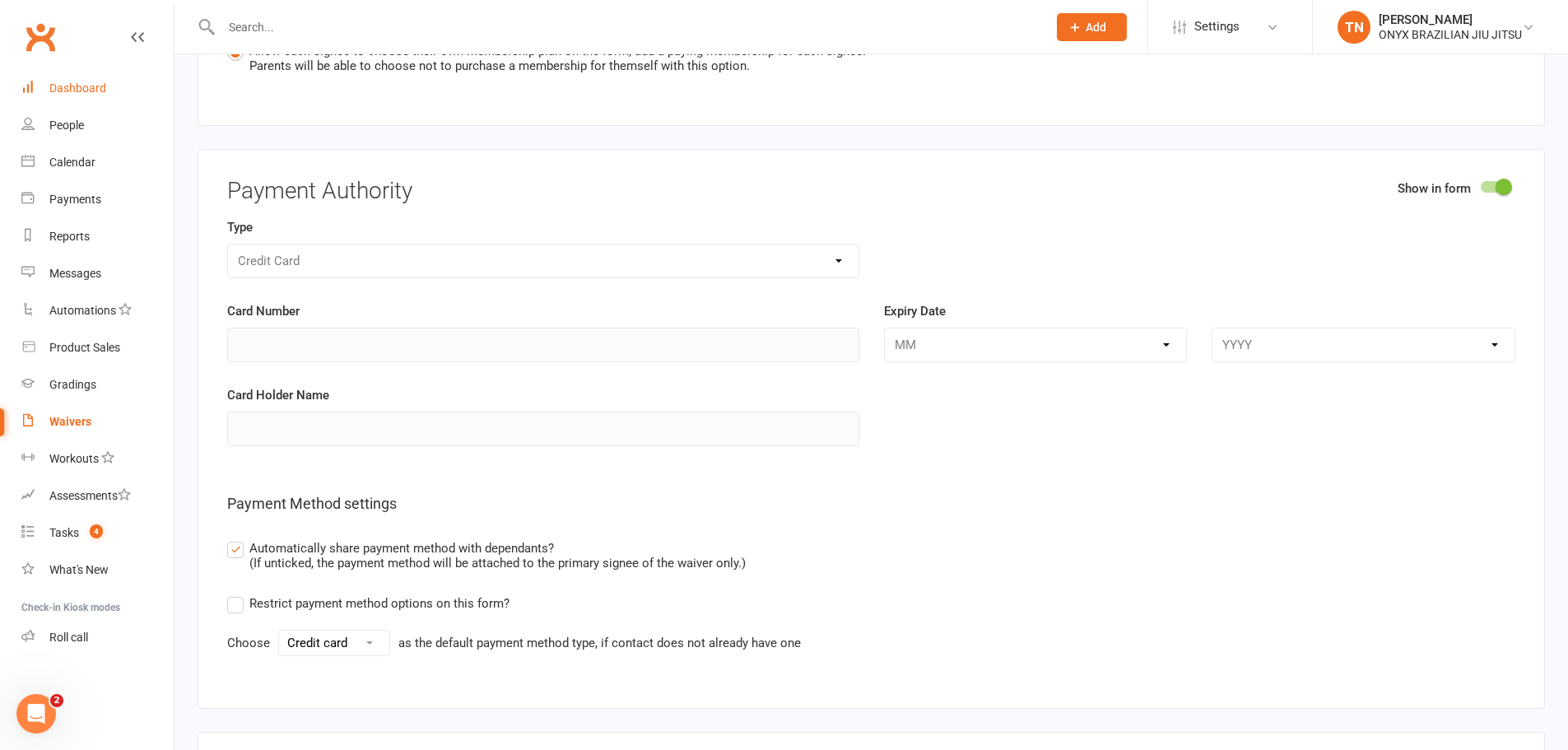
click at [92, 86] on div "Dashboard" at bounding box center [78, 88] width 57 height 13
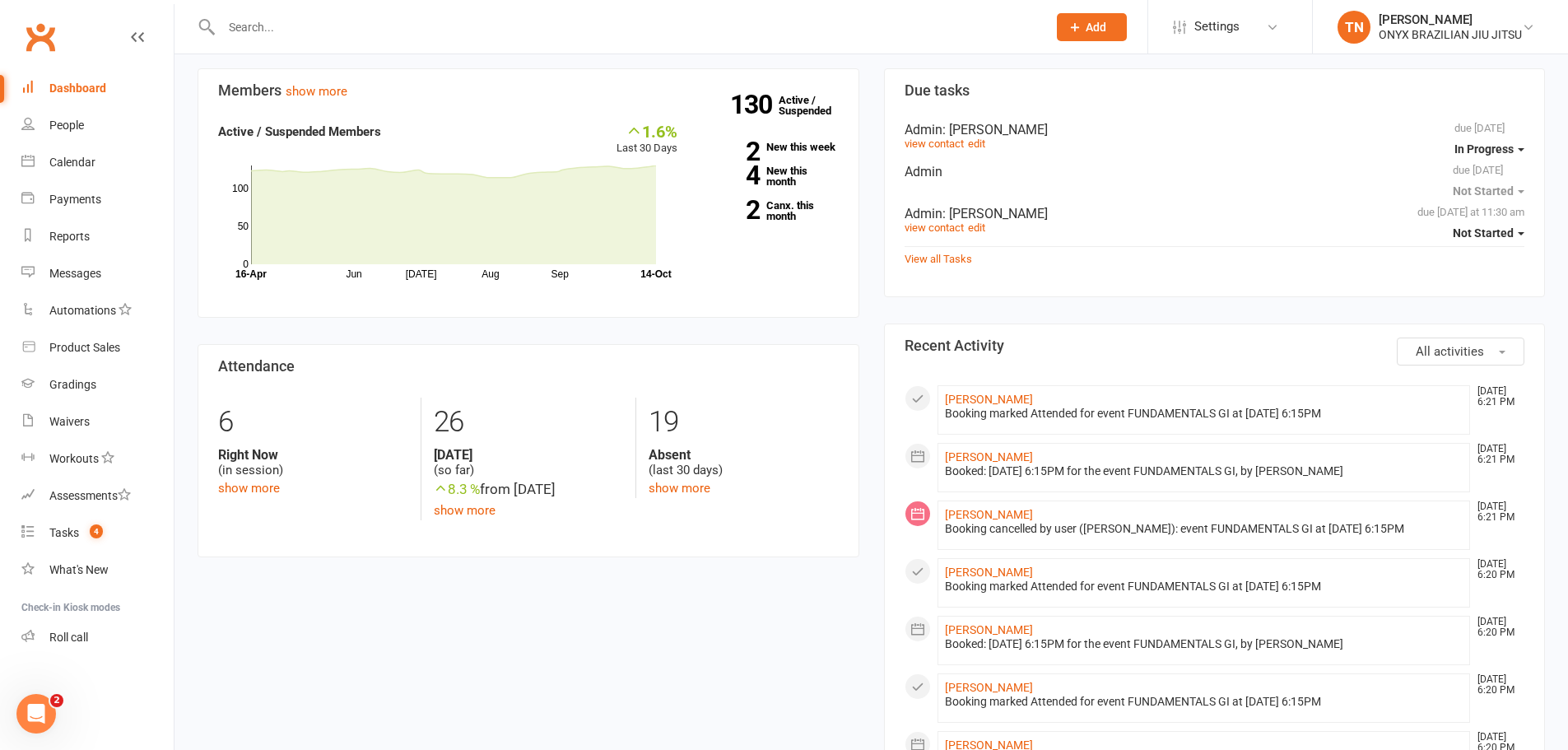
scroll to position [412, 0]
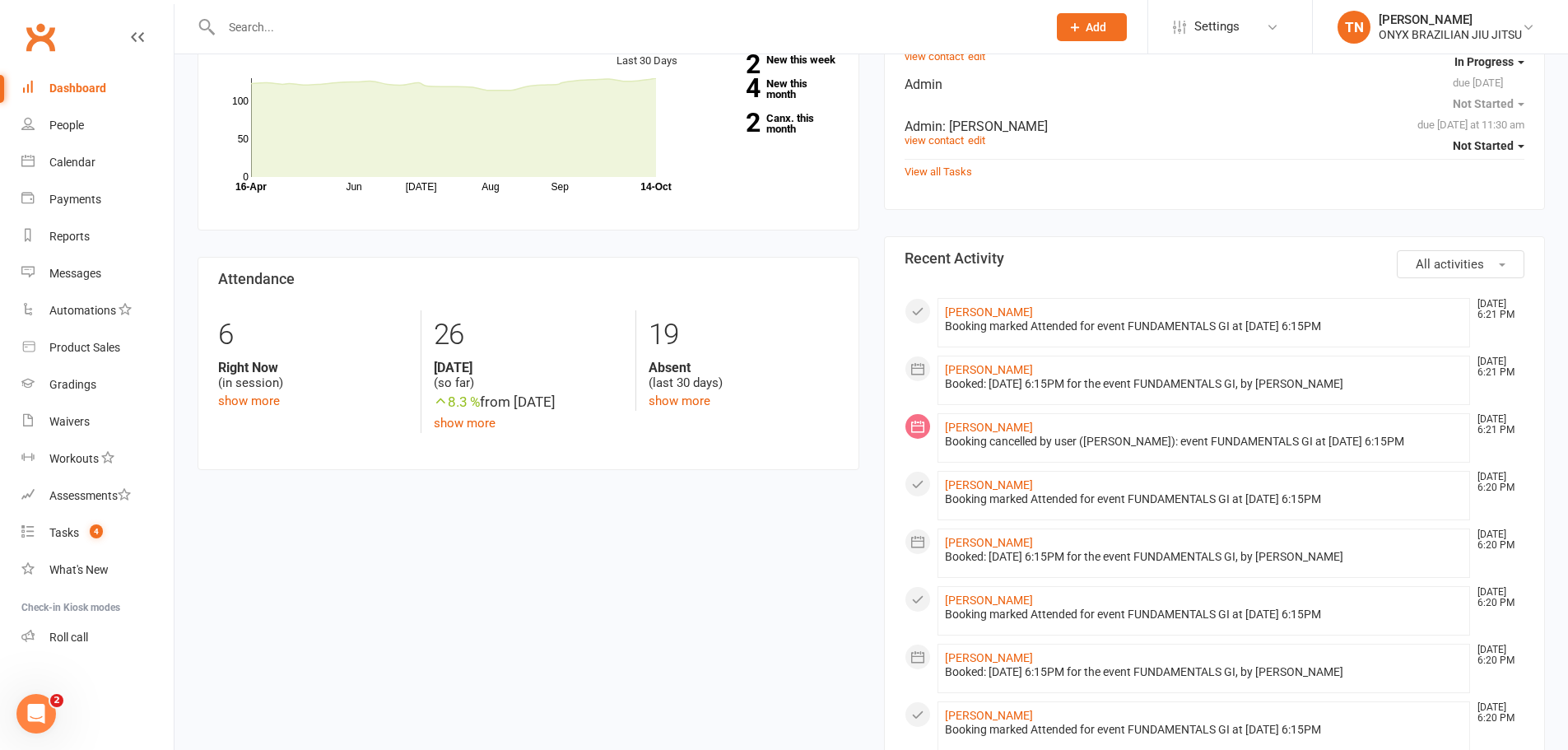
click at [290, 26] on input "text" at bounding box center [626, 27] width 819 height 23
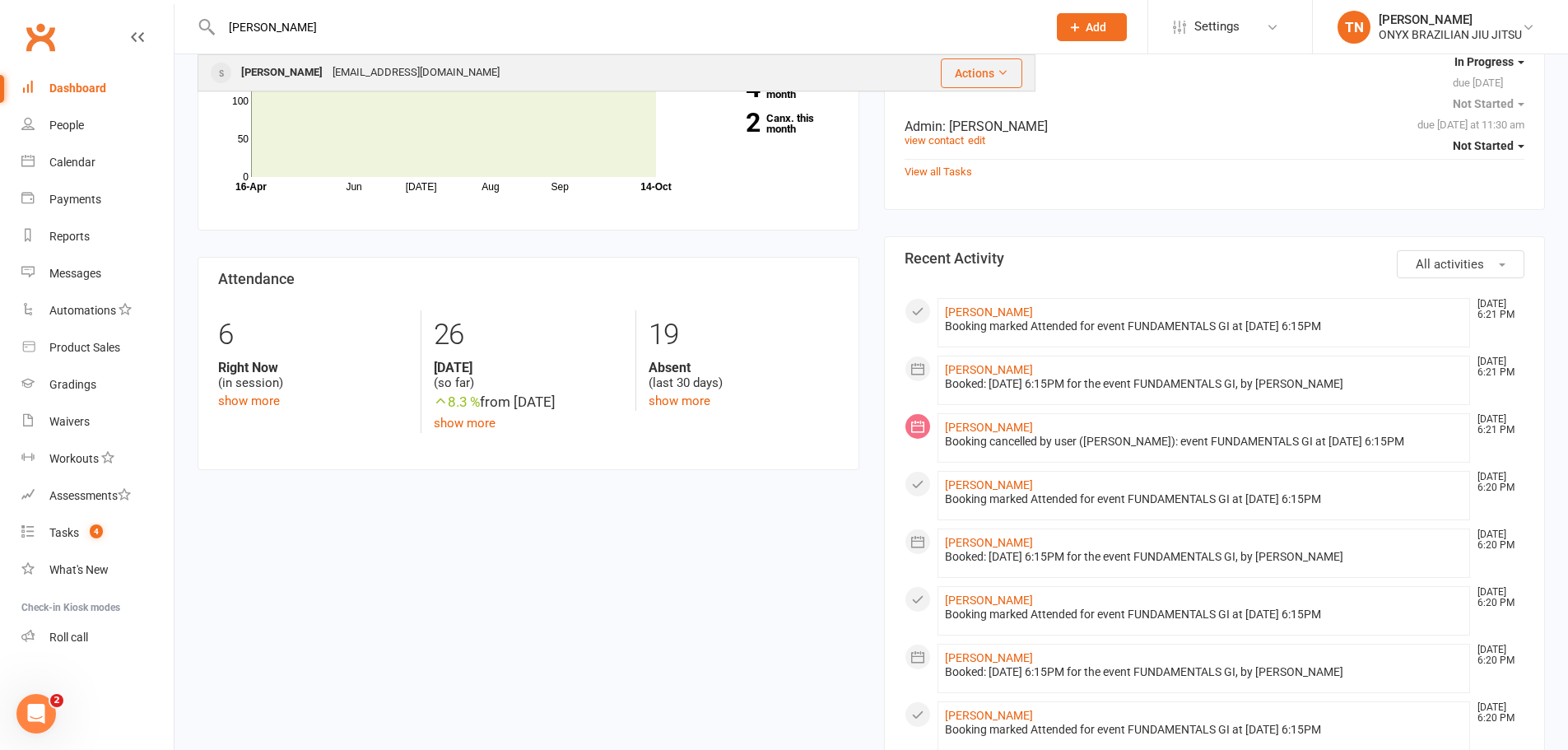
type input "[PERSON_NAME]"
click at [317, 86] on div "[PERSON_NAME] Le [EMAIL_ADDRESS][DOMAIN_NAME]" at bounding box center [520, 72] width 640 height 34
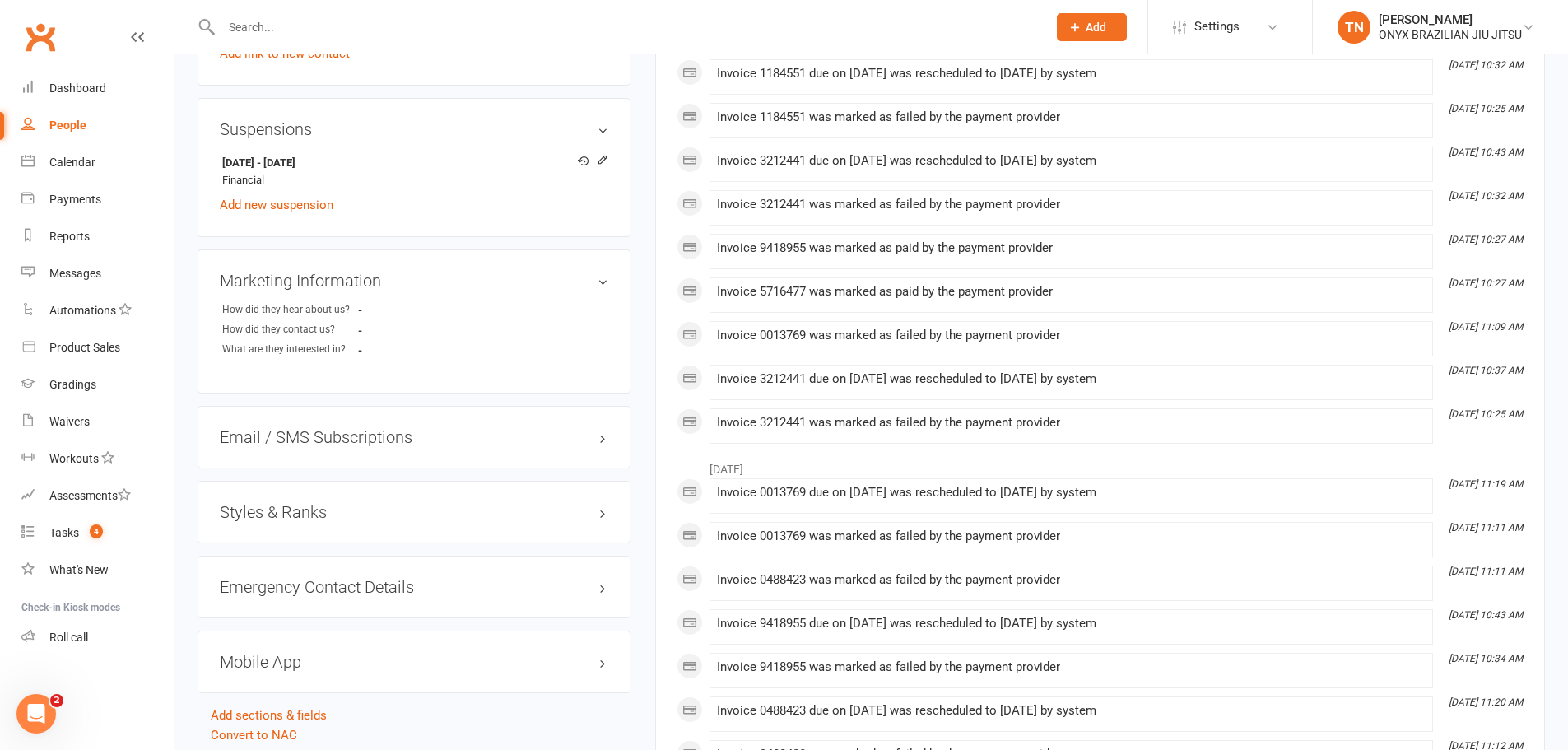
scroll to position [1070, 0]
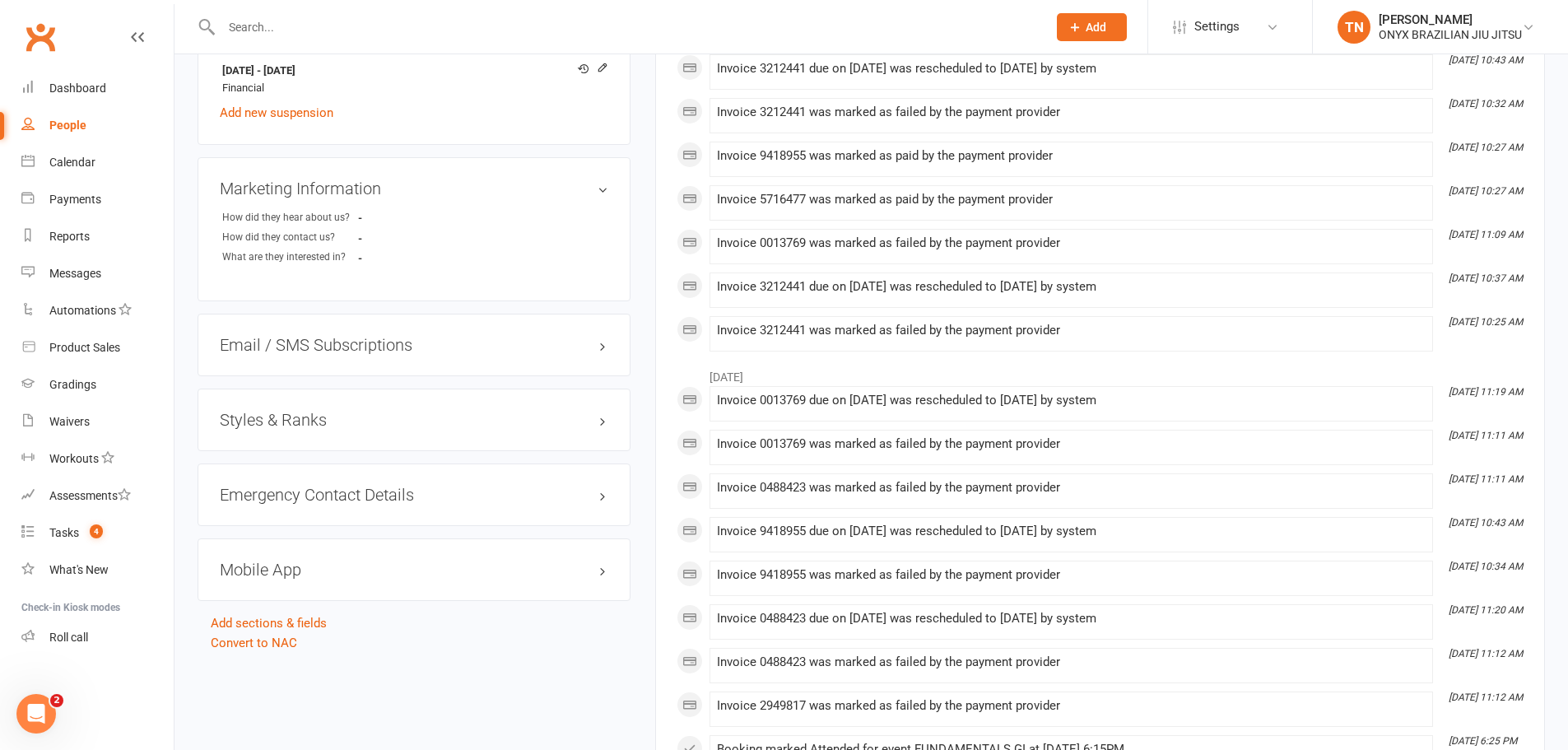
click at [441, 515] on div "Emergency Contact Details edit" at bounding box center [413, 495] width 433 height 62
click at [604, 498] on h3 "Emergency Contact Details edit" at bounding box center [413, 495] width 389 height 18
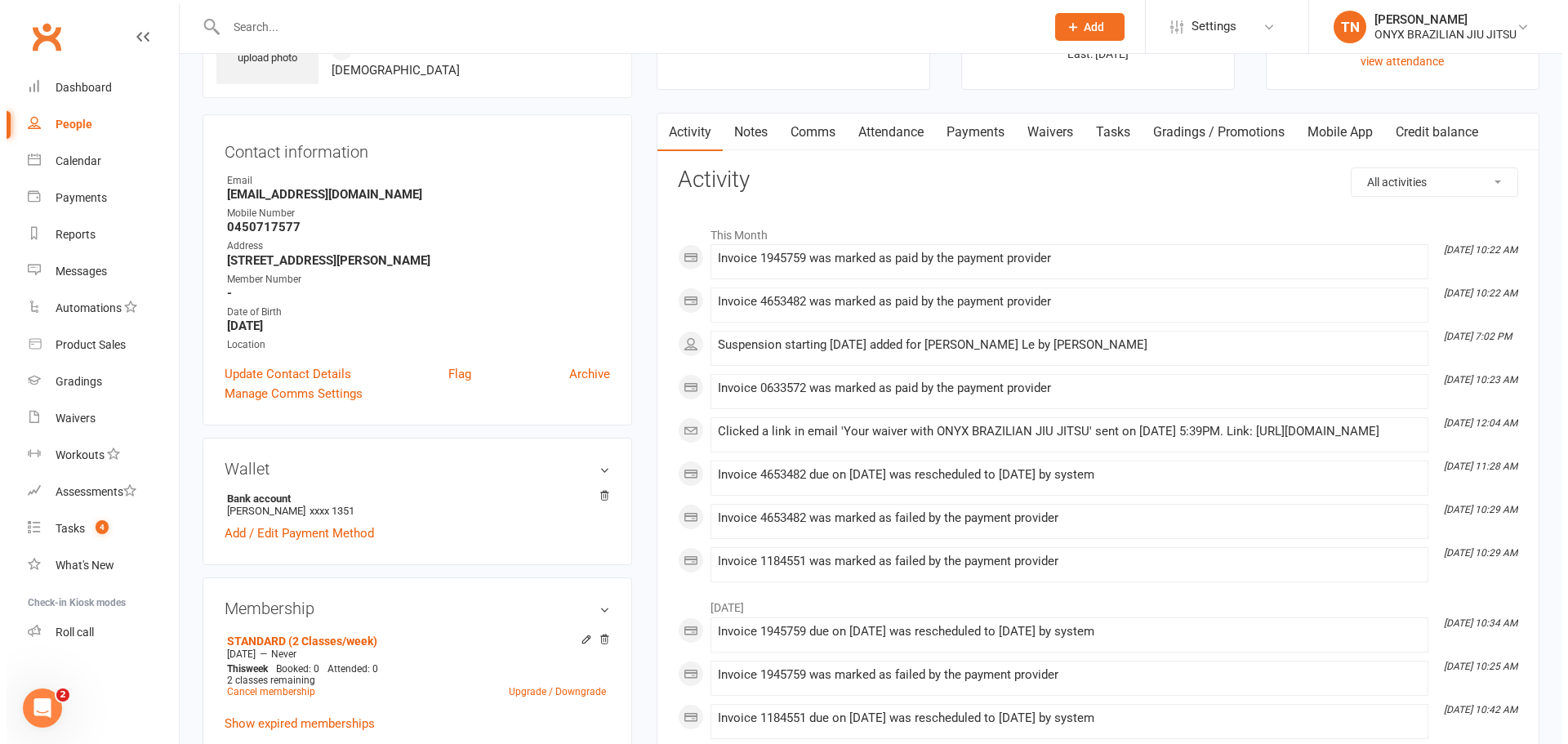
scroll to position [0, 0]
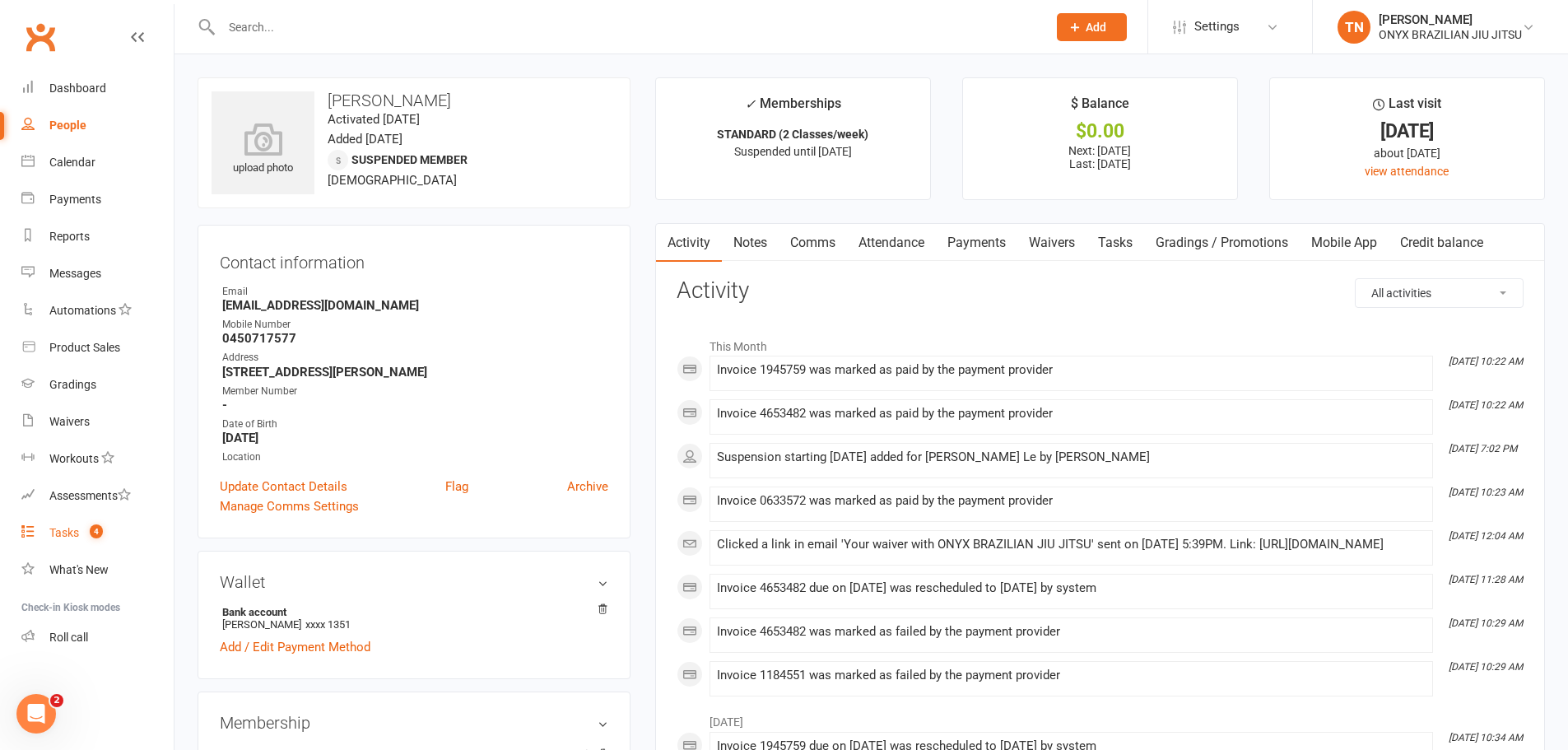
click at [74, 536] on div "Tasks" at bounding box center [64, 532] width 29 height 13
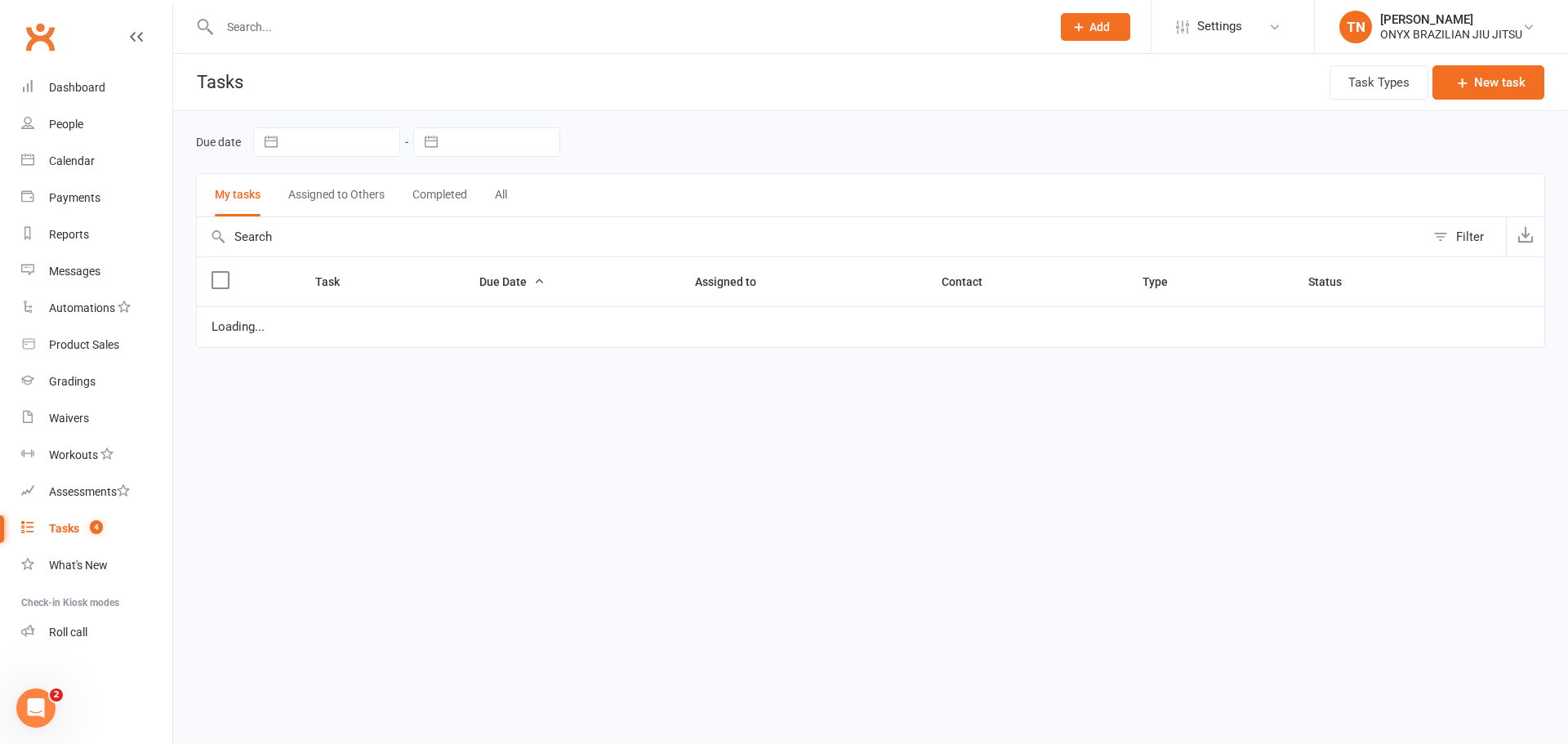
select select "started"
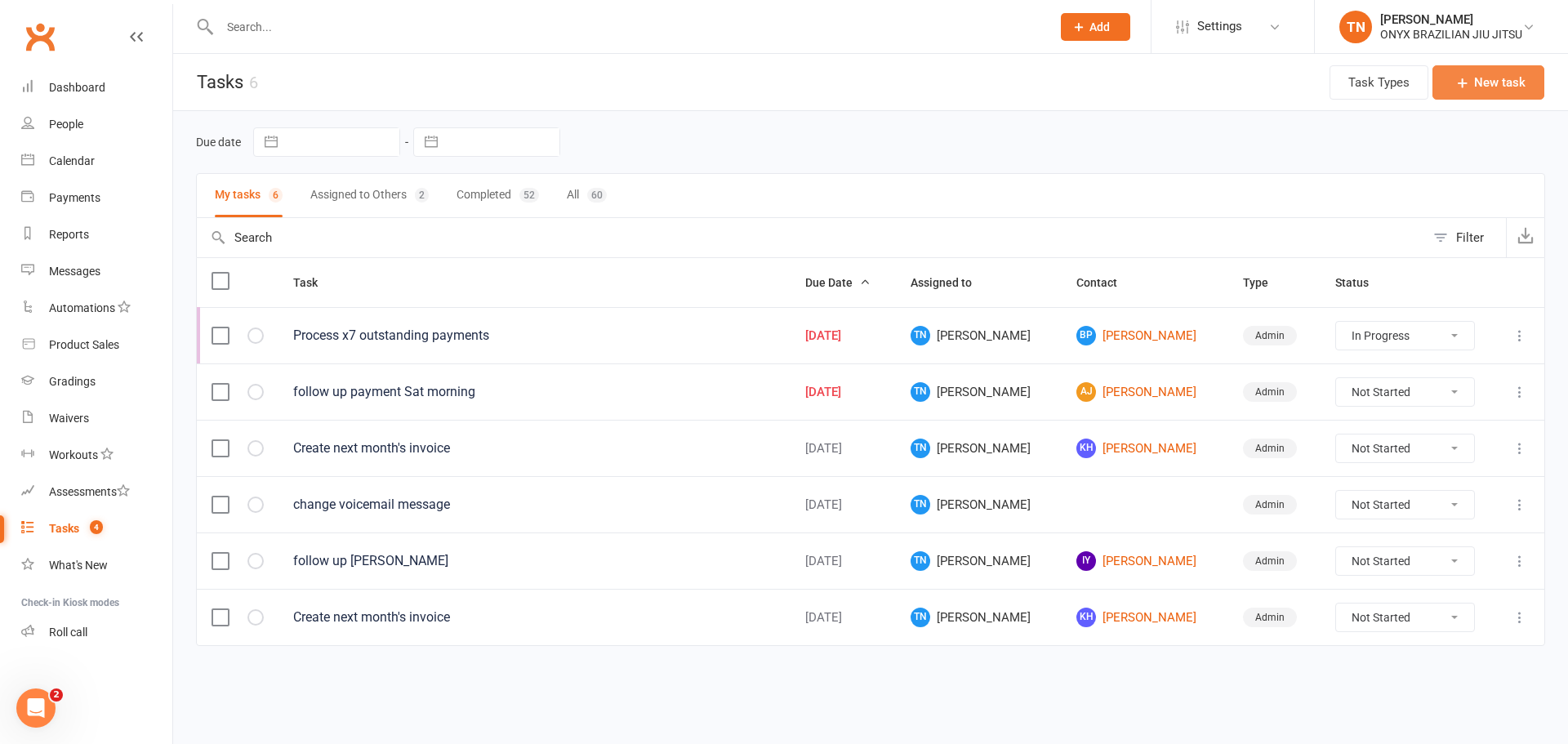
click at [1481, 79] on button "New task" at bounding box center [1487, 83] width 112 height 34
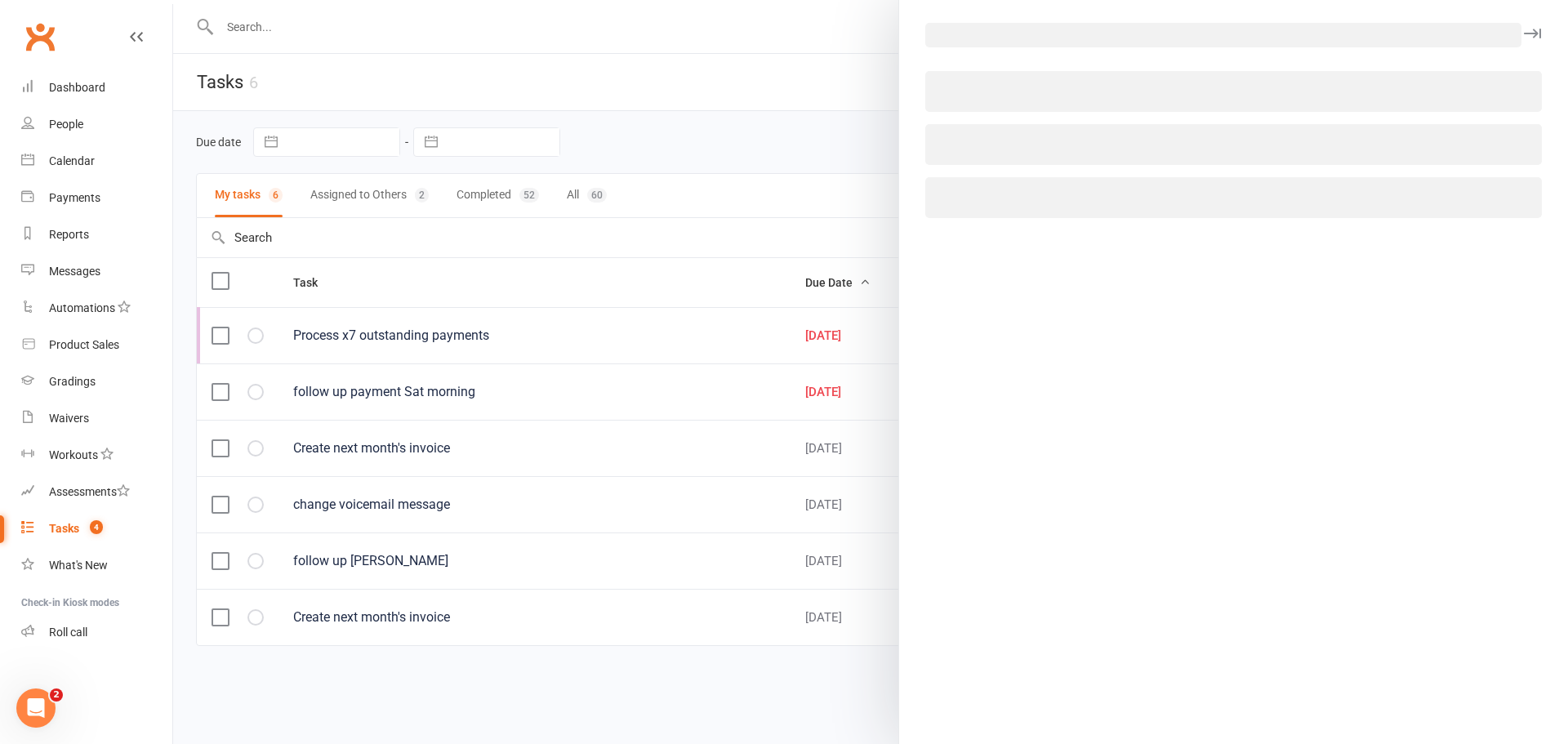
select select "52517"
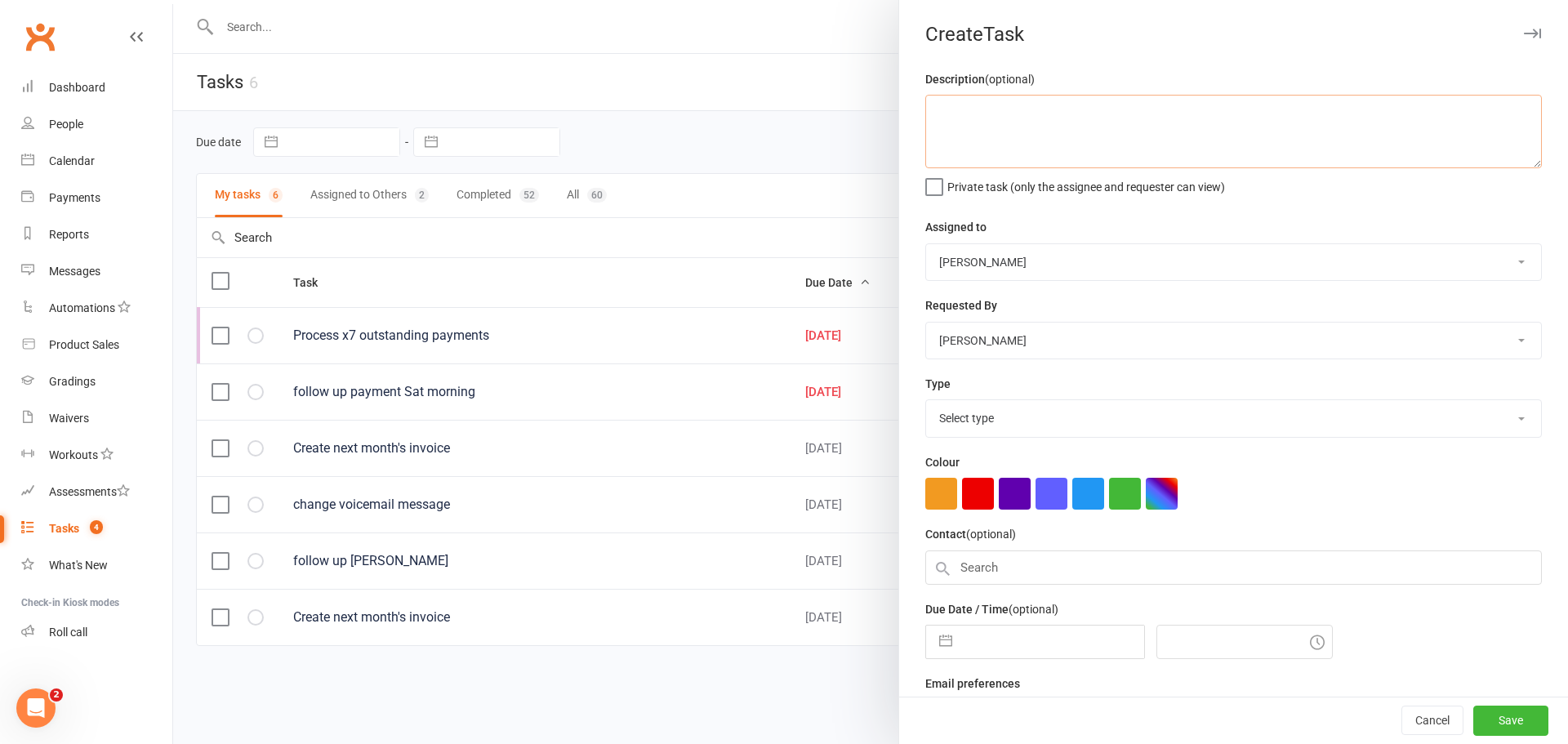
click at [1002, 162] on textarea at bounding box center [1232, 131] width 616 height 73
type textarea "[PERSON_NAME] payment due / cancel suspension / contact [PERSON_NAME]"
click at [943, 649] on button "button" at bounding box center [946, 641] width 29 height 33
select select "8"
select select "2025"
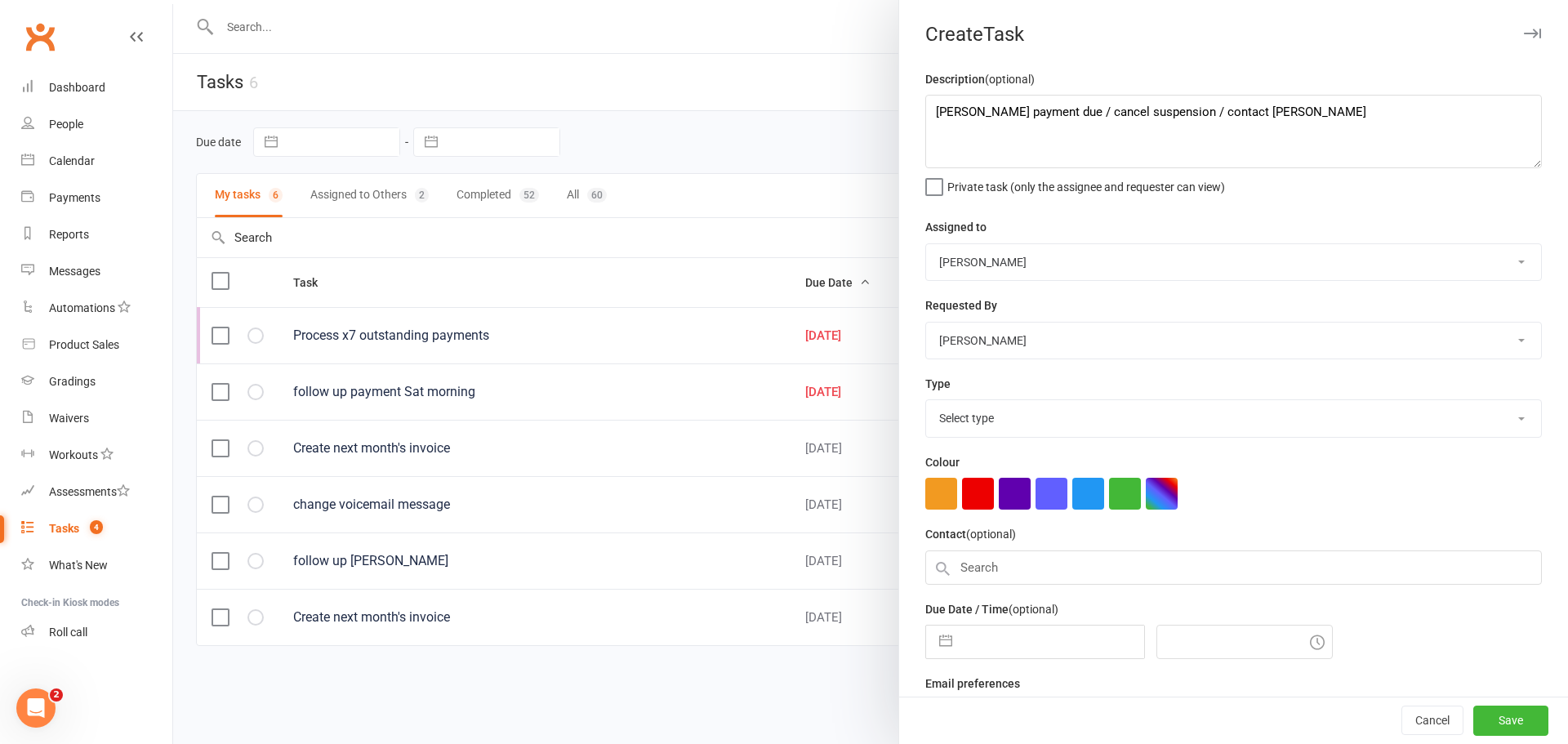
select select "9"
select select "2025"
select select "10"
select select "2025"
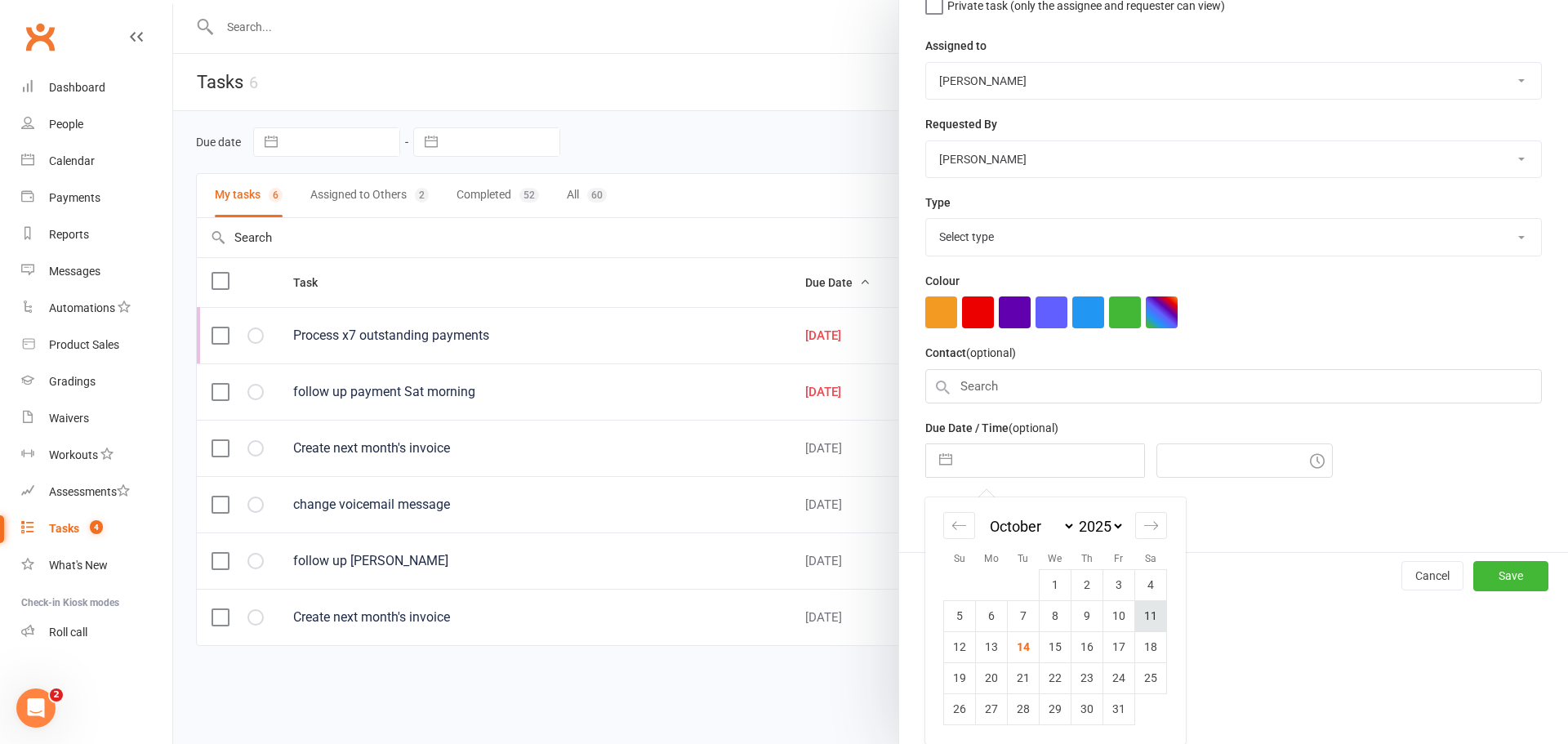
scroll to position [187, 0]
click at [1054, 674] on td "22" at bounding box center [1054, 678] width 32 height 31
type input "22 Oct 2025"
type input "7:30pm"
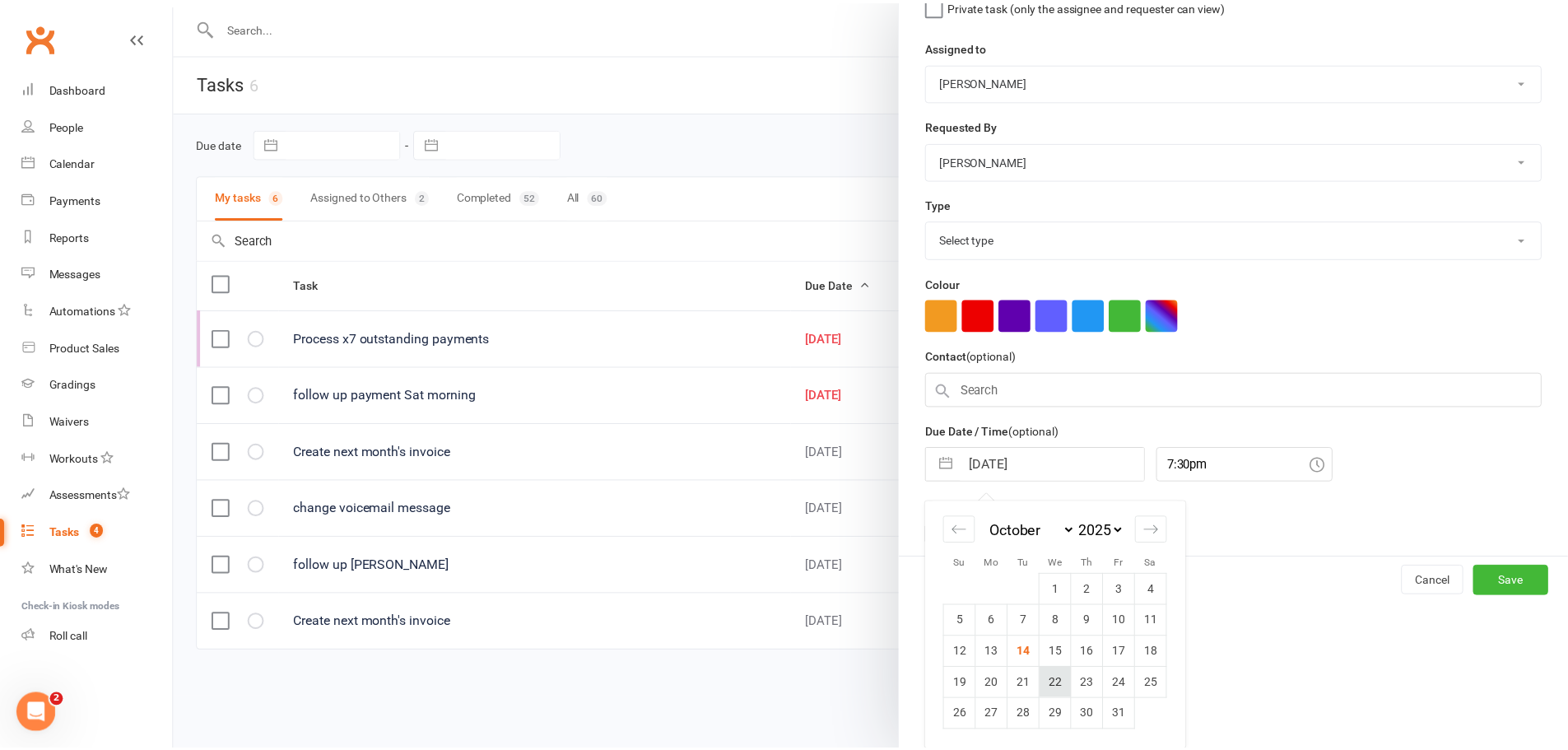
scroll to position [44, 0]
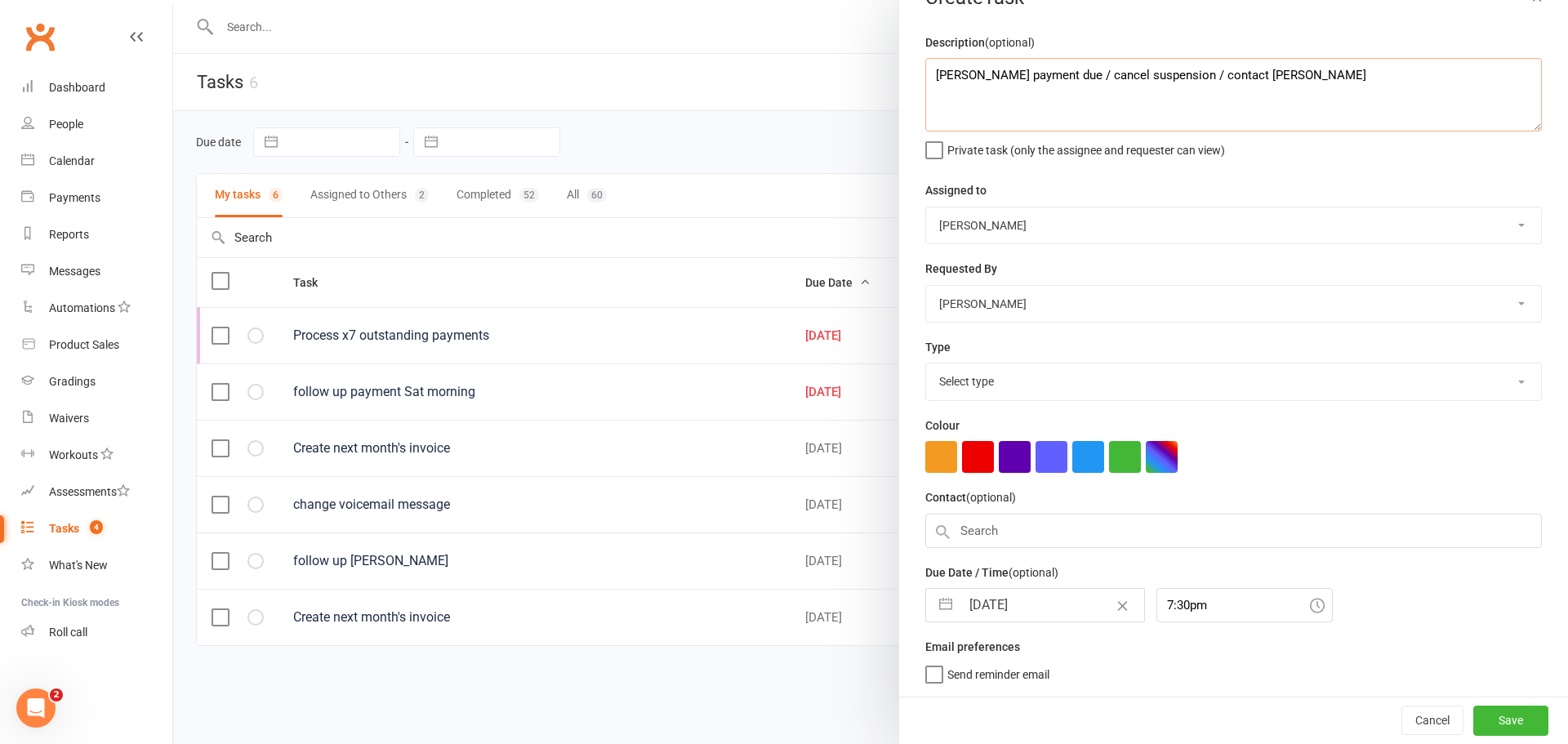
click at [1347, 71] on textarea "Lyna payment due / cancel suspension / contact Hien" at bounding box center [1232, 94] width 616 height 73
type textarea "Lyna payment due / cancel suspension / contact Hien (24th)"
click at [1010, 370] on select "Select type Admin E-mail Meeting Phone call Add new task type" at bounding box center [1233, 381] width 615 height 36
select select "33315"
click at [926, 363] on select "Select type Admin E-mail Meeting Phone call Add new task type" at bounding box center [1233, 381] width 615 height 36
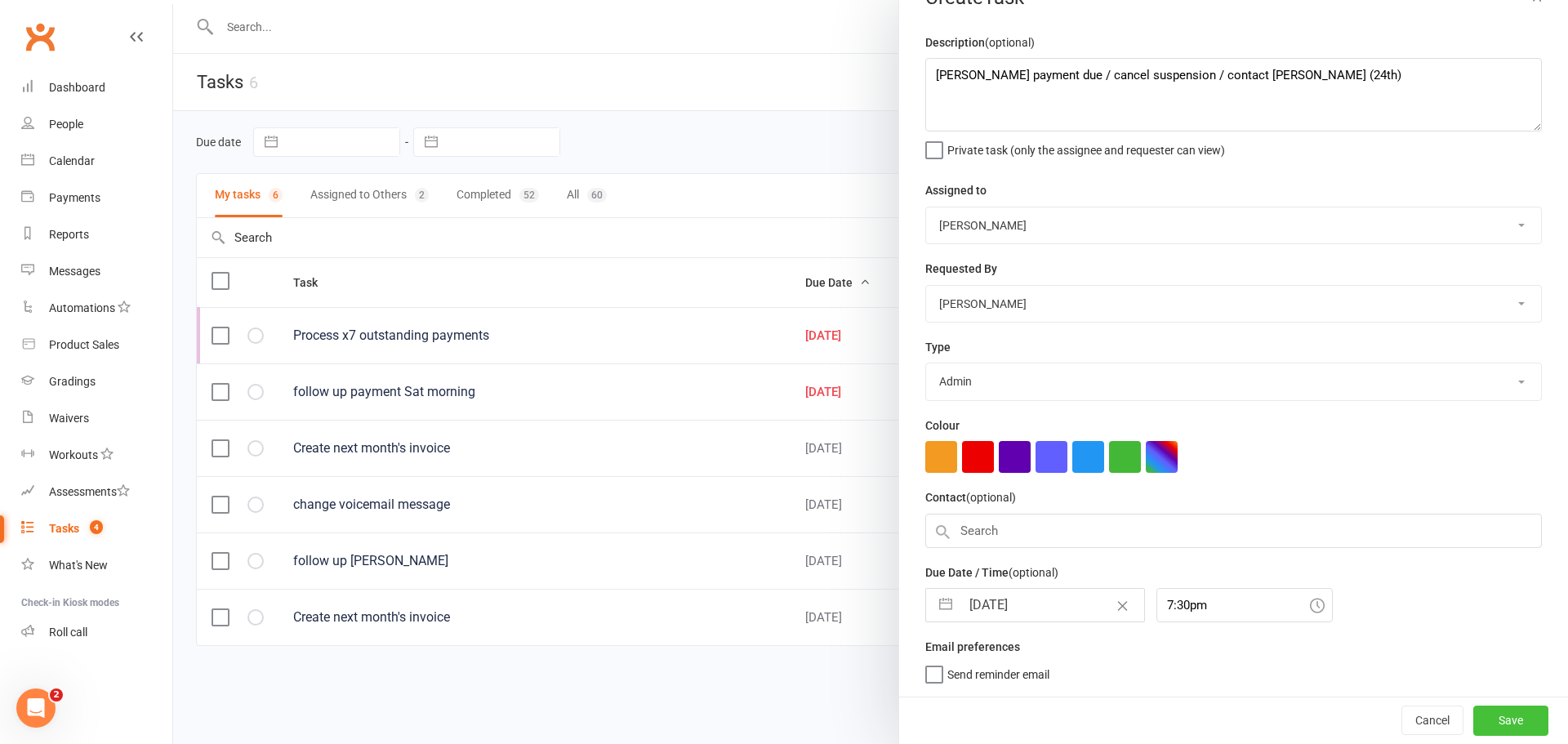
click at [1504, 728] on button "Save" at bounding box center [1510, 720] width 75 height 29
select select "started"
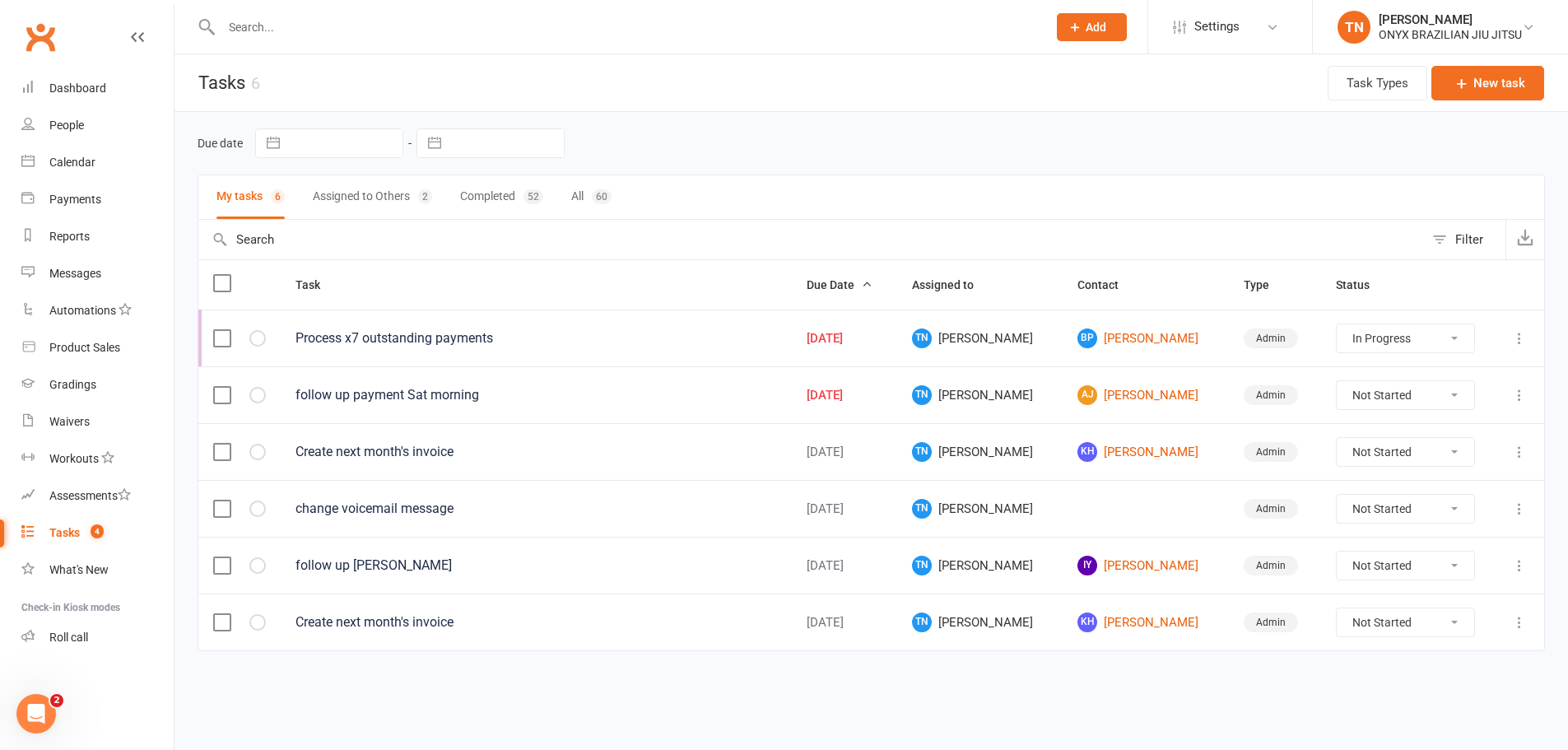
select select "started"
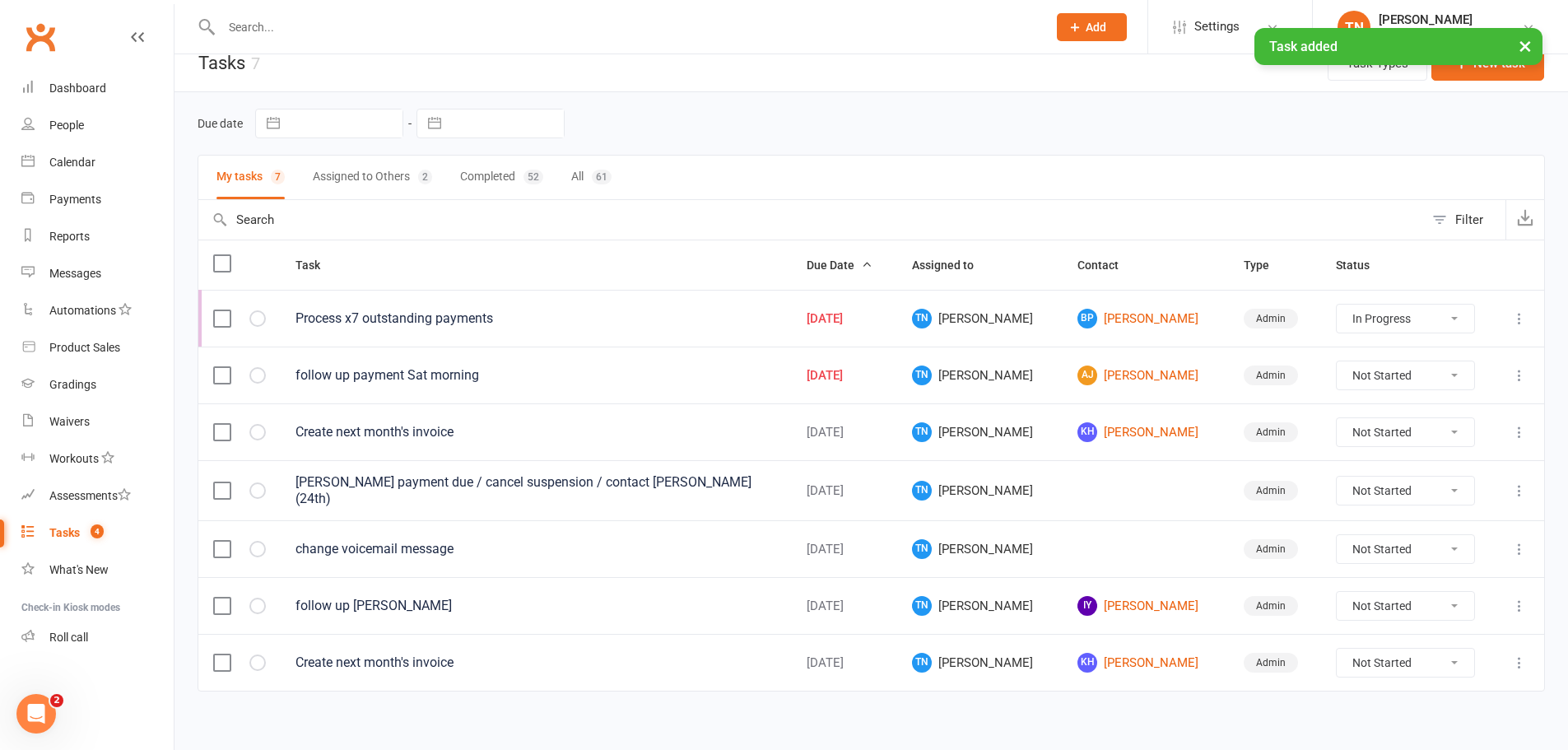
scroll to position [27, 0]
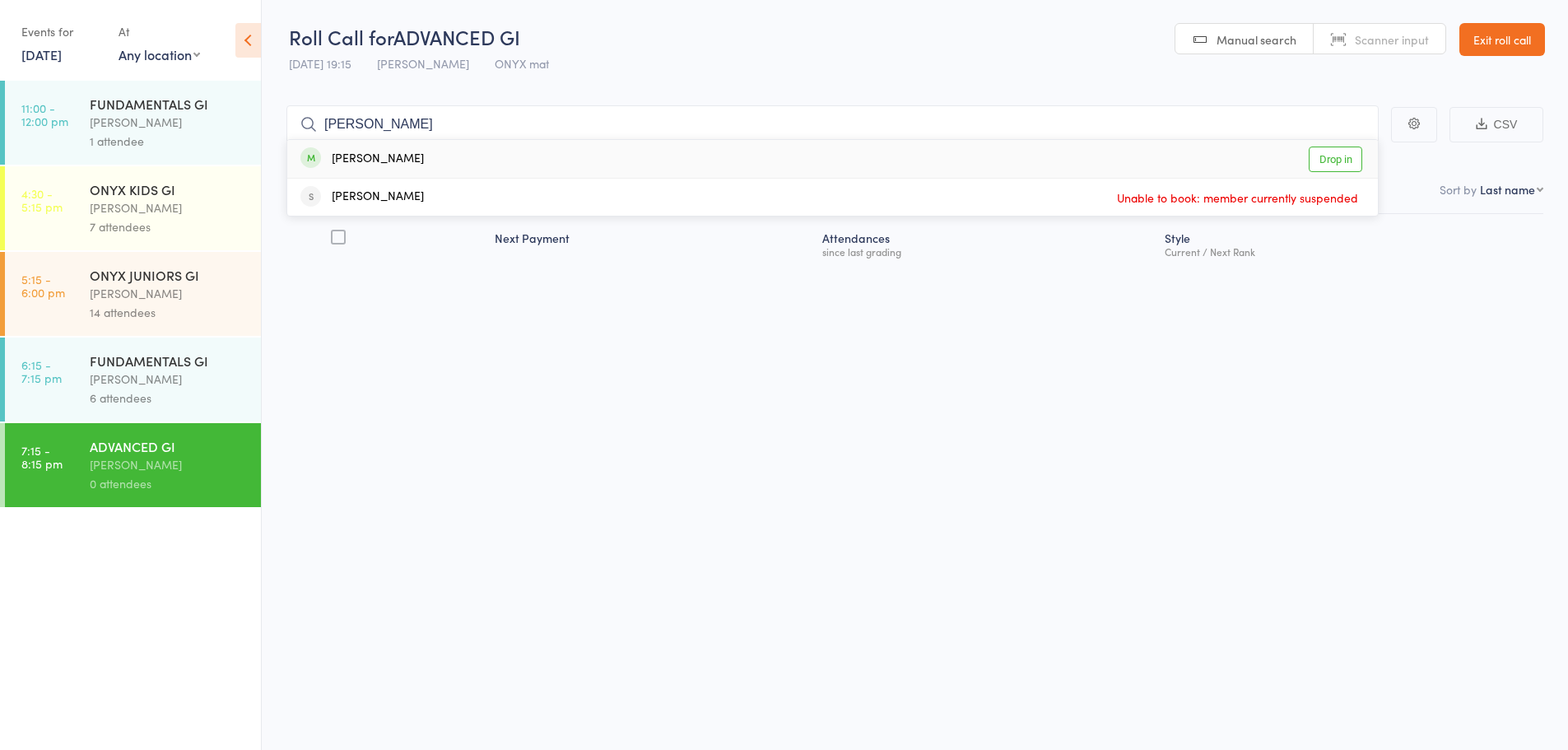
type input "[PERSON_NAME]"
click at [1325, 159] on link "Drop in" at bounding box center [1336, 159] width 53 height 26
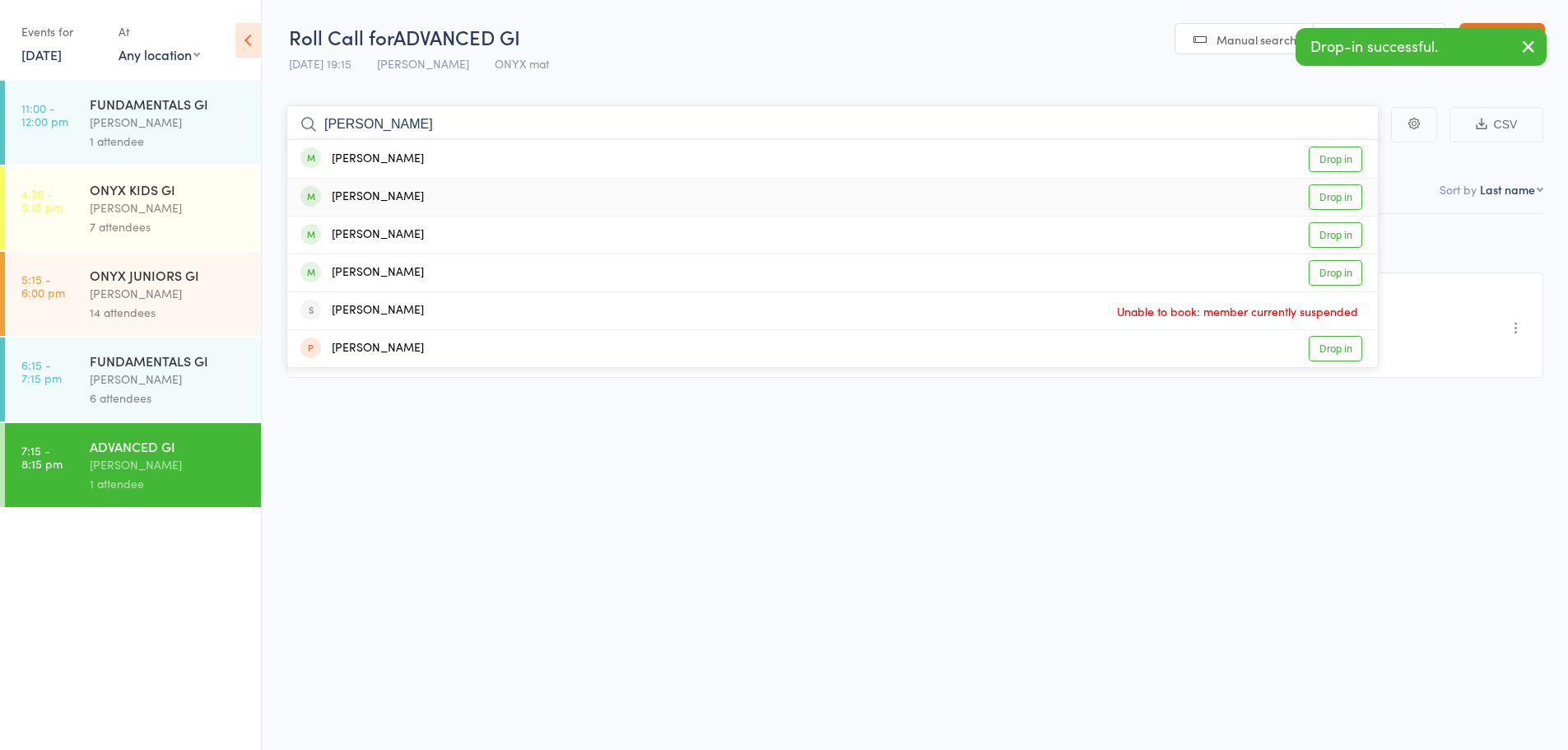
type input "[PERSON_NAME]"
click at [1321, 198] on link "Drop in" at bounding box center [1336, 198] width 53 height 26
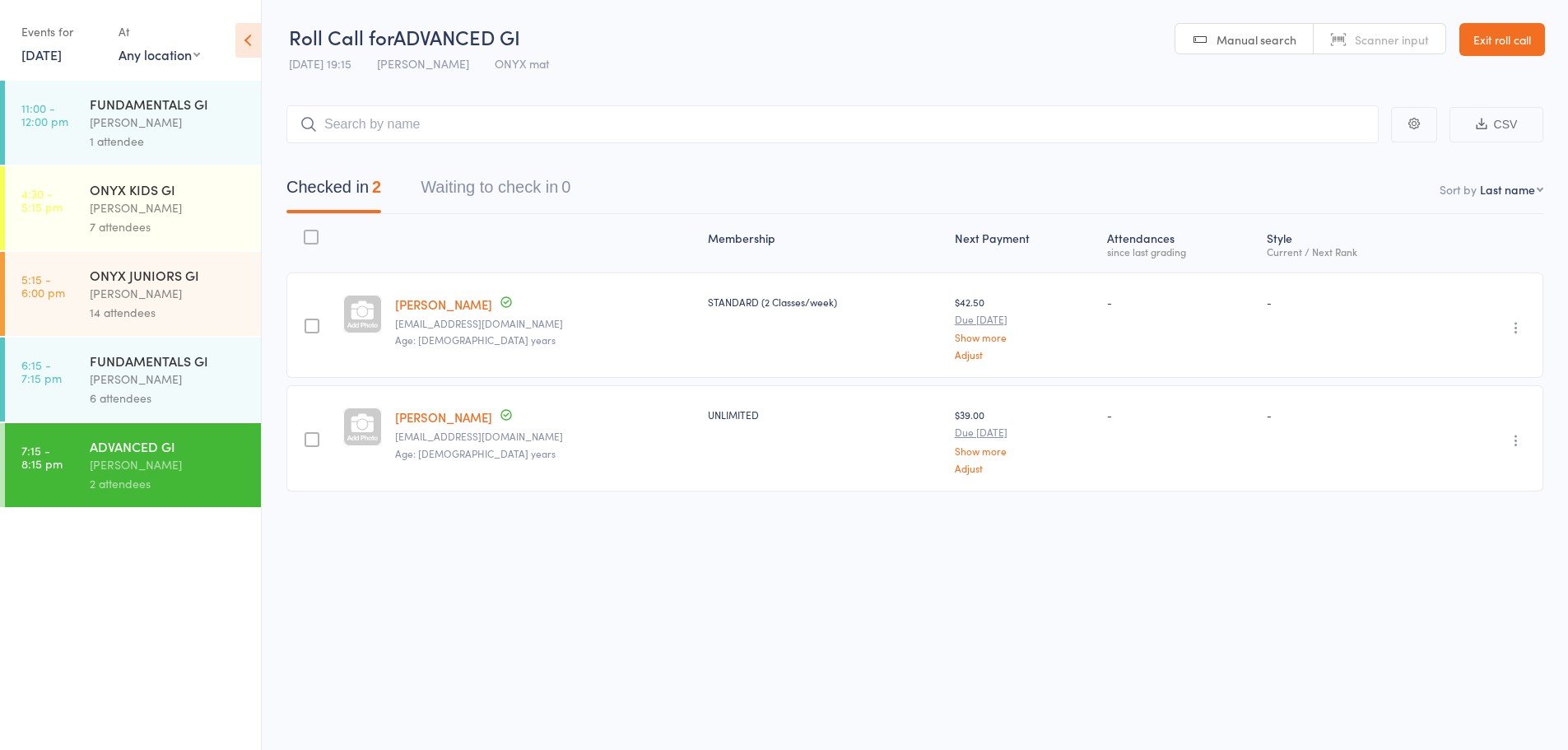
click at [1477, 27] on link "Exit roll call" at bounding box center [1502, 39] width 86 height 33
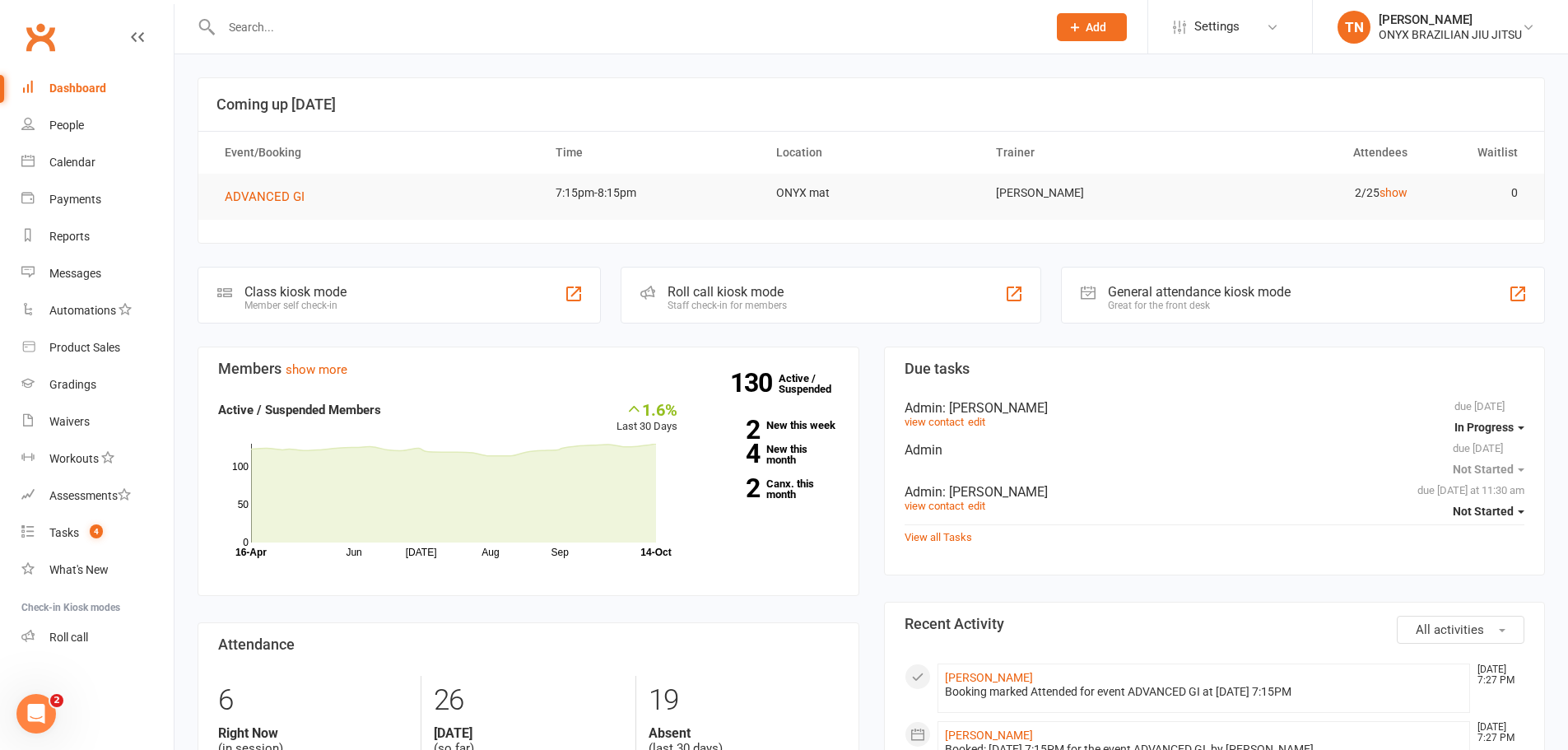
click at [889, 306] on div "Roll call kiosk mode Staff check-in for members" at bounding box center [831, 295] width 421 height 57
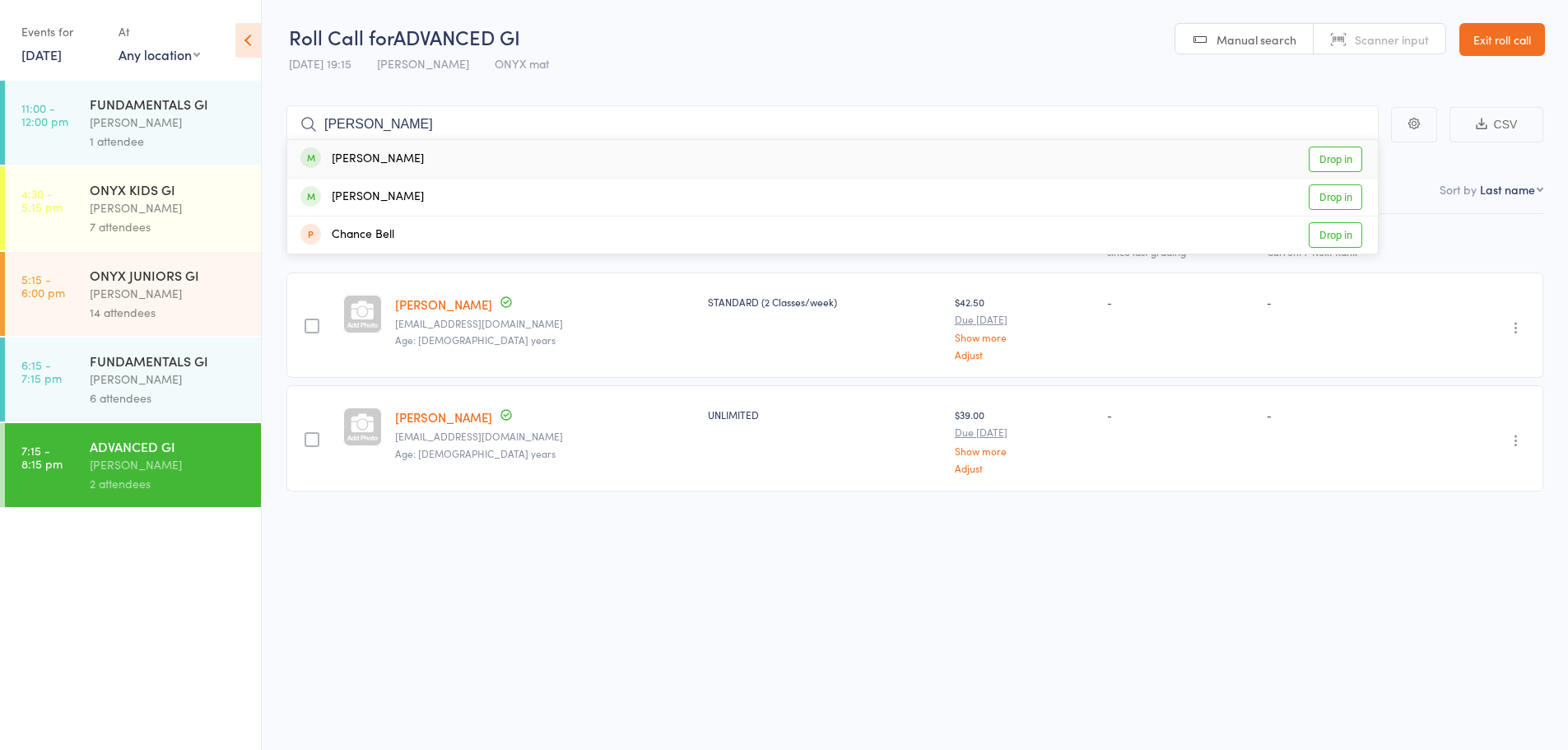
type input "lance b"
click at [1341, 164] on link "Drop in" at bounding box center [1336, 159] width 53 height 26
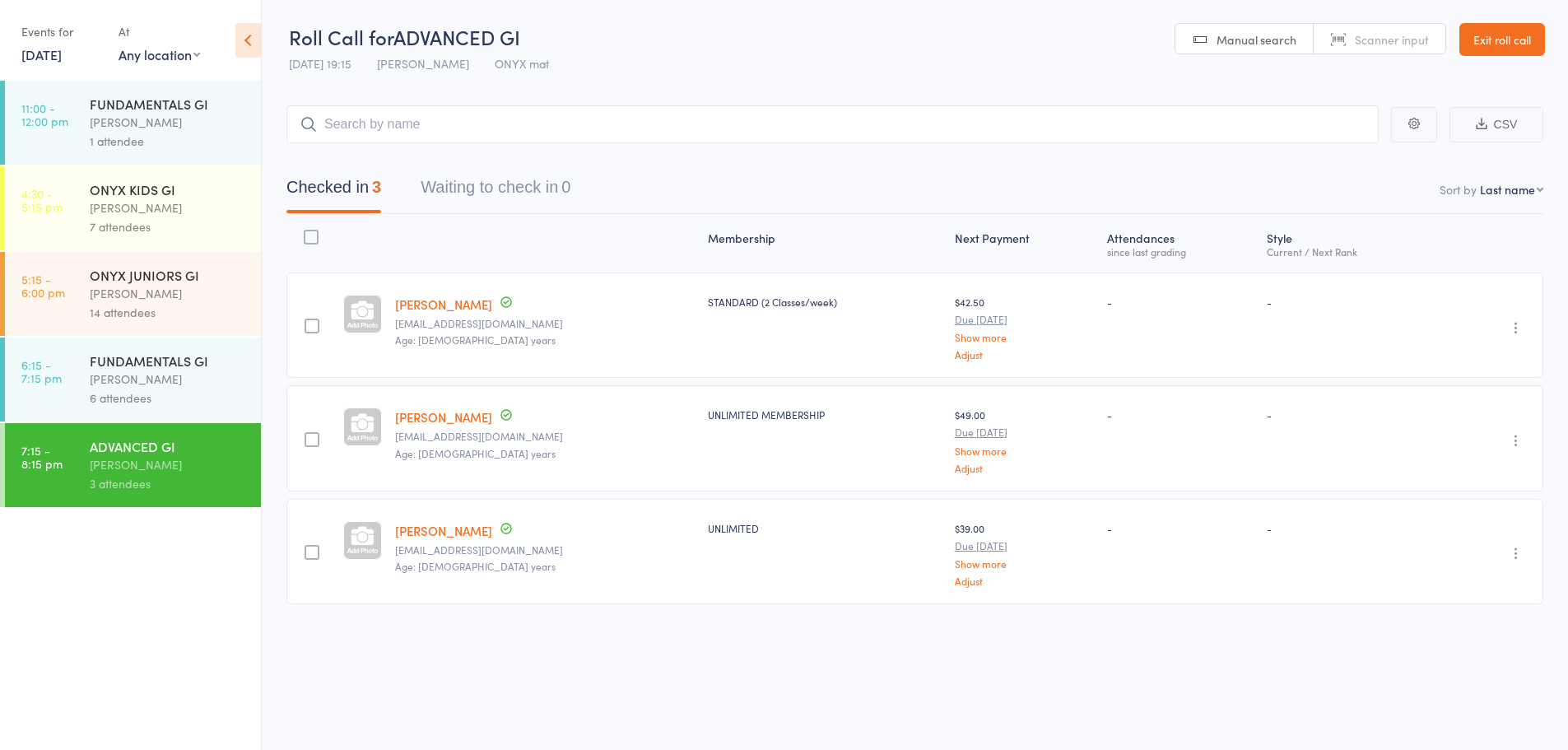
click at [1498, 50] on link "Exit roll call" at bounding box center [1502, 39] width 86 height 33
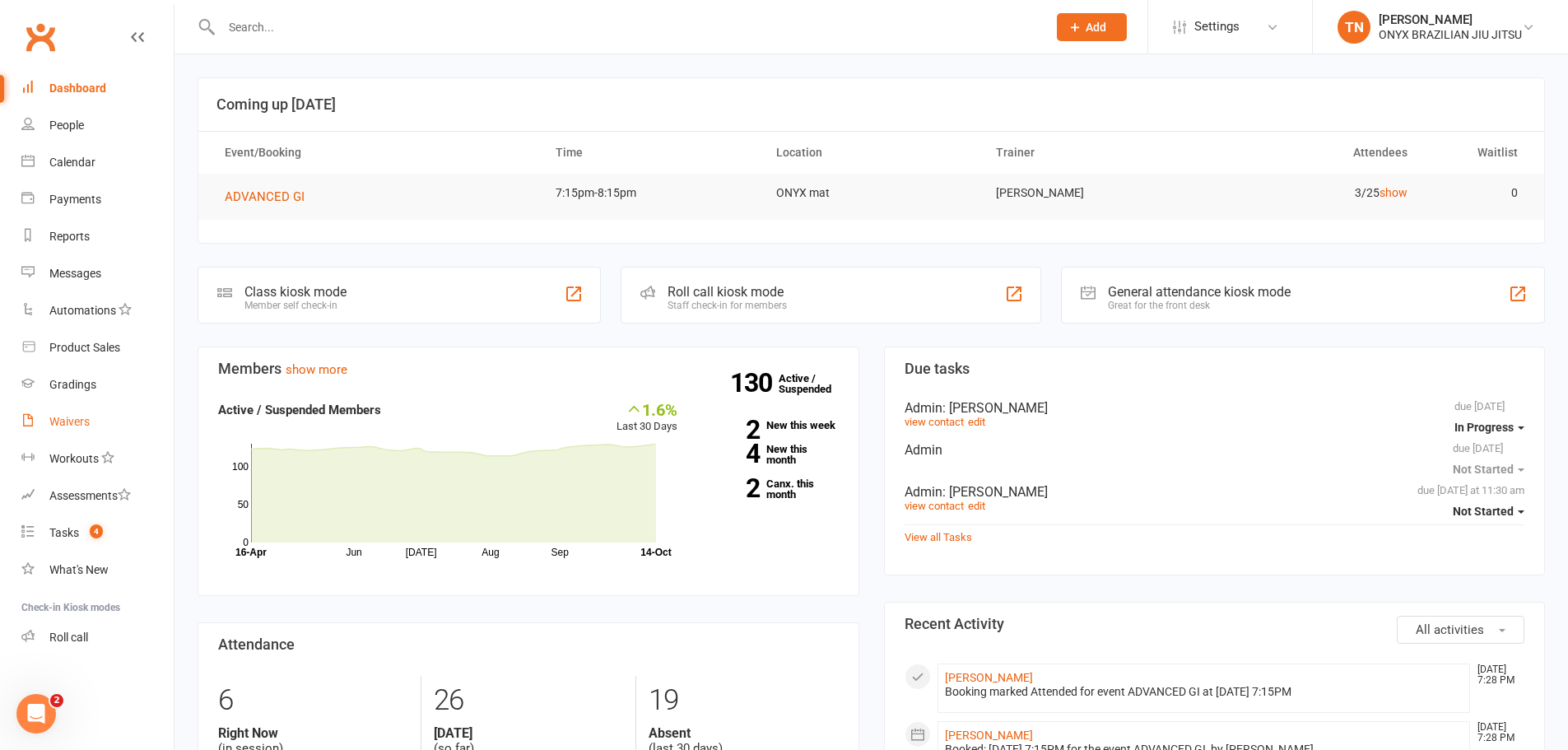
click at [45, 417] on link "Waivers" at bounding box center [97, 422] width 152 height 37
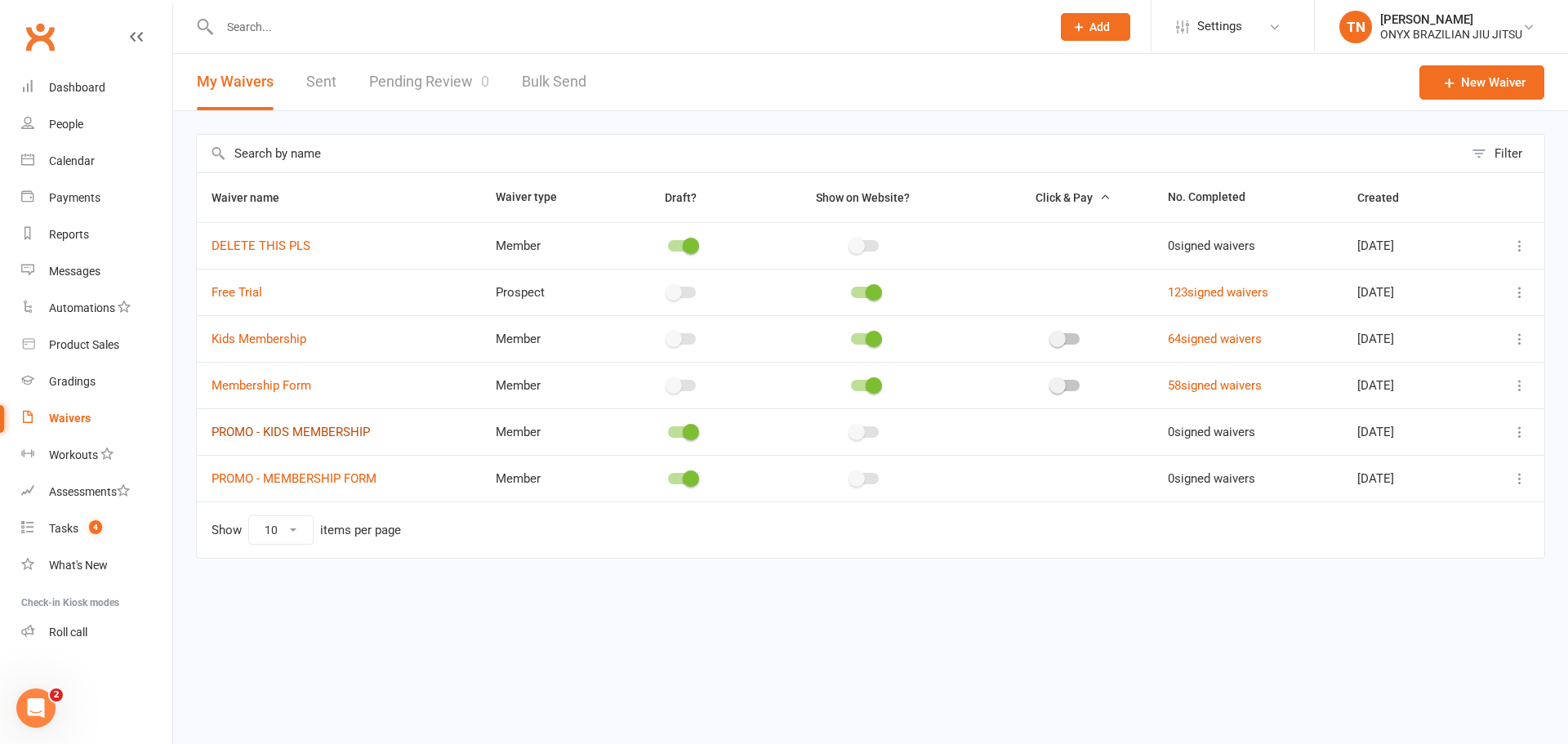
click at [316, 434] on link "PROMO - KIDS MEMBERSHIP" at bounding box center [290, 432] width 159 height 15
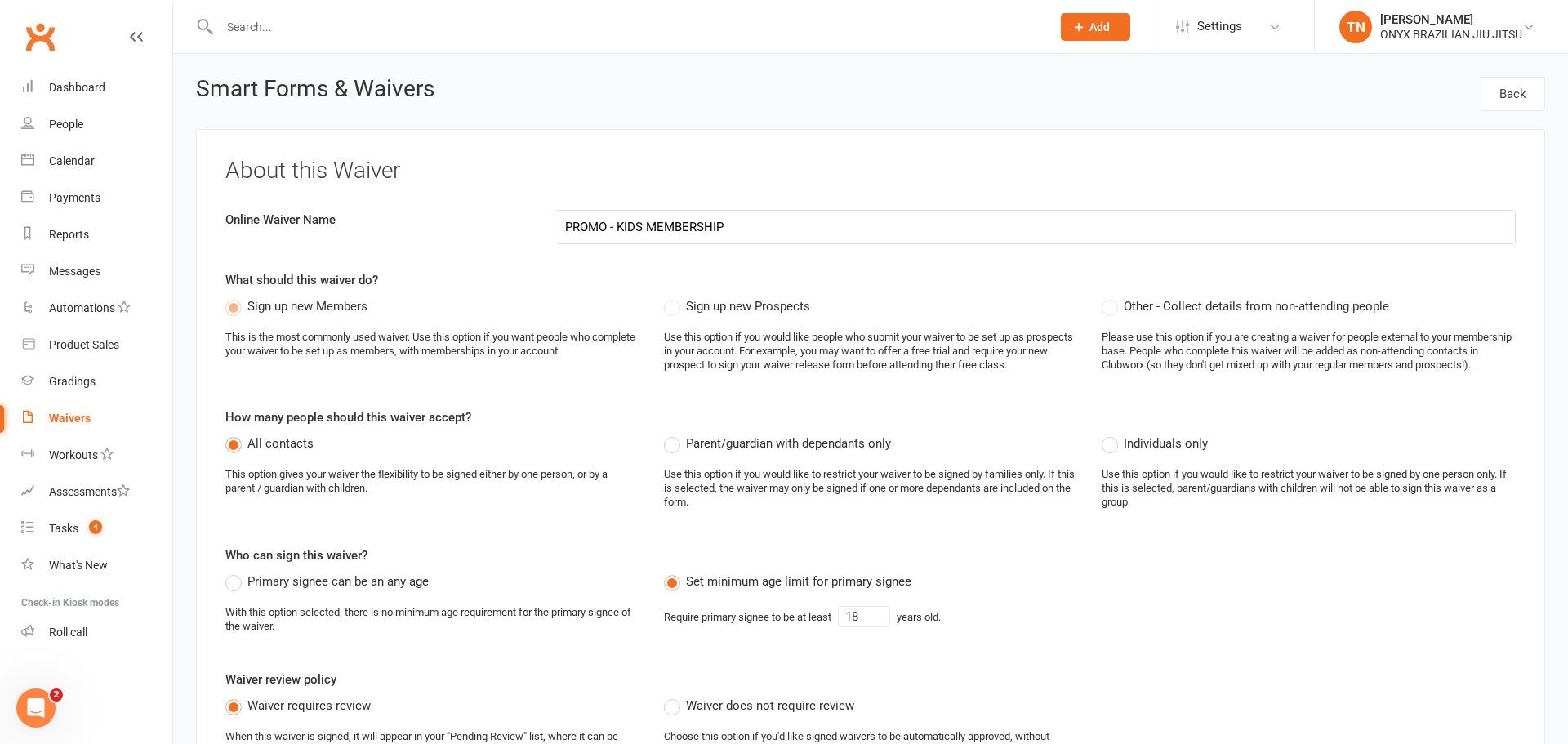
select select "applies_to_all_signees"
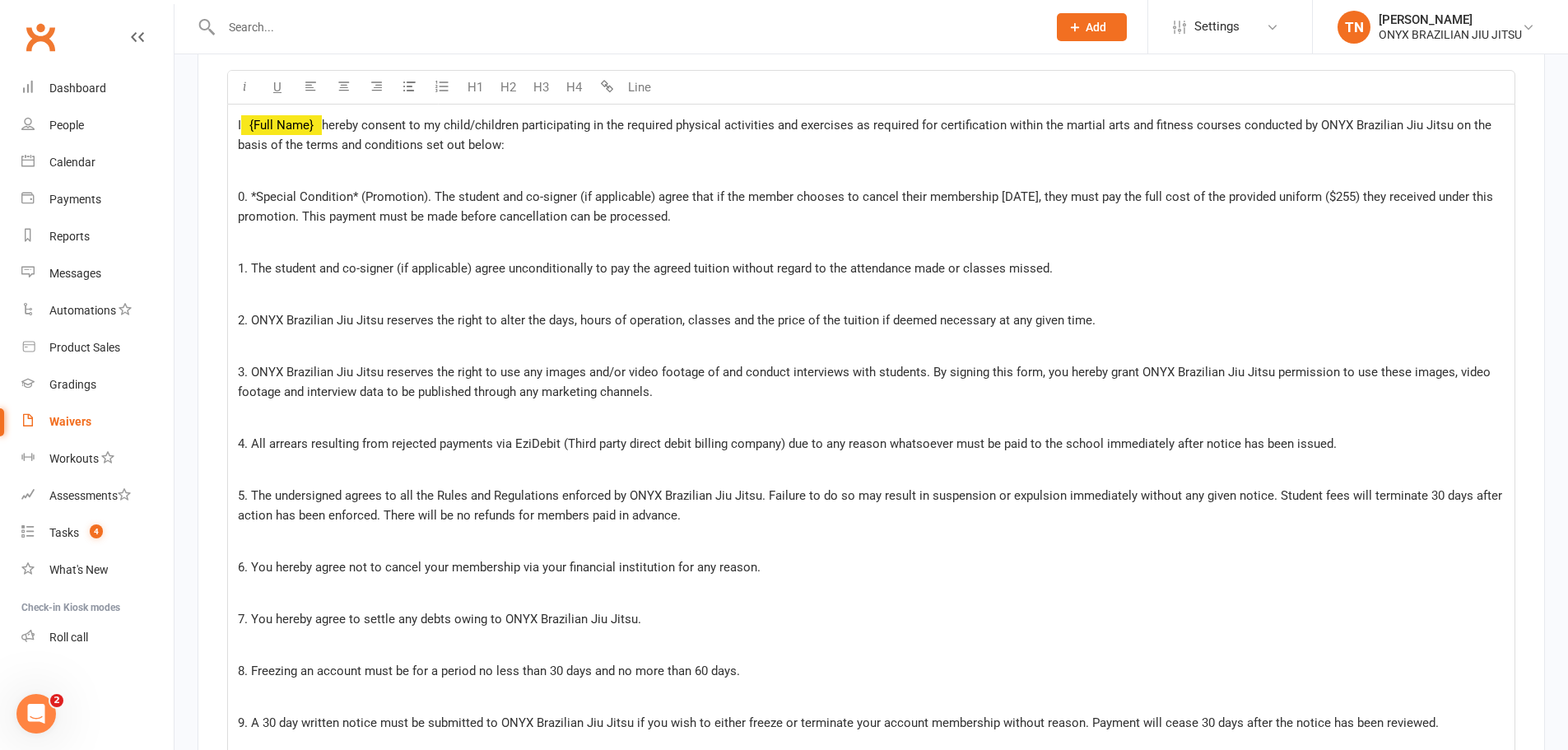
scroll to position [3374, 0]
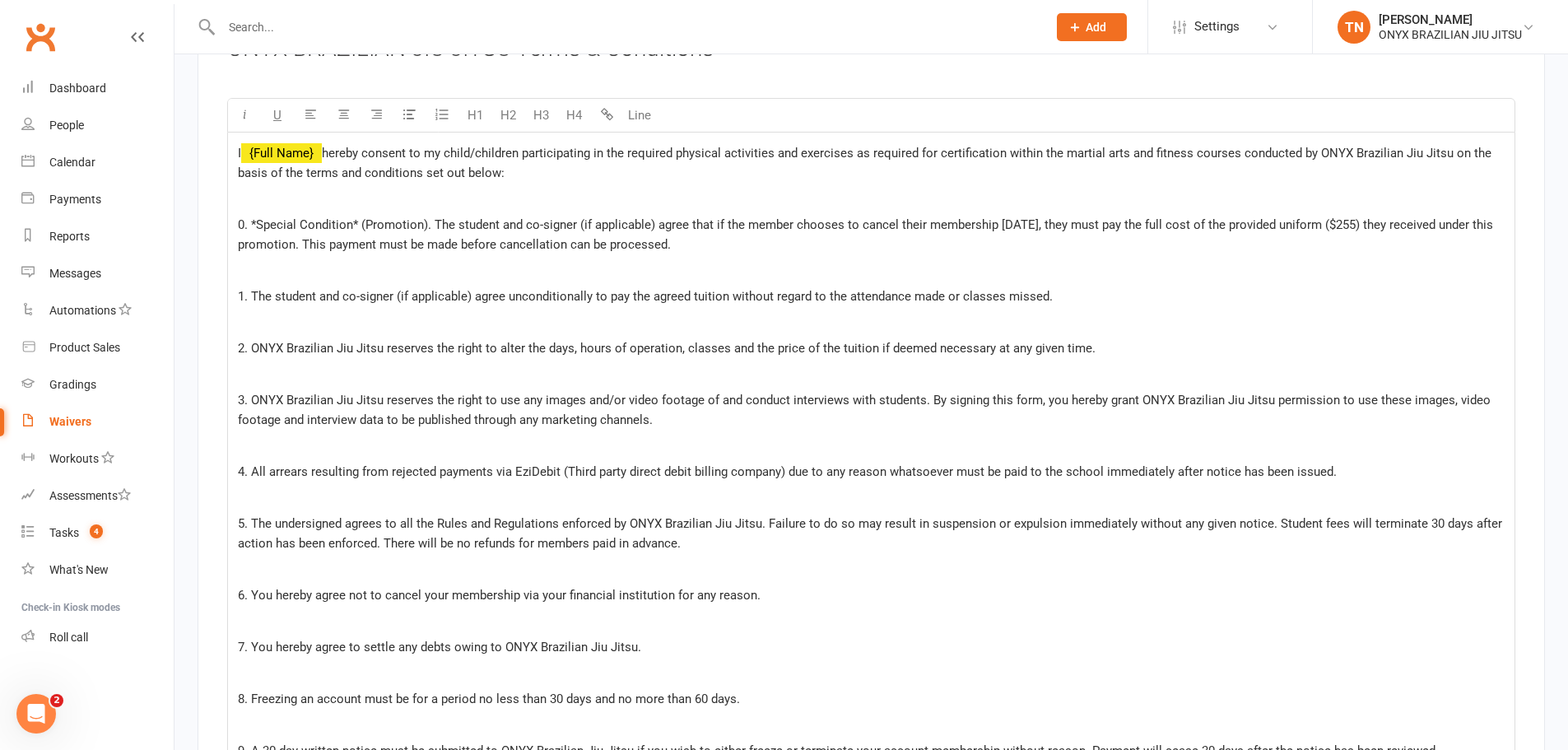
click at [1020, 219] on span "0. *Special Condition* (Promotion). The student and co-signer (if applicable) a…" at bounding box center [867, 235] width 1259 height 35
click at [1304, 367] on p at bounding box center [871, 375] width 1267 height 20
click at [1091, 220] on span "0. *Special Condition* (Promotion). The student and co-signer (if applicable) a…" at bounding box center [868, 235] width 1261 height 35
click at [1090, 224] on span "0. *Special Condition* (Promotion). The student and co-signer (if applicable) a…" at bounding box center [868, 235] width 1261 height 35
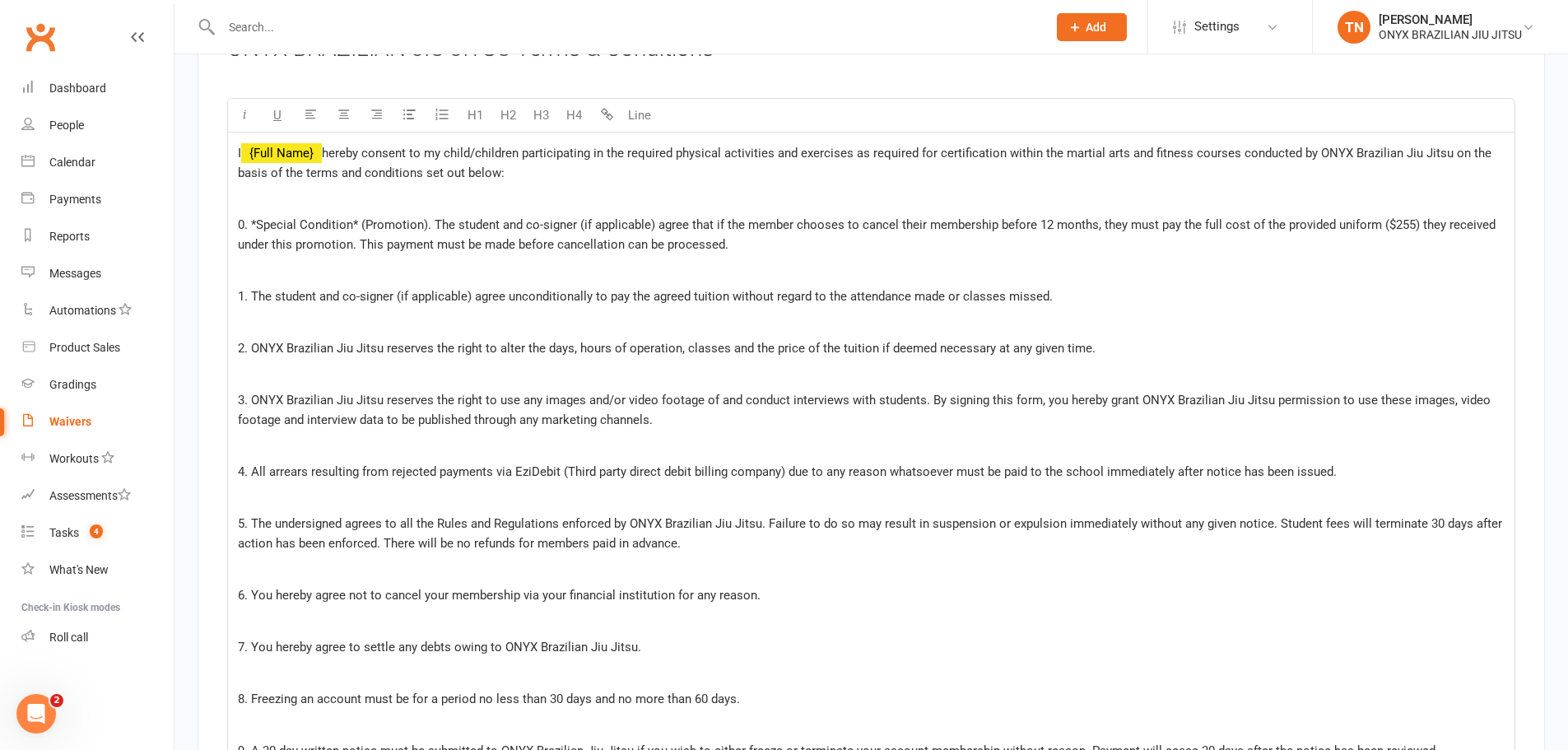
click at [1093, 222] on span "0. *Special Condition* (Promotion). The student and co-signer (if applicable) a…" at bounding box center [868, 235] width 1261 height 35
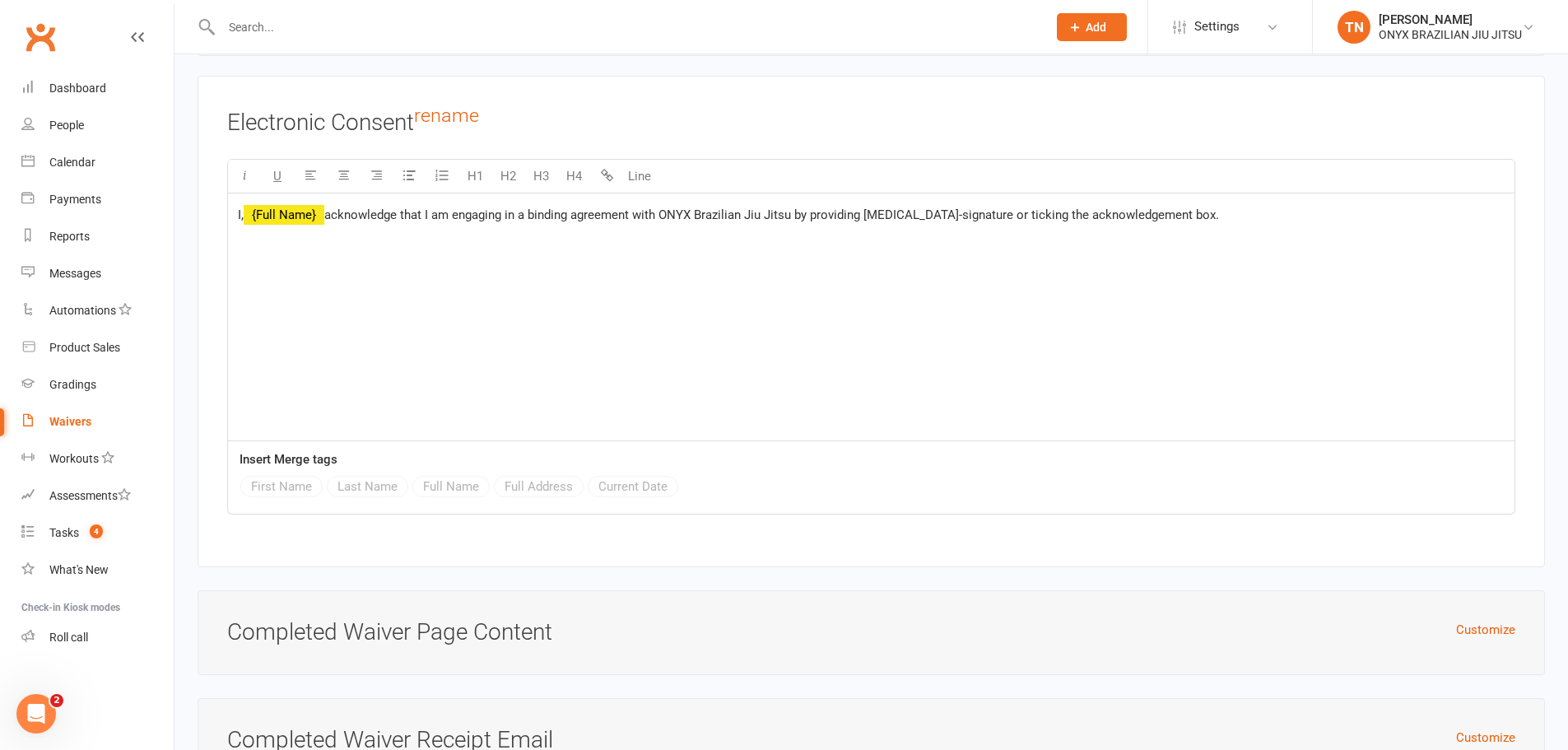
scroll to position [6766, 0]
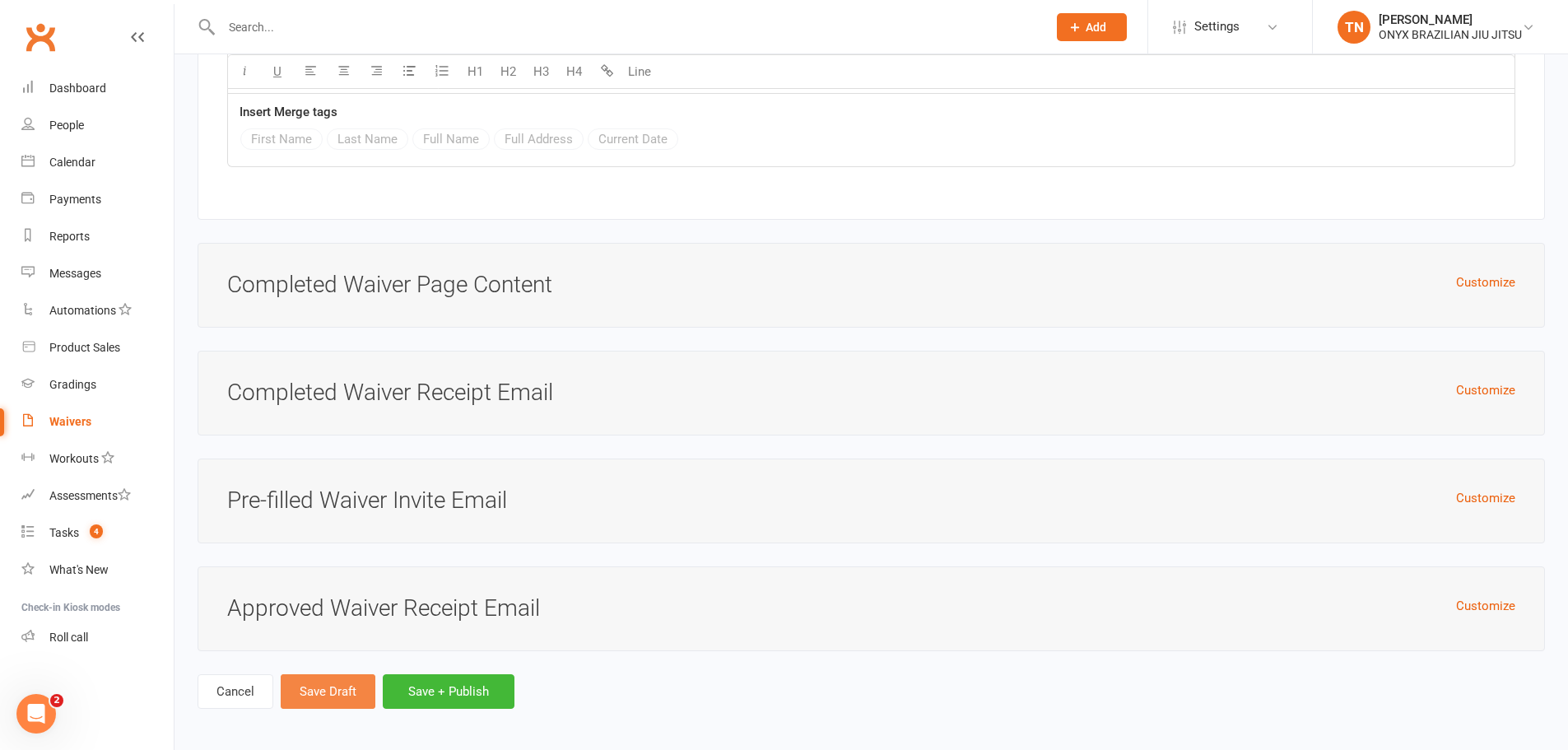
click at [353, 685] on button "Save Draft" at bounding box center [328, 691] width 94 height 35
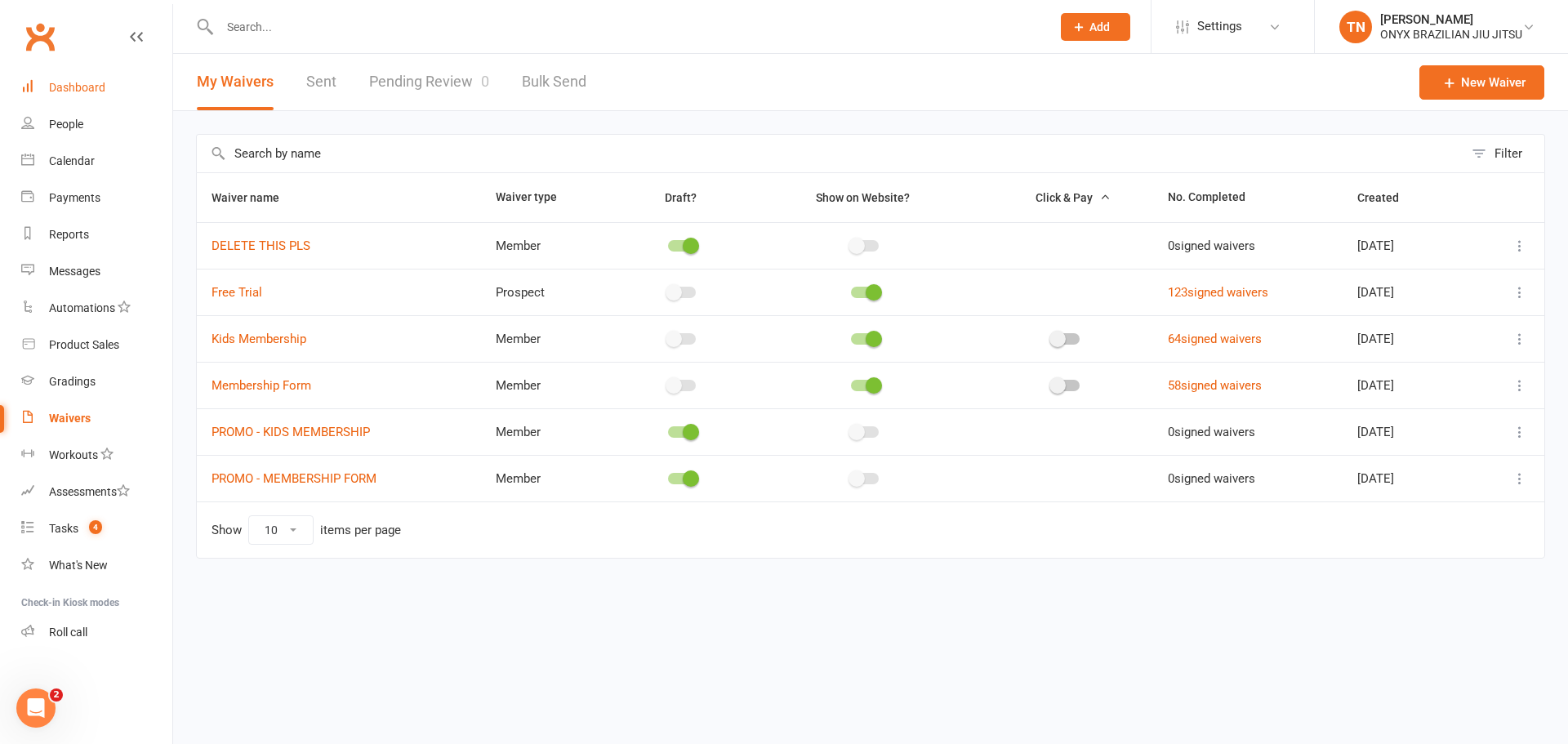
click at [107, 80] on link "Dashboard" at bounding box center [96, 87] width 151 height 36
